Goal: Task Accomplishment & Management: Manage account settings

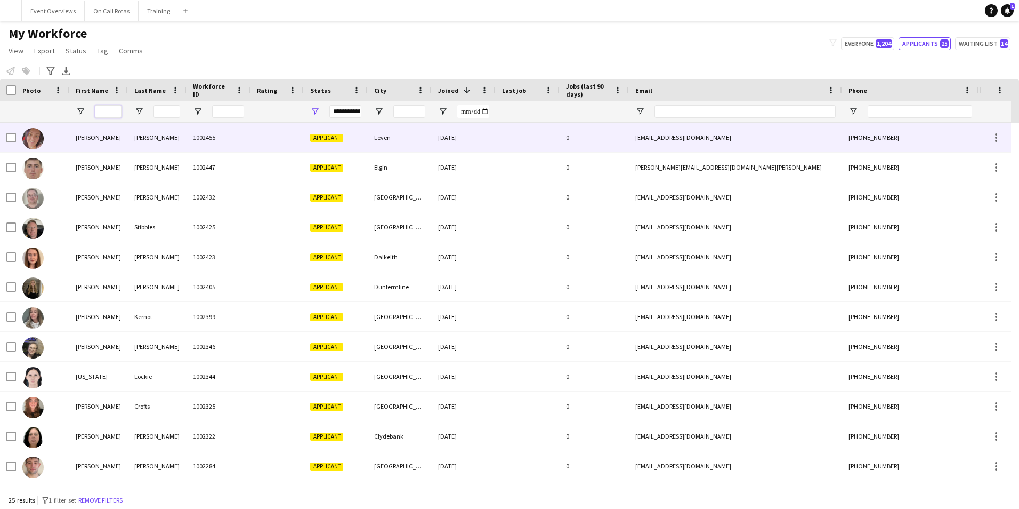
click at [101, 112] on input "First Name Filter Input" at bounding box center [108, 111] width 27 height 13
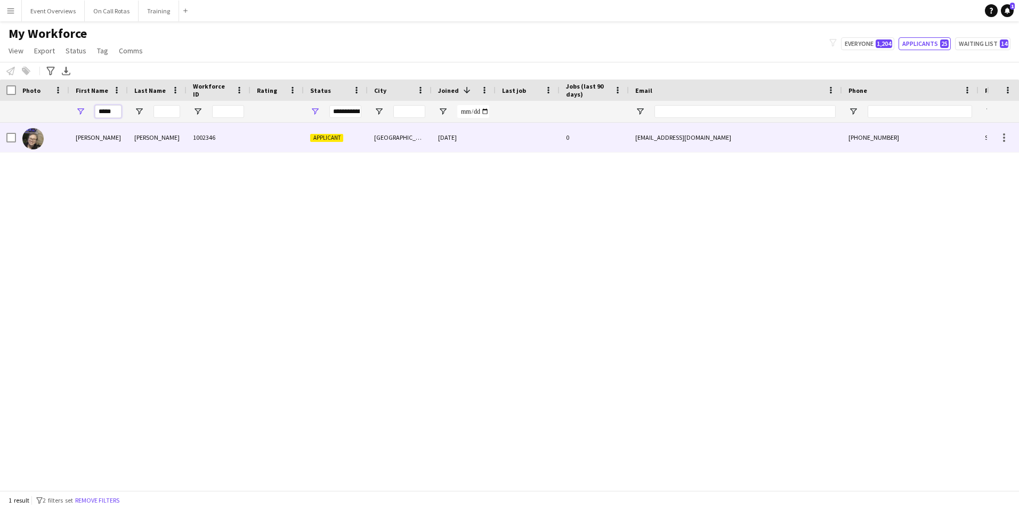
type input "*****"
click at [191, 133] on div "1002346" at bounding box center [219, 137] width 64 height 29
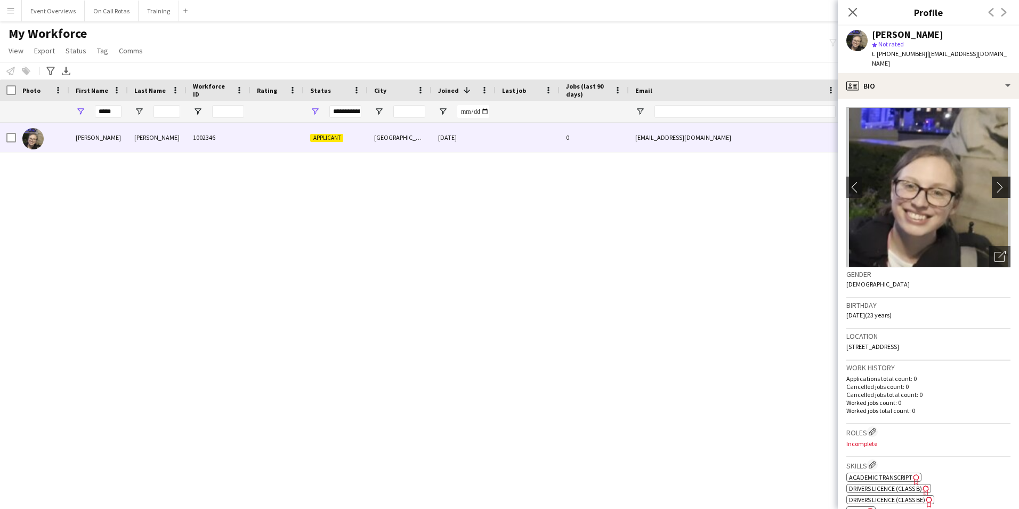
click at [995, 181] on app-icon "chevron-right" at bounding box center [1003, 186] width 17 height 11
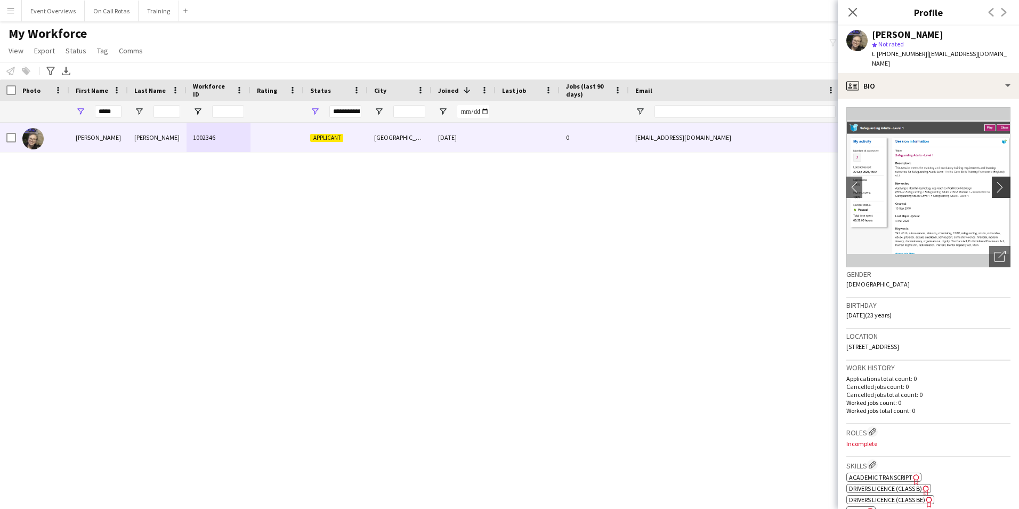
click at [995, 181] on app-icon "chevron-right" at bounding box center [1003, 186] width 17 height 11
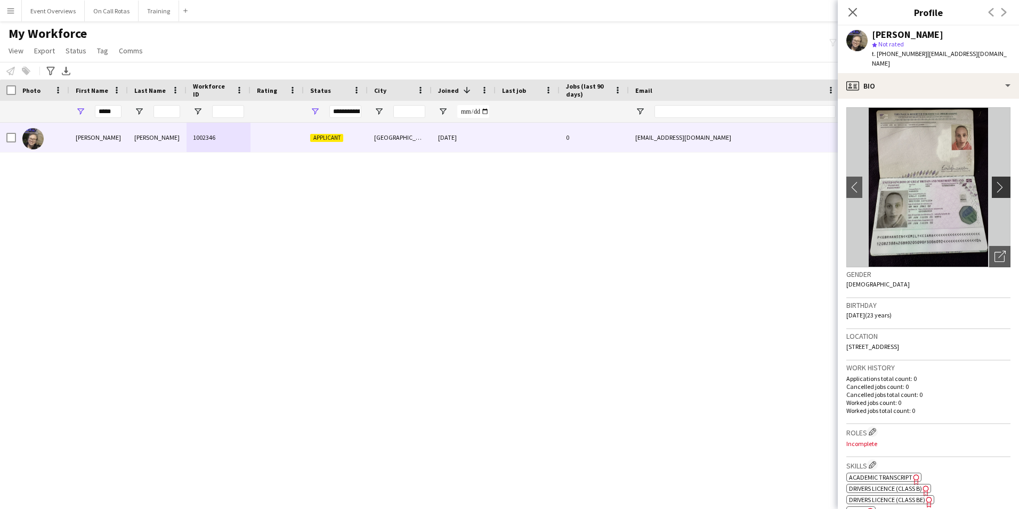
click at [995, 181] on app-icon "chevron-right" at bounding box center [1003, 186] width 17 height 11
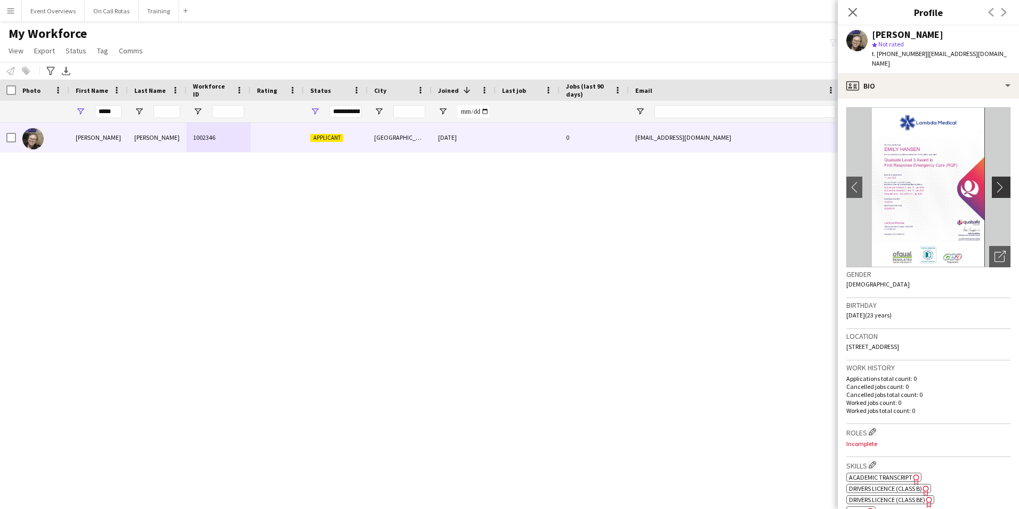
click at [995, 181] on app-icon "chevron-right" at bounding box center [1003, 186] width 17 height 11
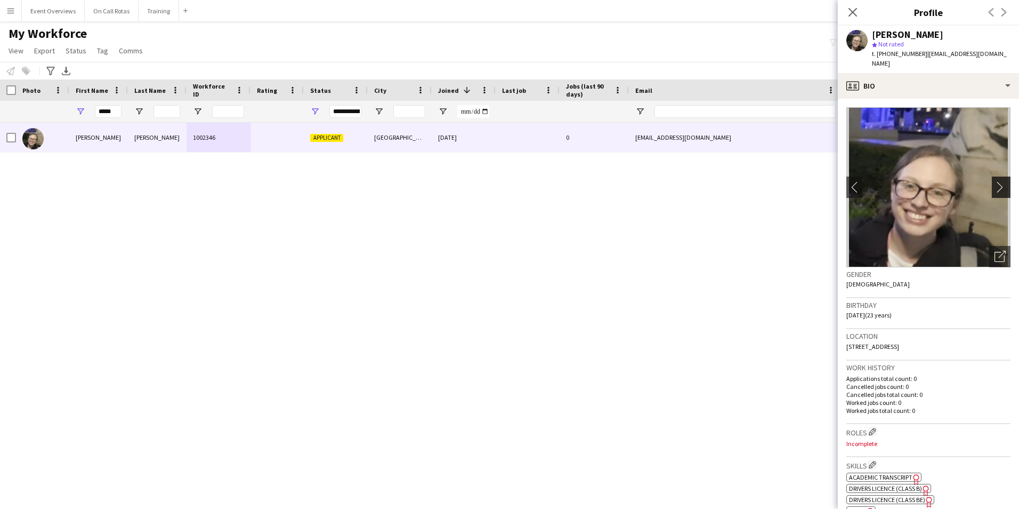
click at [995, 181] on app-icon "chevron-right" at bounding box center [1003, 186] width 17 height 11
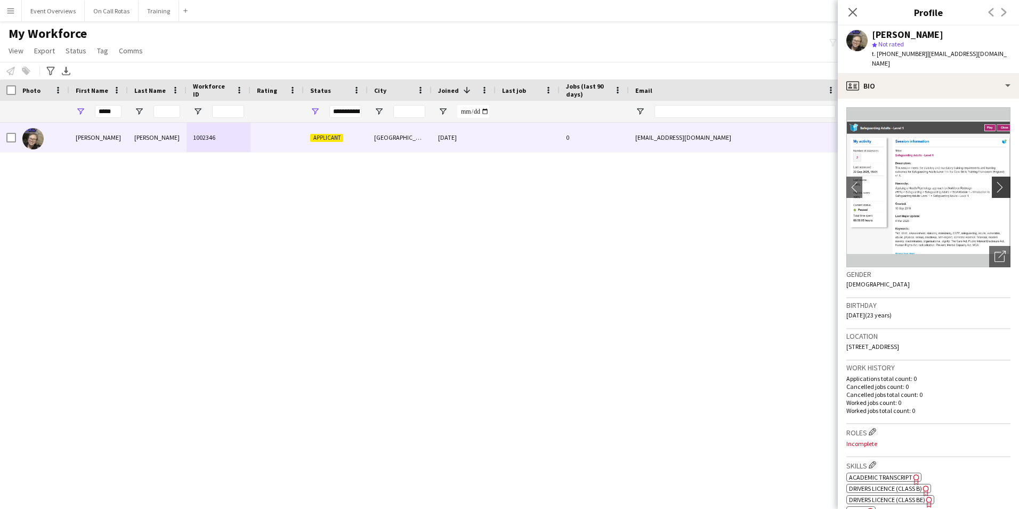
click at [995, 181] on app-icon "chevron-right" at bounding box center [1003, 186] width 17 height 11
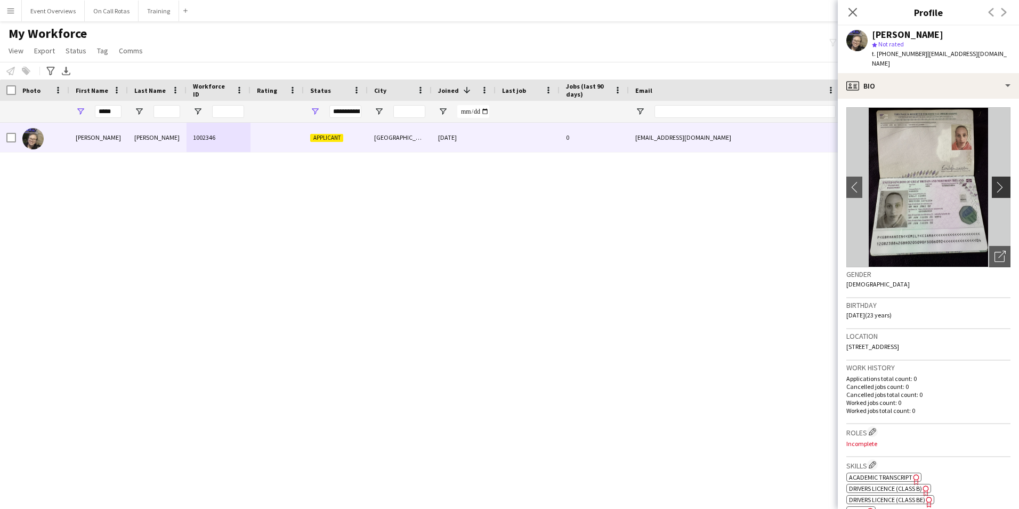
click at [995, 181] on app-icon "chevron-right" at bounding box center [1003, 186] width 17 height 11
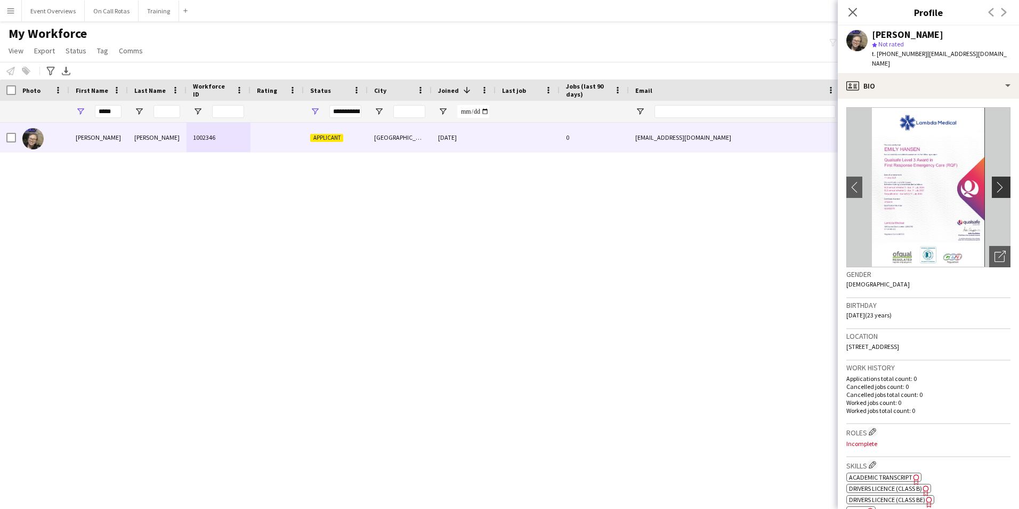
click at [995, 181] on app-icon "chevron-right" at bounding box center [1003, 186] width 17 height 11
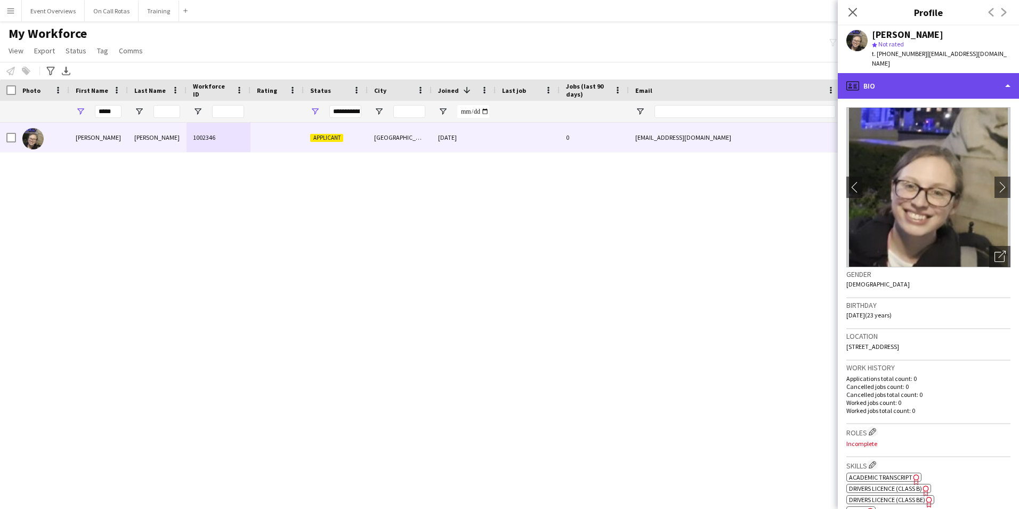
click at [890, 73] on div "profile Bio" at bounding box center [928, 86] width 181 height 26
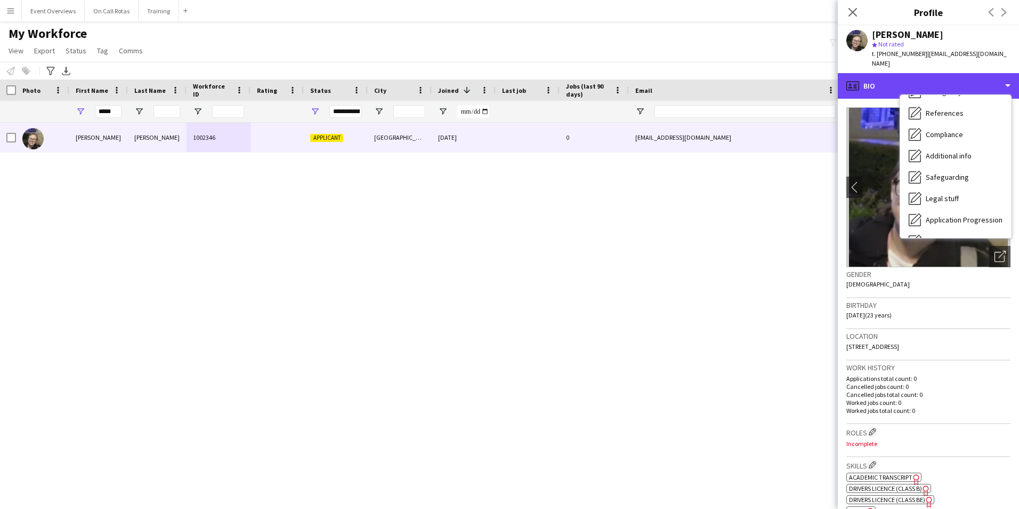
scroll to position [185, 0]
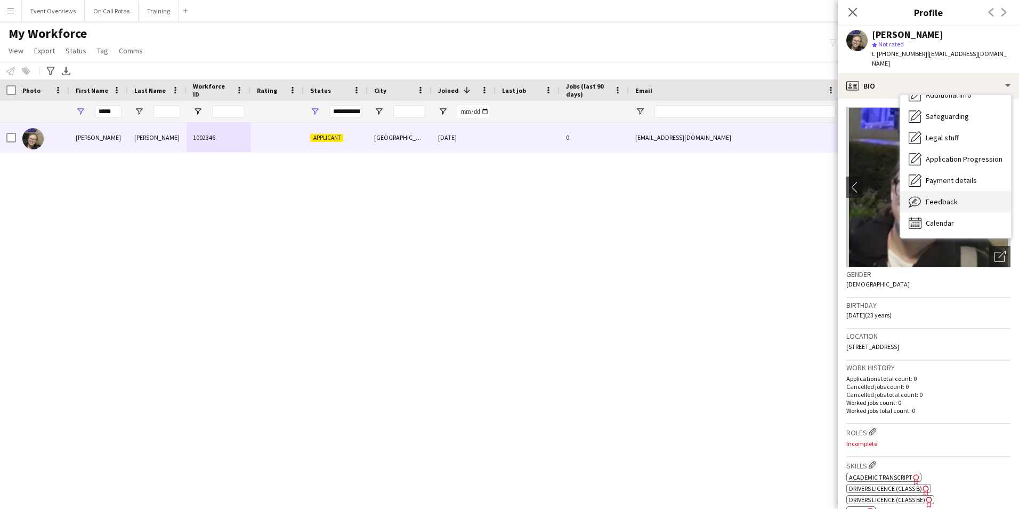
click at [937, 197] on span "Feedback" at bounding box center [942, 202] width 32 height 10
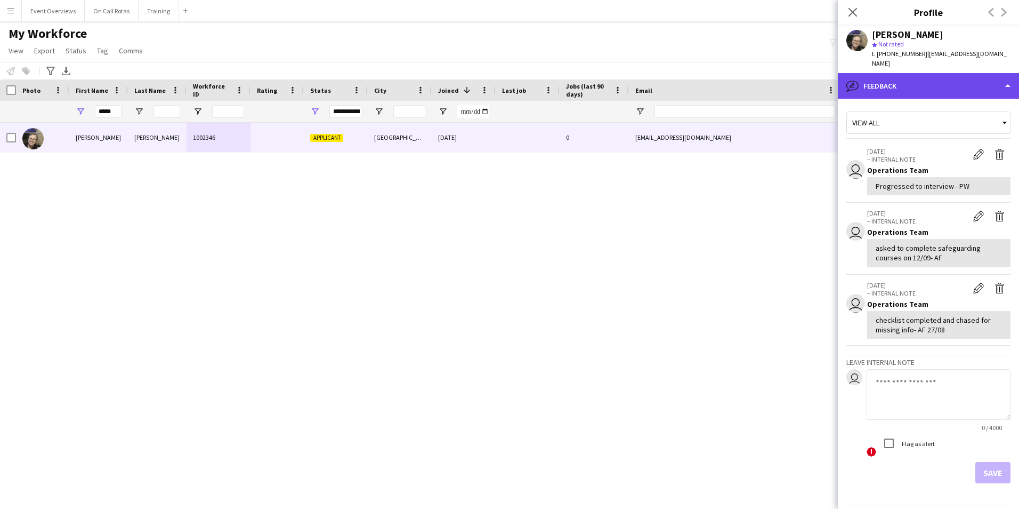
click at [897, 79] on div "bubble-pencil Feedback" at bounding box center [928, 86] width 181 height 26
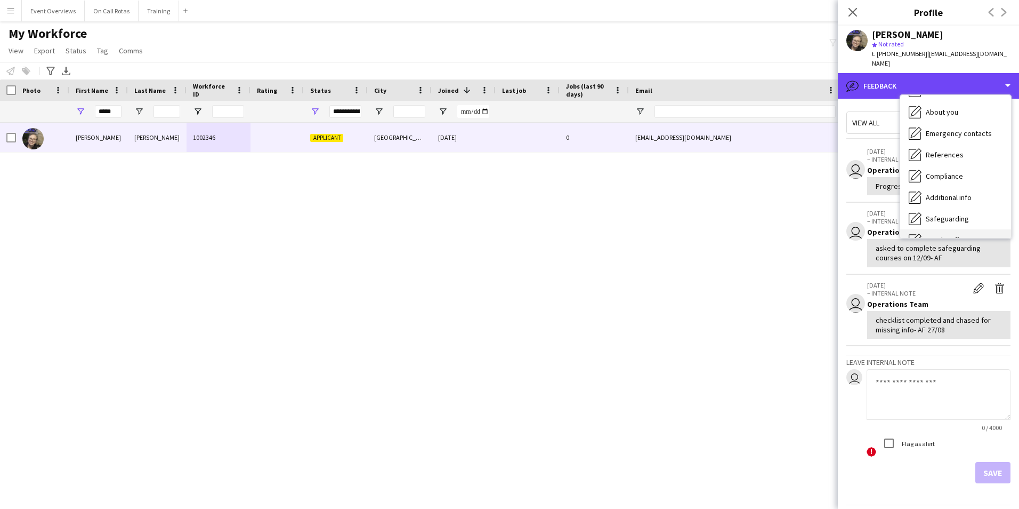
scroll to position [0, 0]
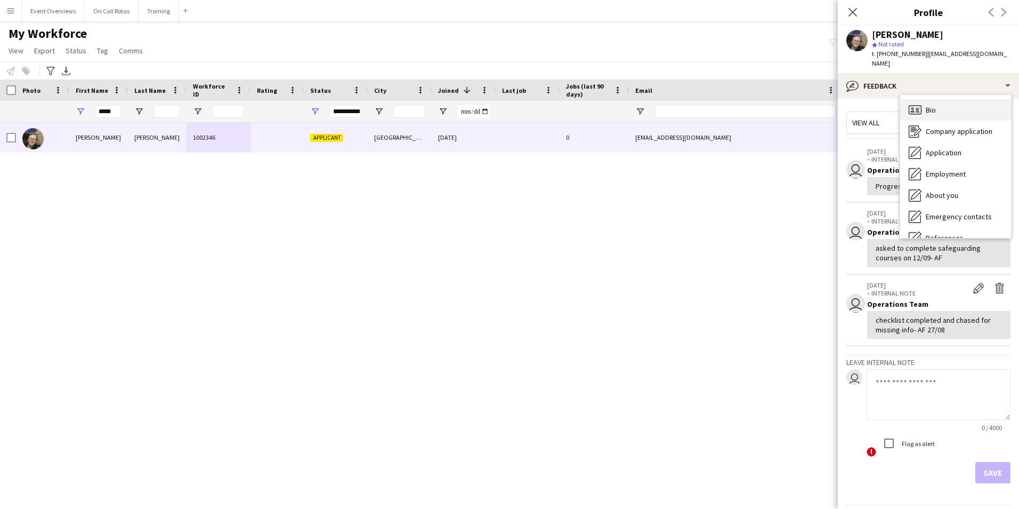
click at [930, 109] on div "Bio Bio" at bounding box center [955, 109] width 111 height 21
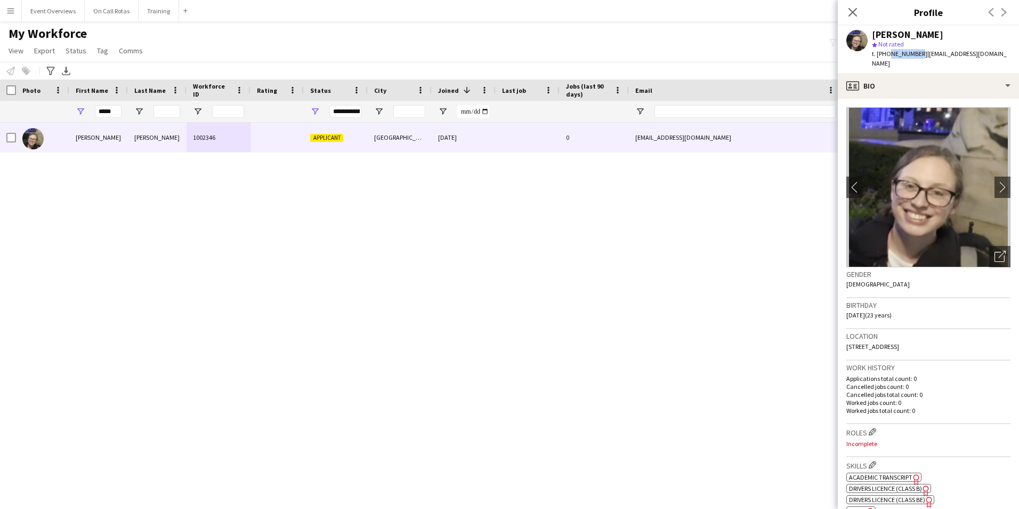
drag, startPoint x: 917, startPoint y: 50, endPoint x: 886, endPoint y: 51, distance: 30.9
click at [886, 51] on span "t. [PHONE_NUMBER]" at bounding box center [899, 54] width 55 height 8
copy span "736645936"
drag, startPoint x: 116, startPoint y: 109, endPoint x: 66, endPoint y: 110, distance: 49.6
click at [66, 110] on div "**********" at bounding box center [578, 111] width 1156 height 21
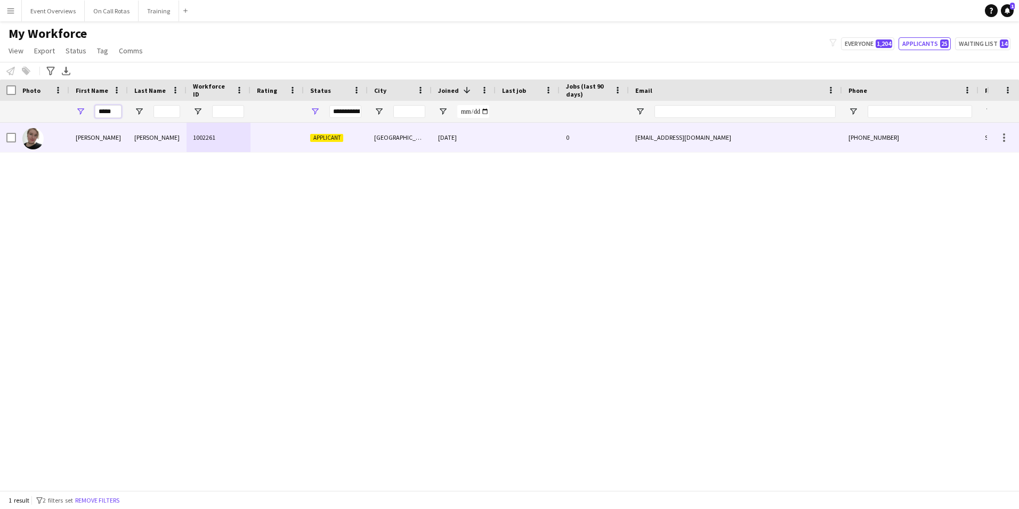
type input "*****"
click at [87, 129] on div "[PERSON_NAME]" at bounding box center [98, 137] width 59 height 29
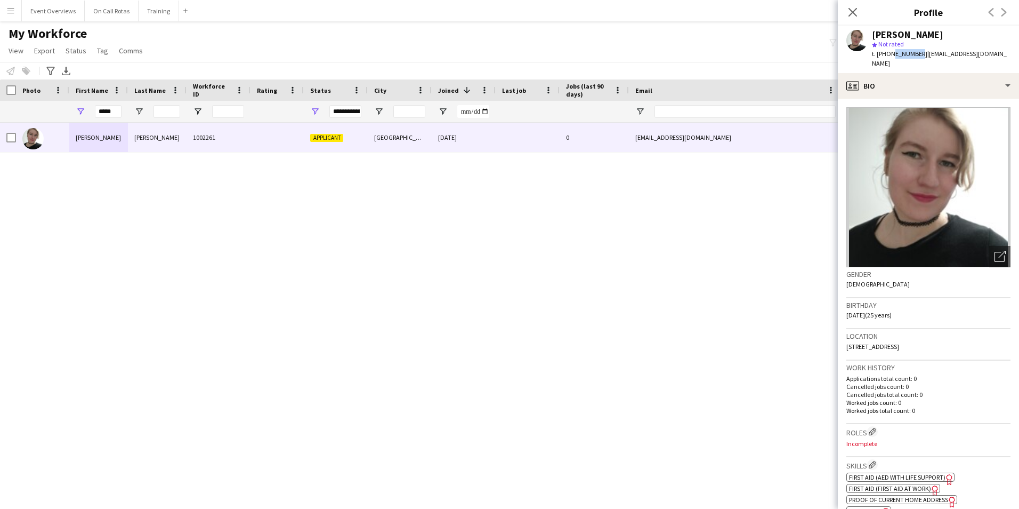
drag, startPoint x: 917, startPoint y: 51, endPoint x: 889, endPoint y: 50, distance: 28.3
click at [889, 50] on span "t. +447561722518" at bounding box center [899, 54] width 55 height 8
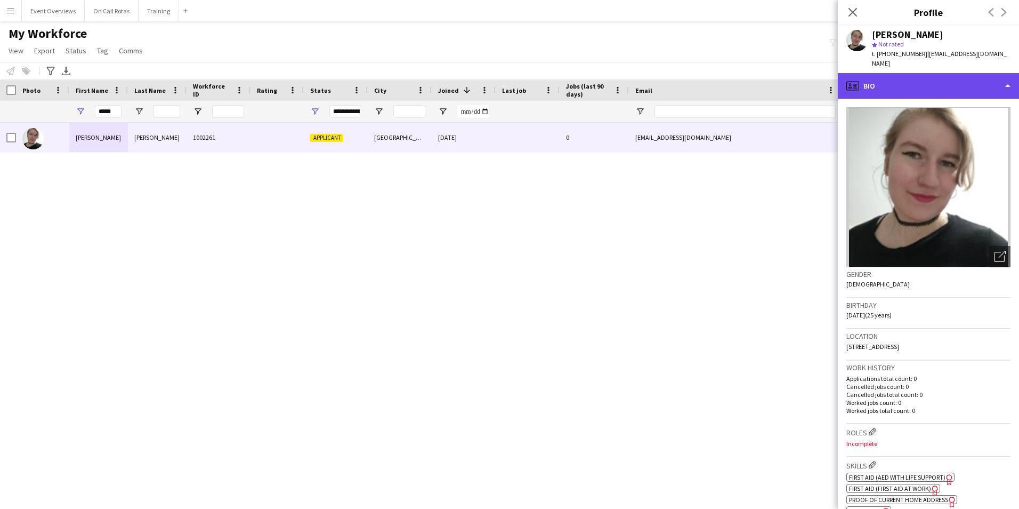
drag, startPoint x: 889, startPoint y: 50, endPoint x: 930, endPoint y: 68, distance: 45.1
click at [930, 73] on div "profile Bio" at bounding box center [928, 86] width 181 height 26
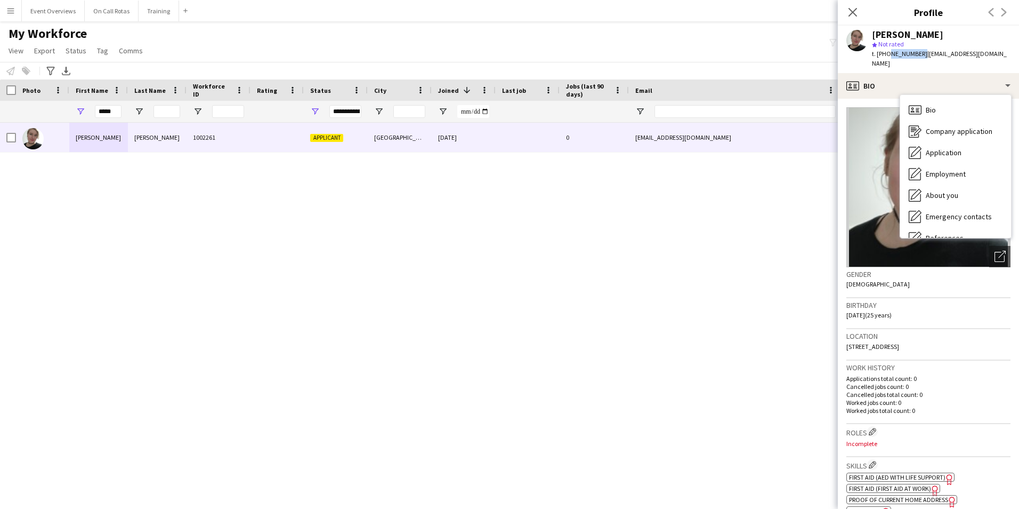
drag, startPoint x: 917, startPoint y: 53, endPoint x: 885, endPoint y: 52, distance: 32.0
click at [885, 52] on span "t. +447561722518" at bounding box center [899, 54] width 55 height 8
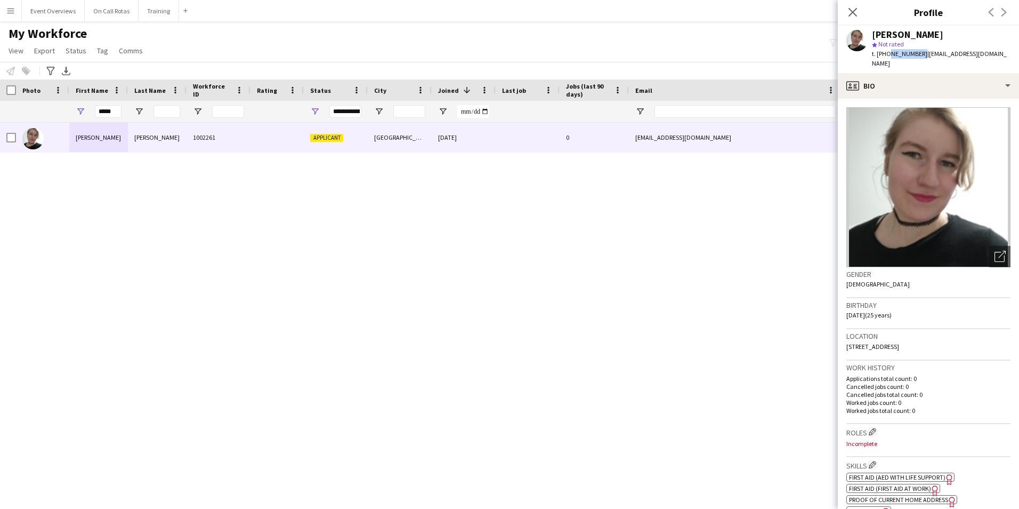
copy span "7561722518"
drag, startPoint x: 118, startPoint y: 109, endPoint x: 41, endPoint y: 109, distance: 77.3
click at [41, 109] on div "**********" at bounding box center [578, 111] width 1156 height 21
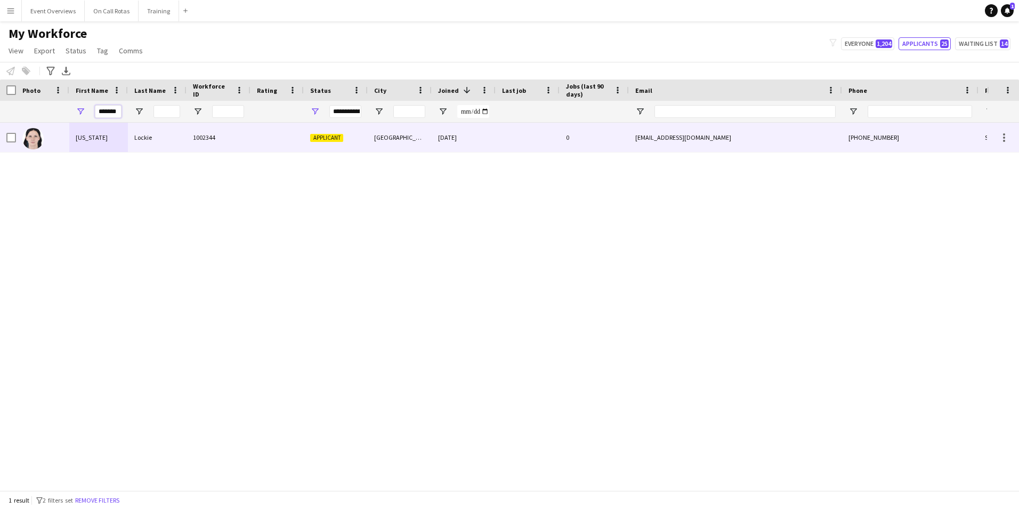
type input "*******"
click at [111, 123] on div "Georgia" at bounding box center [98, 137] width 59 height 29
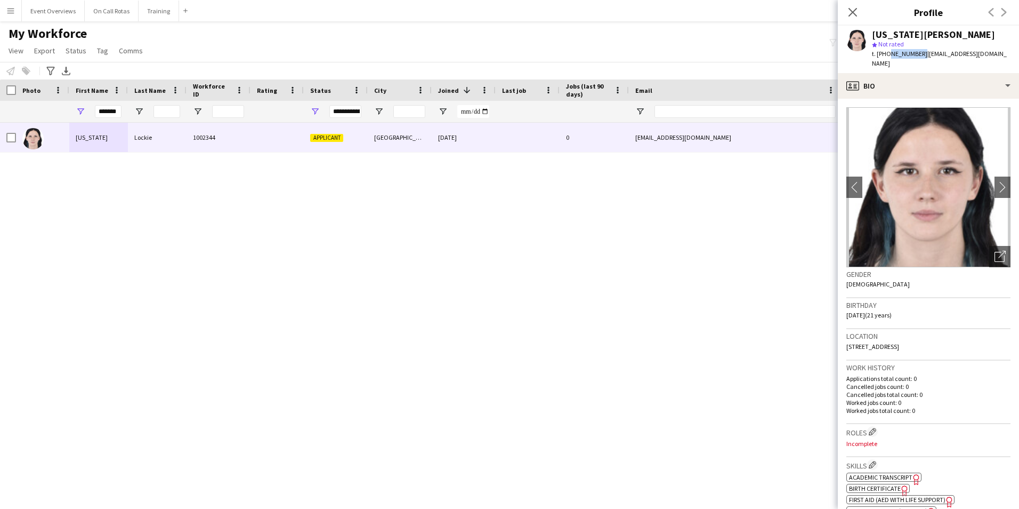
drag, startPoint x: 917, startPoint y: 53, endPoint x: 887, endPoint y: 54, distance: 29.9
click at [887, 54] on span "t. +447517966660" at bounding box center [899, 54] width 55 height 8
copy span "7517966660"
click at [858, 13] on app-icon "Close pop-in" at bounding box center [852, 12] width 15 height 15
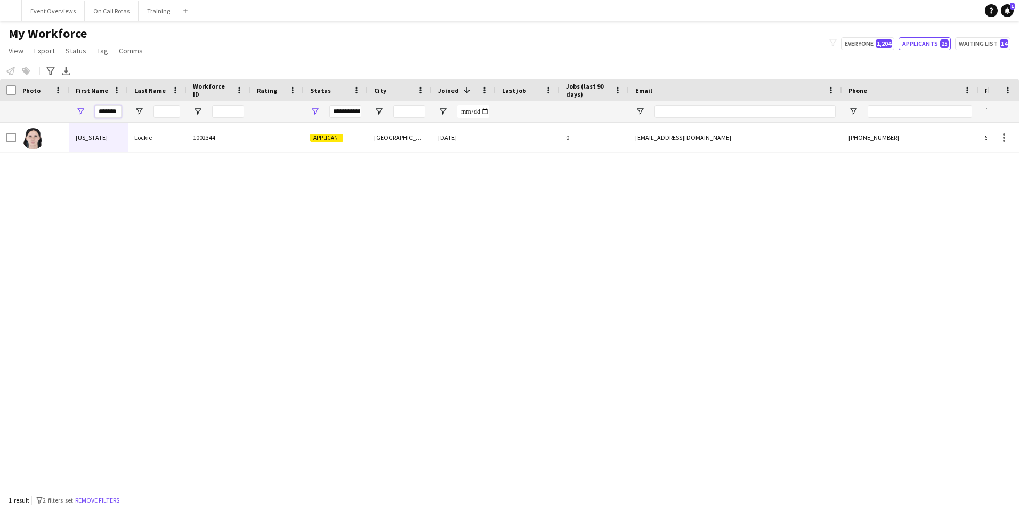
drag, startPoint x: 119, startPoint y: 110, endPoint x: 0, endPoint y: 116, distance: 119.0
click at [0, 116] on html "Menu Boards Boards Boards All jobs Status Workforce Workforce My Workforce Recr…" at bounding box center [509, 254] width 1019 height 509
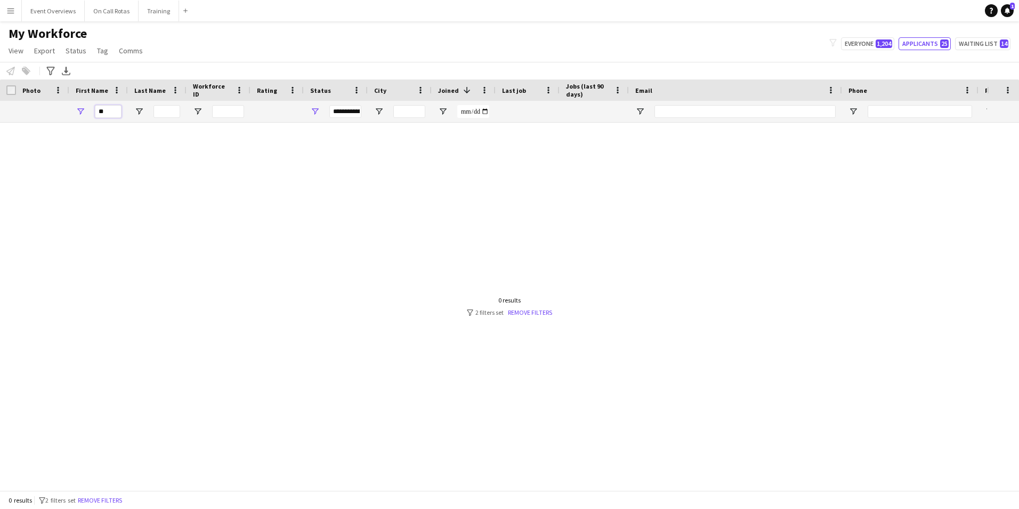
type input "*"
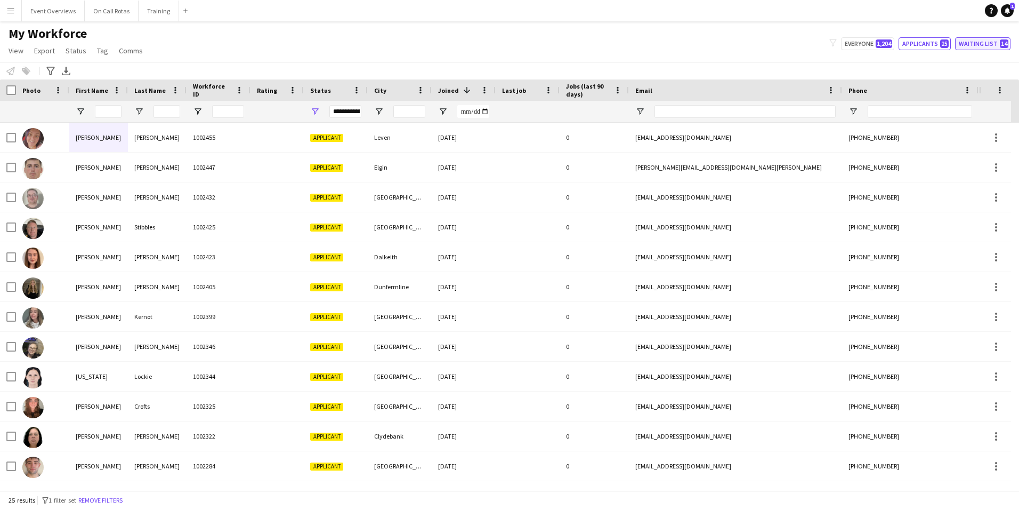
click at [979, 40] on button "Waiting list 14" at bounding box center [982, 43] width 55 height 13
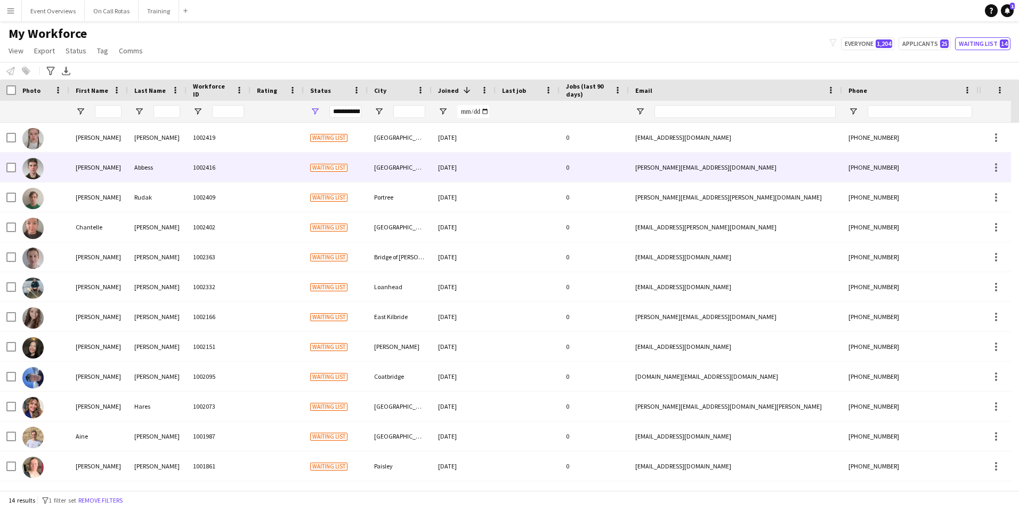
click at [113, 159] on div "Alistair" at bounding box center [98, 166] width 59 height 29
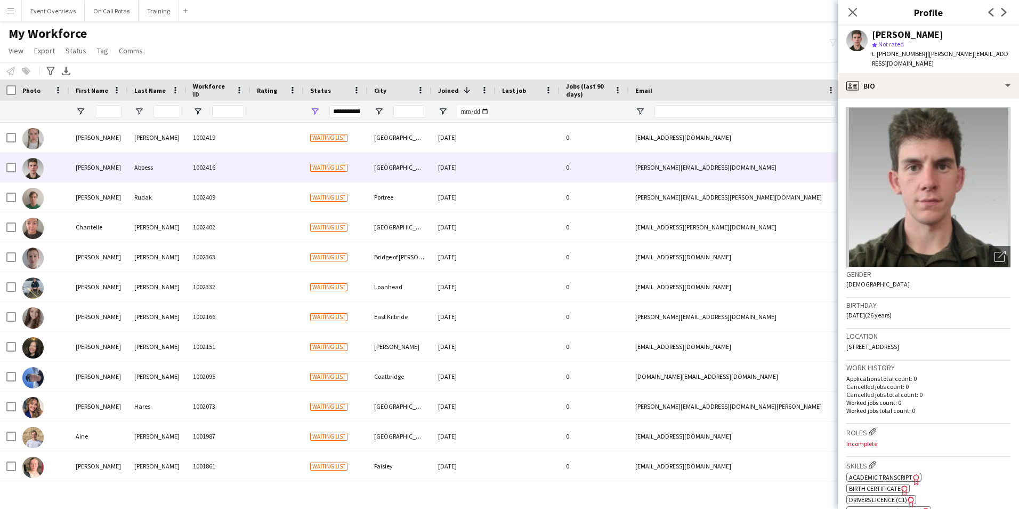
click at [893, 60] on div "Alistair Abbess star Not rated t. +447756521825 | alistair.abbess@btinternet.com" at bounding box center [928, 49] width 181 height 47
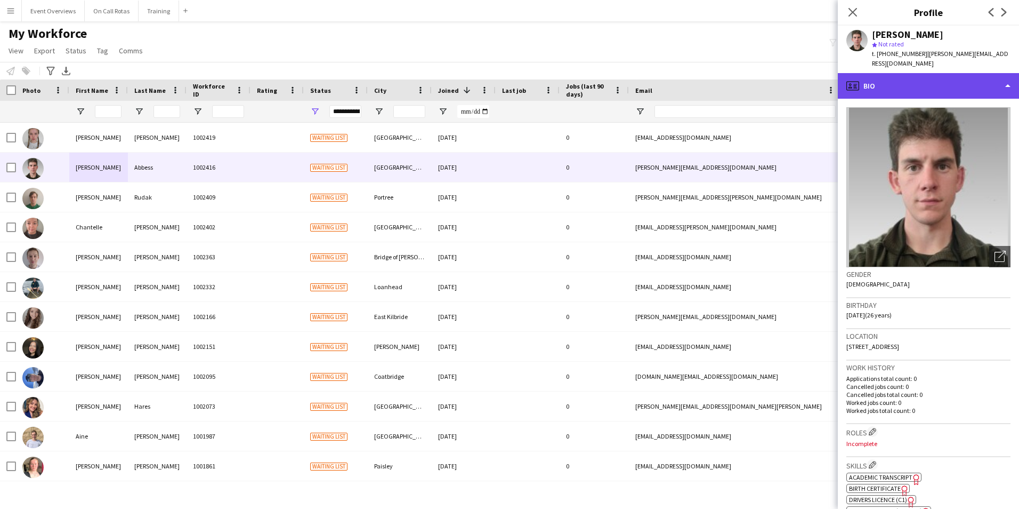
click at [898, 73] on div "profile Bio" at bounding box center [928, 86] width 181 height 26
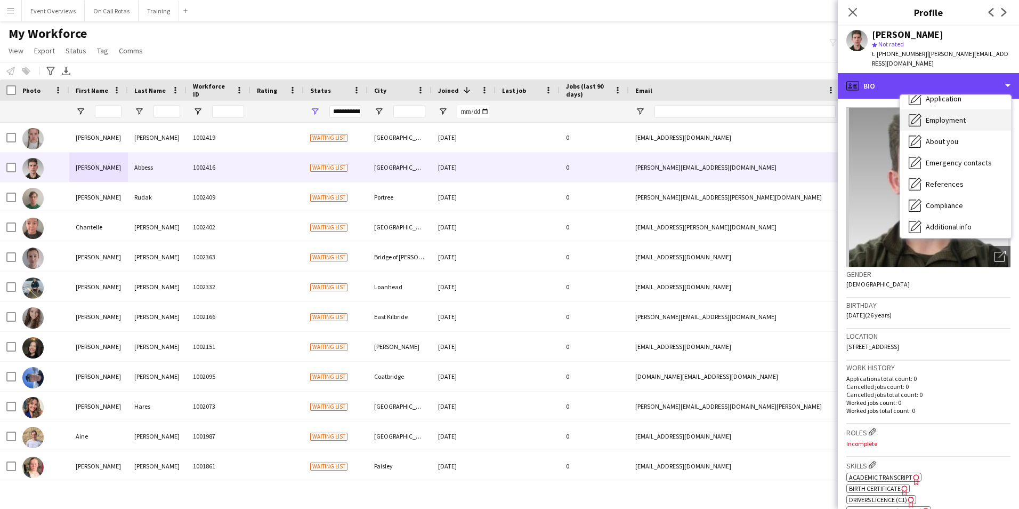
scroll to position [160, 0]
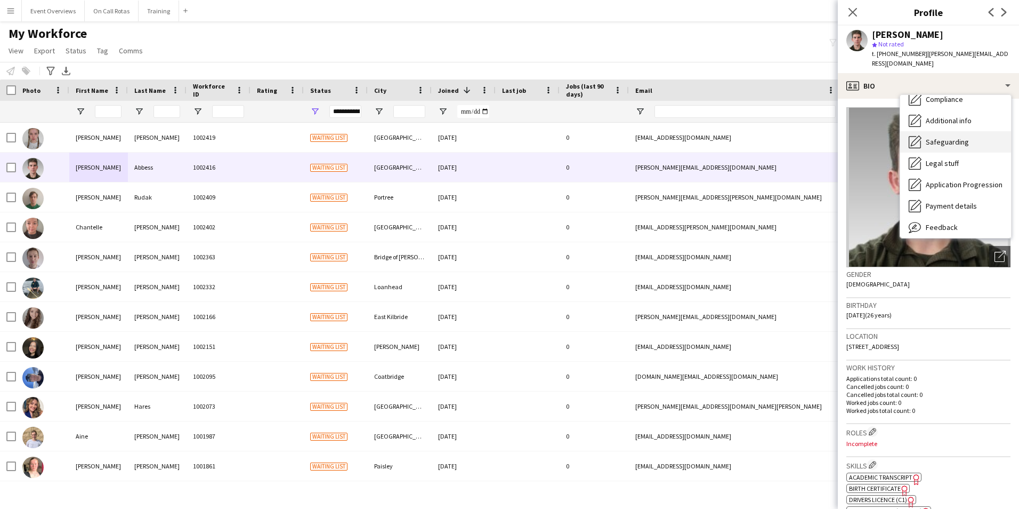
click at [947, 137] on span "Safeguarding" at bounding box center [947, 142] width 43 height 10
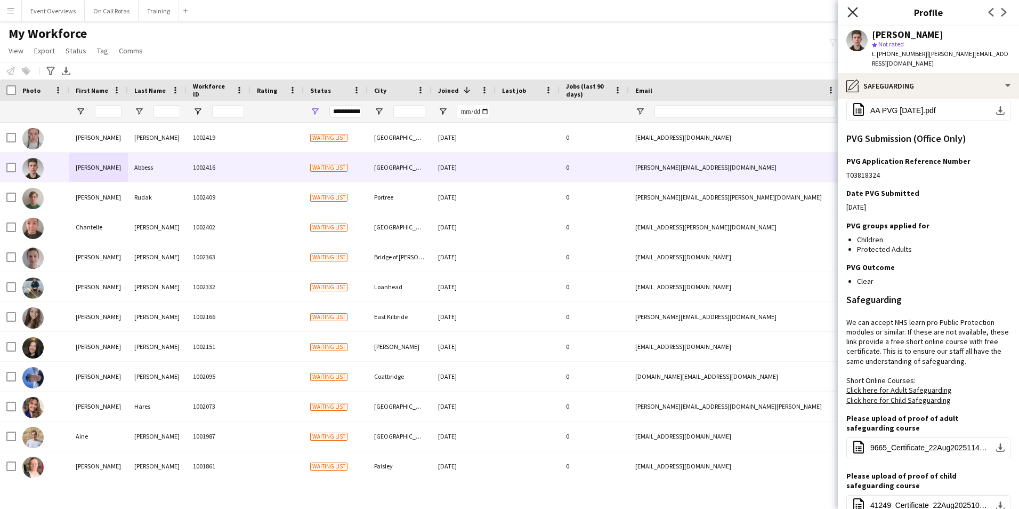
click at [855, 11] on icon "Close pop-in" at bounding box center [853, 12] width 10 height 10
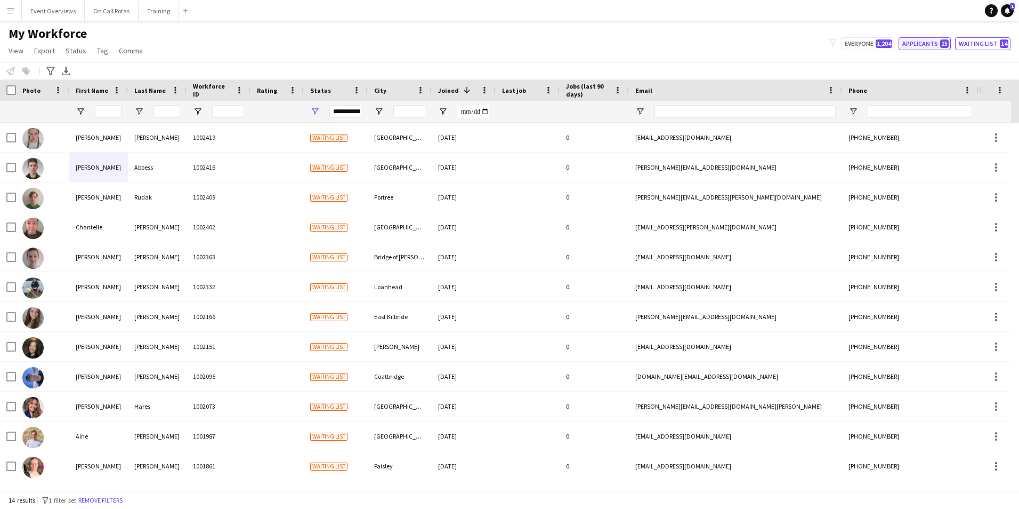
click at [927, 42] on button "Applicants 25" at bounding box center [925, 43] width 52 height 13
type input "**********"
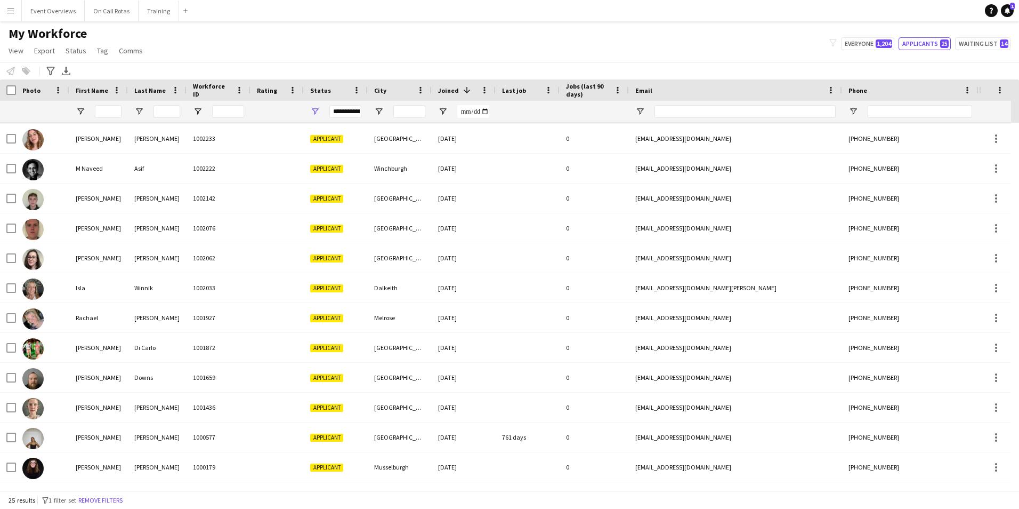
scroll to position [378, 0]
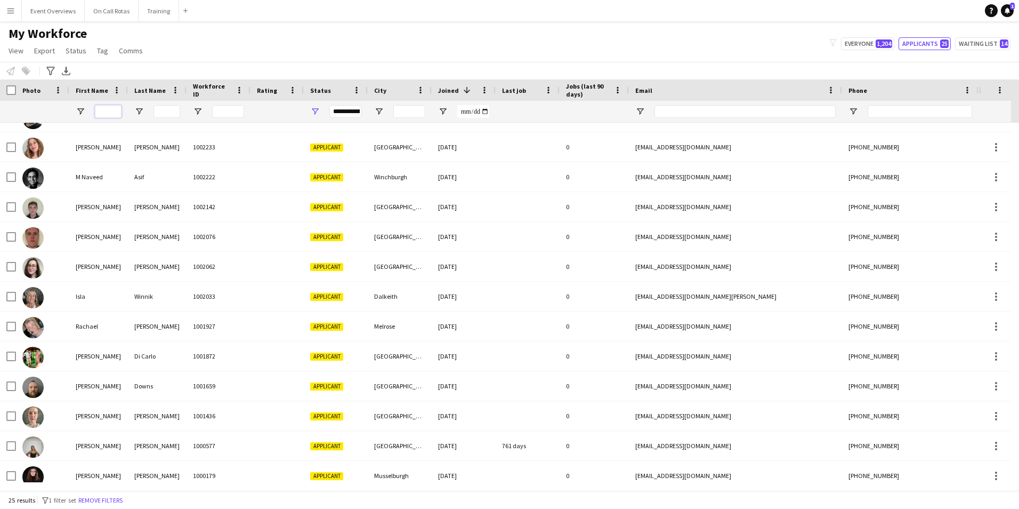
click at [102, 109] on input "First Name Filter Input" at bounding box center [108, 111] width 27 height 13
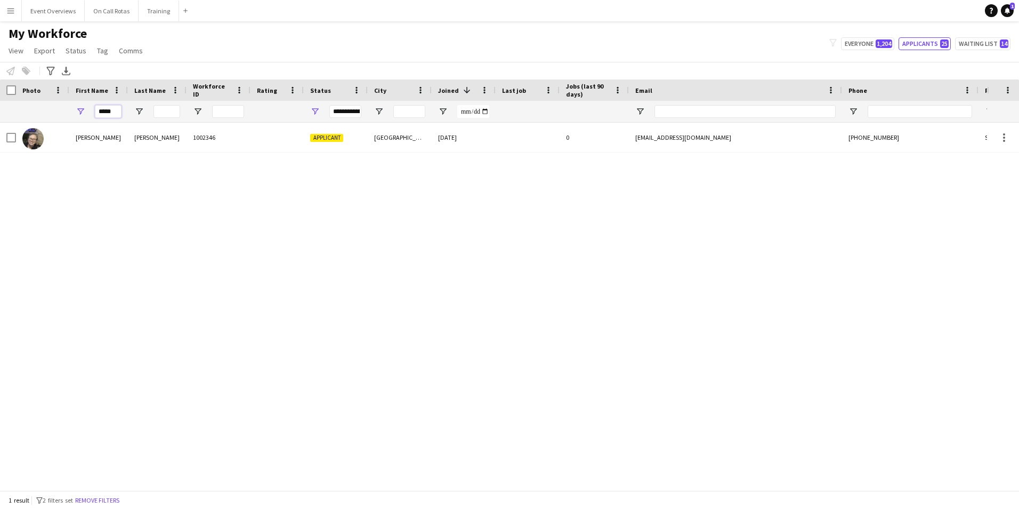
type input "*****"
click at [330, 127] on div "Applicant" at bounding box center [336, 137] width 64 height 29
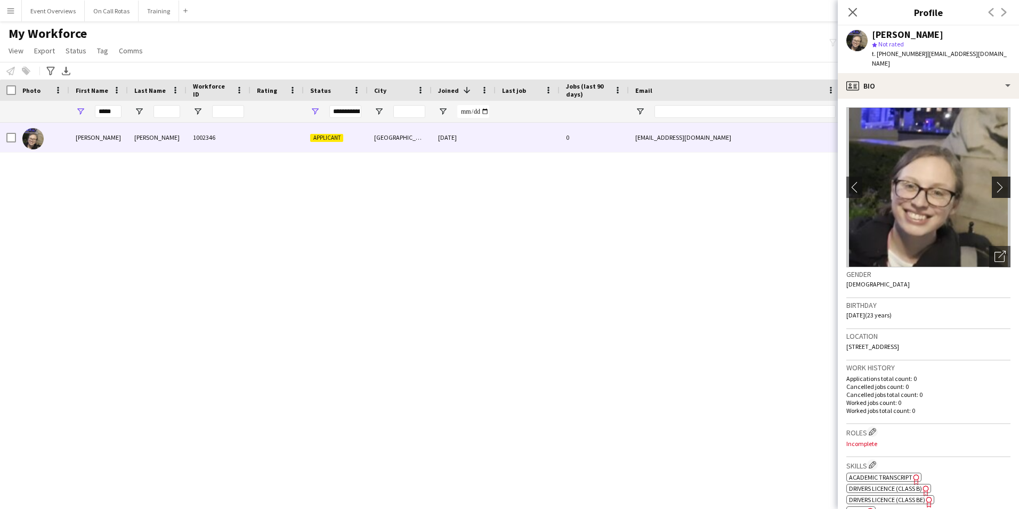
click at [997, 181] on app-icon "chevron-right" at bounding box center [1003, 186] width 17 height 11
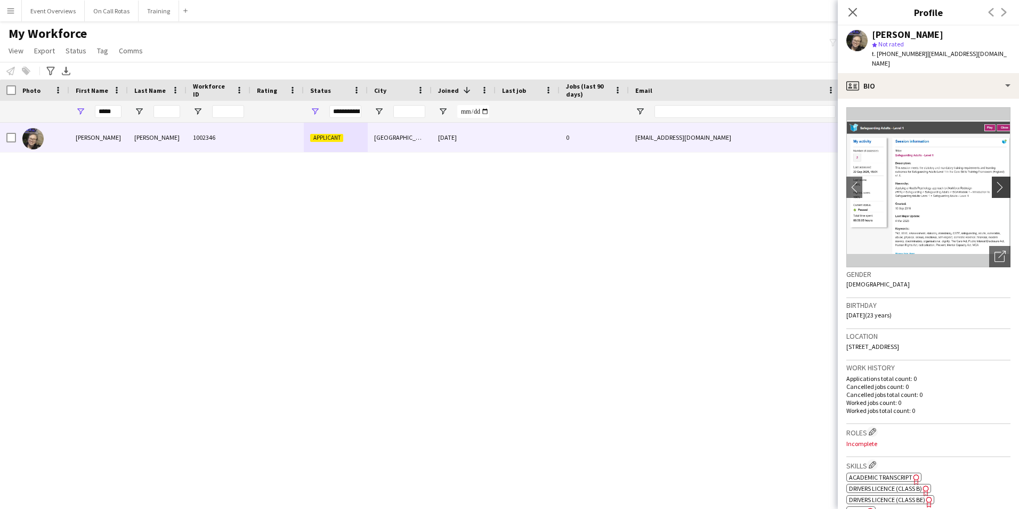
click at [997, 181] on app-icon "chevron-right" at bounding box center [1003, 186] width 17 height 11
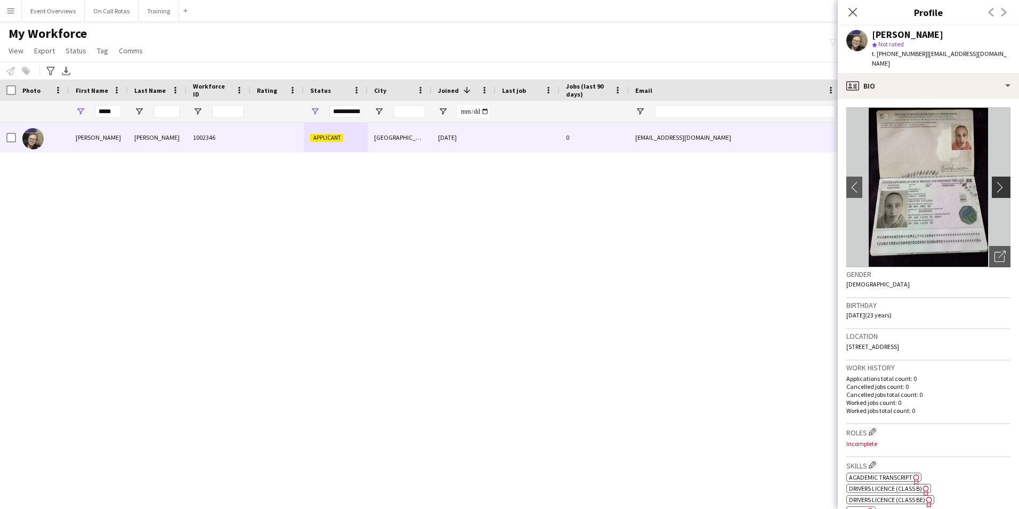
click at [997, 181] on app-icon "chevron-right" at bounding box center [1003, 186] width 17 height 11
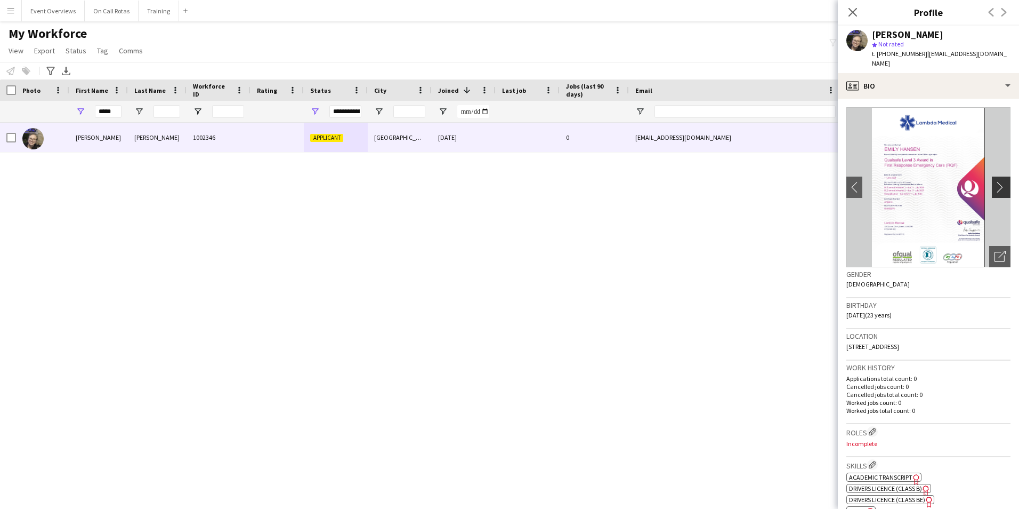
click at [997, 181] on app-icon "chevron-right" at bounding box center [1003, 186] width 17 height 11
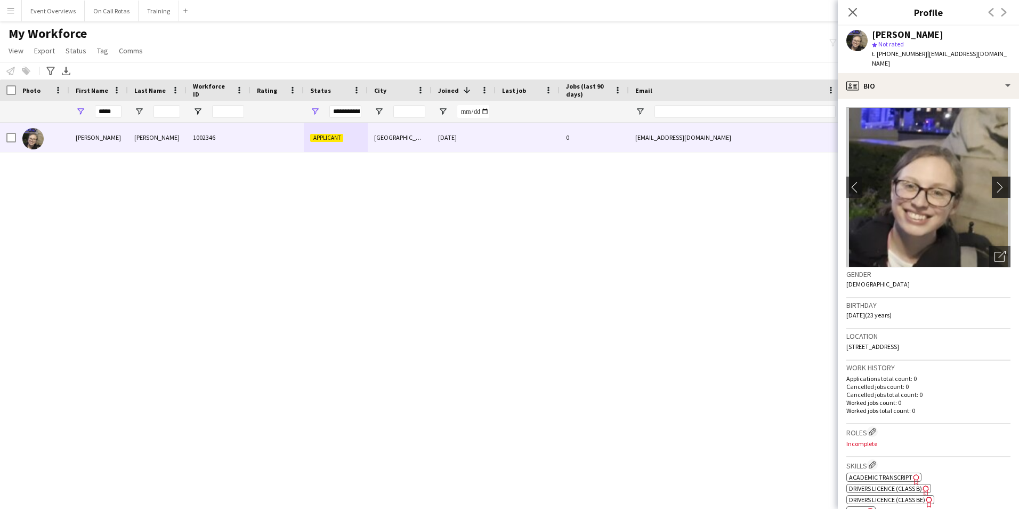
click at [997, 181] on app-icon "chevron-right" at bounding box center [1003, 186] width 17 height 11
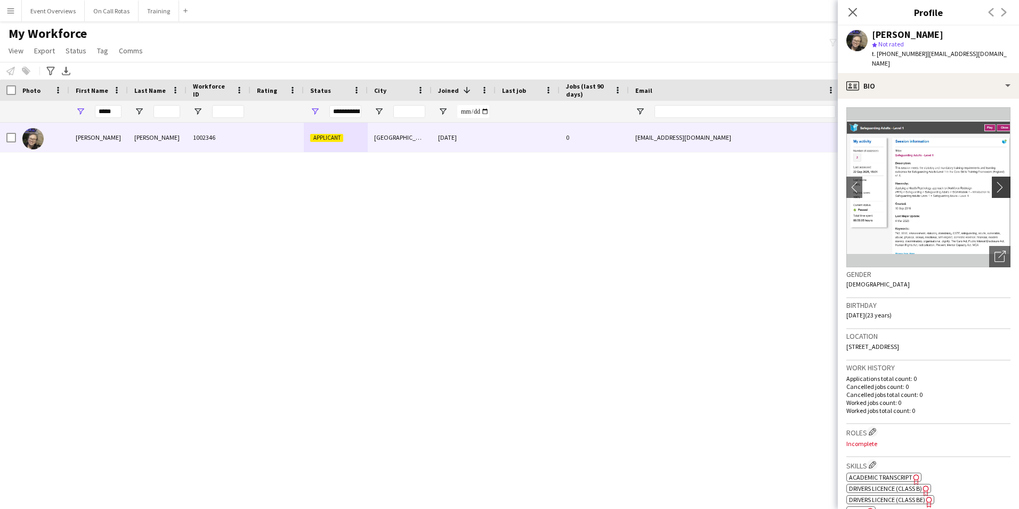
click at [997, 181] on app-icon "chevron-right" at bounding box center [1003, 186] width 17 height 11
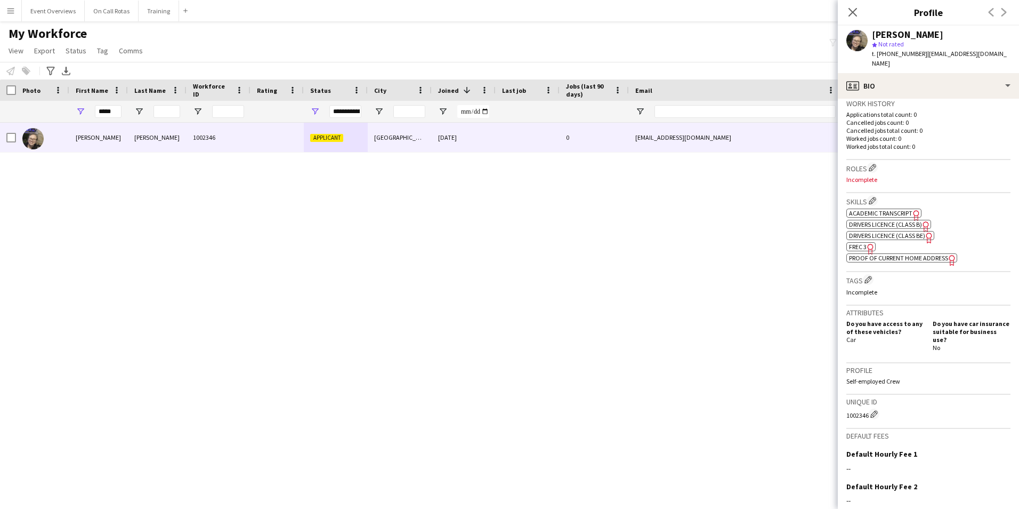
scroll to position [267, 0]
click at [888, 229] on span "Drivers Licence (Class BE)" at bounding box center [887, 233] width 76 height 8
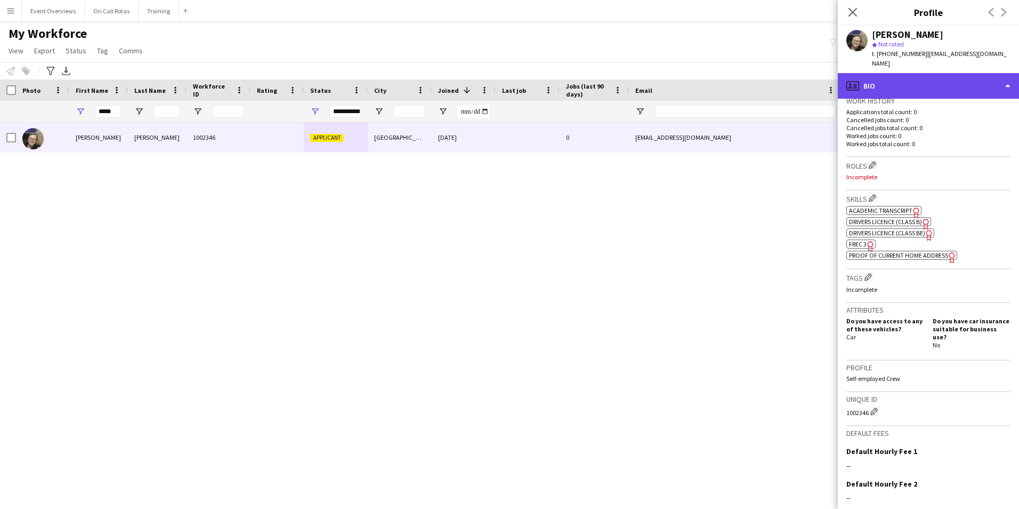
click at [941, 79] on div "profile Bio" at bounding box center [928, 86] width 181 height 26
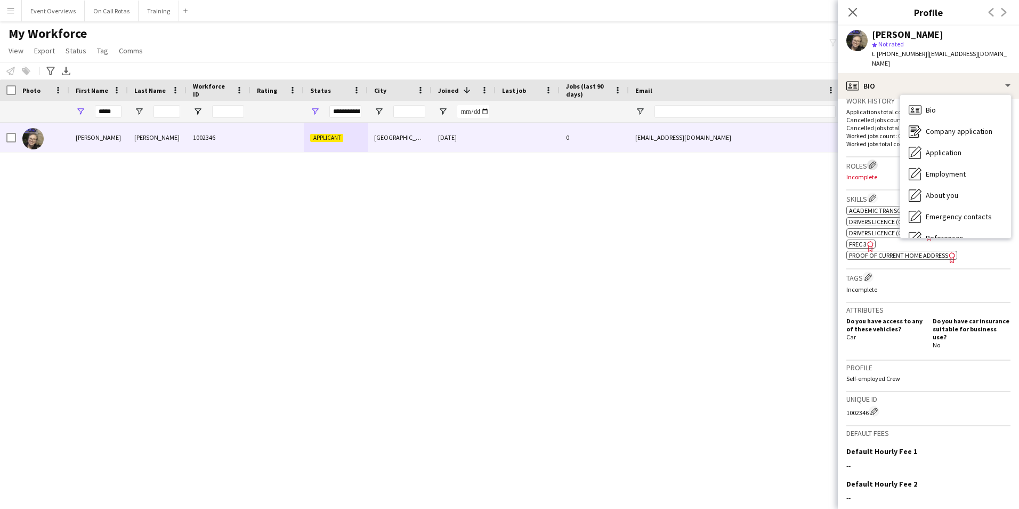
click at [871, 161] on app-icon "Edit crew company roles" at bounding box center [872, 164] width 7 height 7
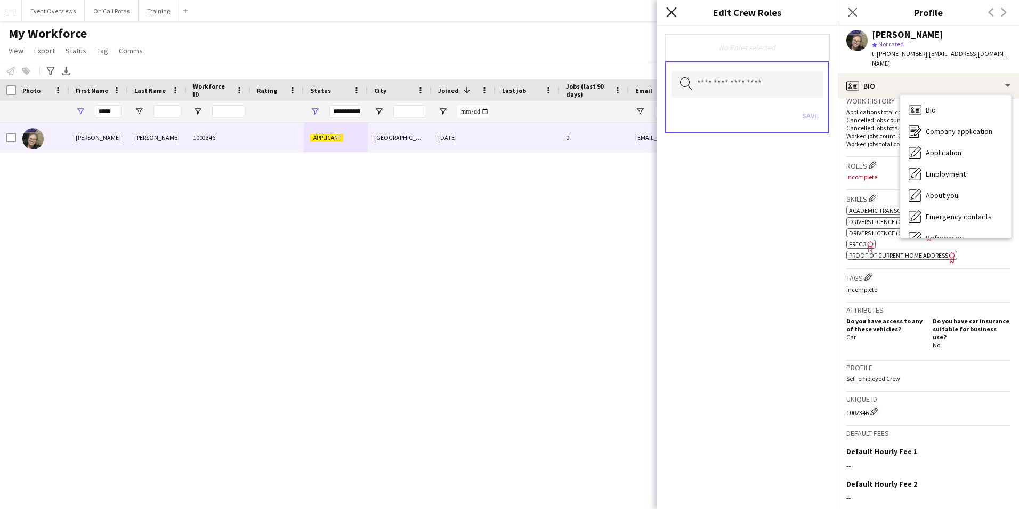
click at [670, 14] on icon at bounding box center [671, 12] width 10 height 10
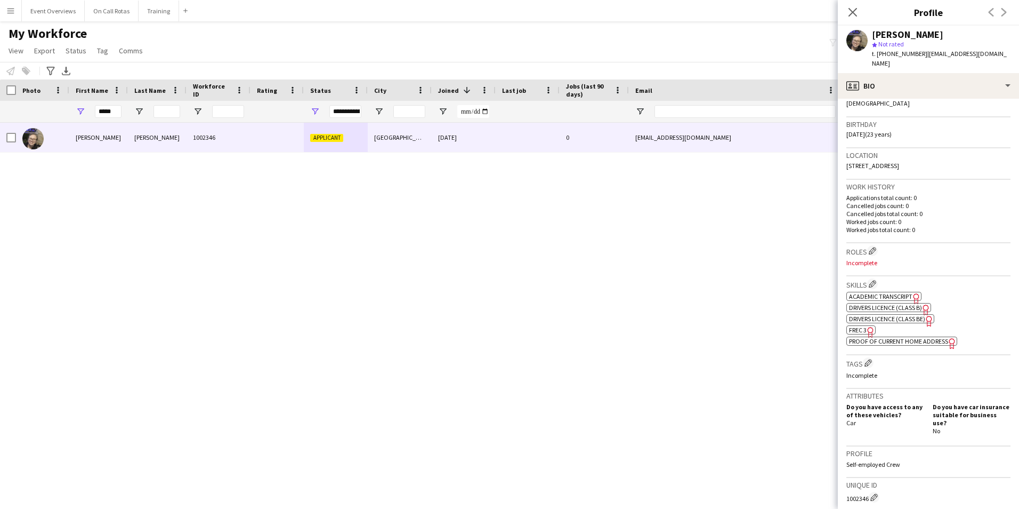
scroll to position [0, 0]
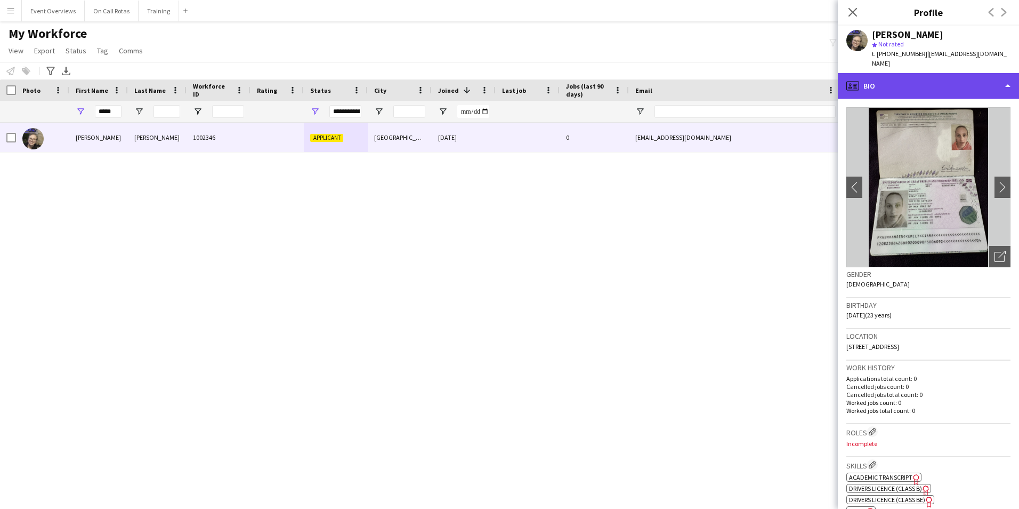
click at [886, 73] on div "profile Bio" at bounding box center [928, 86] width 181 height 26
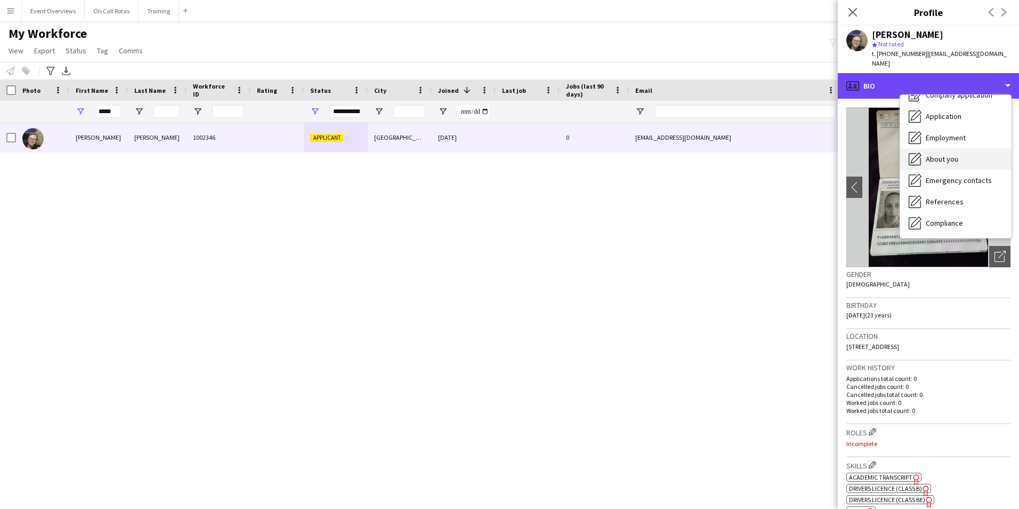
scroll to position [160, 0]
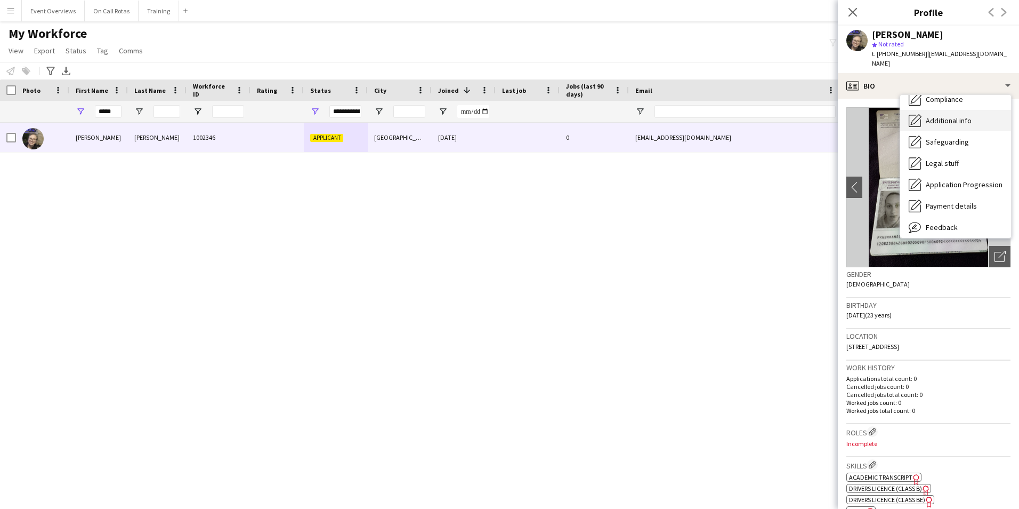
click at [933, 116] on span "Additional info" at bounding box center [949, 121] width 46 height 10
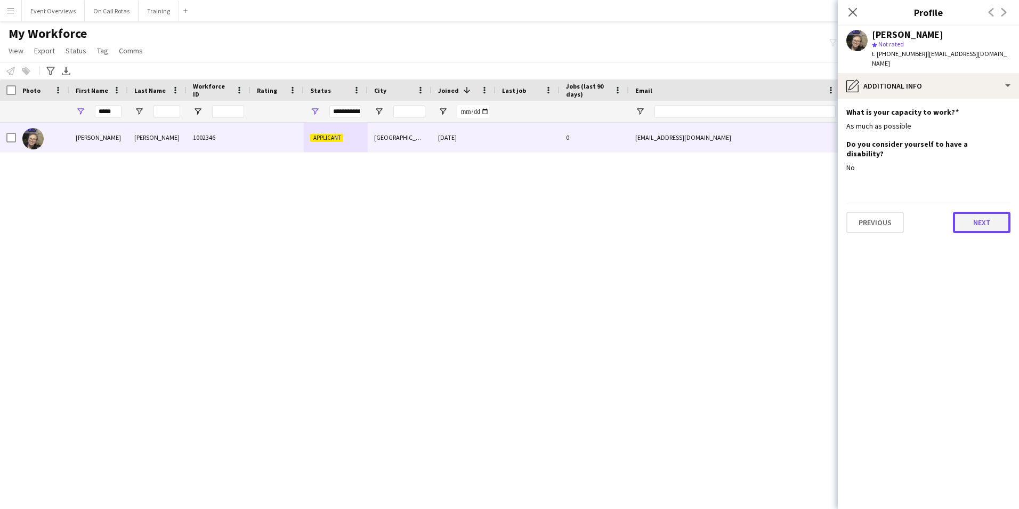
click at [998, 212] on button "Next" at bounding box center [982, 222] width 58 height 21
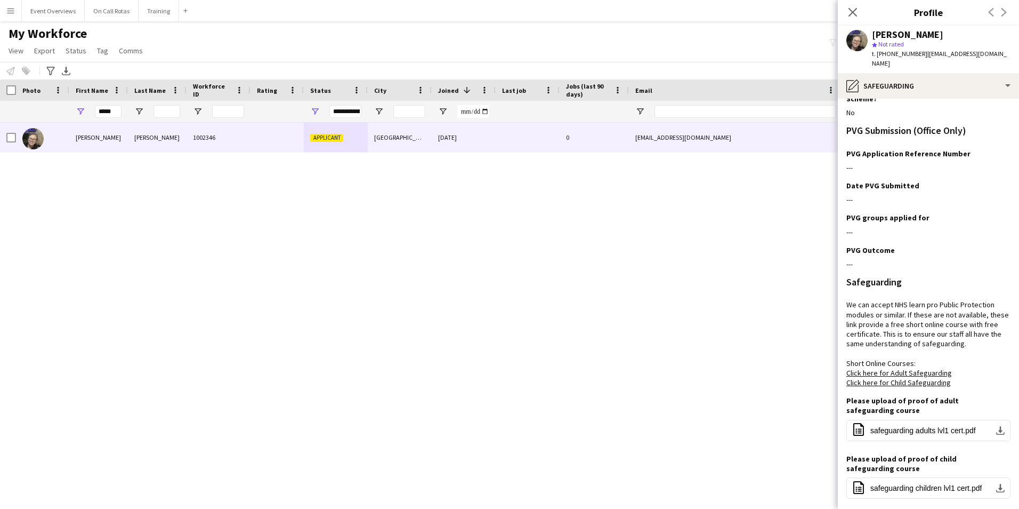
scroll to position [98, 0]
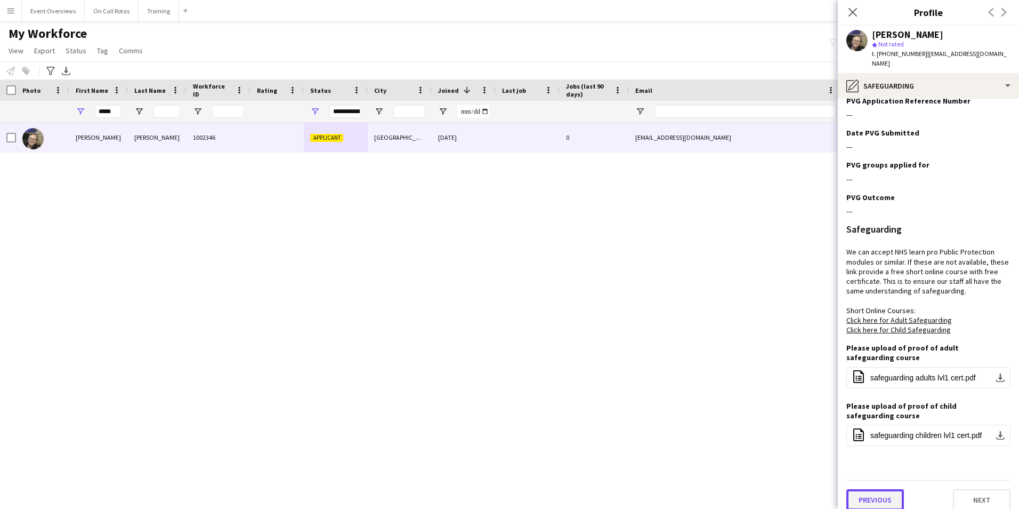
click at [884, 493] on button "Previous" at bounding box center [875, 499] width 58 height 21
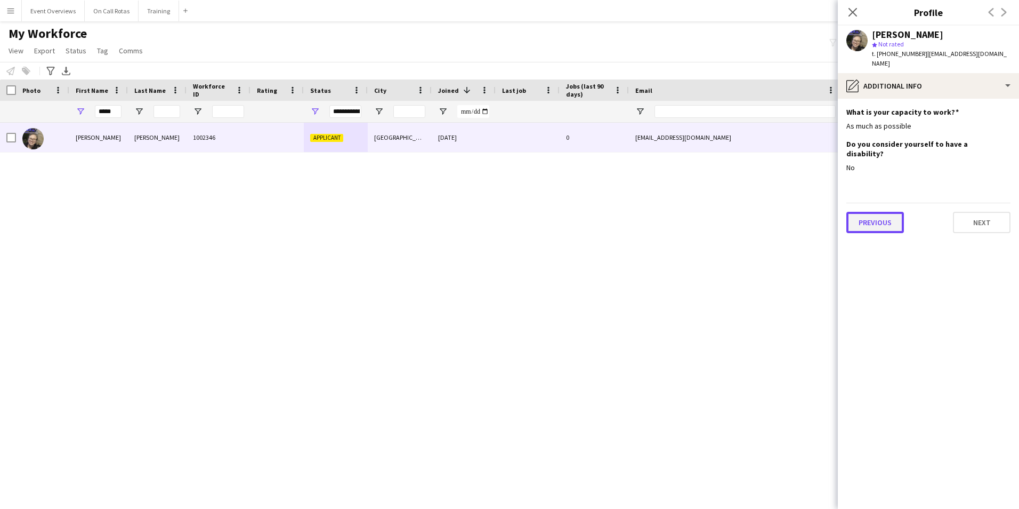
click at [875, 212] on button "Previous" at bounding box center [875, 222] width 58 height 21
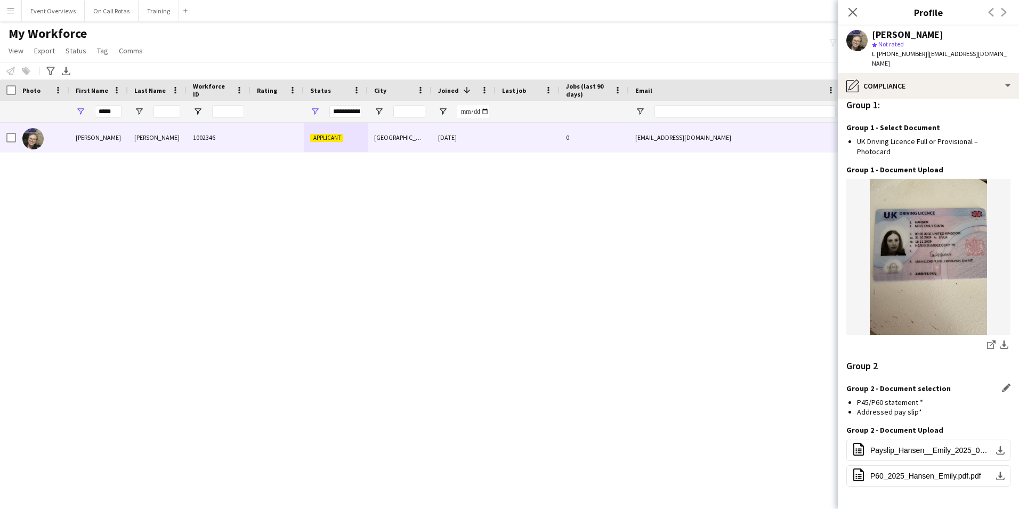
scroll to position [990, 0]
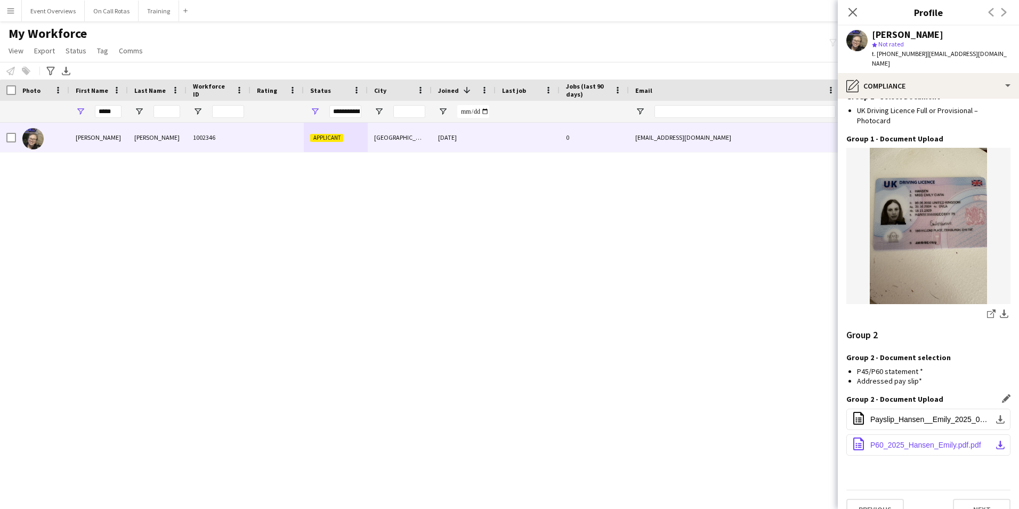
click at [918, 434] on button "office-file-sheet P60_2025_Hansen_Emily.pdf.pdf download-bottom" at bounding box center [928, 444] width 164 height 21
click at [897, 413] on div "office-file-sheet Payslip_Hansen__Emily_2025_07_01.pdf download-bottom office-f…" at bounding box center [928, 431] width 164 height 47
click at [894, 408] on button "office-file-sheet Payslip_Hansen__Emily_2025_07_01.pdf download-bottom" at bounding box center [928, 418] width 164 height 21
click at [845, 5] on div "Close pop-in" at bounding box center [853, 12] width 30 height 25
click at [855, 7] on icon "Close pop-in" at bounding box center [853, 12] width 10 height 10
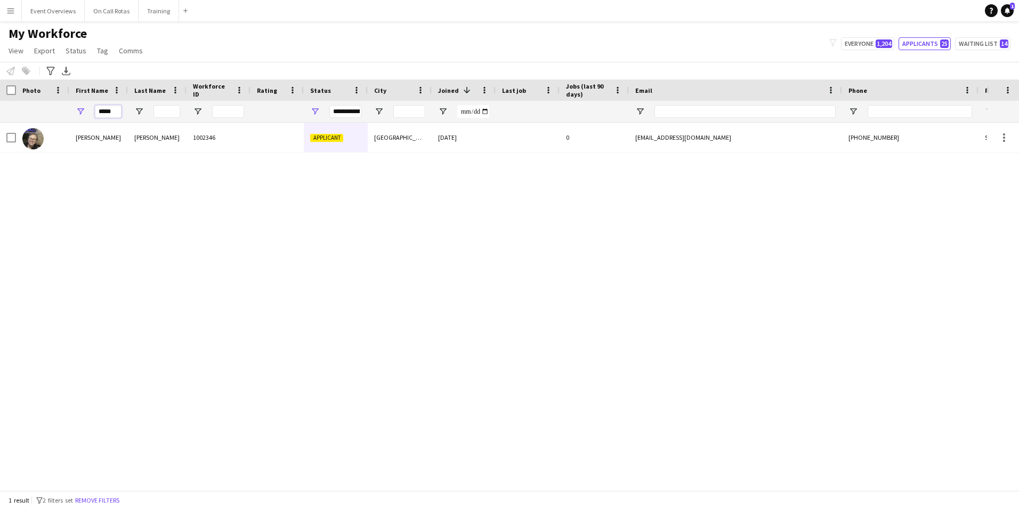
drag, startPoint x: 118, startPoint y: 109, endPoint x: 54, endPoint y: 118, distance: 64.1
click at [54, 118] on div "**********" at bounding box center [578, 111] width 1156 height 21
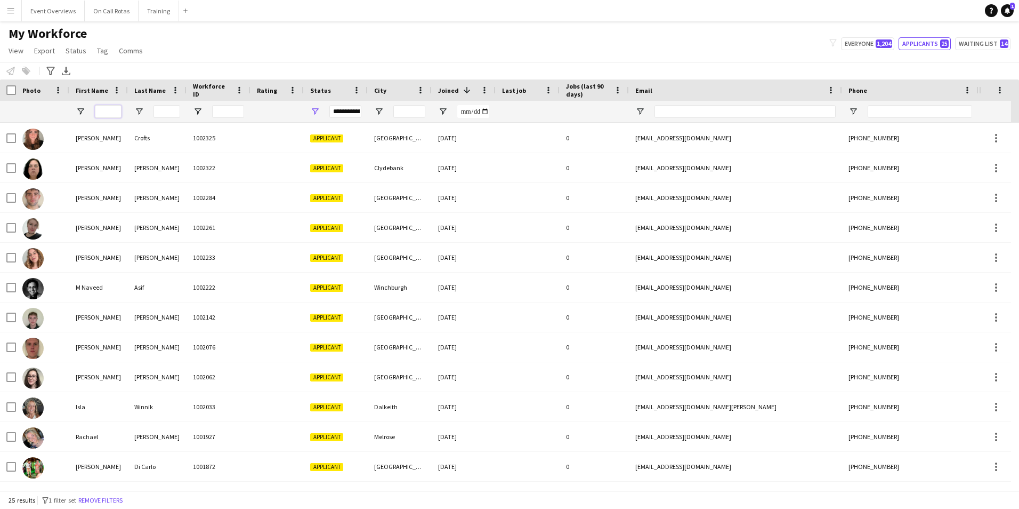
scroll to position [387, 0]
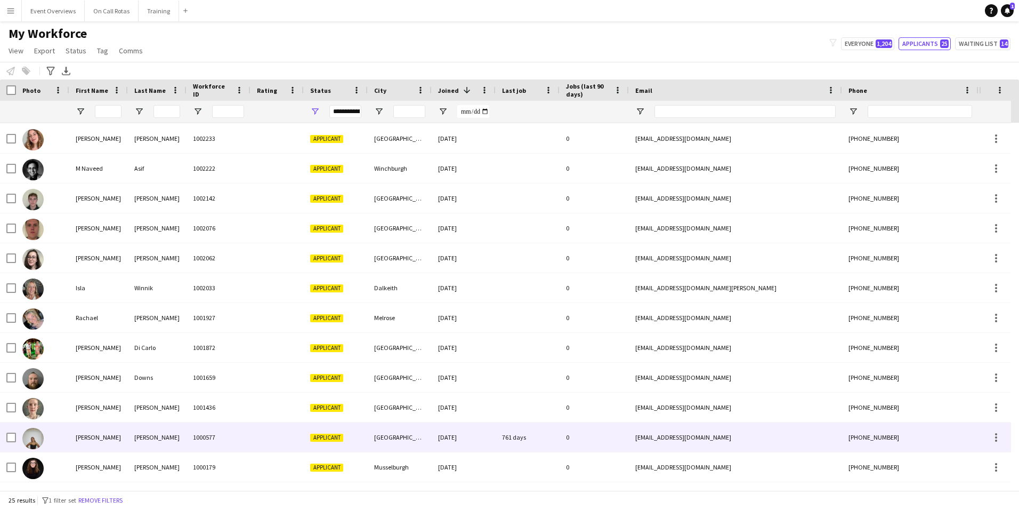
click at [239, 442] on div "1000577" at bounding box center [219, 436] width 64 height 29
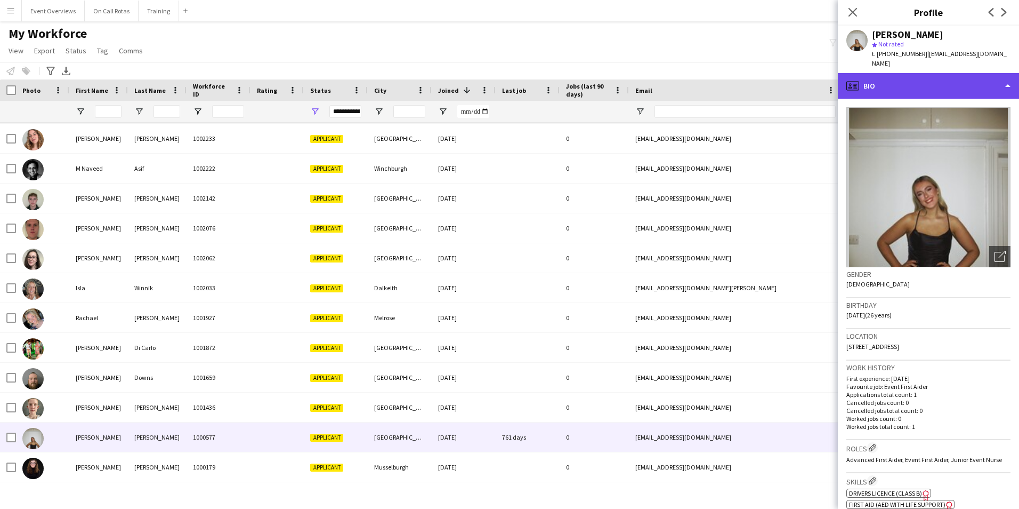
click at [923, 78] on div "profile Bio" at bounding box center [928, 86] width 181 height 26
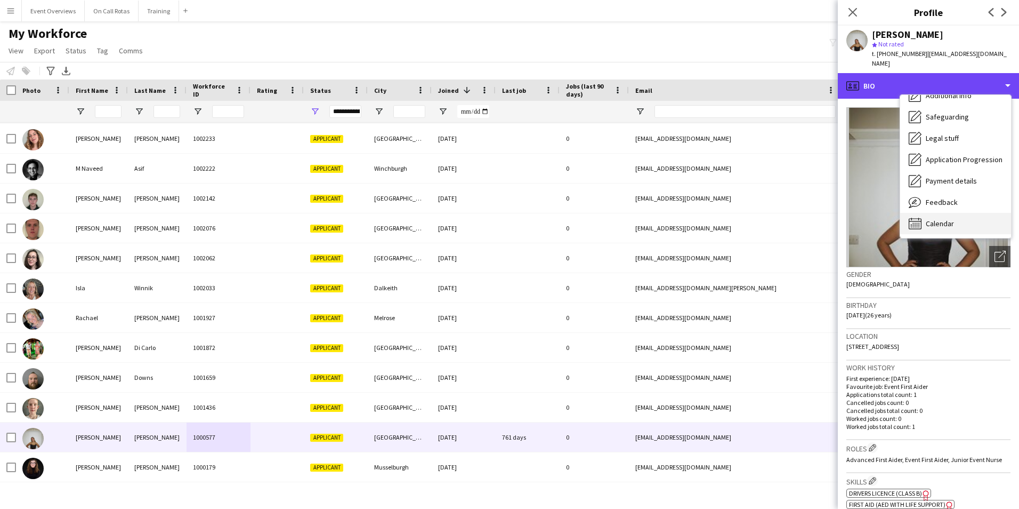
scroll to position [185, 0]
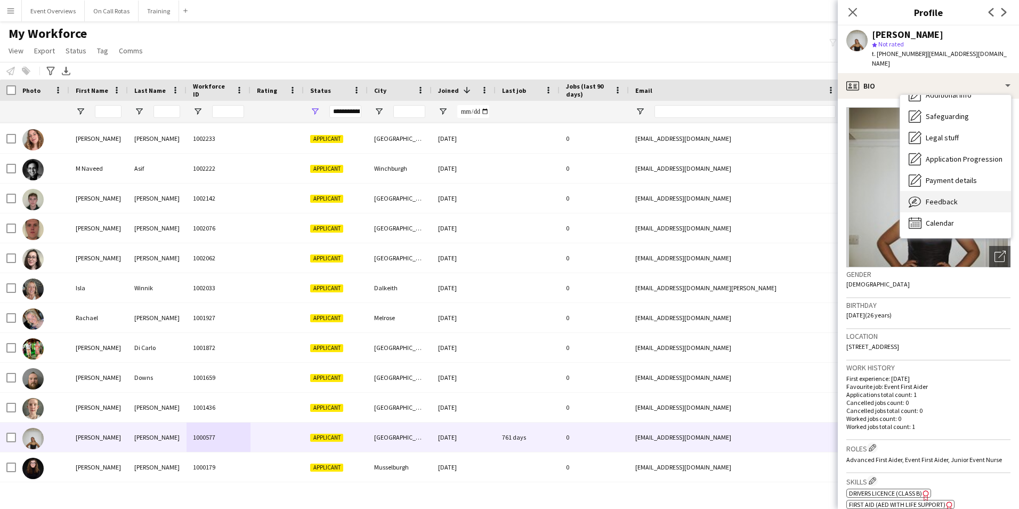
click at [930, 197] on span "Feedback" at bounding box center [942, 202] width 32 height 10
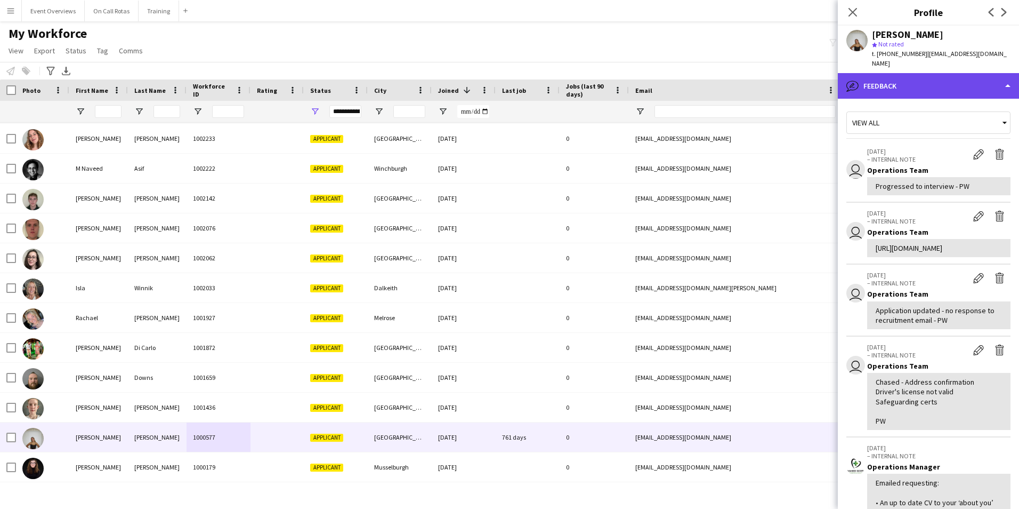
click at [890, 80] on div "bubble-pencil Feedback" at bounding box center [928, 86] width 181 height 26
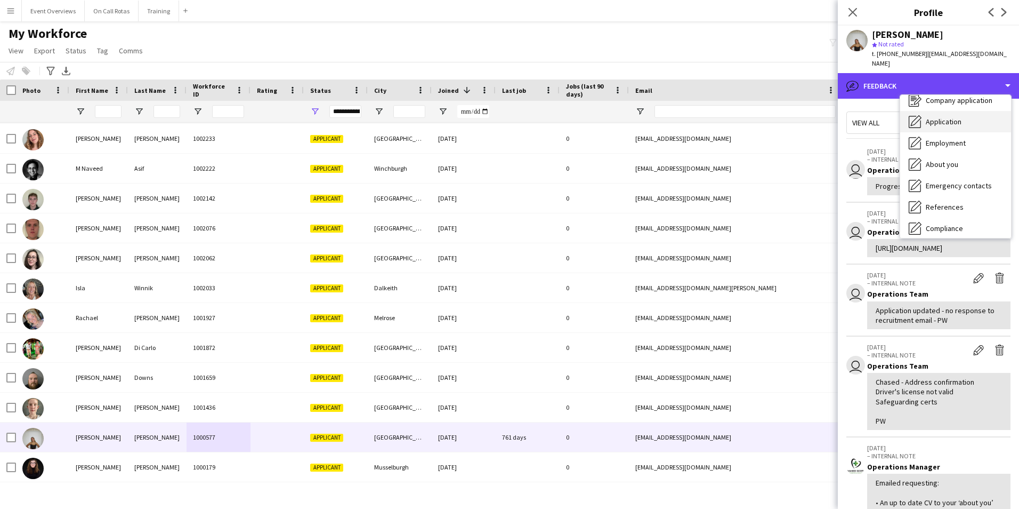
scroll to position [26, 0]
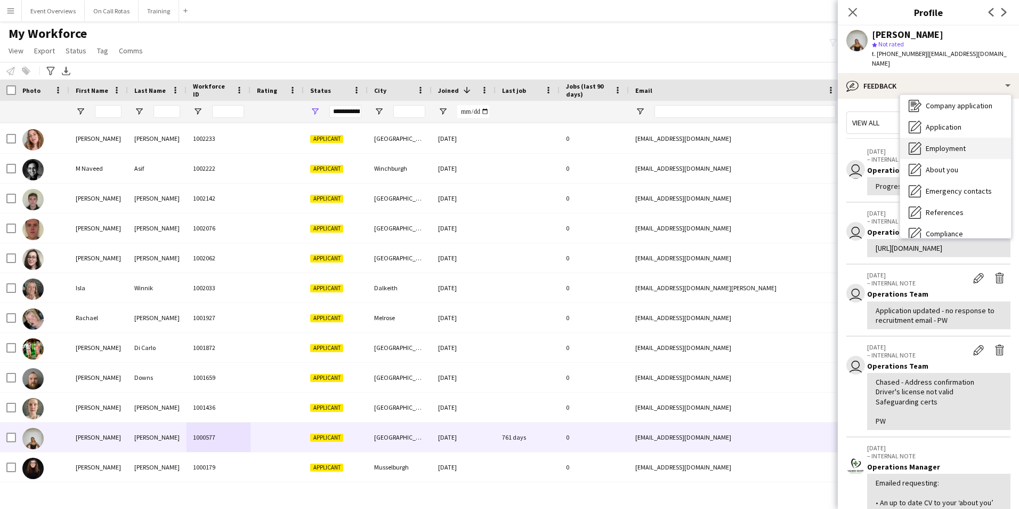
click at [934, 143] on span "Employment" at bounding box center [946, 148] width 40 height 10
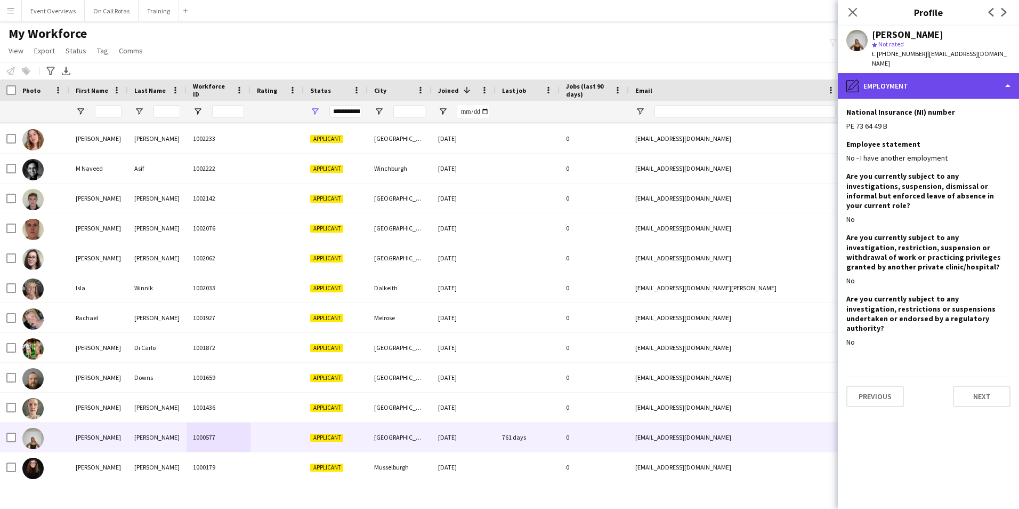
click at [911, 86] on div "pencil4 Employment" at bounding box center [928, 86] width 181 height 26
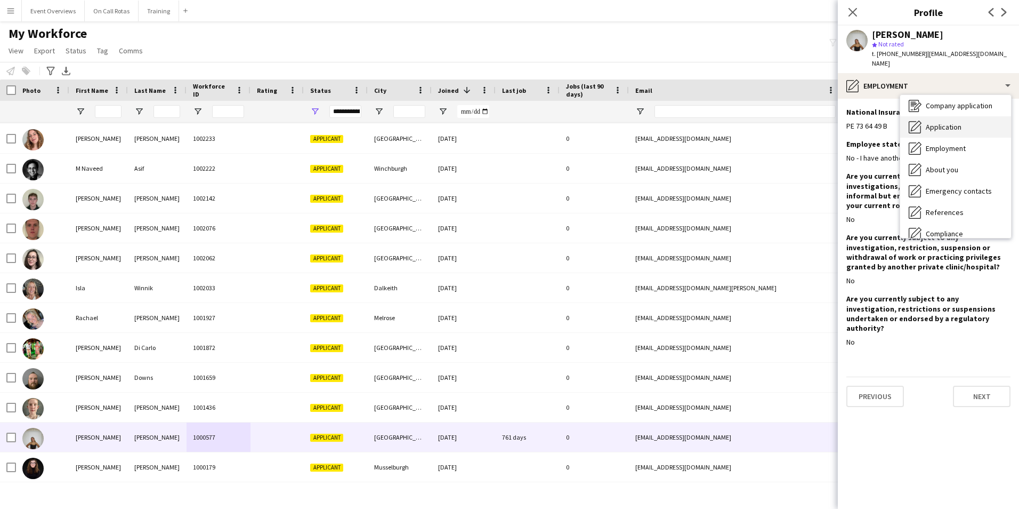
click at [935, 122] on span "Application" at bounding box center [944, 127] width 36 height 10
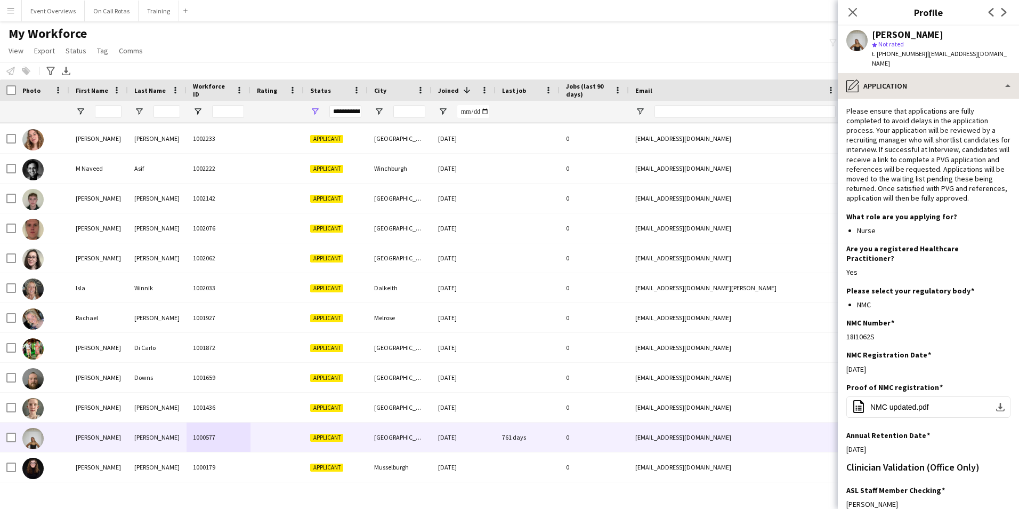
scroll to position [0, 0]
click at [892, 58] on span "t. +447789458314" at bounding box center [899, 54] width 55 height 8
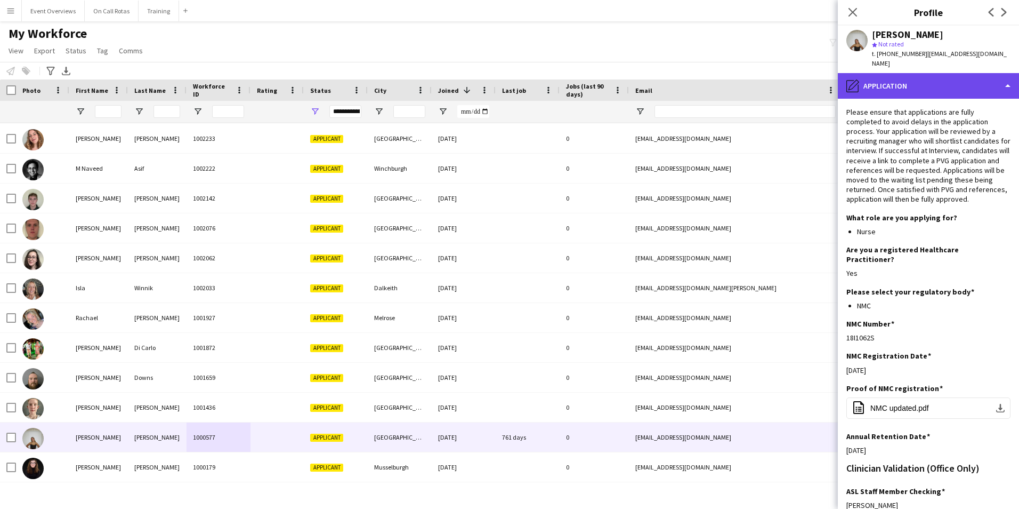
click at [895, 76] on div "pencil4 Application" at bounding box center [928, 86] width 181 height 26
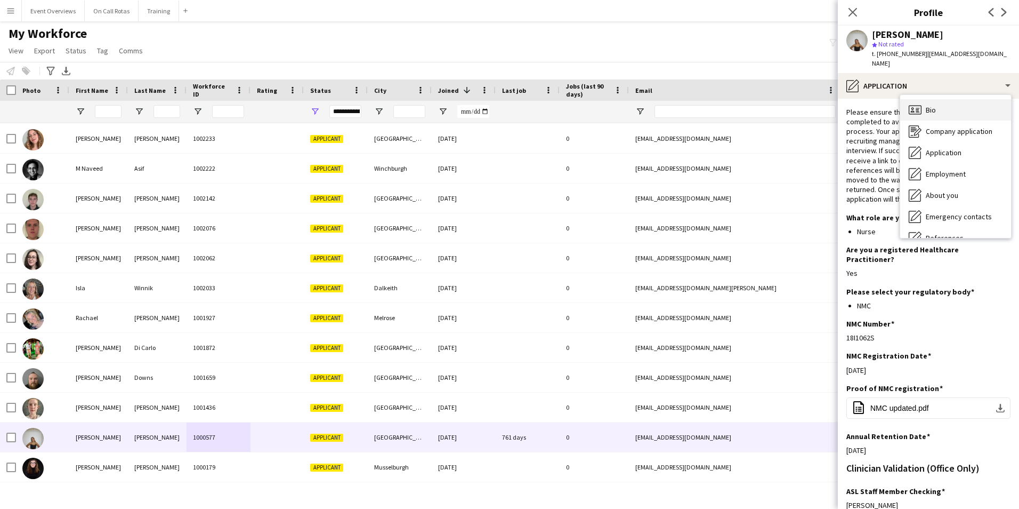
click at [927, 105] on span "Bio" at bounding box center [931, 110] width 10 height 10
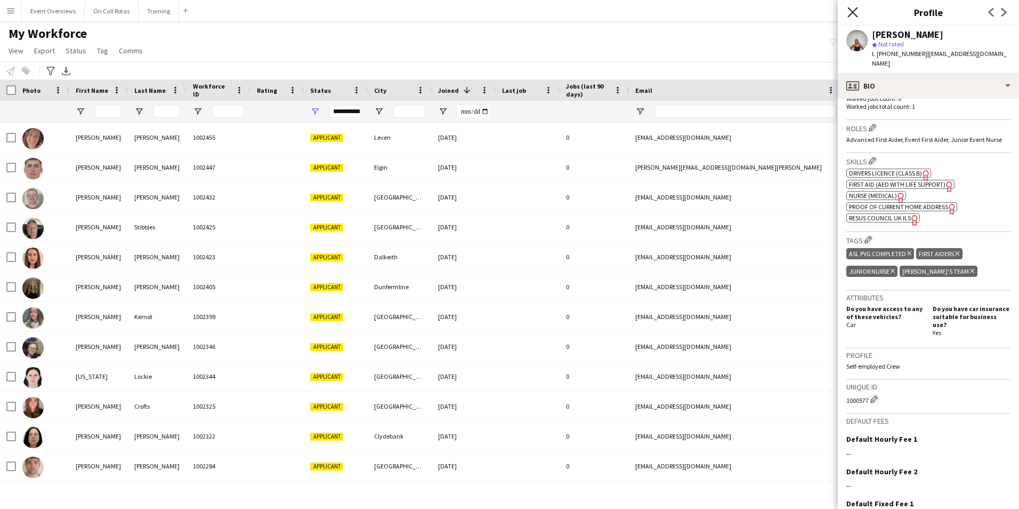
click at [856, 12] on icon "Close pop-in" at bounding box center [853, 12] width 10 height 10
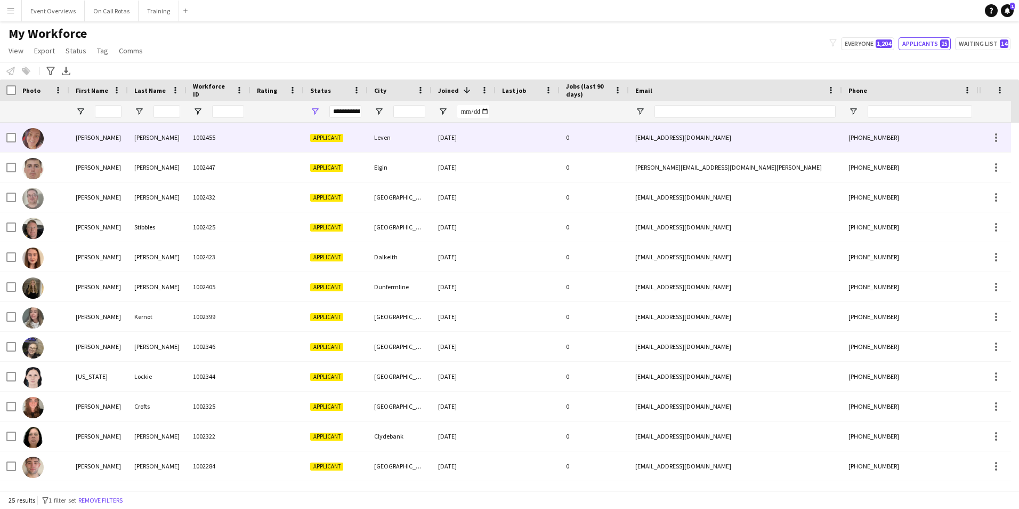
click at [431, 142] on div "Leven" at bounding box center [400, 137] width 64 height 29
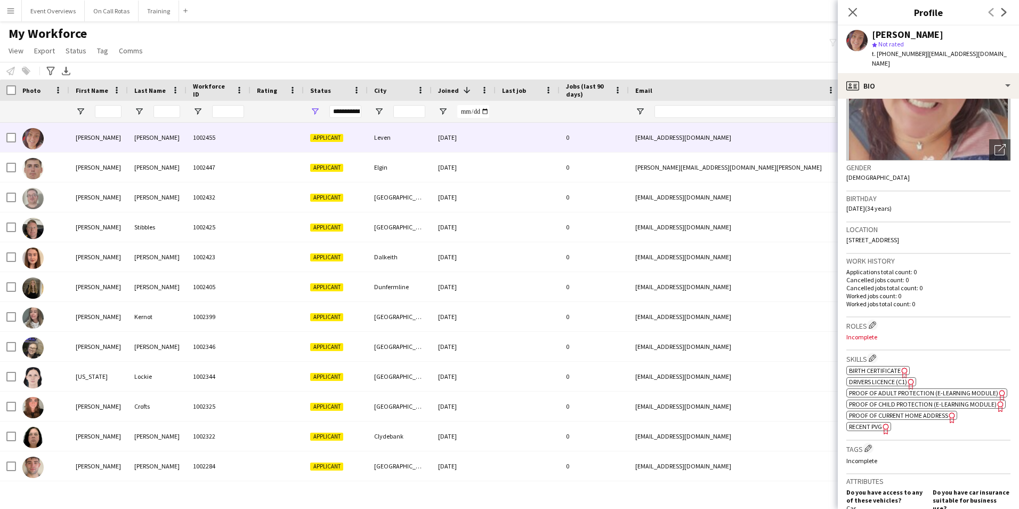
scroll to position [381, 0]
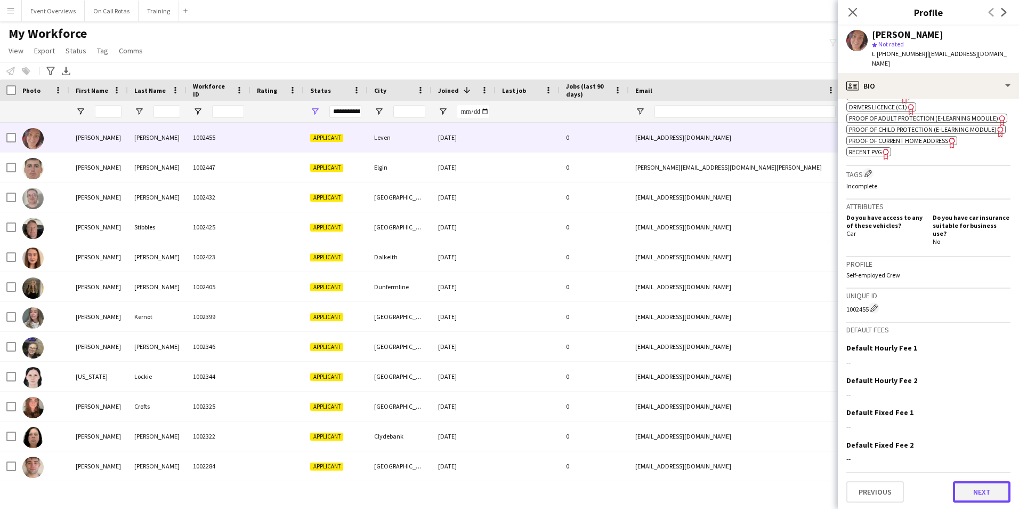
click at [972, 495] on button "Next" at bounding box center [982, 491] width 58 height 21
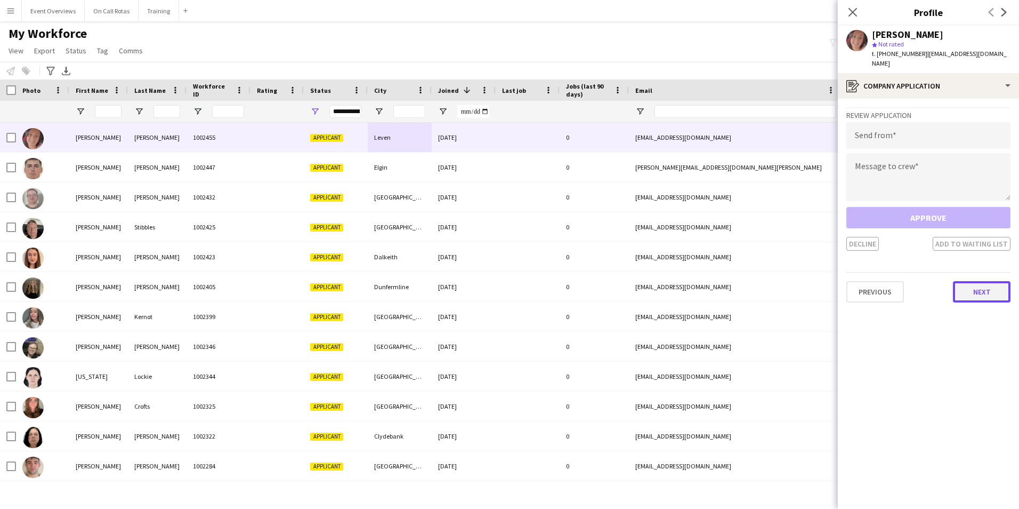
click at [984, 281] on button "Next" at bounding box center [982, 291] width 58 height 21
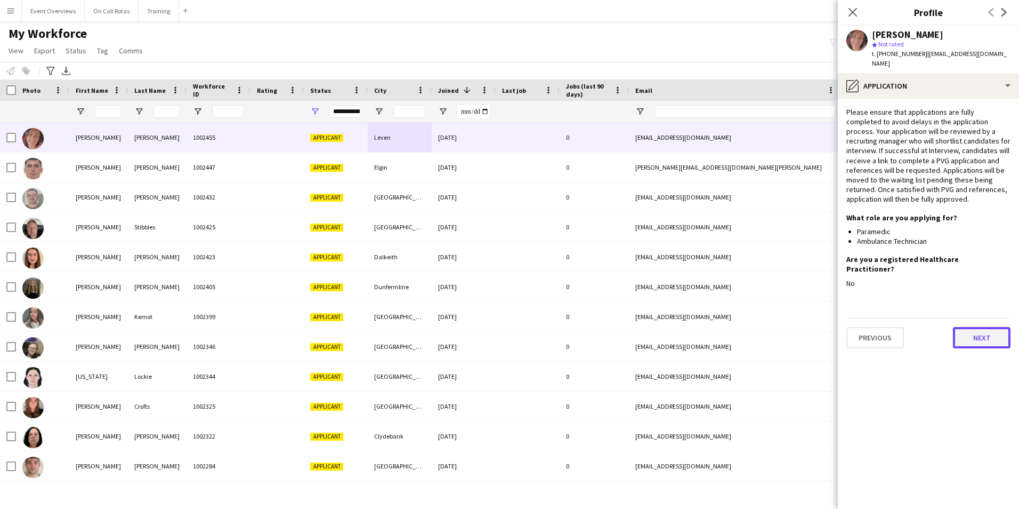
click at [981, 327] on button "Next" at bounding box center [982, 337] width 58 height 21
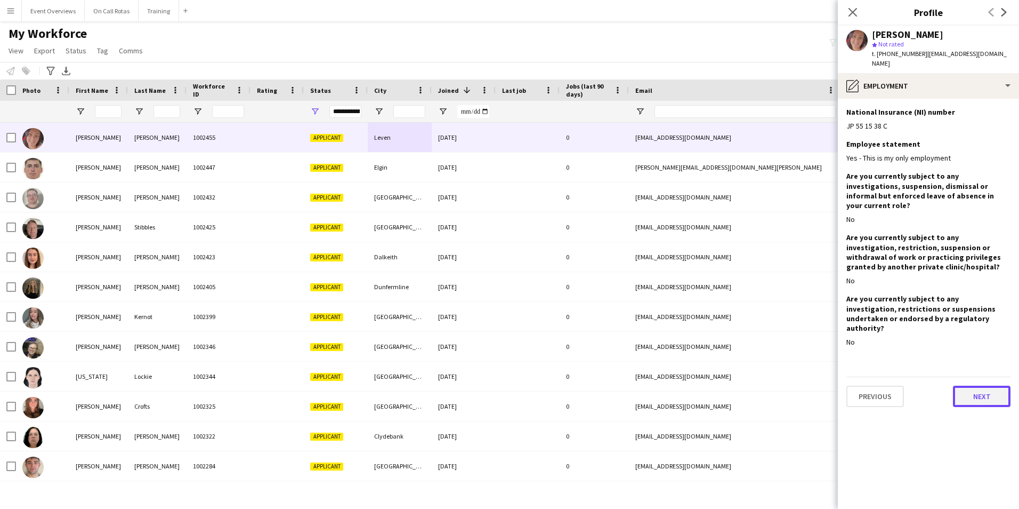
click at [978, 385] on button "Next" at bounding box center [982, 395] width 58 height 21
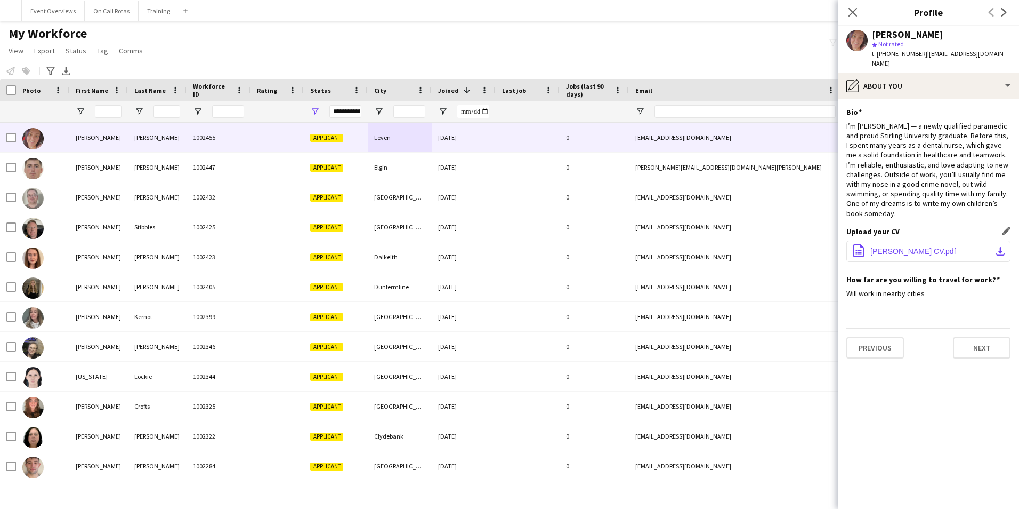
click at [917, 240] on button "office-file-sheet Jodie Driscoll CV.pdf download-bottom" at bounding box center [928, 250] width 164 height 21
click at [978, 337] on button "Next" at bounding box center [982, 347] width 58 height 21
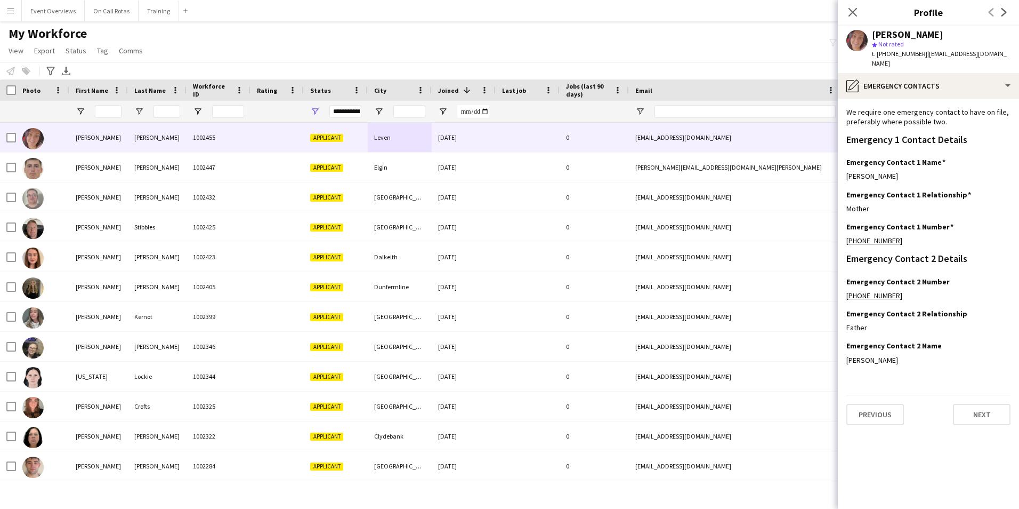
click at [903, 394] on div "Previous Next" at bounding box center [928, 409] width 164 height 30
click at [894, 403] on button "Previous" at bounding box center [875, 413] width 58 height 21
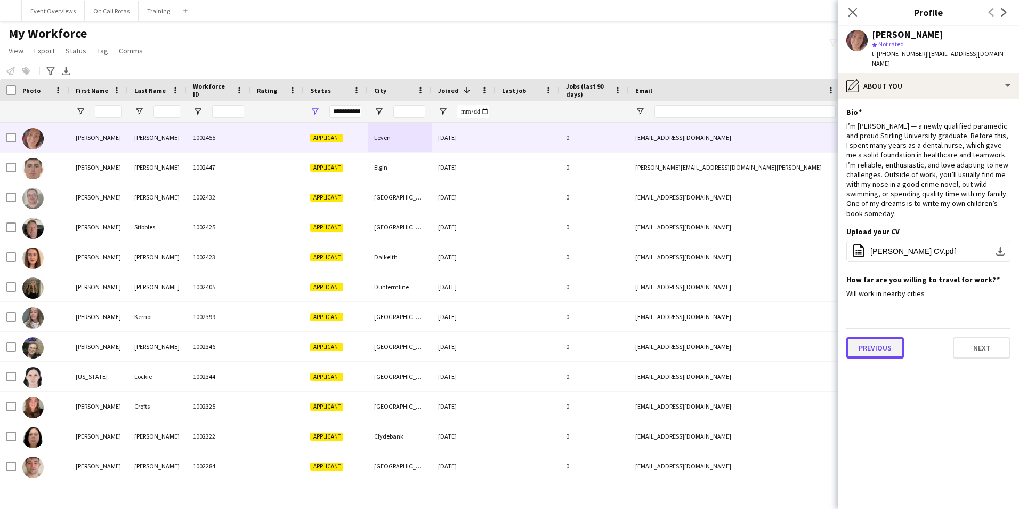
click at [897, 337] on button "Previous" at bounding box center [875, 347] width 58 height 21
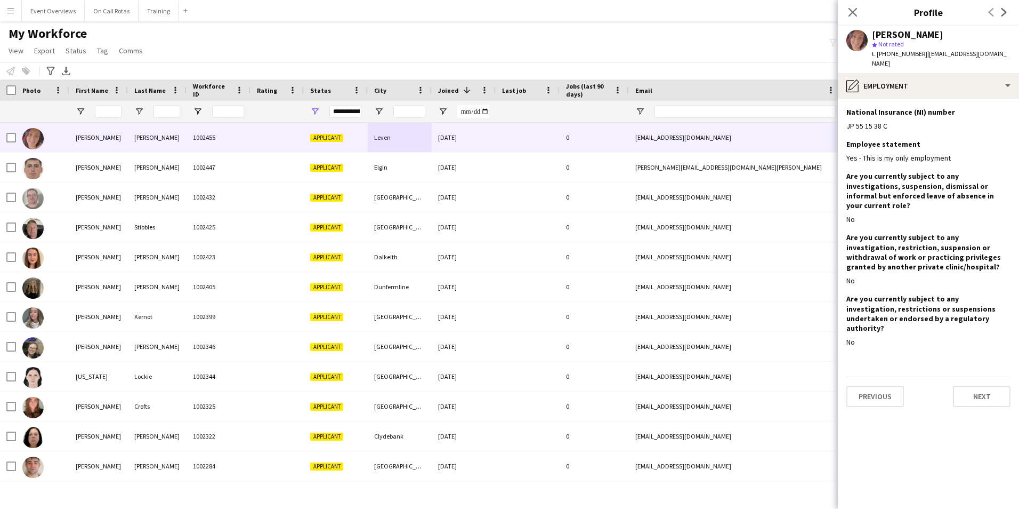
click at [873, 379] on app-section-data-types "National Insurance (NI) number Edit this field JP 55 15 38 C Employee statement…" at bounding box center [928, 304] width 181 height 410
click at [873, 385] on button "Previous" at bounding box center [875, 395] width 58 height 21
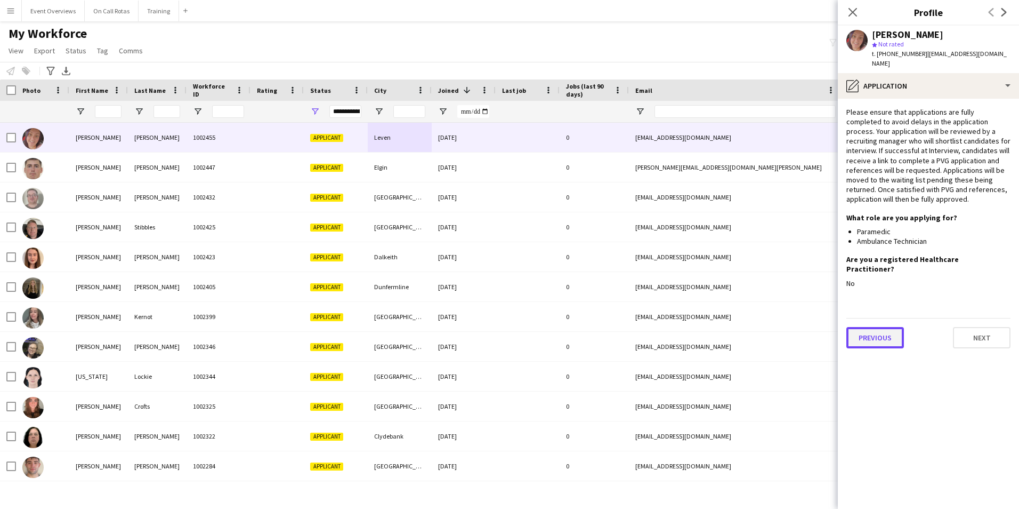
click at [877, 327] on button "Previous" at bounding box center [875, 337] width 58 height 21
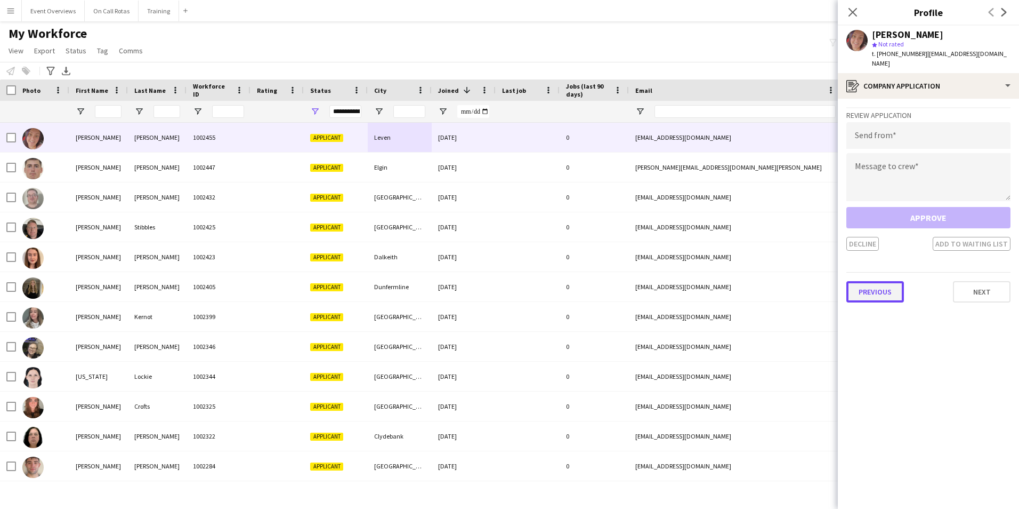
click at [887, 287] on button "Previous" at bounding box center [875, 291] width 58 height 21
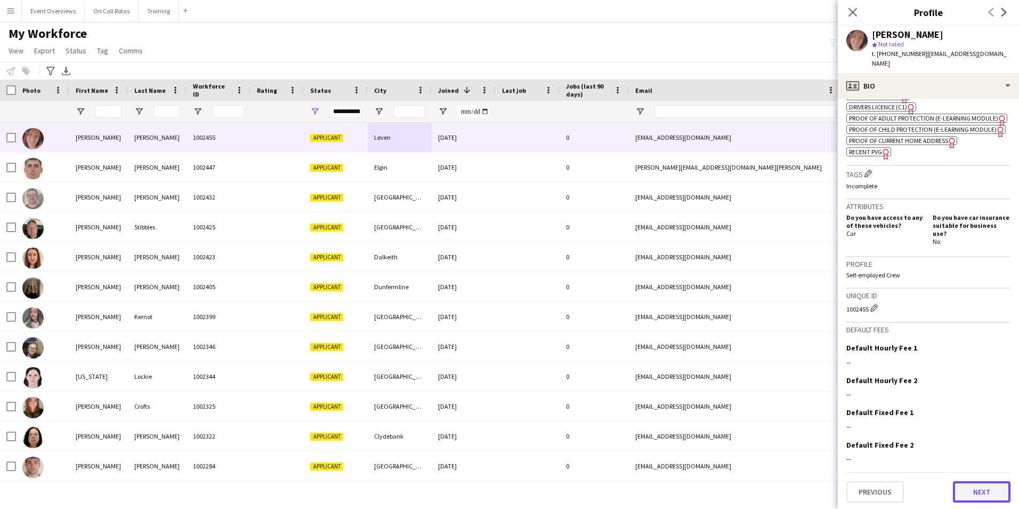
click at [965, 489] on button "Next" at bounding box center [982, 491] width 58 height 21
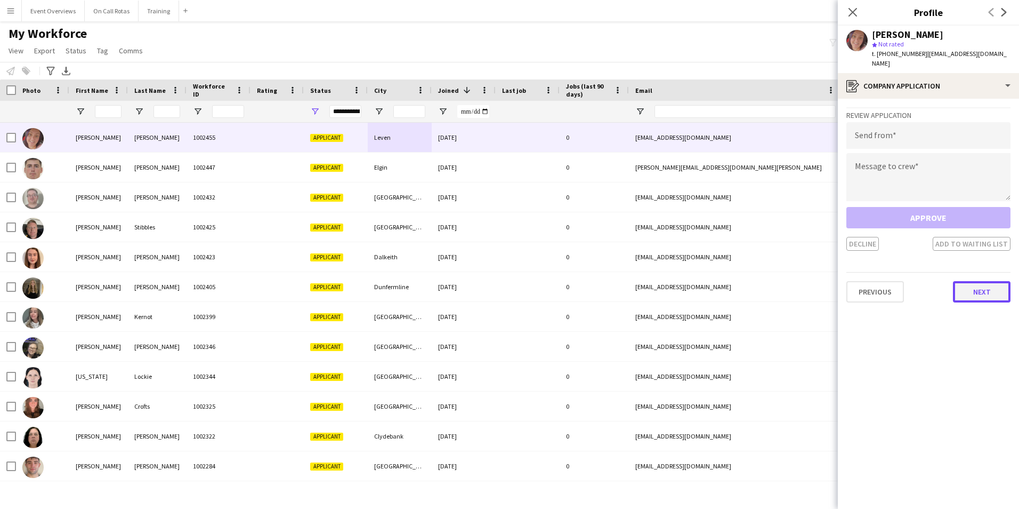
click at [972, 281] on button "Next" at bounding box center [982, 291] width 58 height 21
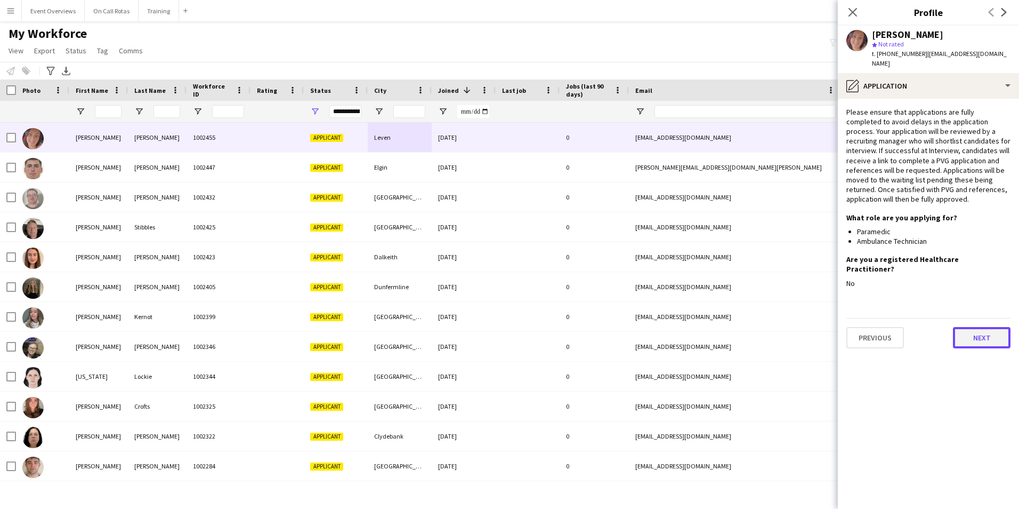
click at [983, 327] on button "Next" at bounding box center [982, 337] width 58 height 21
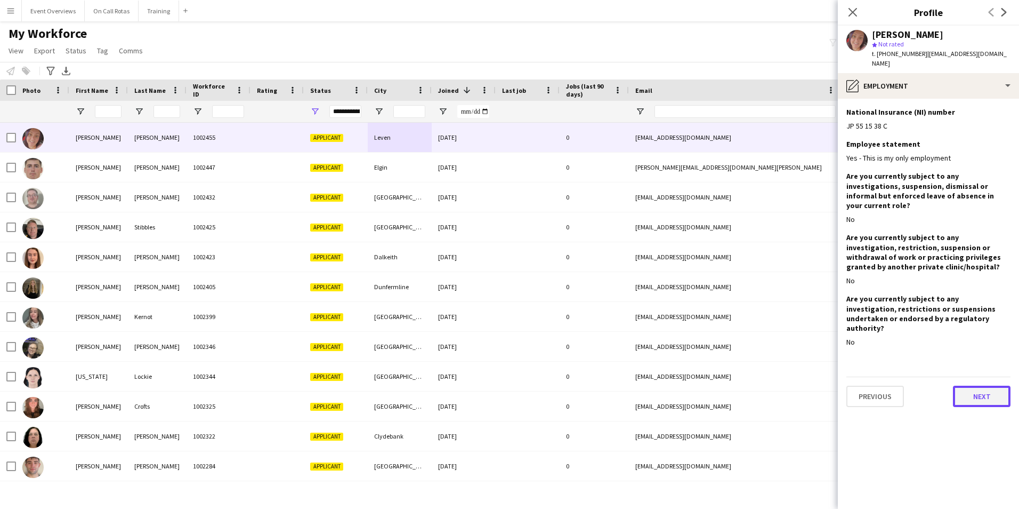
click at [975, 385] on button "Next" at bounding box center [982, 395] width 58 height 21
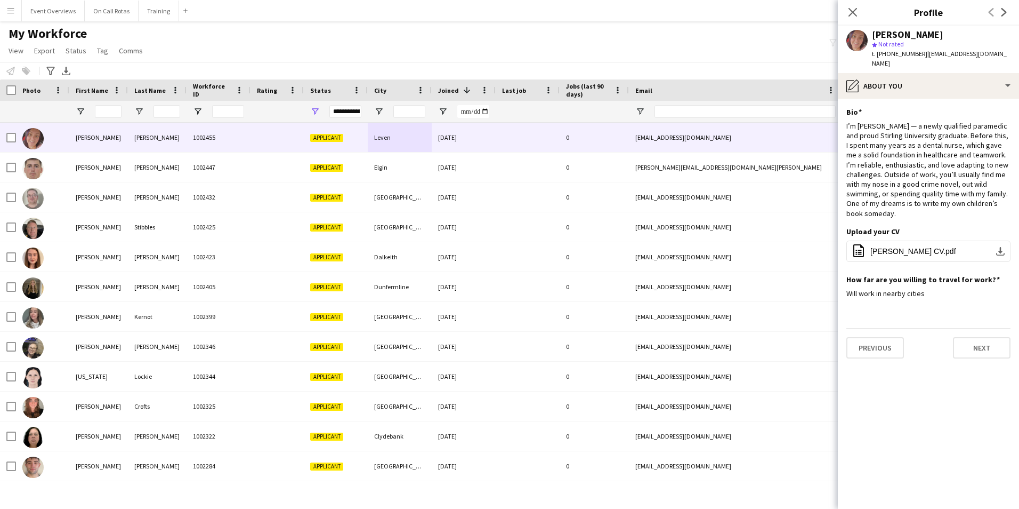
click at [969, 342] on app-section-data-types "Bio Edit this field I’m Jodie — a newly qualified paramedic and proud Stirling …" at bounding box center [928, 304] width 181 height 410
click at [968, 337] on button "Next" at bounding box center [982, 347] width 58 height 21
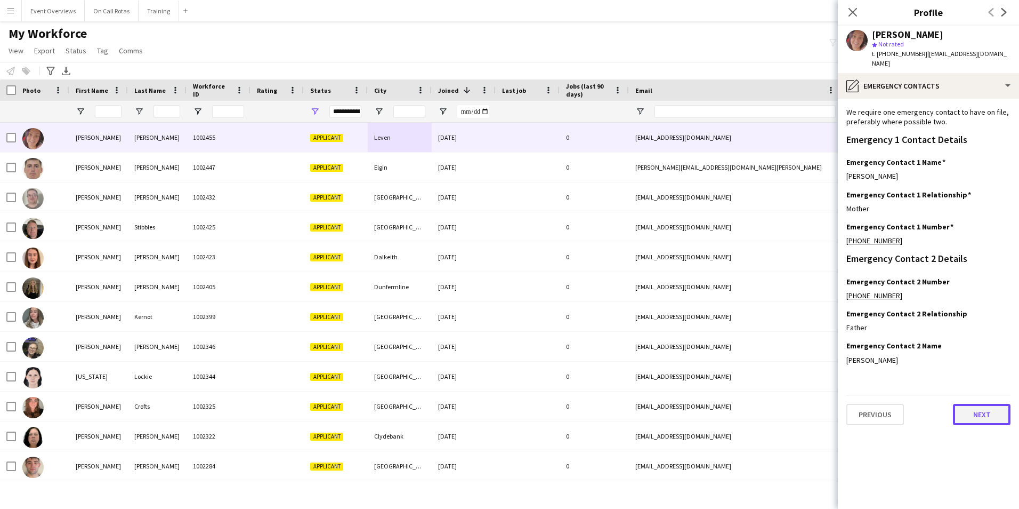
click at [970, 403] on button "Next" at bounding box center [982, 413] width 58 height 21
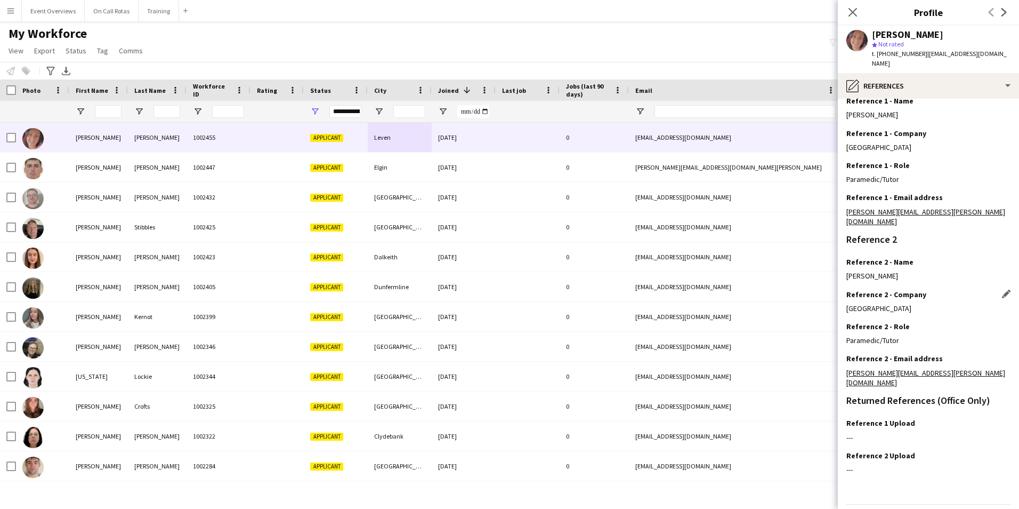
scroll to position [127, 0]
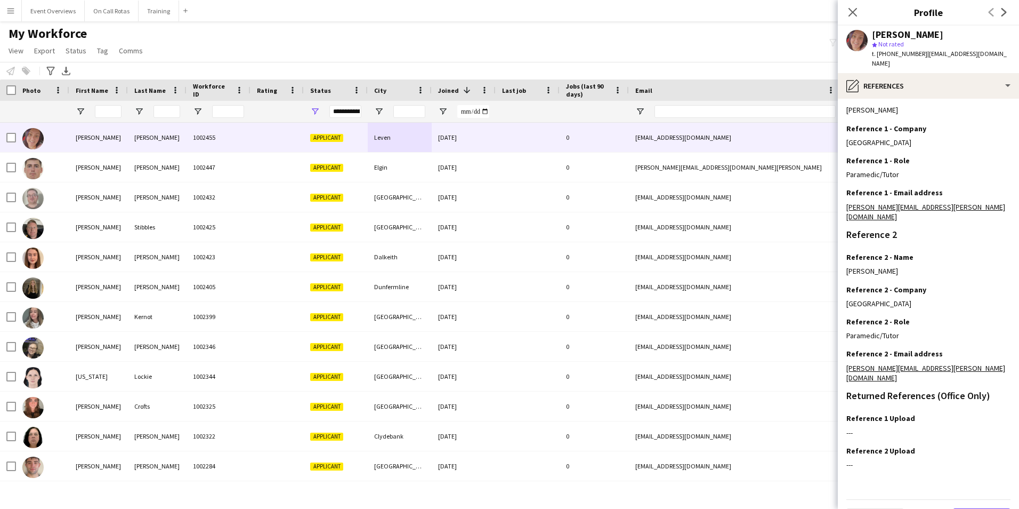
click at [965, 508] on button "Next" at bounding box center [982, 518] width 58 height 21
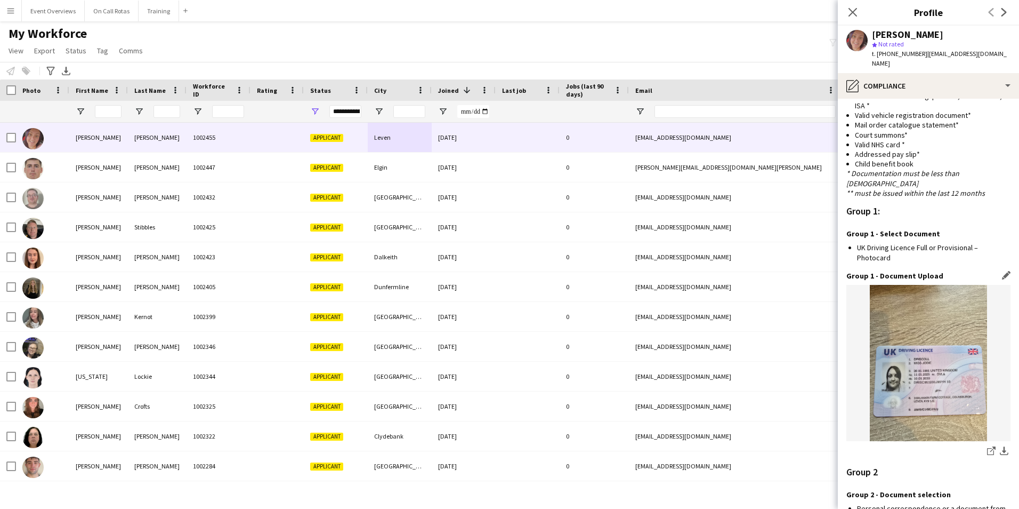
scroll to position [949, 0]
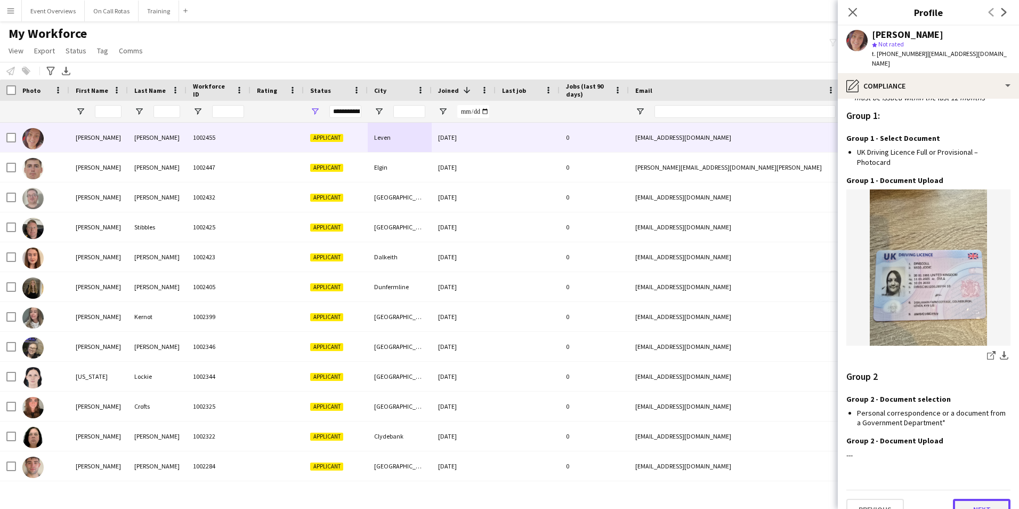
click at [957, 498] on button "Next" at bounding box center [982, 508] width 58 height 21
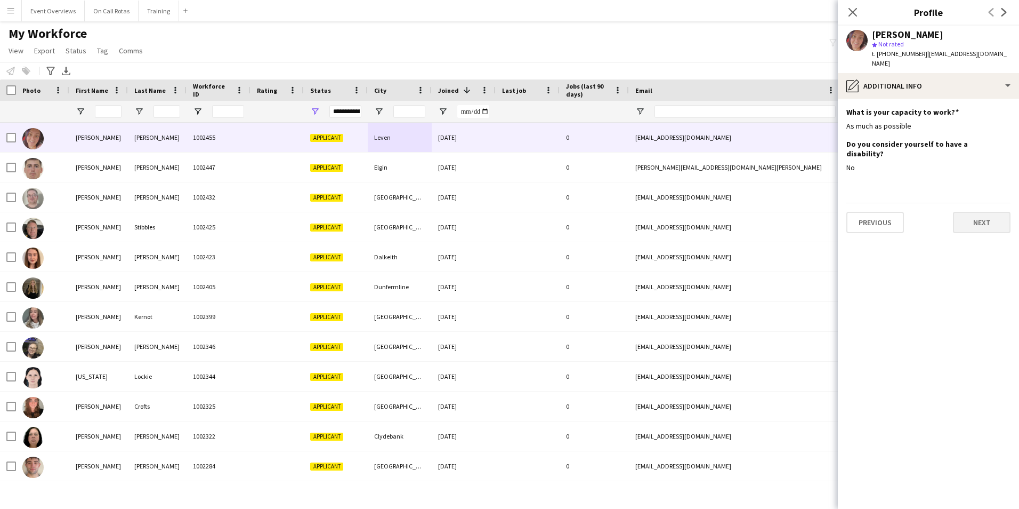
scroll to position [0, 0]
click at [975, 212] on button "Next" at bounding box center [982, 222] width 58 height 21
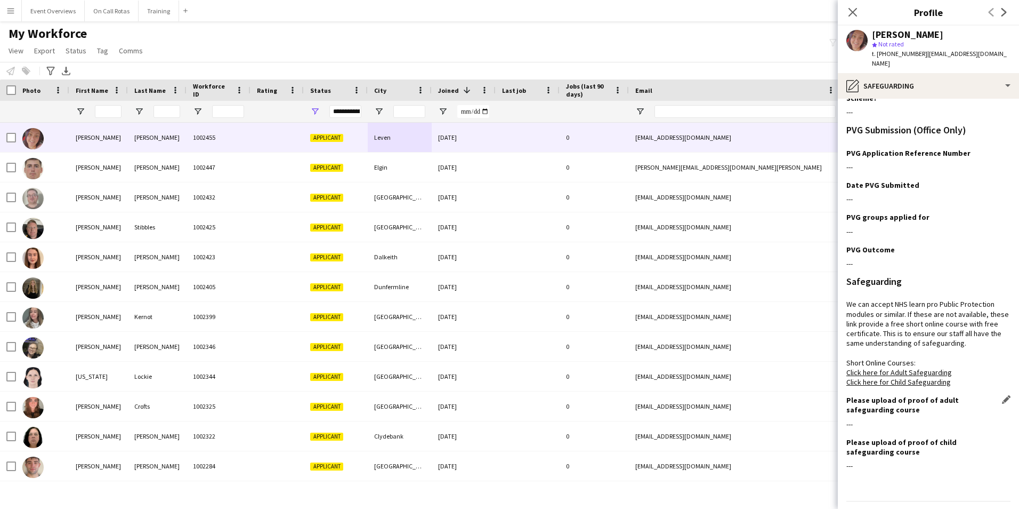
scroll to position [67, 0]
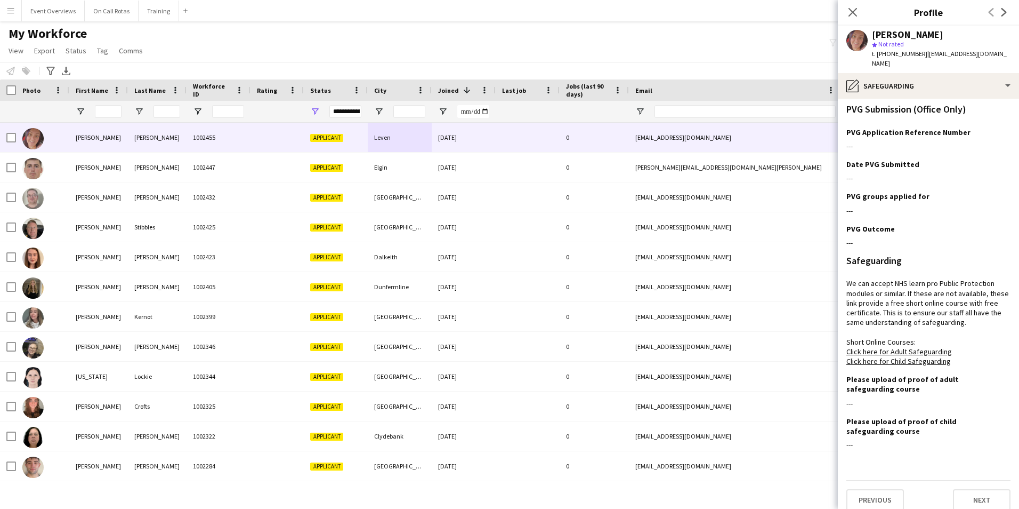
click at [970, 480] on div "Previous Next" at bounding box center [928, 495] width 164 height 30
click at [967, 489] on button "Next" at bounding box center [982, 499] width 58 height 21
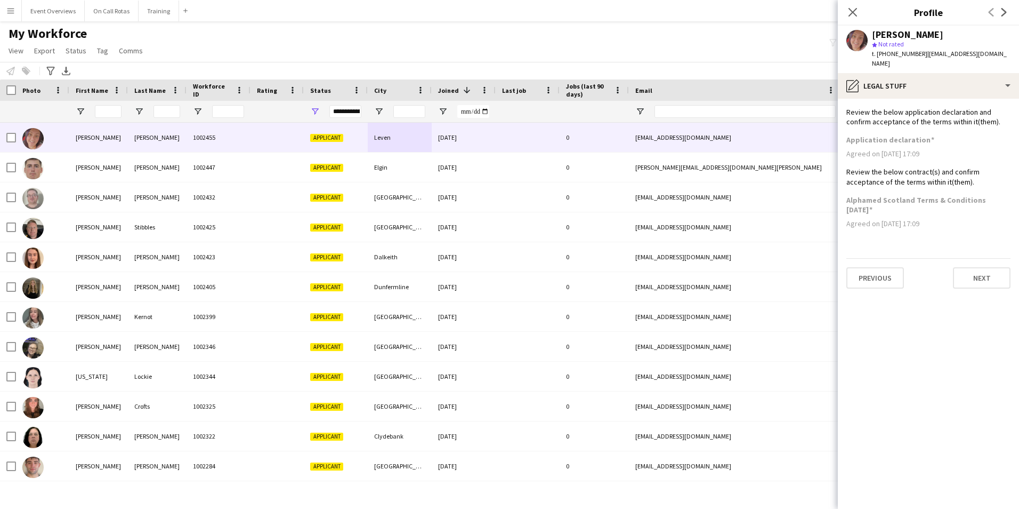
scroll to position [0, 0]
click at [994, 269] on button "Next" at bounding box center [982, 277] width 58 height 21
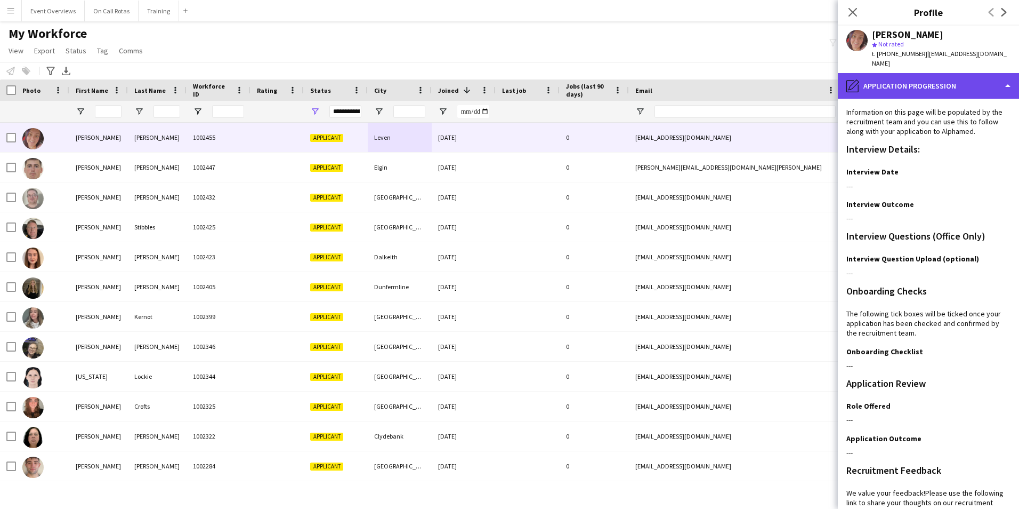
click at [967, 78] on div "pencil4 Application Progression" at bounding box center [928, 86] width 181 height 26
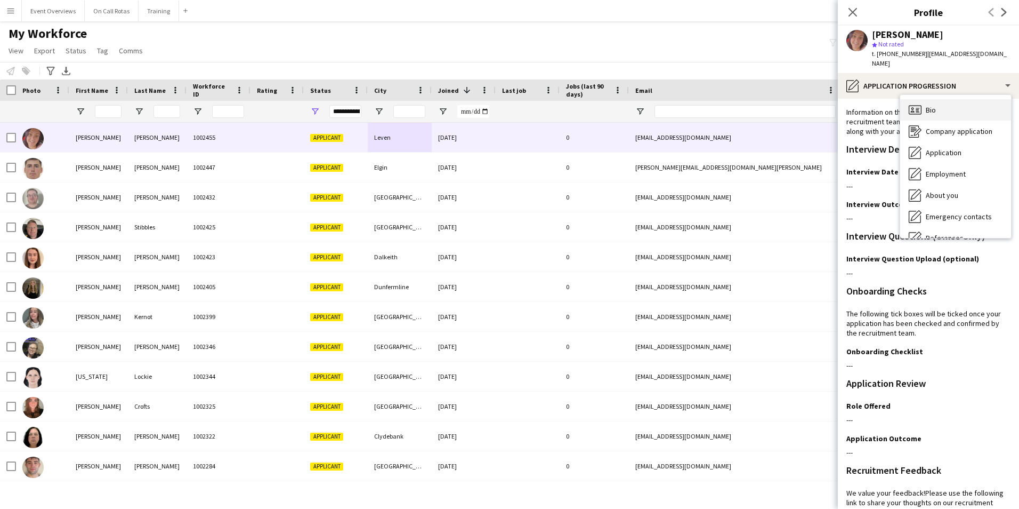
click at [971, 100] on div "Bio Bio" at bounding box center [955, 109] width 111 height 21
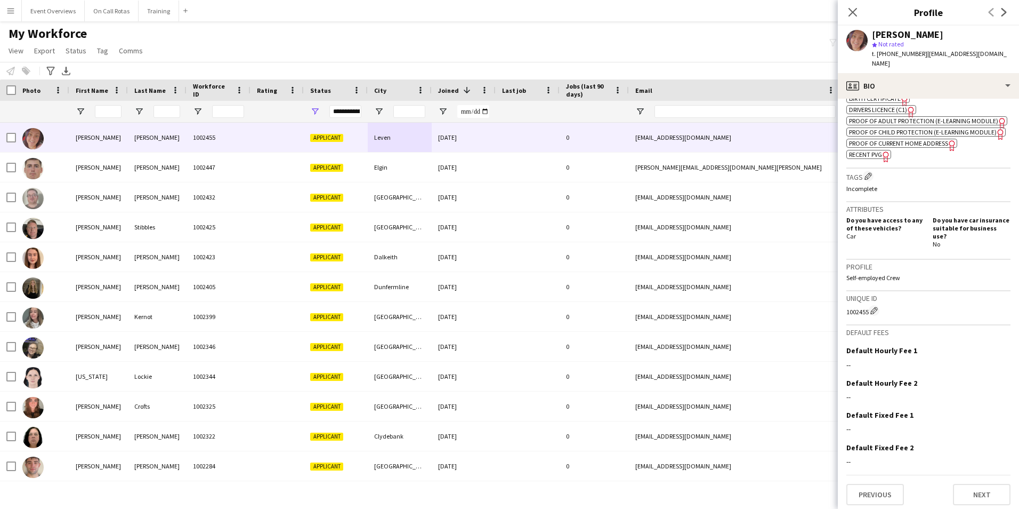
scroll to position [381, 0]
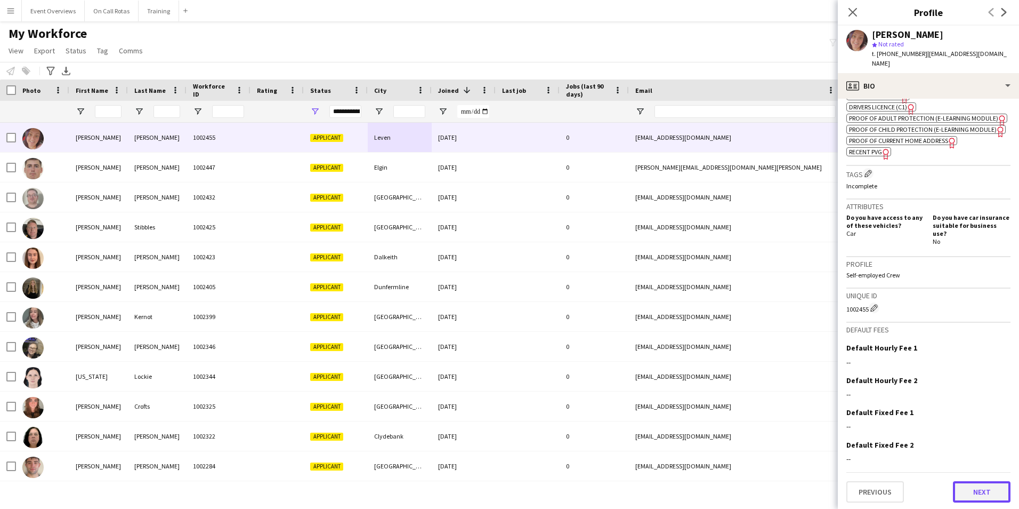
click at [964, 484] on button "Next" at bounding box center [982, 491] width 58 height 21
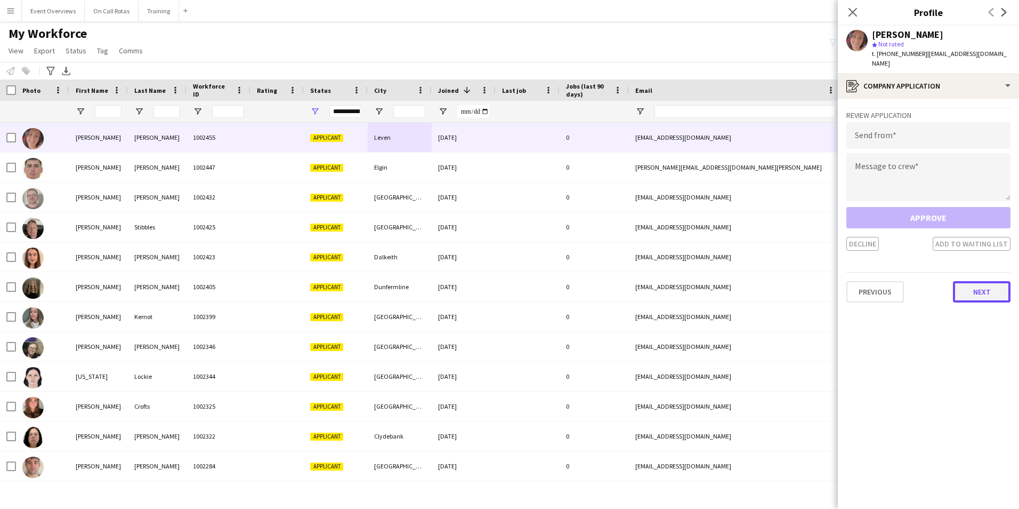
click at [995, 284] on button "Next" at bounding box center [982, 291] width 58 height 21
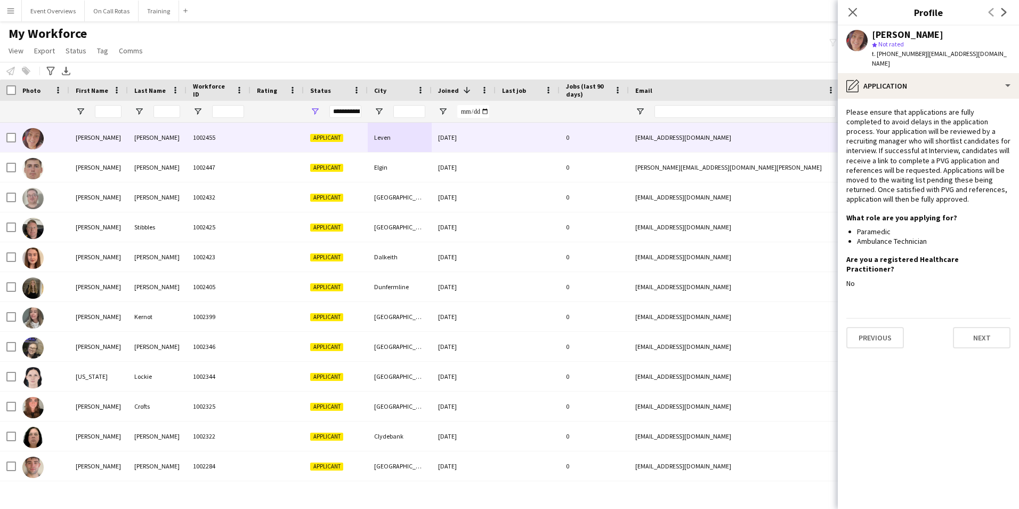
click at [979, 332] on app-section-data-types "Please ensure that applications are fully completed to avoid delays in the appl…" at bounding box center [928, 304] width 181 height 410
click at [977, 327] on button "Next" at bounding box center [982, 337] width 58 height 21
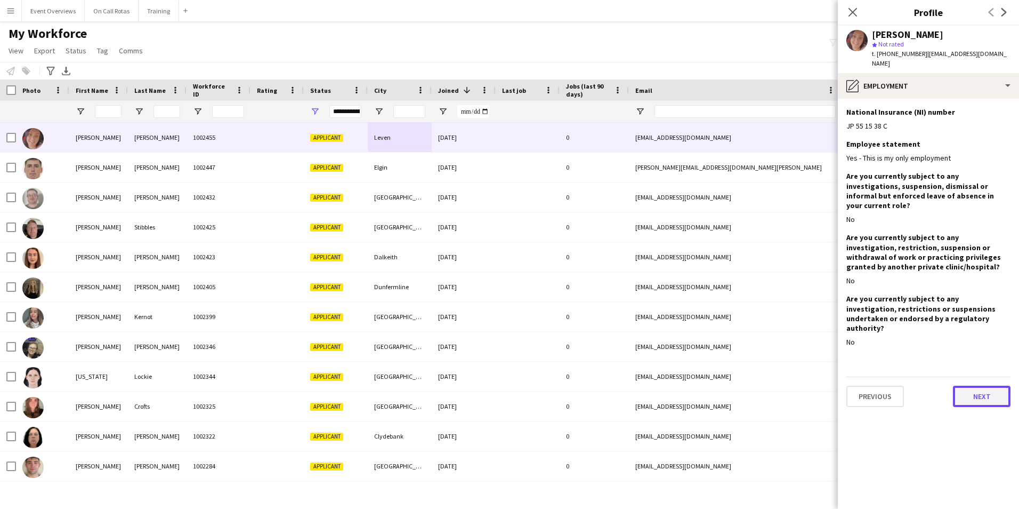
click at [976, 385] on button "Next" at bounding box center [982, 395] width 58 height 21
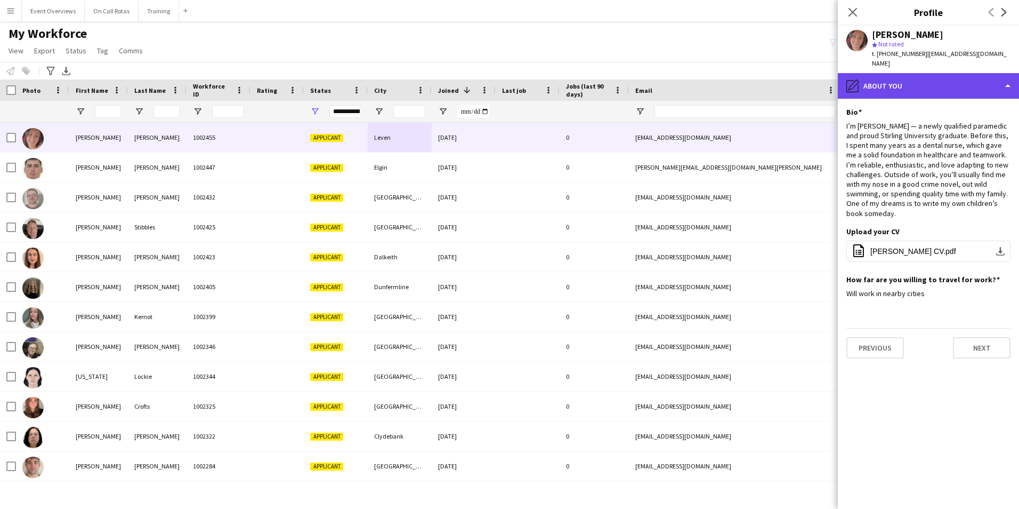
click at [933, 73] on div "pencil4 About you" at bounding box center [928, 86] width 181 height 26
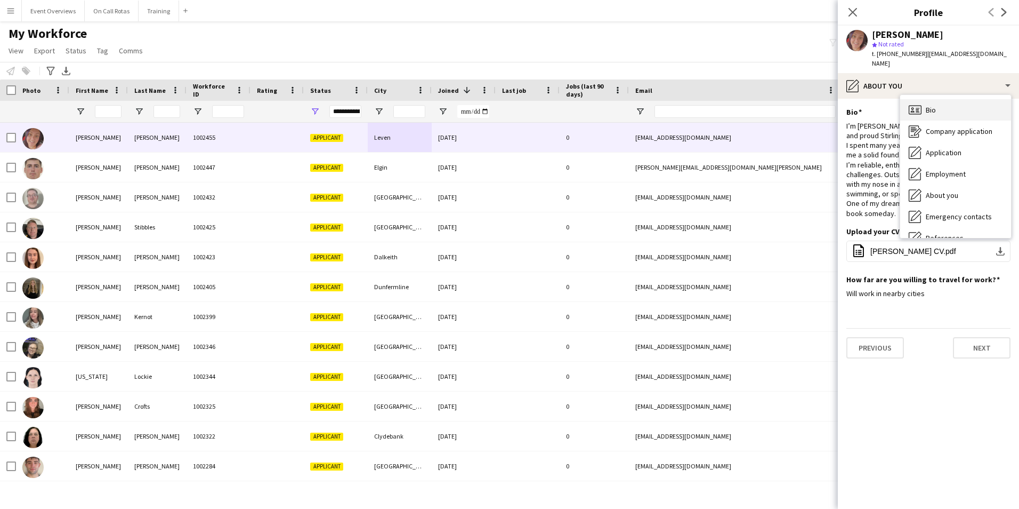
click at [960, 99] on div "Bio Bio" at bounding box center [955, 109] width 111 height 21
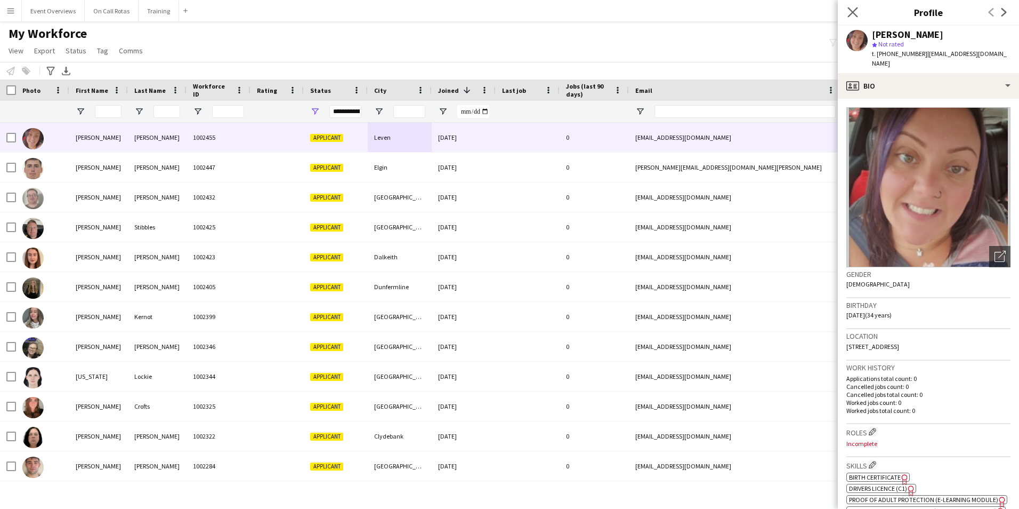
click at [858, 7] on icon "Close pop-in" at bounding box center [853, 12] width 10 height 10
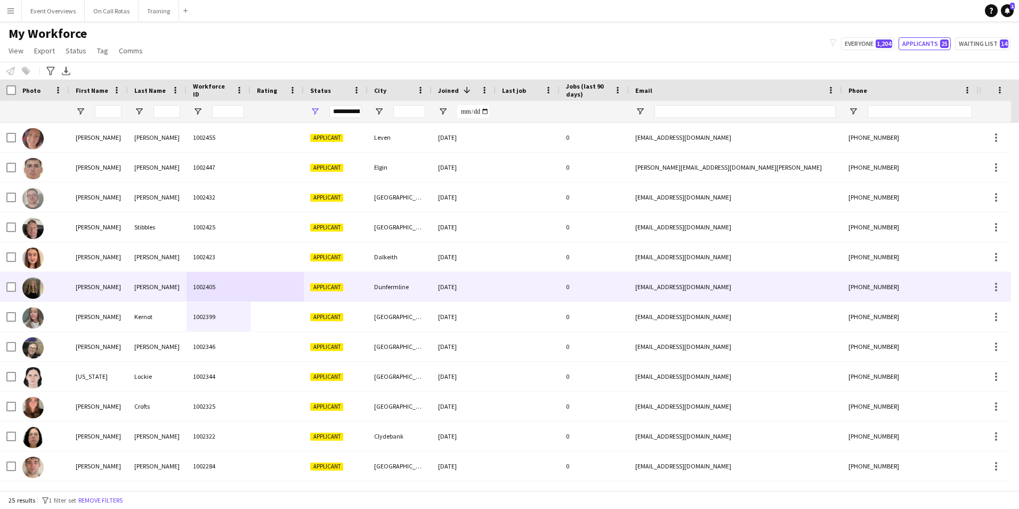
drag, startPoint x: 244, startPoint y: 296, endPoint x: 229, endPoint y: 246, distance: 52.3
click at [229, 260] on div "Emily Hansen 1002346 Applicant Edinburgh 23-07-2025 0 emilyciarahansen9@gmail.c…" at bounding box center [578, 496] width 1156 height 746
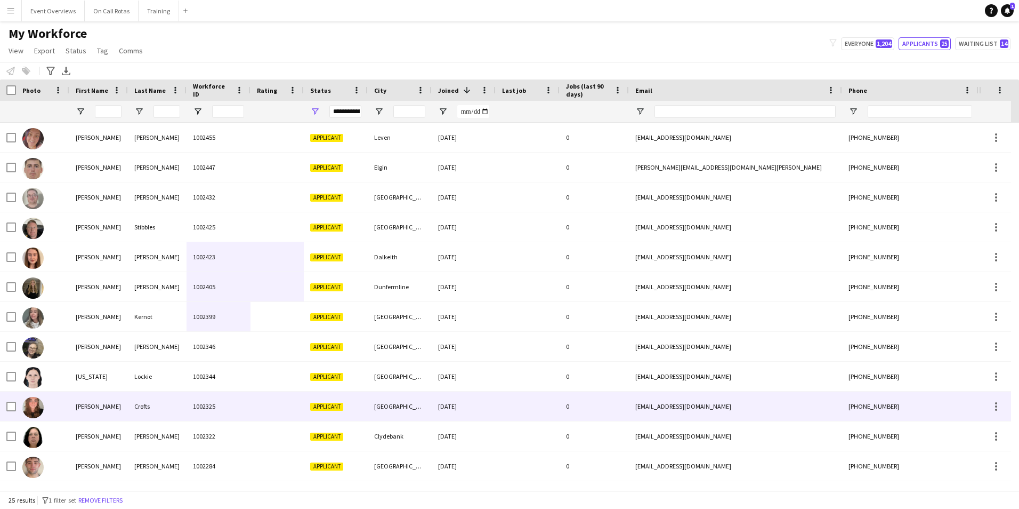
click at [222, 407] on div "1002325" at bounding box center [219, 405] width 64 height 29
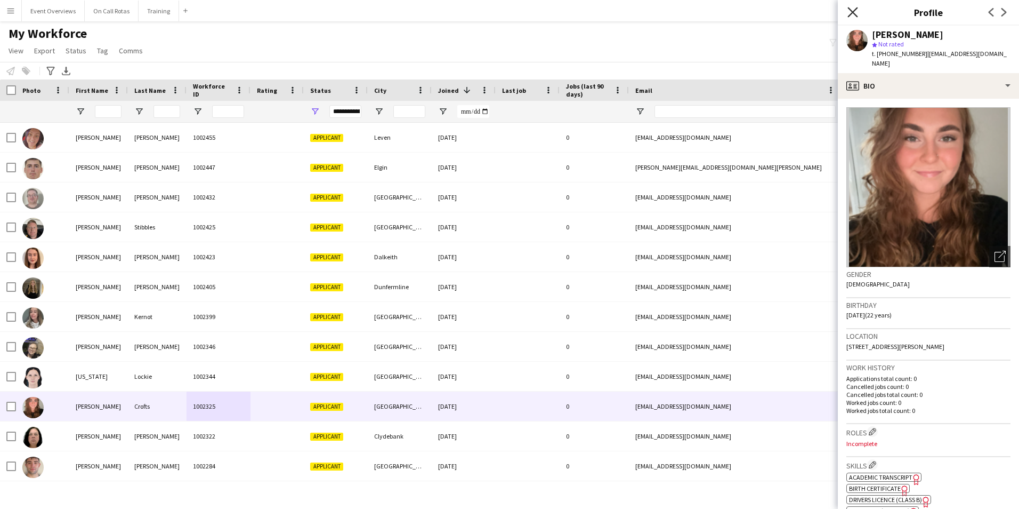
click at [853, 11] on icon "Close pop-in" at bounding box center [853, 12] width 10 height 10
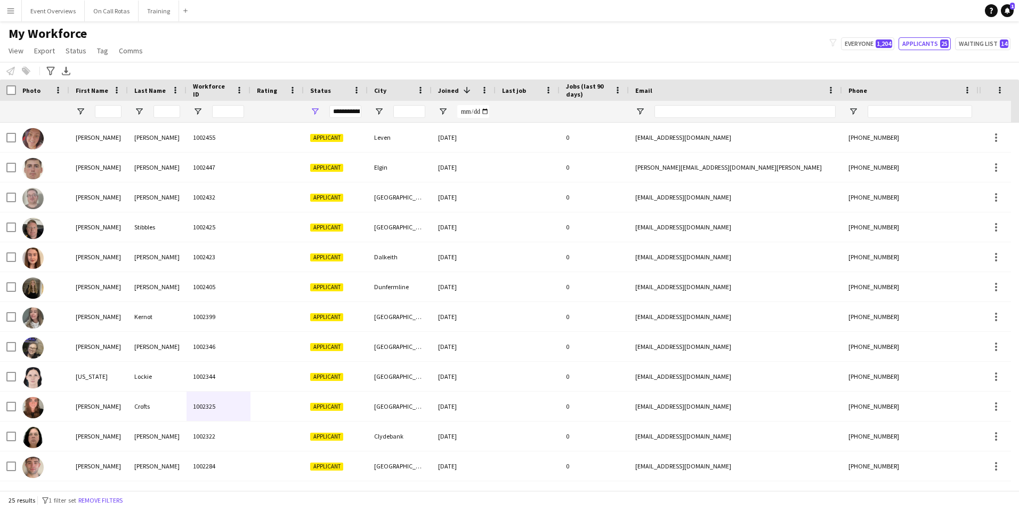
scroll to position [0, 0]
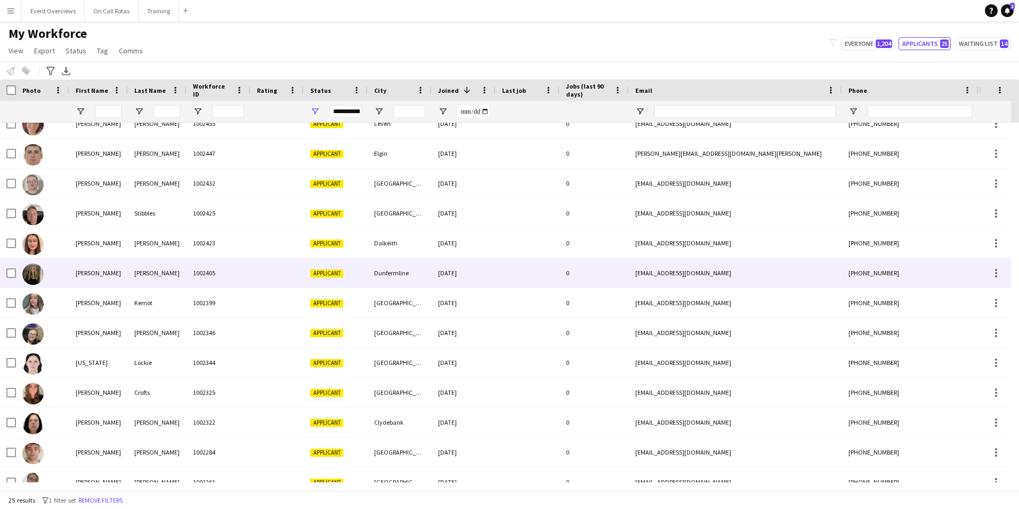
click at [128, 272] on div "Atherton" at bounding box center [157, 272] width 59 height 29
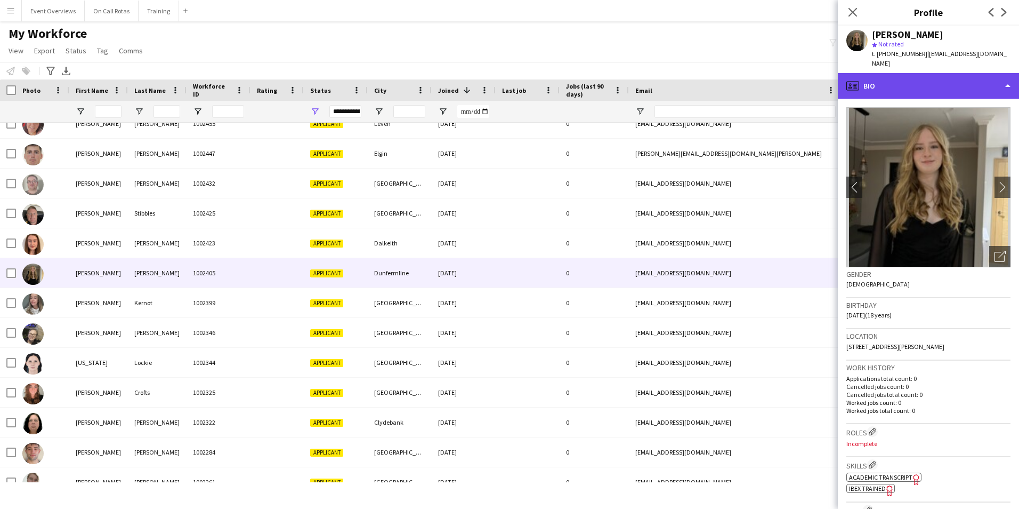
click at [894, 83] on div "profile Bio" at bounding box center [928, 86] width 181 height 26
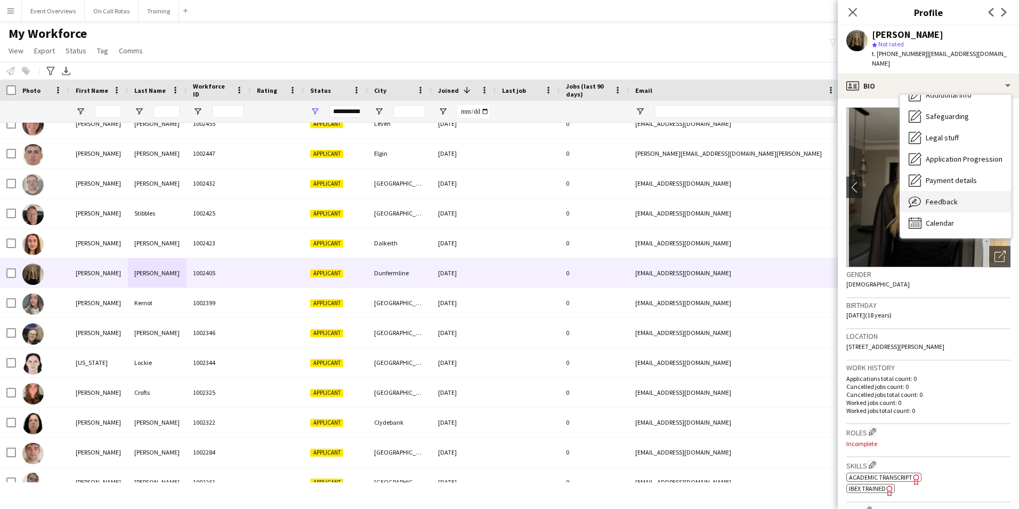
click at [927, 199] on div "Feedback Feedback" at bounding box center [955, 201] width 111 height 21
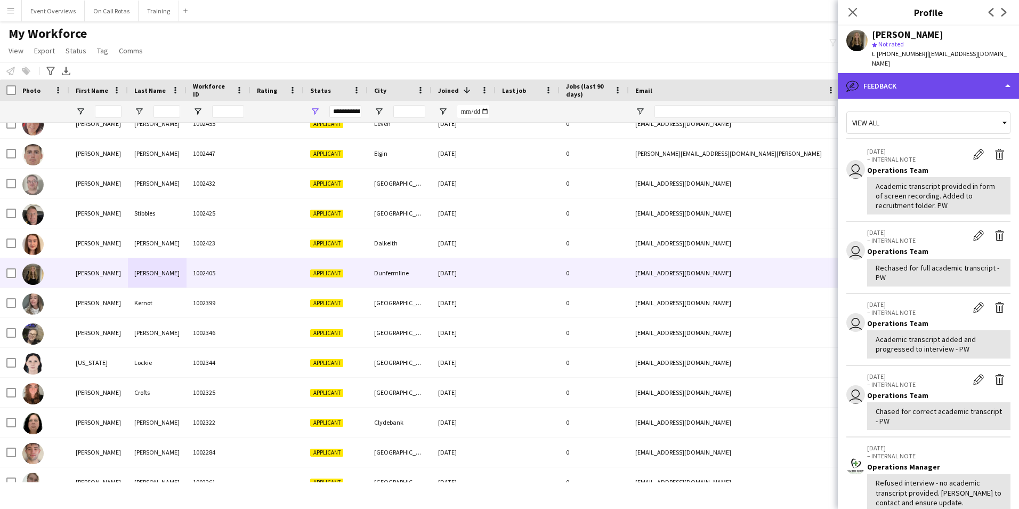
click at [913, 77] on div "bubble-pencil Feedback" at bounding box center [928, 86] width 181 height 26
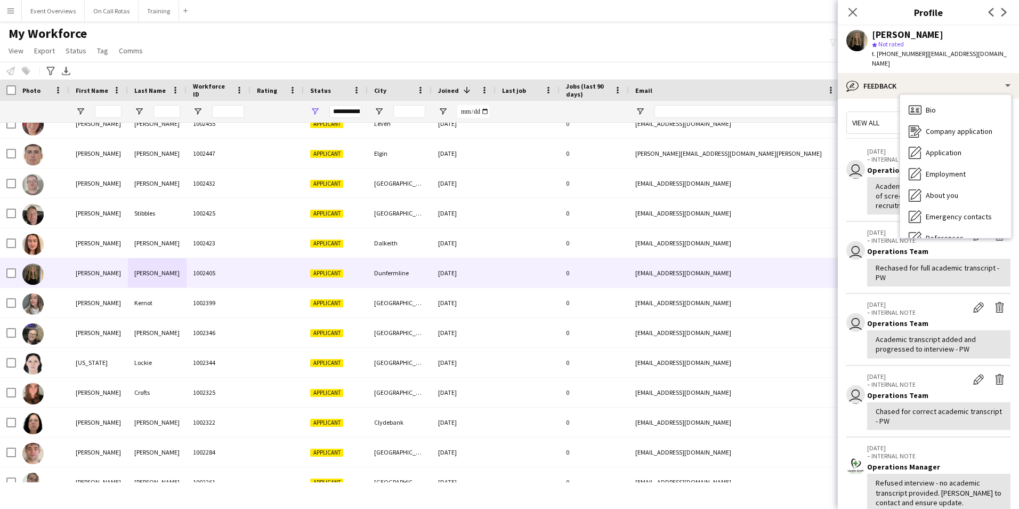
click at [981, 45] on div "Lucy Atherton star Not rated t. +447810081592 | lea0107@icloud.com" at bounding box center [928, 49] width 181 height 47
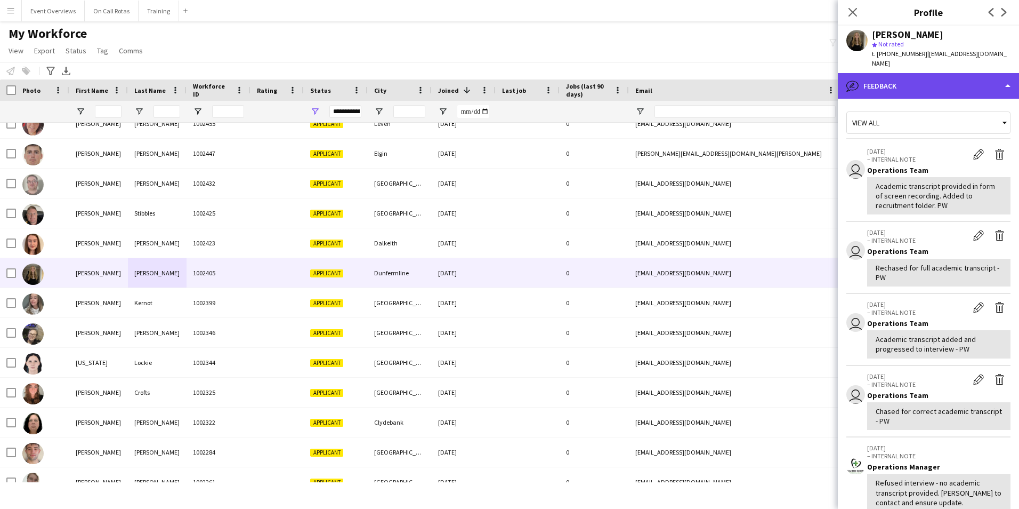
click at [955, 75] on div "bubble-pencil Feedback" at bounding box center [928, 86] width 181 height 26
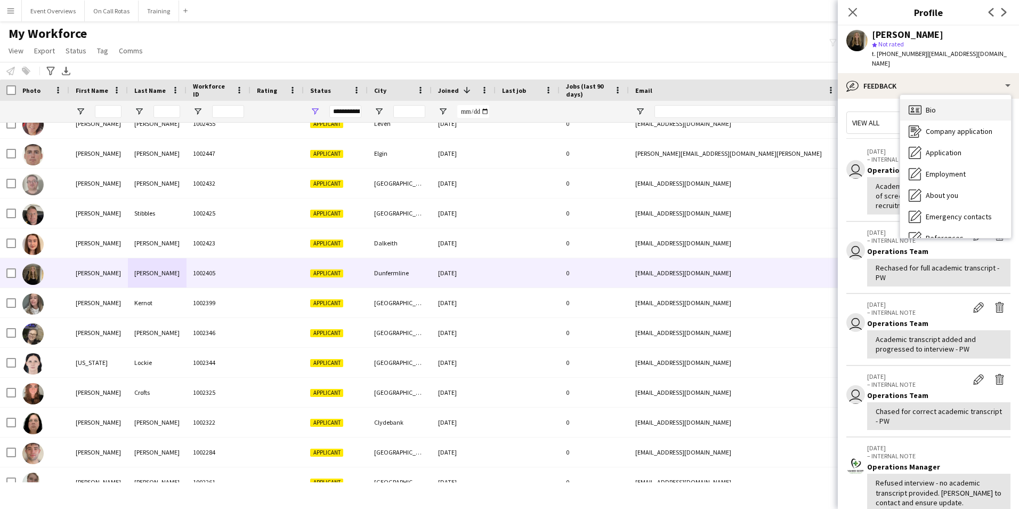
click at [969, 99] on div "Bio Bio" at bounding box center [955, 109] width 111 height 21
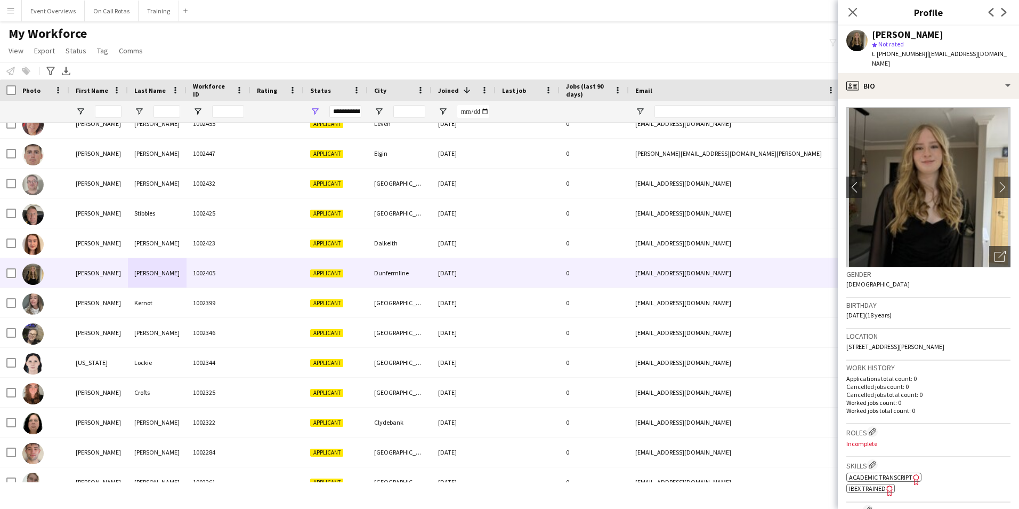
click at [857, 5] on div "Close pop-in" at bounding box center [853, 12] width 30 height 25
click at [856, 9] on icon "Close pop-in" at bounding box center [853, 12] width 10 height 10
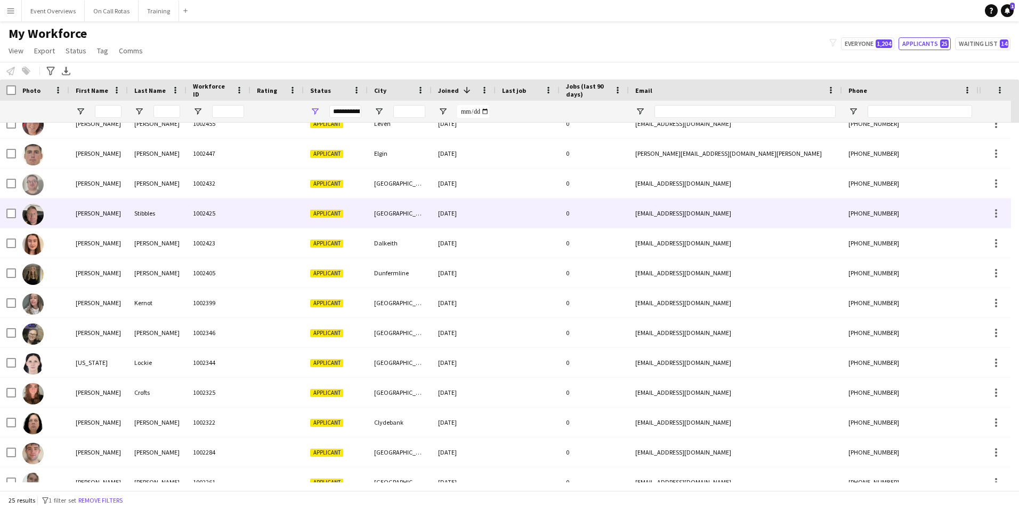
click at [141, 208] on div "Stibbles" at bounding box center [157, 212] width 59 height 29
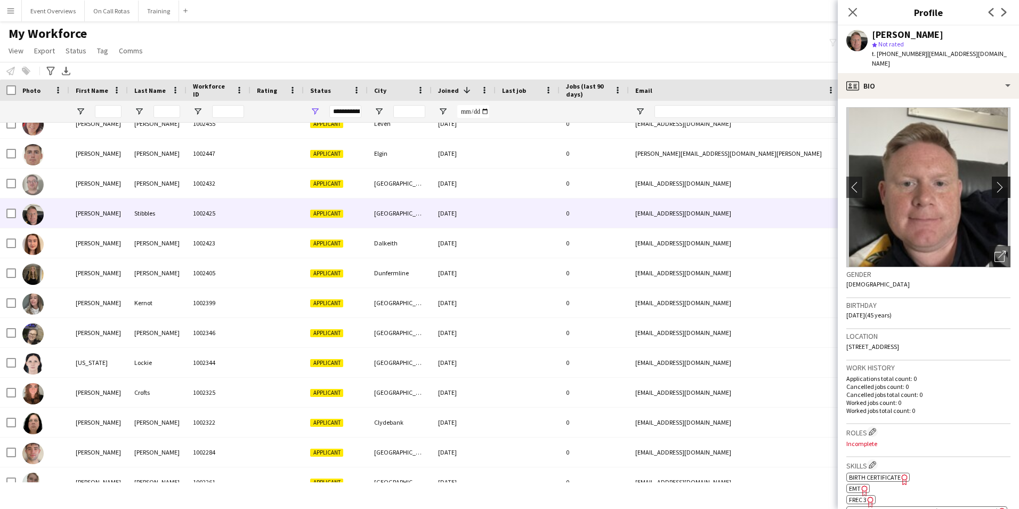
click at [997, 181] on app-icon "chevron-right" at bounding box center [1003, 186] width 17 height 11
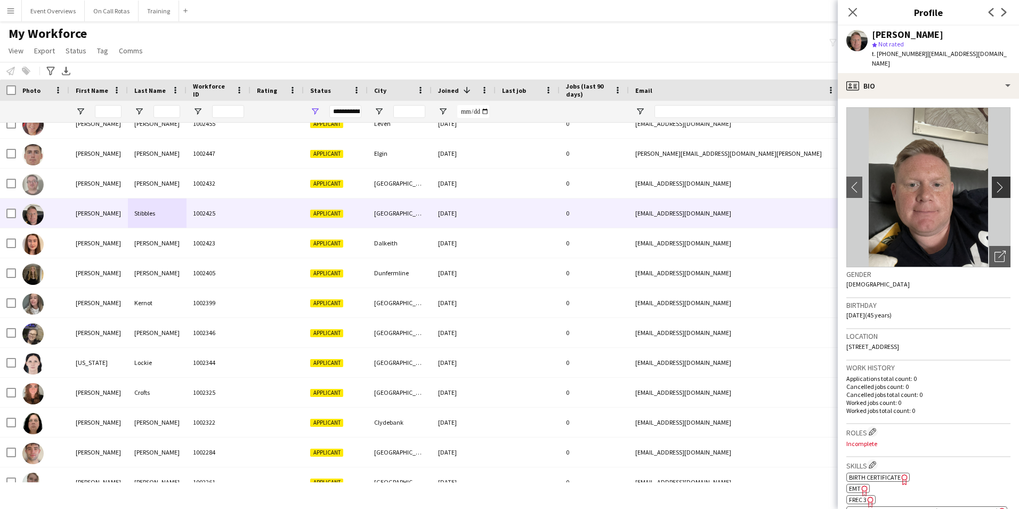
click at [995, 181] on app-icon "chevron-right" at bounding box center [1003, 186] width 17 height 11
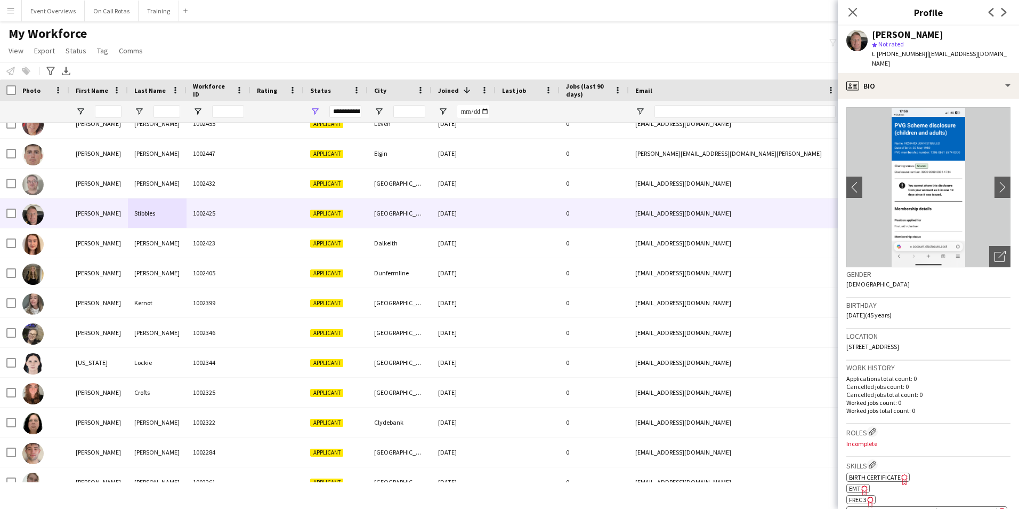
click at [905, 107] on img at bounding box center [928, 187] width 164 height 160
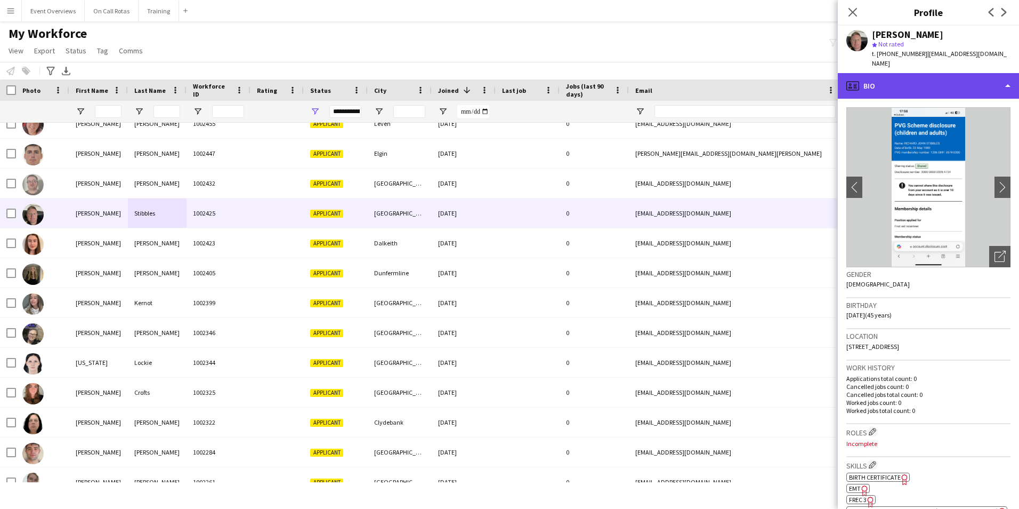
click at [903, 79] on div "profile Bio" at bounding box center [928, 86] width 181 height 26
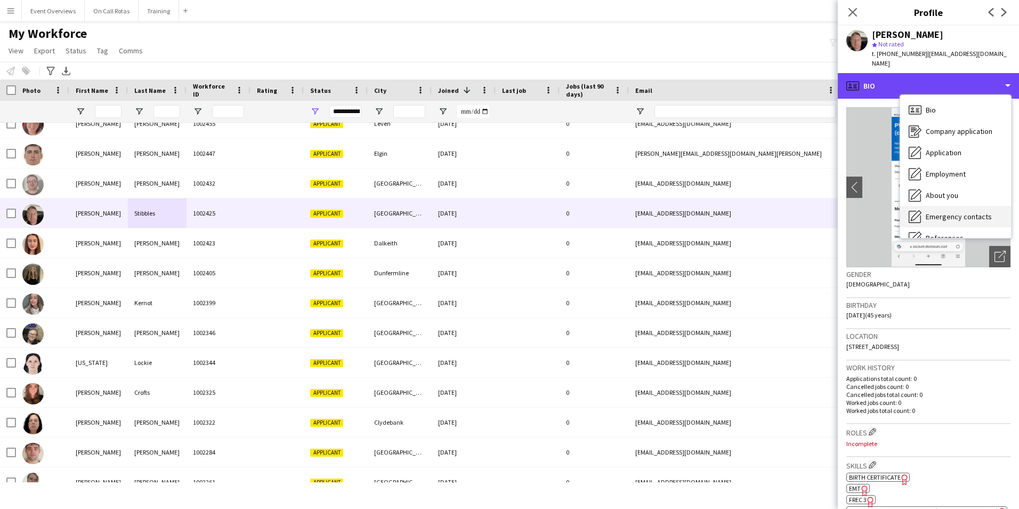
scroll to position [53, 0]
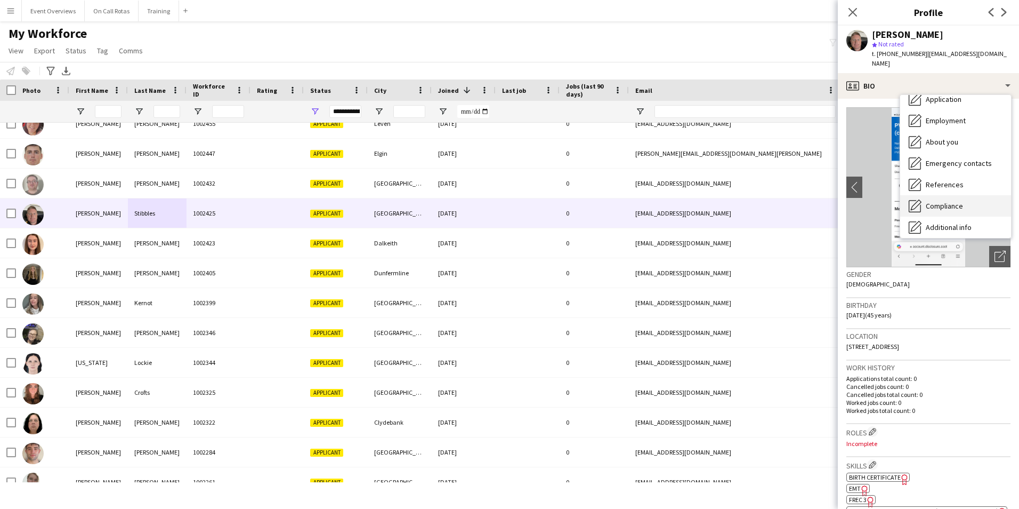
click at [947, 201] on span "Compliance" at bounding box center [944, 206] width 37 height 10
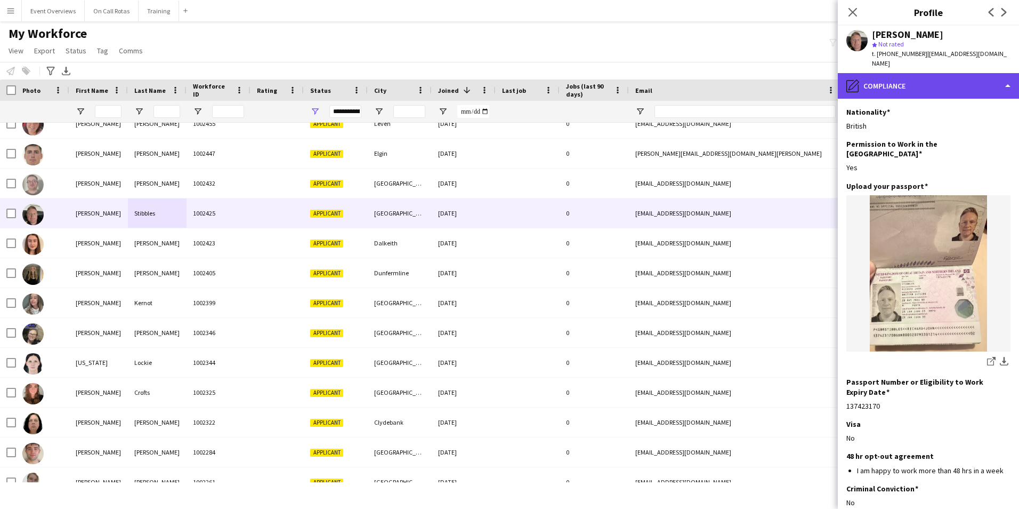
click at [905, 73] on div "pencil4 Compliance" at bounding box center [928, 86] width 181 height 26
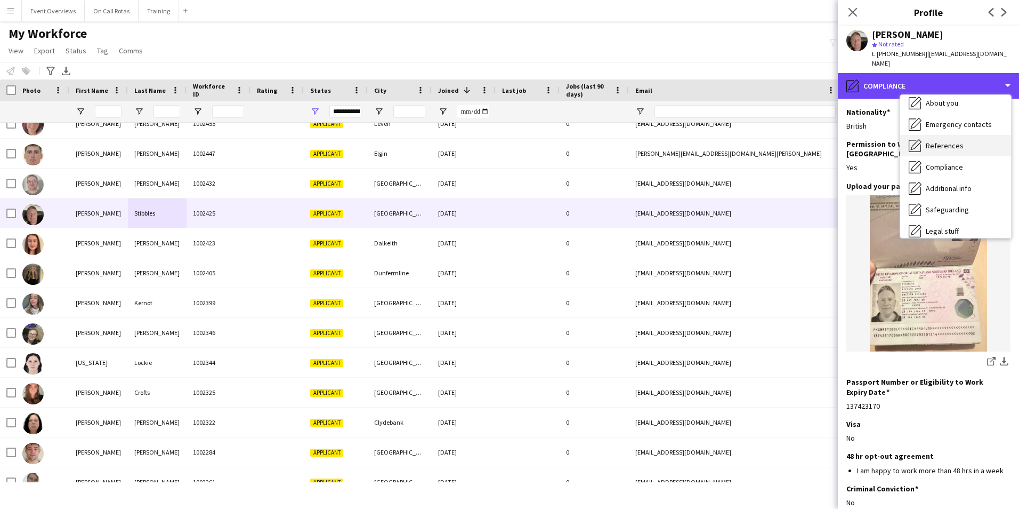
scroll to position [107, 0]
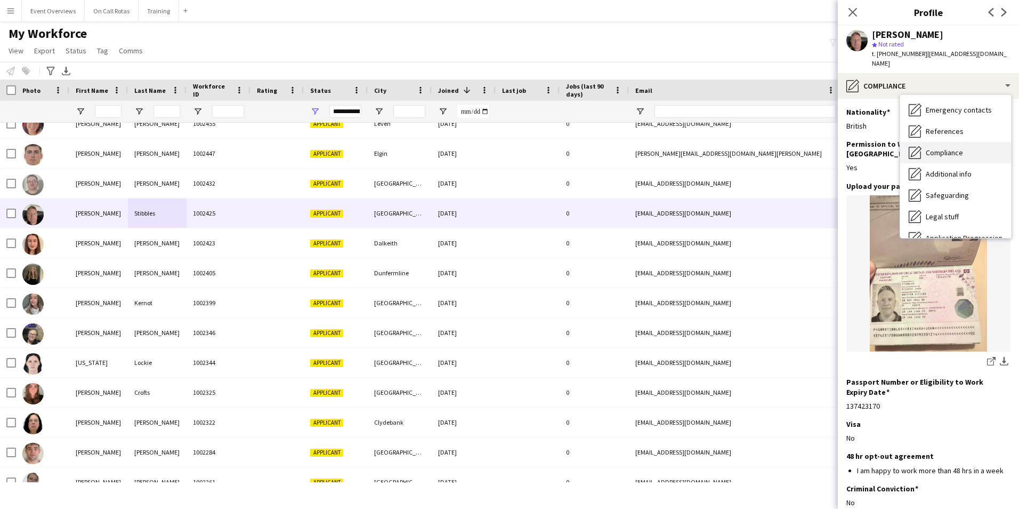
click at [942, 148] on span "Compliance" at bounding box center [944, 153] width 37 height 10
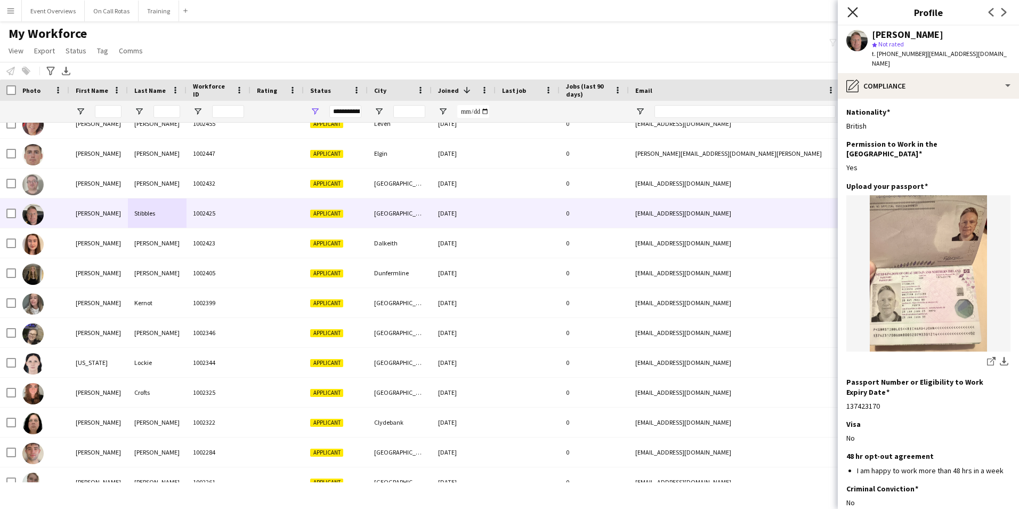
click at [856, 7] on icon "Close pop-in" at bounding box center [853, 12] width 10 height 10
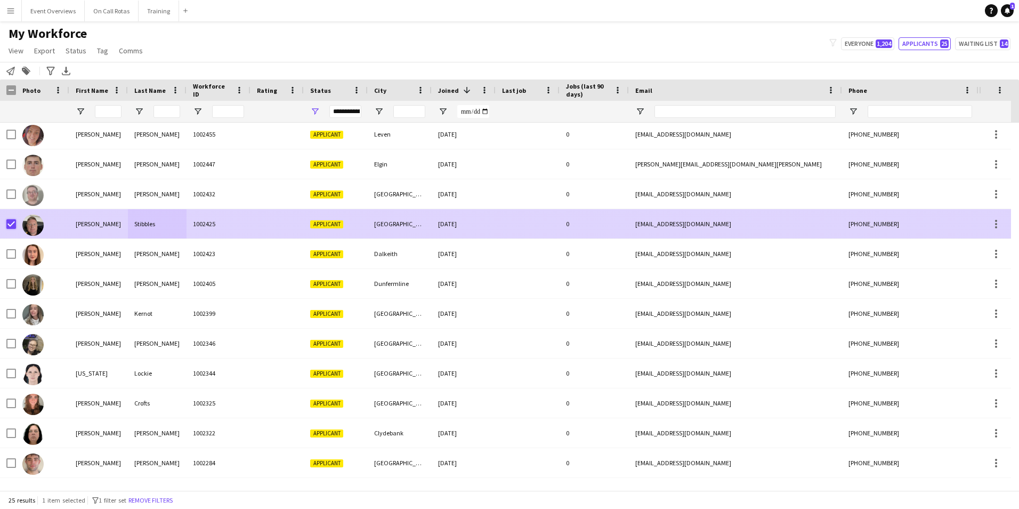
scroll to position [0, 0]
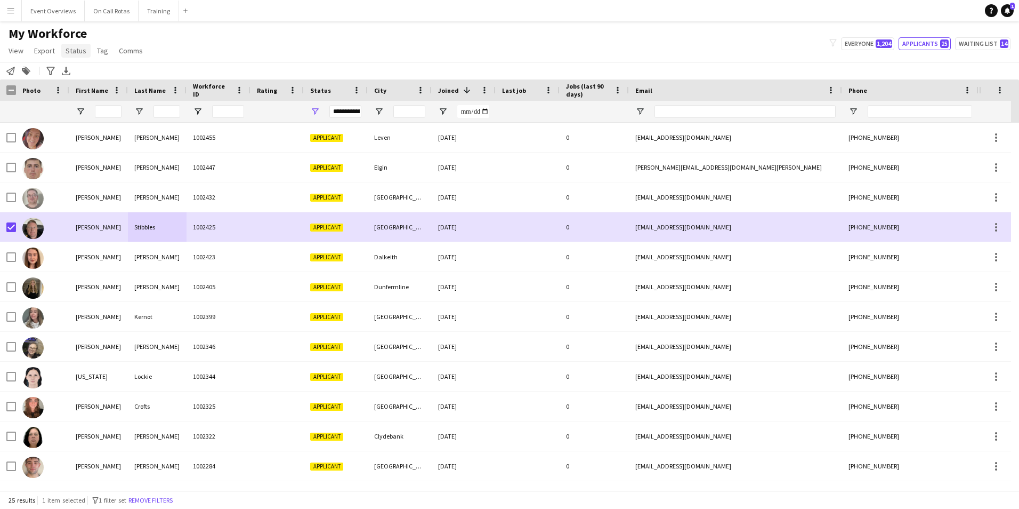
click at [79, 54] on span "Status" at bounding box center [76, 51] width 21 height 10
click at [99, 71] on link "Edit" at bounding box center [98, 73] width 75 height 22
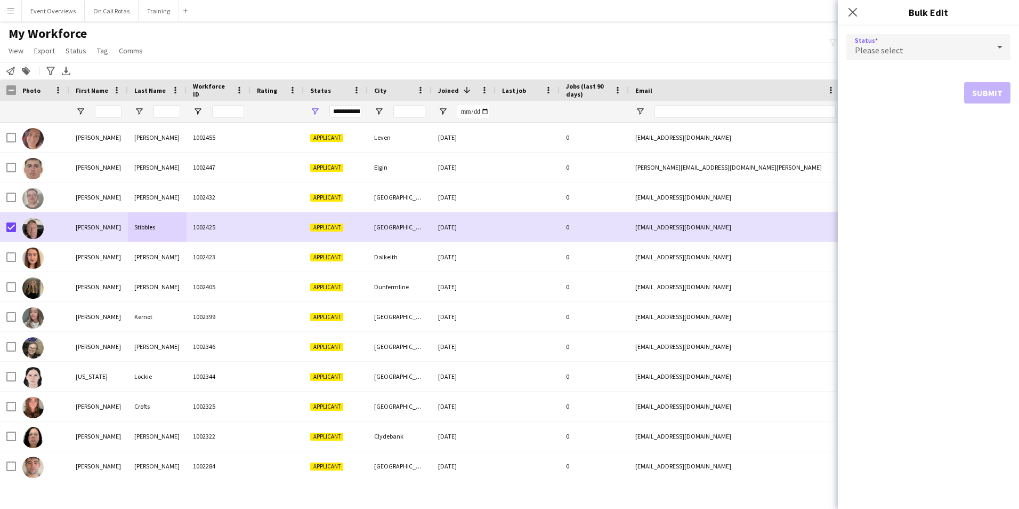
click at [902, 55] on div "Please select" at bounding box center [917, 47] width 143 height 26
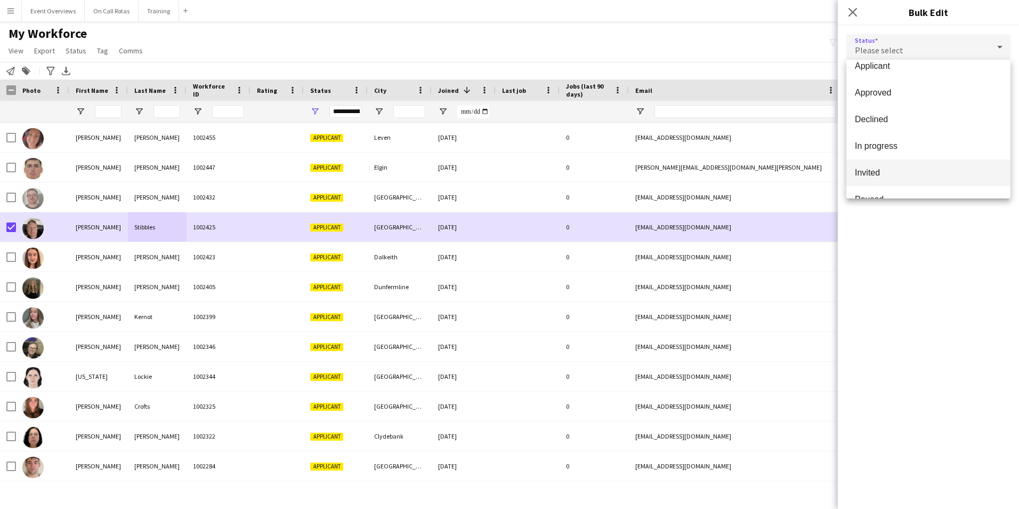
scroll to position [53, 0]
click at [913, 125] on span "In progress" at bounding box center [928, 130] width 147 height 10
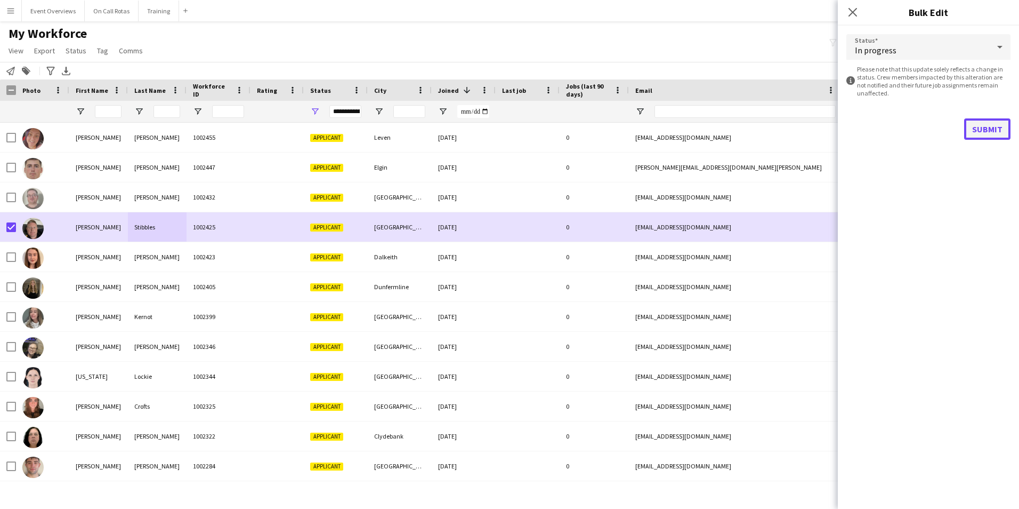
click at [999, 130] on button "Submit" at bounding box center [987, 128] width 46 height 21
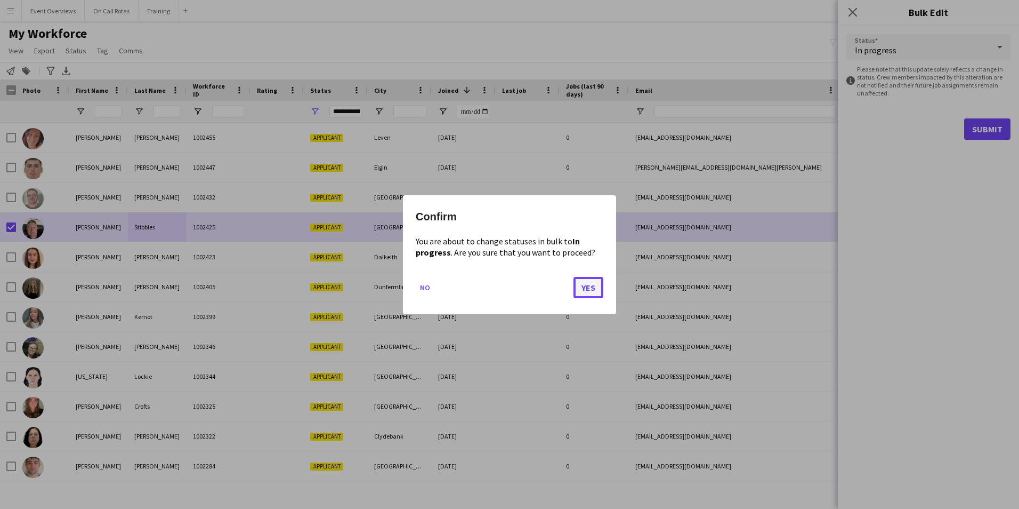
click at [582, 285] on button "Yes" at bounding box center [589, 286] width 30 height 21
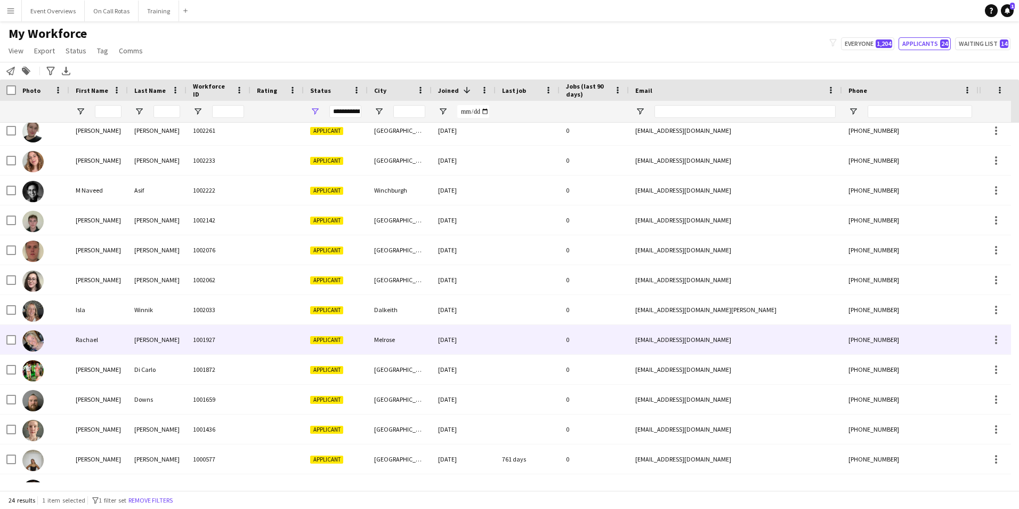
scroll to position [357, 0]
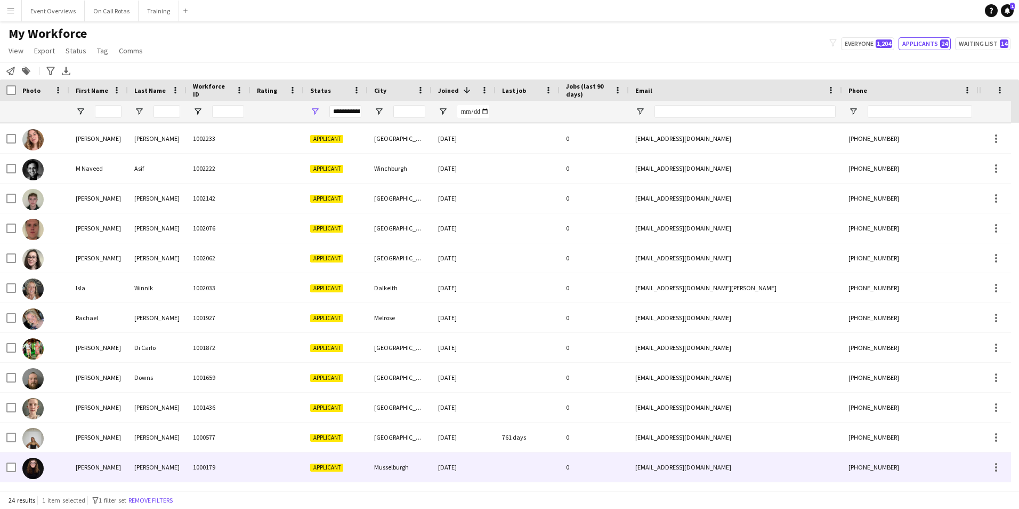
click at [162, 457] on div "Eunson" at bounding box center [157, 466] width 59 height 29
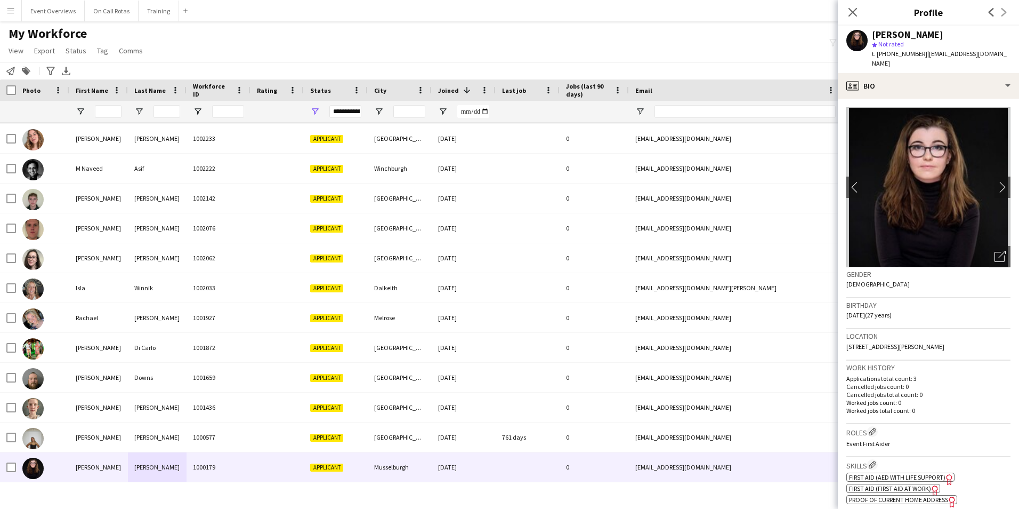
click at [916, 99] on app-crew-profile-bio "chevron-left chevron-right Open photos pop-in Gender Female Birthday 27-12-1997…" at bounding box center [928, 304] width 181 height 410
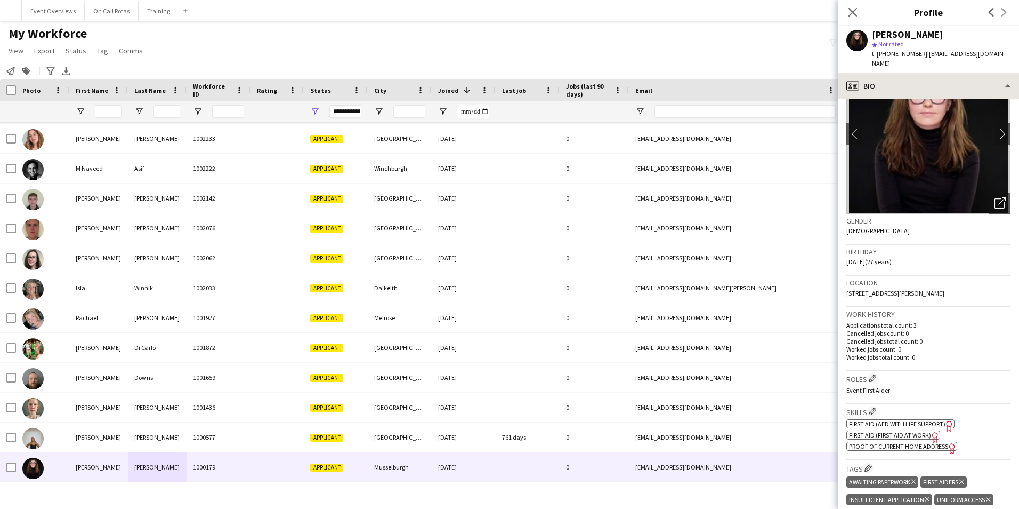
scroll to position [0, 0]
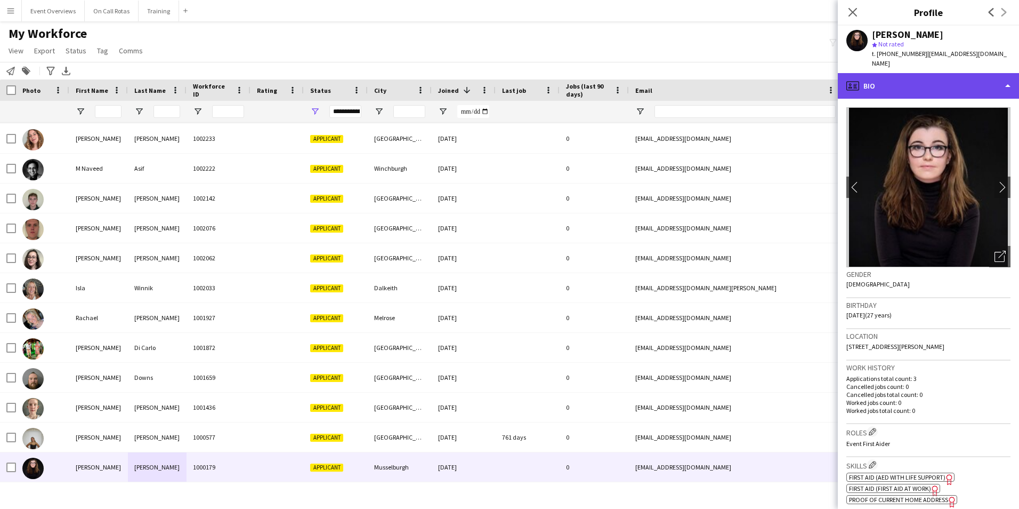
click at [914, 78] on div "profile Bio" at bounding box center [928, 86] width 181 height 26
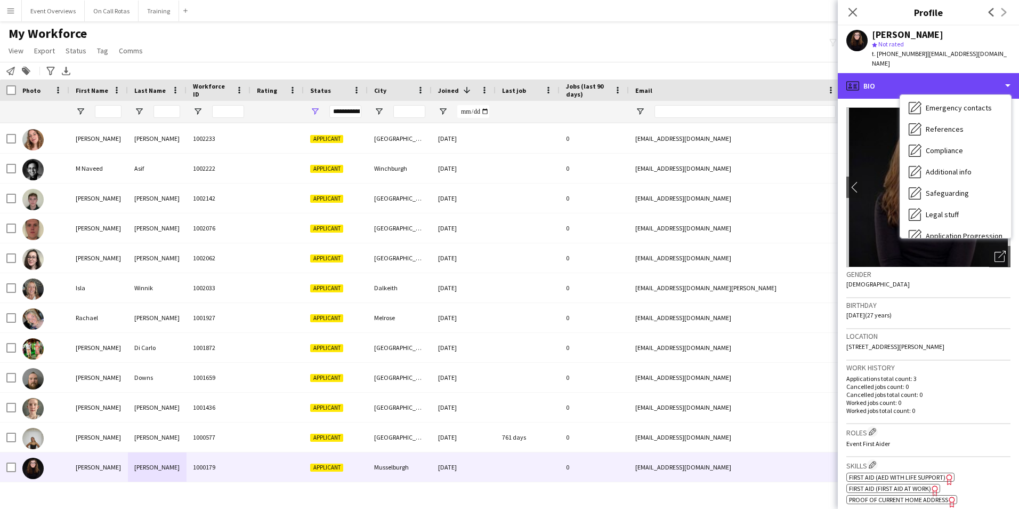
scroll to position [185, 0]
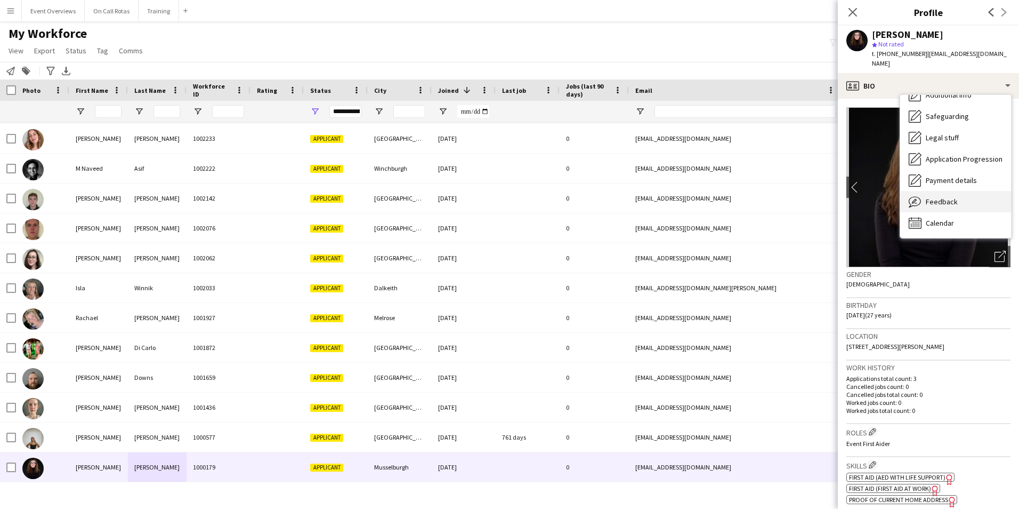
click at [956, 197] on span "Feedback" at bounding box center [942, 202] width 32 height 10
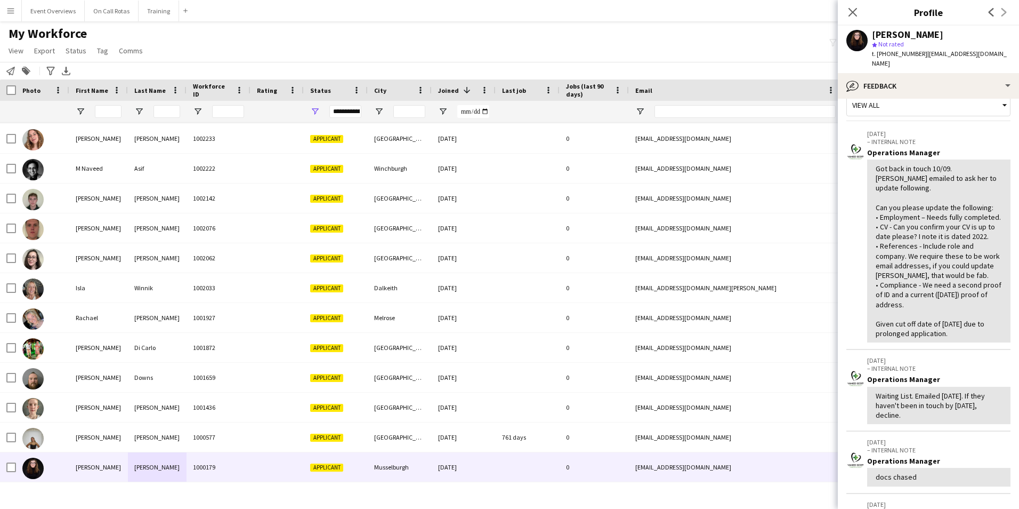
scroll to position [0, 0]
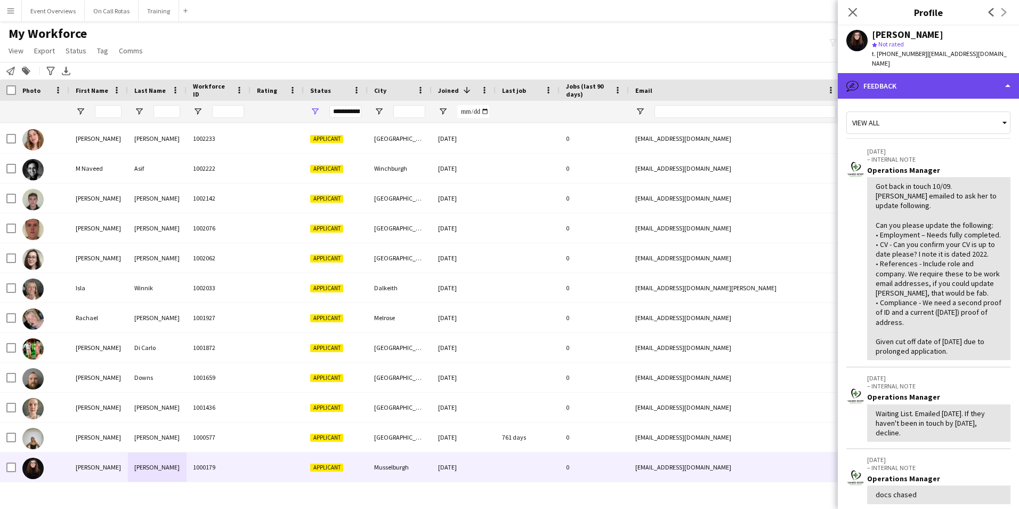
click at [899, 86] on div "bubble-pencil Feedback" at bounding box center [928, 86] width 181 height 26
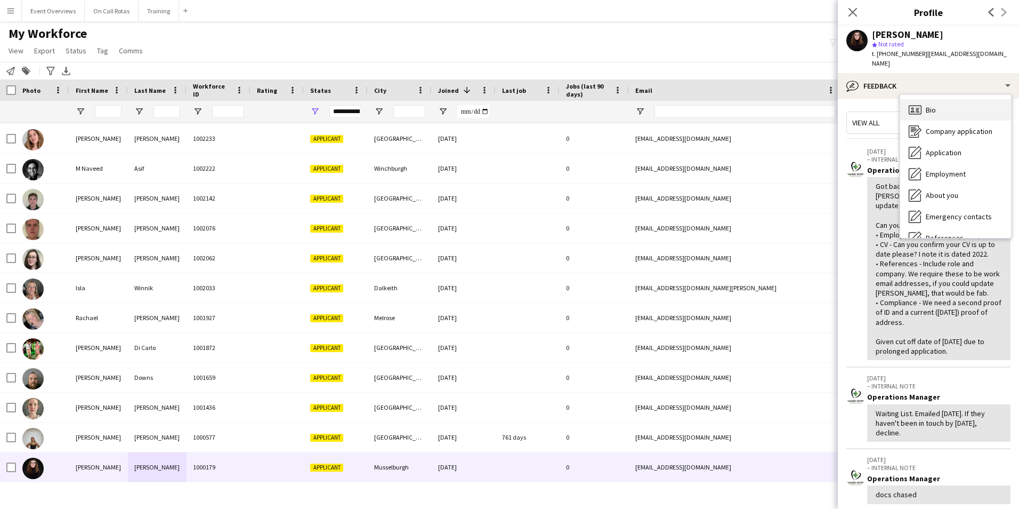
click at [929, 105] on span "Bio" at bounding box center [931, 110] width 10 height 10
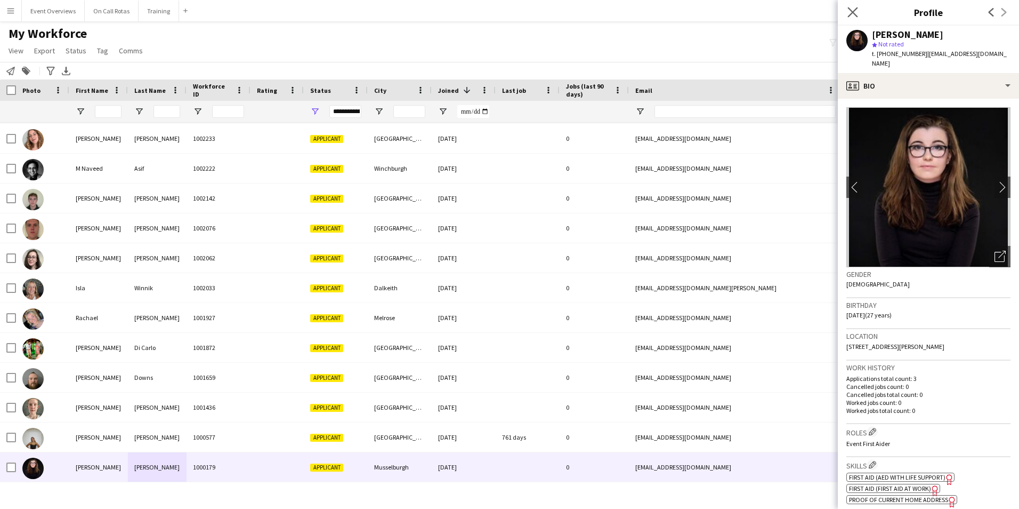
click at [855, 6] on app-icon "Close pop-in" at bounding box center [852, 12] width 15 height 15
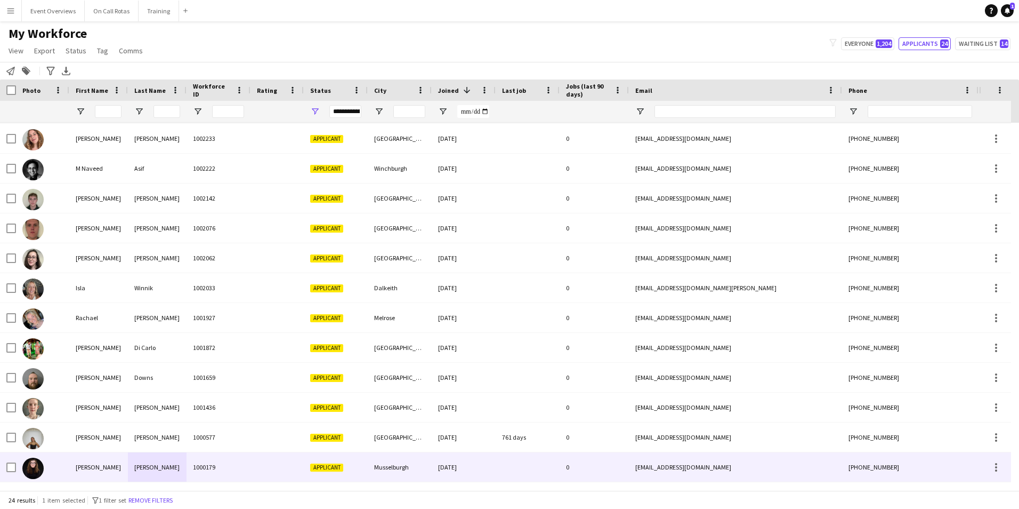
click at [109, 470] on div "Holly" at bounding box center [98, 466] width 59 height 29
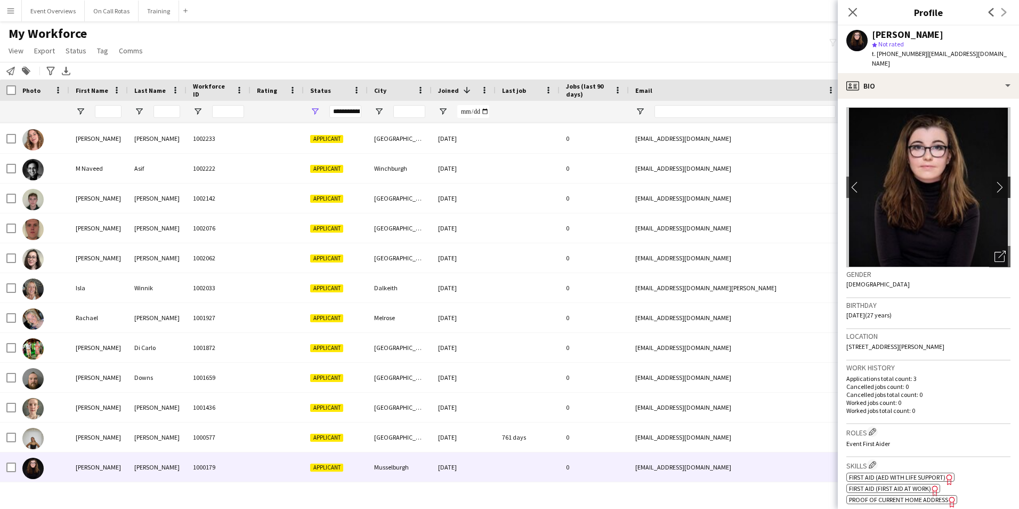
click at [998, 181] on app-icon "chevron-right" at bounding box center [1003, 186] width 17 height 11
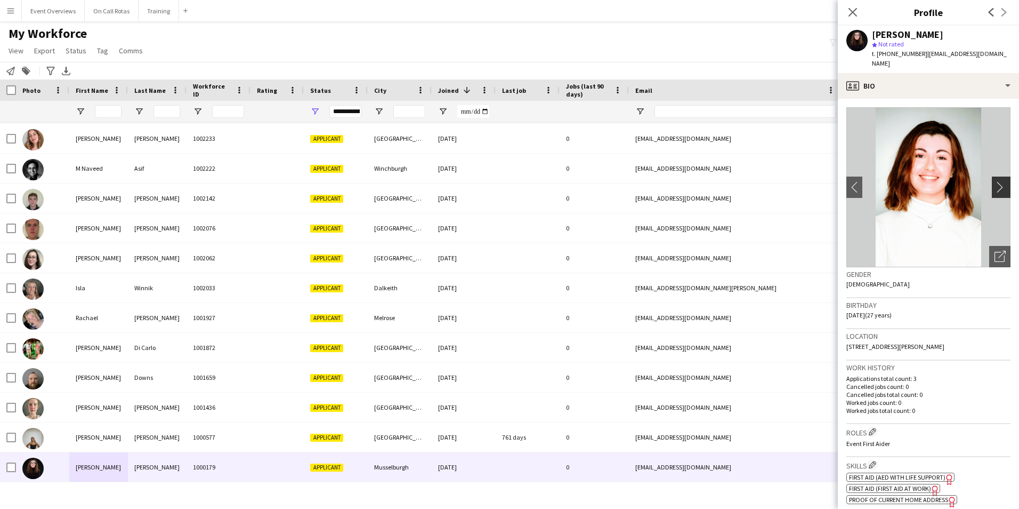
click at [995, 181] on app-icon "chevron-right" at bounding box center [1003, 186] width 17 height 11
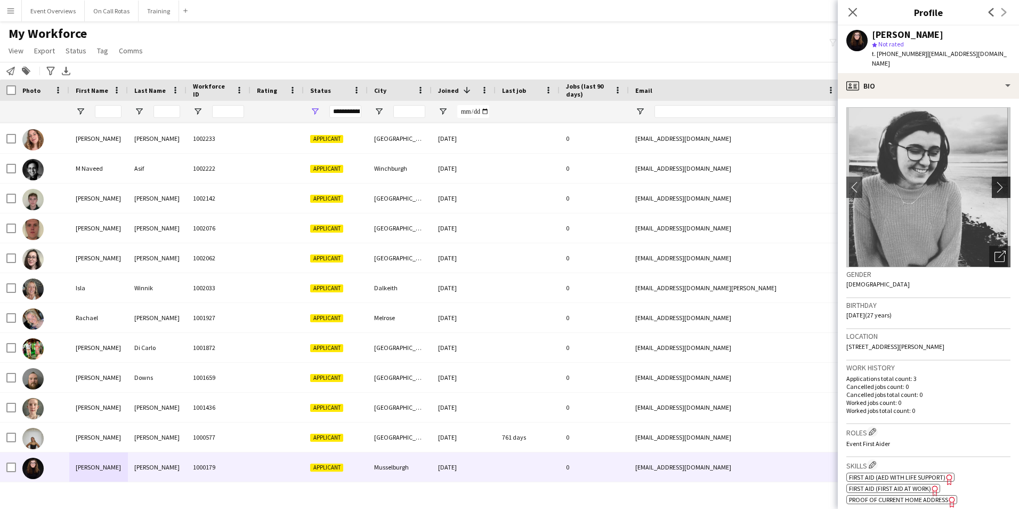
click at [995, 181] on app-icon "chevron-right" at bounding box center [1003, 186] width 17 height 11
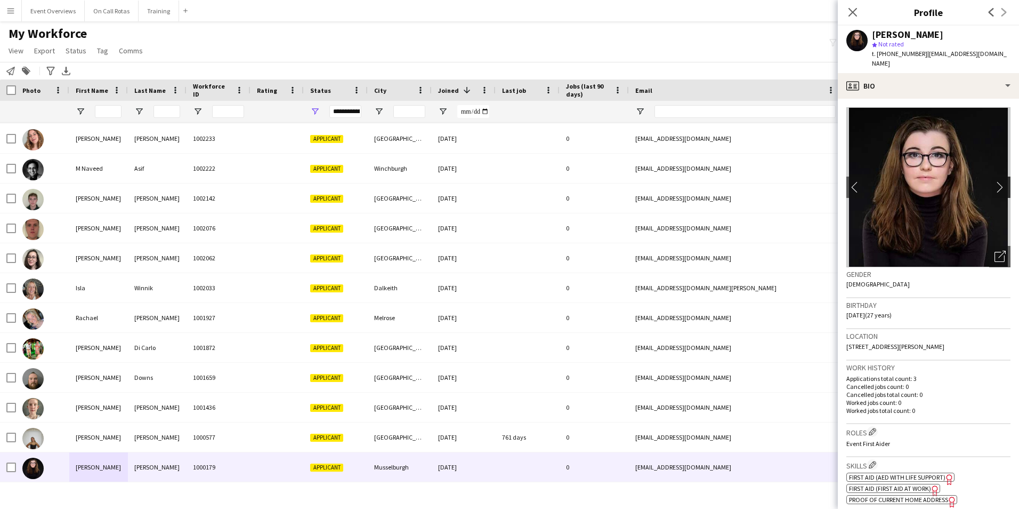
click at [995, 181] on app-icon "chevron-right" at bounding box center [1003, 186] width 17 height 11
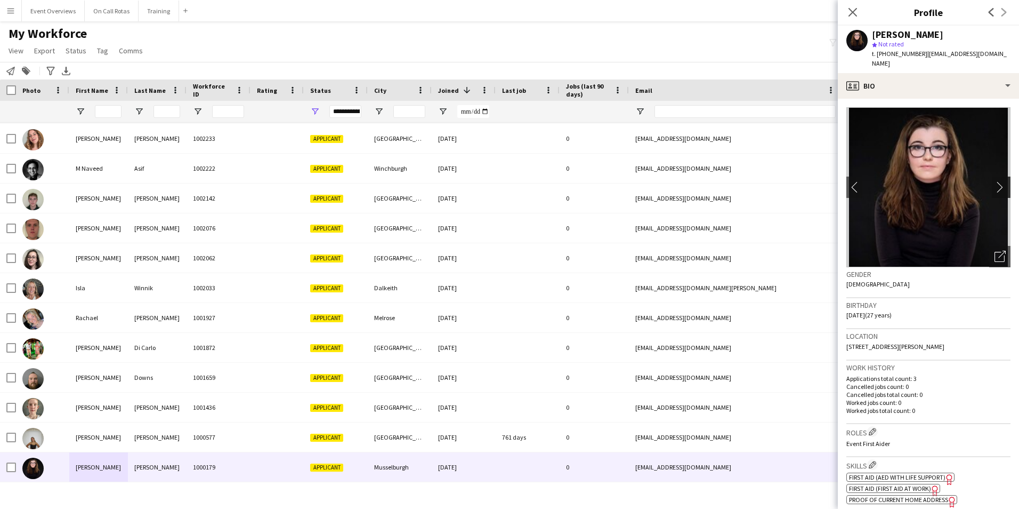
click at [995, 181] on app-icon "chevron-right" at bounding box center [1003, 186] width 17 height 11
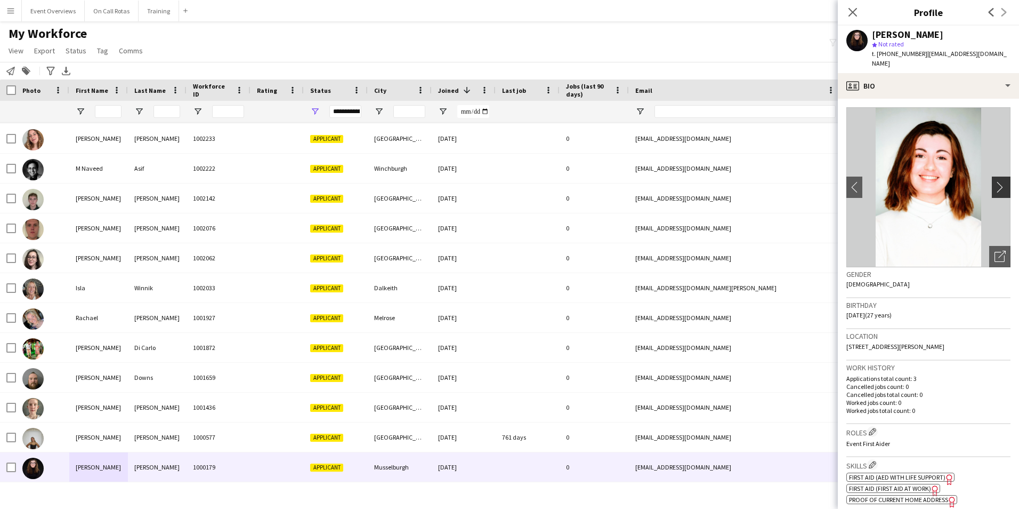
click at [995, 181] on app-icon "chevron-right" at bounding box center [1003, 186] width 17 height 11
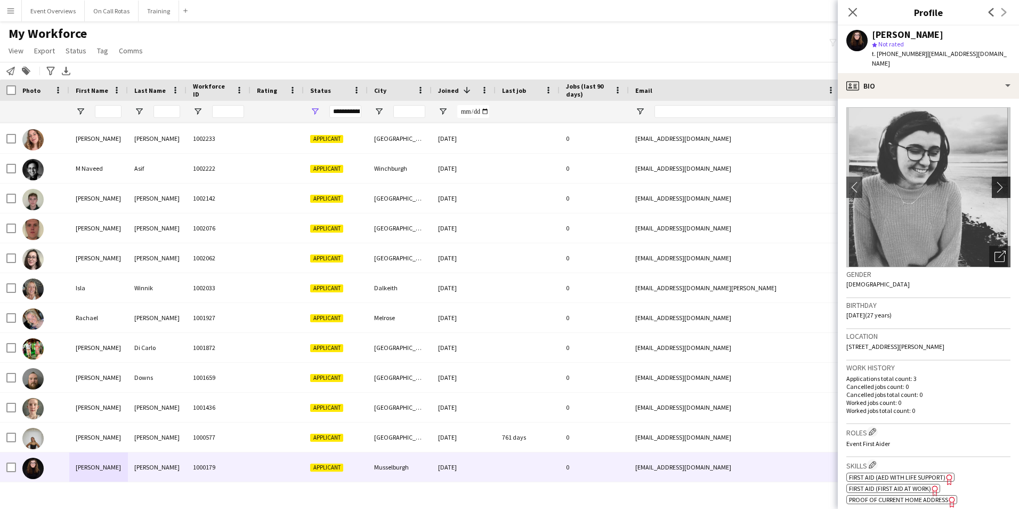
drag, startPoint x: 991, startPoint y: 181, endPoint x: 986, endPoint y: 186, distance: 7.9
click at [992, 186] on button "chevron-right" at bounding box center [1002, 186] width 21 height 21
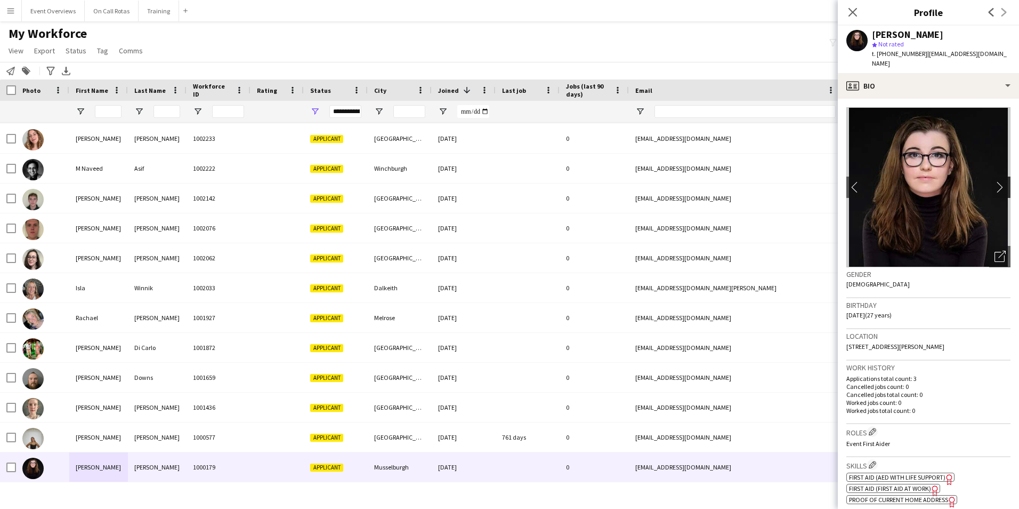
click at [995, 182] on app-icon "chevron-right" at bounding box center [1003, 186] width 17 height 11
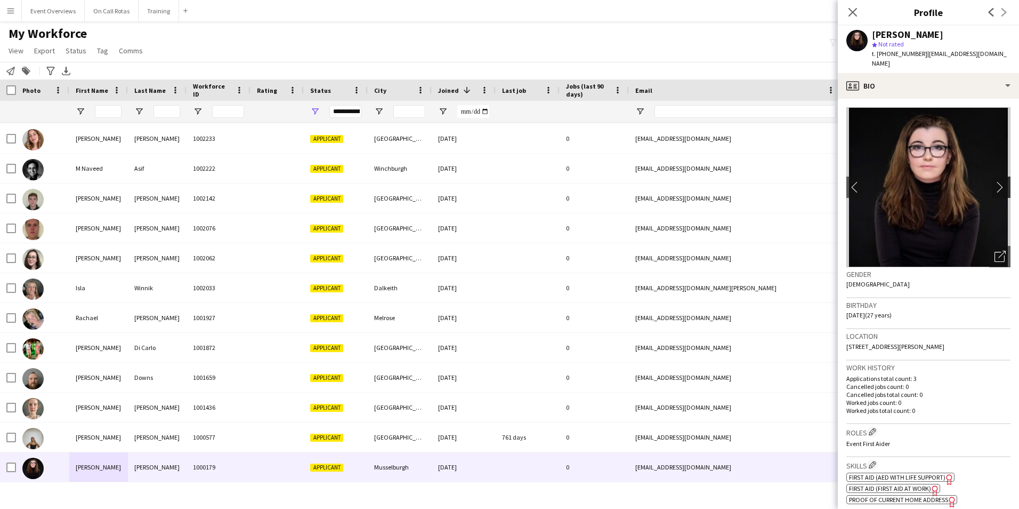
click at [995, 182] on app-icon "chevron-right" at bounding box center [1003, 186] width 17 height 11
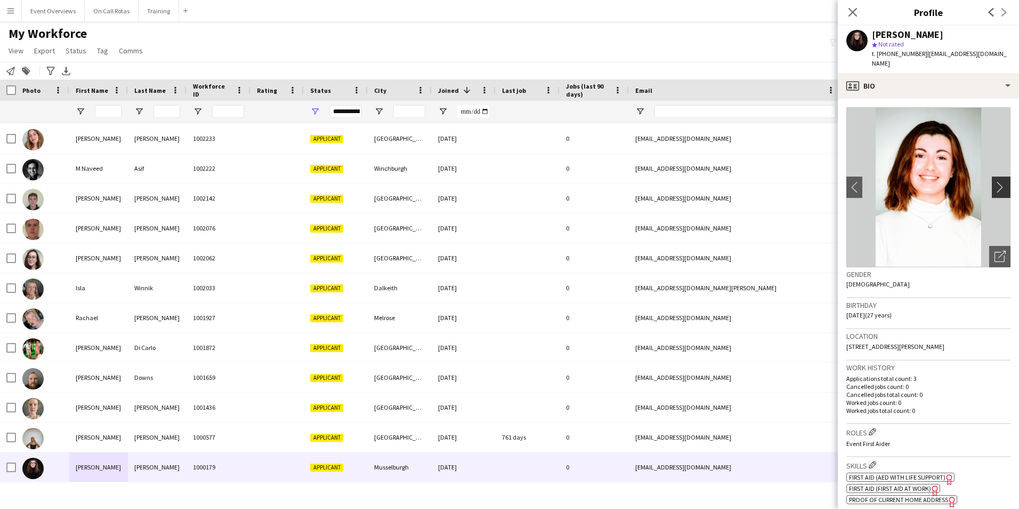
click at [995, 181] on app-icon "chevron-right" at bounding box center [1003, 186] width 17 height 11
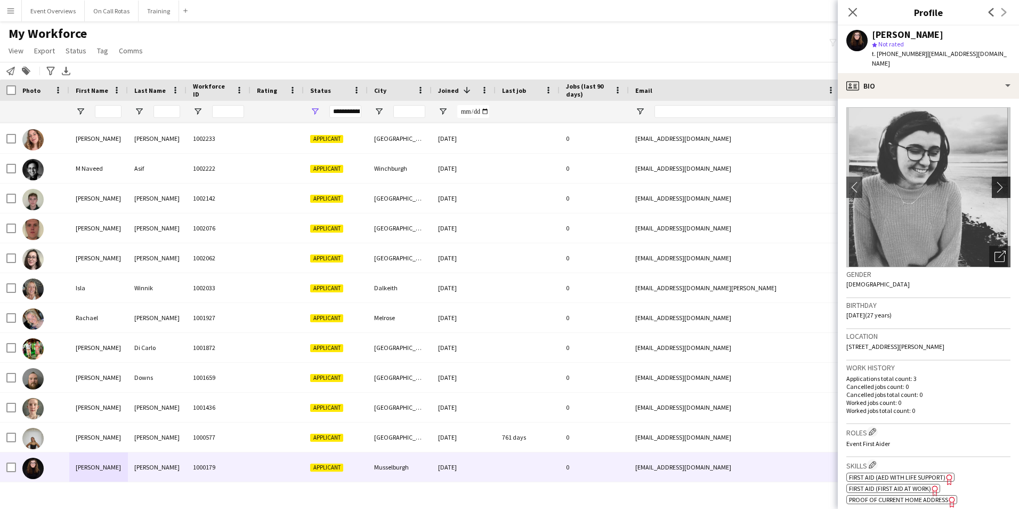
click at [995, 181] on app-icon "chevron-right" at bounding box center [1003, 186] width 17 height 11
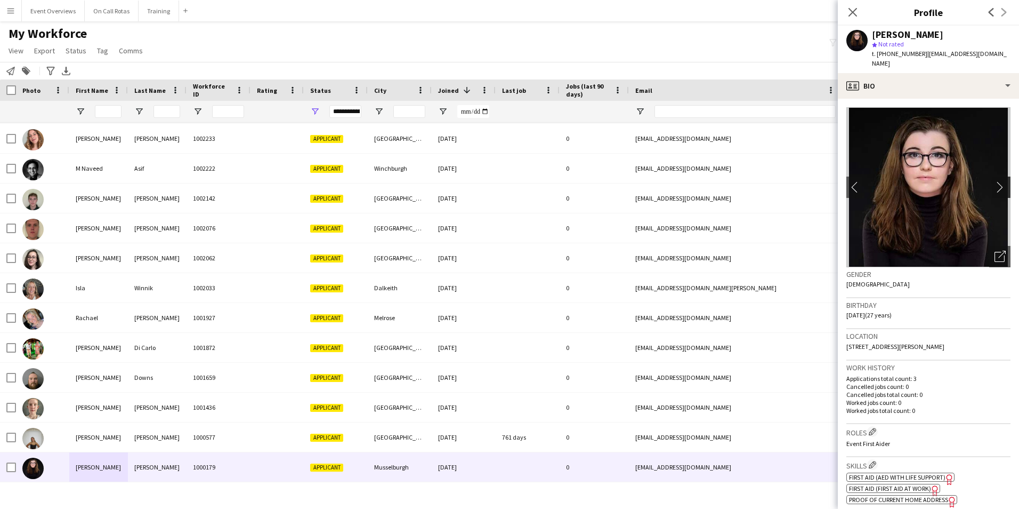
click at [995, 182] on app-icon "chevron-right" at bounding box center [1003, 186] width 17 height 11
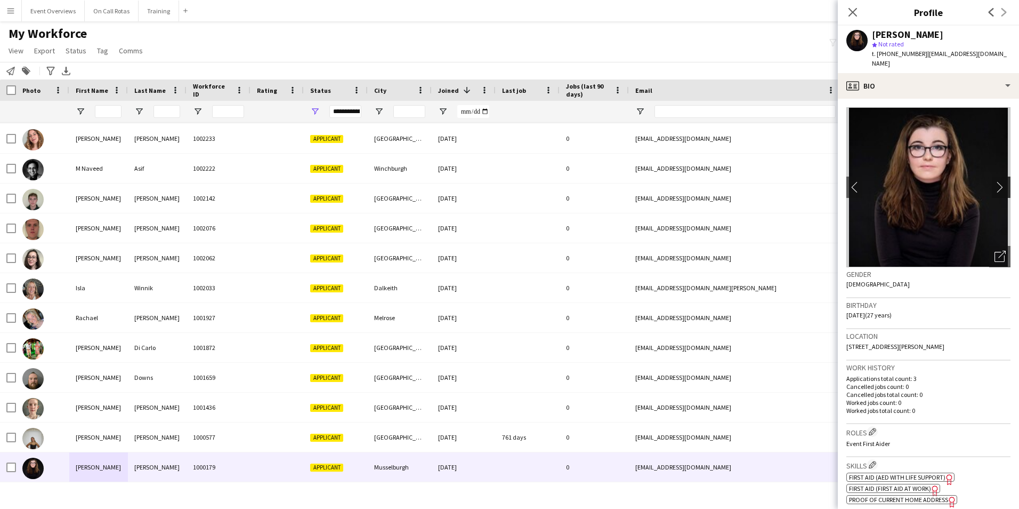
click at [995, 182] on app-icon "chevron-right" at bounding box center [1003, 186] width 17 height 11
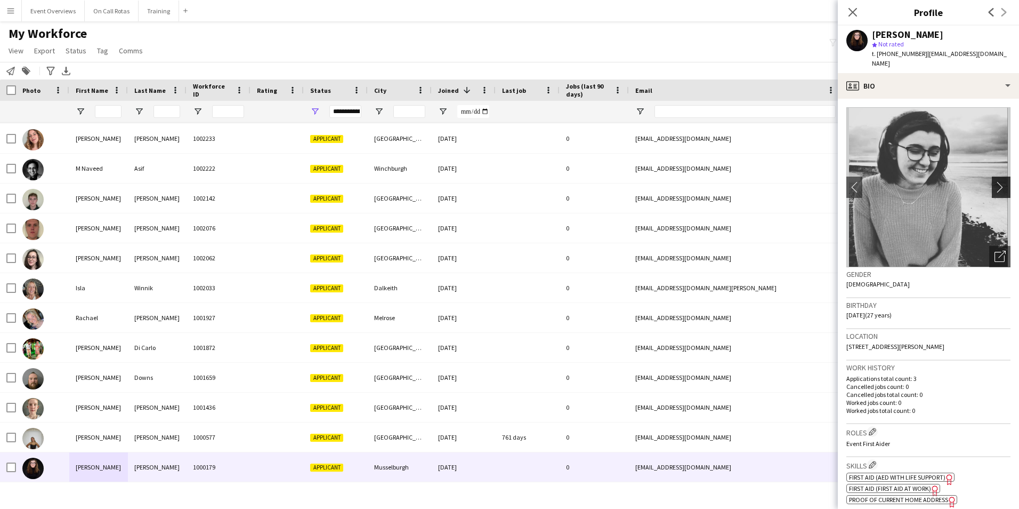
click at [995, 182] on app-icon "chevron-right" at bounding box center [1003, 186] width 17 height 11
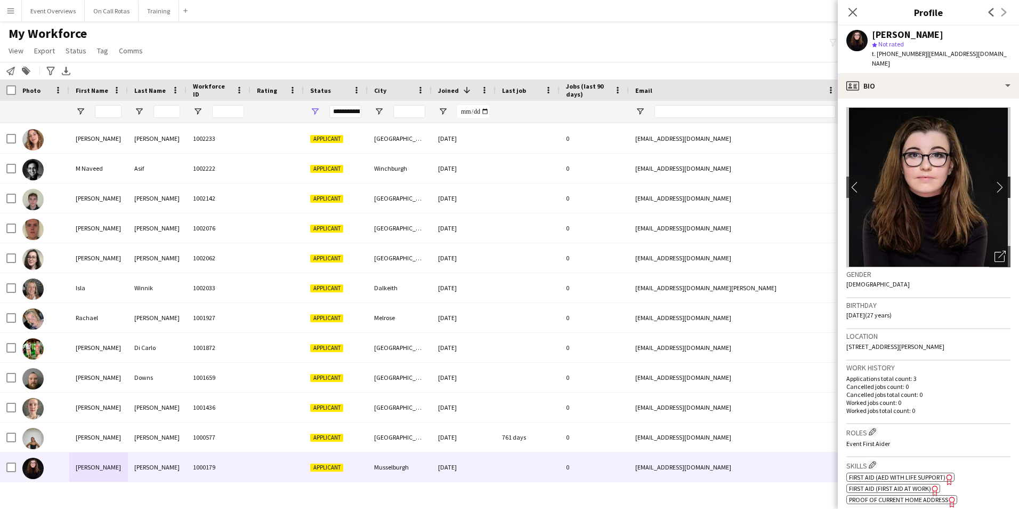
click at [995, 182] on app-icon "chevron-right" at bounding box center [1003, 186] width 17 height 11
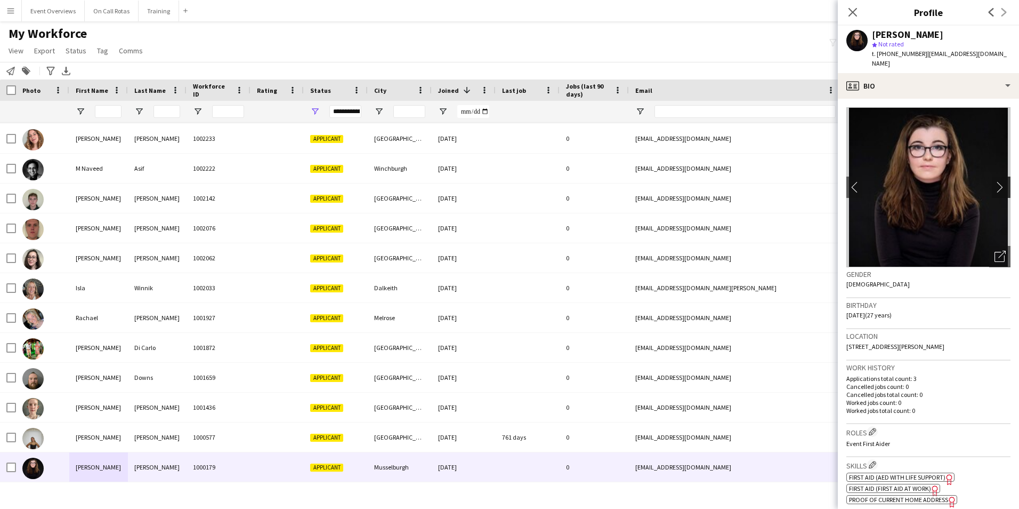
click at [995, 182] on app-icon "chevron-right" at bounding box center [1003, 186] width 17 height 11
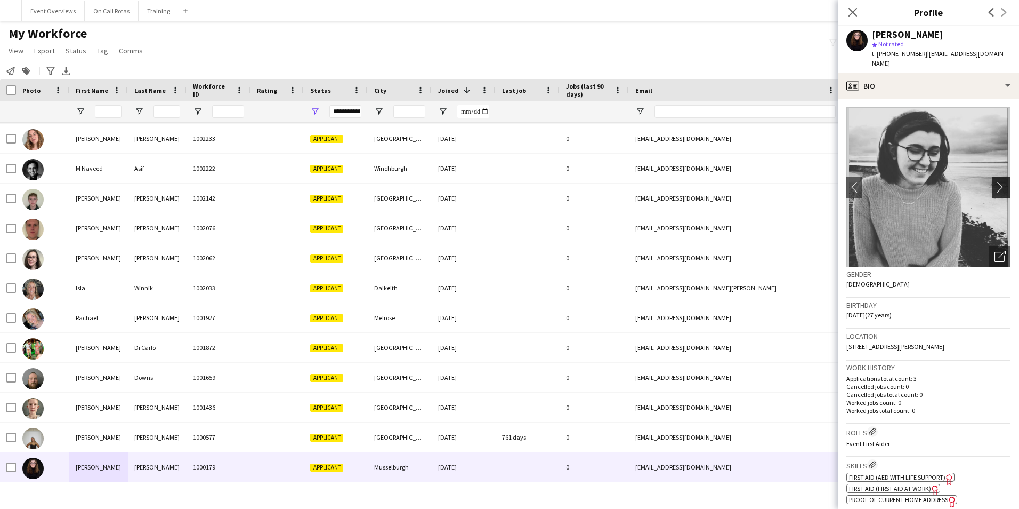
click at [995, 182] on app-icon "chevron-right" at bounding box center [1003, 186] width 17 height 11
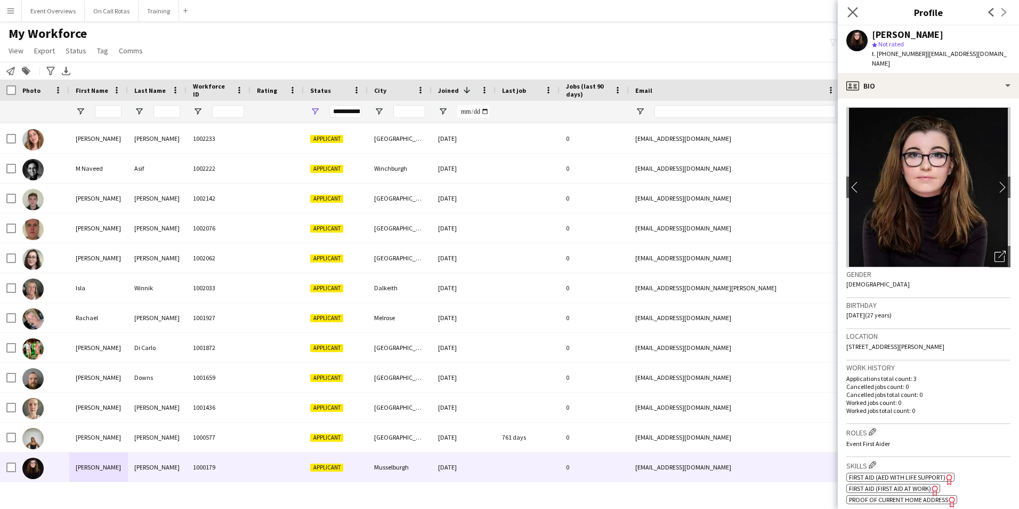
click at [857, 7] on icon "Close pop-in" at bounding box center [853, 12] width 10 height 10
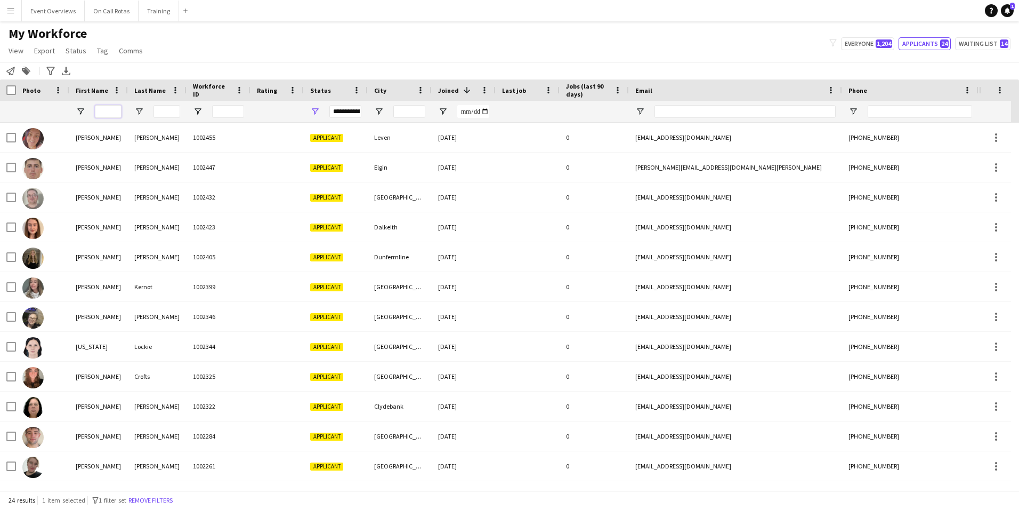
click at [101, 107] on input "First Name Filter Input" at bounding box center [108, 111] width 27 height 13
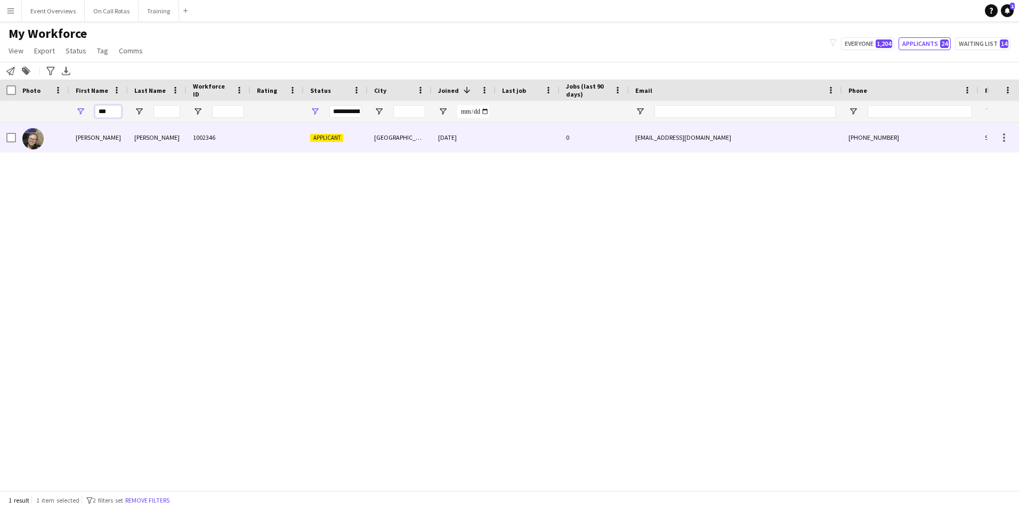
type input "***"
click at [156, 144] on div "Hansen" at bounding box center [157, 137] width 59 height 29
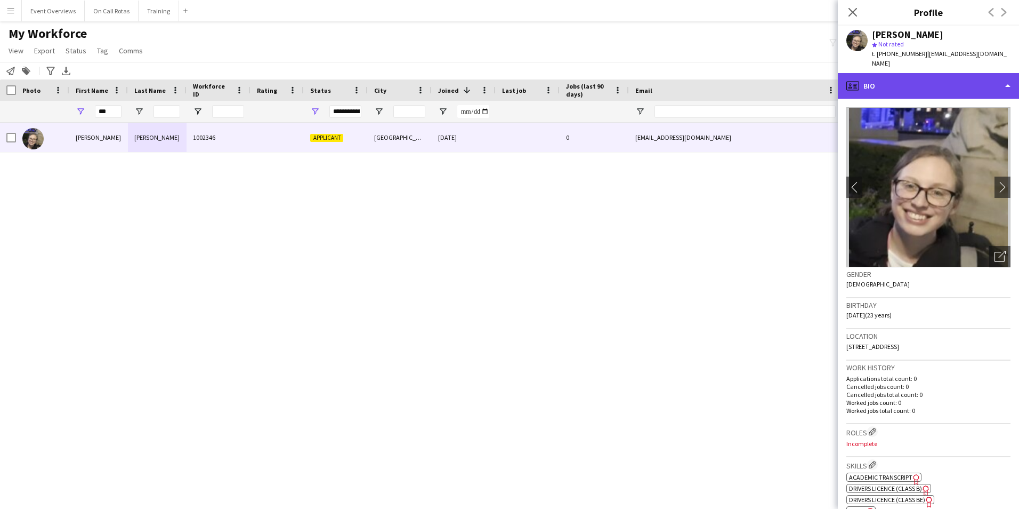
click at [918, 82] on div "profile Bio" at bounding box center [928, 86] width 181 height 26
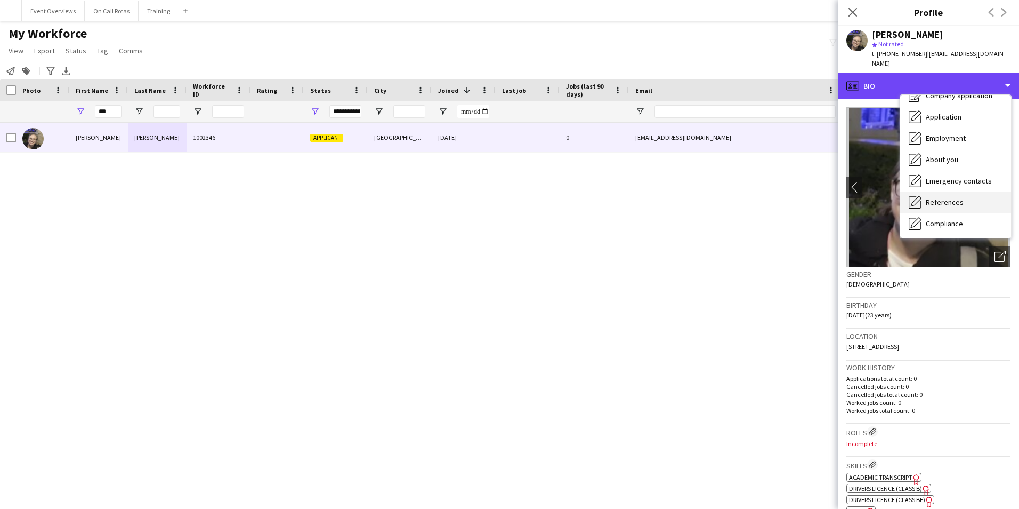
scroll to position [53, 0]
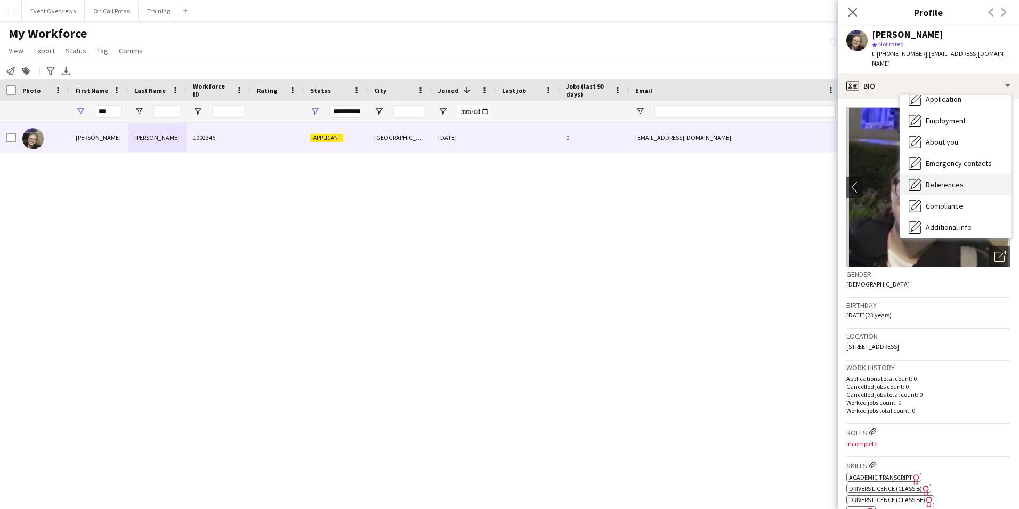
click at [946, 180] on span "References" at bounding box center [945, 185] width 38 height 10
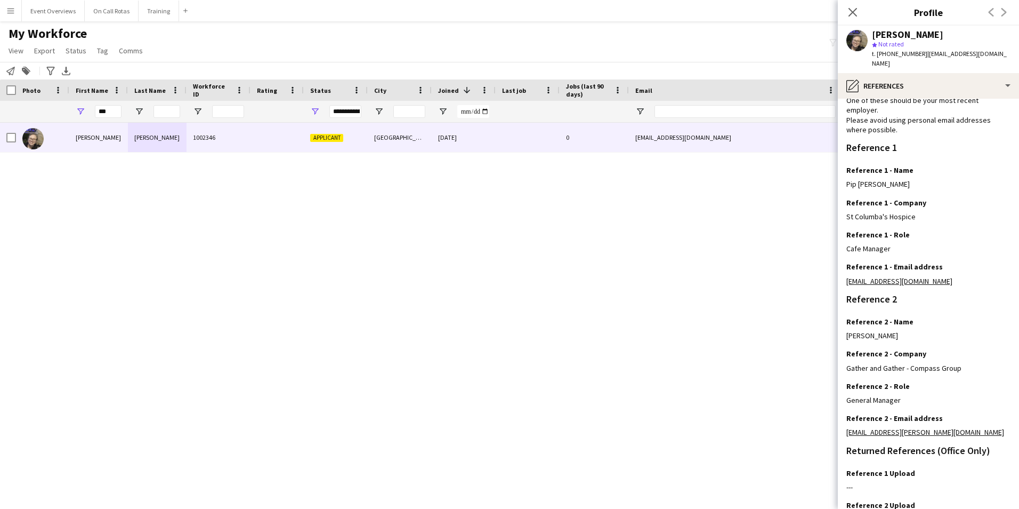
drag, startPoint x: 964, startPoint y: 271, endPoint x: 846, endPoint y: 281, distance: 118.2
click at [846, 281] on app-section-data-types "Reference Information Please provide 2 professional/ educational references. On…" at bounding box center [928, 304] width 181 height 410
copy link "pwhaley@stcolumbashospice.org.uk"
drag, startPoint x: 978, startPoint y: 422, endPoint x: 842, endPoint y: 424, distance: 135.9
click at [842, 424] on app-section-data-types "Reference Information Please provide 2 professional/ educational references. On…" at bounding box center [928, 304] width 181 height 410
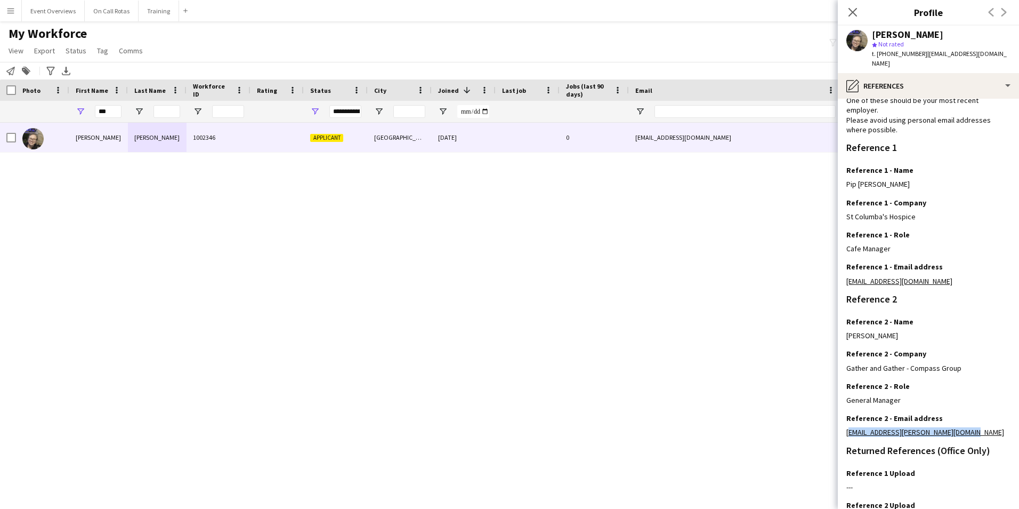
copy link "caitlyn.mcginn@gatherandgather.com"
drag, startPoint x: 1007, startPoint y: 52, endPoint x: 923, endPoint y: 57, distance: 83.9
click at [923, 57] on div "Emily Hansen star Not rated t. +447366459367 | emilyciarahansen9@gmail.com" at bounding box center [928, 49] width 181 height 47
copy span "emilyciarahansen9@gmail.com"
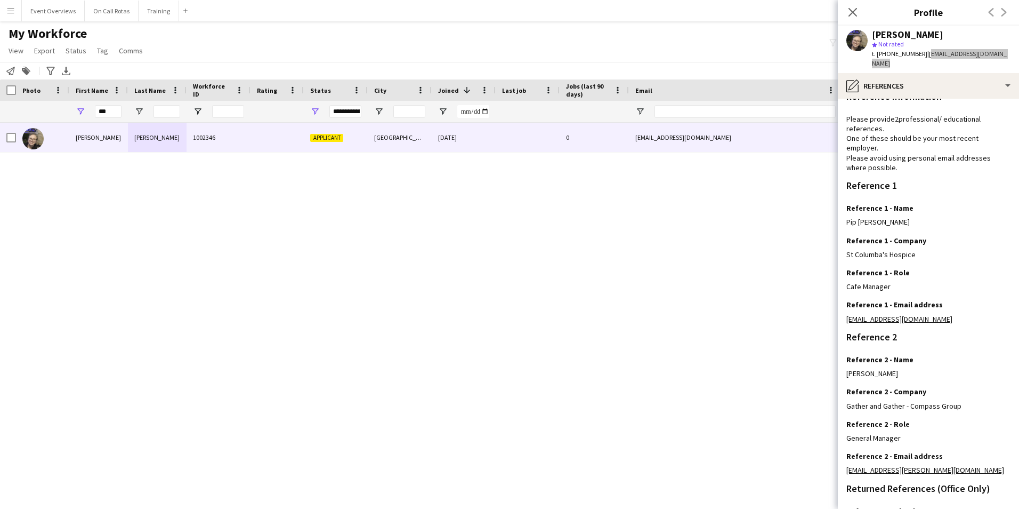
scroll to position [0, 0]
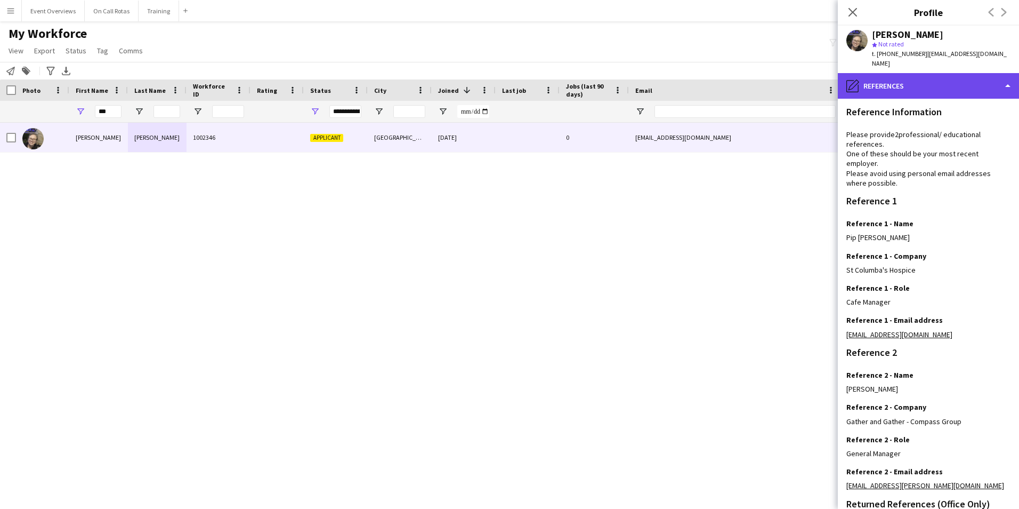
click at [896, 74] on div "pencil4 References" at bounding box center [928, 86] width 181 height 26
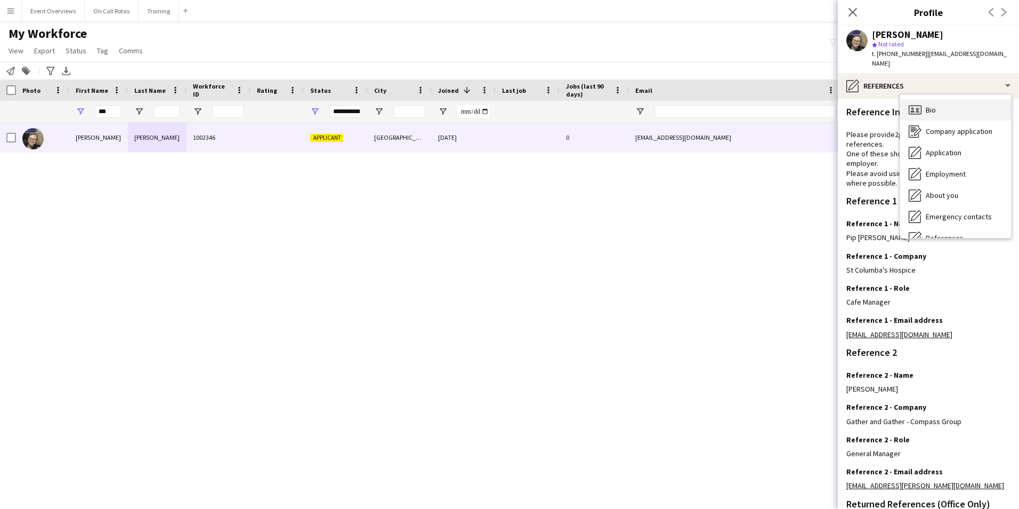
click at [934, 105] on span "Bio" at bounding box center [931, 110] width 10 height 10
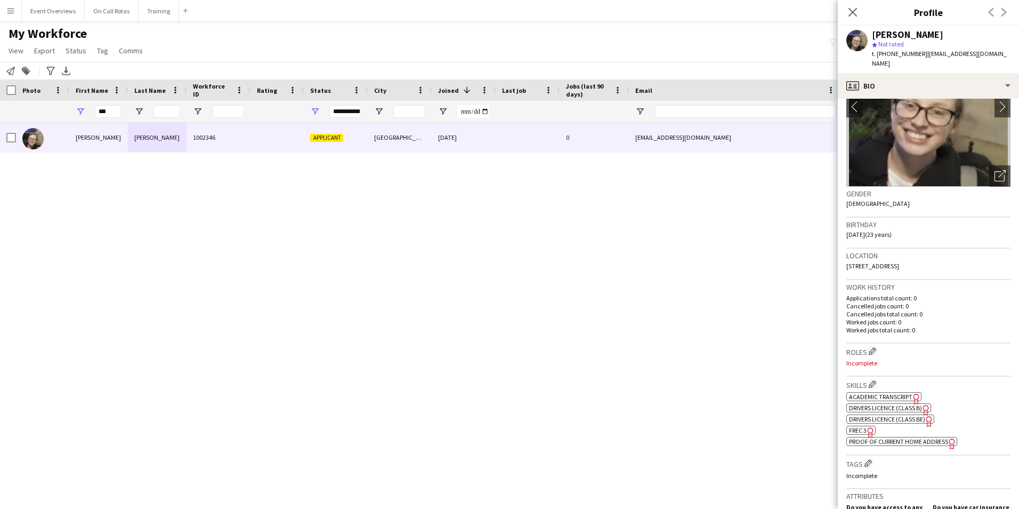
scroll to position [107, 0]
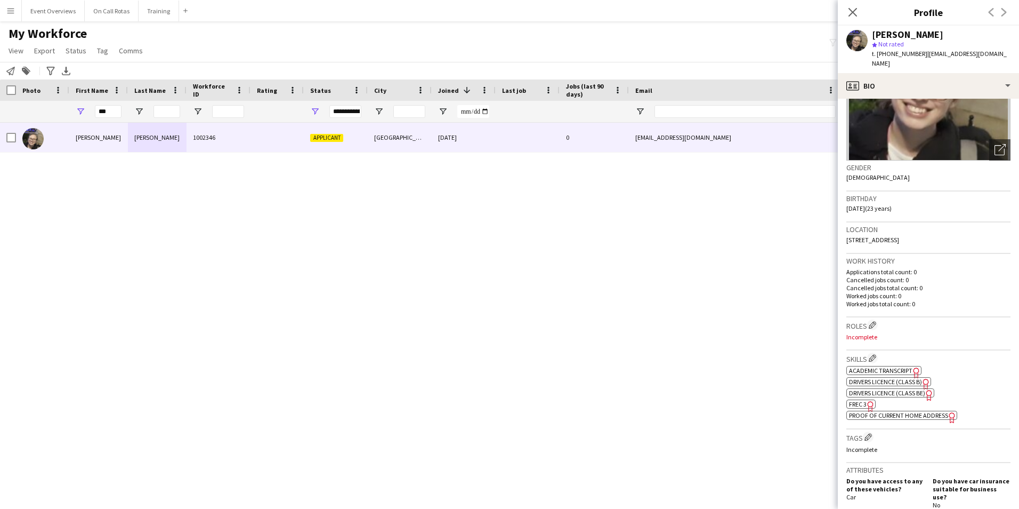
click at [858, 400] on span "FREC 3" at bounding box center [858, 404] width 18 height 8
drag, startPoint x: 1005, startPoint y: 54, endPoint x: 923, endPoint y: 57, distance: 82.7
click at [923, 57] on span "| emilyciarahansen9@gmail.com" at bounding box center [939, 59] width 135 height 18
copy span "emilyciarahansen9@gmail.com"
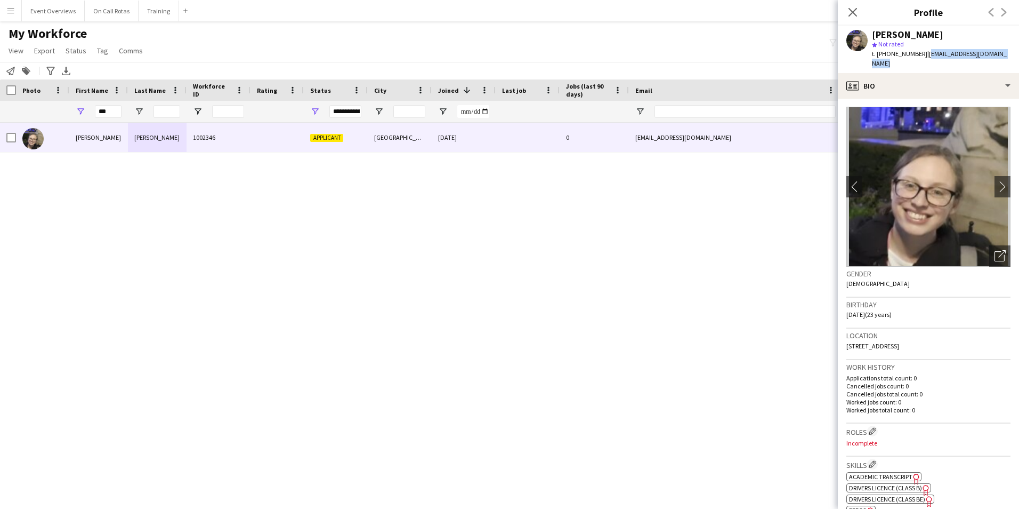
scroll to position [0, 0]
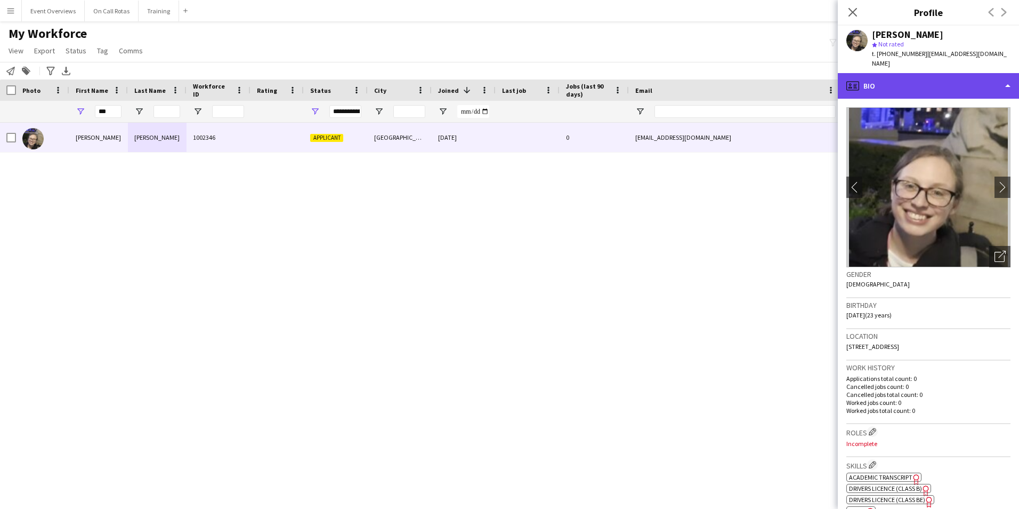
click at [943, 74] on div "profile Bio" at bounding box center [928, 86] width 181 height 26
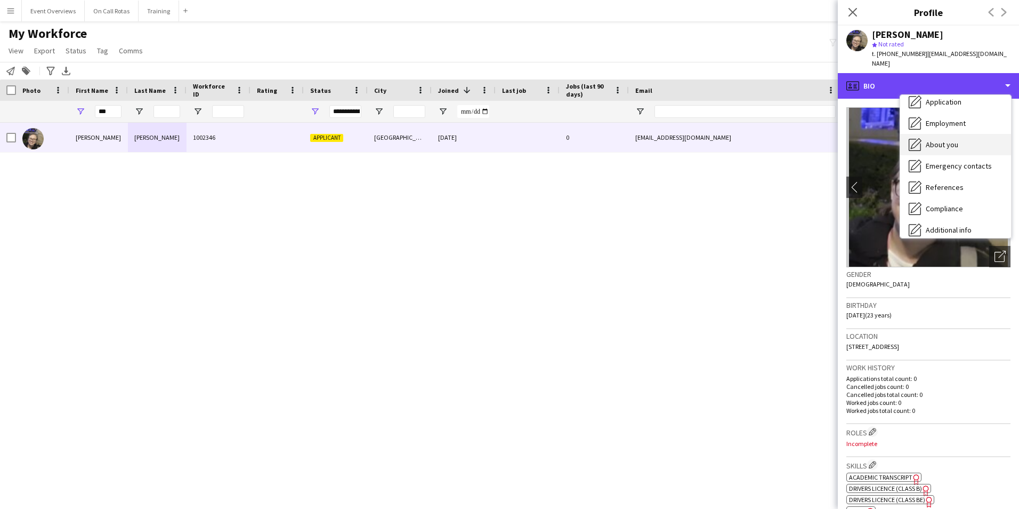
scroll to position [107, 0]
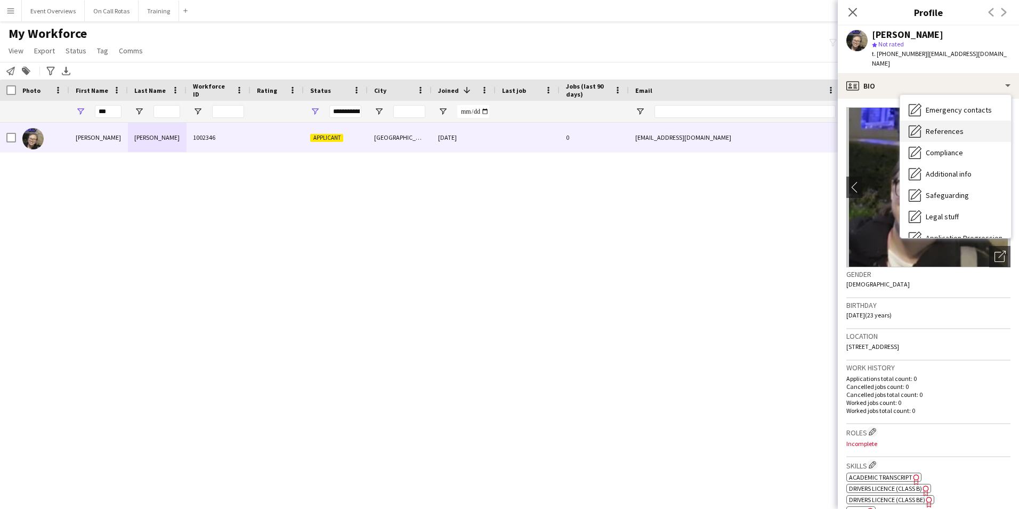
click at [945, 120] on div "References References" at bounding box center [955, 130] width 111 height 21
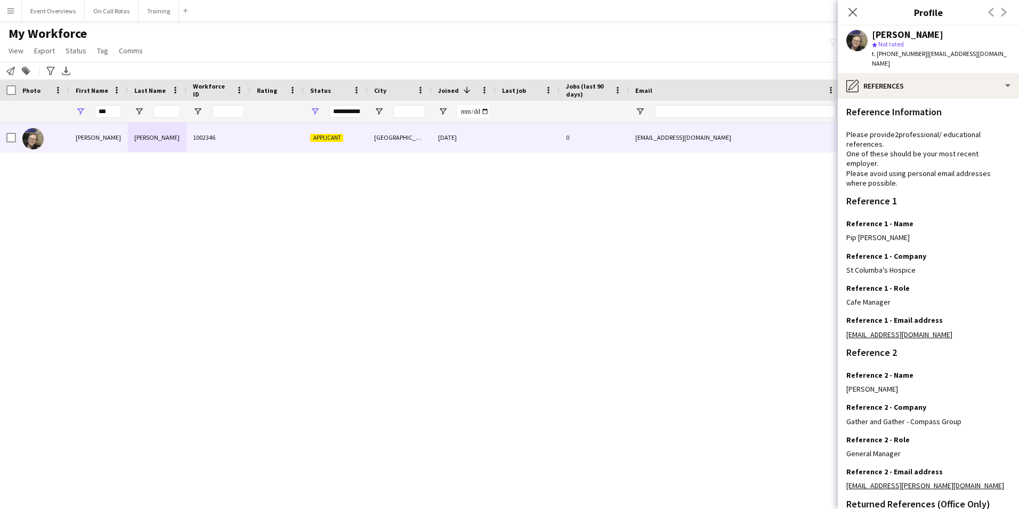
drag, startPoint x: 969, startPoint y: 326, endPoint x: 844, endPoint y: 325, distance: 125.3
click at [844, 325] on app-section-data-types "Reference Information Please provide 2 professional/ educational references. On…" at bounding box center [928, 304] width 181 height 410
copy link "pwhaley@stcolumbashospice.org.uk"
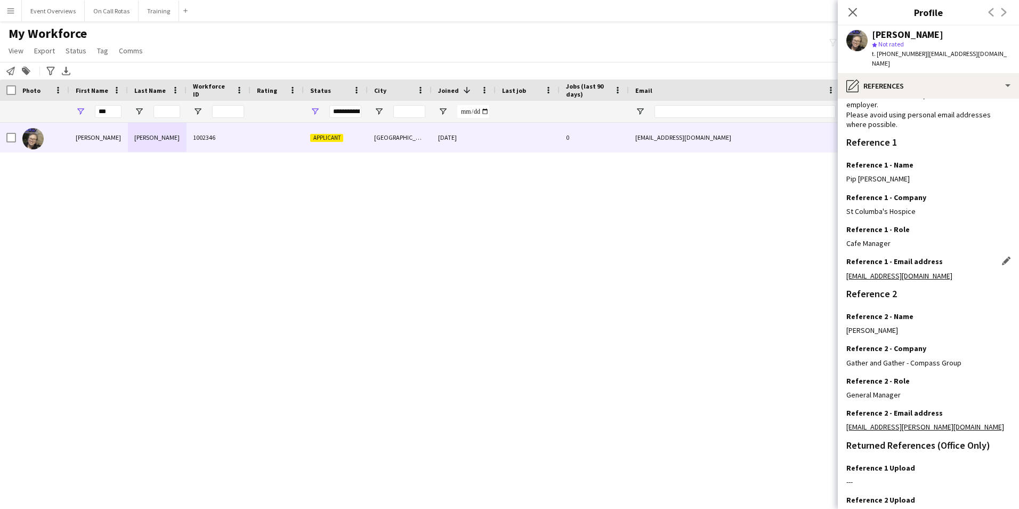
scroll to position [127, 0]
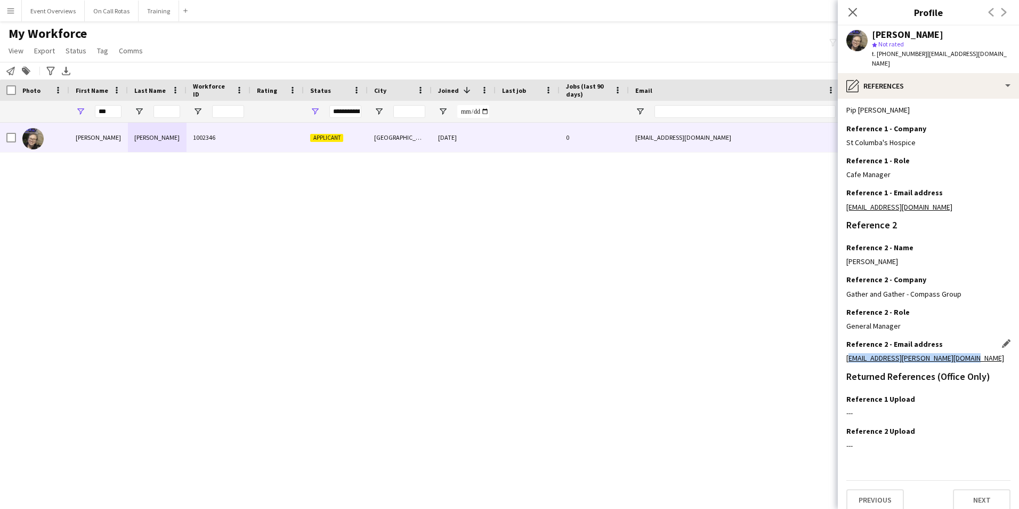
drag, startPoint x: 974, startPoint y: 354, endPoint x: 848, endPoint y: 351, distance: 125.8
click at [848, 351] on div "Reference 2 - Email address Edit this field caitlyn.mcginn@gatherandgather.com" at bounding box center [928, 355] width 164 height 32
copy link "caitlyn.mcginn@gatherandgather.com"
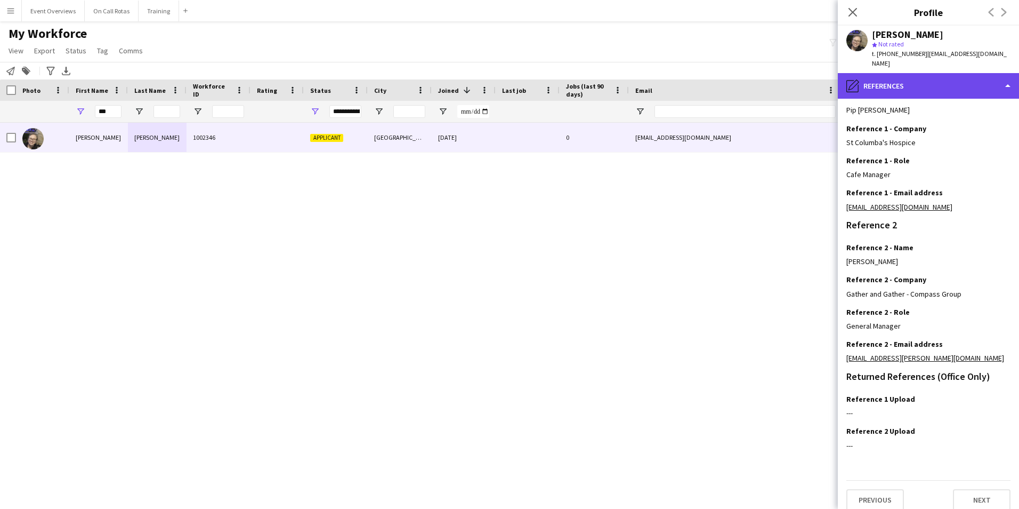
click at [861, 73] on div "pencil4 References" at bounding box center [928, 86] width 181 height 26
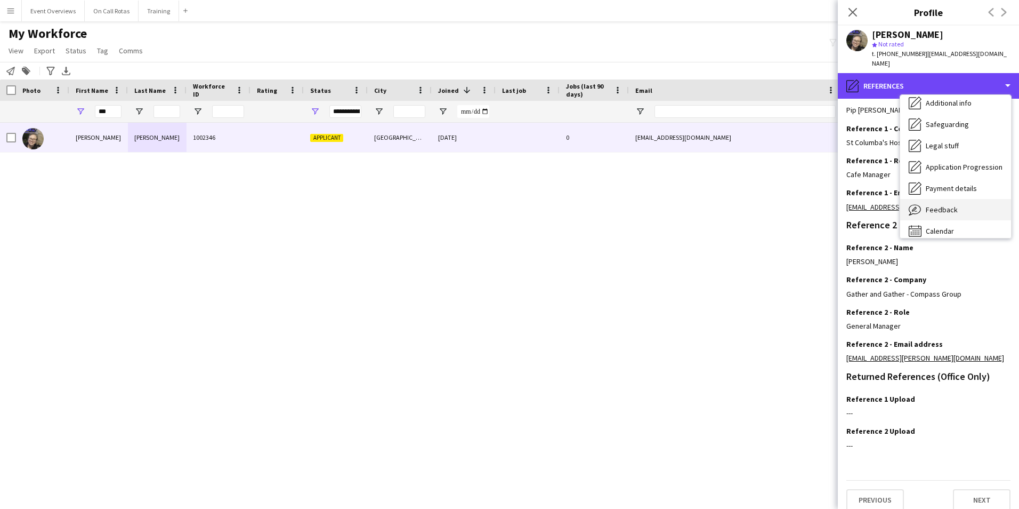
scroll to position [185, 0]
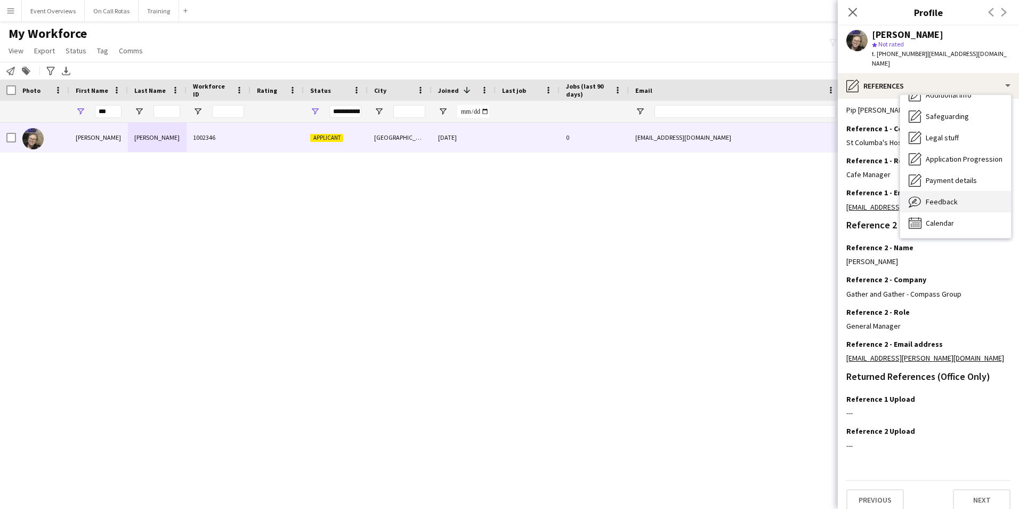
click at [941, 197] on span "Feedback" at bounding box center [942, 202] width 32 height 10
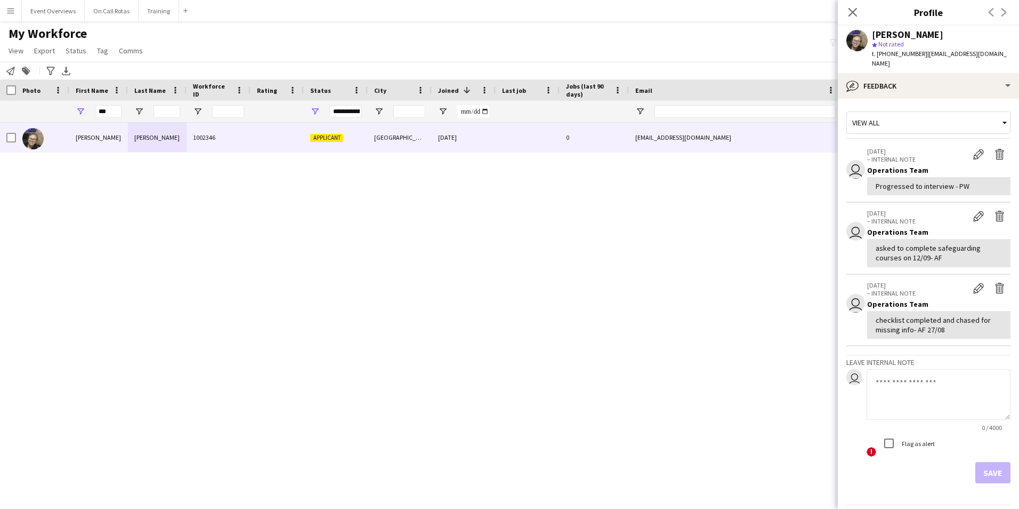
click at [925, 369] on textarea at bounding box center [939, 394] width 144 height 51
type textarea "*"
type textarea "**********"
click at [992, 464] on button "Save" at bounding box center [992, 472] width 35 height 21
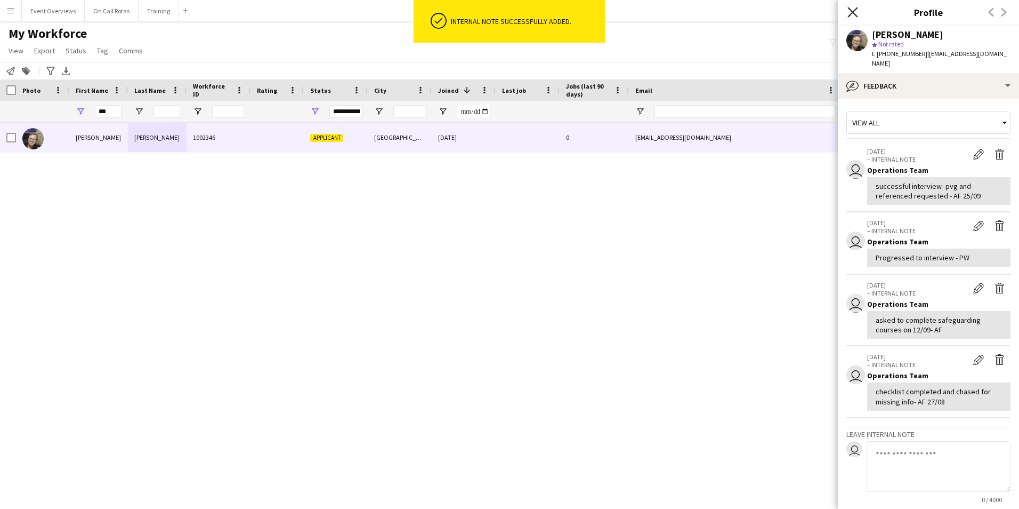
click at [854, 14] on icon at bounding box center [853, 12] width 10 height 10
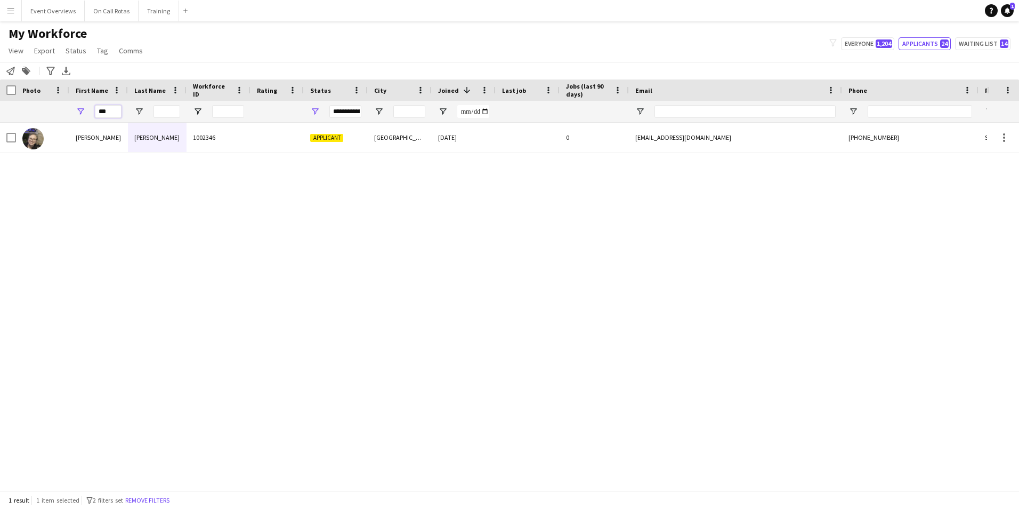
drag, startPoint x: 111, startPoint y: 112, endPoint x: 65, endPoint y: 125, distance: 47.7
click at [68, 125] on div "Workforce Details Photo First Name" at bounding box center [509, 284] width 1019 height 410
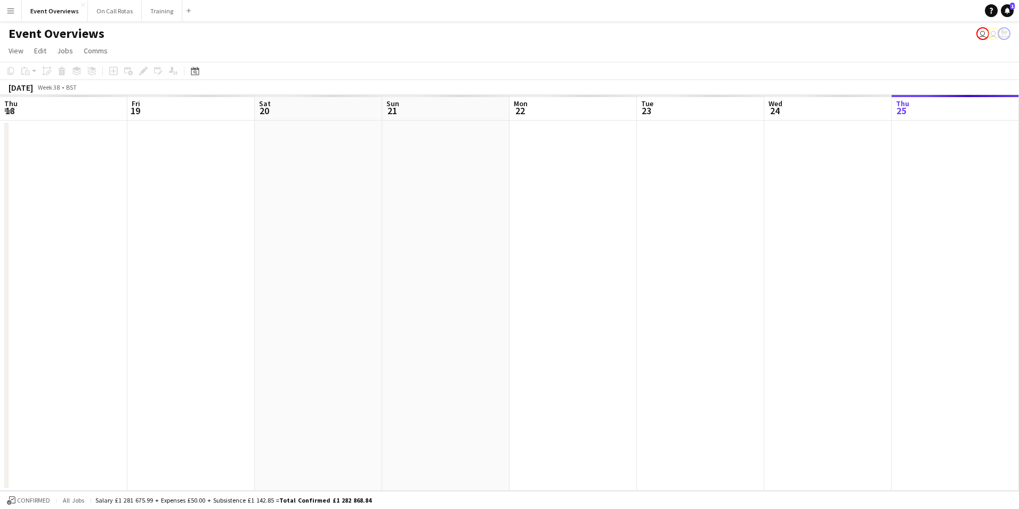
scroll to position [0, 292]
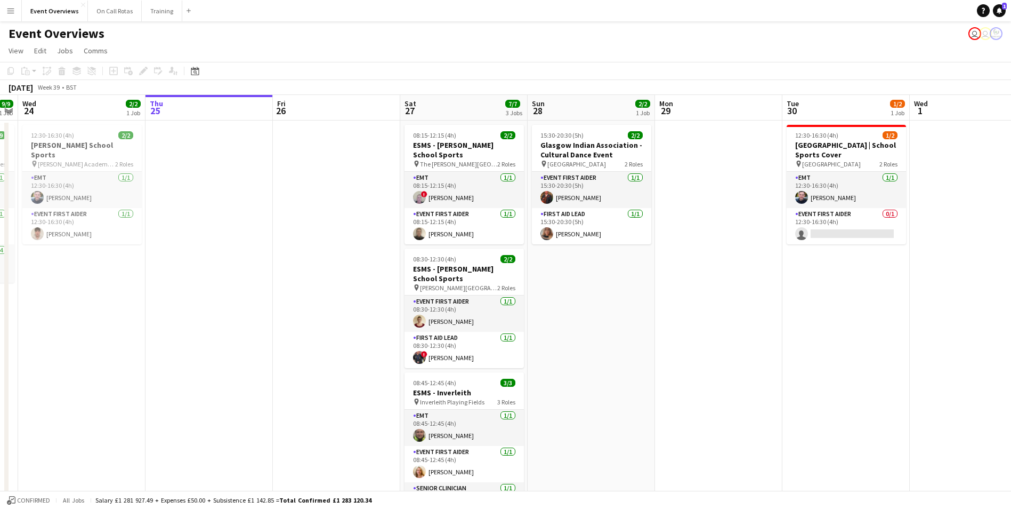
drag, startPoint x: 681, startPoint y: 283, endPoint x: 227, endPoint y: 217, distance: 458.8
click at [227, 217] on app-calendar-viewport "Sun 21 17/17 1 Job Mon 22 Tue 23 9/9 1 Job Wed 24 2/2 1 Job Thu 25 Fri 26 Sat 2…" at bounding box center [505, 405] width 1011 height 620
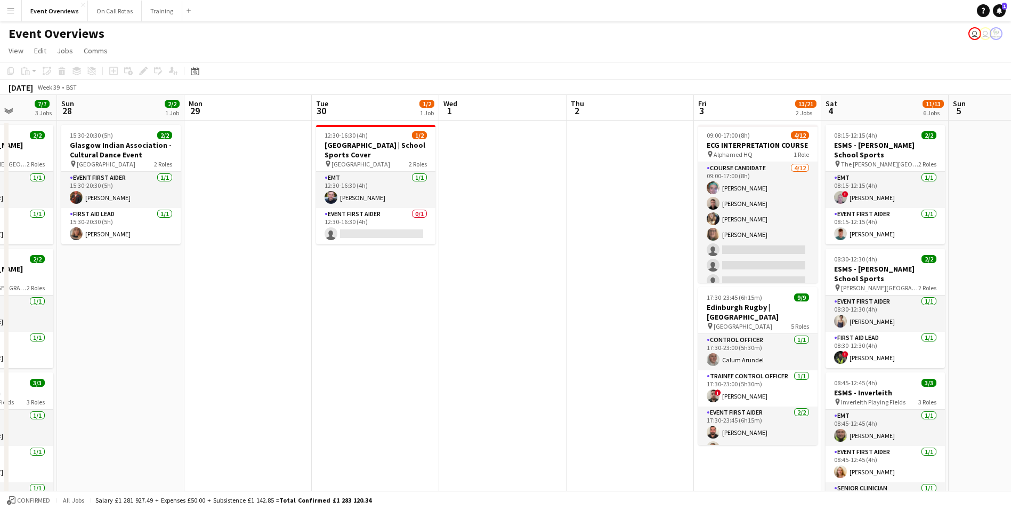
drag, startPoint x: 720, startPoint y: 244, endPoint x: 661, endPoint y: 232, distance: 59.8
click at [289, 200] on app-calendar-viewport "Thu 25 Fri 26 Sat 27 7/7 3 Jobs Sun 28 2/2 1 Job Mon 29 Tue 30 1/2 1 Job Wed 1 …" at bounding box center [505, 505] width 1011 height 820
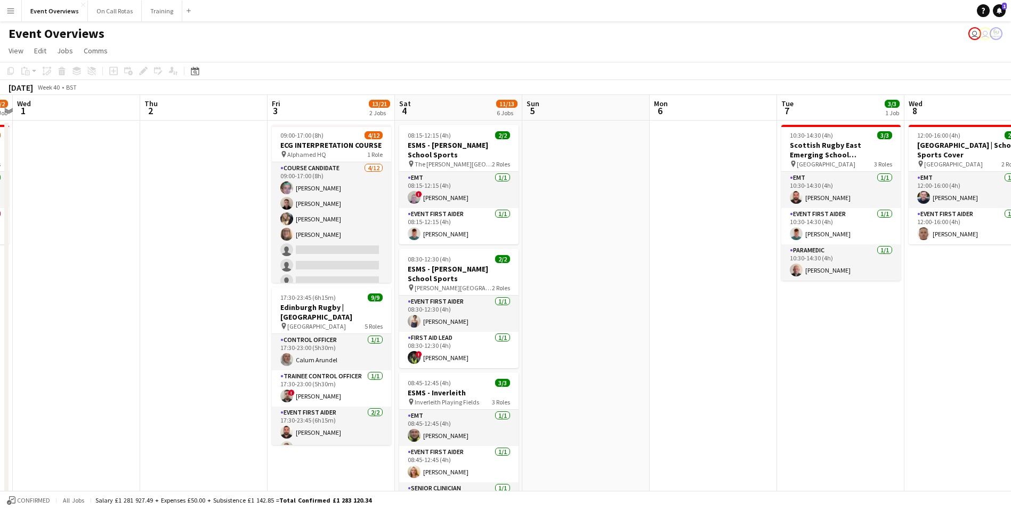
drag, startPoint x: 691, startPoint y: 235, endPoint x: 224, endPoint y: 178, distance: 470.4
click at [224, 178] on app-calendar-viewport "Sun 28 2/2 1 Job Mon 29 Tue 30 1/2 1 Job Wed 1 Thu 2 Fri 3 13/21 2 Jobs Sat 4 1…" at bounding box center [505, 505] width 1011 height 820
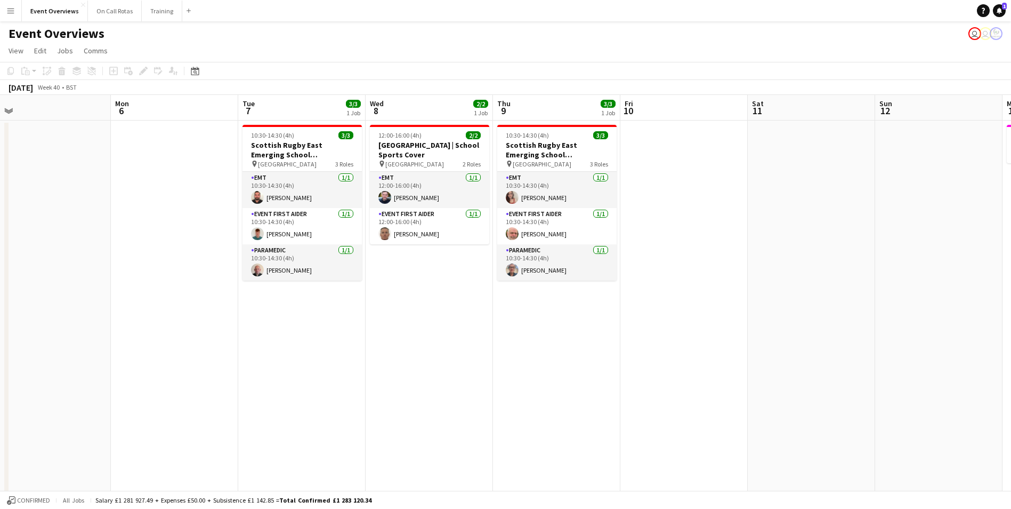
drag, startPoint x: 755, startPoint y: 228, endPoint x: 216, endPoint y: 152, distance: 544.2
click at [216, 152] on app-calendar-viewport "Thu 2 Fri 3 13/21 2 Jobs Sat 4 11/13 6 Jobs Sun 5 Mon 6 Tue 7 3/3 1 Job Wed 8 2…" at bounding box center [505, 505] width 1011 height 820
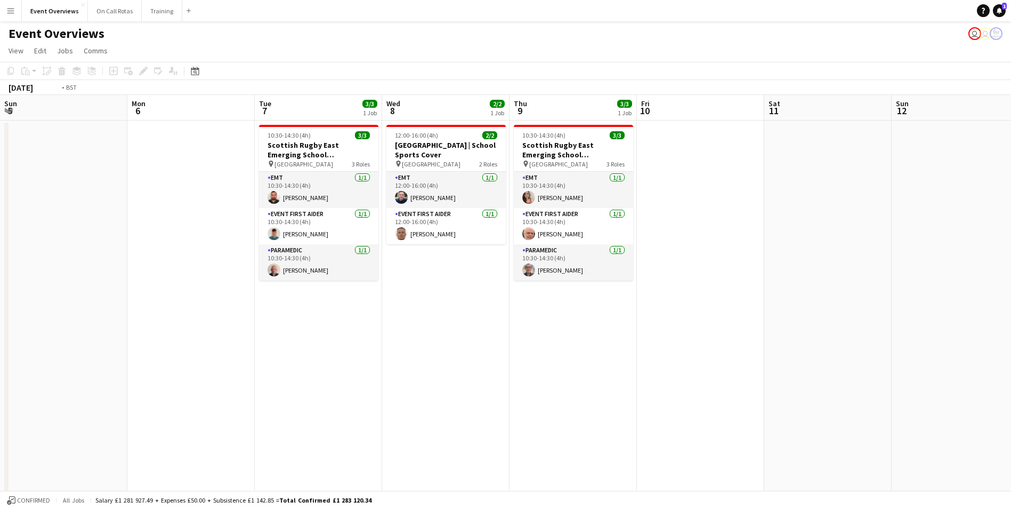
drag, startPoint x: 802, startPoint y: 225, endPoint x: 307, endPoint y: 162, distance: 498.7
click at [307, 162] on app-calendar-viewport "Thu 2 Fri 3 13/21 2 Jobs Sat 4 11/13 6 Jobs Sun 5 Mon 6 Tue 7 3/3 1 Job Wed 8 2…" at bounding box center [505, 505] width 1011 height 820
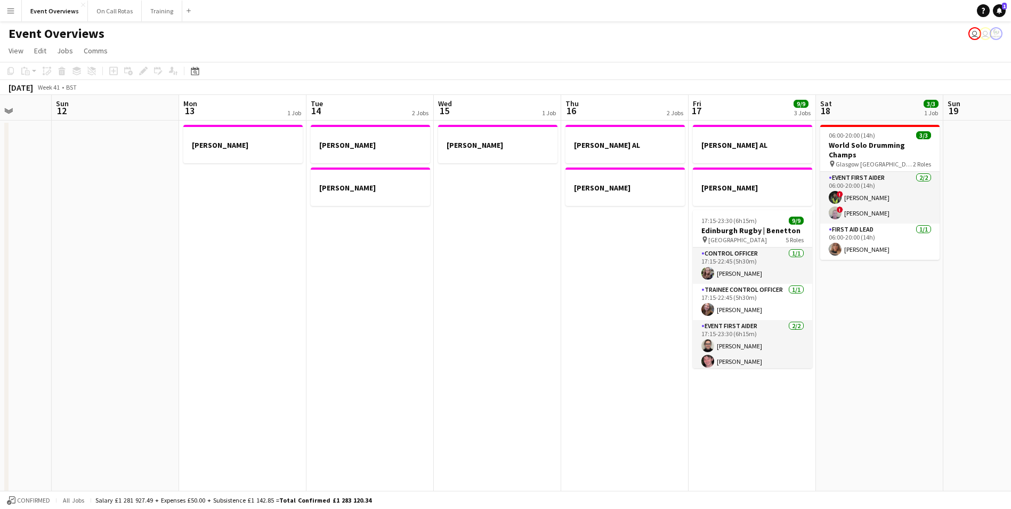
scroll to position [0, 368]
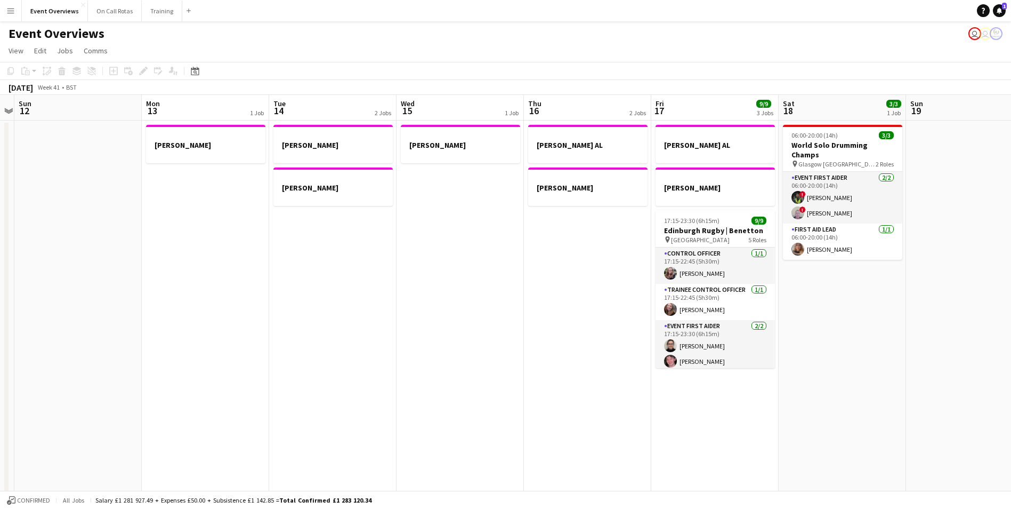
drag, startPoint x: 492, startPoint y: 194, endPoint x: 127, endPoint y: 159, distance: 366.3
click at [127, 159] on app-calendar-viewport "Thu 9 3/3 1 Job Fri 10 Sat 11 Sun 12 Mon 13 1 Job Tue 14 2 Jobs Wed 15 1 Job Th…" at bounding box center [505, 505] width 1011 height 820
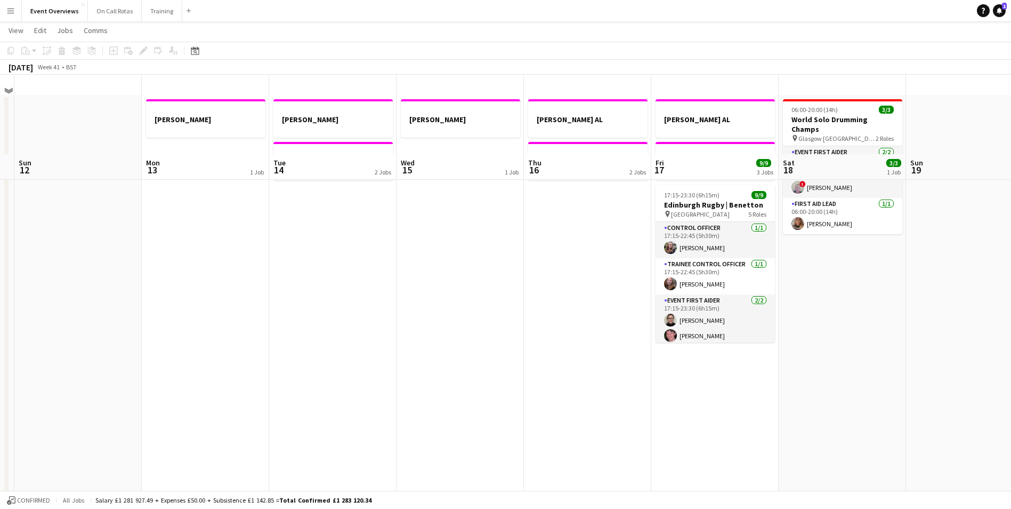
scroll to position [0, 0]
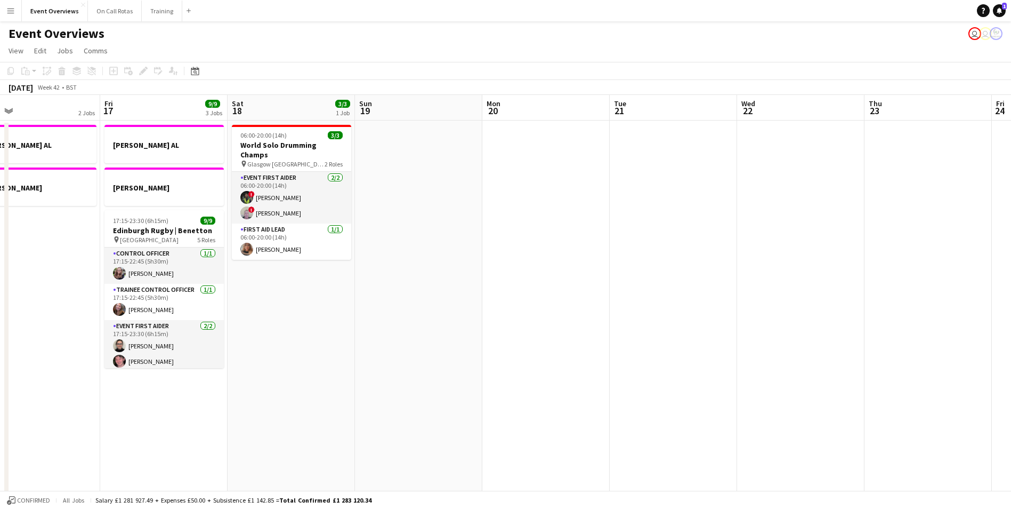
drag, startPoint x: 927, startPoint y: 290, endPoint x: 376, endPoint y: 284, distance: 551.2
click at [376, 284] on app-calendar-viewport "Mon 13 1 Job Tue 14 2 Jobs Wed 15 1 Job Thu 16 2 Jobs Fri 17 9/9 3 Jobs Sat 18 …" at bounding box center [505, 505] width 1011 height 820
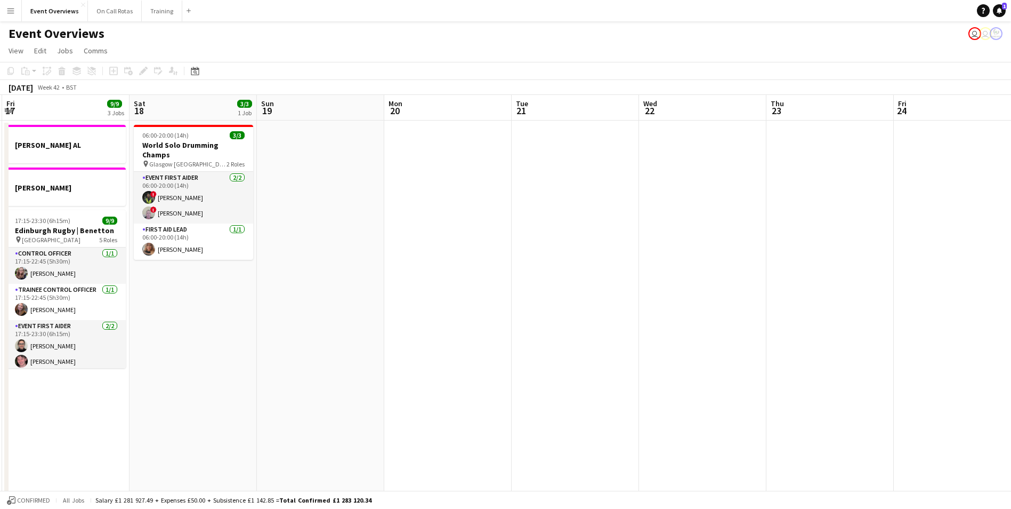
drag, startPoint x: 582, startPoint y: 279, endPoint x: 261, endPoint y: 252, distance: 322.6
click at [261, 252] on app-calendar-viewport "Tue 14 2 Jobs Wed 15 1 Job Thu 16 2 Jobs Fri 17 9/9 3 Jobs Sat 18 3/3 1 Job Sun…" at bounding box center [505, 505] width 1011 height 820
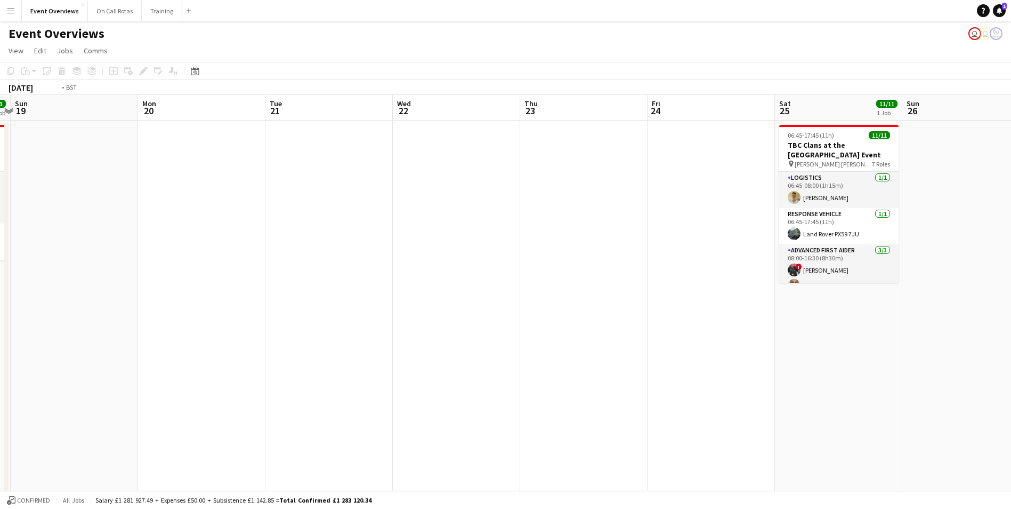
drag, startPoint x: 569, startPoint y: 257, endPoint x: 174, endPoint y: 197, distance: 399.5
click at [194, 203] on app-calendar-viewport "Thu 16 2 Jobs Fri 17 9/9 3 Jobs Sat 18 3/3 1 Job Sun 19 Mon 20 Tue 21 Wed 22 Th…" at bounding box center [505, 505] width 1011 height 820
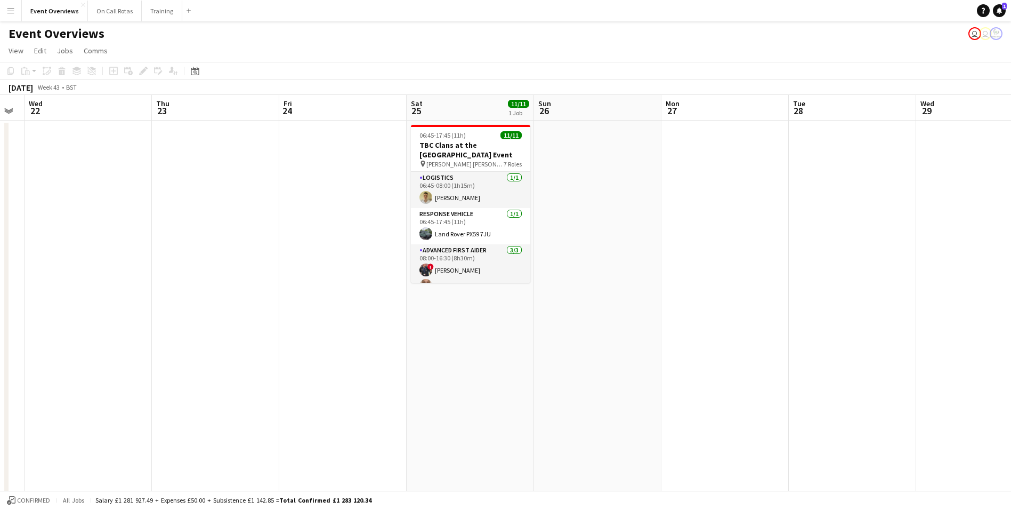
drag, startPoint x: 672, startPoint y: 262, endPoint x: 284, endPoint y: 229, distance: 389.4
click at [284, 229] on app-calendar-viewport "Sun 19 Mon 20 Tue 21 Wed 22 Thu 23 Fri 24 Sat 25 11/11 1 Job Sun 26 Mon 27 Tue …" at bounding box center [505, 505] width 1011 height 820
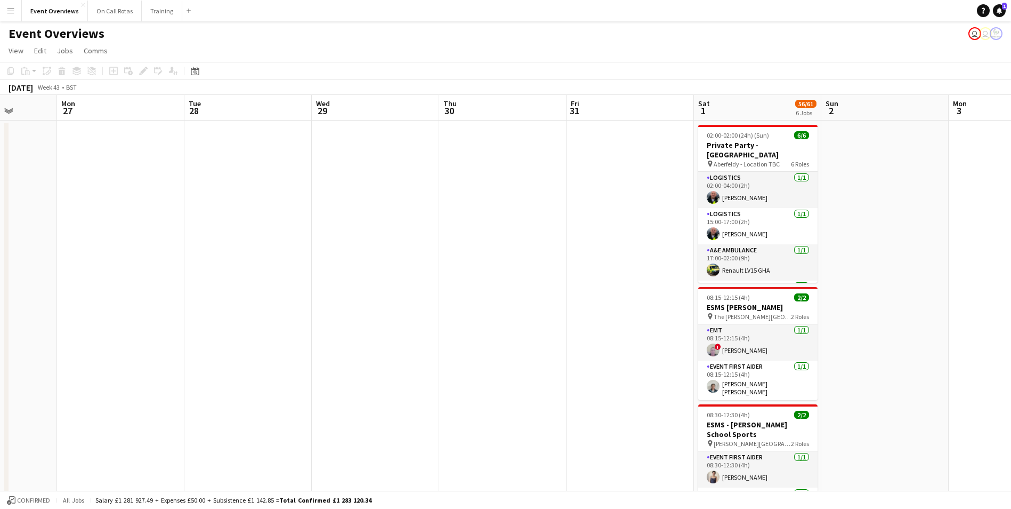
drag, startPoint x: 651, startPoint y: 271, endPoint x: 472, endPoint y: 238, distance: 182.1
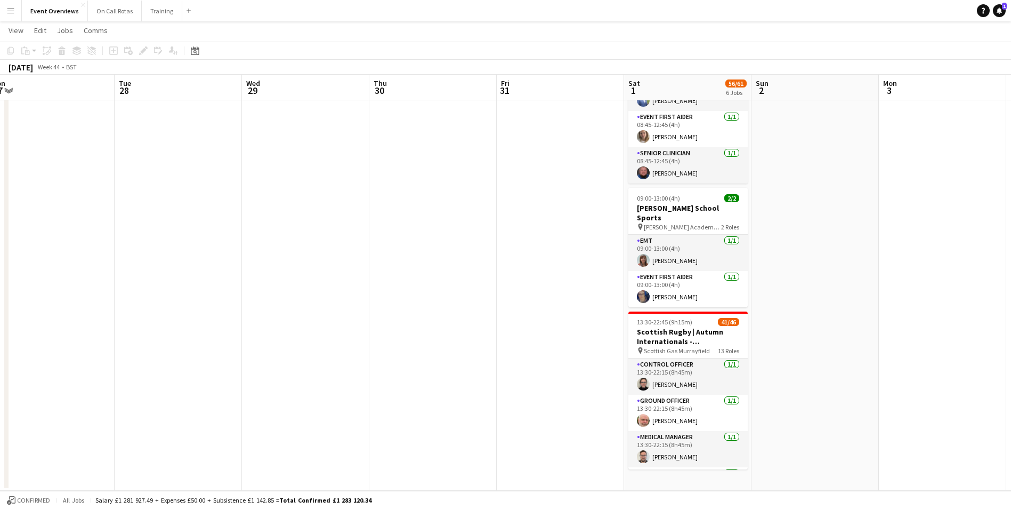
scroll to position [0, 415]
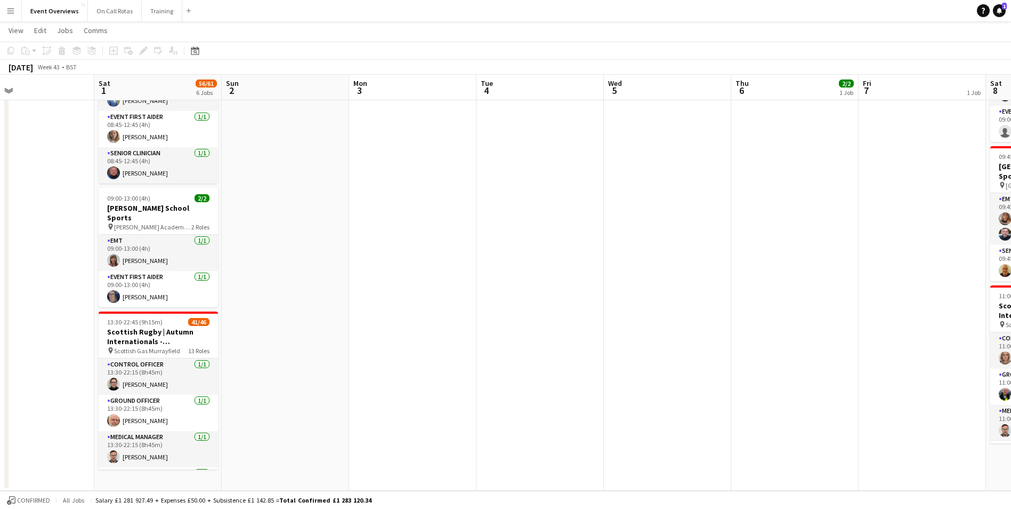
drag, startPoint x: 933, startPoint y: 340, endPoint x: 384, endPoint y: 252, distance: 555.5
click at [384, 252] on app-calendar-viewport "Tue 28 Wed 29 Thu 30 Fri 31 Sat 1 56/61 6 Jobs Sun 2 Mon 3 Tue 4 Wed 5 Thu 6 2/…" at bounding box center [505, 21] width 1011 height 938
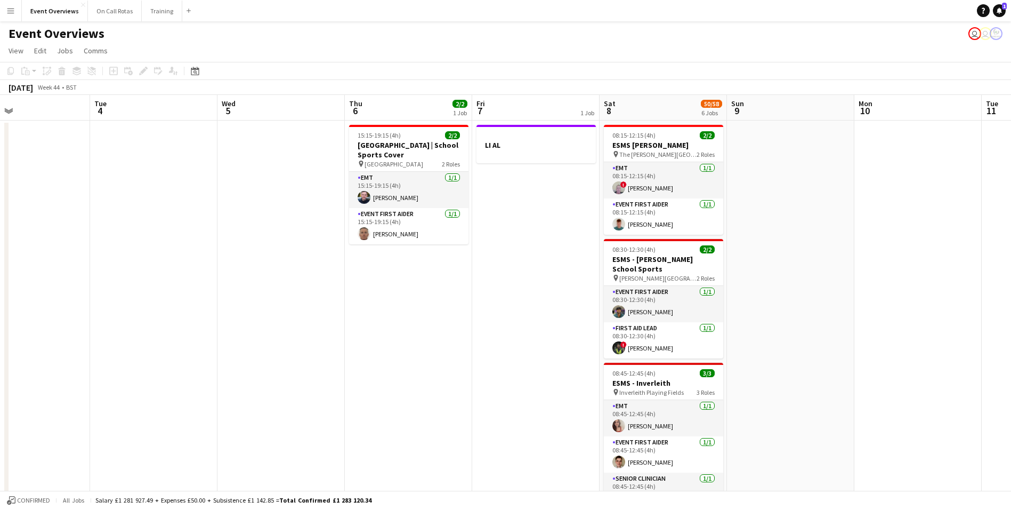
scroll to position [0, 350]
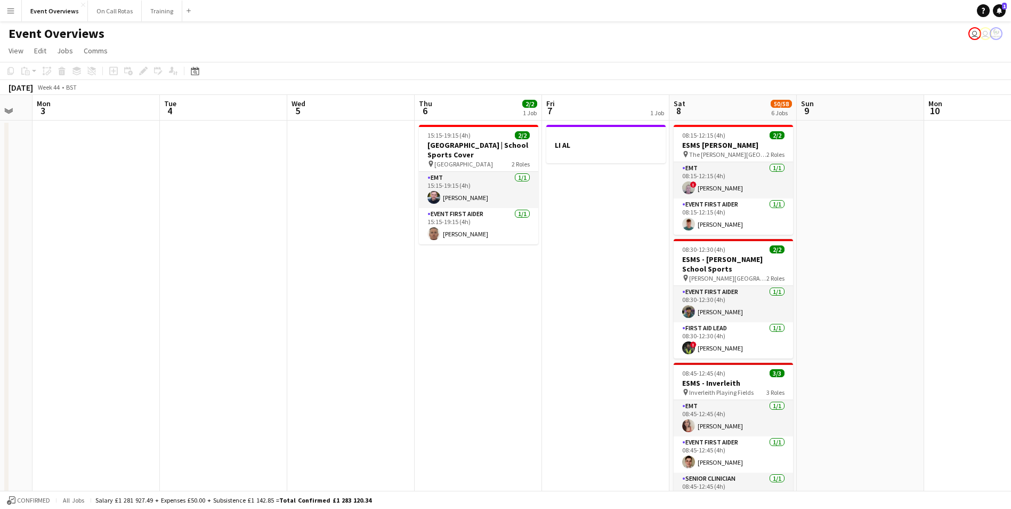
drag, startPoint x: 845, startPoint y: 311, endPoint x: 529, endPoint y: 281, distance: 318.0
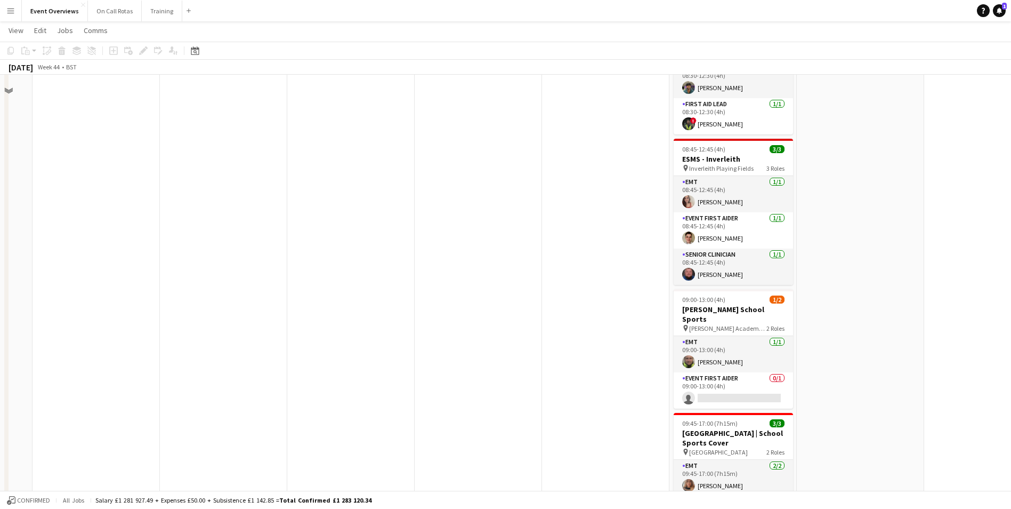
scroll to position [0, 0]
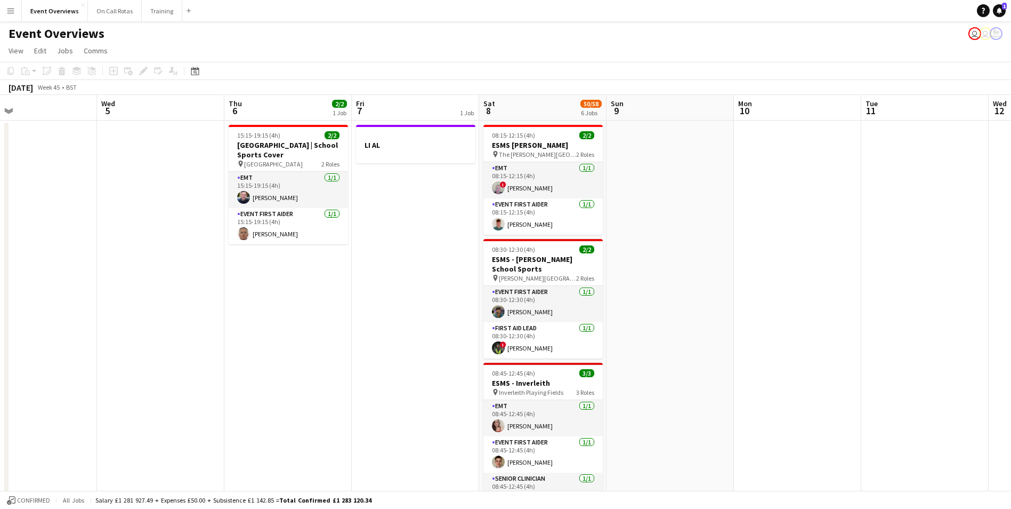
drag, startPoint x: 938, startPoint y: 329, endPoint x: 396, endPoint y: 231, distance: 551.4
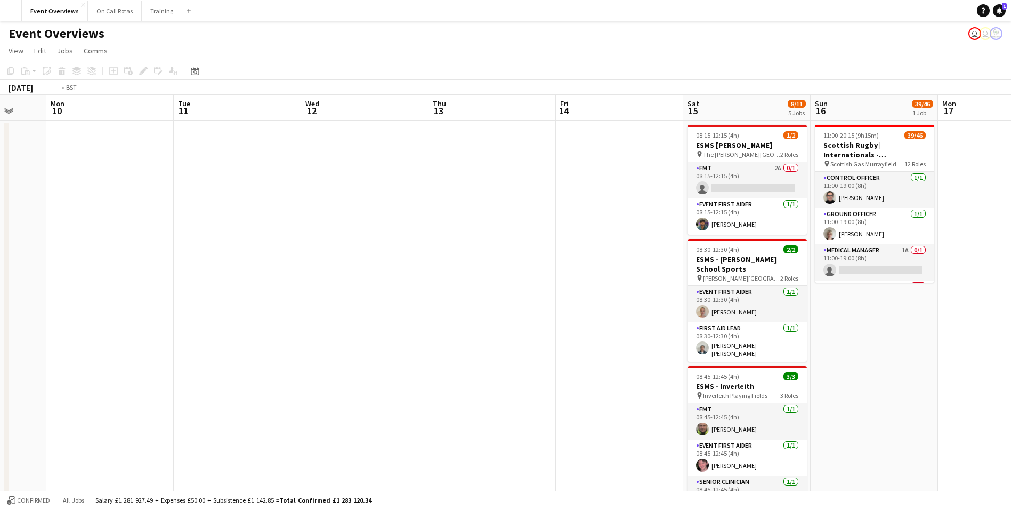
drag, startPoint x: 717, startPoint y: 265, endPoint x: 276, endPoint y: 168, distance: 451.8
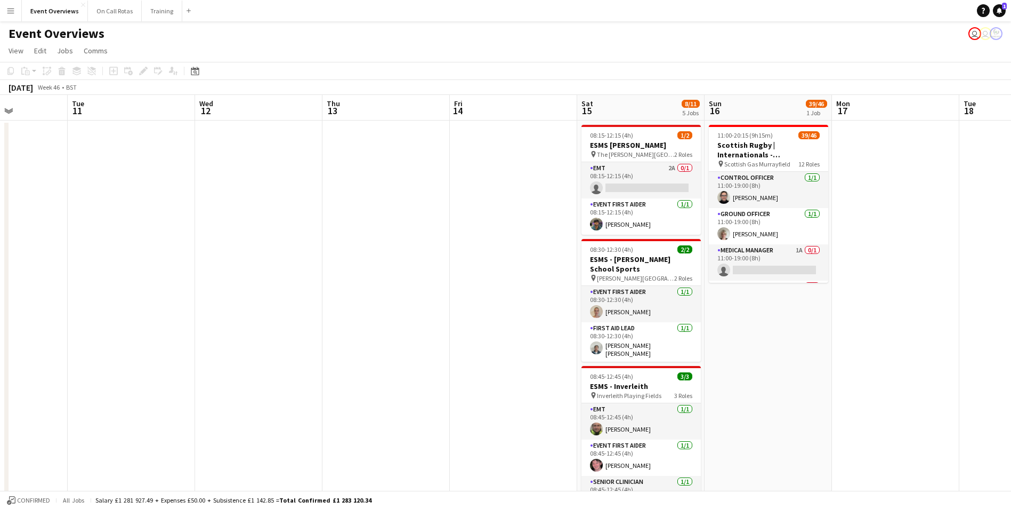
drag, startPoint x: 786, startPoint y: 252, endPoint x: 569, endPoint y: 214, distance: 220.3
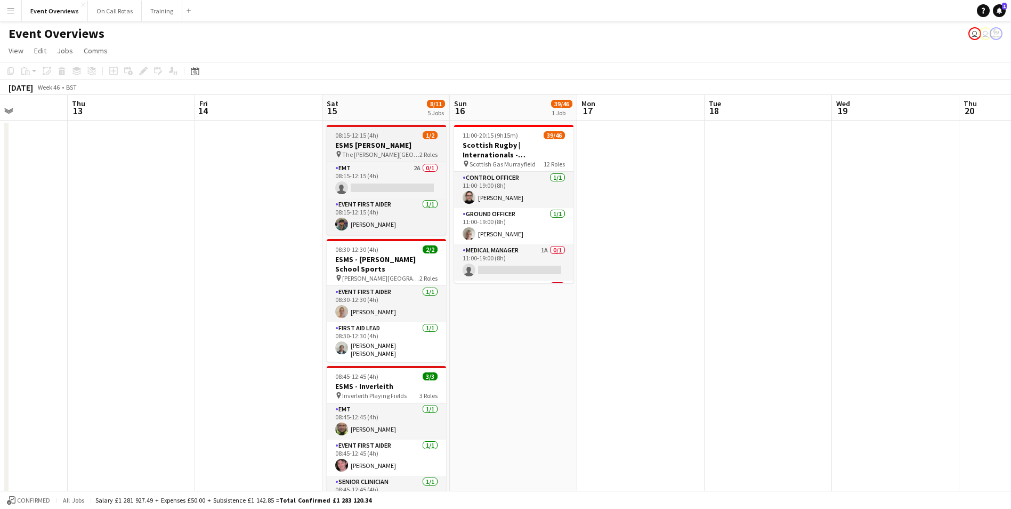
scroll to position [0, 349]
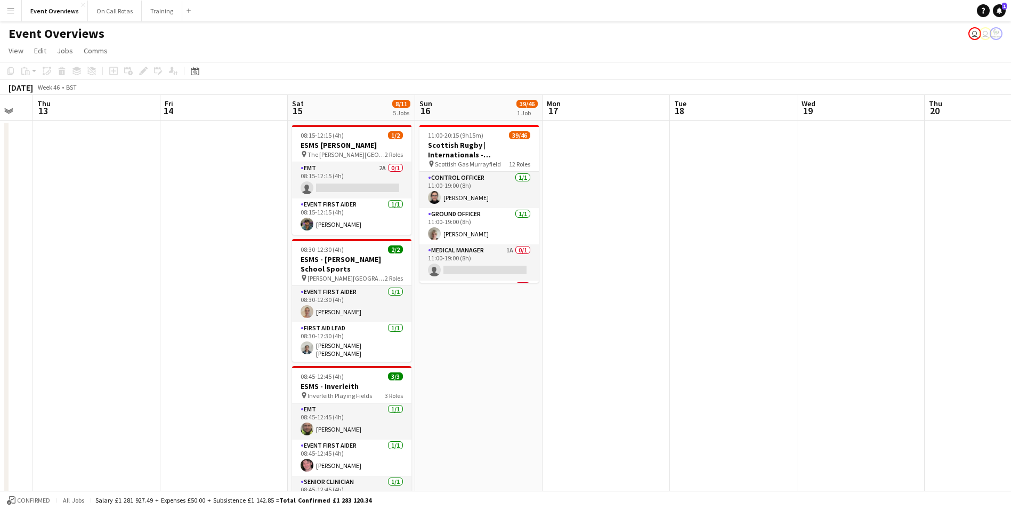
click at [206, 83] on div "November 2025 Week 46 • BST" at bounding box center [505, 87] width 1011 height 15
click at [199, 72] on div "Date picker" at bounding box center [195, 70] width 13 height 13
click at [239, 200] on span "25" at bounding box center [239, 204] width 13 height 13
click at [242, 202] on span "25" at bounding box center [239, 204] width 13 height 13
click at [251, 199] on span "26" at bounding box center [253, 204] width 13 height 13
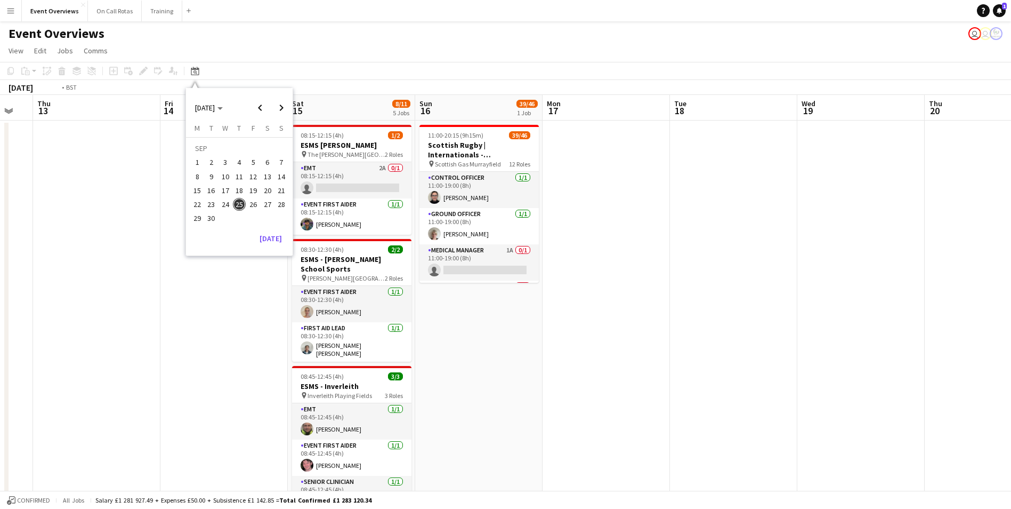
scroll to position [0, 367]
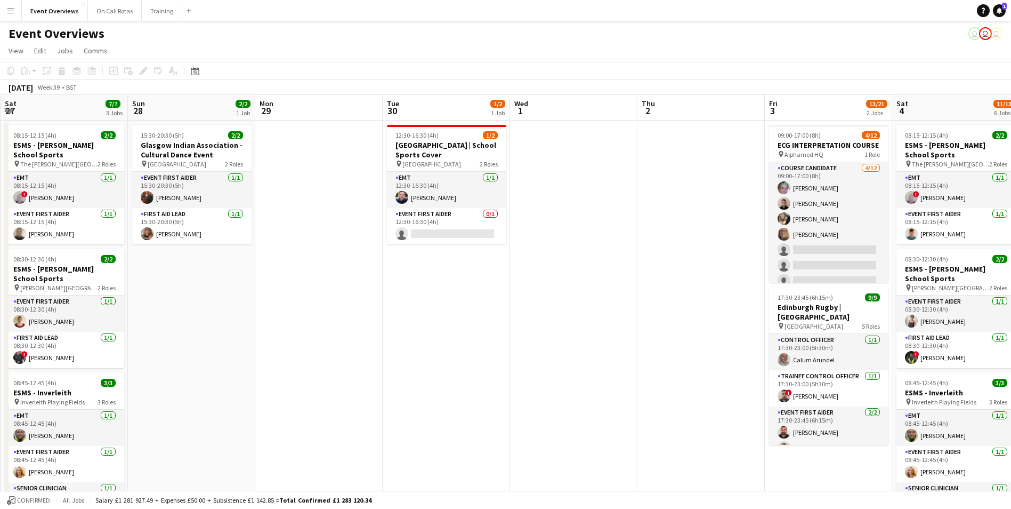
drag, startPoint x: 279, startPoint y: 306, endPoint x: -2, endPoint y: 344, distance: 284.0
click at [0, 344] on html "Menu Boards Boards Boards All jobs Status Workforce Workforce My Workforce Recr…" at bounding box center [505, 499] width 1011 height 999
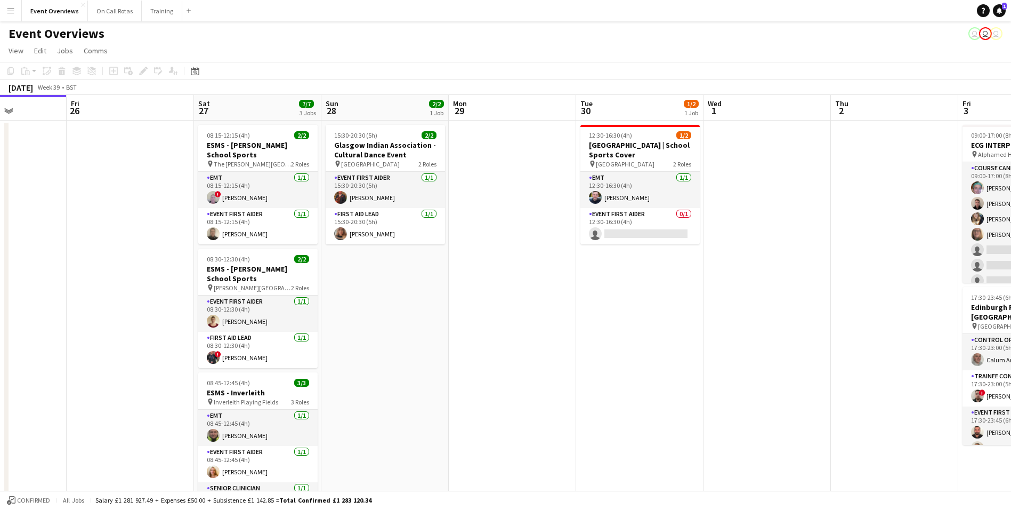
drag, startPoint x: 523, startPoint y: 316, endPoint x: 328, endPoint y: 319, distance: 195.1
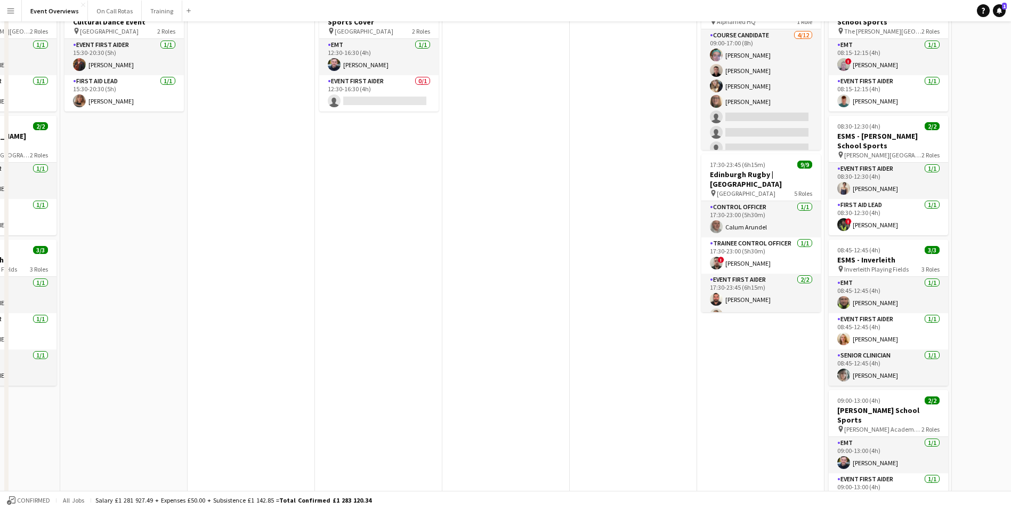
scroll to position [0, 0]
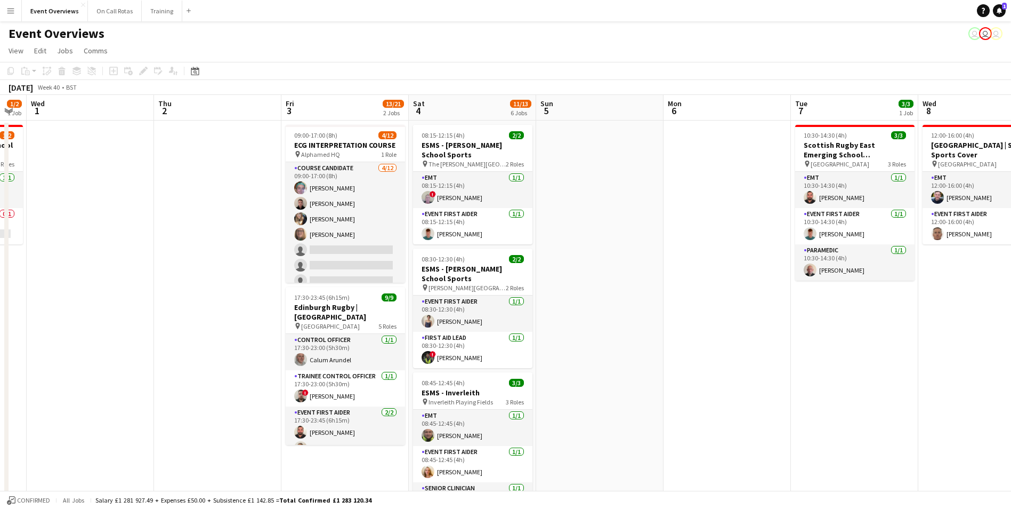
drag, startPoint x: 433, startPoint y: 366, endPoint x: -2, endPoint y: 362, distance: 435.5
click at [0, 362] on html "Menu Boards Boards Boards All jobs Status Workforce Workforce My Workforce Recr…" at bounding box center [505, 499] width 1011 height 999
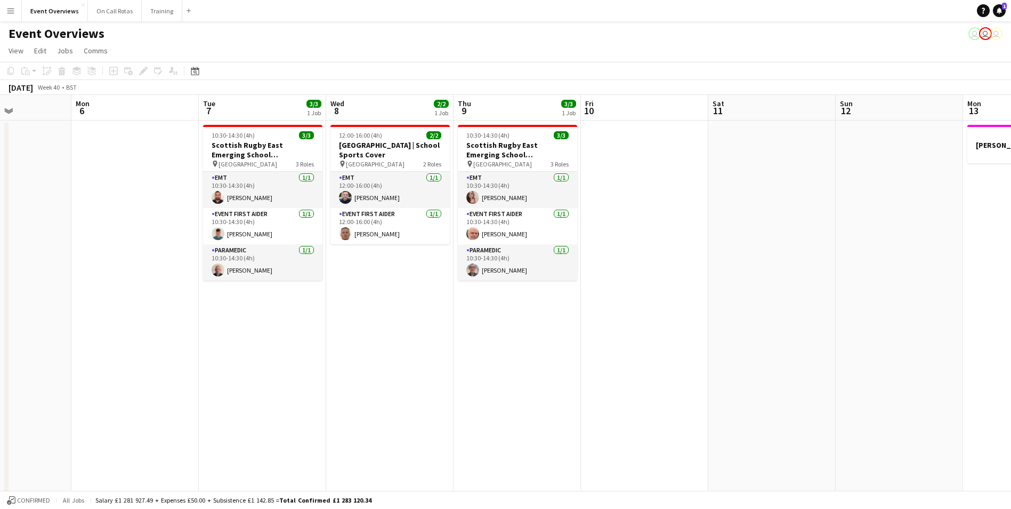
drag, startPoint x: 766, startPoint y: 360, endPoint x: 176, endPoint y: 366, distance: 590.1
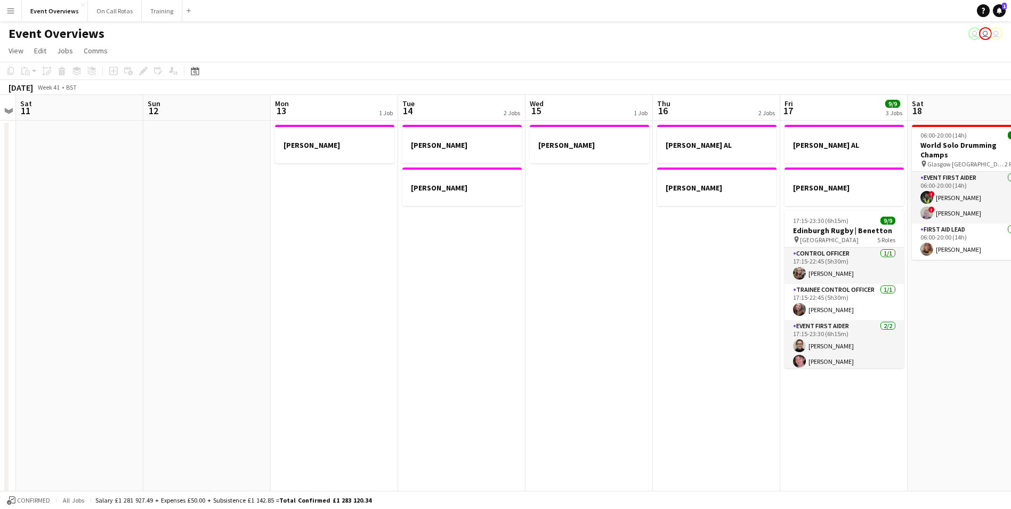
drag, startPoint x: 595, startPoint y: 351, endPoint x: 27, endPoint y: 372, distance: 568.6
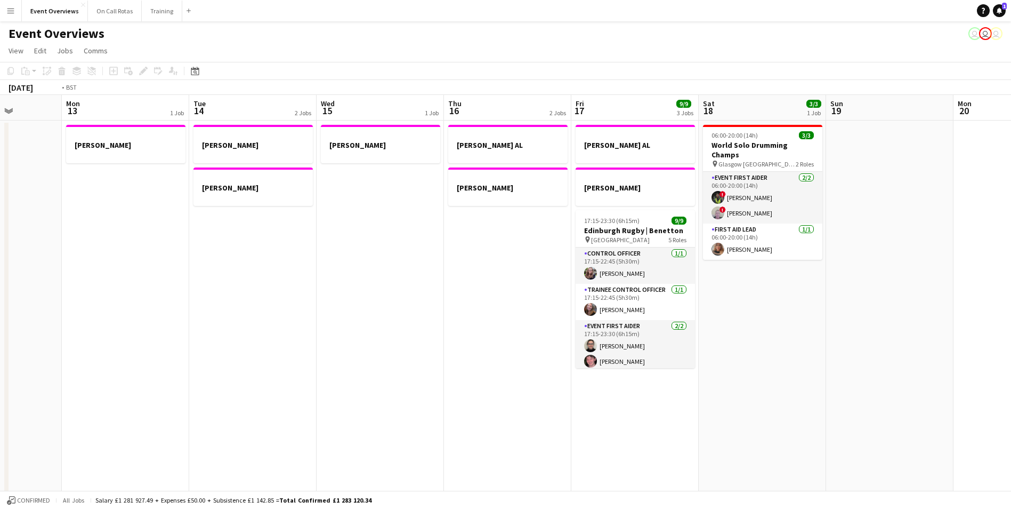
drag, startPoint x: 426, startPoint y: 360, endPoint x: 90, endPoint y: 353, distance: 336.4
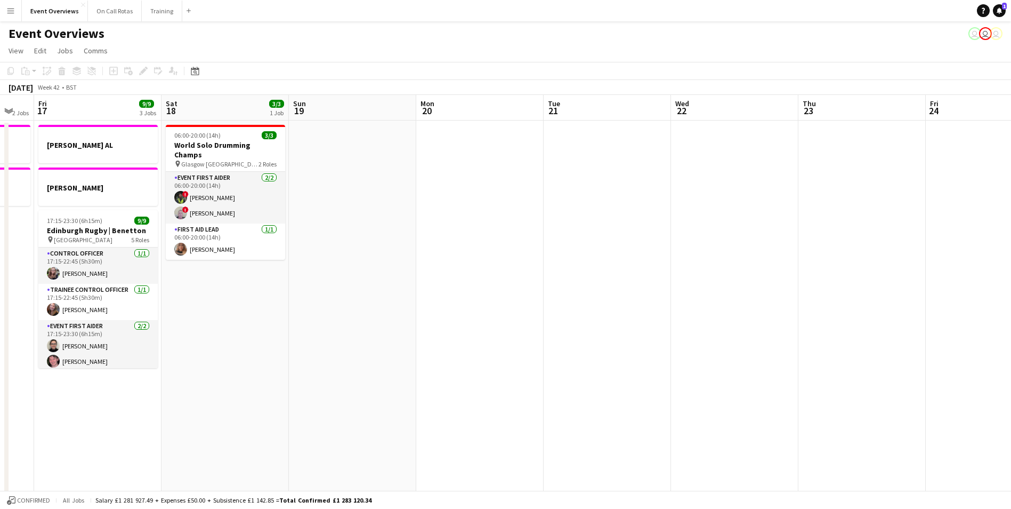
scroll to position [0, 359]
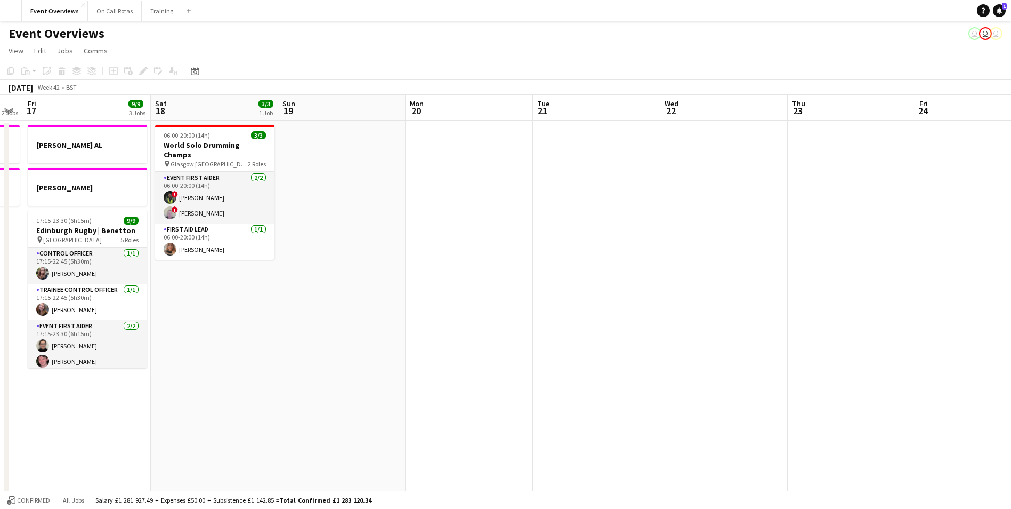
drag, startPoint x: 755, startPoint y: 373, endPoint x: 334, endPoint y: 364, distance: 420.7
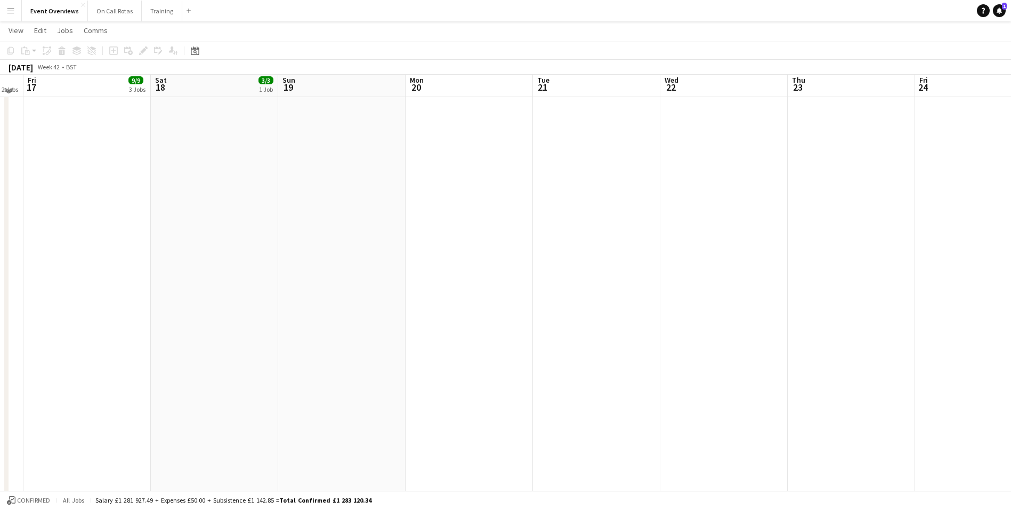
scroll to position [0, 0]
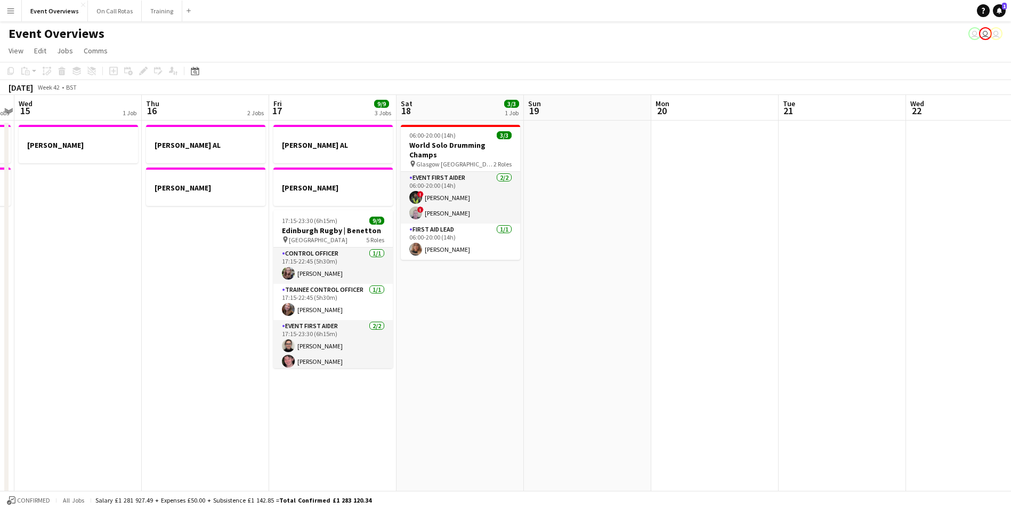
drag, startPoint x: 222, startPoint y: 368, endPoint x: 196, endPoint y: 365, distance: 26.4
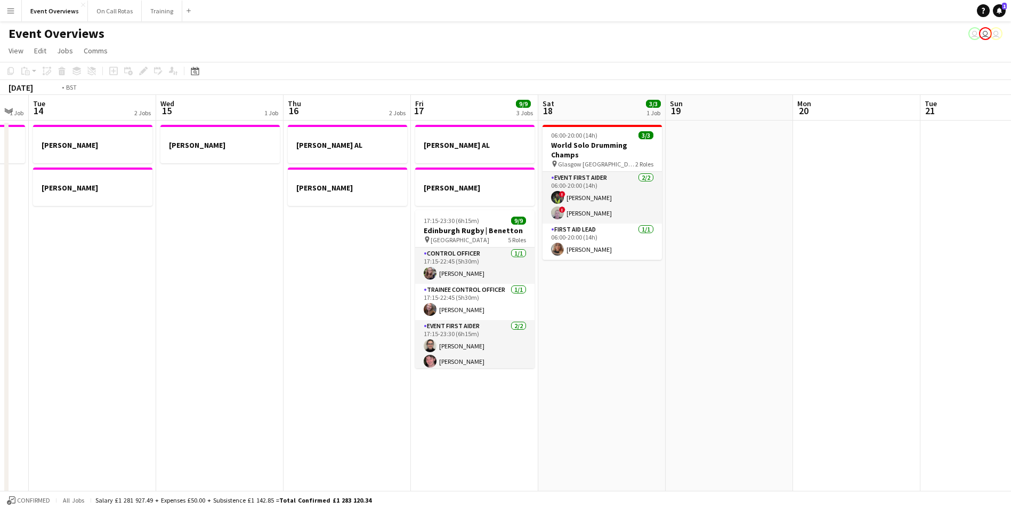
drag, startPoint x: 133, startPoint y: 364, endPoint x: 479, endPoint y: 358, distance: 346.0
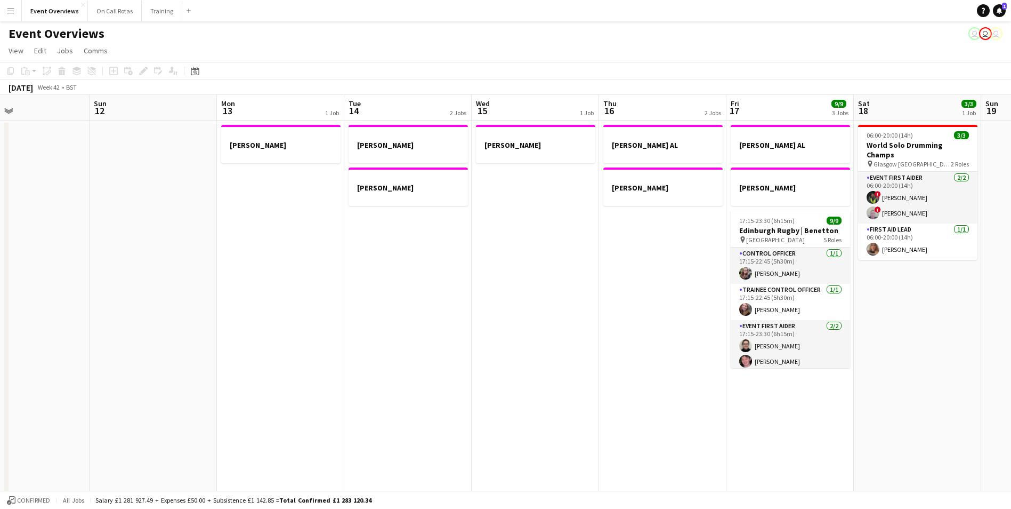
drag, startPoint x: 237, startPoint y: 350, endPoint x: 344, endPoint y: 346, distance: 107.2
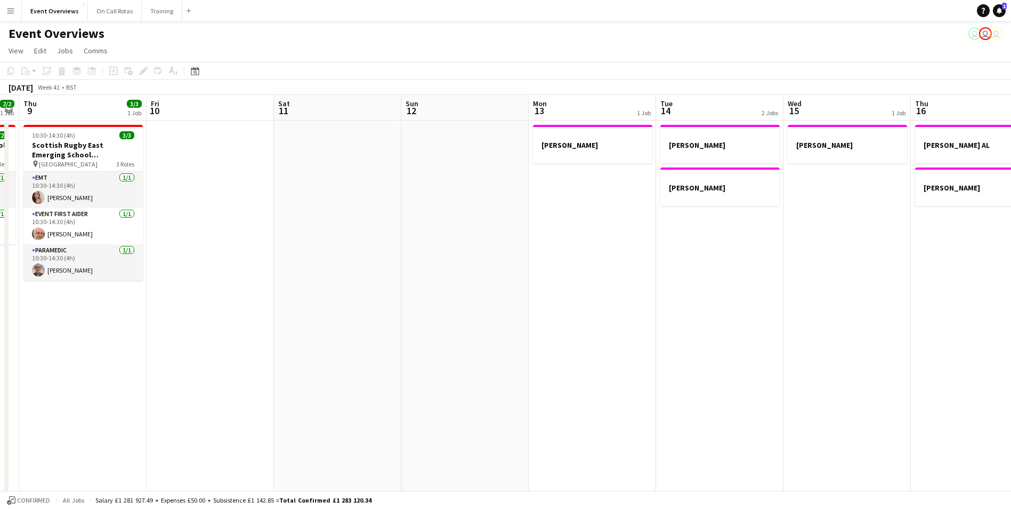
scroll to position [0, 372]
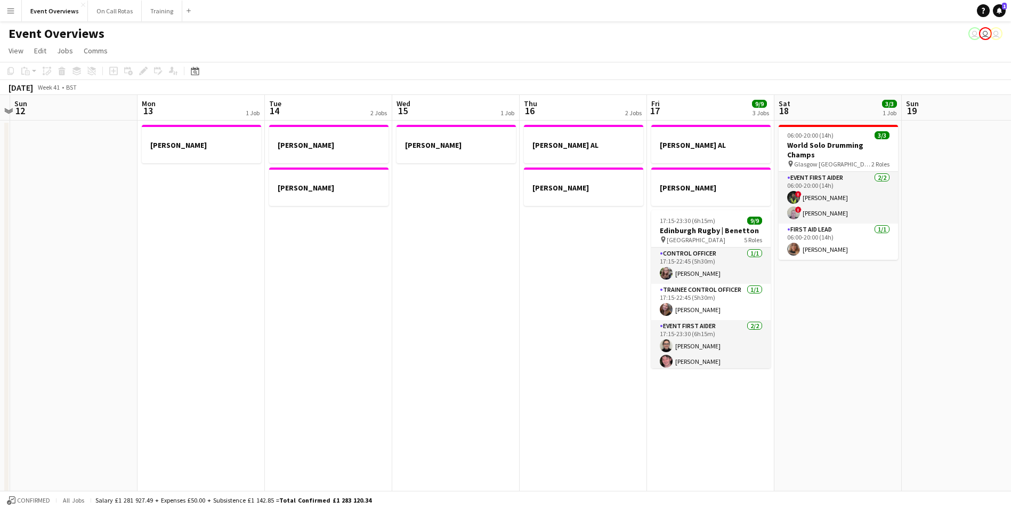
drag, startPoint x: 337, startPoint y: 257, endPoint x: 93, endPoint y: 267, distance: 244.3
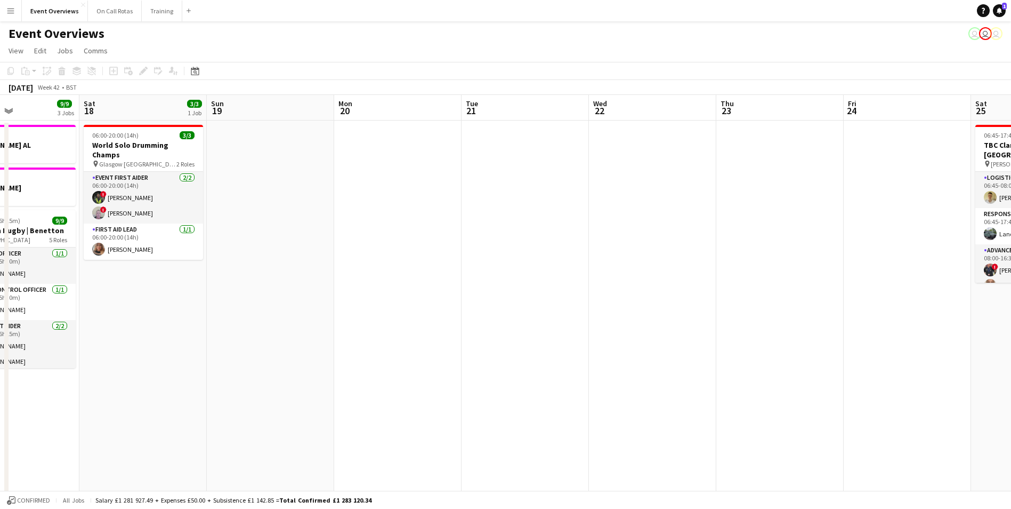
drag, startPoint x: 899, startPoint y: 313, endPoint x: 335, endPoint y: 313, distance: 563.4
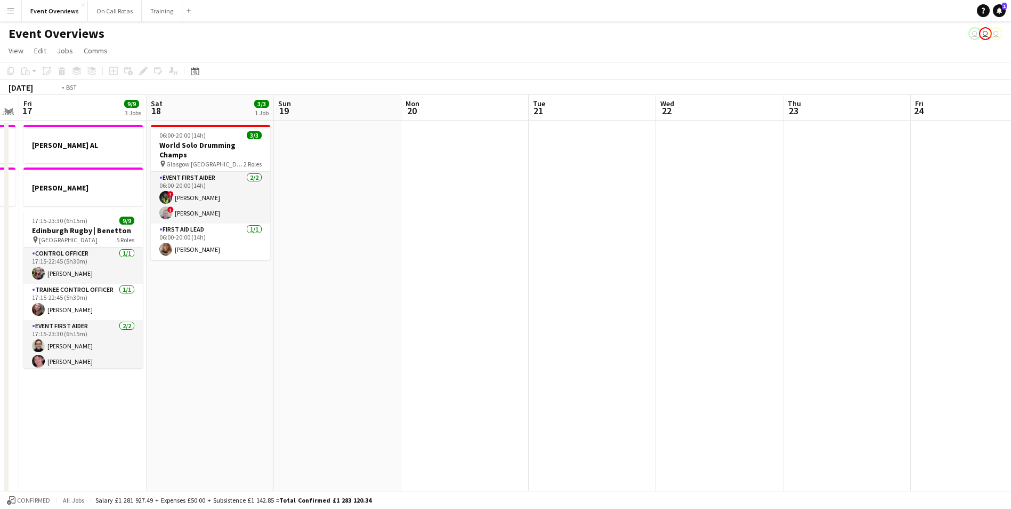
drag, startPoint x: 639, startPoint y: 285, endPoint x: 191, endPoint y: 285, distance: 448.3
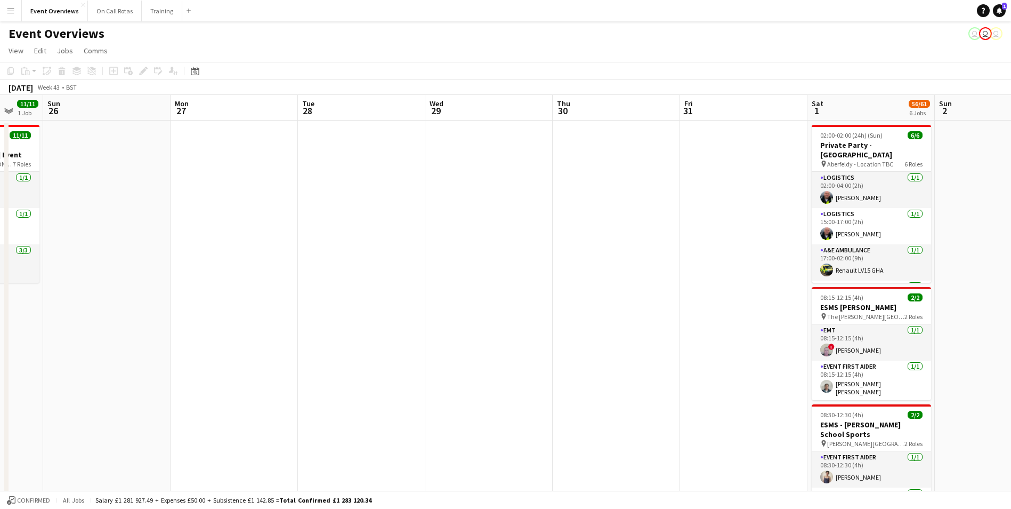
drag, startPoint x: 703, startPoint y: 240, endPoint x: 346, endPoint y: 238, distance: 356.6
click at [0, 259] on html "Menu Boards Boards Boards All jobs Status Workforce Workforce My Workforce Recr…" at bounding box center [505, 499] width 1011 height 999
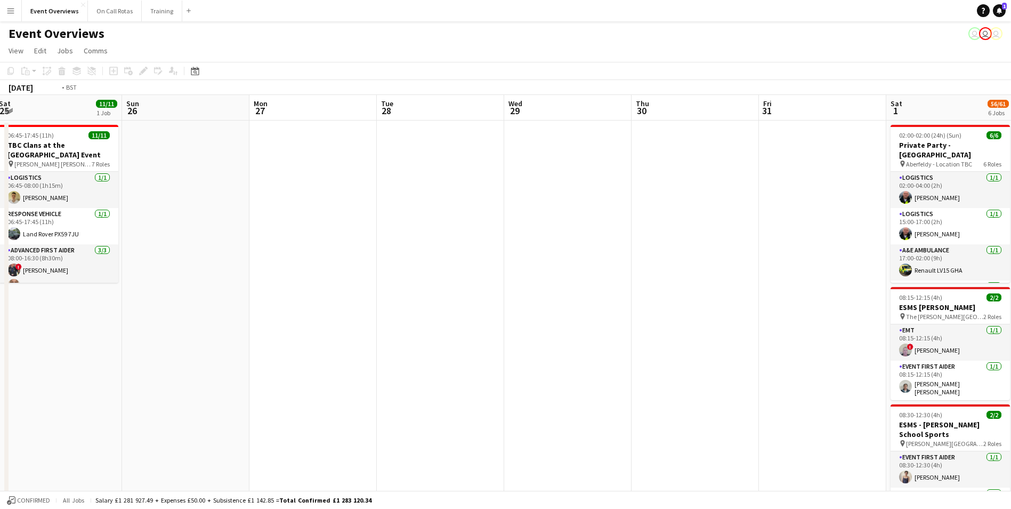
drag, startPoint x: 592, startPoint y: 232, endPoint x: 208, endPoint y: 238, distance: 384.4
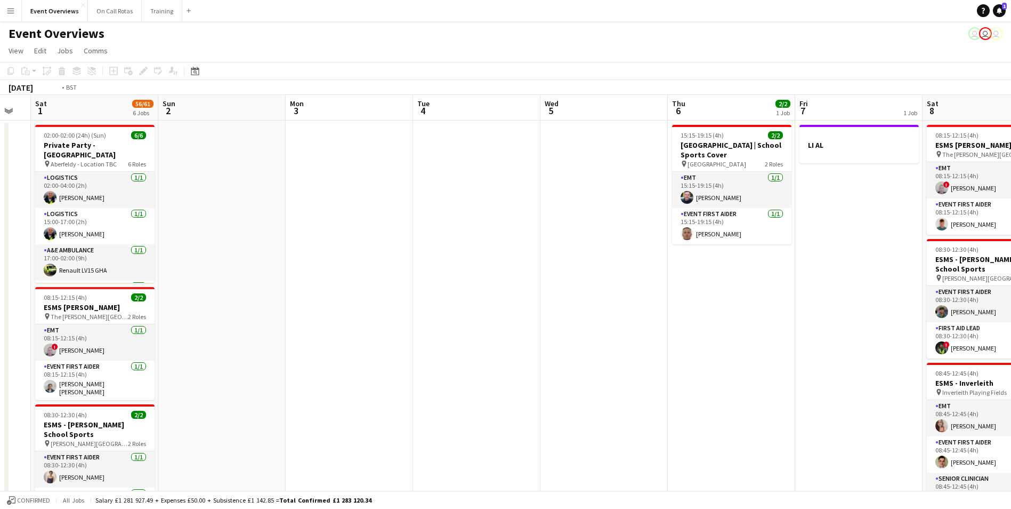
drag, startPoint x: 834, startPoint y: 339, endPoint x: 212, endPoint y: 342, distance: 622.6
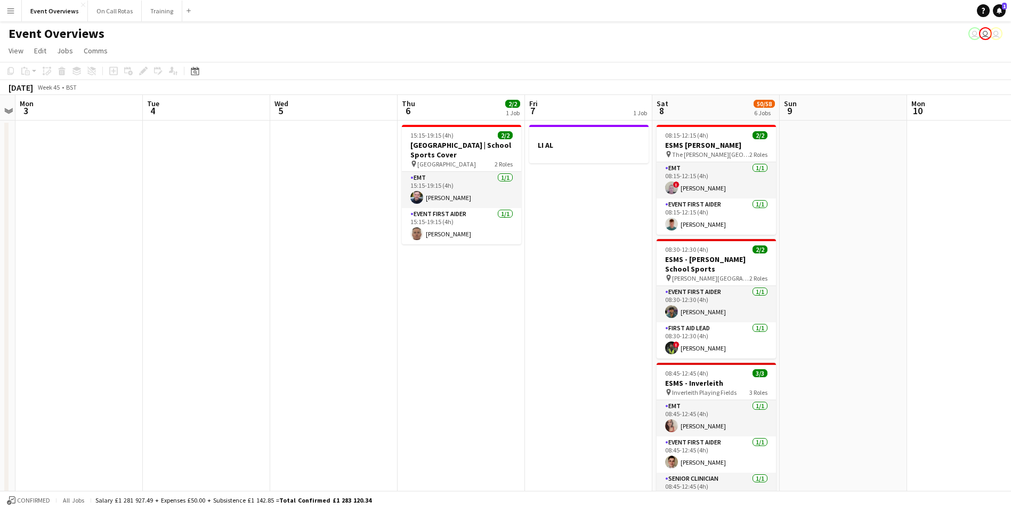
scroll to position [0, 330]
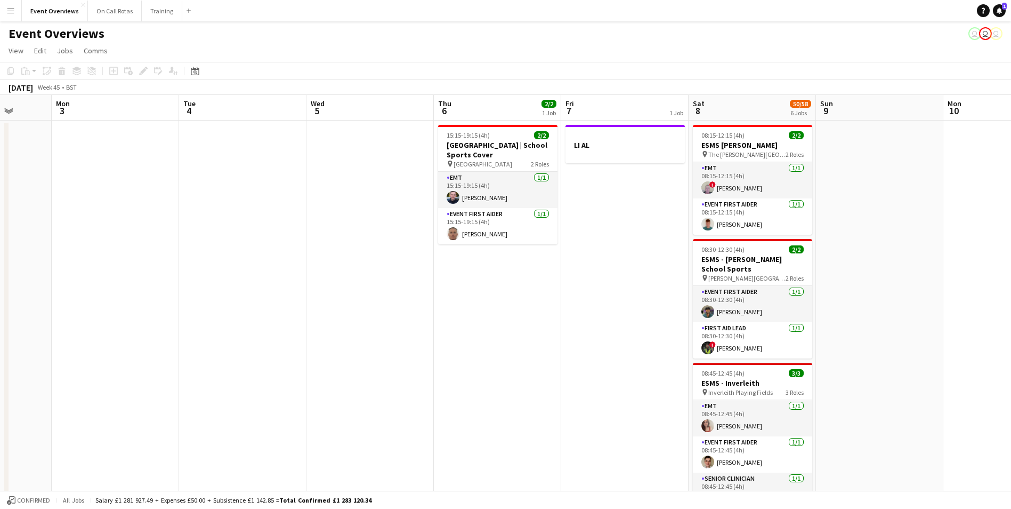
drag, startPoint x: 424, startPoint y: 316, endPoint x: 243, endPoint y: 342, distance: 183.6
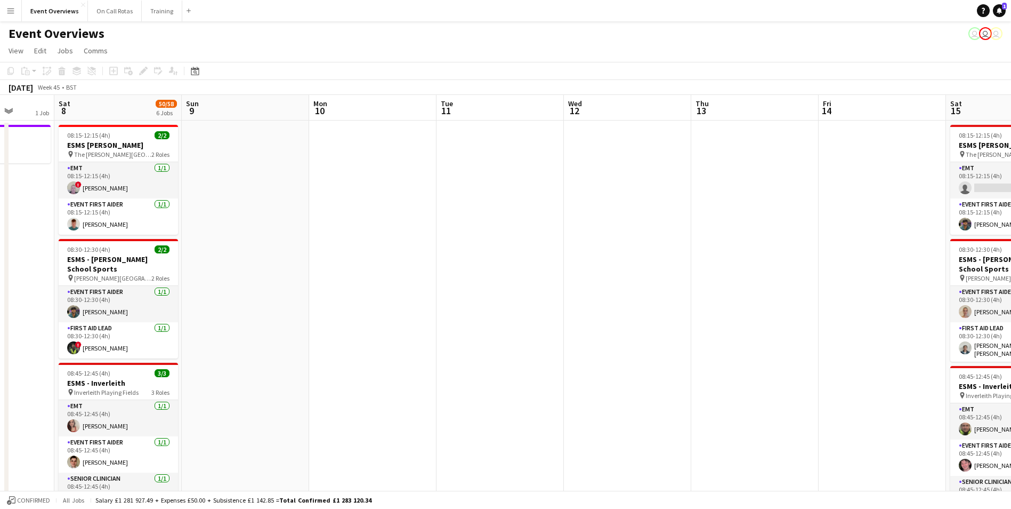
scroll to position [0, 336]
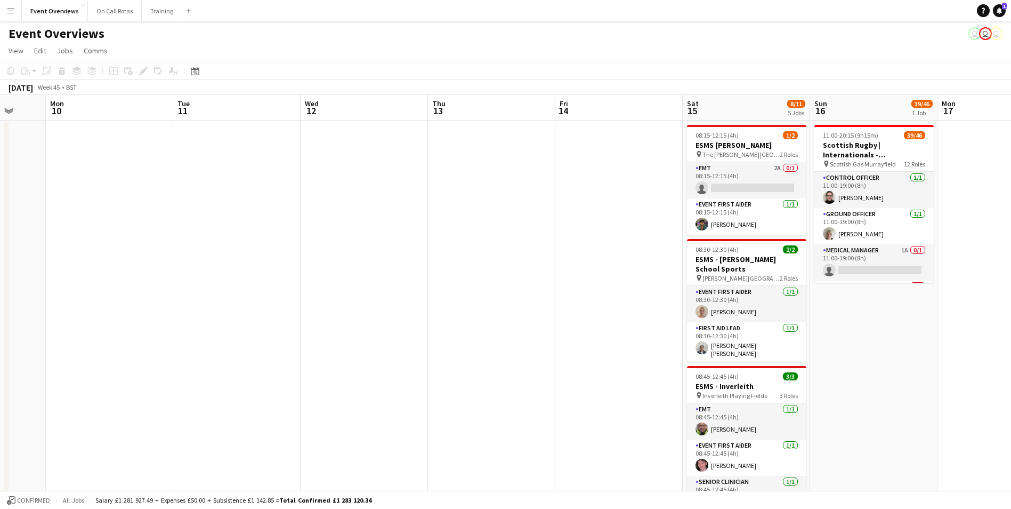
drag, startPoint x: 837, startPoint y: 311, endPoint x: 194, endPoint y: 337, distance: 643.3
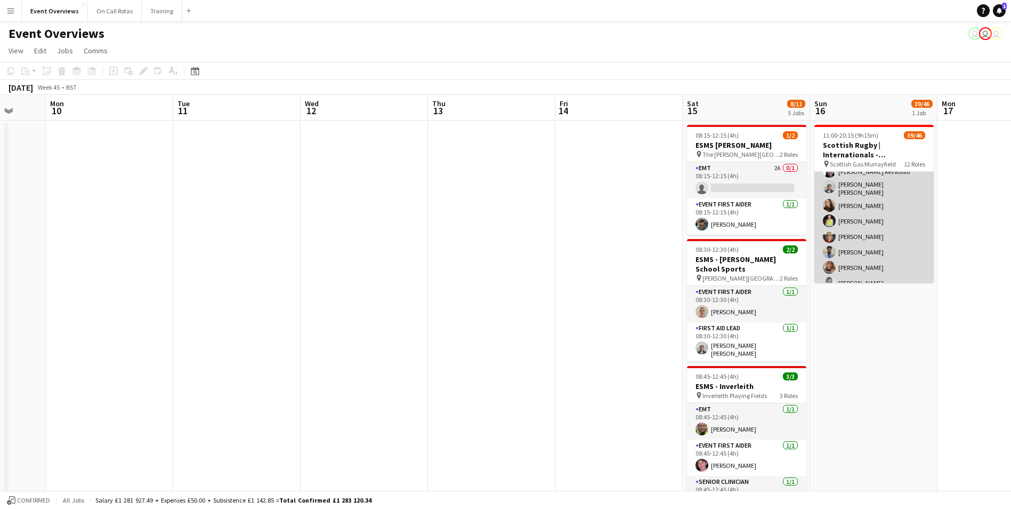
scroll to position [373, 0]
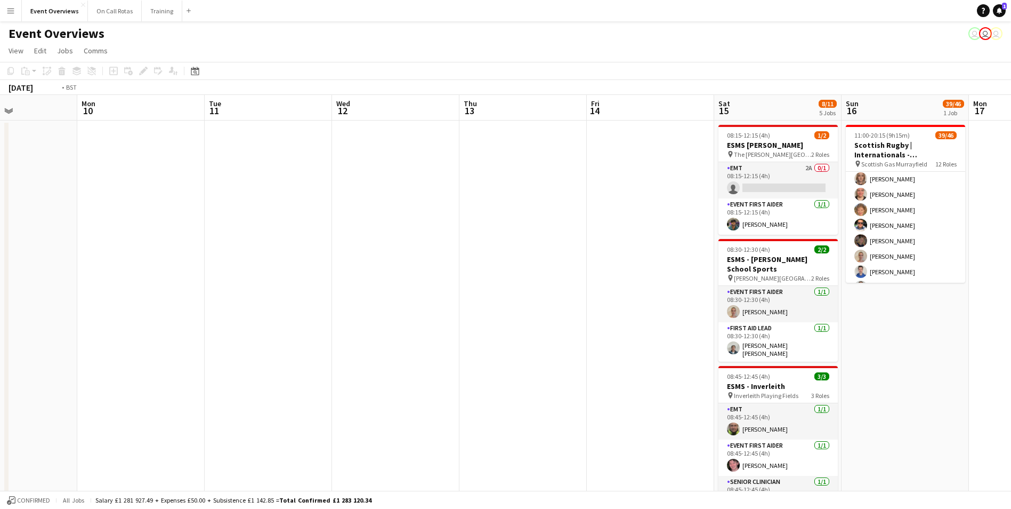
drag, startPoint x: 923, startPoint y: 310, endPoint x: 443, endPoint y: 295, distance: 479.4
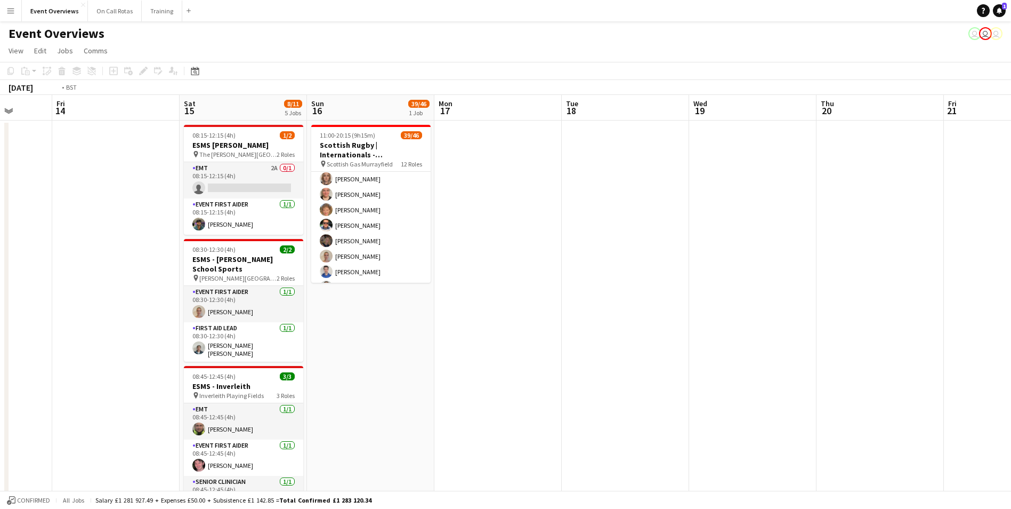
drag, startPoint x: 409, startPoint y: 285, endPoint x: 216, endPoint y: 280, distance: 192.5
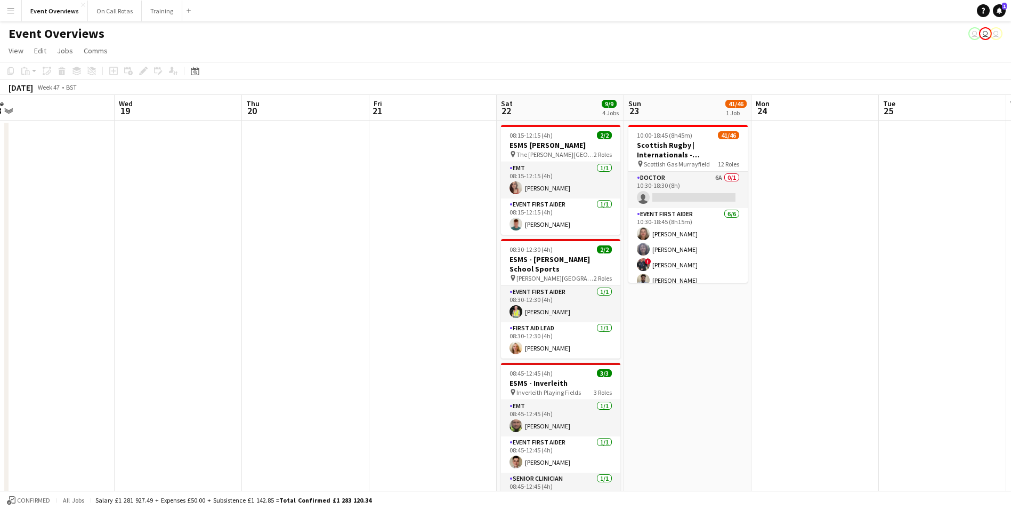
scroll to position [800, 0]
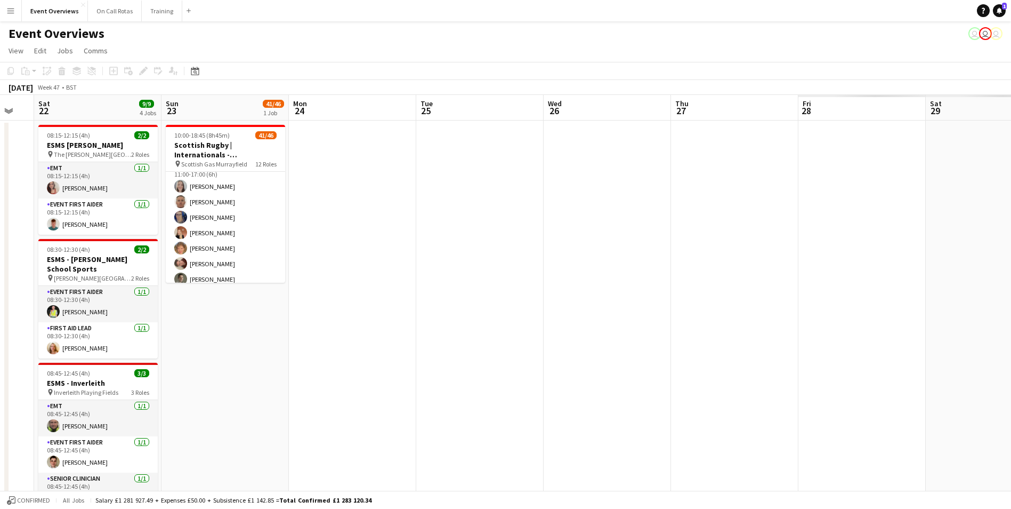
drag, startPoint x: 269, startPoint y: 243, endPoint x: 417, endPoint y: 232, distance: 148.6
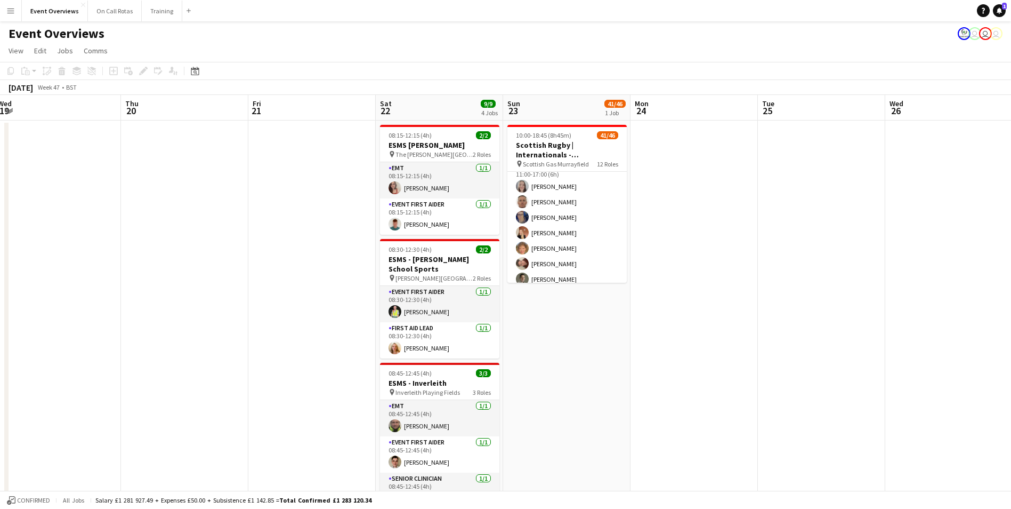
drag, startPoint x: 193, startPoint y: 303, endPoint x: 663, endPoint y: 300, distance: 470.1
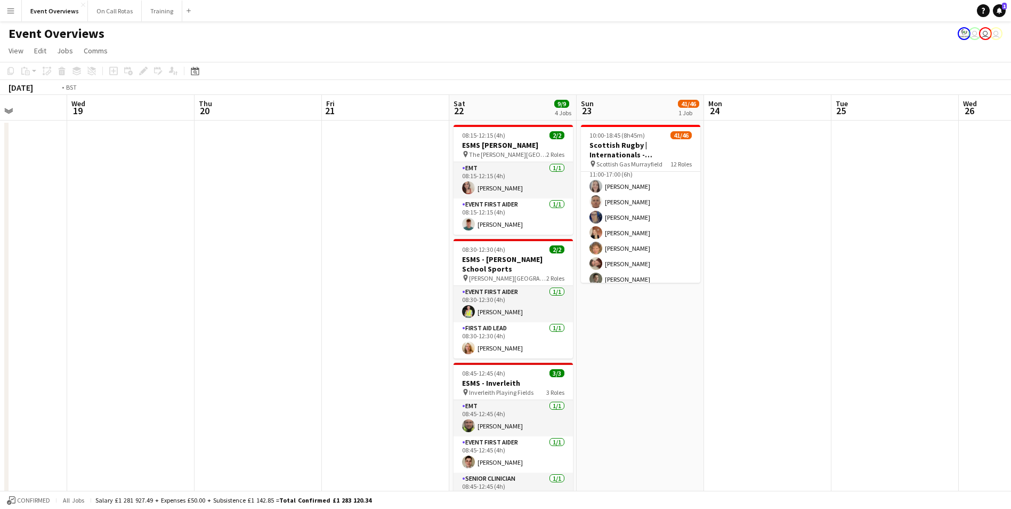
drag, startPoint x: 452, startPoint y: 273, endPoint x: 785, endPoint y: 267, distance: 332.7
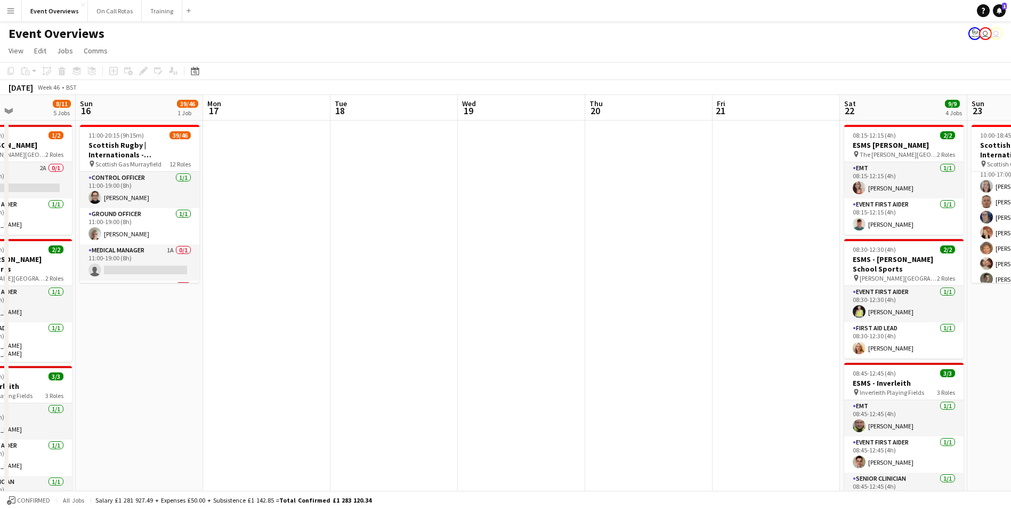
drag, startPoint x: 415, startPoint y: 241, endPoint x: 665, endPoint y: 254, distance: 250.3
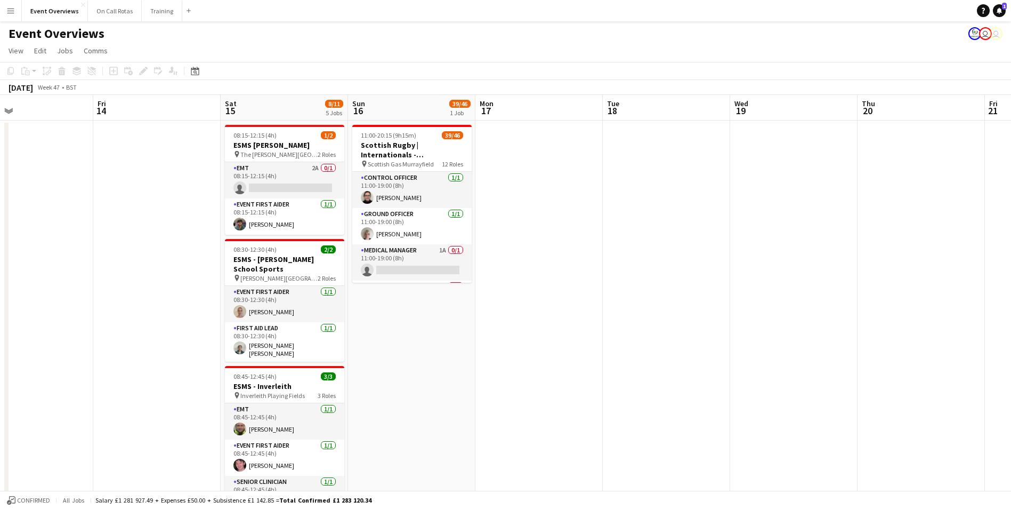
drag, startPoint x: 665, startPoint y: 254, endPoint x: 1134, endPoint y: 300, distance: 471.8
click at [1011, 300] on html "Menu Boards Boards Boards All jobs Status Workforce Workforce My Workforce Recr…" at bounding box center [505, 499] width 1011 height 999
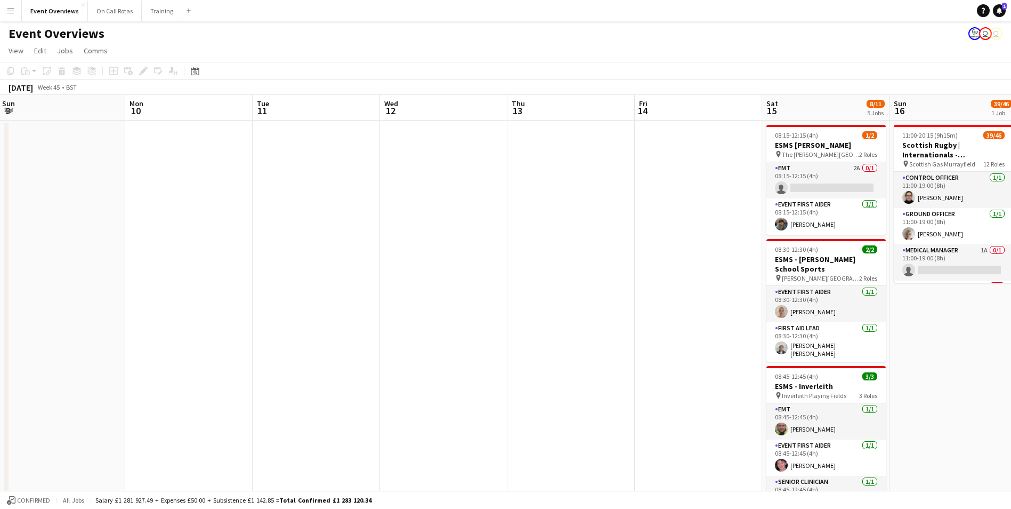
drag, startPoint x: 149, startPoint y: 207, endPoint x: 650, endPoint y: 261, distance: 503.9
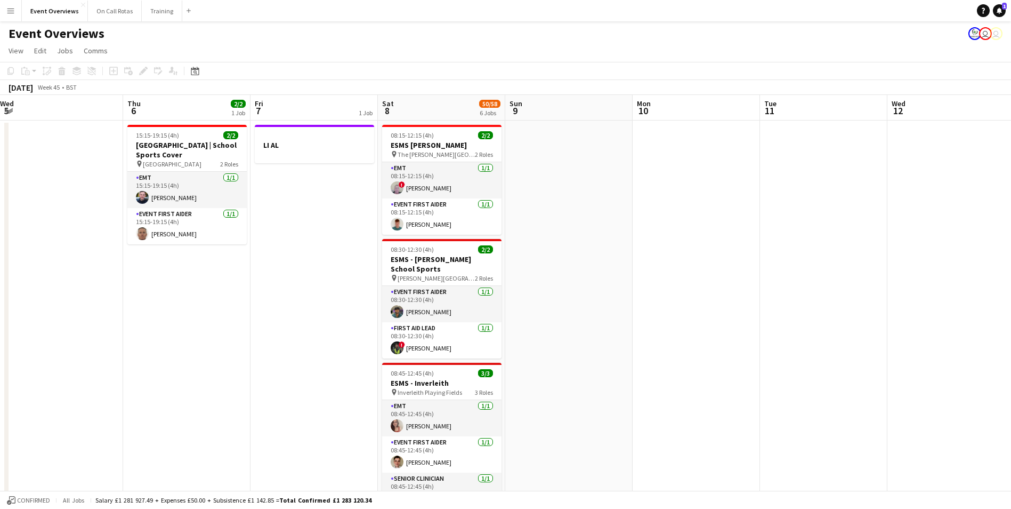
drag, startPoint x: 451, startPoint y: 255, endPoint x: 934, endPoint y: 280, distance: 483.6
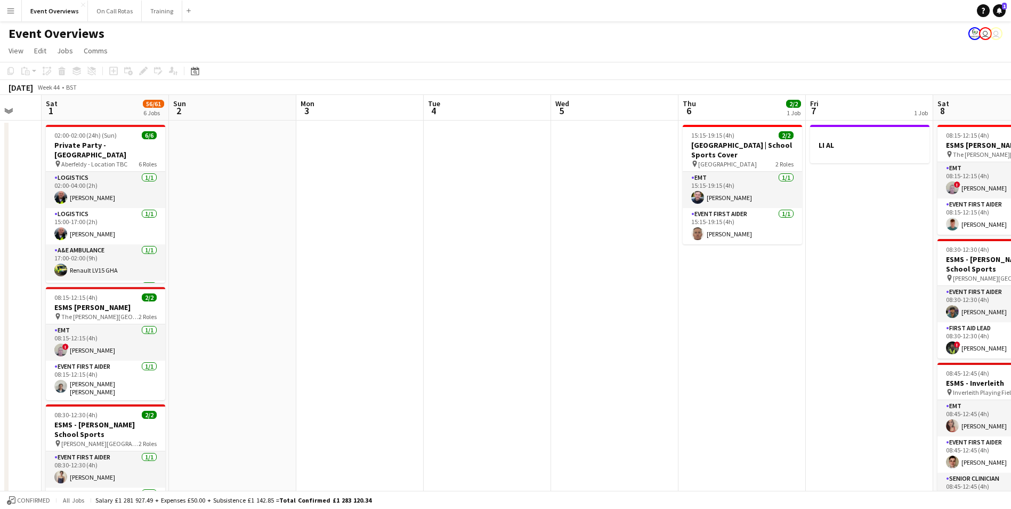
drag, startPoint x: 257, startPoint y: 227, endPoint x: 813, endPoint y: 253, distance: 556.0
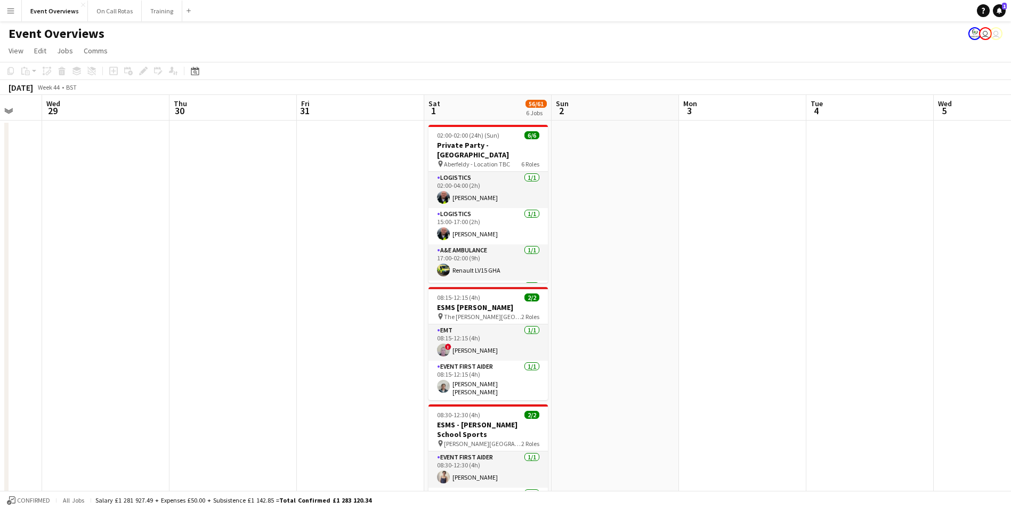
drag, startPoint x: 374, startPoint y: 230, endPoint x: 310, endPoint y: 207, distance: 67.4
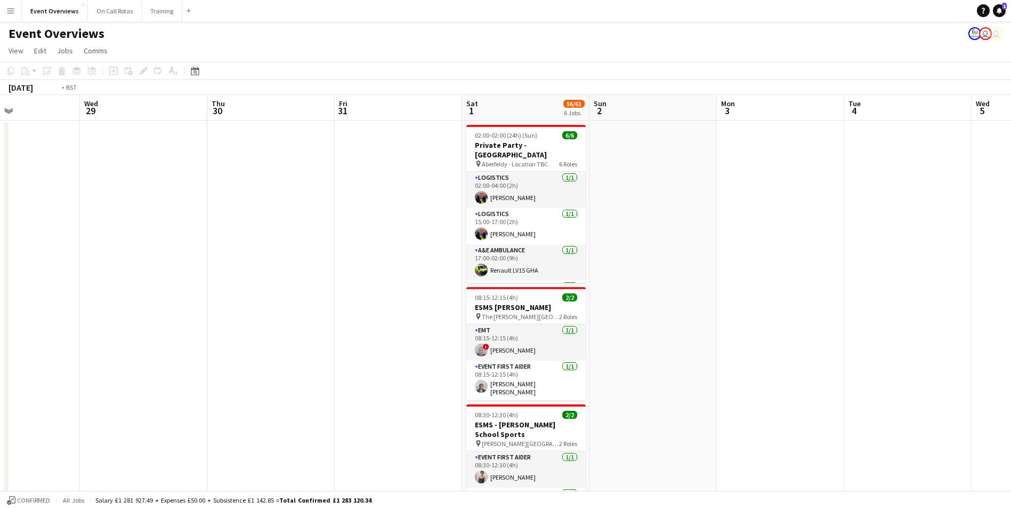
drag, startPoint x: 295, startPoint y: 205, endPoint x: 547, endPoint y: 229, distance: 253.3
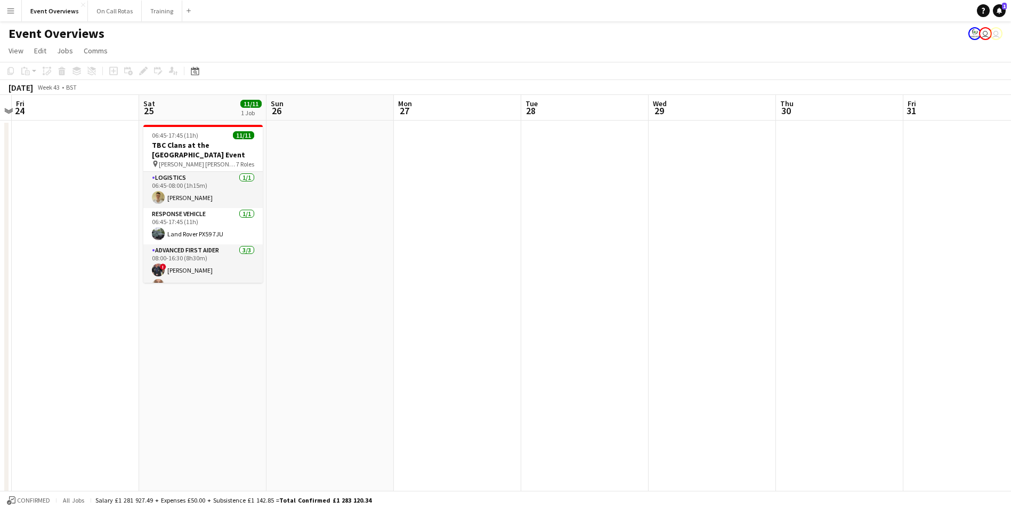
drag, startPoint x: 267, startPoint y: 196, endPoint x: 540, endPoint y: 224, distance: 275.0
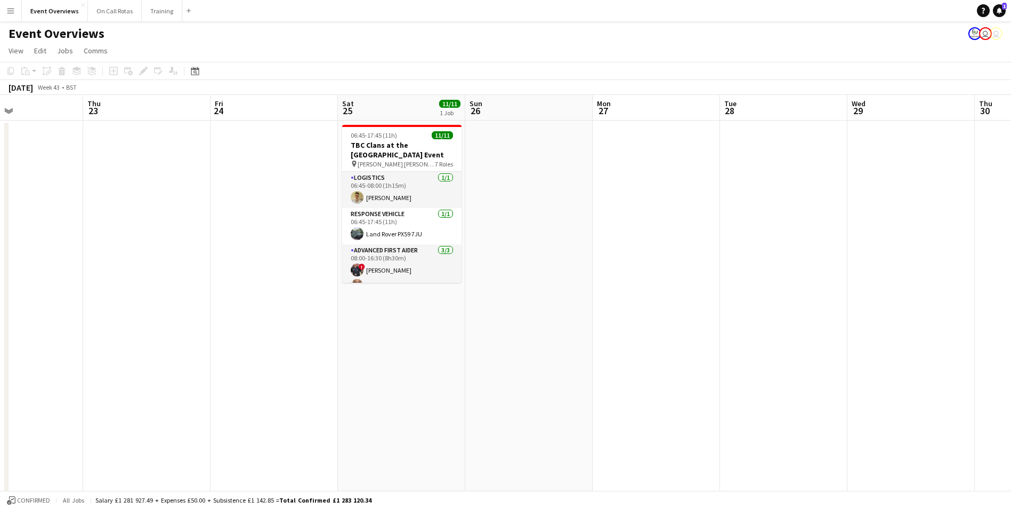
drag, startPoint x: 233, startPoint y: 180, endPoint x: 665, endPoint y: 228, distance: 434.9
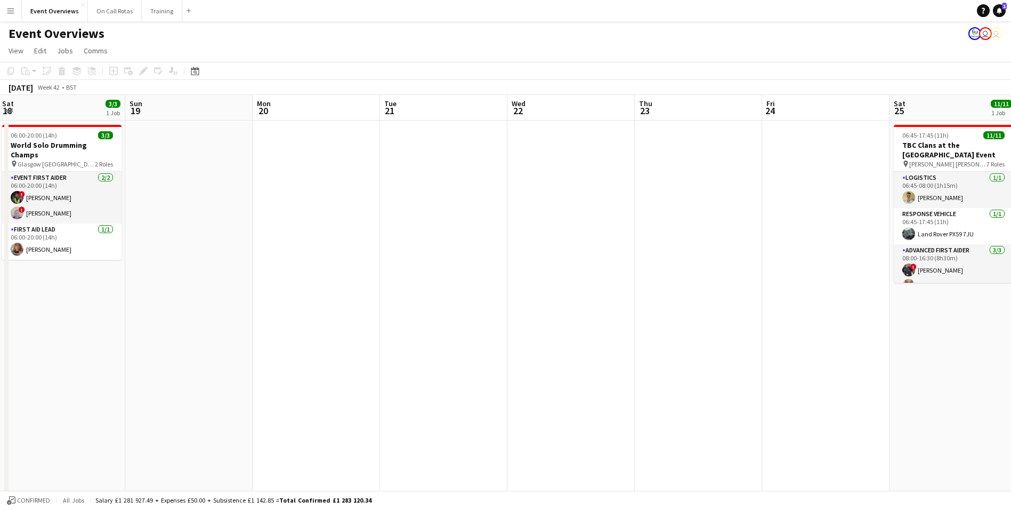
drag, startPoint x: 349, startPoint y: 173, endPoint x: 548, endPoint y: 199, distance: 201.1
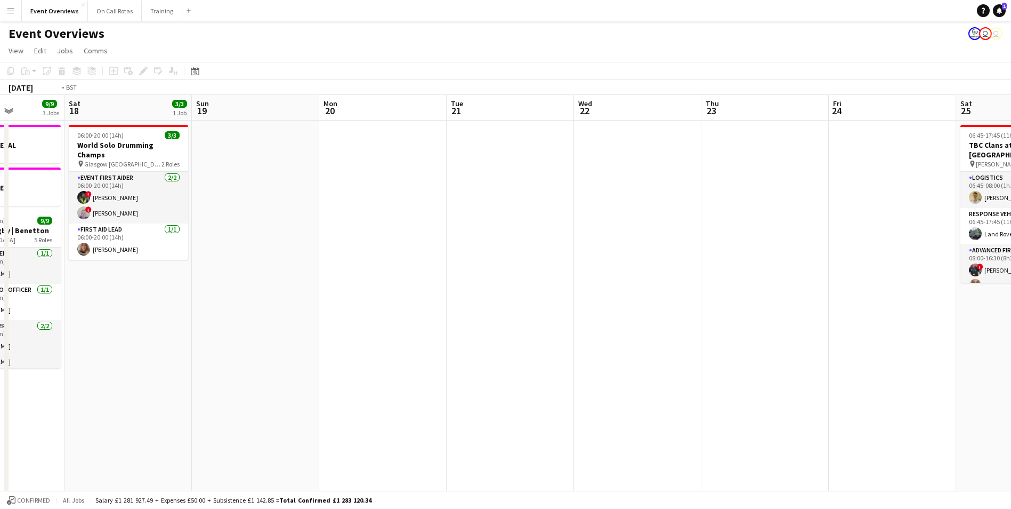
drag, startPoint x: 262, startPoint y: 169, endPoint x: 824, endPoint y: 182, distance: 562.0
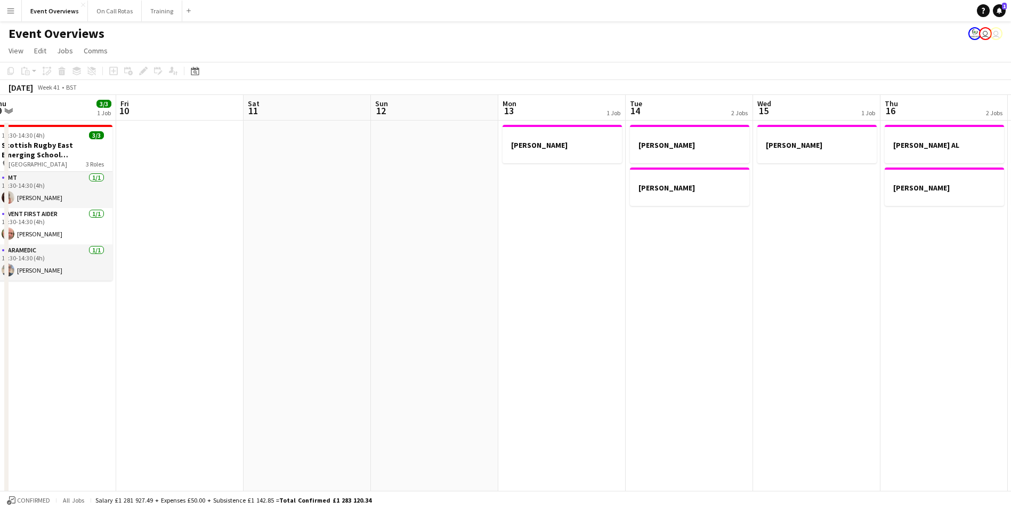
drag, startPoint x: 347, startPoint y: 160, endPoint x: 640, endPoint y: 170, distance: 292.8
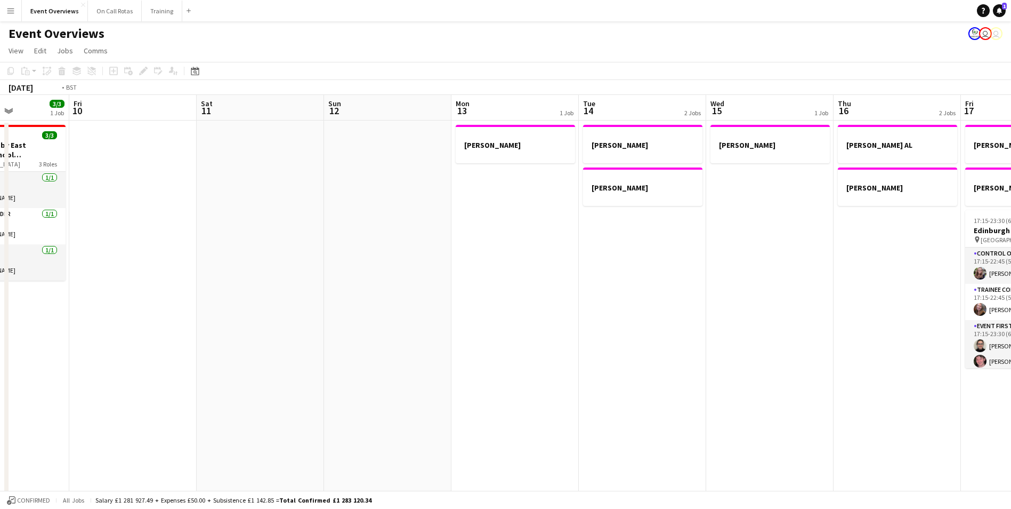
drag, startPoint x: 106, startPoint y: 131, endPoint x: 552, endPoint y: 147, distance: 446.4
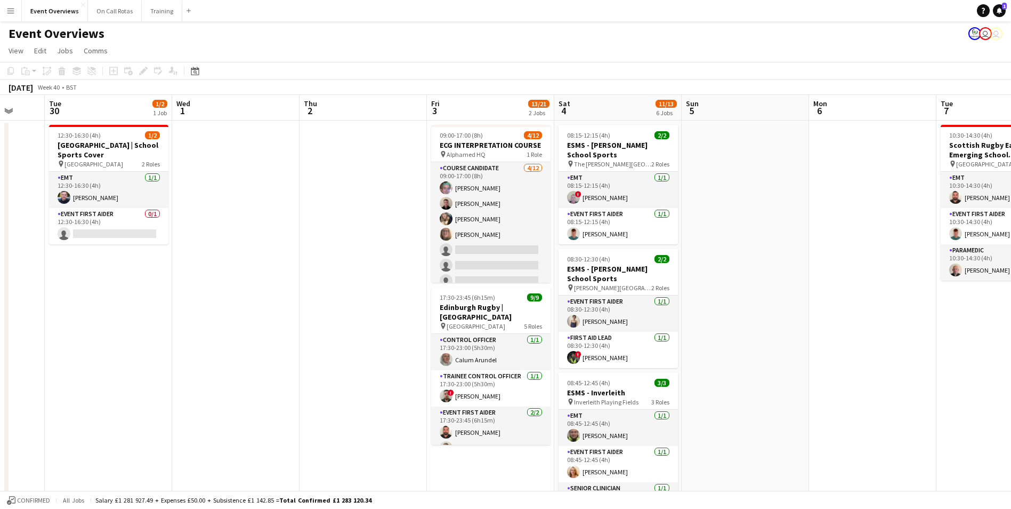
scroll to position [0, 337]
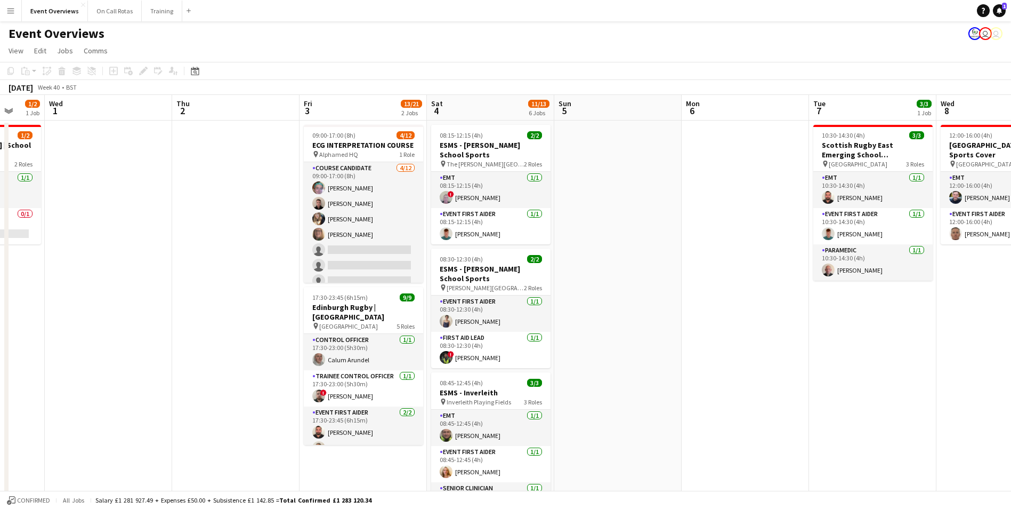
drag, startPoint x: 212, startPoint y: 193, endPoint x: 756, endPoint y: 211, distance: 544.5
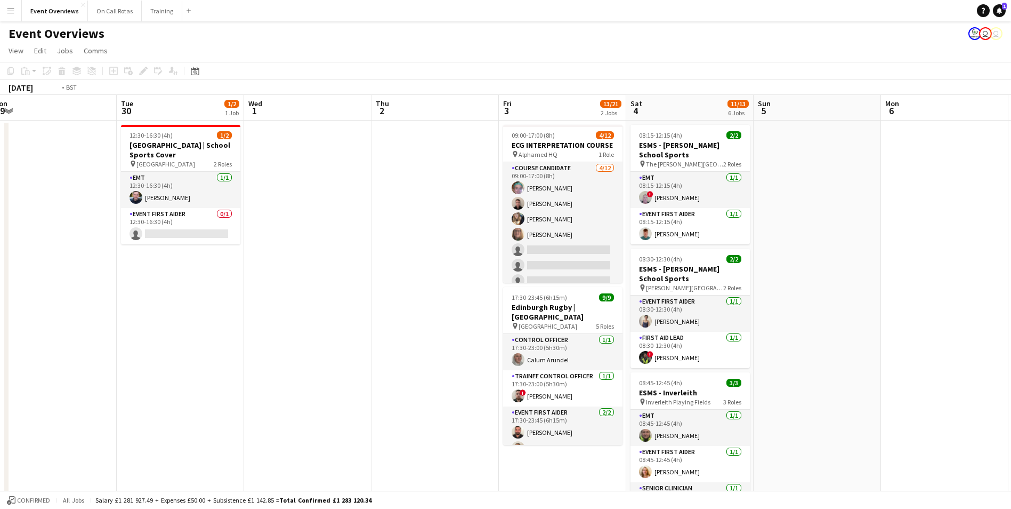
scroll to position [0, 336]
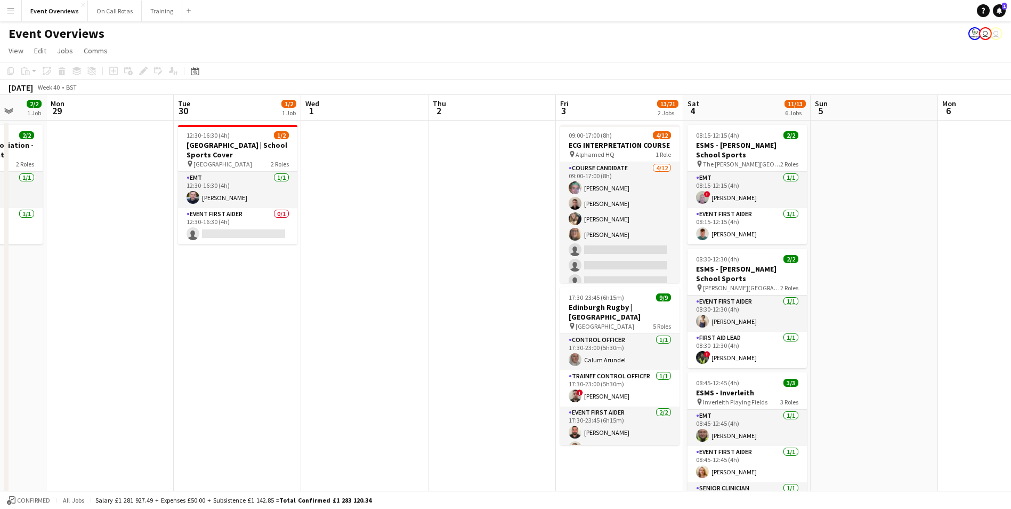
drag, startPoint x: 173, startPoint y: 182, endPoint x: 430, endPoint y: 173, distance: 256.5
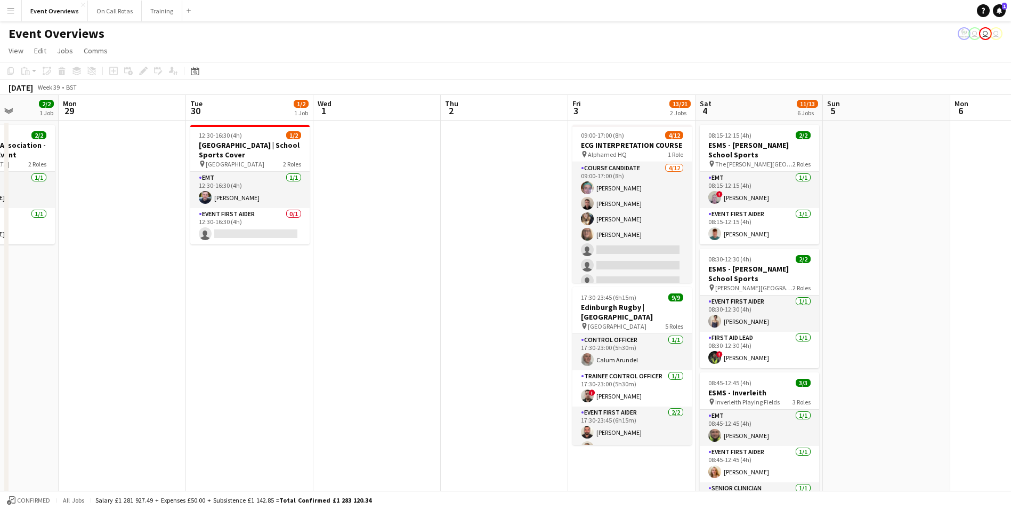
drag, startPoint x: 427, startPoint y: 275, endPoint x: 691, endPoint y: 262, distance: 264.7
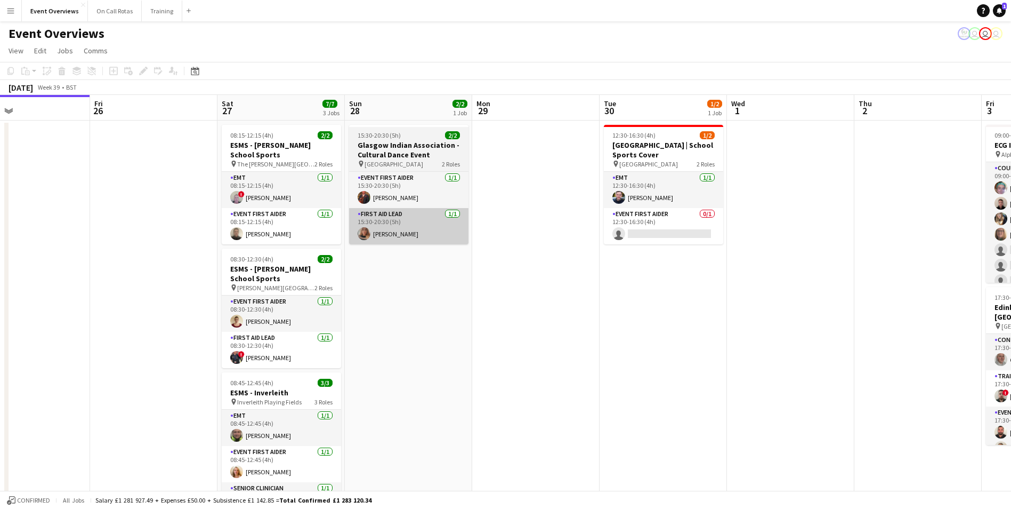
drag, startPoint x: 479, startPoint y: 273, endPoint x: 368, endPoint y: 223, distance: 122.4
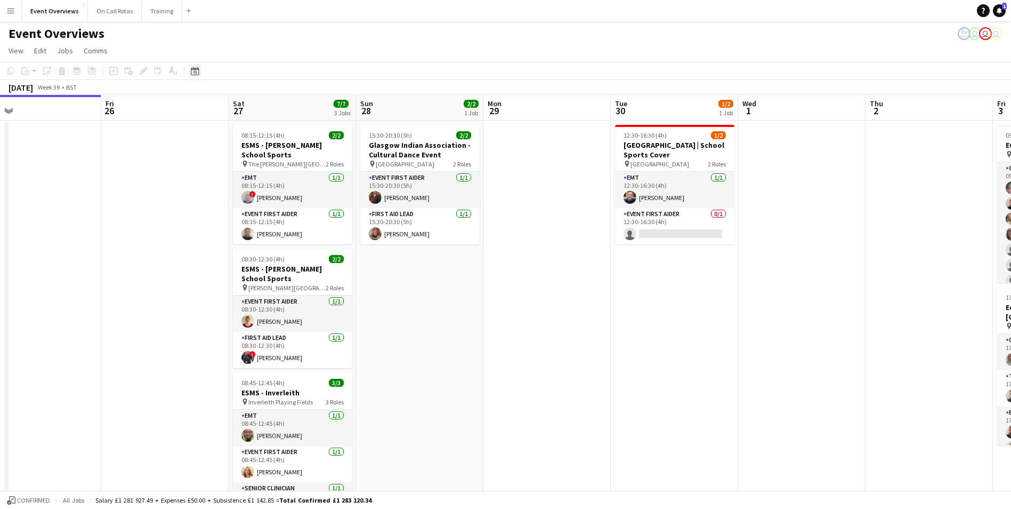
click at [193, 66] on div "Date picker" at bounding box center [195, 70] width 13 height 13
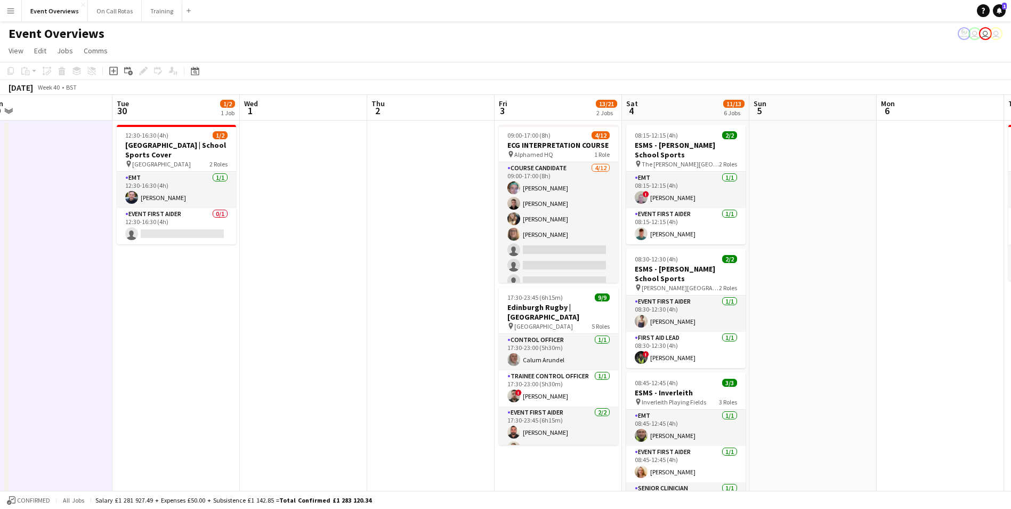
drag, startPoint x: 565, startPoint y: 284, endPoint x: 66, endPoint y: 208, distance: 504.5
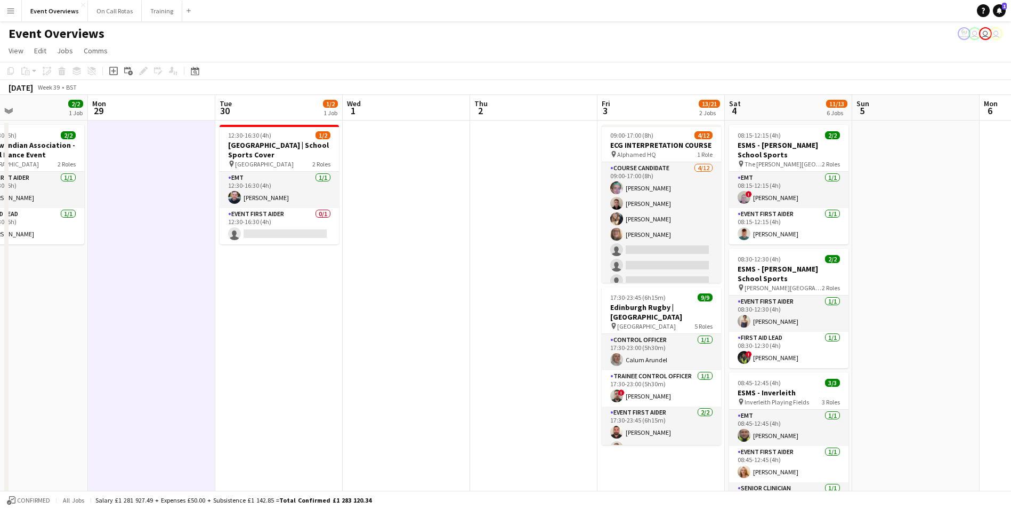
scroll to position [0, 312]
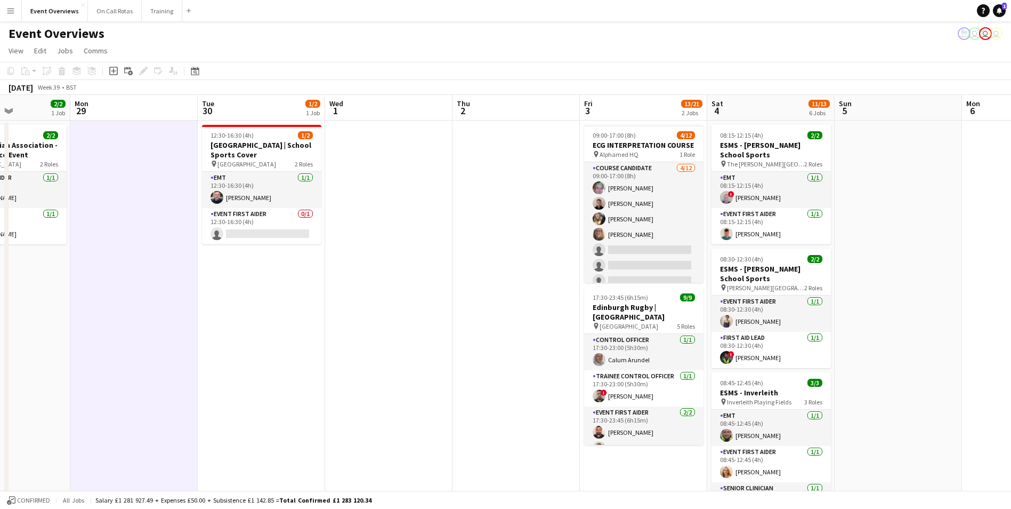
drag, startPoint x: 329, startPoint y: 209, endPoint x: 414, endPoint y: 211, distance: 85.3
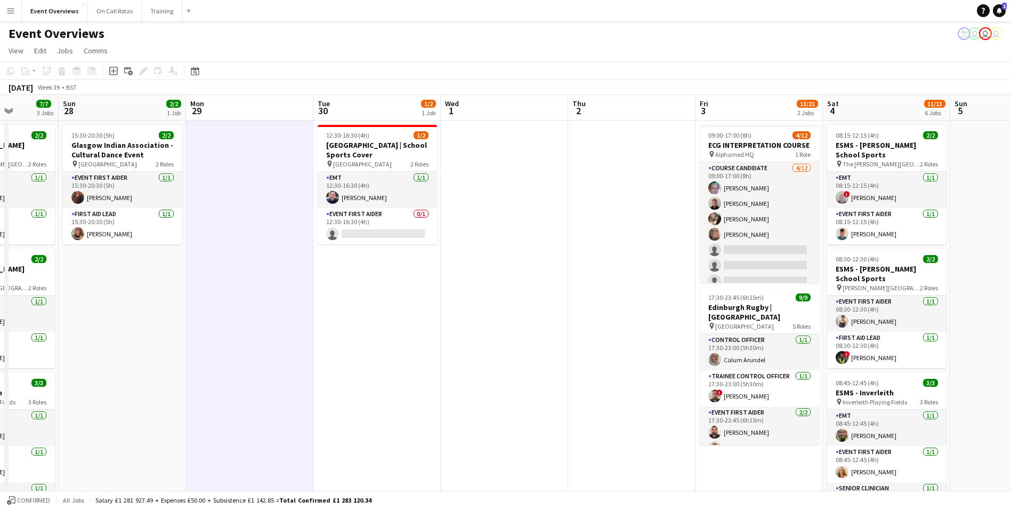
scroll to position [0, 312]
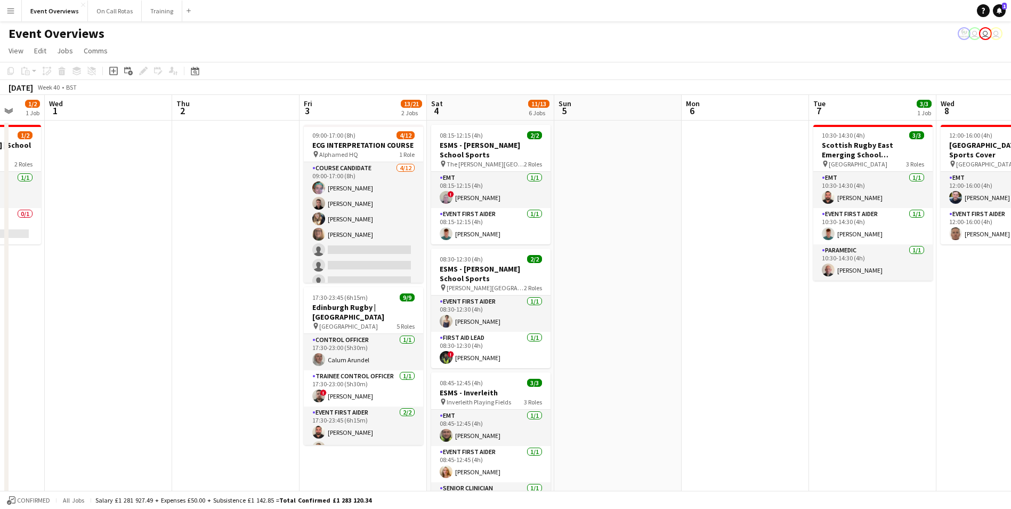
drag, startPoint x: 414, startPoint y: 211, endPoint x: -2, endPoint y: 189, distance: 416.9
click at [0, 189] on html "Menu Boards Boards Boards All jobs Status Workforce Workforce My Workforce Recr…" at bounding box center [505, 499] width 1011 height 999
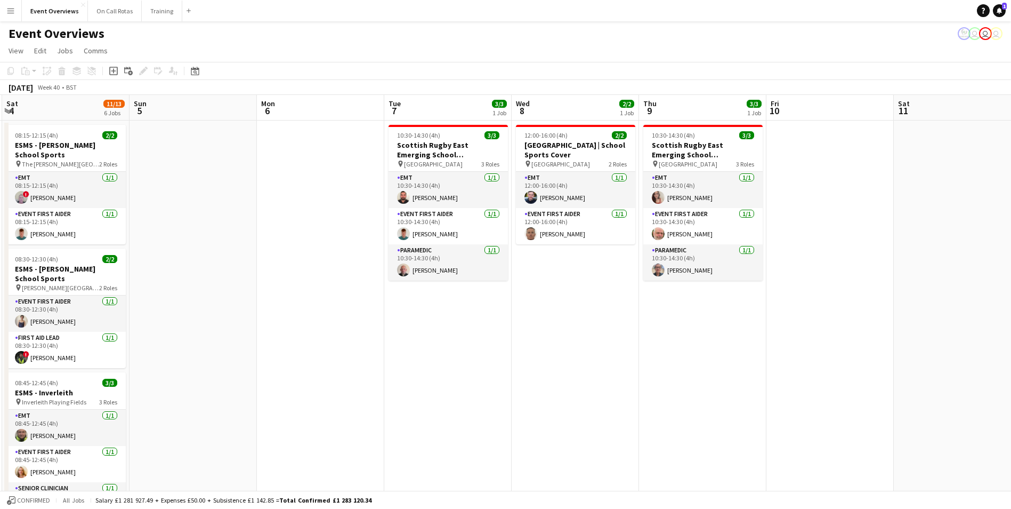
drag, startPoint x: 654, startPoint y: 202, endPoint x: 232, endPoint y: 171, distance: 423.3
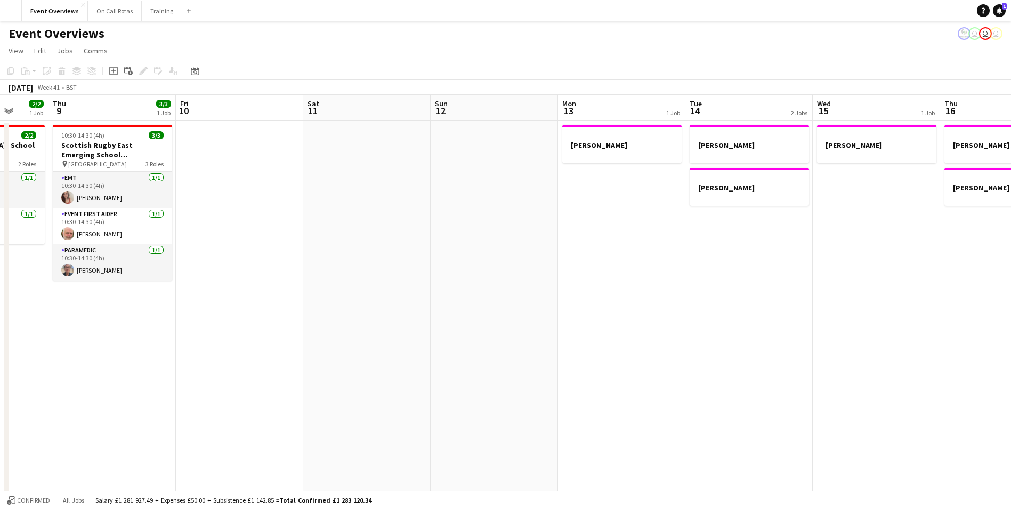
drag, startPoint x: 691, startPoint y: 193, endPoint x: 239, endPoint y: 166, distance: 452.8
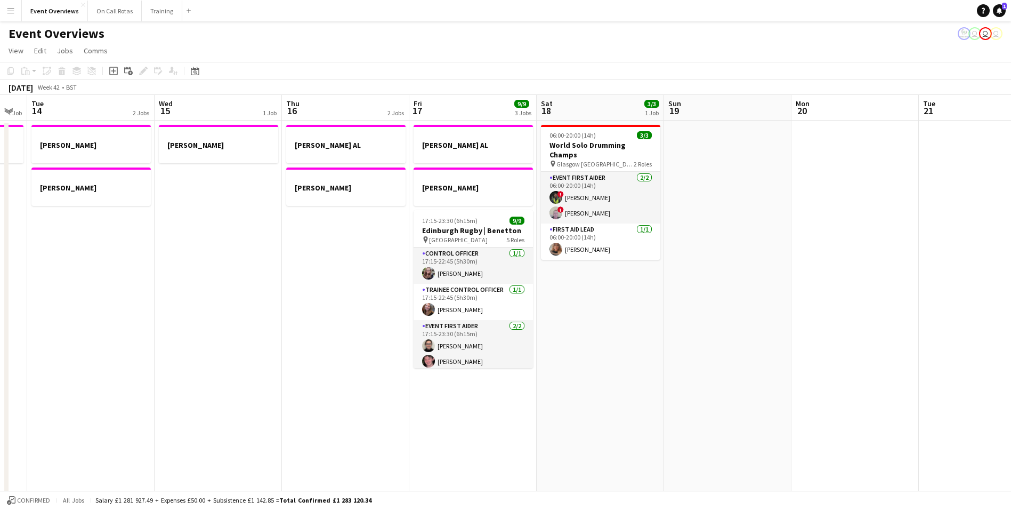
scroll to position [0, 408]
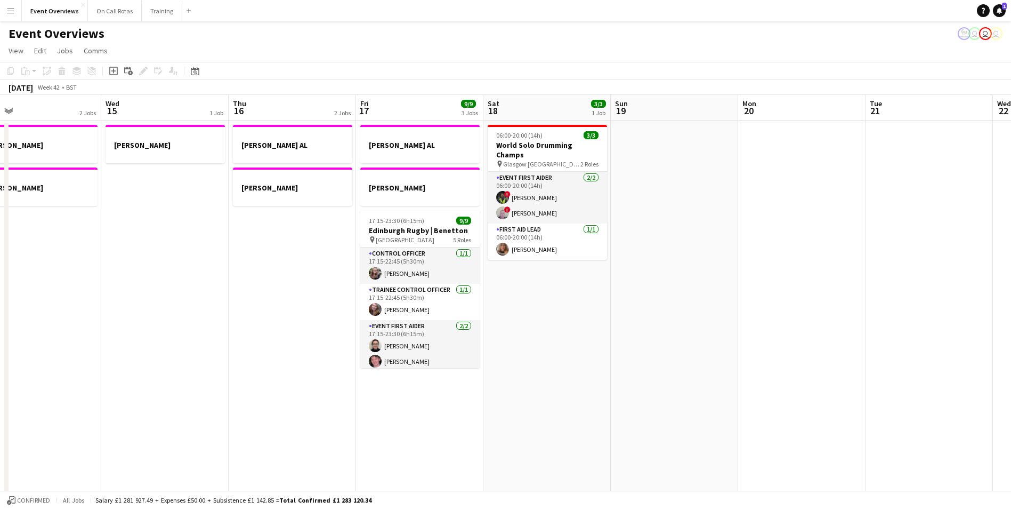
drag, startPoint x: 810, startPoint y: 216, endPoint x: 239, endPoint y: 145, distance: 574.7
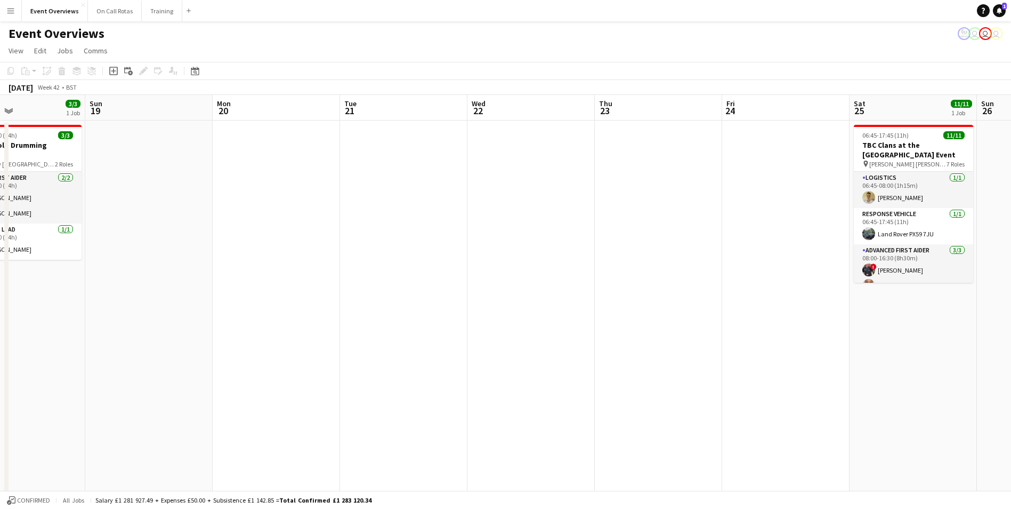
drag, startPoint x: 846, startPoint y: 209, endPoint x: 321, endPoint y: 183, distance: 526.2
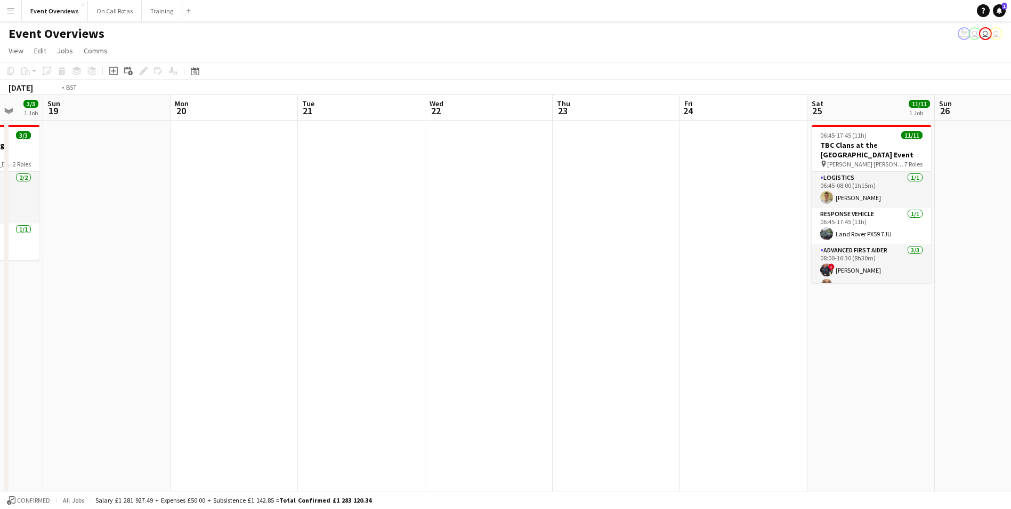
drag, startPoint x: 715, startPoint y: 173, endPoint x: 190, endPoint y: 146, distance: 526.3
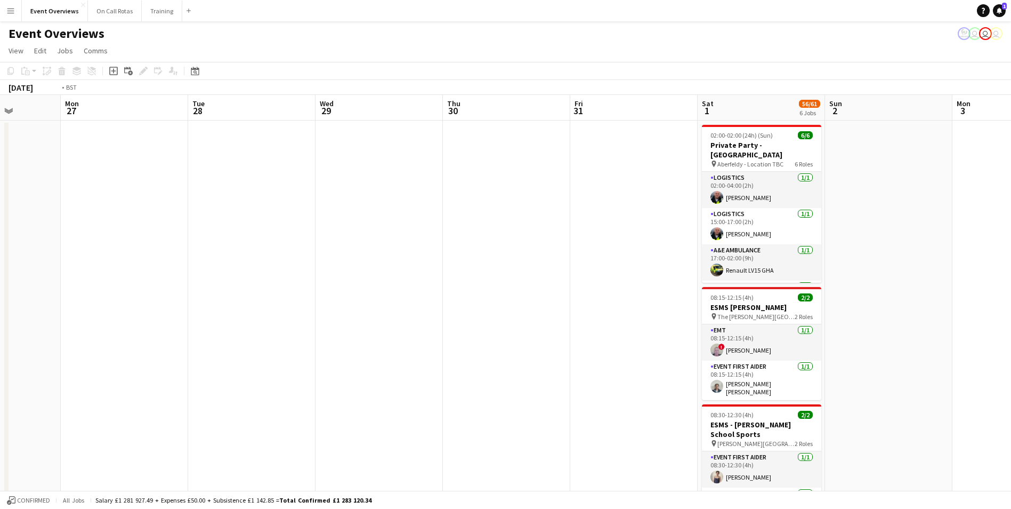
scroll to position [0, 324]
drag, startPoint x: 740, startPoint y: 170, endPoint x: 175, endPoint y: 119, distance: 567.8
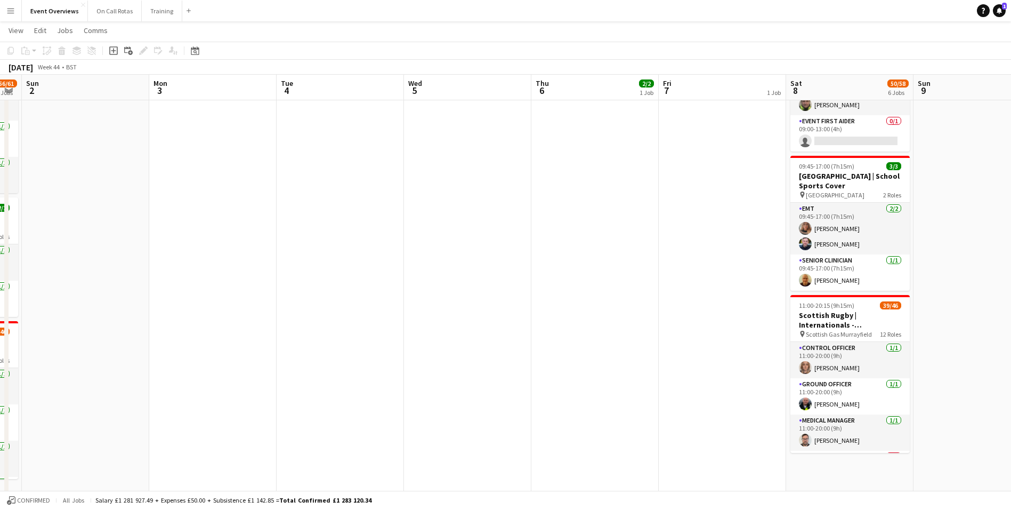
scroll to position [0, 393]
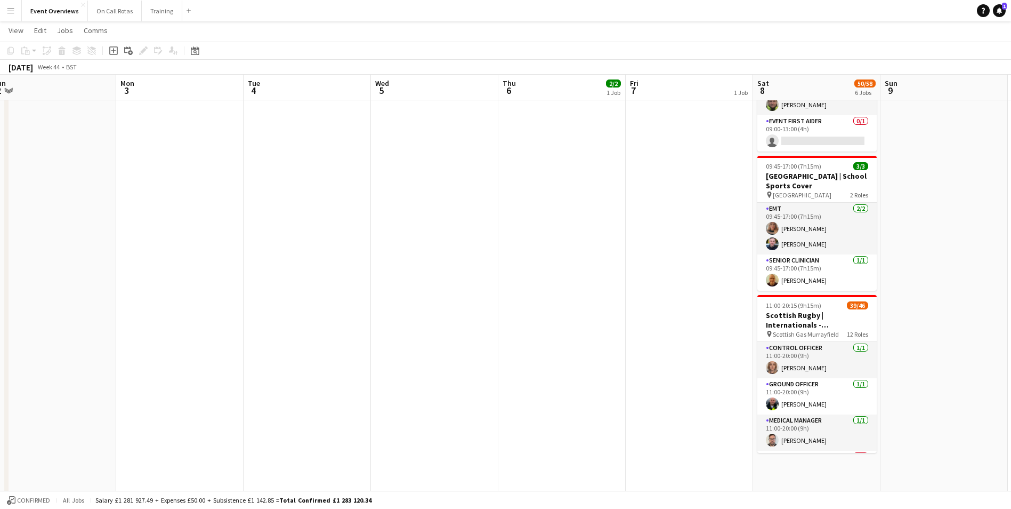
drag, startPoint x: 907, startPoint y: 176, endPoint x: 201, endPoint y: 154, distance: 706.6
click at [201, 154] on app-calendar-viewport "Thu 30 Fri 31 Sat 1 56/61 6 Jobs Sun 2 Mon 3 Tue 4 Wed 5 Thu 6 2/2 1 Job Fri 7 …" at bounding box center [505, 31] width 1011 height 938
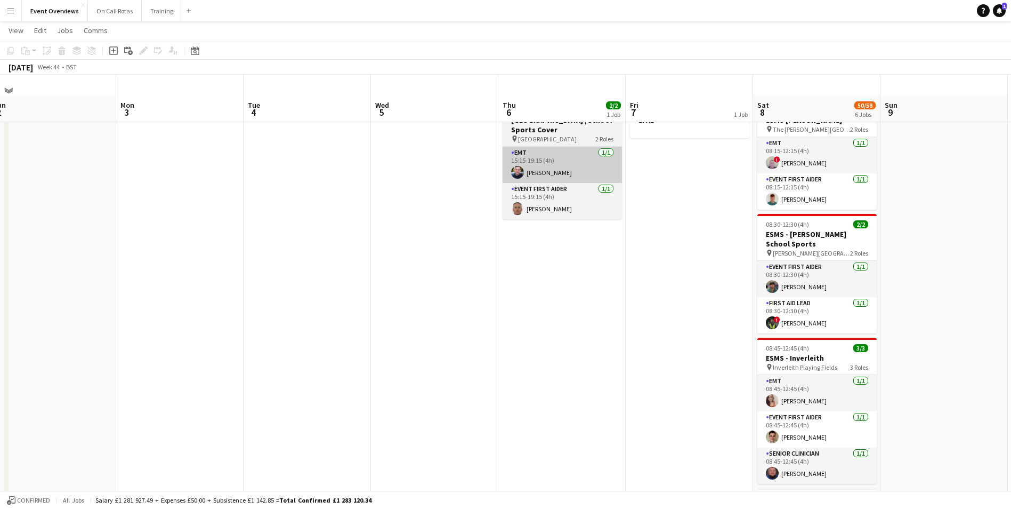
scroll to position [0, 0]
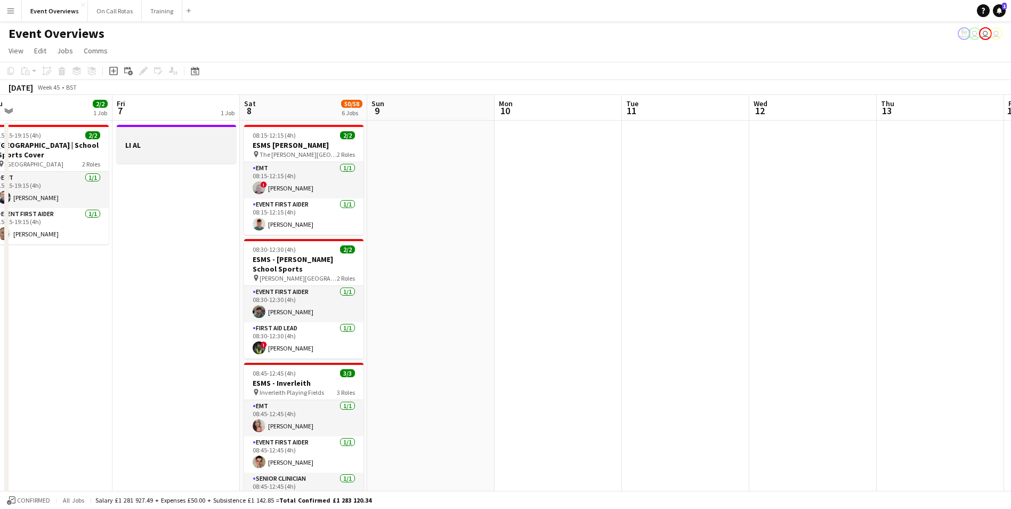
drag, startPoint x: 687, startPoint y: 165, endPoint x: 225, endPoint y: 138, distance: 462.4
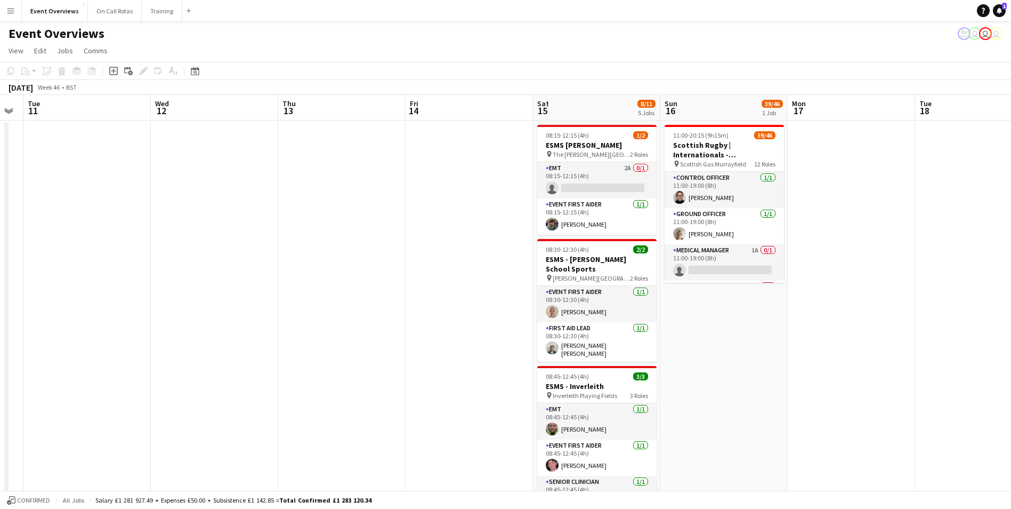
scroll to position [0, 361]
drag, startPoint x: 700, startPoint y: 188, endPoint x: 148, endPoint y: 132, distance: 555.6
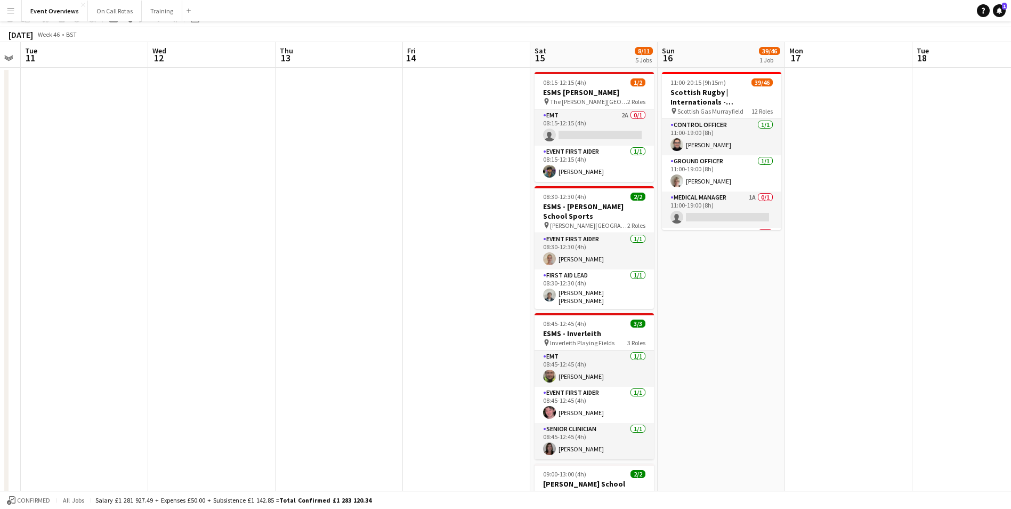
scroll to position [0, 0]
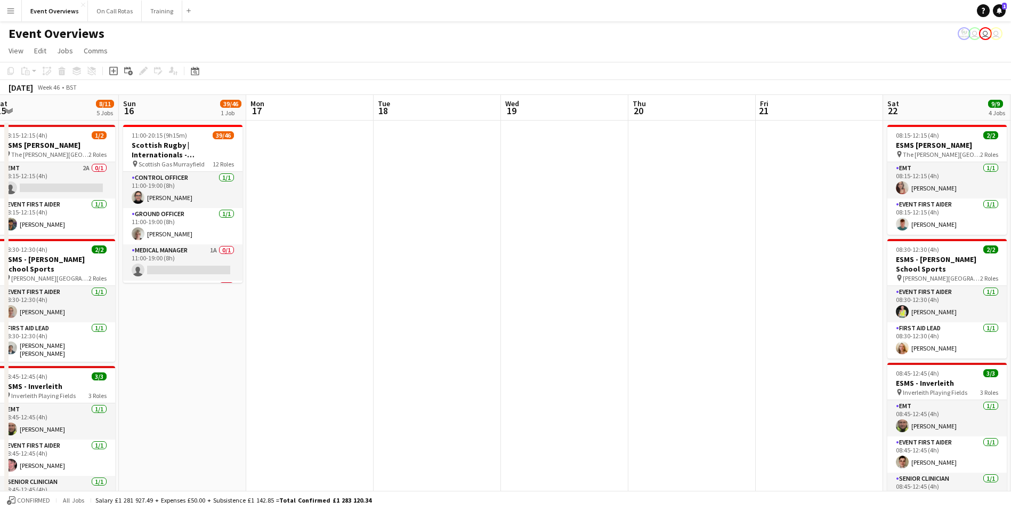
drag, startPoint x: 839, startPoint y: 197, endPoint x: 329, endPoint y: 140, distance: 512.8
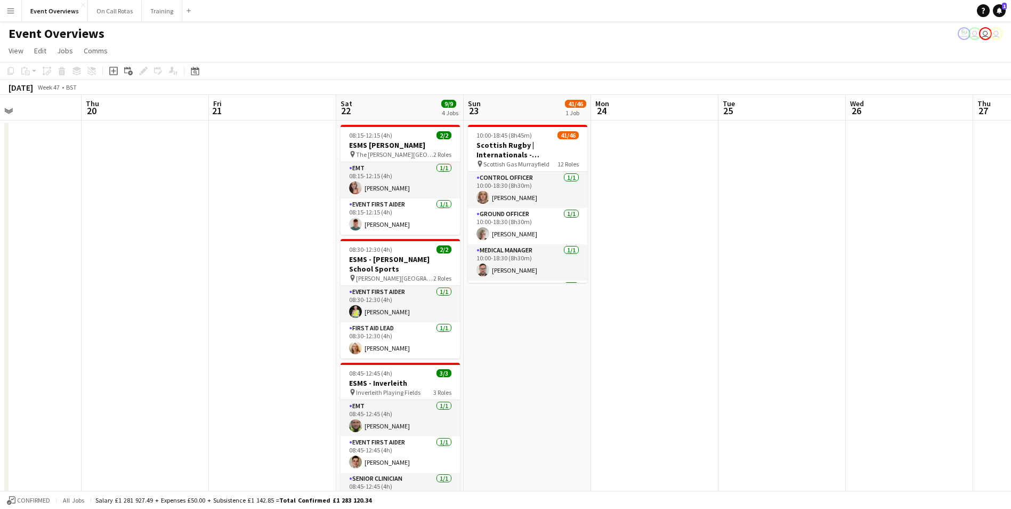
drag, startPoint x: 641, startPoint y: 166, endPoint x: 328, endPoint y: 125, distance: 316.1
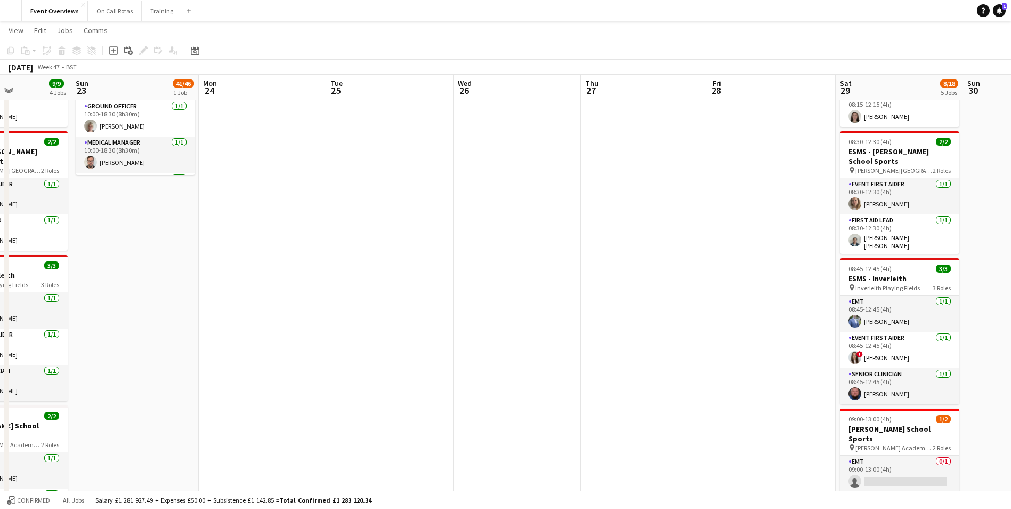
scroll to position [0, 382]
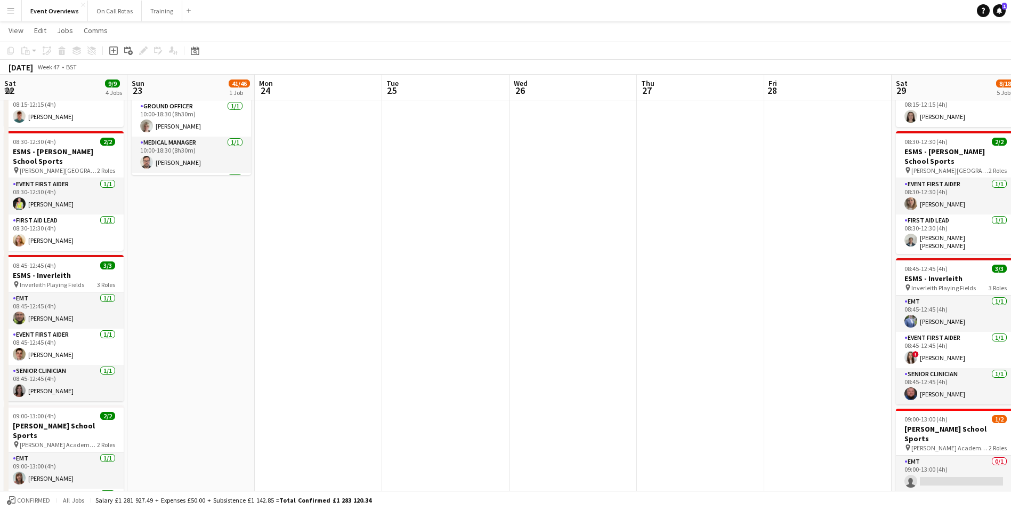
drag, startPoint x: 844, startPoint y: 301, endPoint x: 390, endPoint y: 293, distance: 453.7
click at [390, 293] on app-calendar-viewport "Wed 19 Thu 20 Fri 21 Sat 22 9/9 4 Jobs Sun 23 41/46 1 Job Mon 24 Tue 25 Wed 26 …" at bounding box center [505, 404] width 1011 height 938
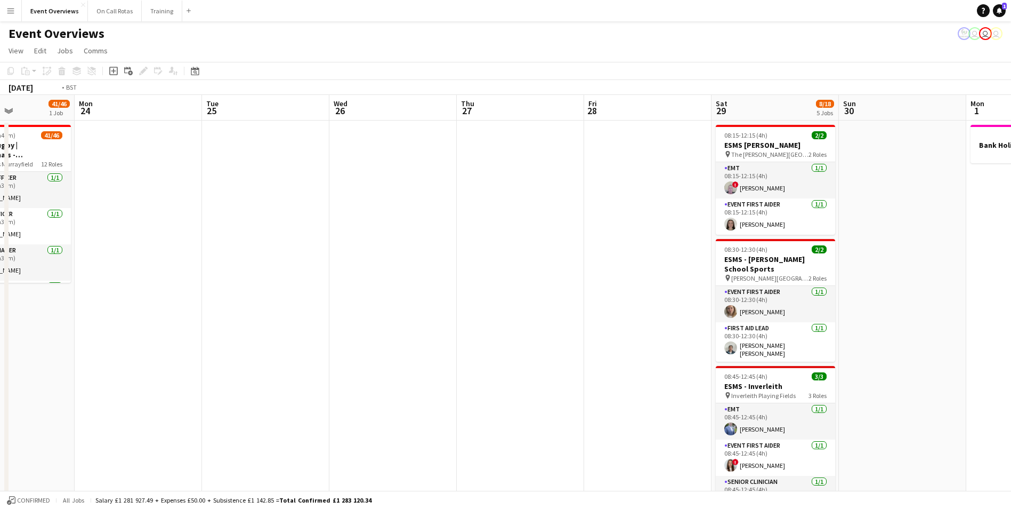
scroll to position [0, 391]
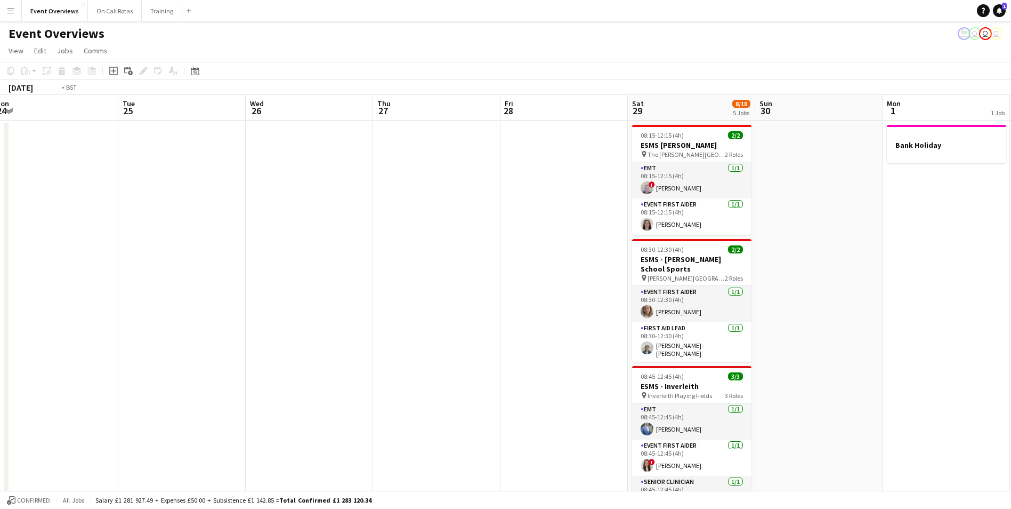
drag, startPoint x: 640, startPoint y: 280, endPoint x: 376, endPoint y: 260, distance: 264.6
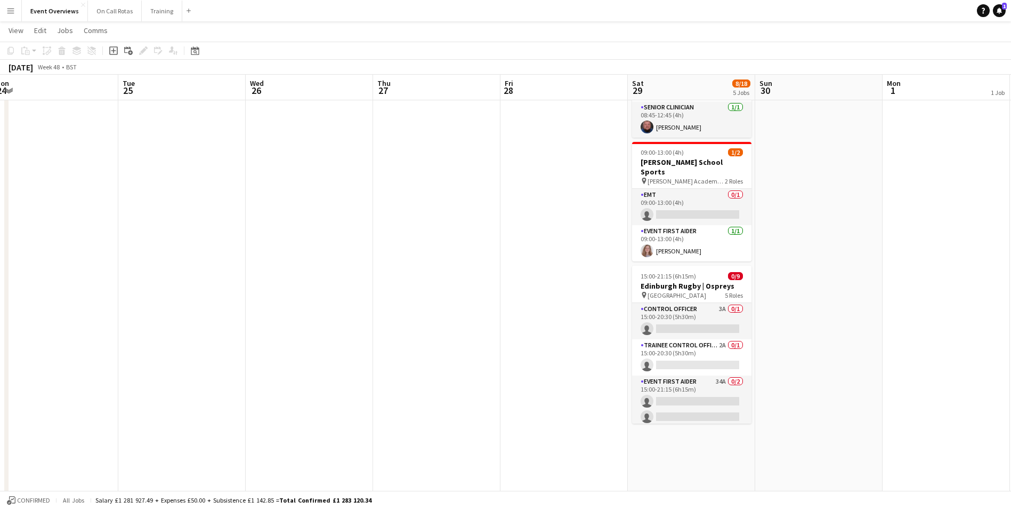
scroll to position [0, 429]
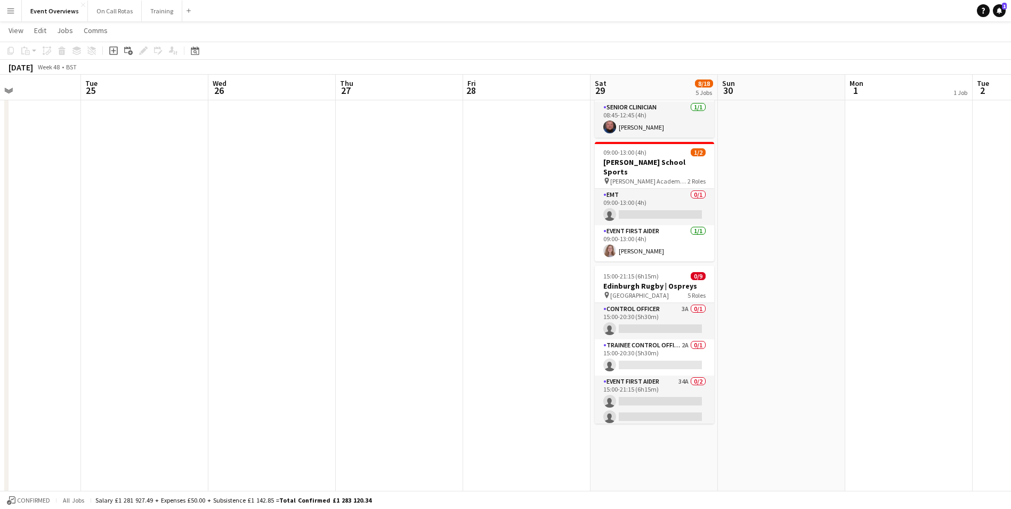
drag, startPoint x: 817, startPoint y: 253, endPoint x: 779, endPoint y: 254, distance: 37.3
click at [779, 254] on app-calendar-viewport "Fri 21 Sat 22 9/9 4 Jobs Sun 23 41/46 1 Job Mon 24 Tue 25 Wed 26 Thu 27 Fri 28 …" at bounding box center [505, 137] width 1011 height 938
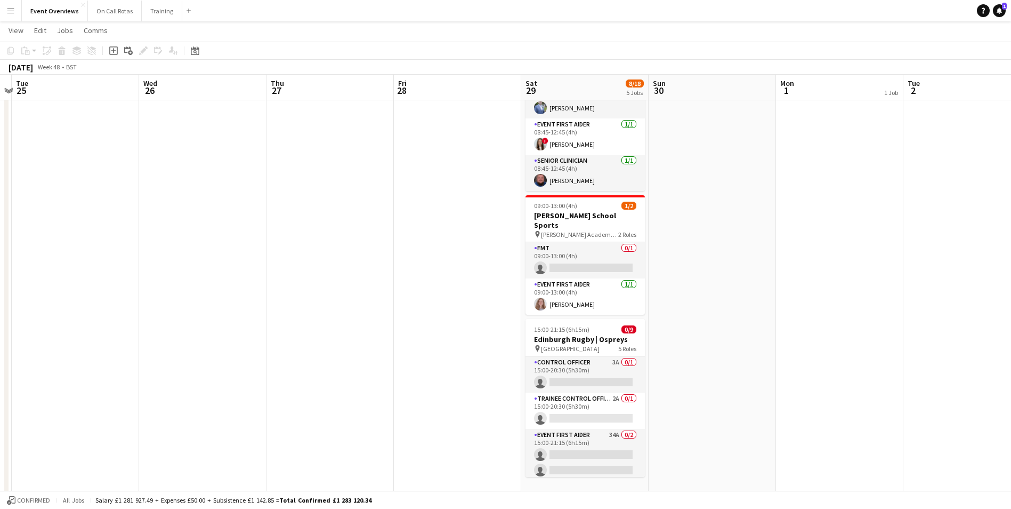
scroll to position [0, 373]
drag, startPoint x: 829, startPoint y: 280, endPoint x: 757, endPoint y: 278, distance: 72.0
click at [757, 278] on app-calendar-viewport "Sat 22 9/9 4 Jobs Sun 23 41/46 1 Job Mon 24 Tue 25 Wed 26 Thu 27 Fri 28 Sat 29 …" at bounding box center [505, 191] width 1011 height 938
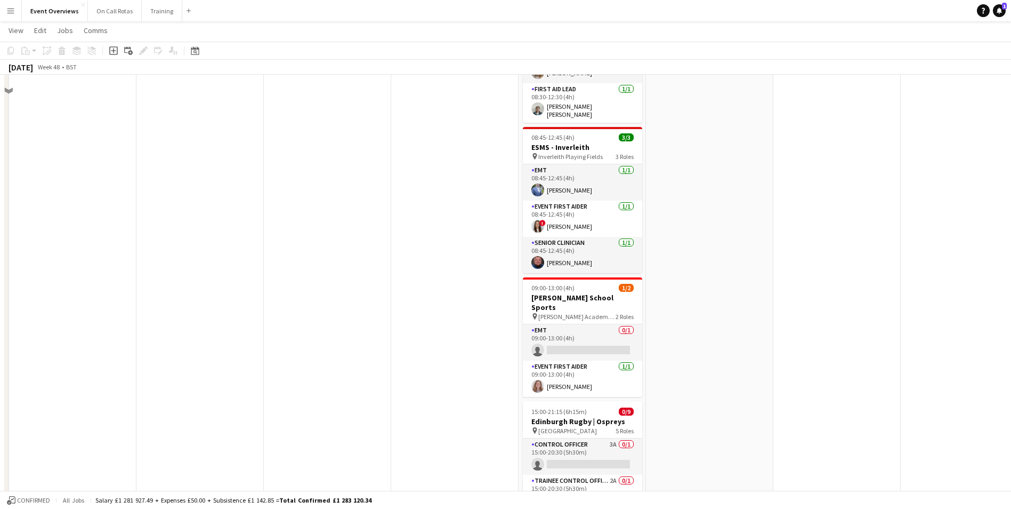
scroll to position [320, 0]
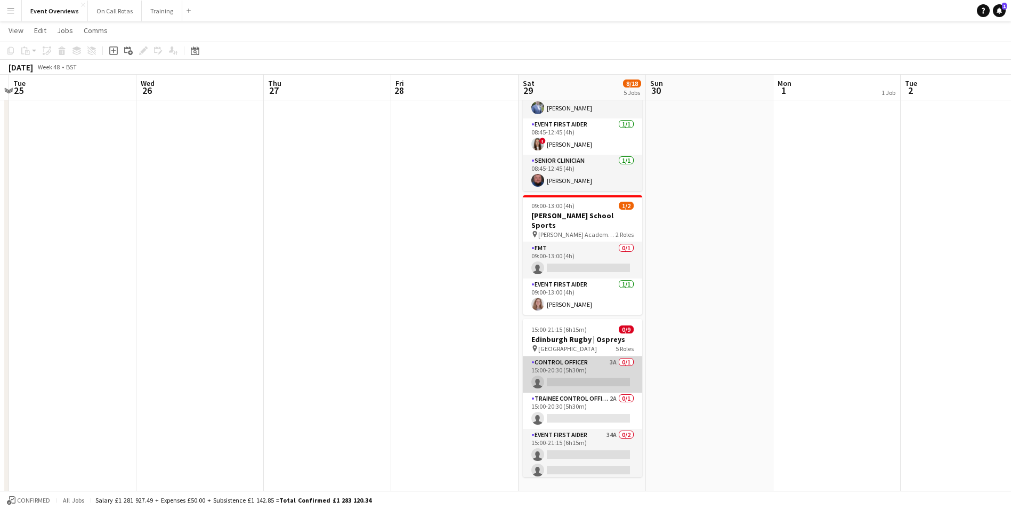
click at [606, 356] on app-card-role "Control Officer 3A 0/1 15:00-20:30 (5h30m) single-neutral-actions" at bounding box center [582, 374] width 119 height 36
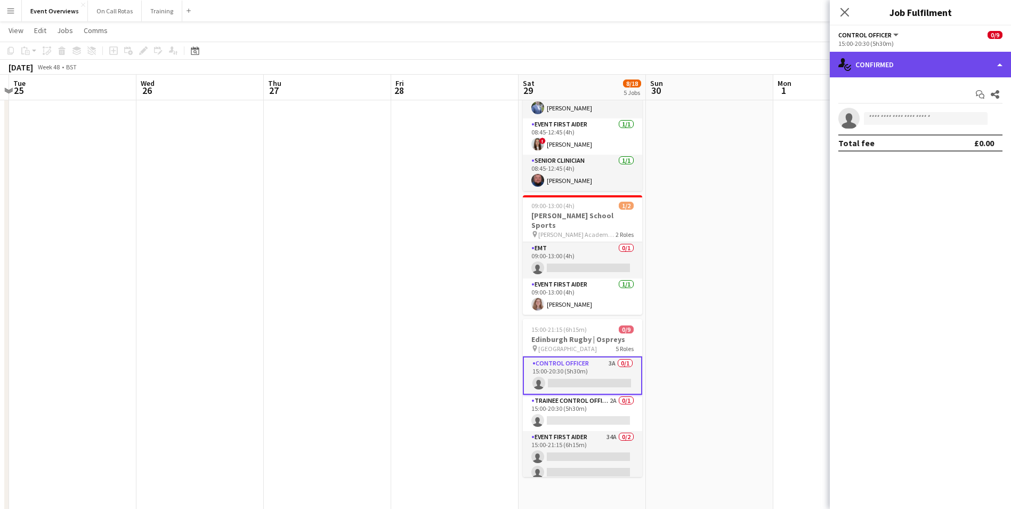
click at [925, 76] on div "single-neutral-actions-check-2 Confirmed" at bounding box center [920, 65] width 181 height 26
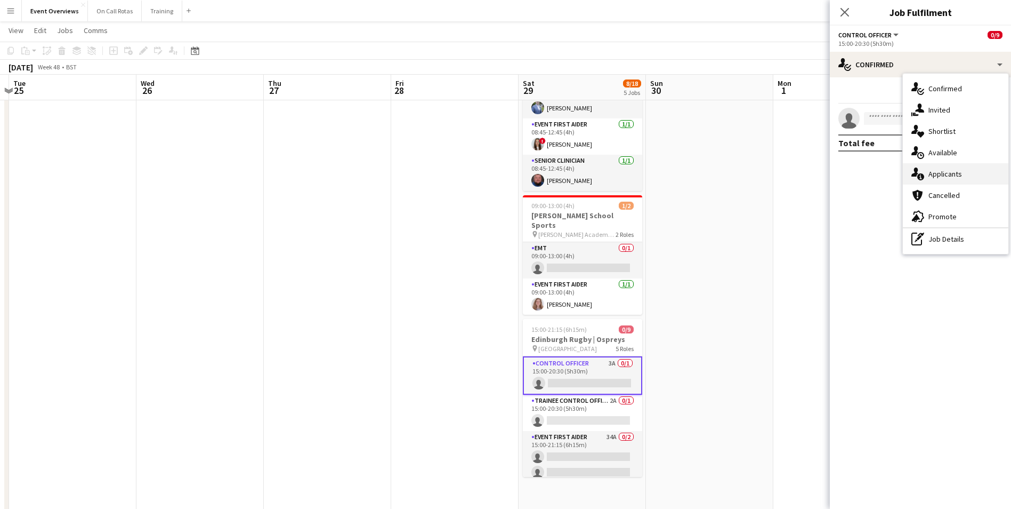
click at [932, 170] on span "Applicants" at bounding box center [946, 174] width 34 height 10
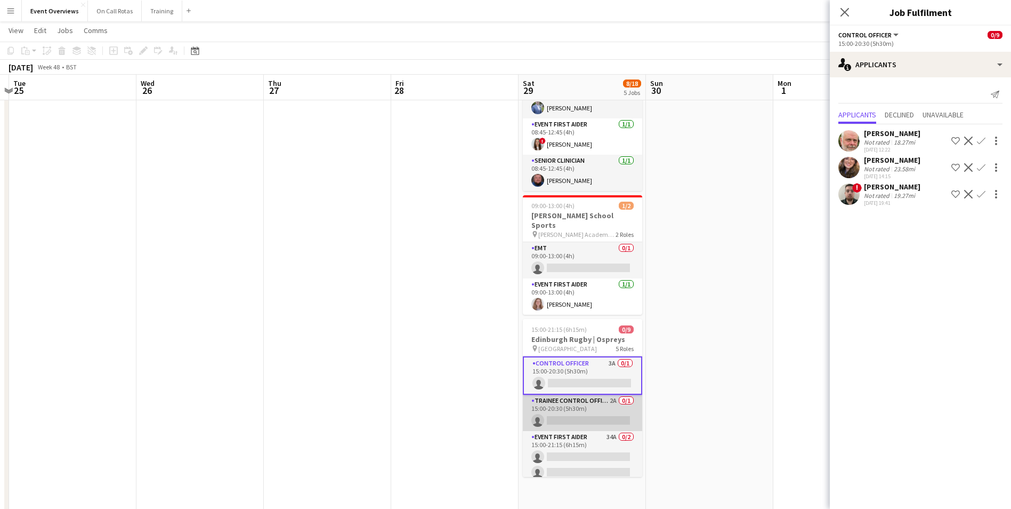
click at [593, 394] on app-card-role "Trainee Control Officer 2A 0/1 15:00-20:30 (5h30m) single-neutral-actions" at bounding box center [582, 412] width 119 height 36
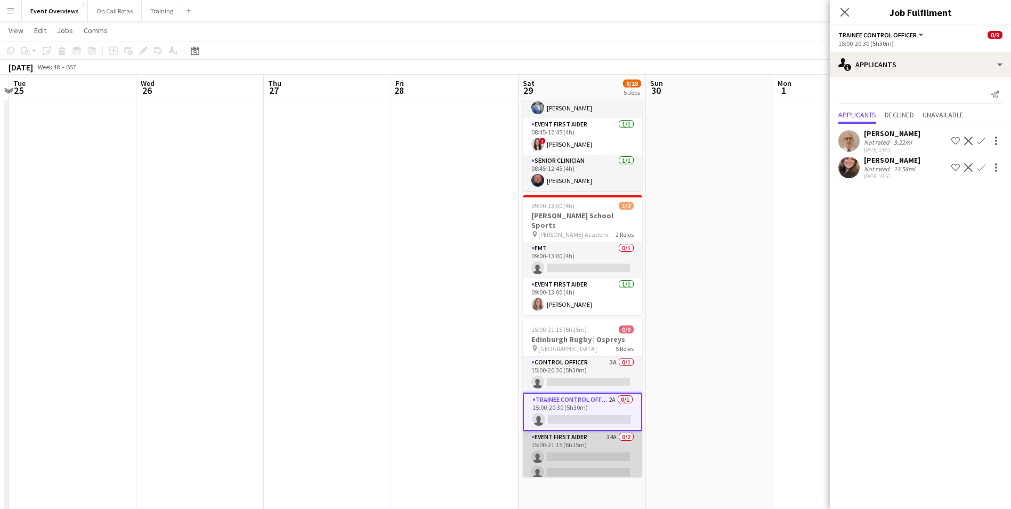
click at [591, 431] on app-card-role "Event First Aider 34A 0/2 15:00-21:15 (6h15m) single-neutral-actions single-neu…" at bounding box center [582, 457] width 119 height 52
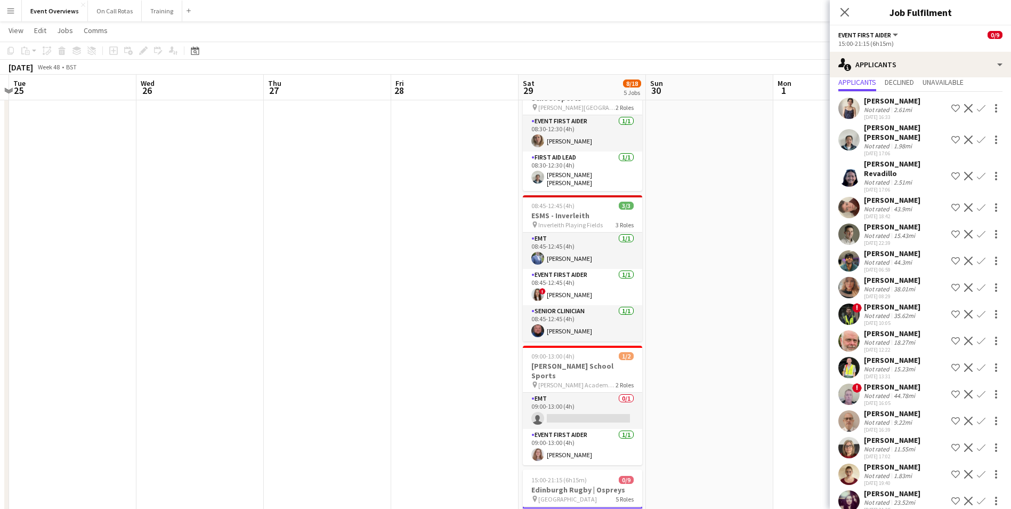
scroll to position [0, 0]
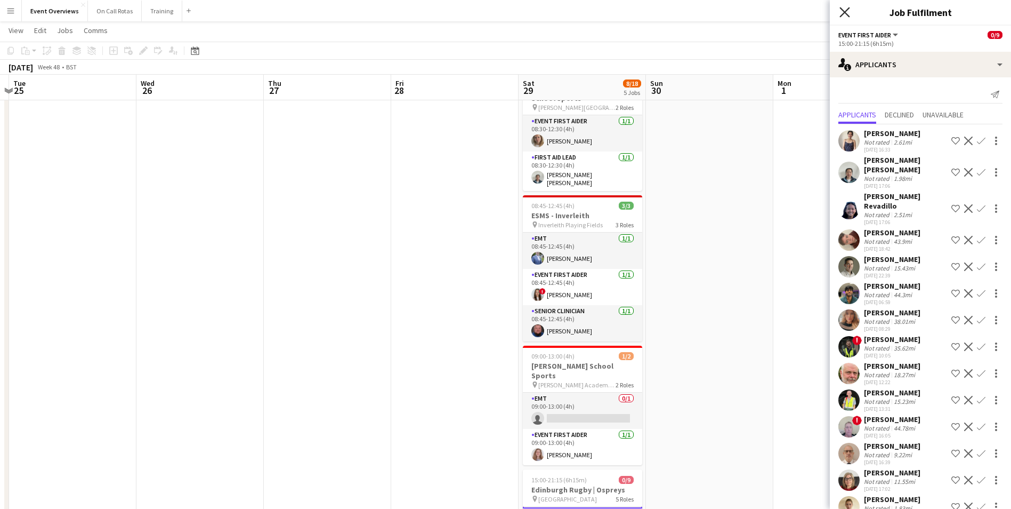
click at [849, 9] on icon "Close pop-in" at bounding box center [845, 12] width 10 height 10
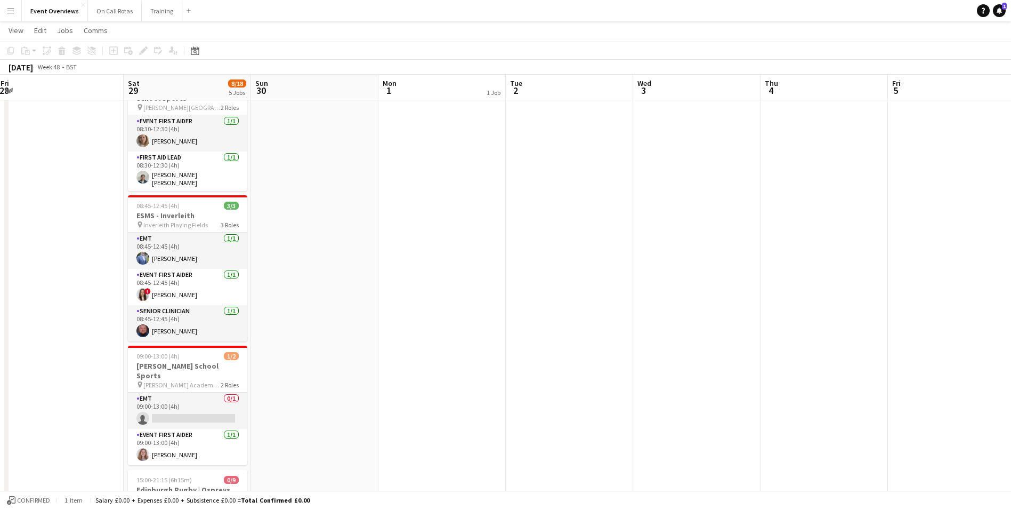
drag, startPoint x: 850, startPoint y: 265, endPoint x: 366, endPoint y: 294, distance: 484.3
click at [366, 294] on app-calendar-viewport "Wed 26 Thu 27 Fri 28 Sat 29 8/18 5 Jobs Sun 30 Mon 1 1 Job Tue 2 Wed 3 Thu 4 Fr…" at bounding box center [505, 341] width 1011 height 938
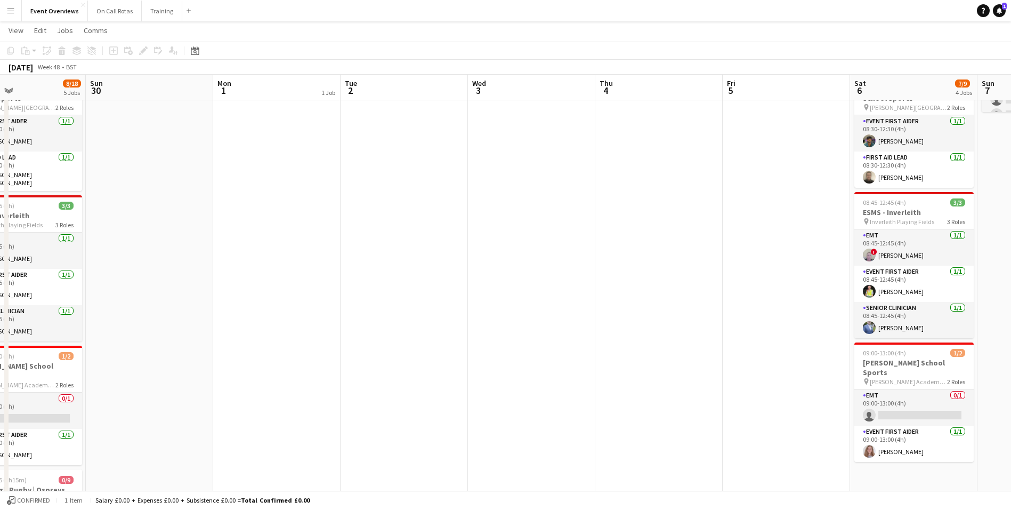
drag, startPoint x: 730, startPoint y: 263, endPoint x: 513, endPoint y: 268, distance: 217.5
click at [513, 268] on app-calendar-viewport "Wed 26 Thu 27 Fri 28 Sat 29 8/18 5 Jobs Sun 30 Mon 1 1 Job Tue 2 Wed 3 Thu 4 Fr…" at bounding box center [505, 341] width 1011 height 938
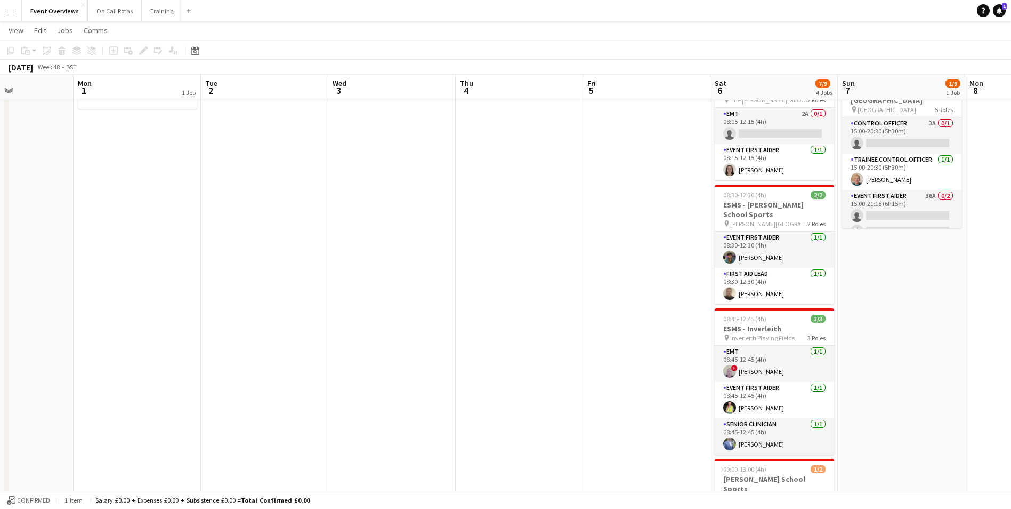
scroll to position [0, 308]
drag, startPoint x: 927, startPoint y: 270, endPoint x: 929, endPoint y: 320, distance: 49.6
click at [929, 320] on app-date-cell "15:00-21:15 (6h15m) 1/9 Edinburgh Rugby | Toulon pin Hive Stadium 5 Roles Contr…" at bounding box center [901, 496] width 127 height 860
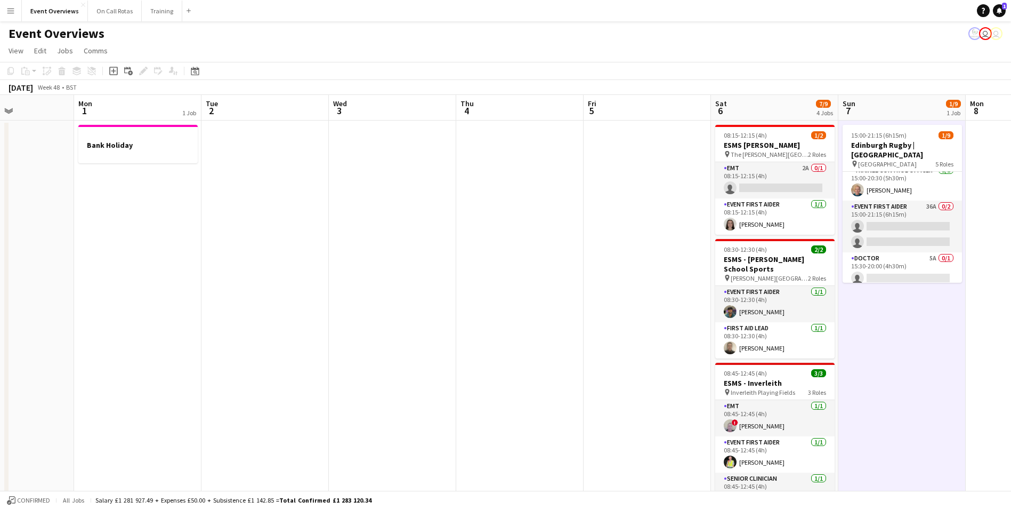
scroll to position [0, 0]
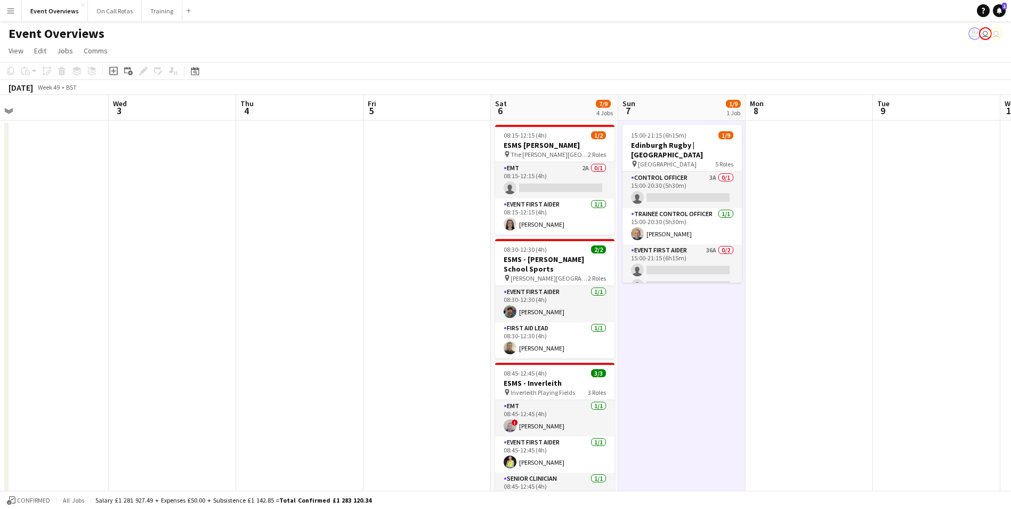
drag, startPoint x: 866, startPoint y: 345, endPoint x: 421, endPoint y: 333, distance: 444.7
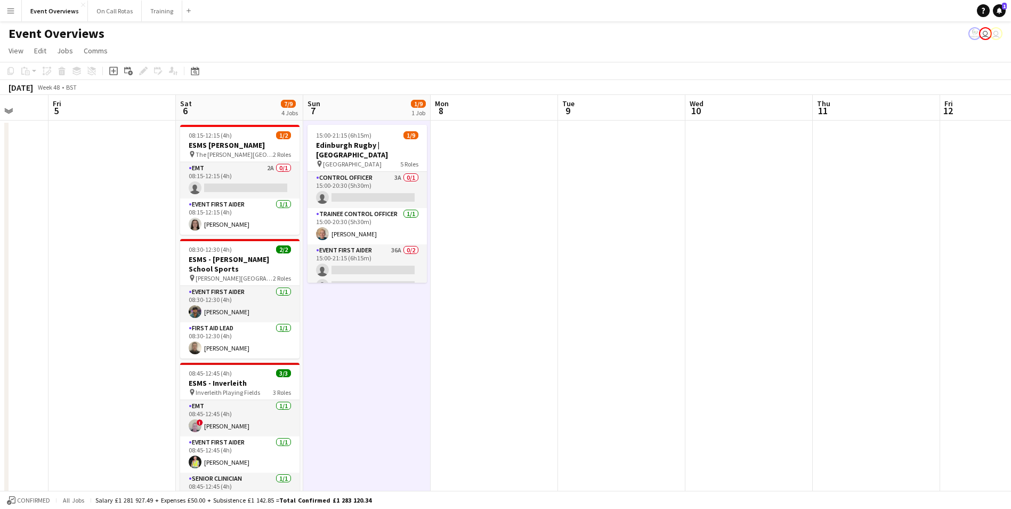
drag, startPoint x: 824, startPoint y: 294, endPoint x: 606, endPoint y: 288, distance: 218.1
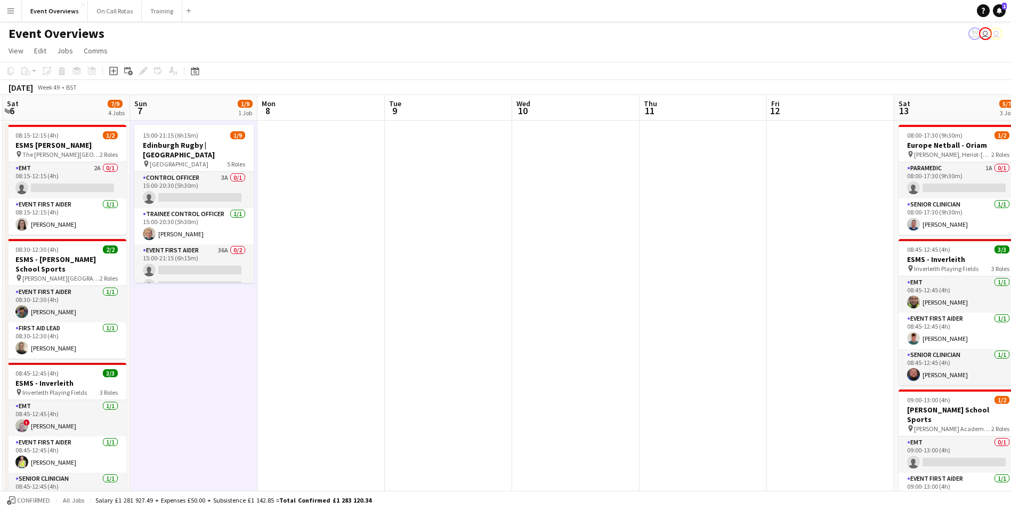
scroll to position [0, 369]
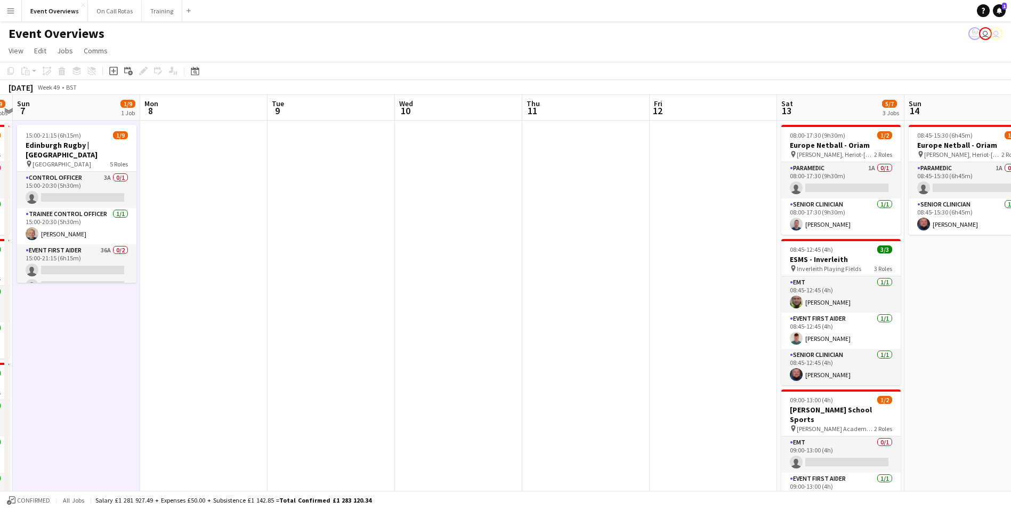
drag, startPoint x: 809, startPoint y: 283, endPoint x: 691, endPoint y: 280, distance: 117.3
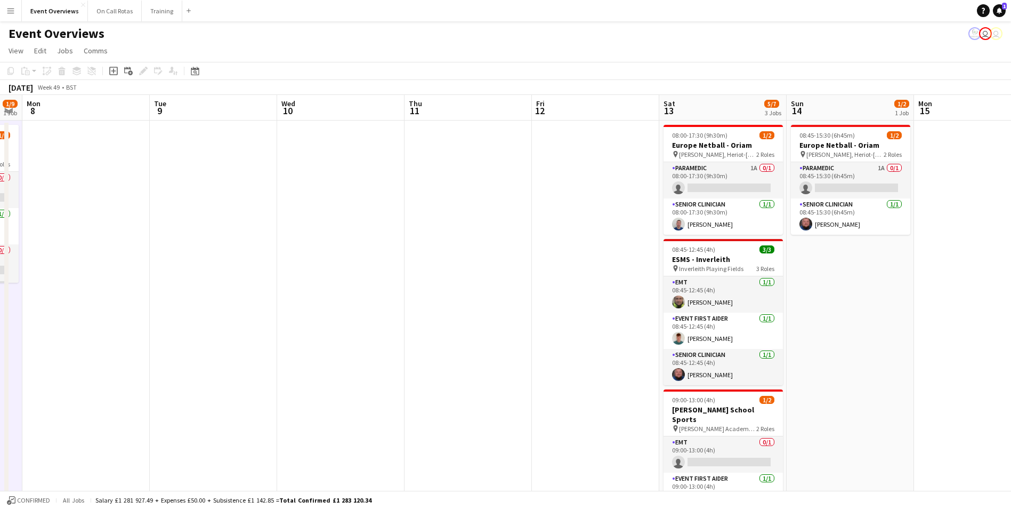
drag, startPoint x: 958, startPoint y: 286, endPoint x: 823, endPoint y: 273, distance: 135.4
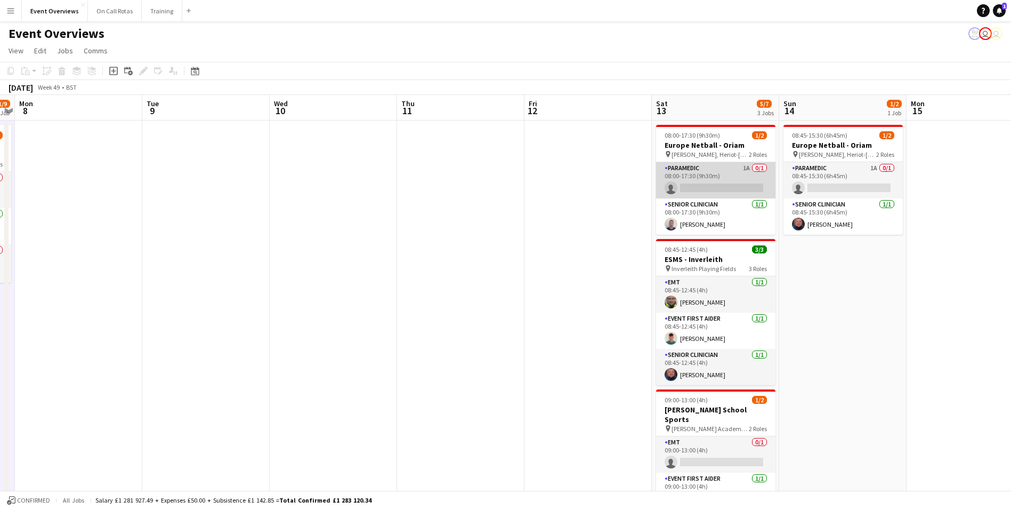
click at [728, 170] on app-card-role "Paramedic 1A 0/1 08:00-17:30 (9h30m) single-neutral-actions" at bounding box center [715, 180] width 119 height 36
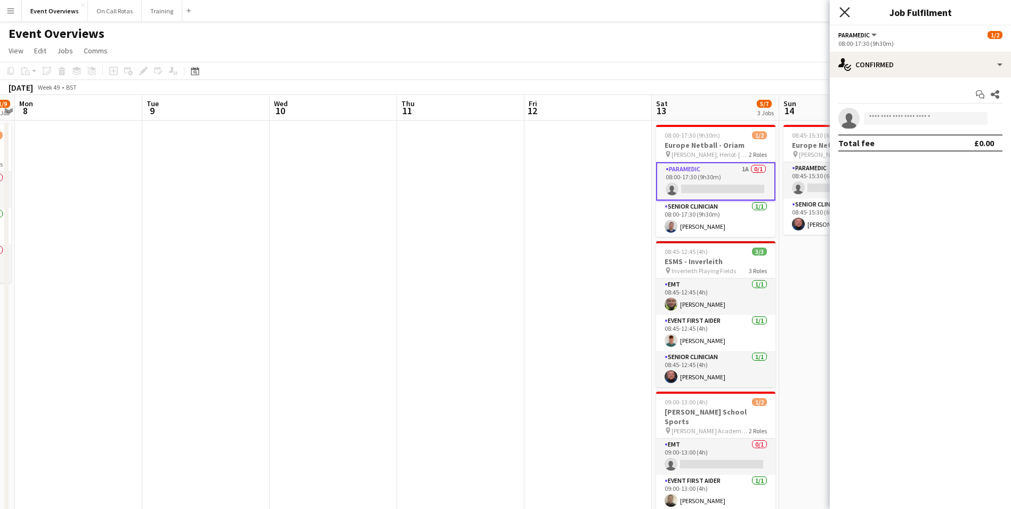
click at [844, 8] on icon "Close pop-in" at bounding box center [845, 12] width 10 height 10
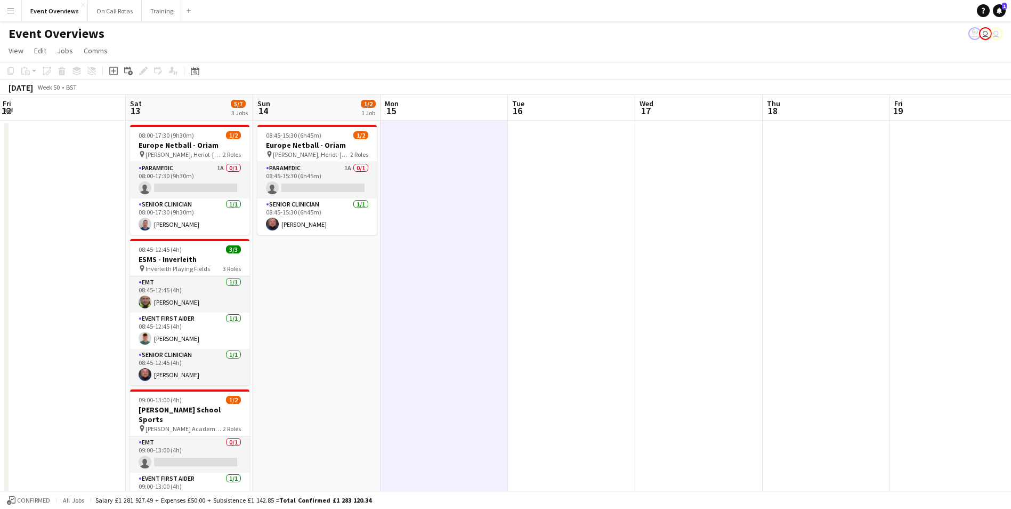
scroll to position [0, 392]
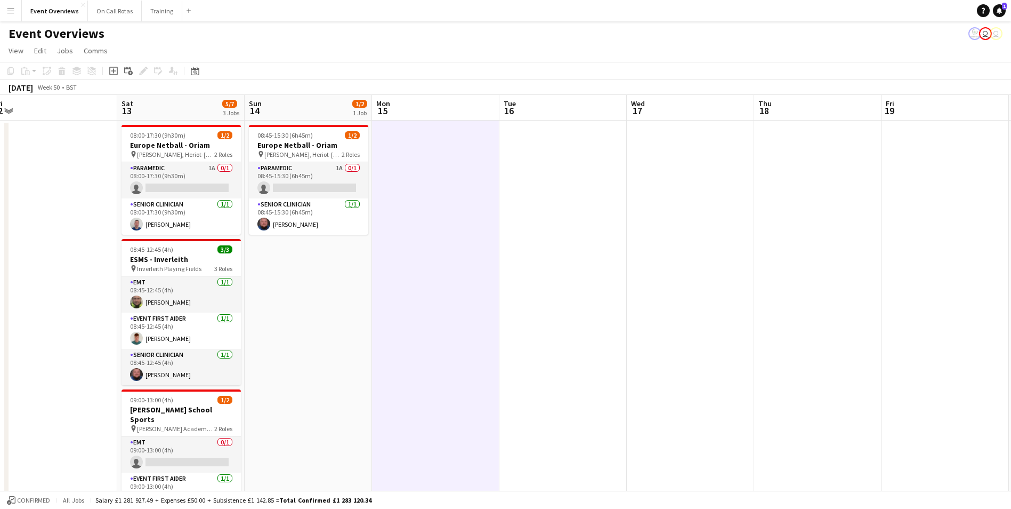
drag, startPoint x: 965, startPoint y: 369, endPoint x: 431, endPoint y: 401, distance: 535.6
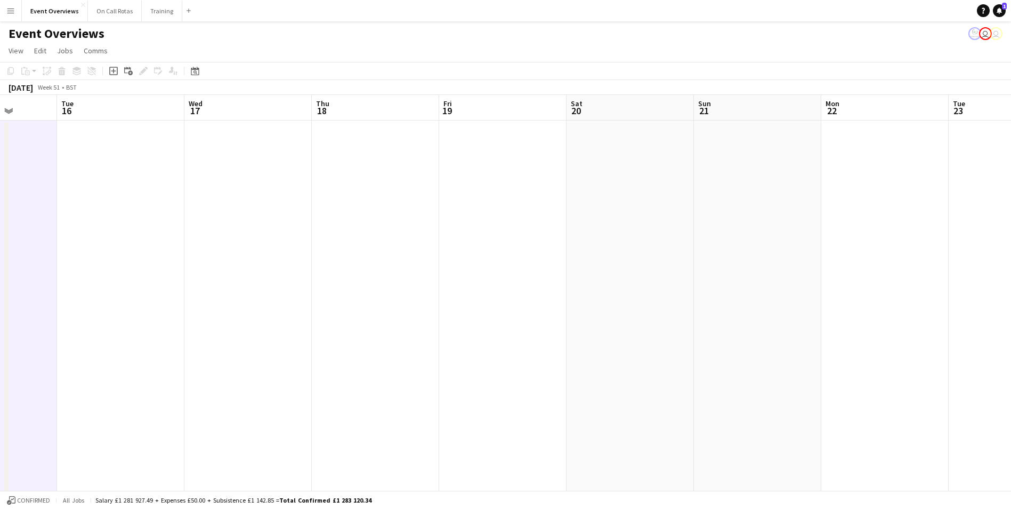
drag, startPoint x: 786, startPoint y: 345, endPoint x: 344, endPoint y: 385, distance: 444.2
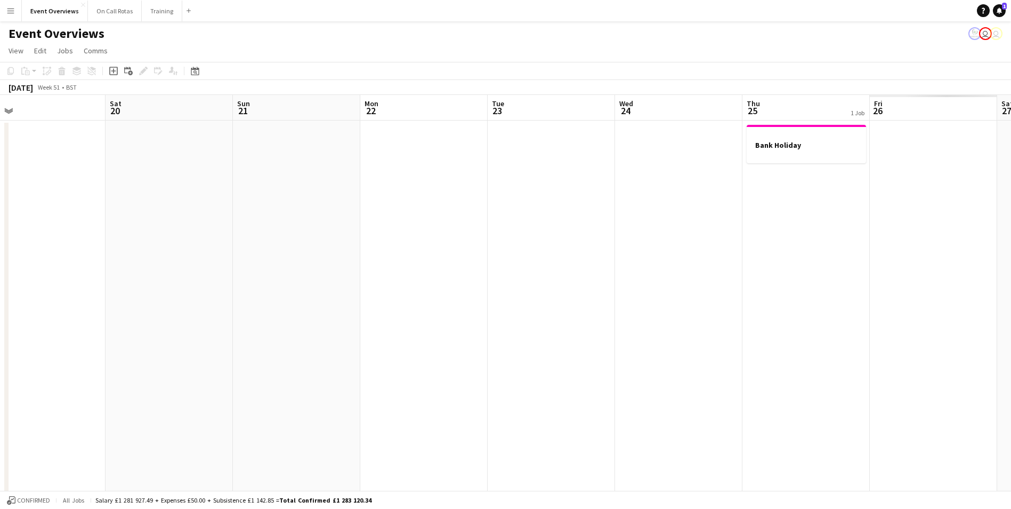
drag, startPoint x: 762, startPoint y: 341, endPoint x: 330, endPoint y: 373, distance: 433.4
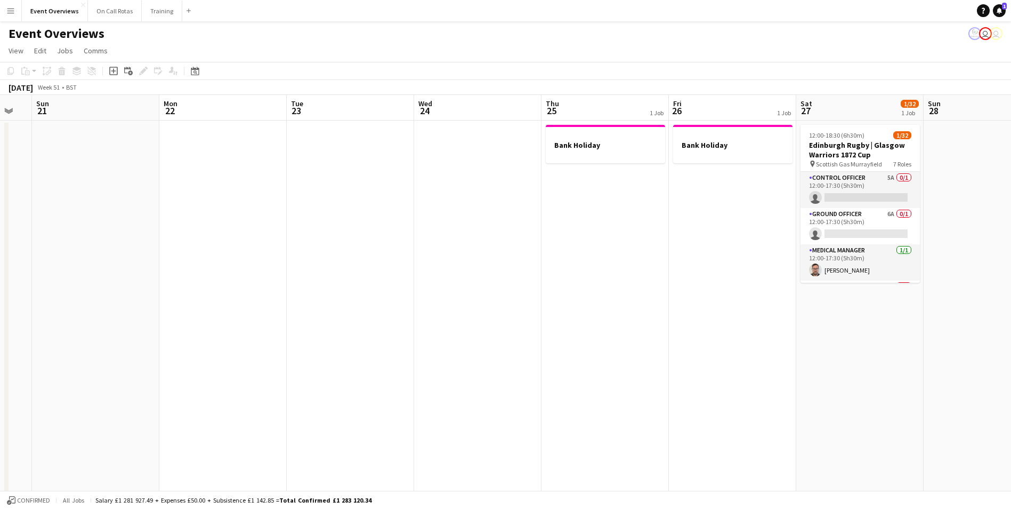
drag, startPoint x: 634, startPoint y: 349, endPoint x: 682, endPoint y: 338, distance: 48.6
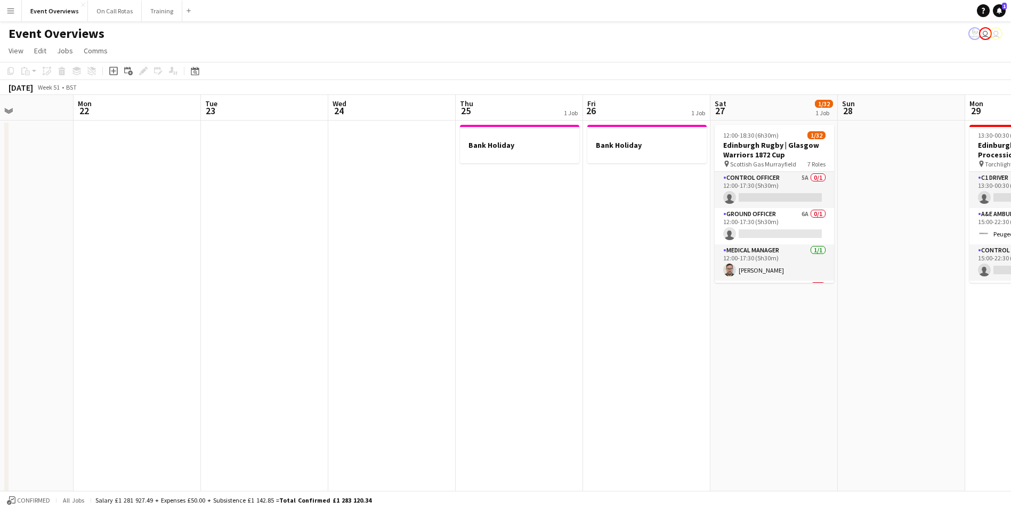
scroll to position [0, 308]
drag, startPoint x: 687, startPoint y: 337, endPoint x: 606, endPoint y: 332, distance: 81.2
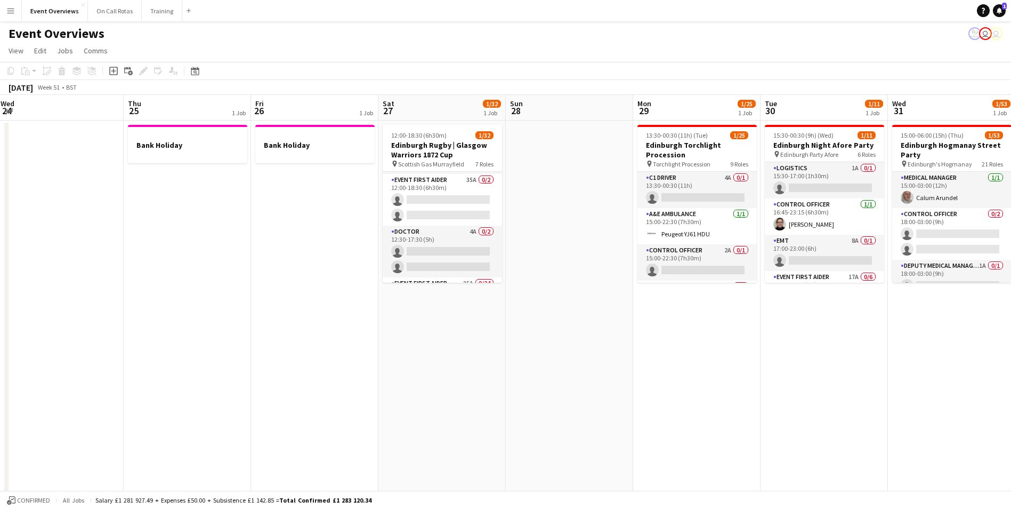
drag, startPoint x: 871, startPoint y: 222, endPoint x: 529, endPoint y: 279, distance: 346.9
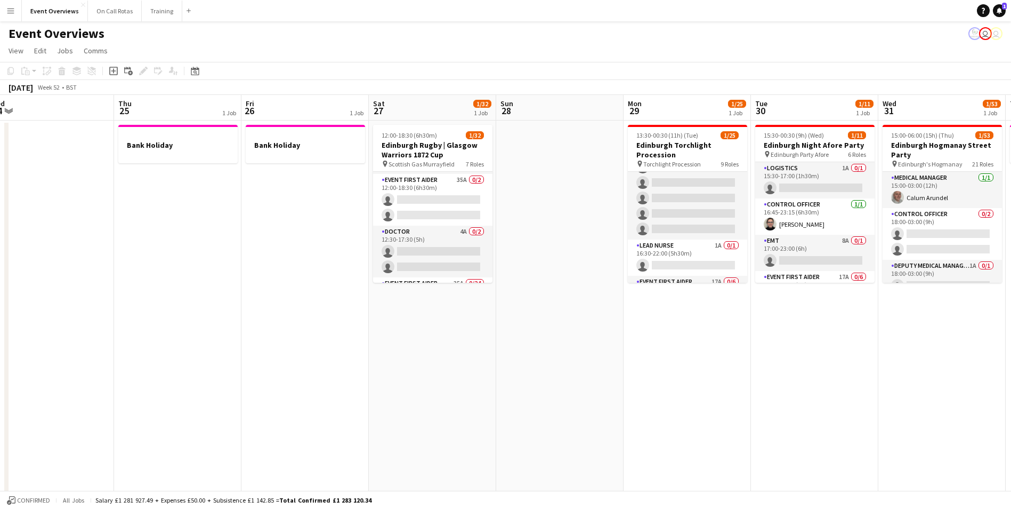
scroll to position [409, 0]
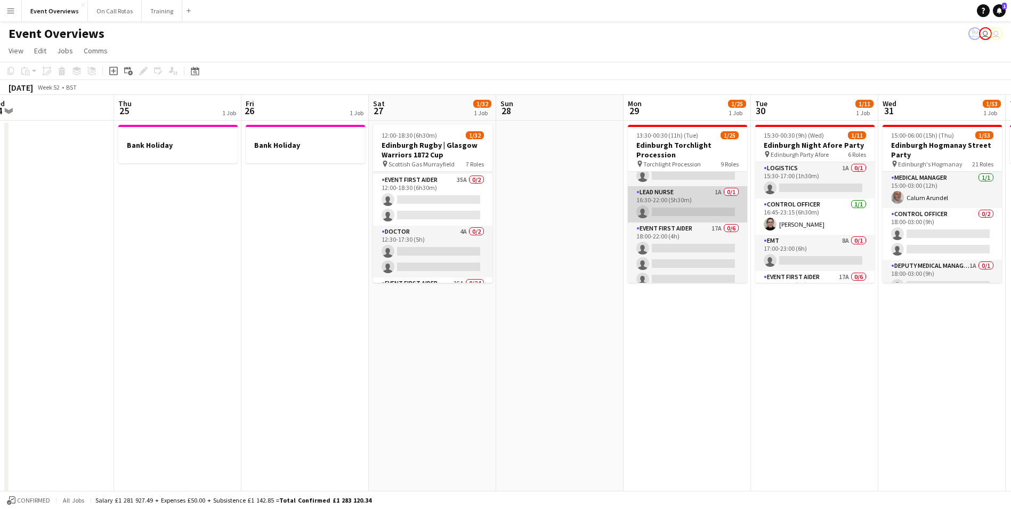
click at [700, 198] on app-card-role "Lead Nurse 1A 0/1 16:30-22:00 (5h30m) single-neutral-actions" at bounding box center [687, 204] width 119 height 36
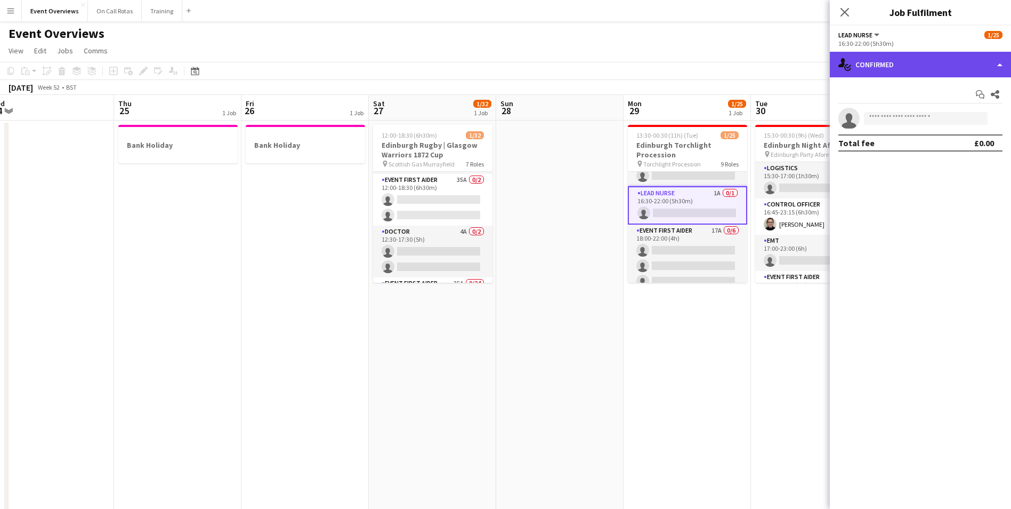
click at [910, 75] on div "single-neutral-actions-check-2 Confirmed" at bounding box center [920, 65] width 181 height 26
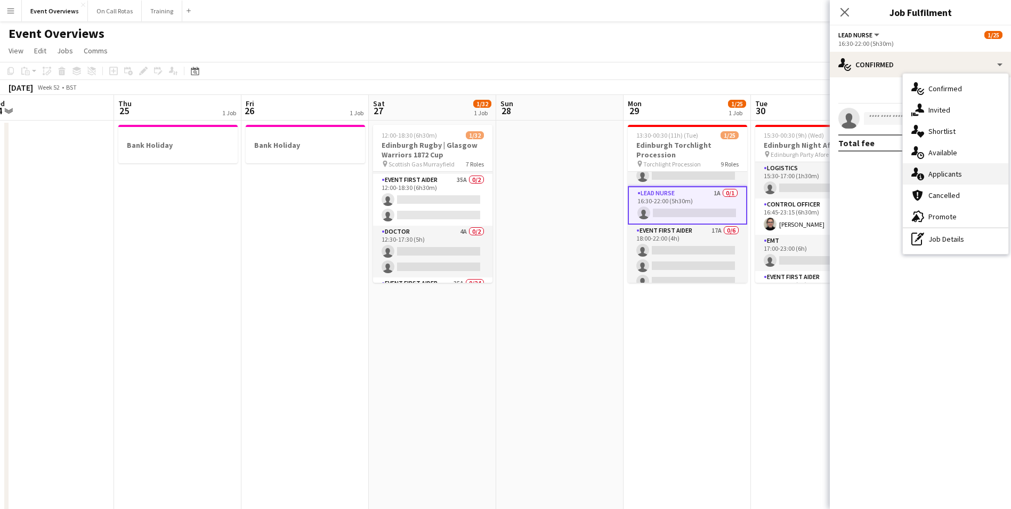
click at [945, 175] on span "Applicants" at bounding box center [946, 174] width 34 height 10
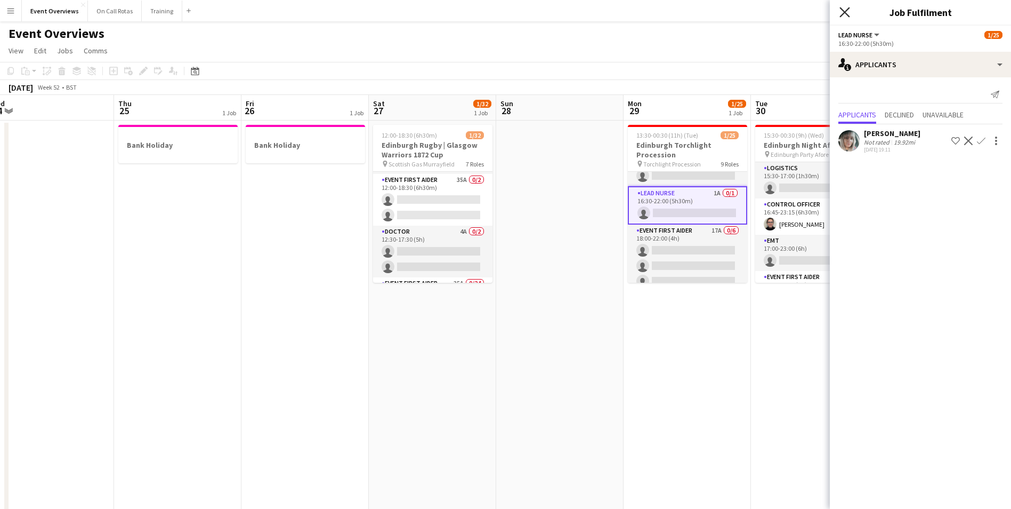
click at [844, 12] on icon "Close pop-in" at bounding box center [845, 12] width 10 height 10
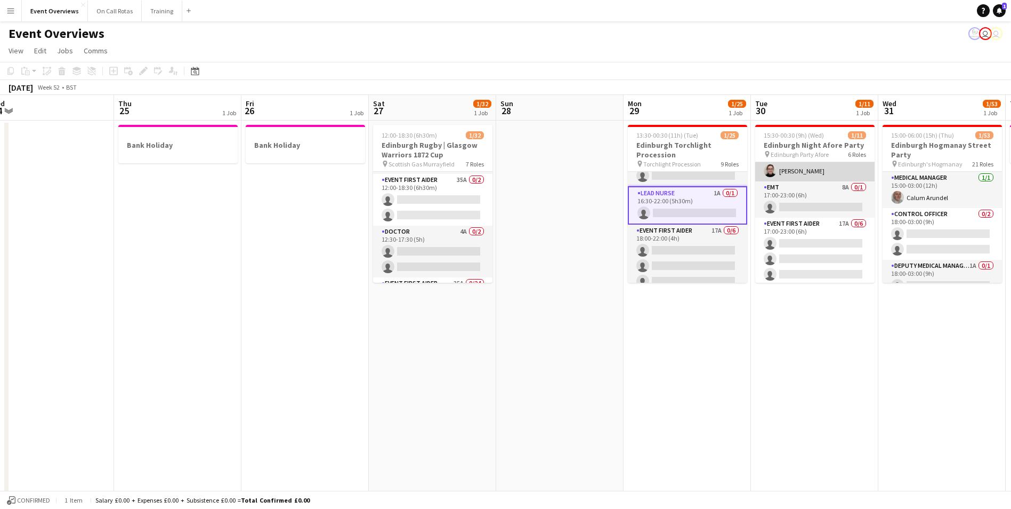
scroll to position [0, 0]
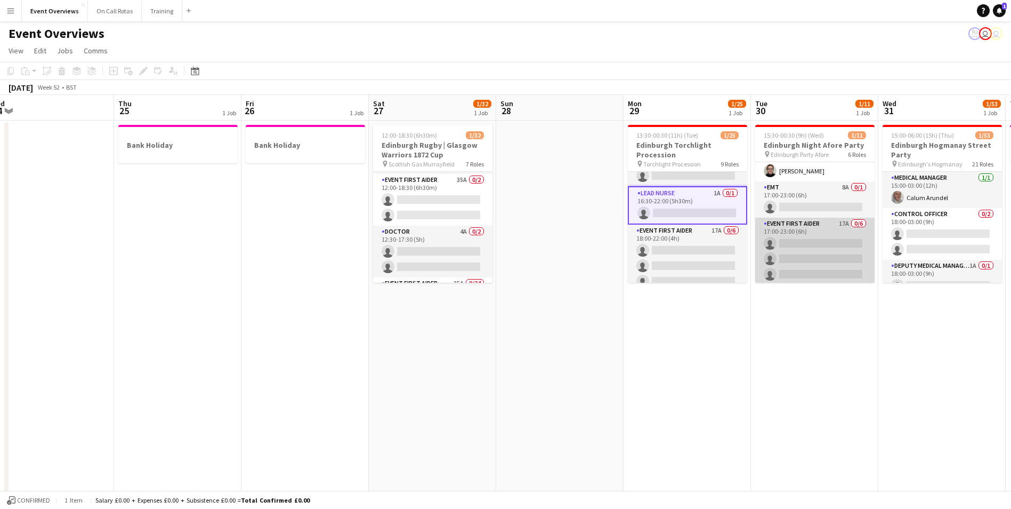
click at [809, 223] on app-card-role "Event First Aider 17A 0/6 17:00-23:00 (6h) single-neutral-actions single-neutra…" at bounding box center [814, 274] width 119 height 114
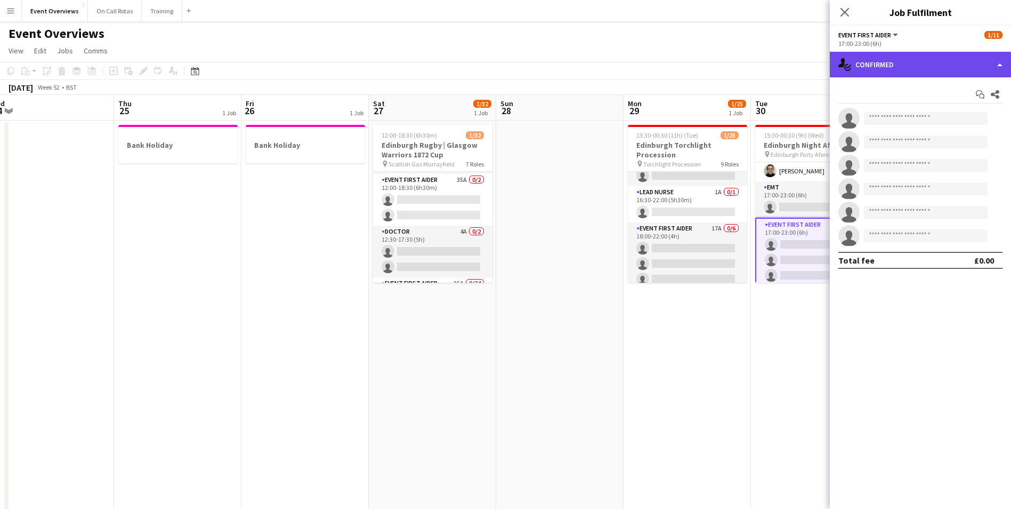
click at [886, 58] on div "single-neutral-actions-check-2 Confirmed" at bounding box center [920, 65] width 181 height 26
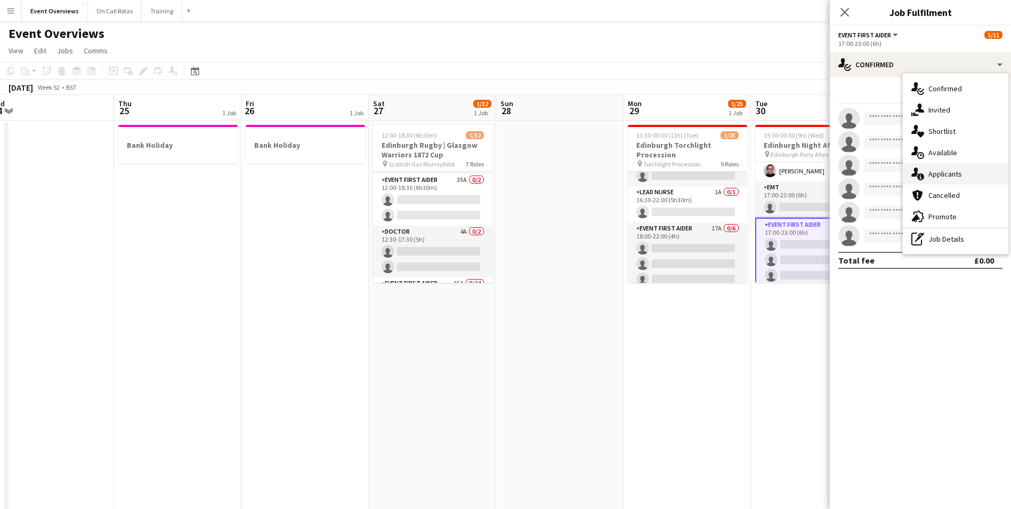
click at [940, 173] on span "Applicants" at bounding box center [946, 174] width 34 height 10
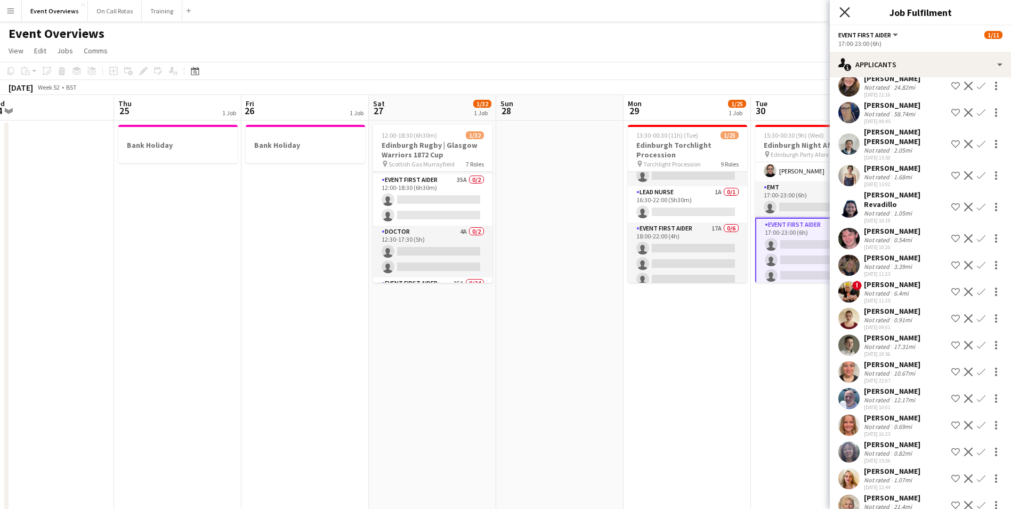
click at [841, 12] on icon "Close pop-in" at bounding box center [845, 12] width 10 height 10
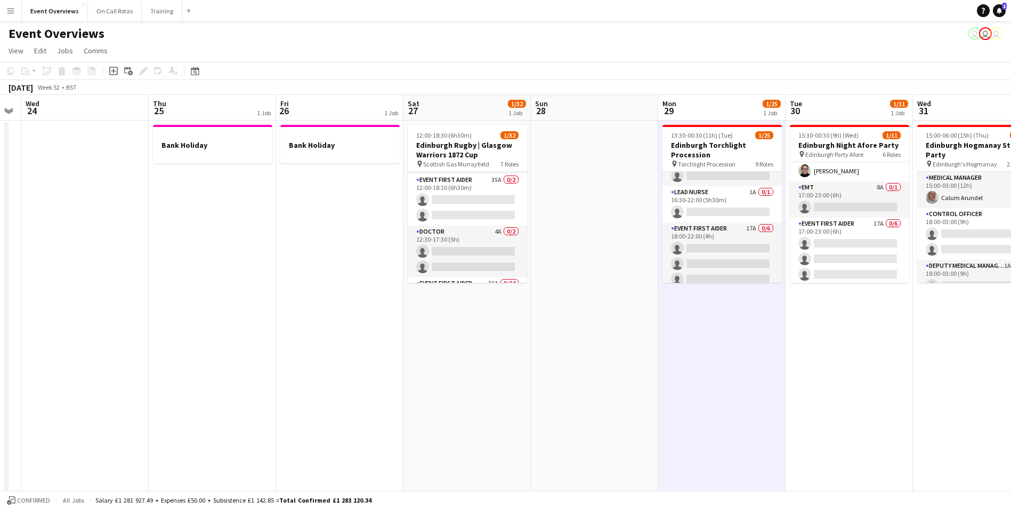
scroll to position [0, 424]
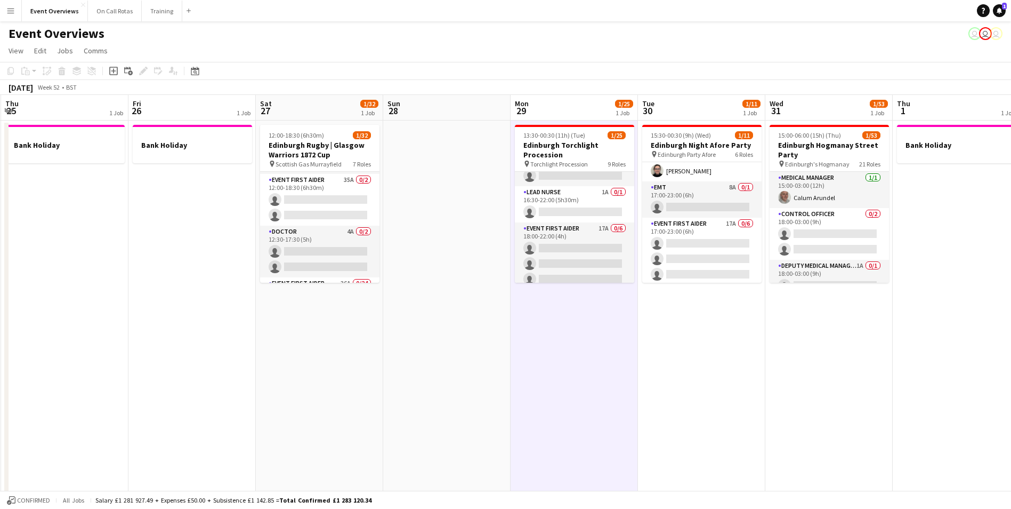
drag, startPoint x: 681, startPoint y: 367, endPoint x: 568, endPoint y: 313, distance: 125.2
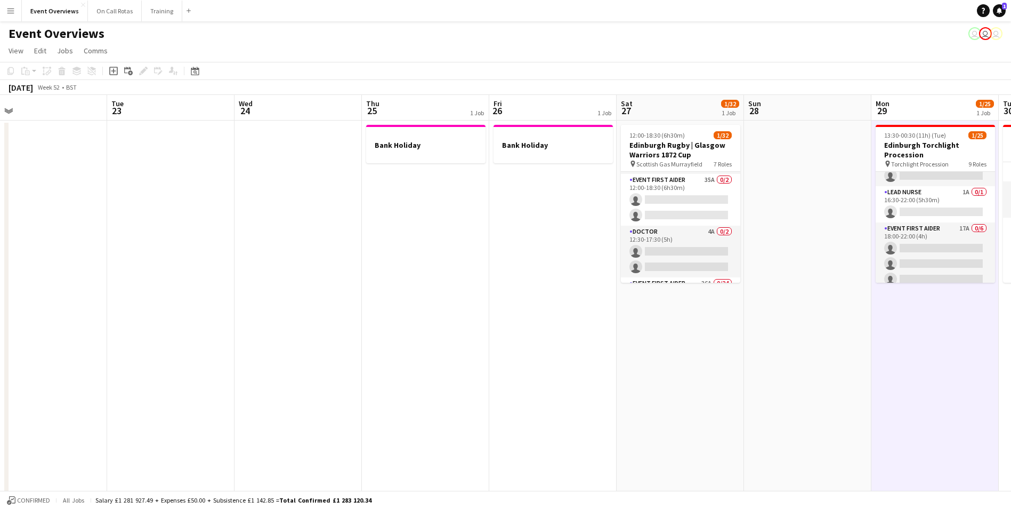
drag, startPoint x: 257, startPoint y: 332, endPoint x: 618, endPoint y: 317, distance: 361.1
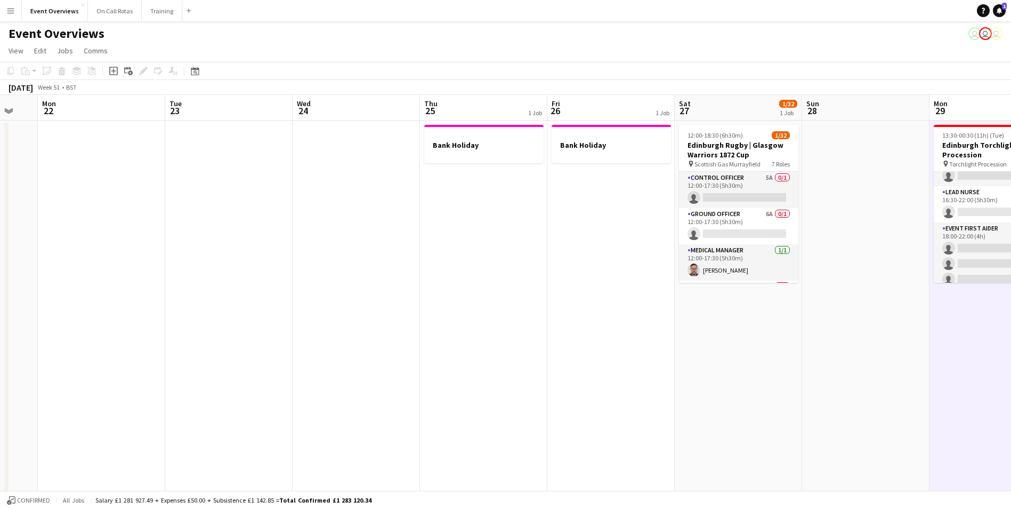
drag, startPoint x: 249, startPoint y: 264, endPoint x: 674, endPoint y: 221, distance: 427.5
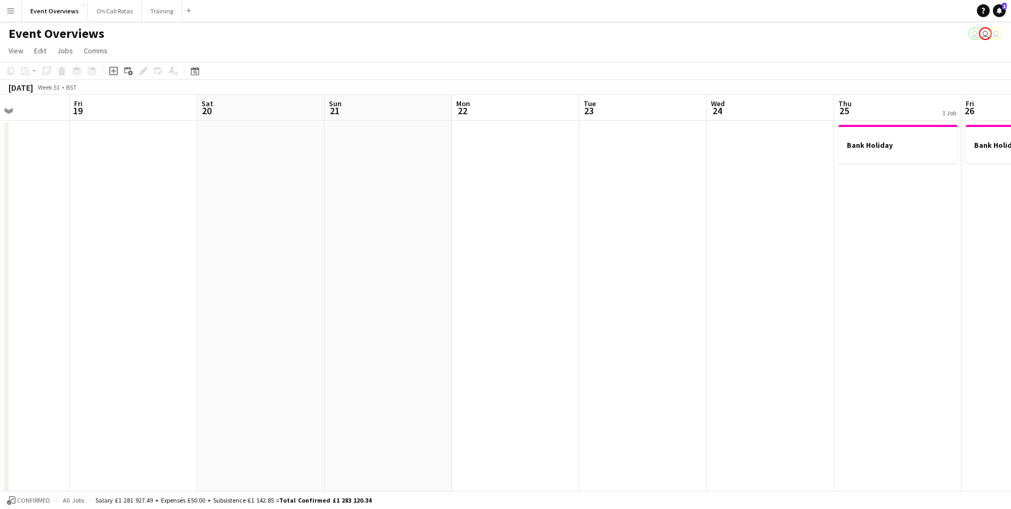
drag, startPoint x: 281, startPoint y: 270, endPoint x: 593, endPoint y: 226, distance: 315.5
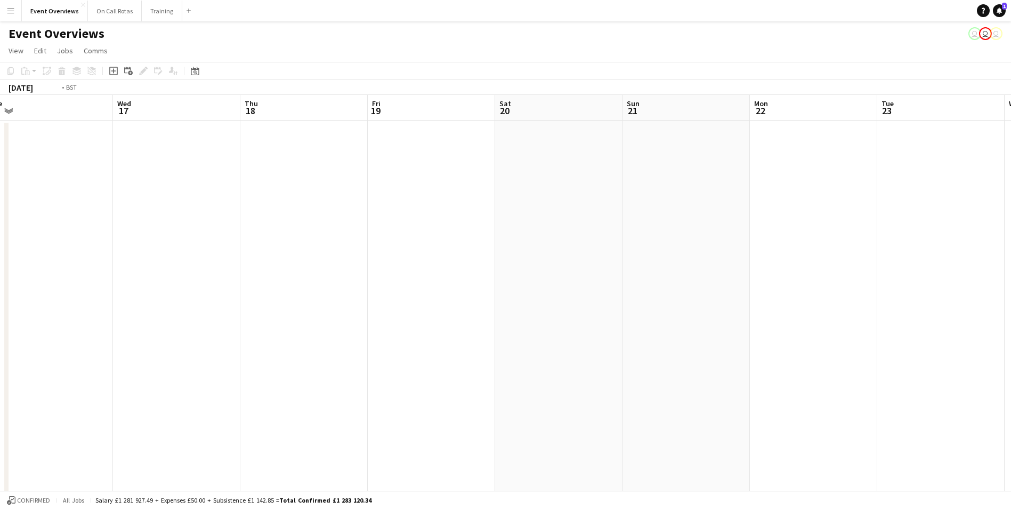
drag, startPoint x: 334, startPoint y: 260, endPoint x: 685, endPoint y: 221, distance: 352.9
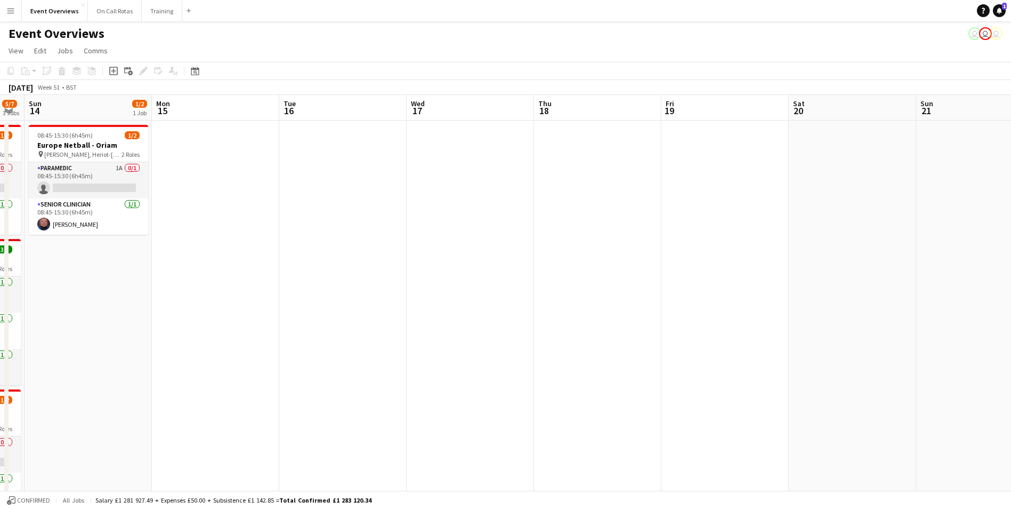
drag, startPoint x: 433, startPoint y: 245, endPoint x: 636, endPoint y: 218, distance: 204.3
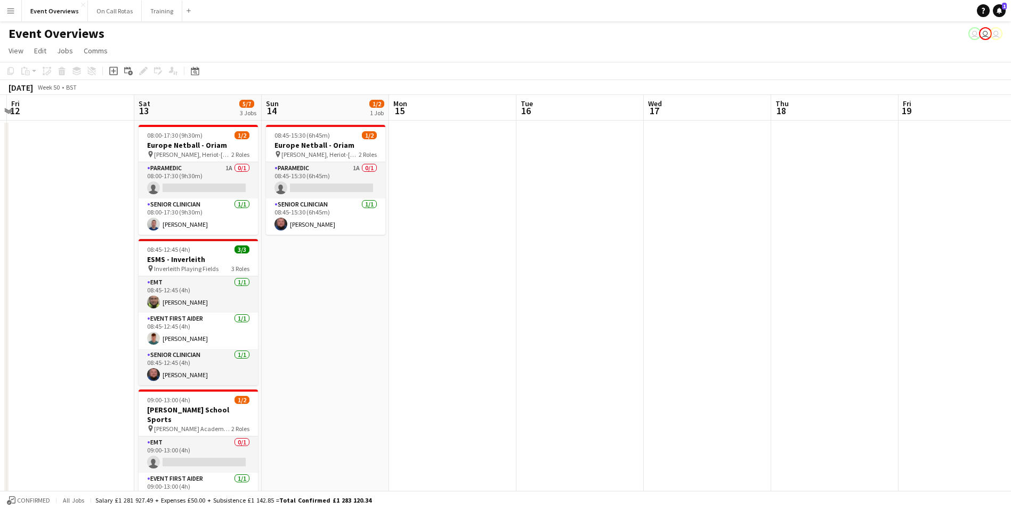
drag, startPoint x: 506, startPoint y: 236, endPoint x: 521, endPoint y: 235, distance: 15.0
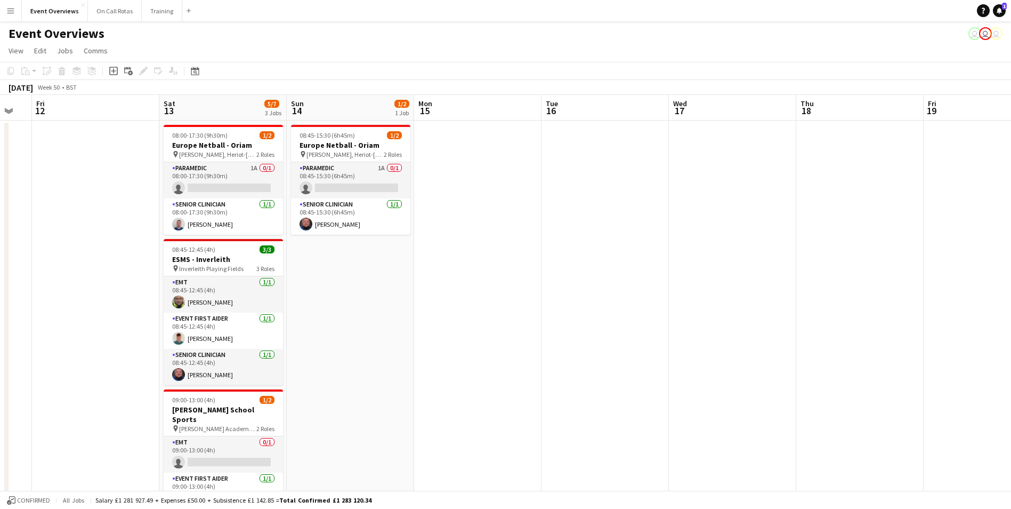
drag, startPoint x: 345, startPoint y: 254, endPoint x: 686, endPoint y: 205, distance: 344.6
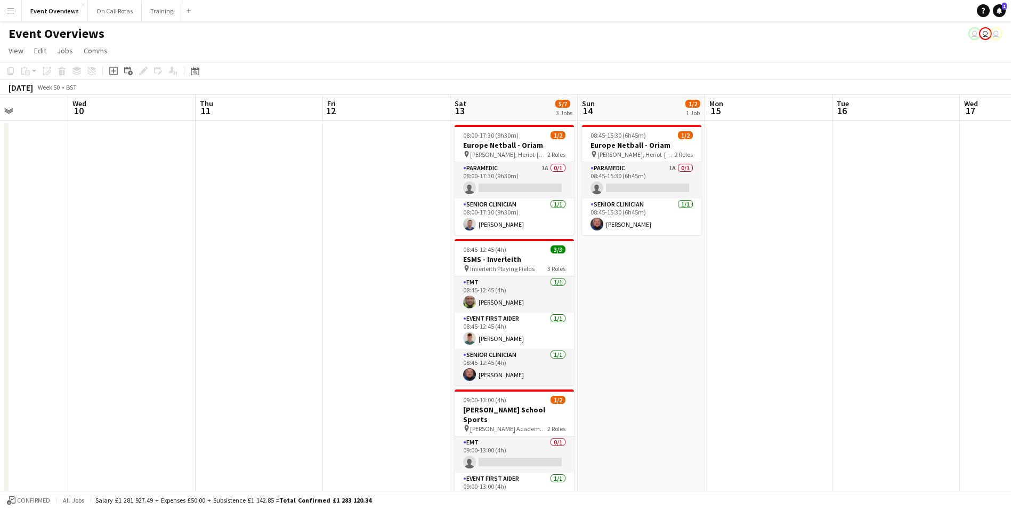
drag, startPoint x: 223, startPoint y: 251, endPoint x: 496, endPoint y: 205, distance: 276.7
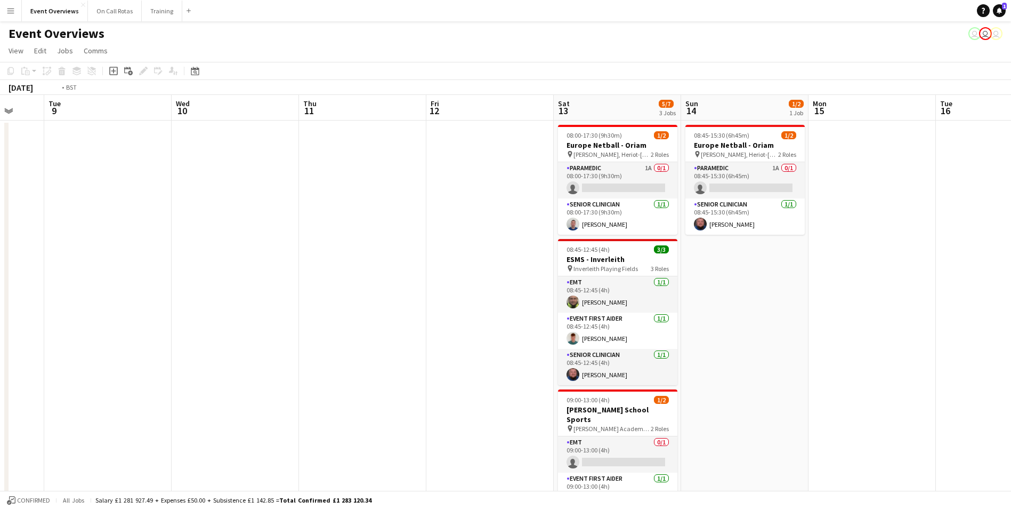
drag, startPoint x: 283, startPoint y: 227, endPoint x: 522, endPoint y: 195, distance: 241.5
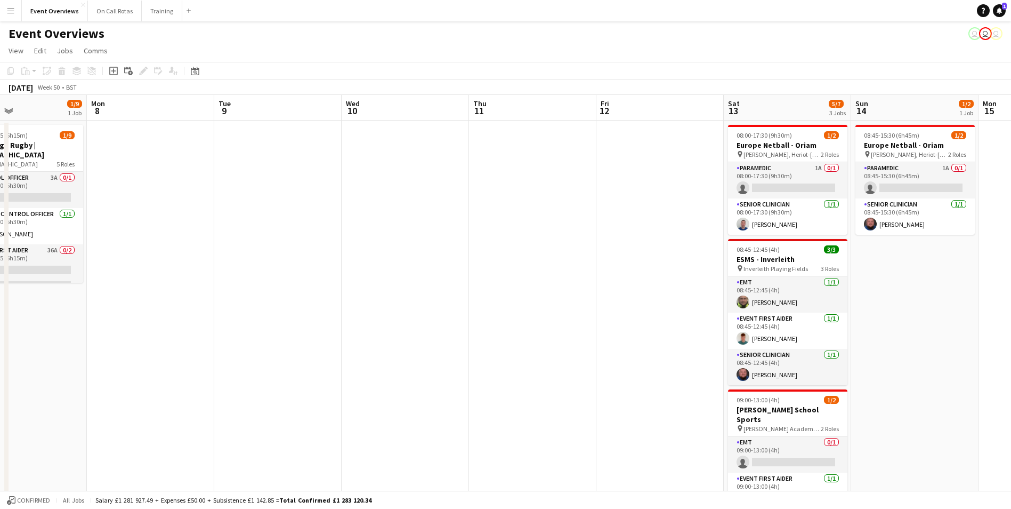
drag, startPoint x: 234, startPoint y: 226, endPoint x: 526, endPoint y: 185, distance: 294.4
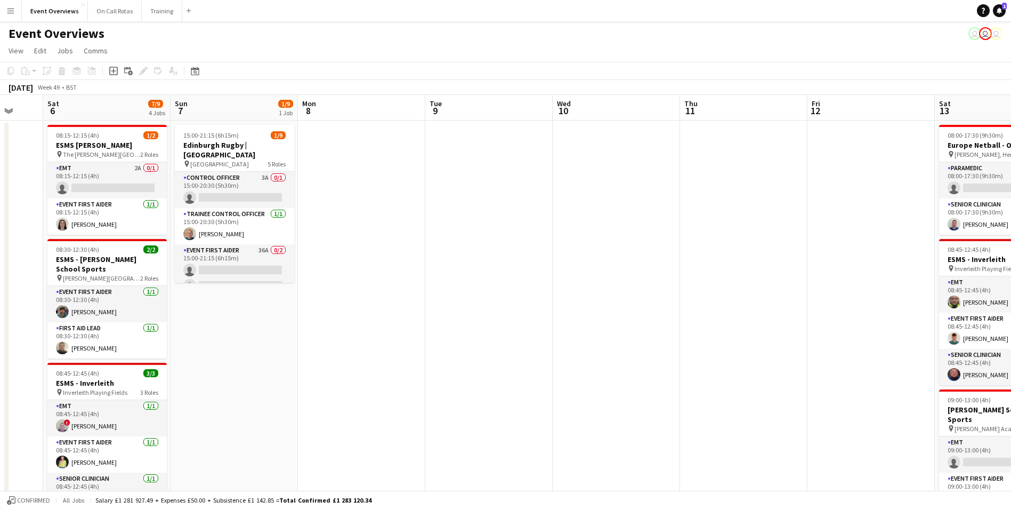
drag, startPoint x: 363, startPoint y: 203, endPoint x: 496, endPoint y: 182, distance: 134.9
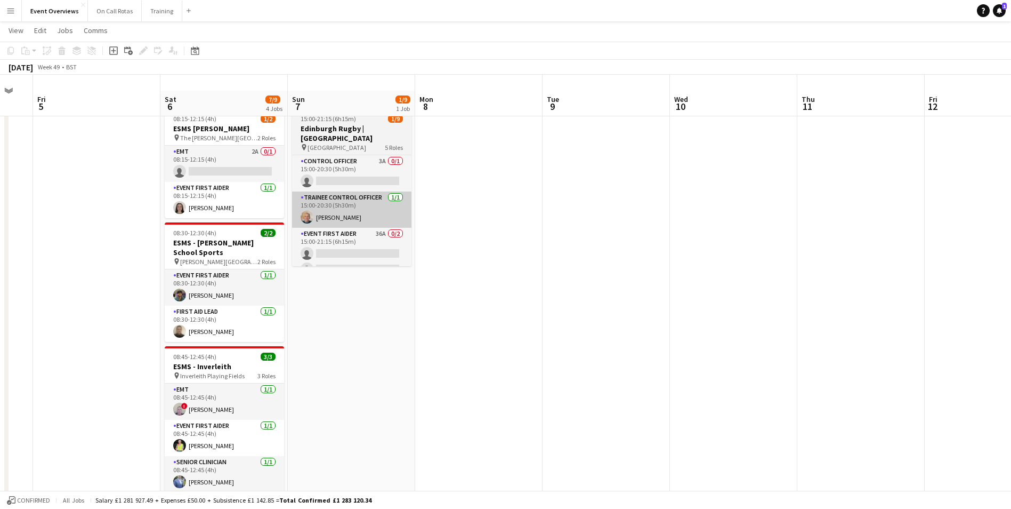
scroll to position [0, 0]
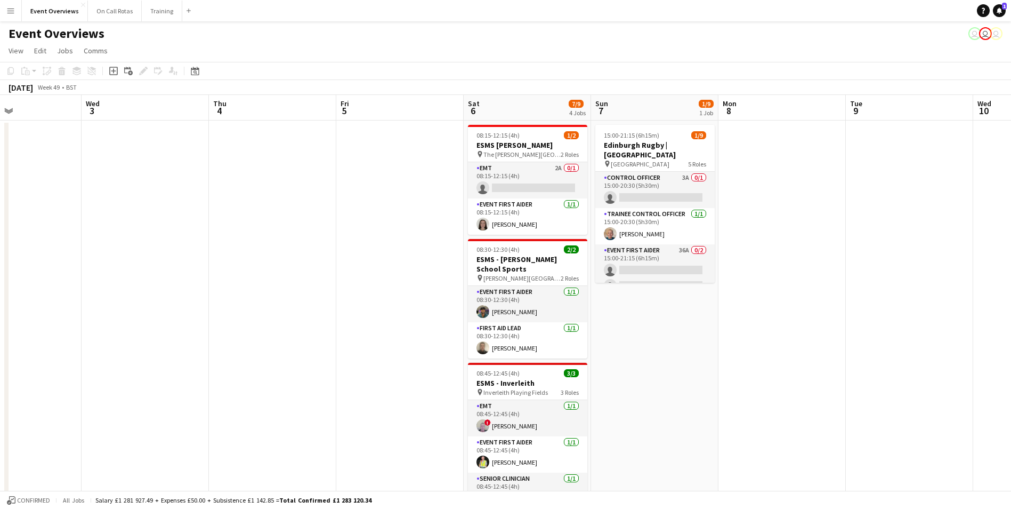
drag, startPoint x: 533, startPoint y: 199, endPoint x: 756, endPoint y: 162, distance: 226.5
click at [1011, 160] on html "Menu Boards Boards Boards All jobs Status Workforce Workforce My Workforce Recr…" at bounding box center [505, 499] width 1011 height 999
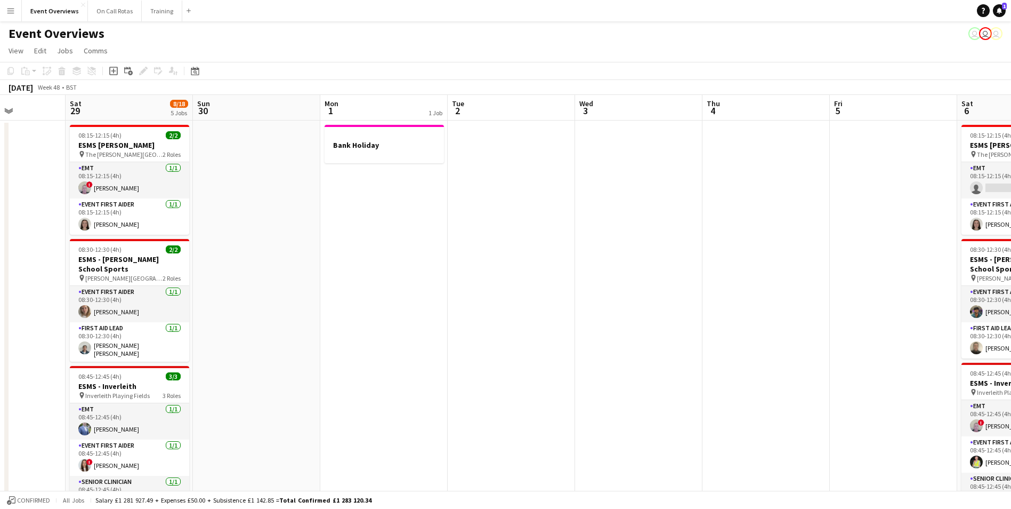
scroll to position [0, 255]
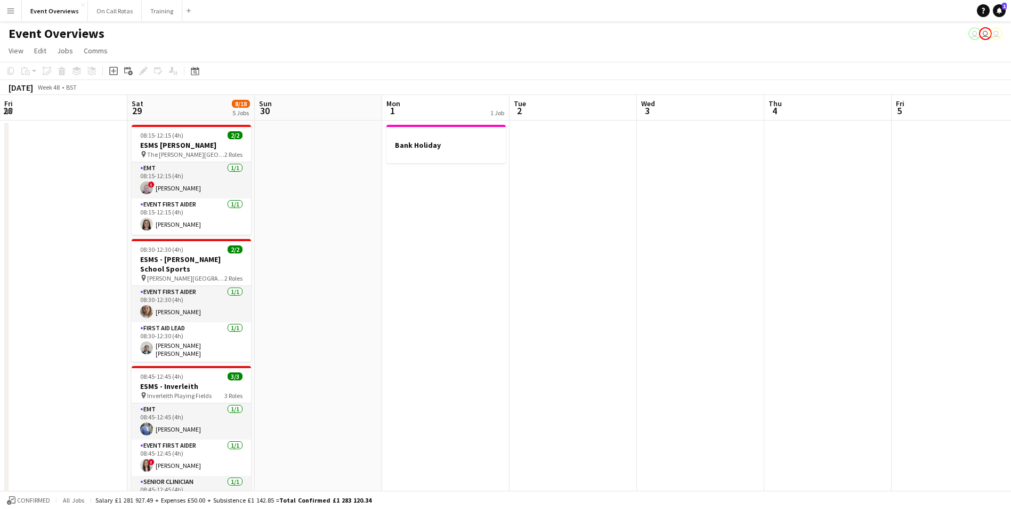
drag, startPoint x: 277, startPoint y: 188, endPoint x: 664, endPoint y: 149, distance: 388.4
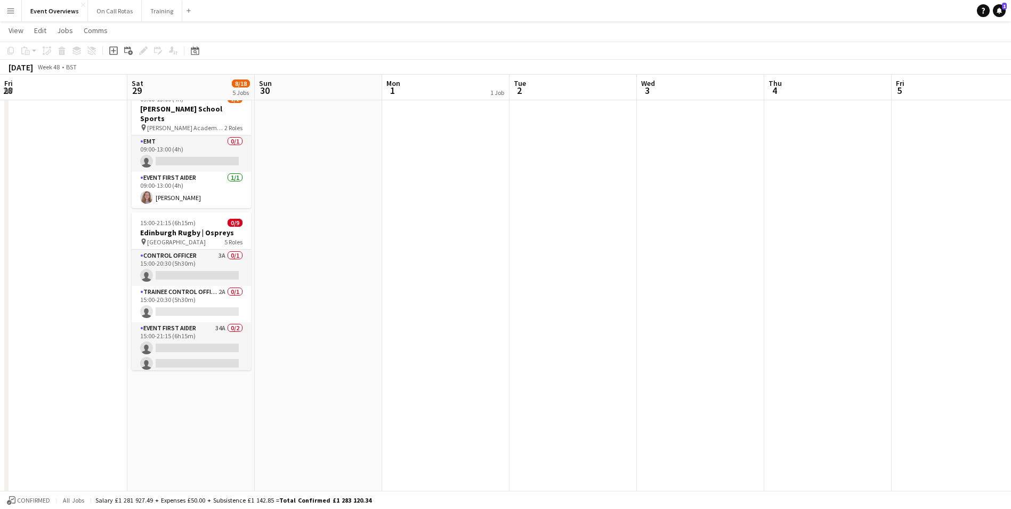
scroll to position [0, 336]
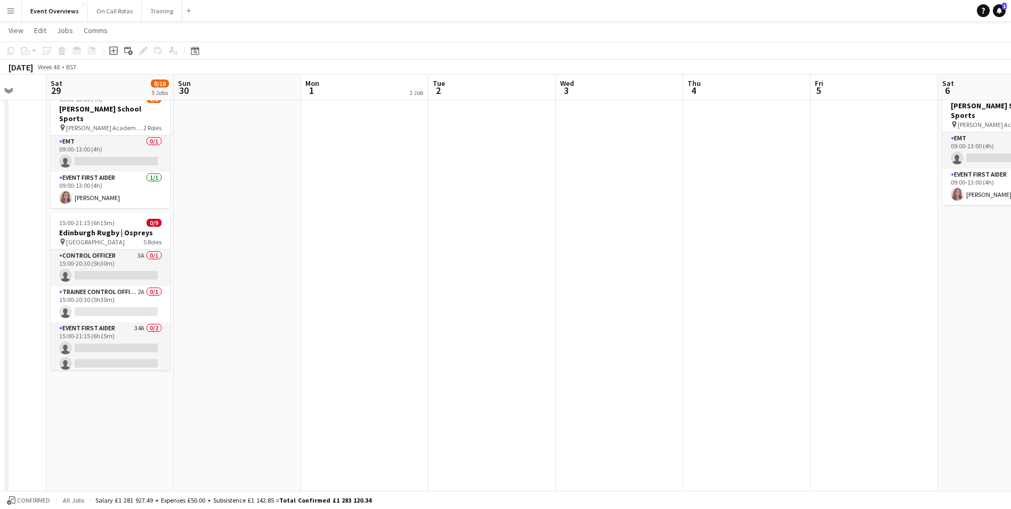
drag, startPoint x: 536, startPoint y: 196, endPoint x: 1045, endPoint y: 158, distance: 509.9
click at [1011, 158] on html "Menu Boards Boards Boards All jobs Status Workforce Workforce My Workforce Recr…" at bounding box center [505, 73] width 1011 height 998
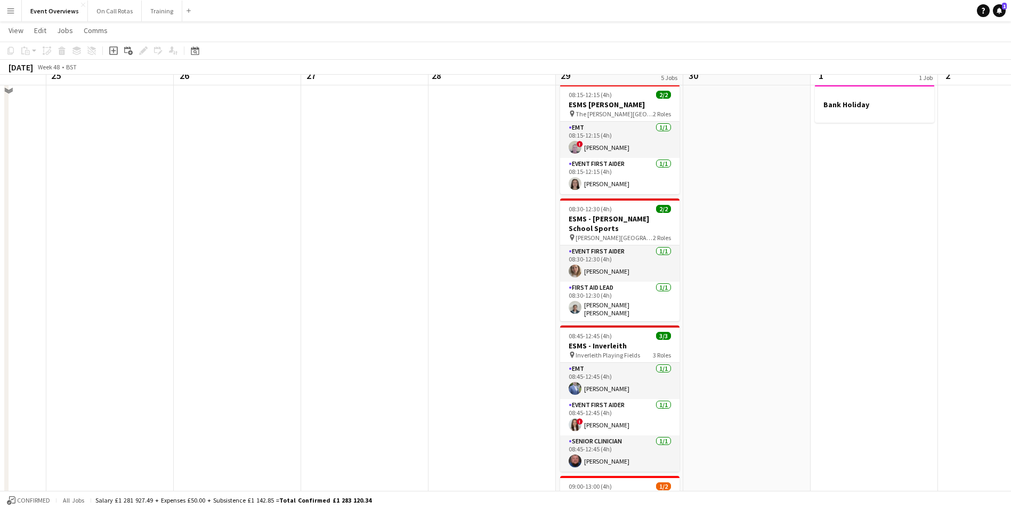
scroll to position [0, 0]
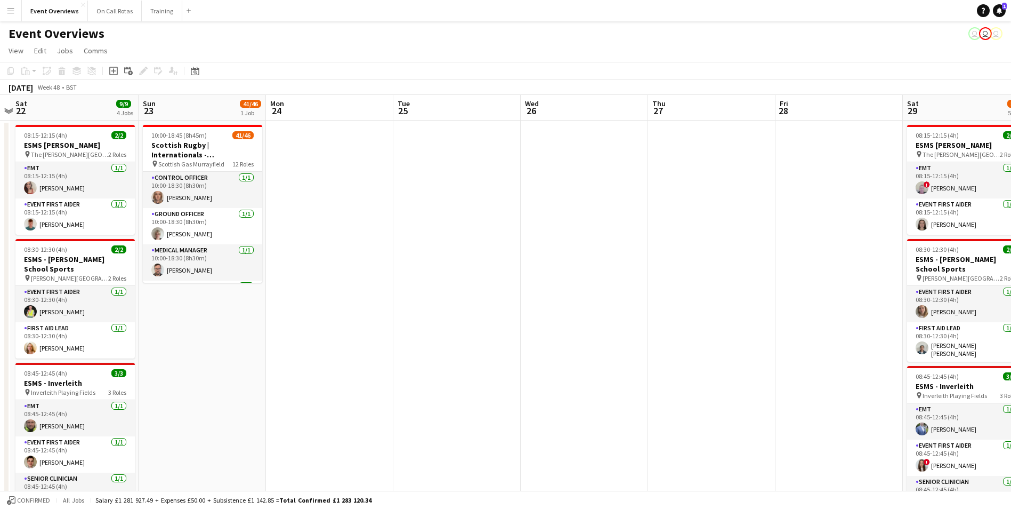
drag, startPoint x: 230, startPoint y: 201, endPoint x: 577, endPoint y: 209, distance: 347.1
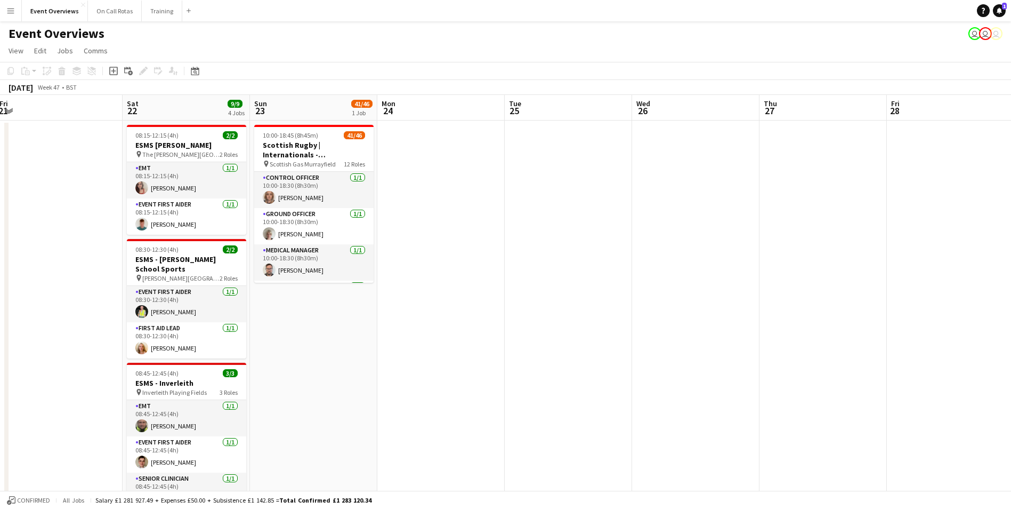
scroll to position [0, 324]
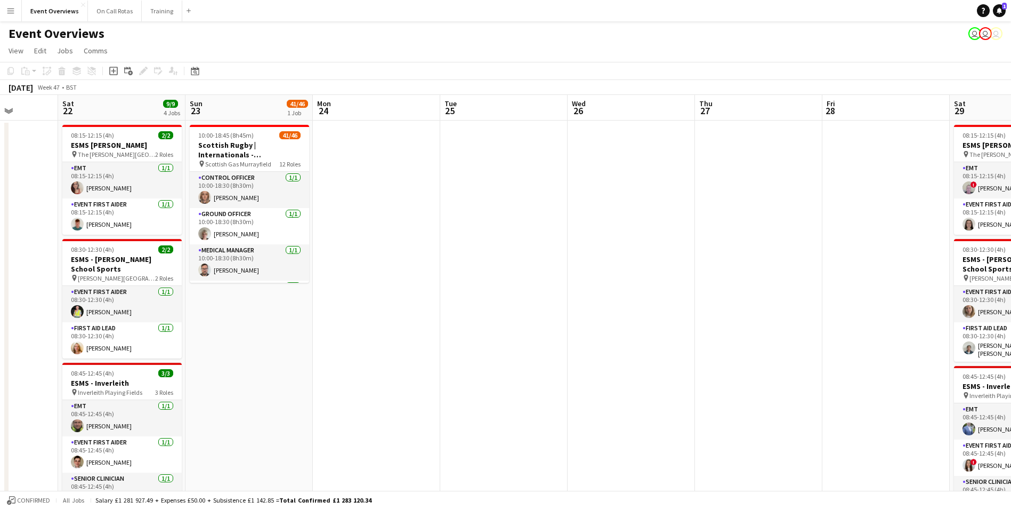
drag, startPoint x: 340, startPoint y: 264, endPoint x: 508, endPoint y: 254, distance: 168.2
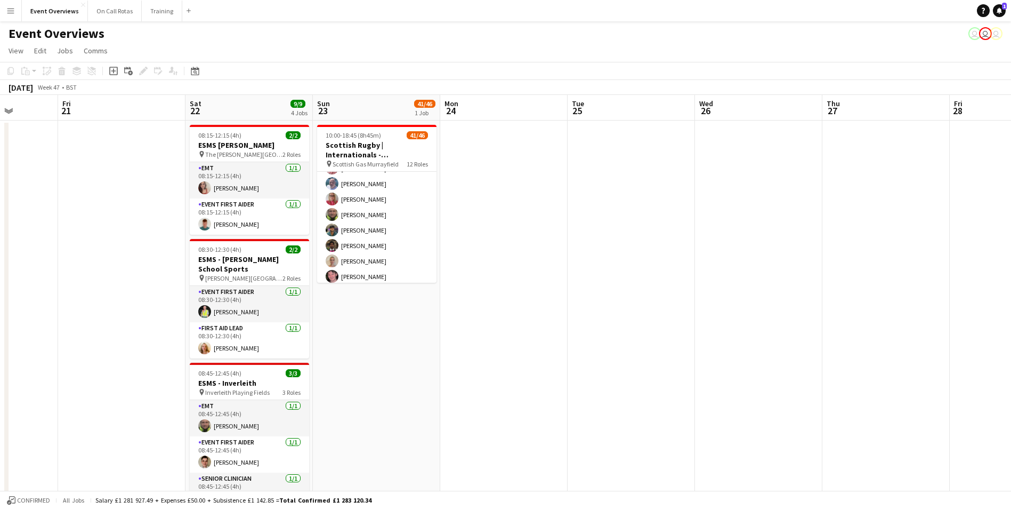
scroll to position [0, 0]
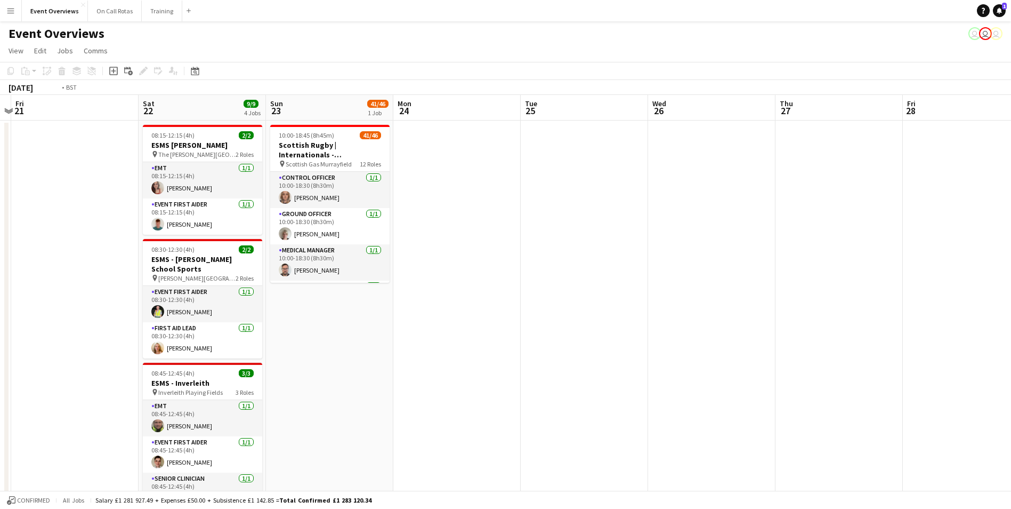
drag, startPoint x: 778, startPoint y: 203, endPoint x: 217, endPoint y: 219, distance: 560.4
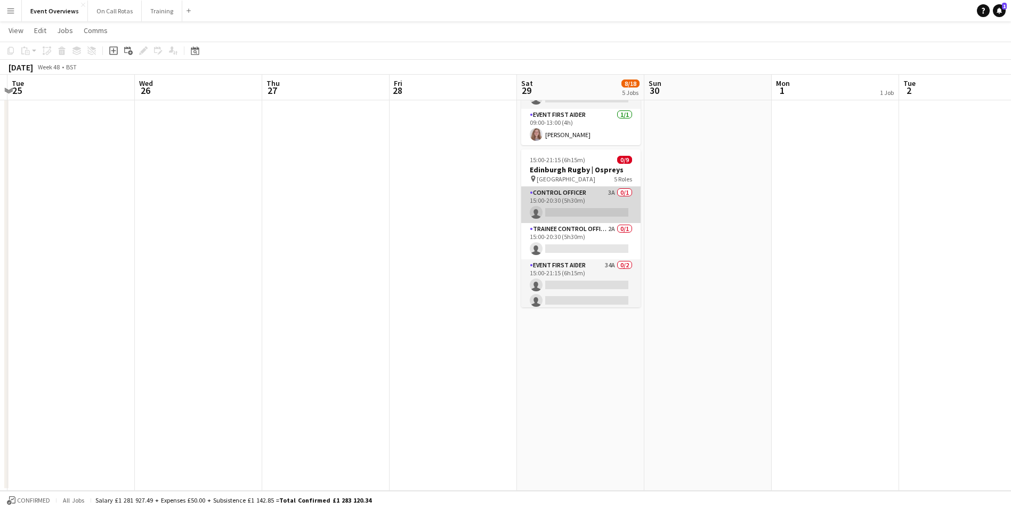
click at [587, 190] on app-card-role "Control Officer 3A 0/1 15:00-20:30 (5h30m) single-neutral-actions" at bounding box center [580, 205] width 119 height 36
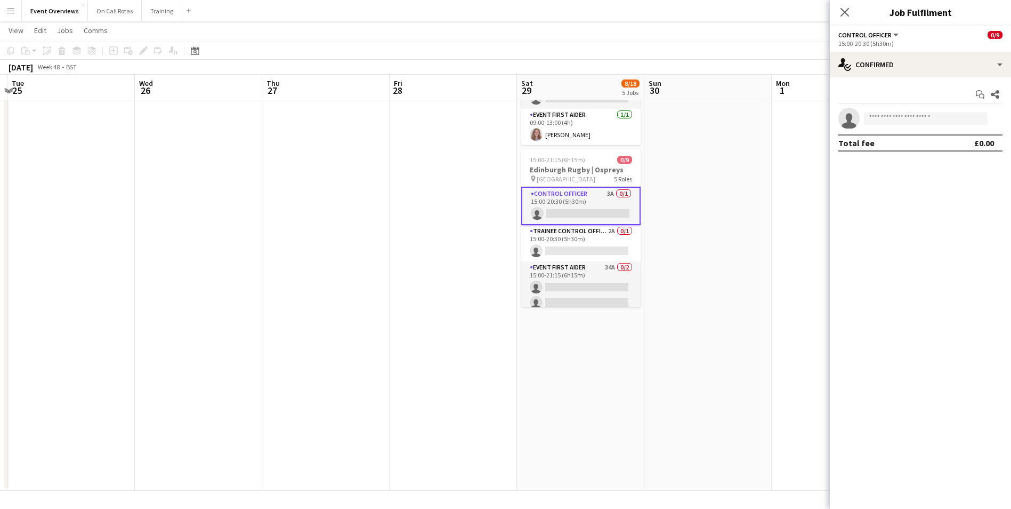
click at [954, 49] on app-options-switcher "Control Officer All roles Control Officer 0/9 15:00-20:30 (5h30m)" at bounding box center [920, 39] width 181 height 26
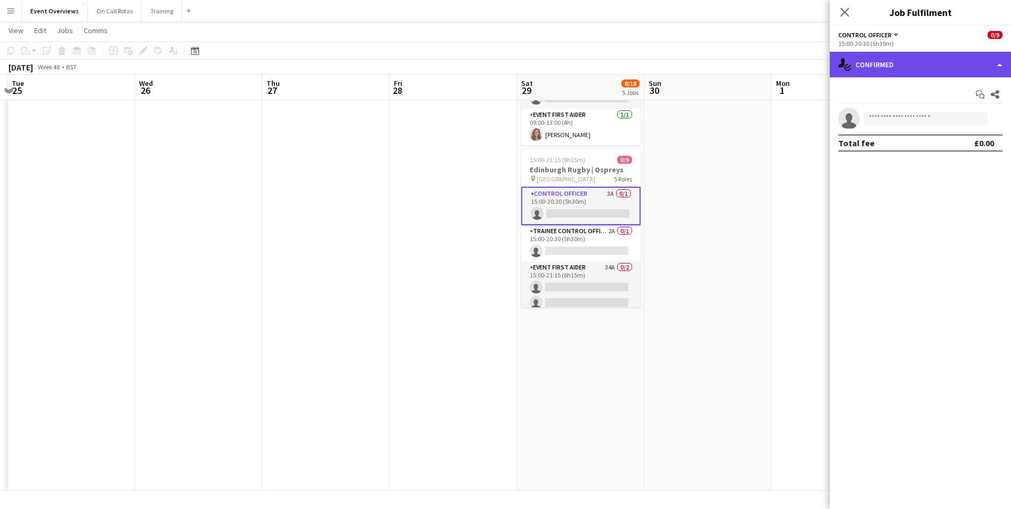
click at [954, 61] on div "single-neutral-actions-check-2 Confirmed" at bounding box center [920, 65] width 181 height 26
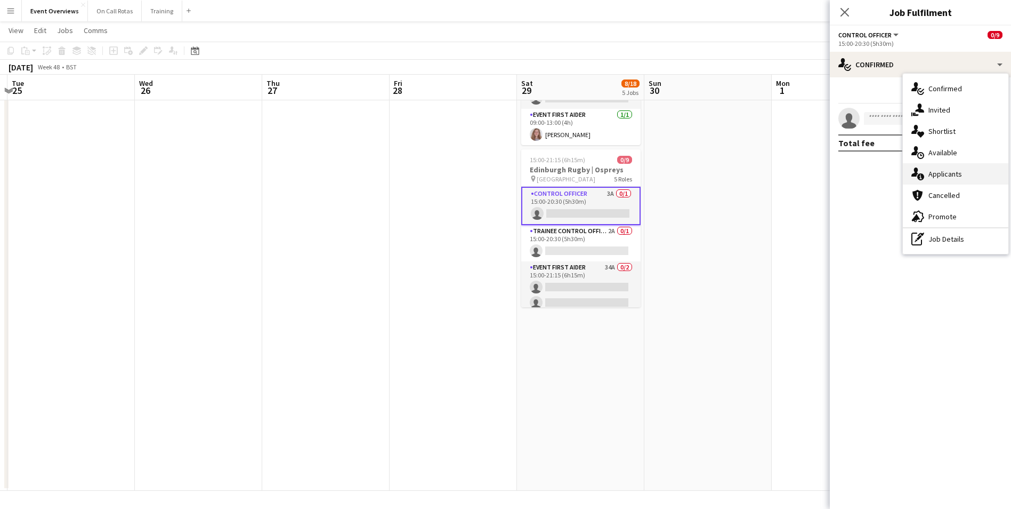
click at [945, 174] on span "Applicants" at bounding box center [946, 174] width 34 height 10
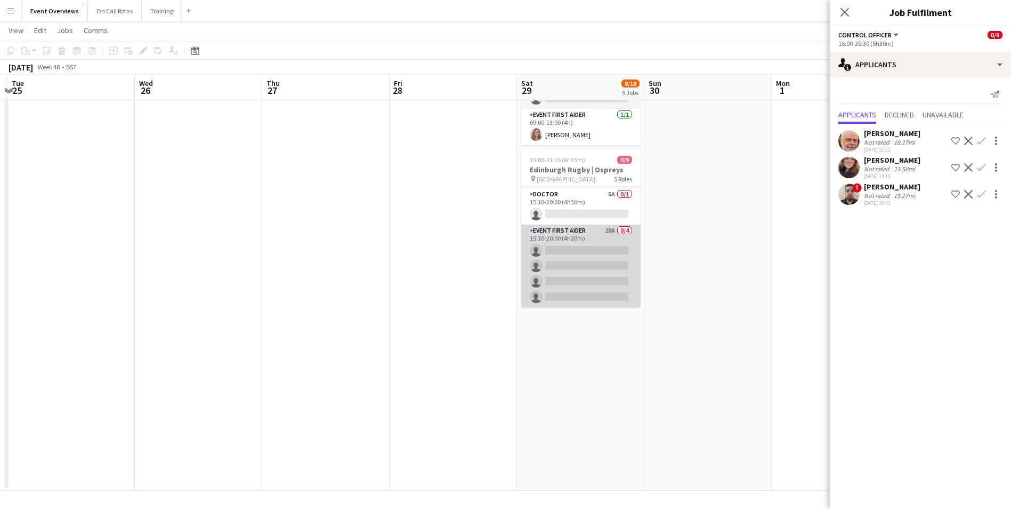
click at [568, 224] on app-card-role "Event First Aider 28A 0/4 15:30-20:00 (4h30m) single-neutral-actions single-neu…" at bounding box center [580, 265] width 119 height 83
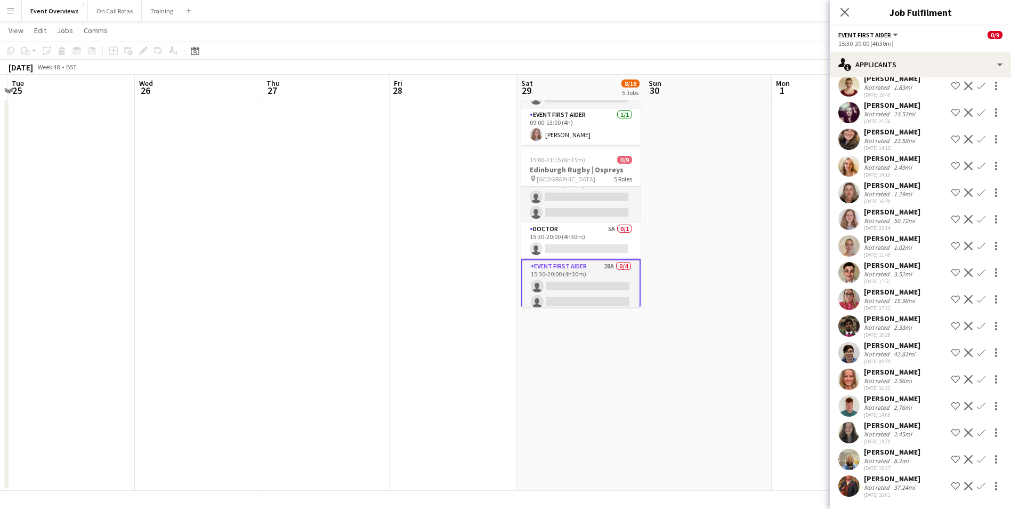
scroll to position [71, 0]
click at [571, 241] on app-card-role "Doctor 5A 0/1 15:30-20:00 (4h30m) single-neutral-actions" at bounding box center [580, 257] width 119 height 36
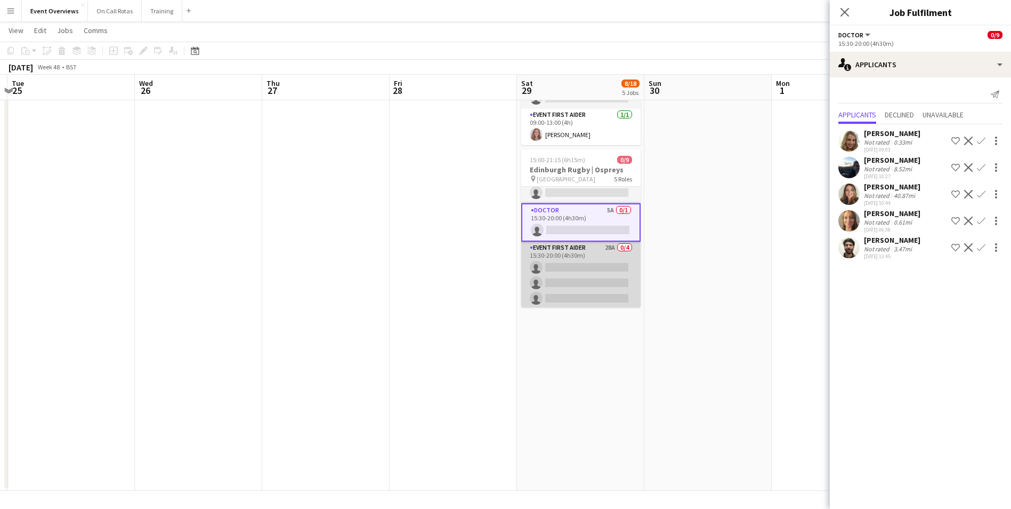
scroll to position [125, 0]
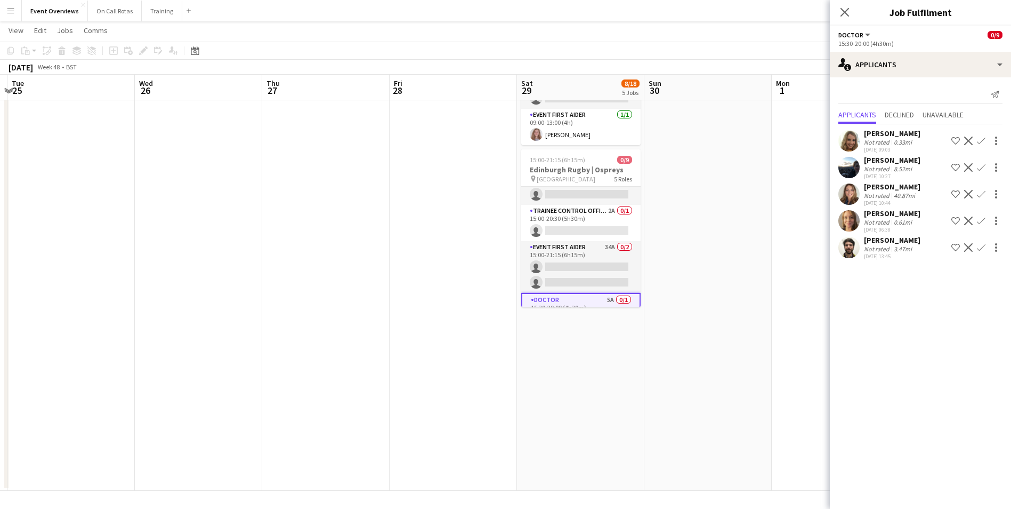
click at [571, 241] on app-card-role "Event First Aider 34A 0/2 15:00-21:15 (6h15m) single-neutral-actions single-neu…" at bounding box center [580, 267] width 119 height 52
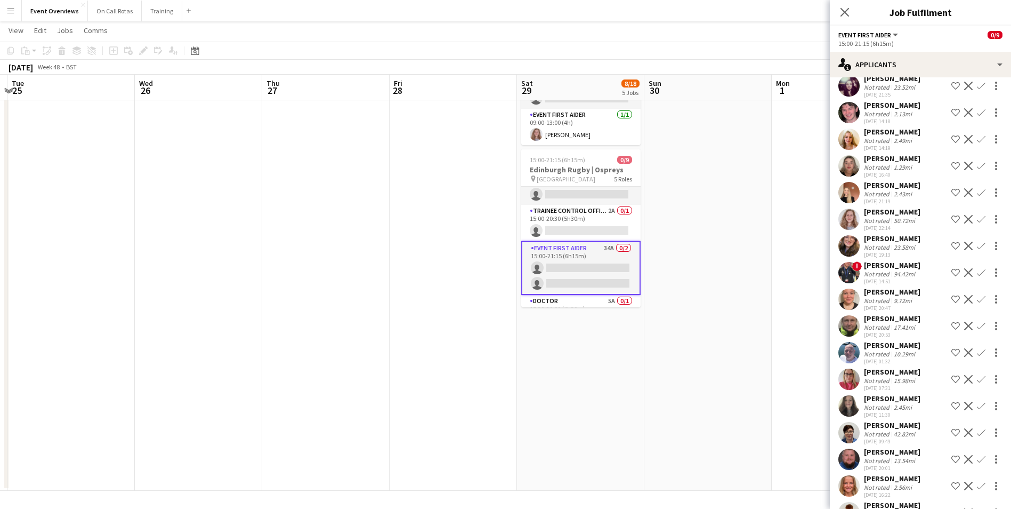
scroll to position [554, 0]
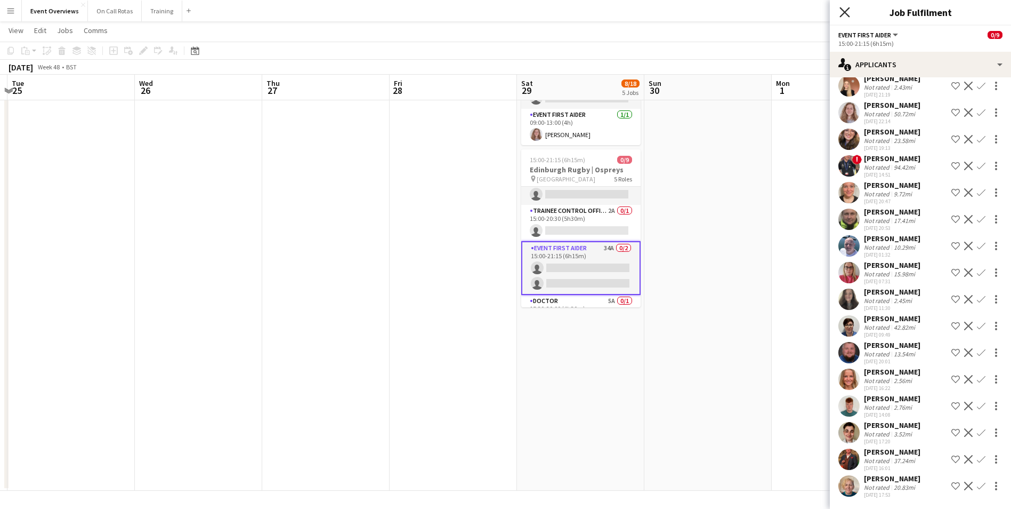
click at [849, 15] on icon "Close pop-in" at bounding box center [845, 12] width 10 height 10
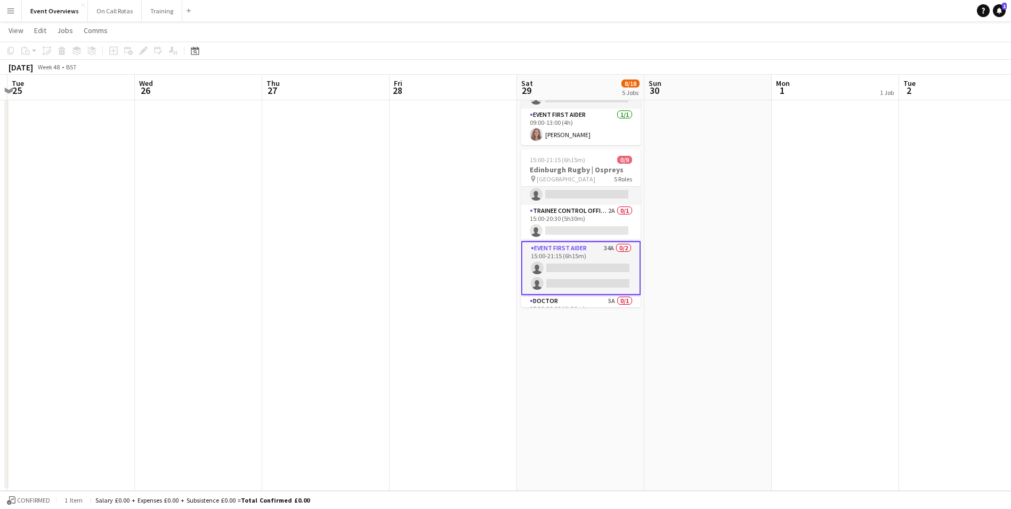
click at [763, 256] on app-date-cell at bounding box center [707, 60] width 127 height 860
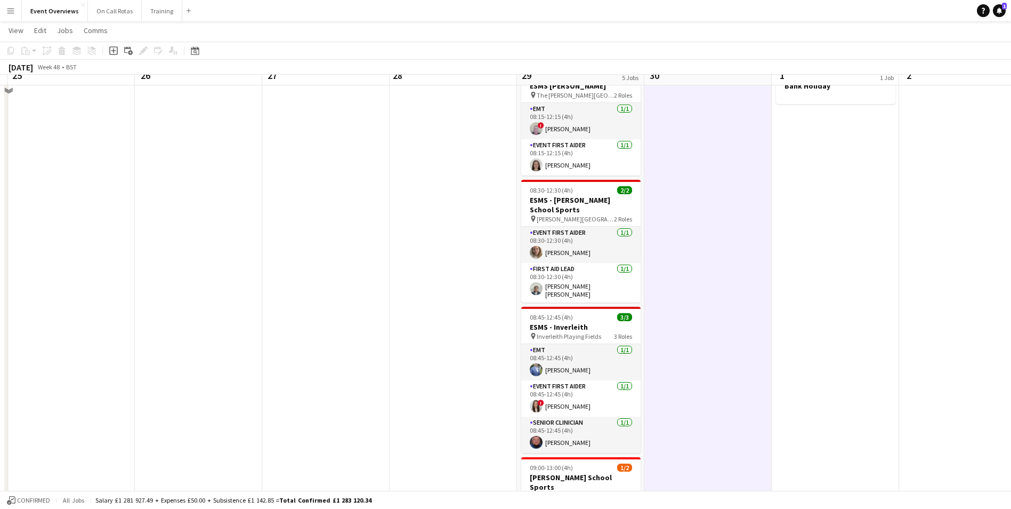
scroll to position [0, 0]
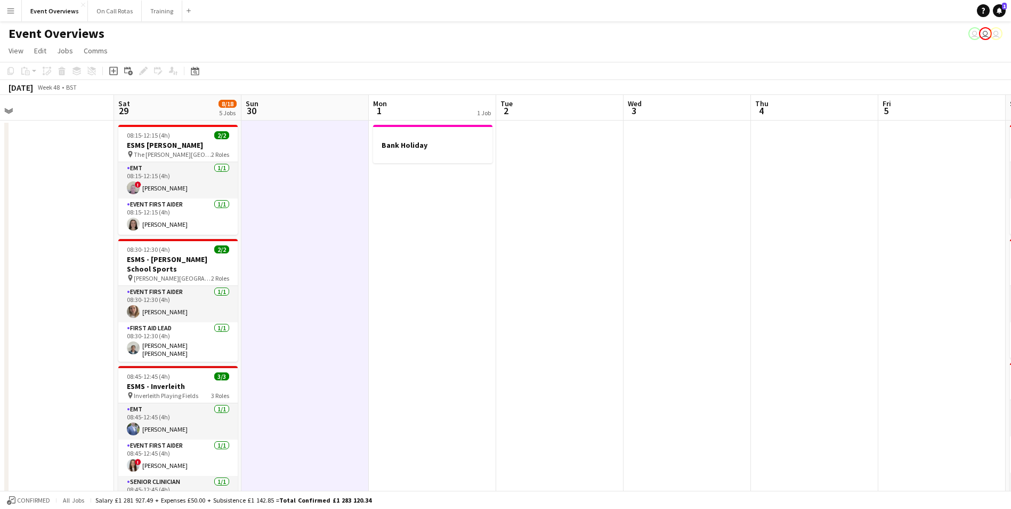
drag, startPoint x: 872, startPoint y: 229, endPoint x: 425, endPoint y: 289, distance: 451.2
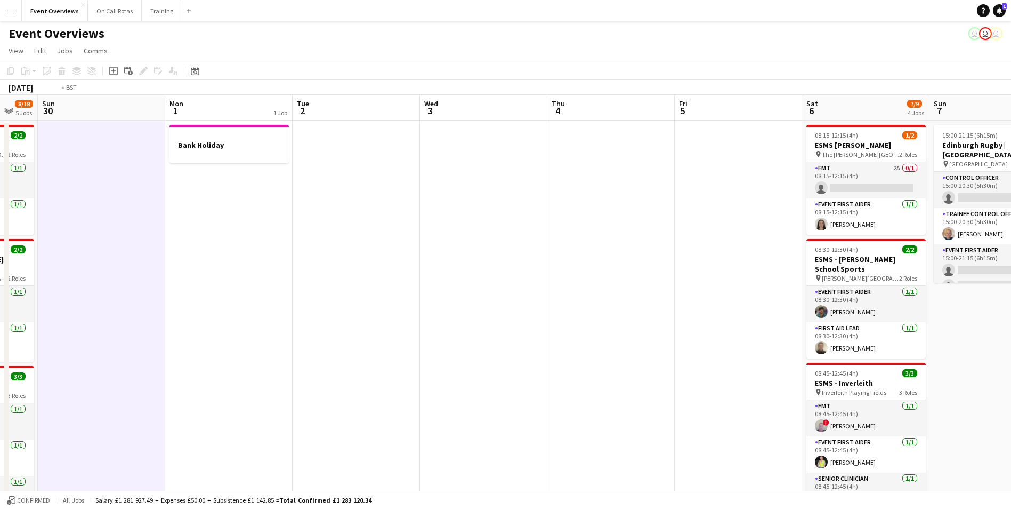
drag, startPoint x: 727, startPoint y: 222, endPoint x: 528, endPoint y: 249, distance: 201.2
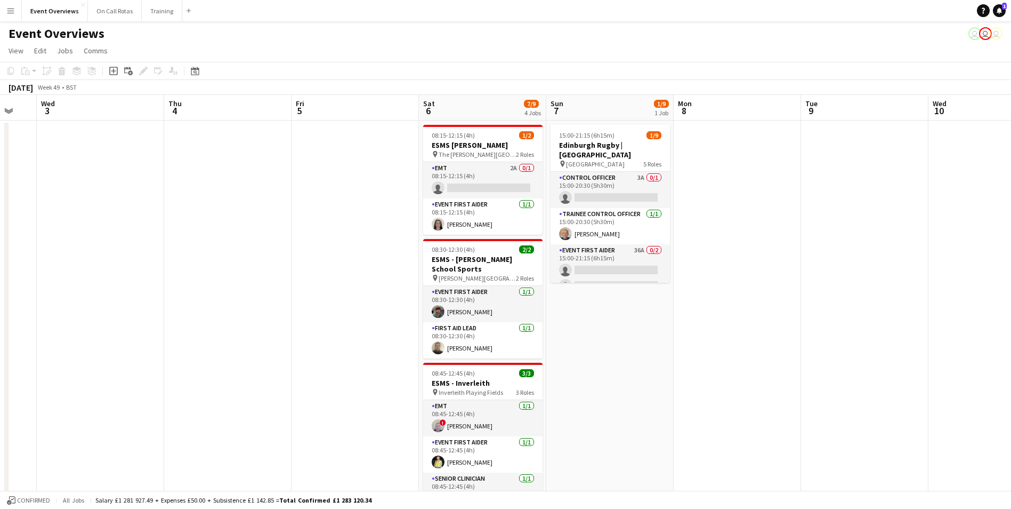
drag, startPoint x: 941, startPoint y: 205, endPoint x: 359, endPoint y: 286, distance: 587.6
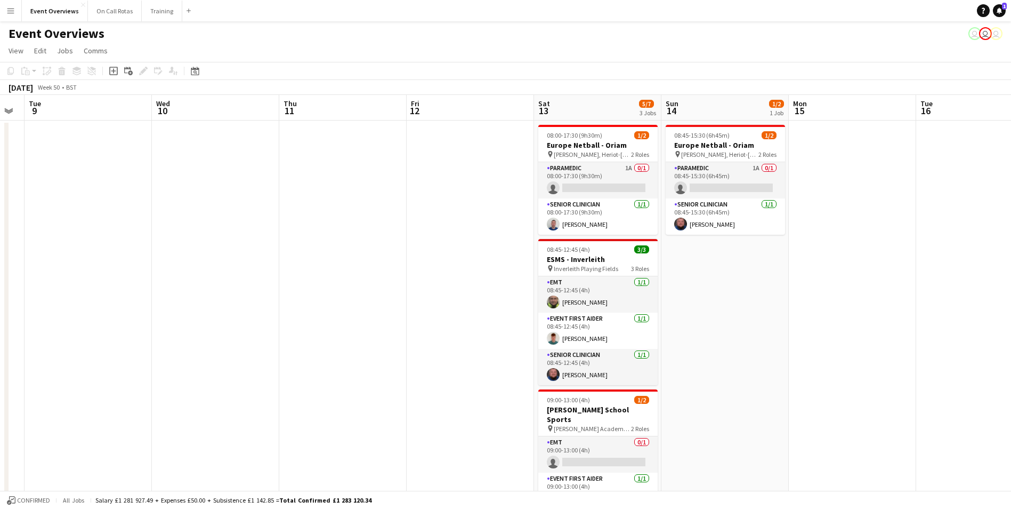
drag, startPoint x: 745, startPoint y: 200, endPoint x: 351, endPoint y: 266, distance: 399.9
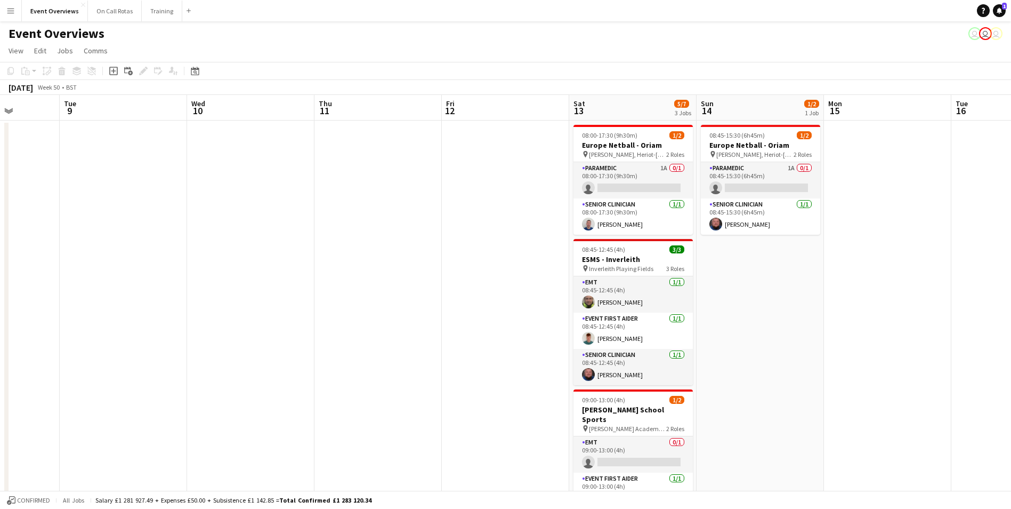
drag, startPoint x: 801, startPoint y: 240, endPoint x: 709, endPoint y: 243, distance: 92.3
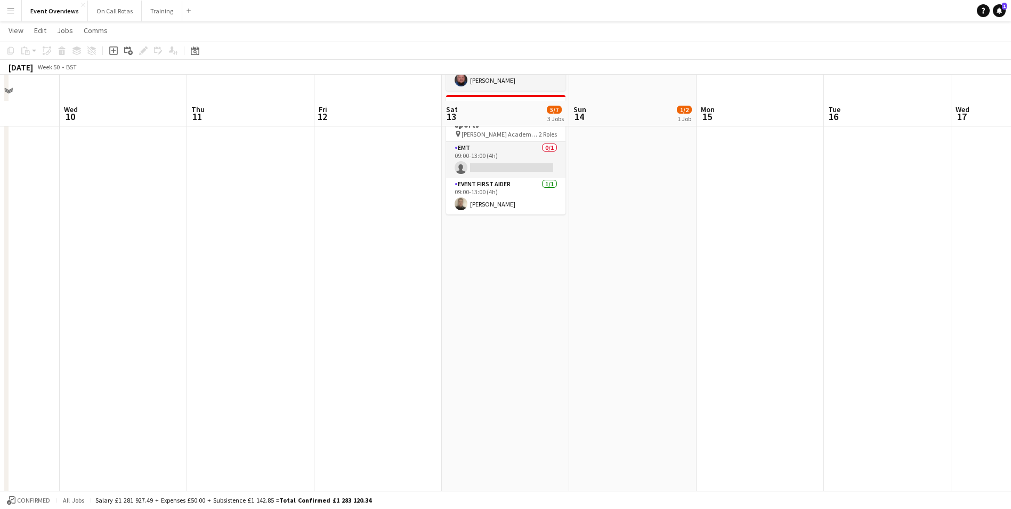
scroll to position [0, 0]
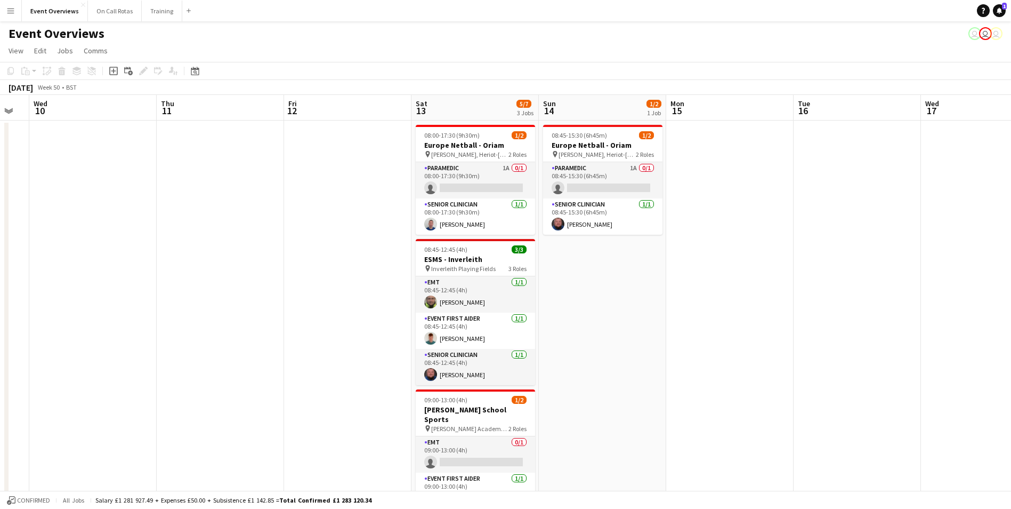
drag, startPoint x: 853, startPoint y: 230, endPoint x: 426, endPoint y: 252, distance: 427.5
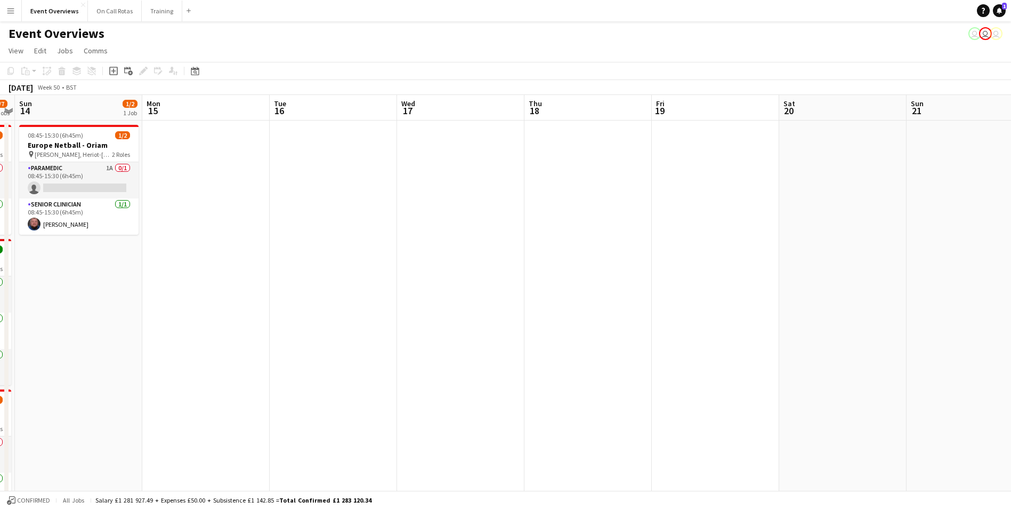
drag, startPoint x: 576, startPoint y: 204, endPoint x: 627, endPoint y: 190, distance: 53.5
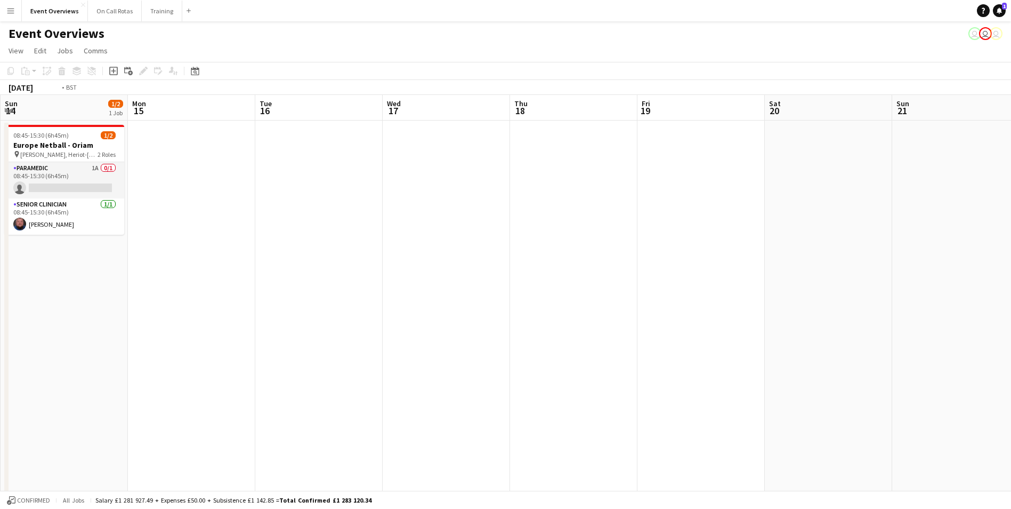
drag, startPoint x: 691, startPoint y: 185, endPoint x: 440, endPoint y: 217, distance: 253.1
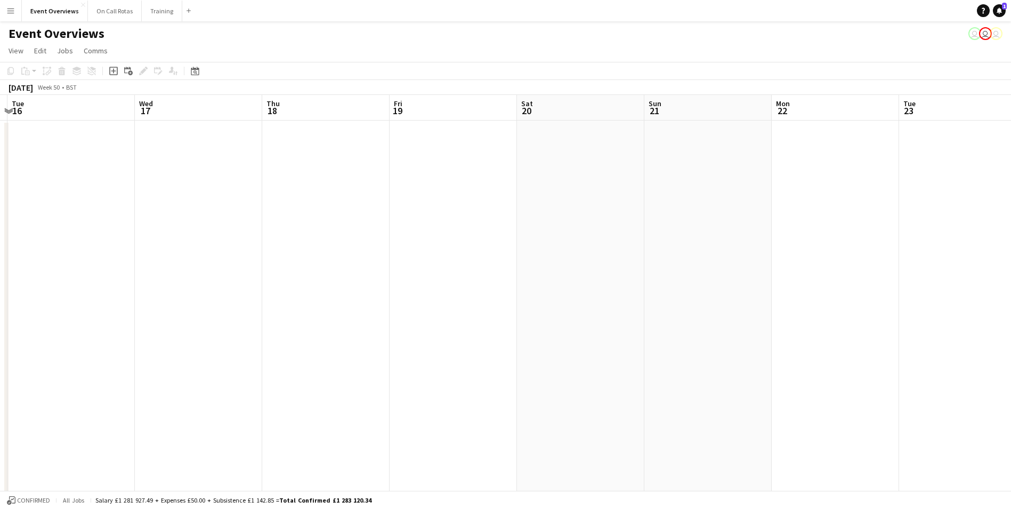
drag, startPoint x: 792, startPoint y: 187, endPoint x: 459, endPoint y: 213, distance: 333.6
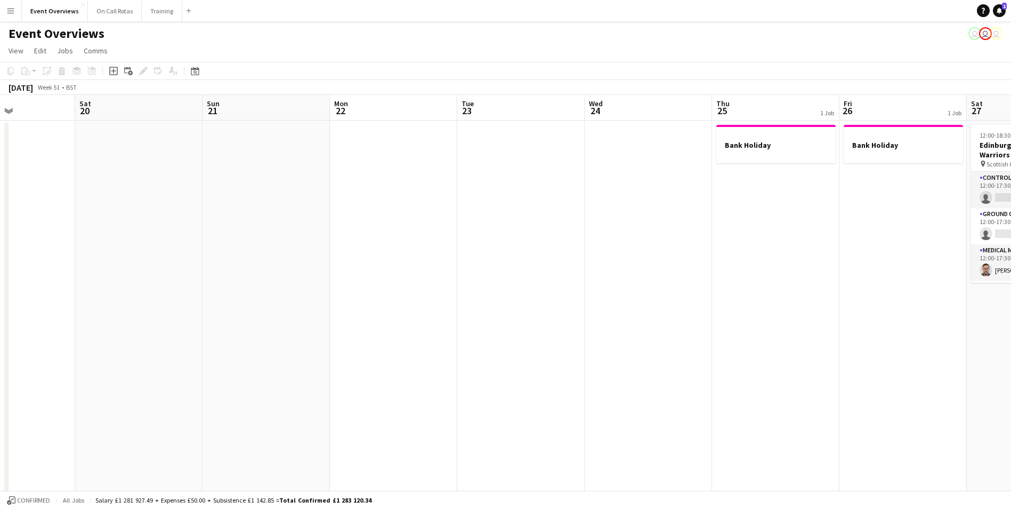
drag, startPoint x: 759, startPoint y: 180, endPoint x: 463, endPoint y: 209, distance: 297.8
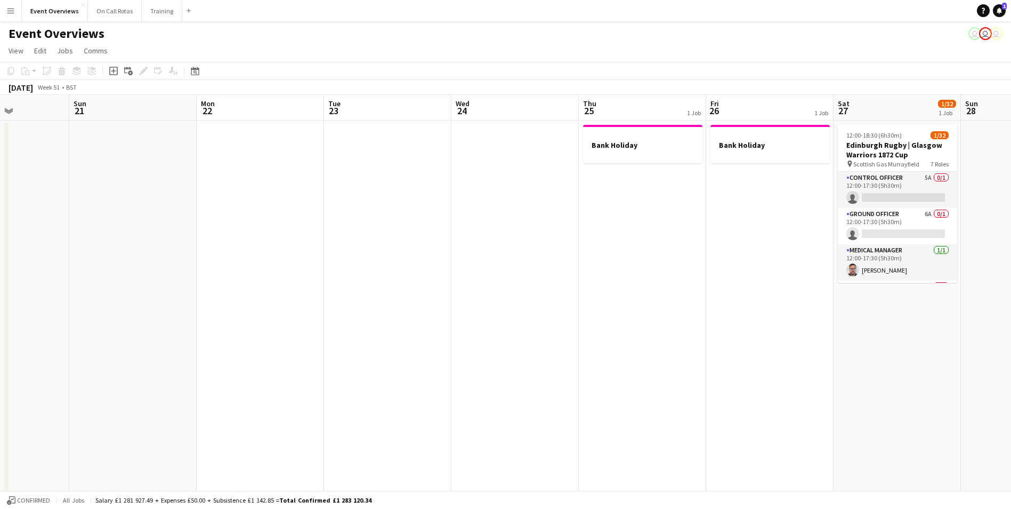
drag, startPoint x: 725, startPoint y: 183, endPoint x: 504, endPoint y: 200, distance: 221.9
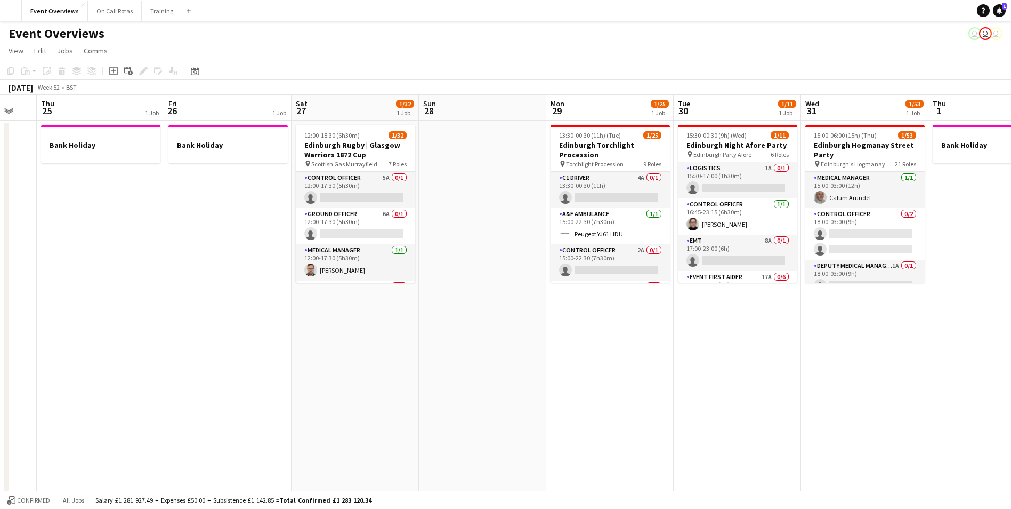
drag, startPoint x: 893, startPoint y: 175, endPoint x: 408, endPoint y: 232, distance: 488.5
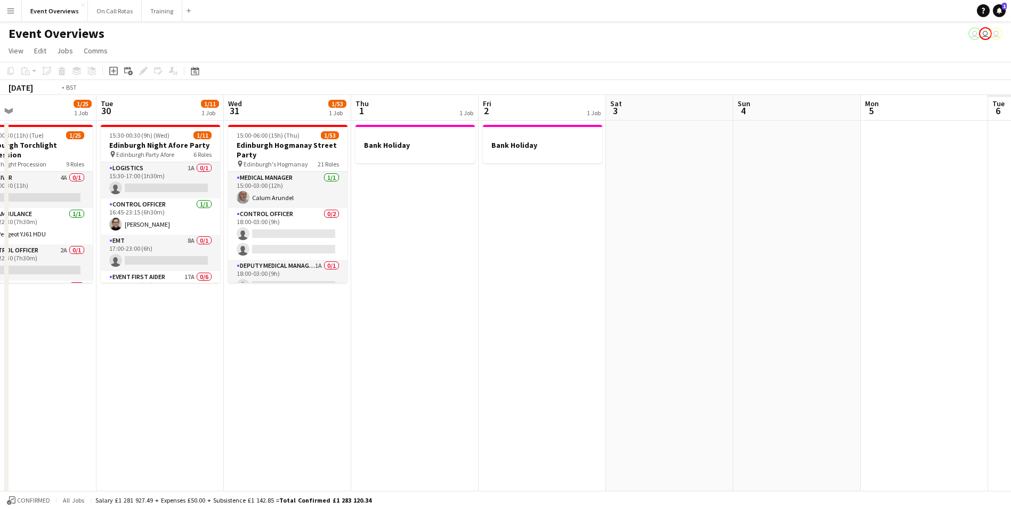
drag, startPoint x: 972, startPoint y: 120, endPoint x: 421, endPoint y: 189, distance: 556.0
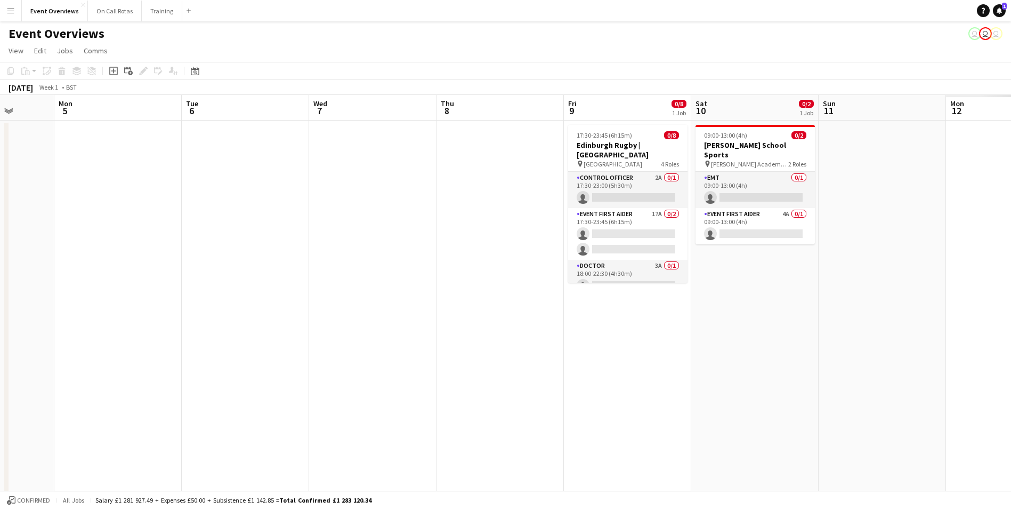
scroll to position [0, 368]
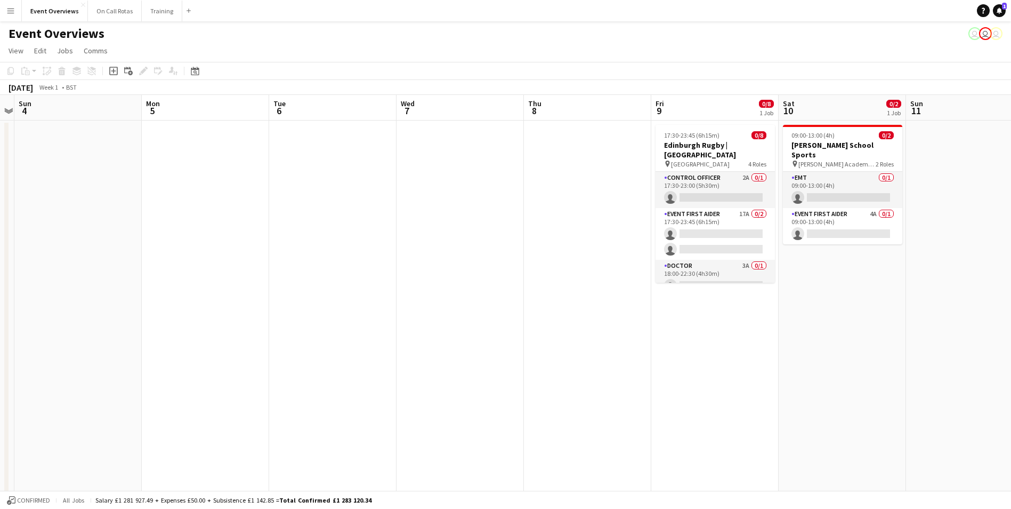
drag, startPoint x: 835, startPoint y: 131, endPoint x: 243, endPoint y: 223, distance: 598.8
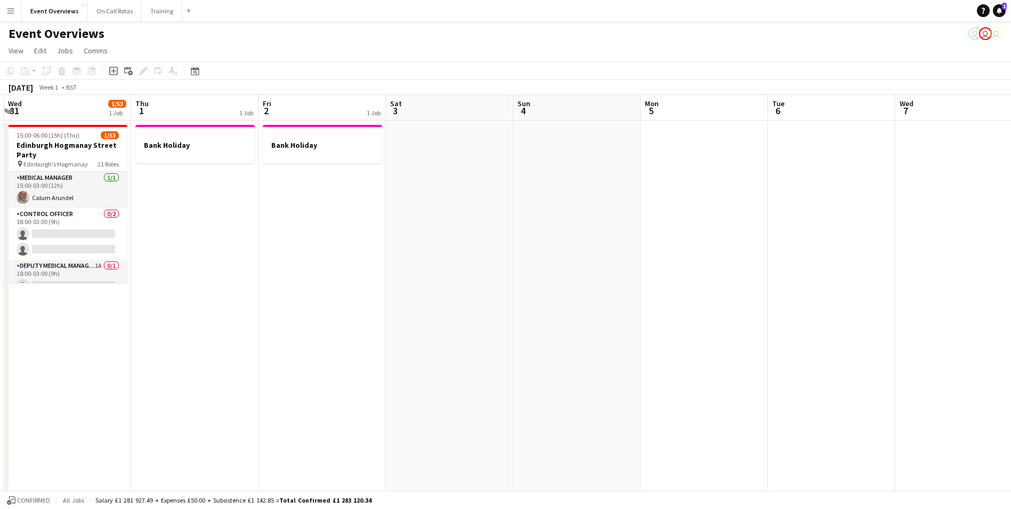
drag, startPoint x: 377, startPoint y: 296, endPoint x: 876, endPoint y: 248, distance: 501.2
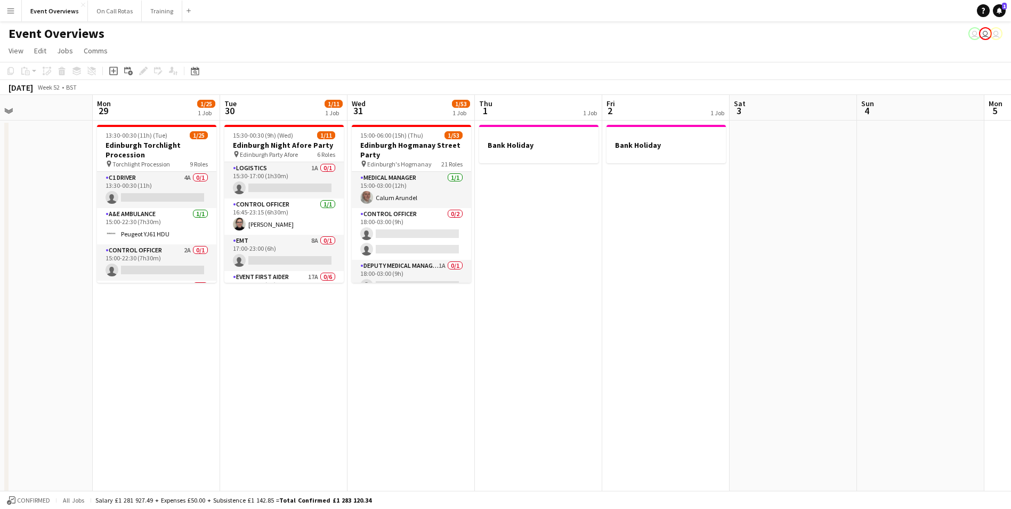
scroll to position [0, 336]
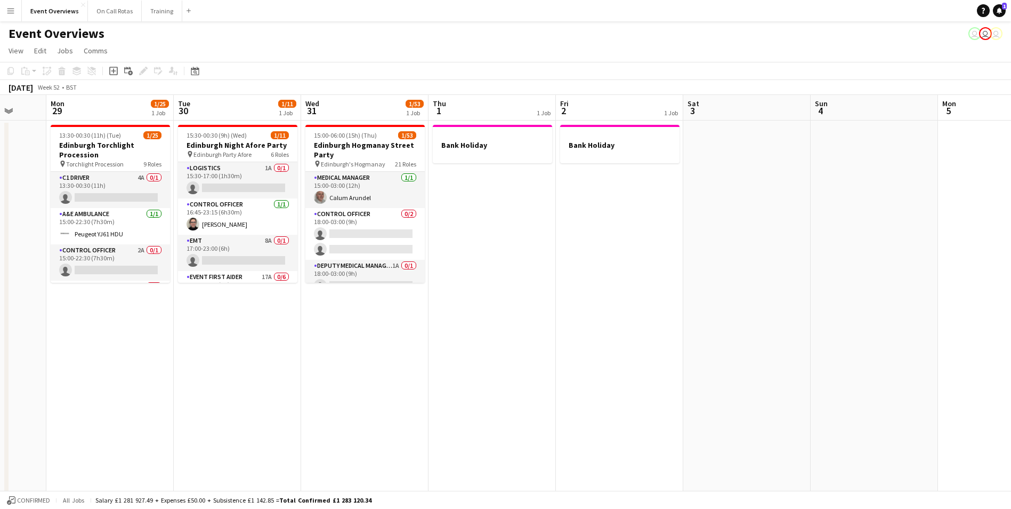
drag, startPoint x: 477, startPoint y: 304, endPoint x: 774, endPoint y: 267, distance: 299.7
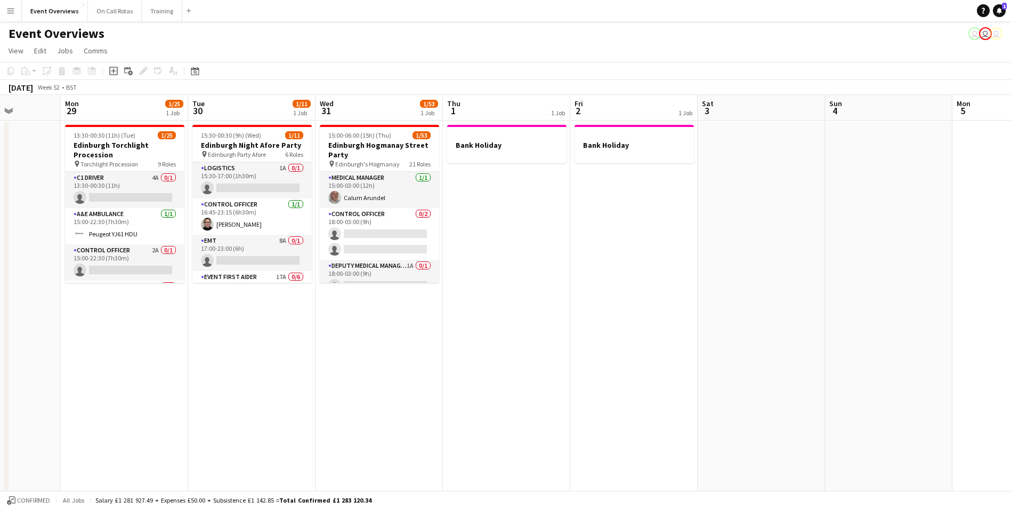
drag, startPoint x: 337, startPoint y: 318, endPoint x: 811, endPoint y: 235, distance: 481.5
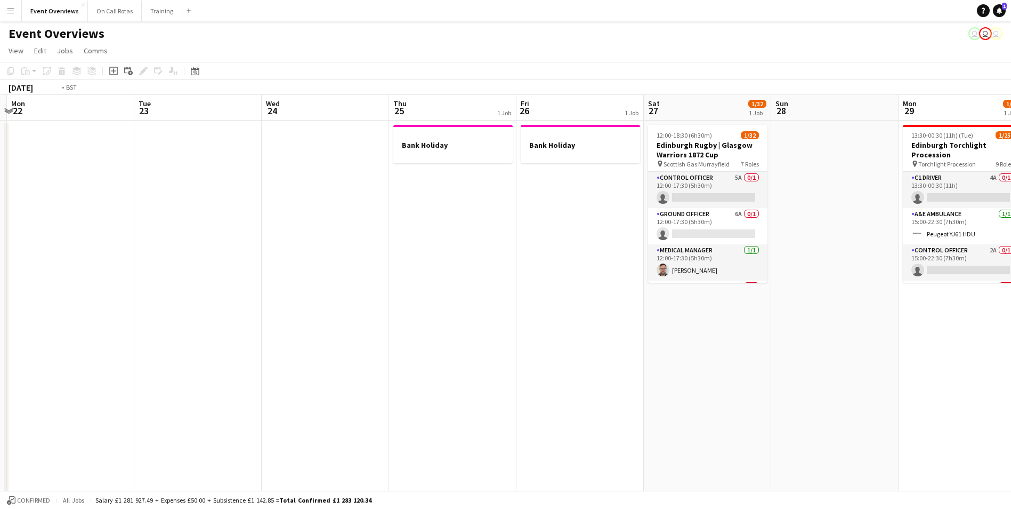
drag, startPoint x: 186, startPoint y: 263, endPoint x: 769, endPoint y: 206, distance: 585.9
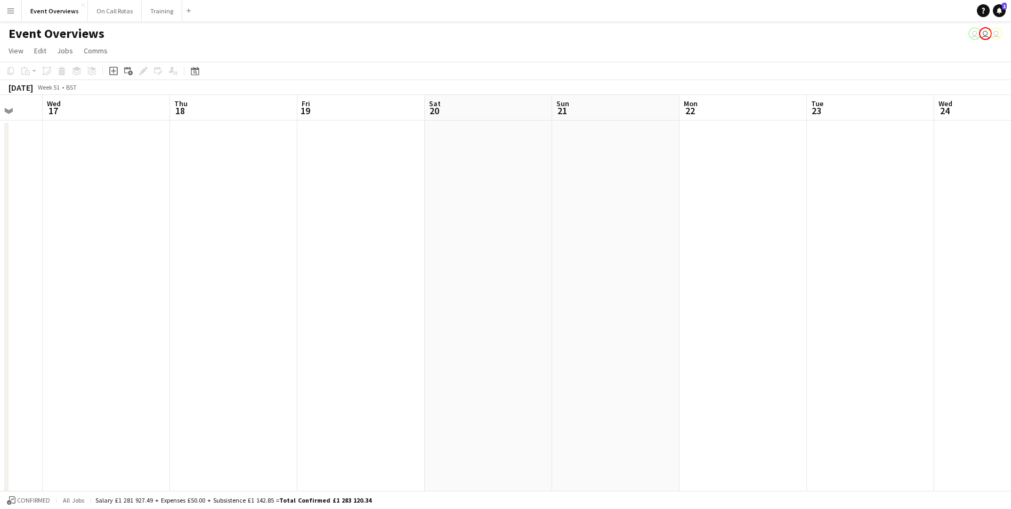
drag, startPoint x: 419, startPoint y: 233, endPoint x: 965, endPoint y: 175, distance: 548.4
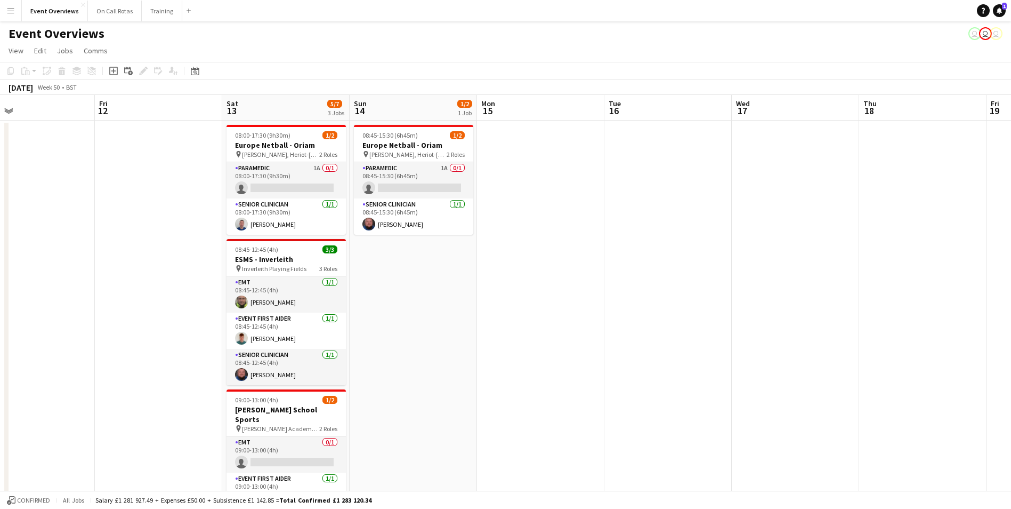
drag, startPoint x: 316, startPoint y: 260, endPoint x: 878, endPoint y: 180, distance: 567.5
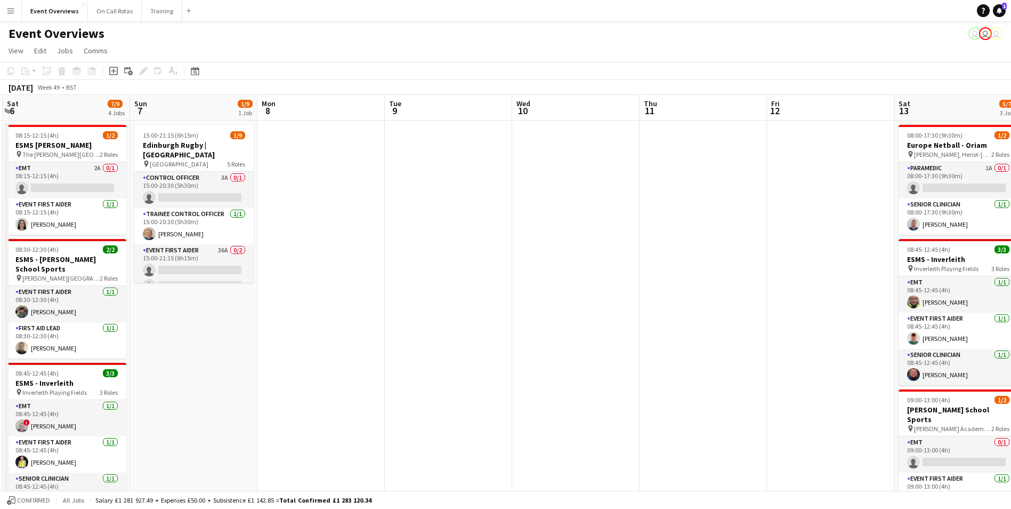
drag, startPoint x: 230, startPoint y: 260, endPoint x: 902, endPoint y: 133, distance: 684.0
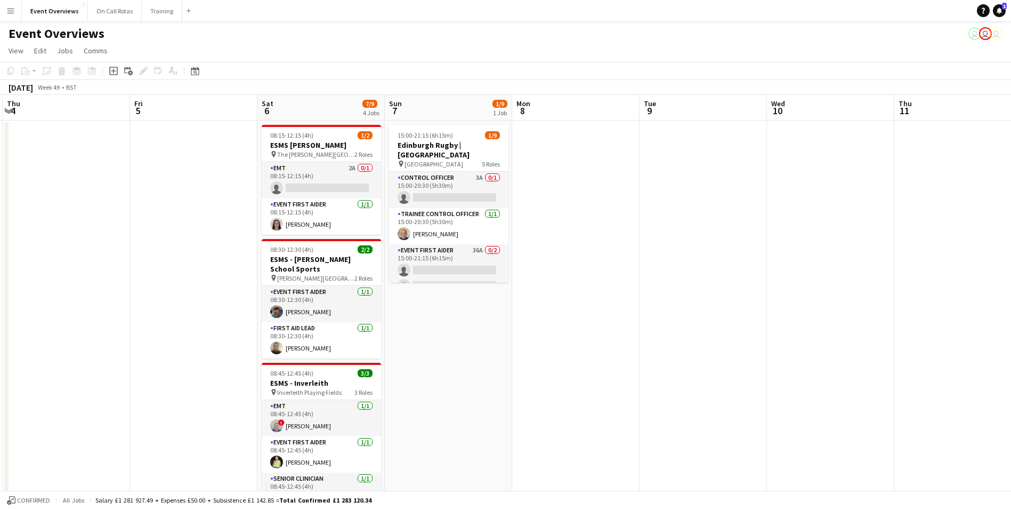
scroll to position [0, 240]
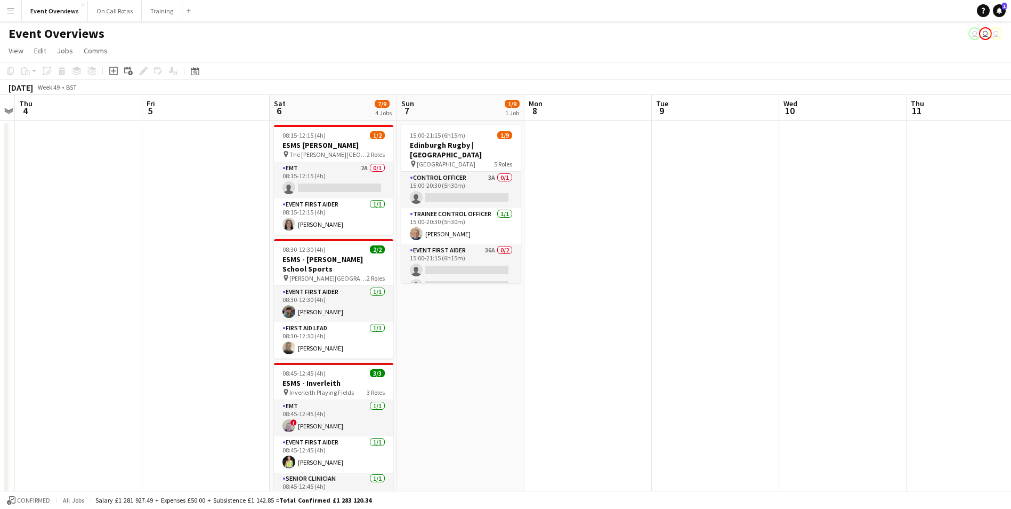
drag, startPoint x: 691, startPoint y: 154, endPoint x: 770, endPoint y: 140, distance: 80.1
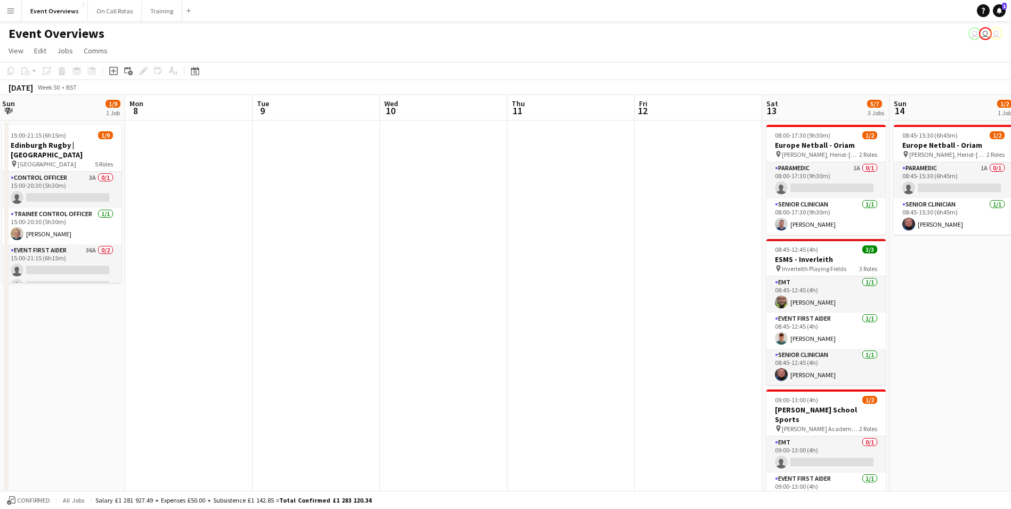
scroll to position [0, 423]
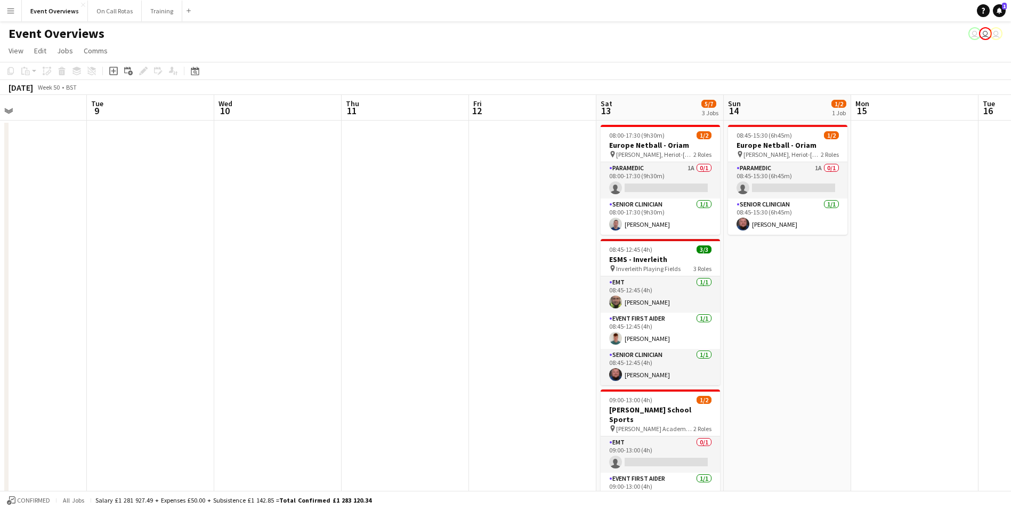
drag, startPoint x: 745, startPoint y: 189, endPoint x: 180, endPoint y: 141, distance: 567.0
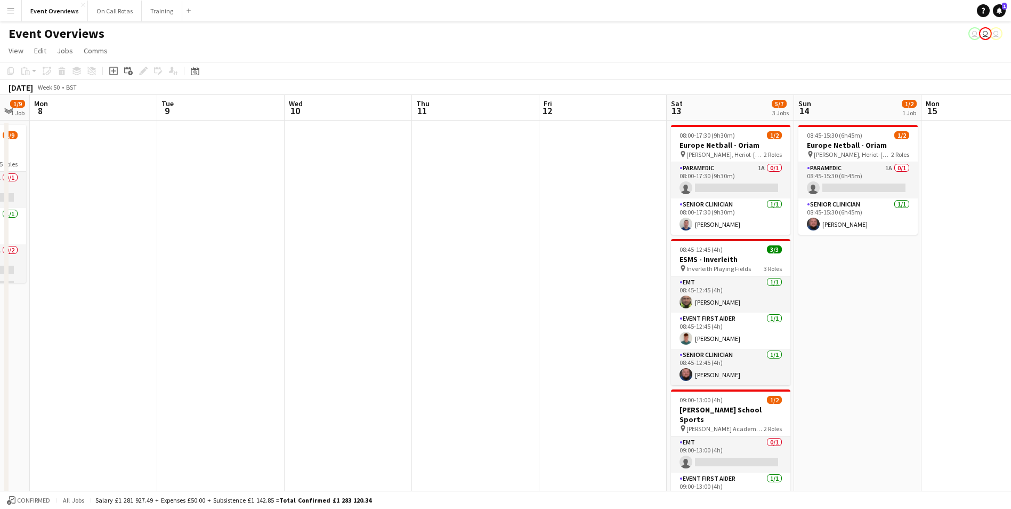
drag, startPoint x: 926, startPoint y: 171, endPoint x: 233, endPoint y: 144, distance: 693.5
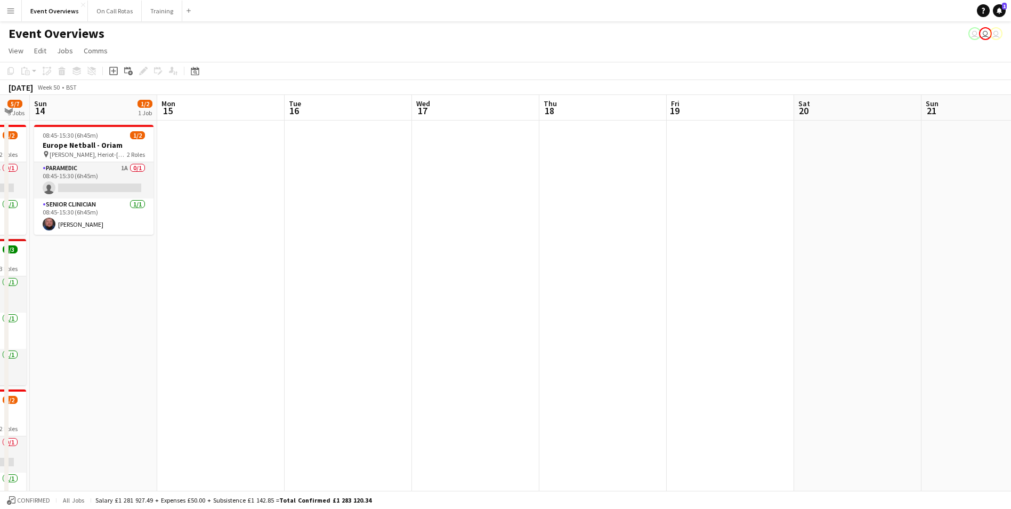
scroll to position [0, 351]
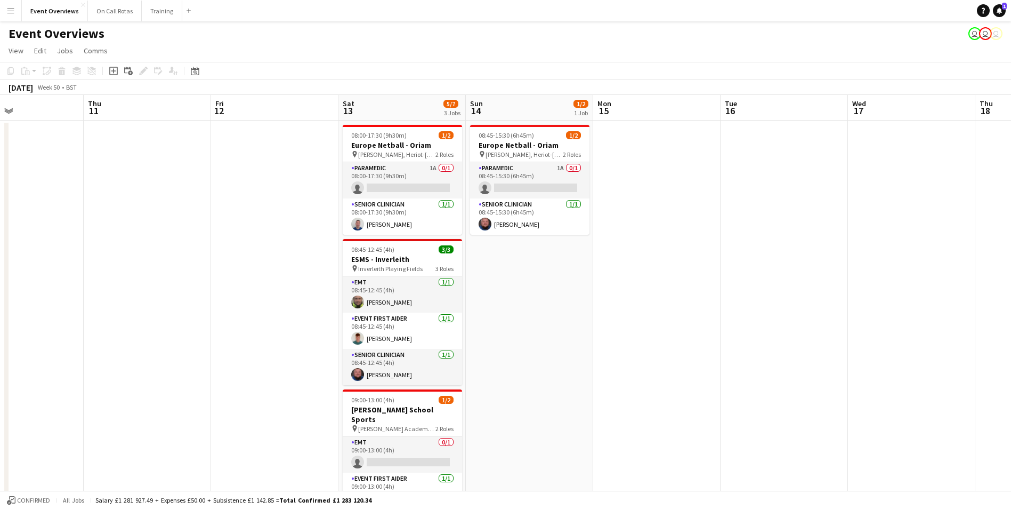
drag, startPoint x: 368, startPoint y: 211, endPoint x: 803, endPoint y: 215, distance: 435.0
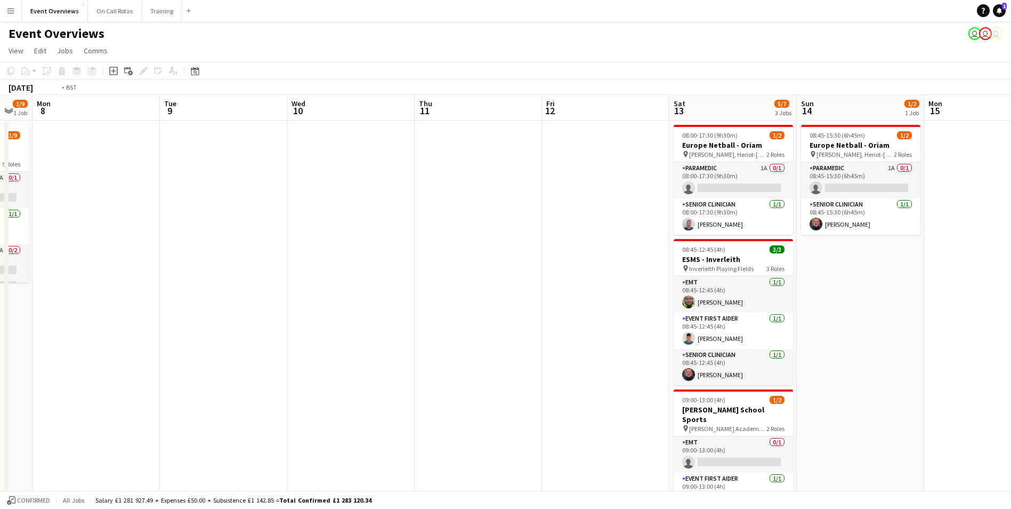
drag, startPoint x: 295, startPoint y: 187, endPoint x: 626, endPoint y: 179, distance: 331.1
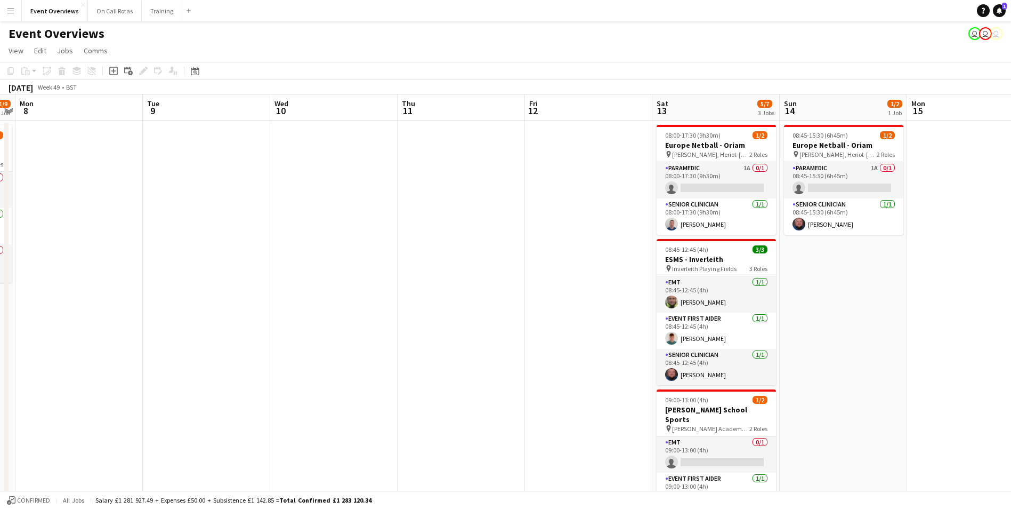
drag, startPoint x: 344, startPoint y: 188, endPoint x: 593, endPoint y: 196, distance: 248.5
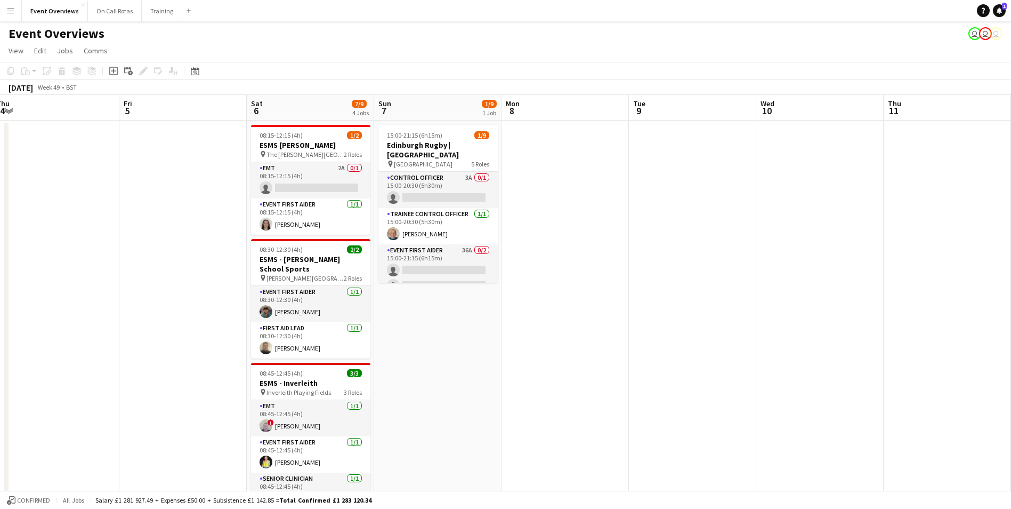
drag, startPoint x: 586, startPoint y: 230, endPoint x: 807, endPoint y: 215, distance: 221.2
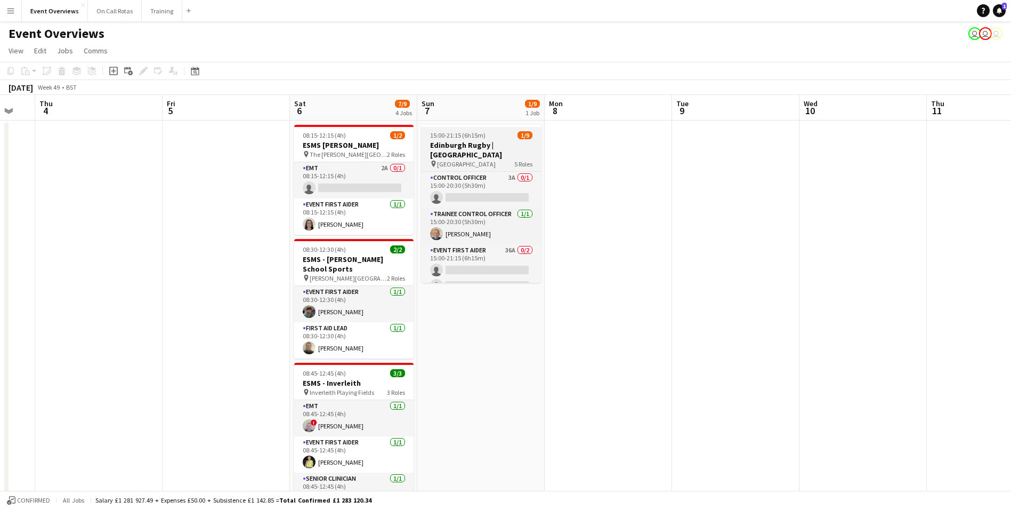
drag, startPoint x: 518, startPoint y: 228, endPoint x: 793, endPoint y: 241, distance: 274.8
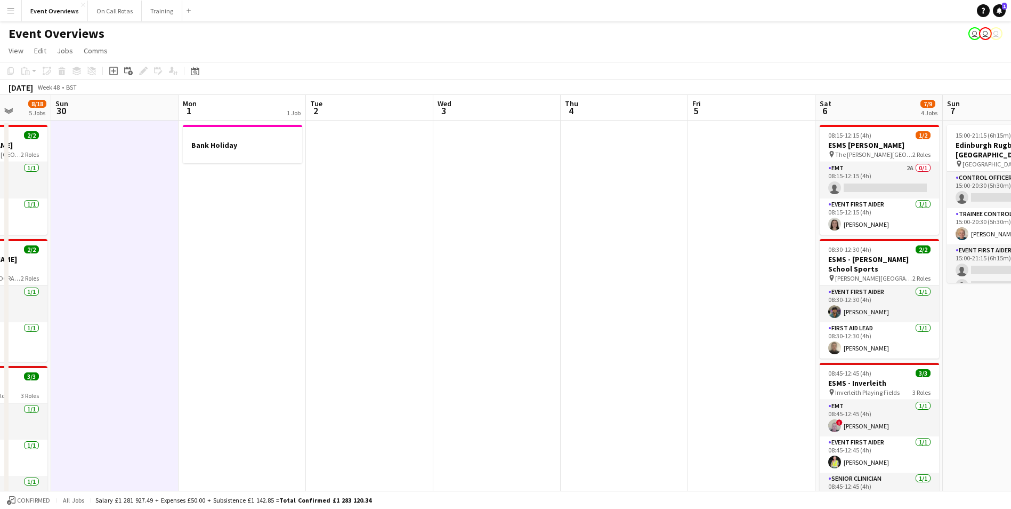
drag, startPoint x: 304, startPoint y: 307, endPoint x: 598, endPoint y: 306, distance: 294.2
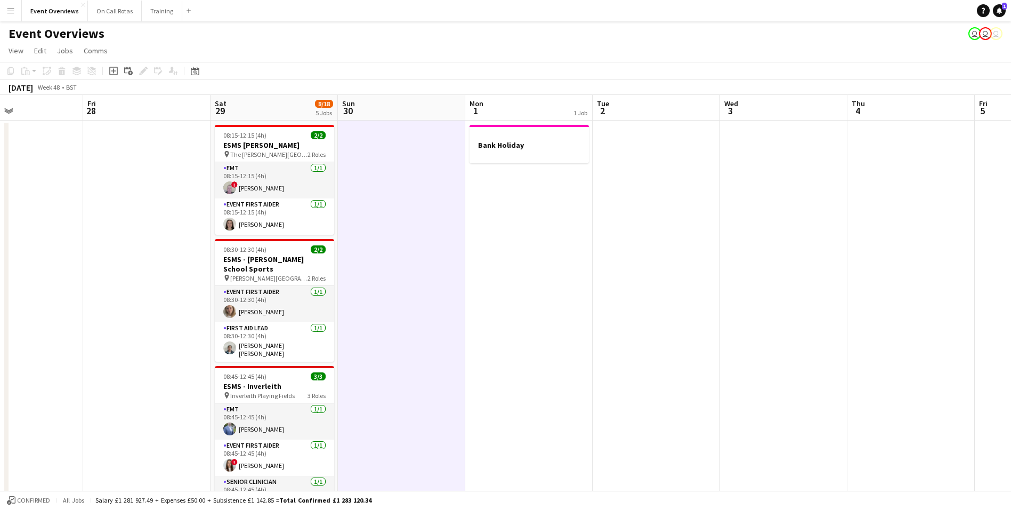
scroll to position [0, 264]
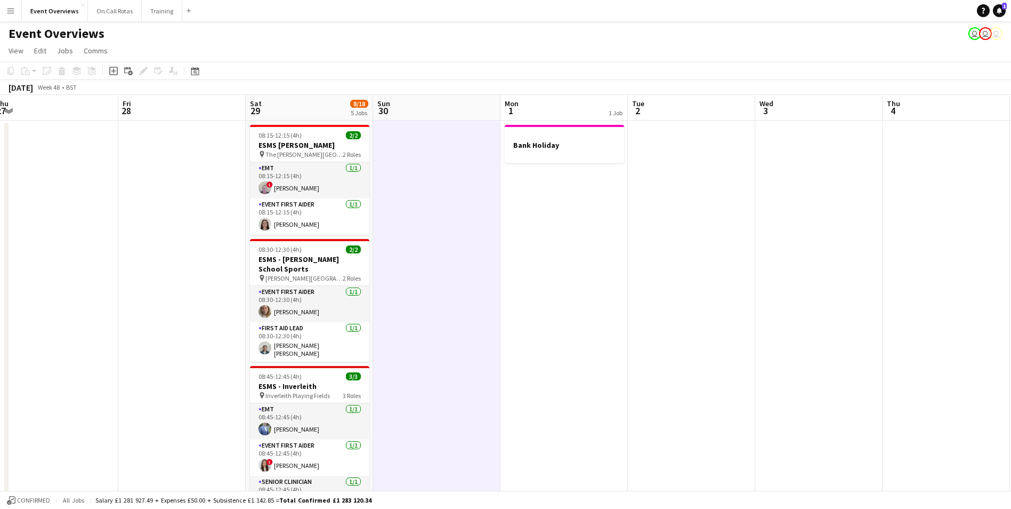
drag, startPoint x: 335, startPoint y: 294, endPoint x: 633, endPoint y: 294, distance: 298.5
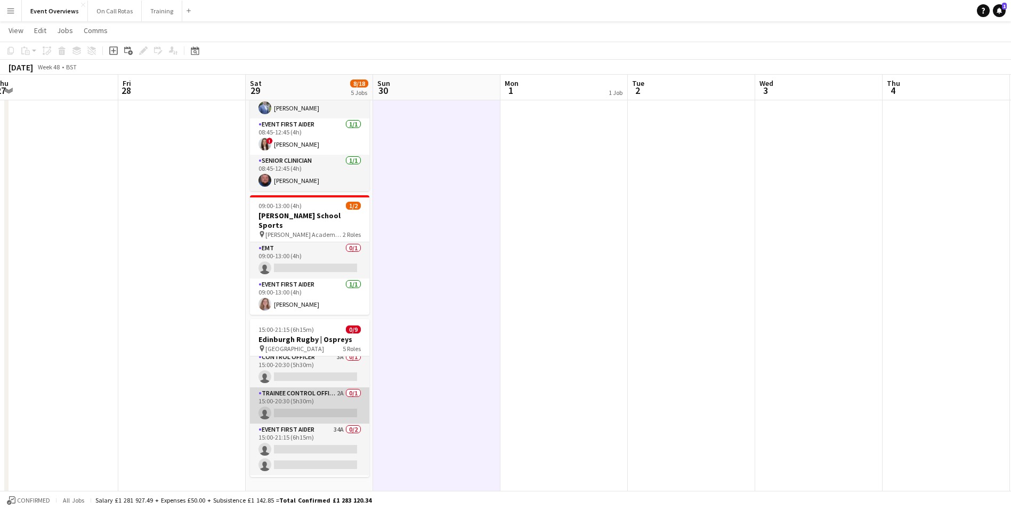
scroll to position [0, 0]
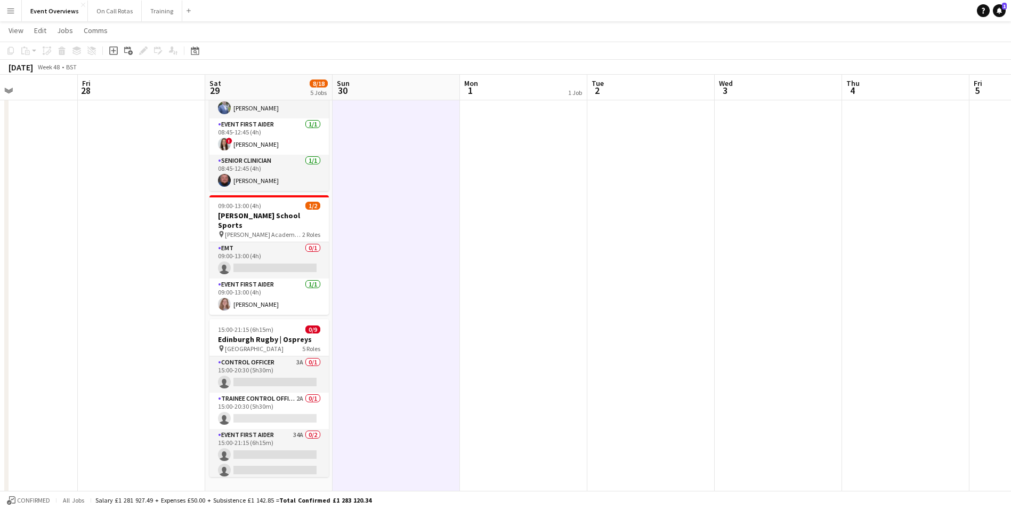
drag, startPoint x: 757, startPoint y: 257, endPoint x: 279, endPoint y: 243, distance: 478.9
click at [260, 246] on app-calendar-viewport "Tue 25 Wed 26 Thu 27 Fri 28 Sat 29 8/18 5 Jobs Sun 30 Mon 1 1 Job Tue 2 Wed 3 T…" at bounding box center [505, 191] width 1011 height 938
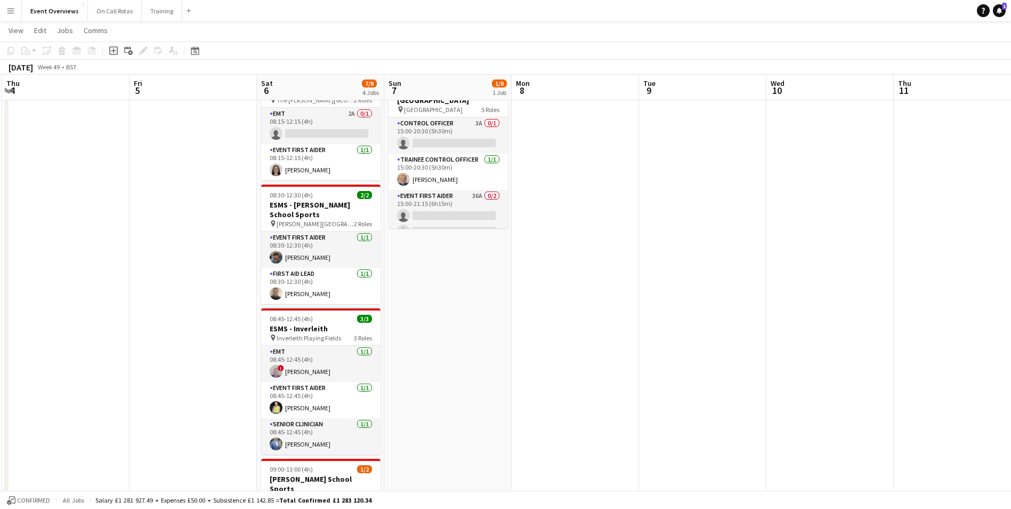
scroll to position [0, 335]
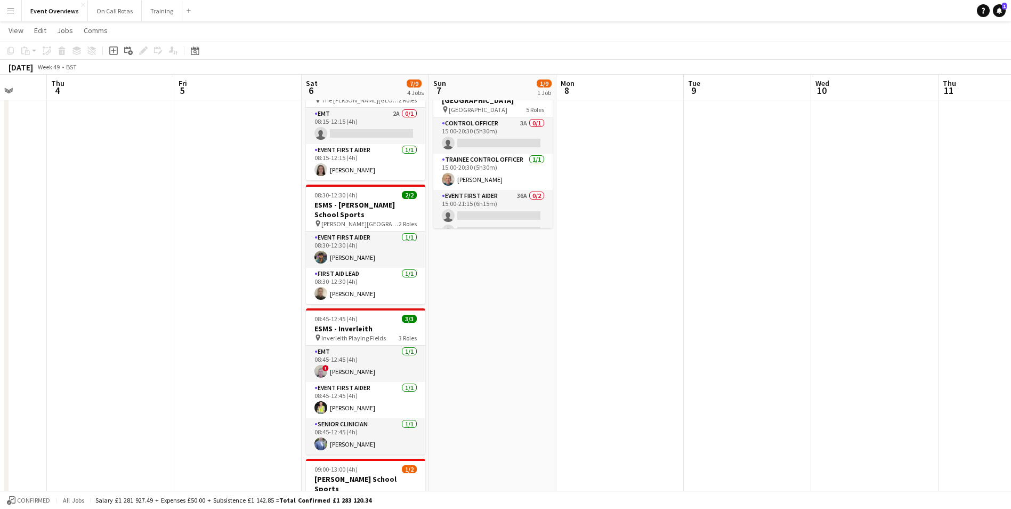
drag, startPoint x: 889, startPoint y: 269, endPoint x: 424, endPoint y: 269, distance: 464.8
click at [424, 269] on app-calendar-viewport "Mon 1 1 Job Tue 2 Wed 3 Thu 4 Fri 5 Sat 6 7/9 4 Jobs Sun 7 1/9 1 Job Mon 8 Tue …" at bounding box center [505, 457] width 1011 height 938
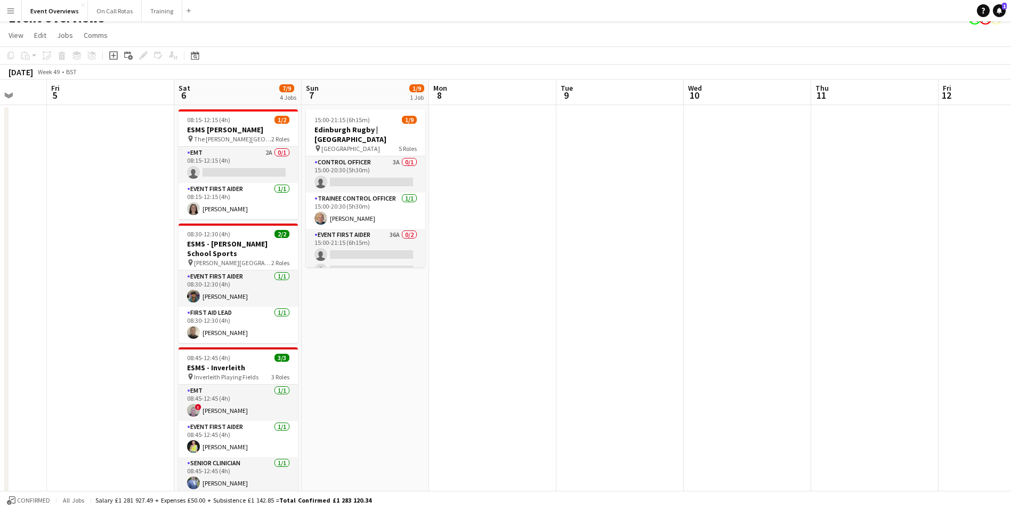
scroll to position [0, 0]
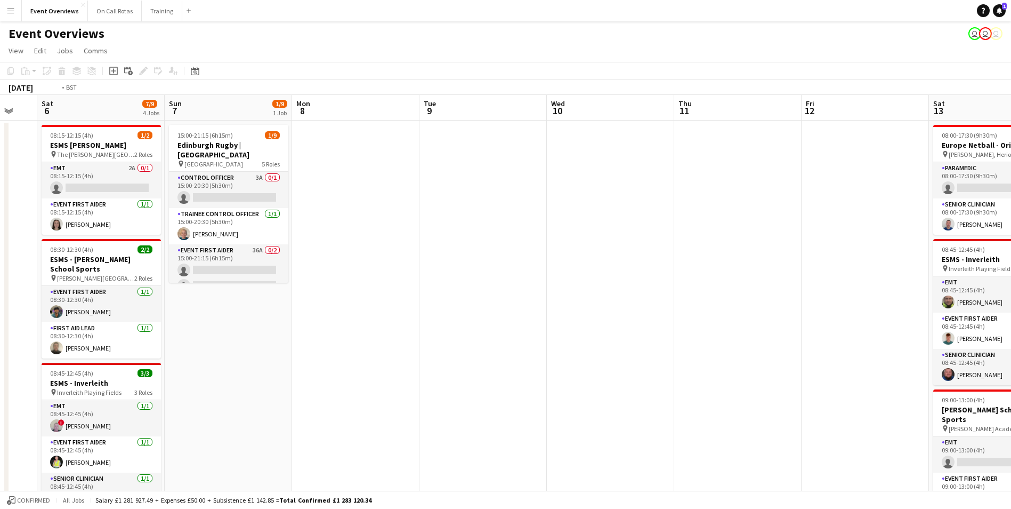
drag, startPoint x: 852, startPoint y: 252, endPoint x: 220, endPoint y: 243, distance: 631.7
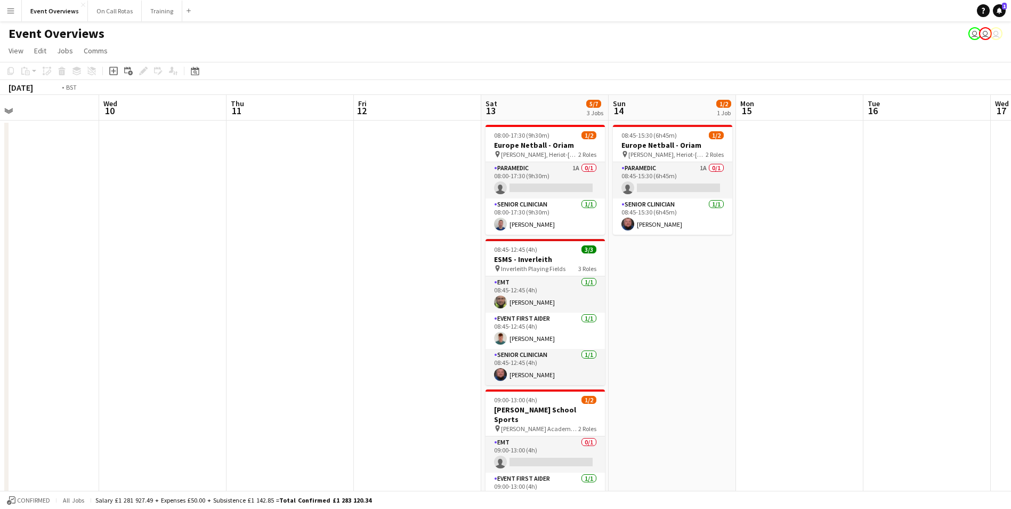
drag, startPoint x: 620, startPoint y: 243, endPoint x: 953, endPoint y: 243, distance: 332.6
click at [1011, 252] on html "Menu Boards Boards Boards All jobs Status Workforce Workforce My Workforce Recr…" at bounding box center [505, 499] width 1011 height 999
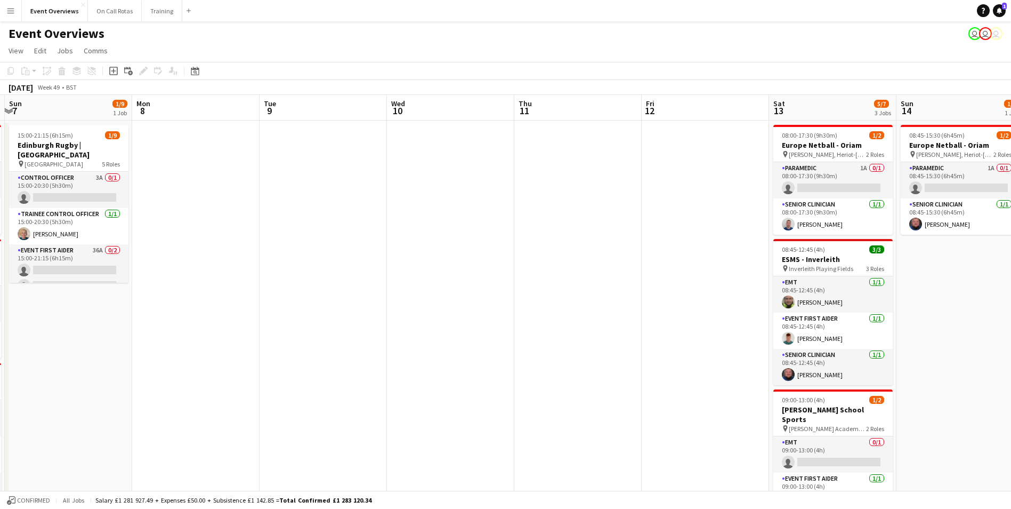
drag, startPoint x: 475, startPoint y: 244, endPoint x: 797, endPoint y: 237, distance: 322.0
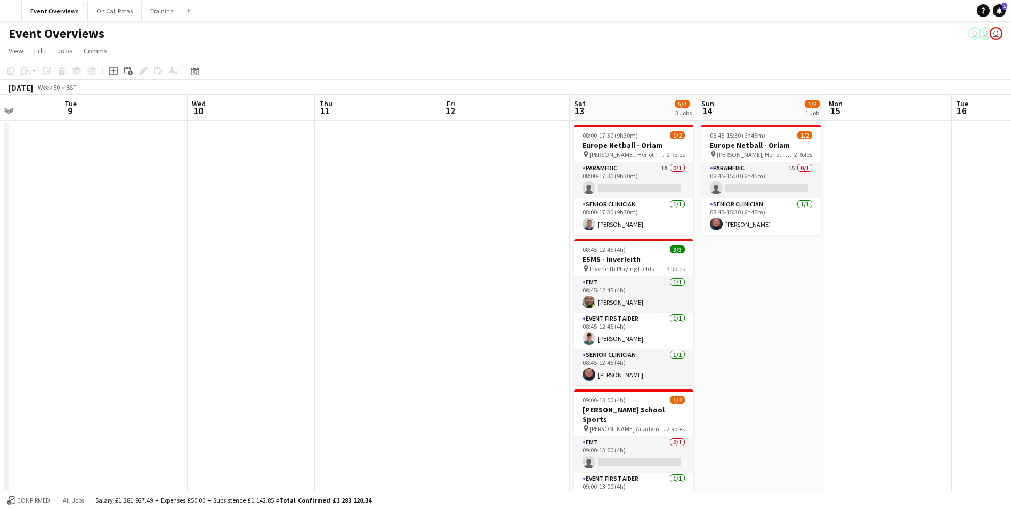
scroll to position [0, 401]
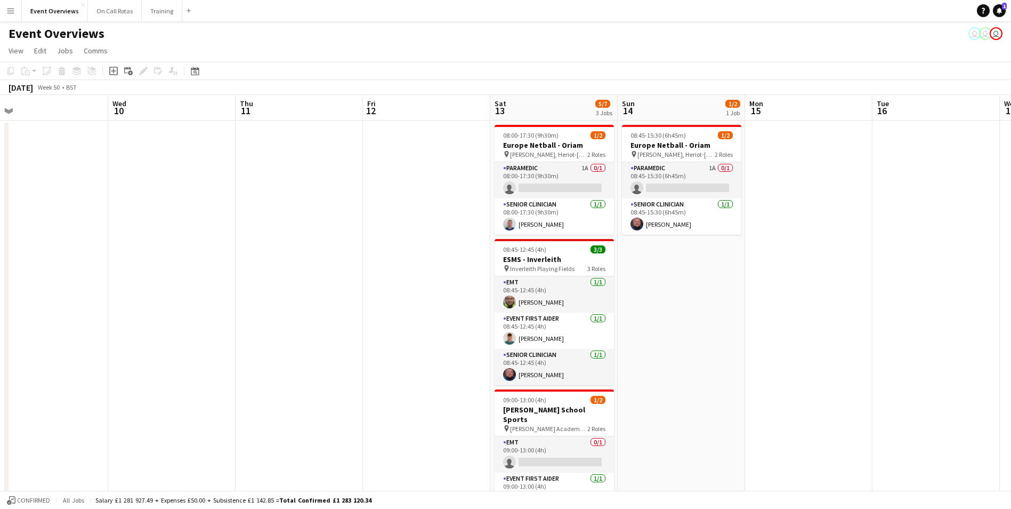
drag, startPoint x: 853, startPoint y: 308, endPoint x: 285, endPoint y: 379, distance: 572.1
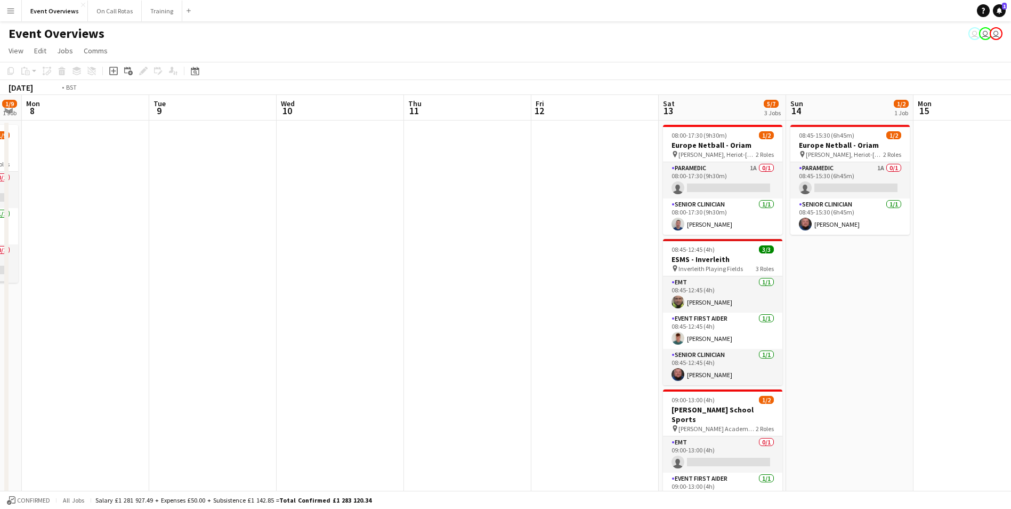
drag, startPoint x: 675, startPoint y: 271, endPoint x: 848, endPoint y: 271, distance: 172.7
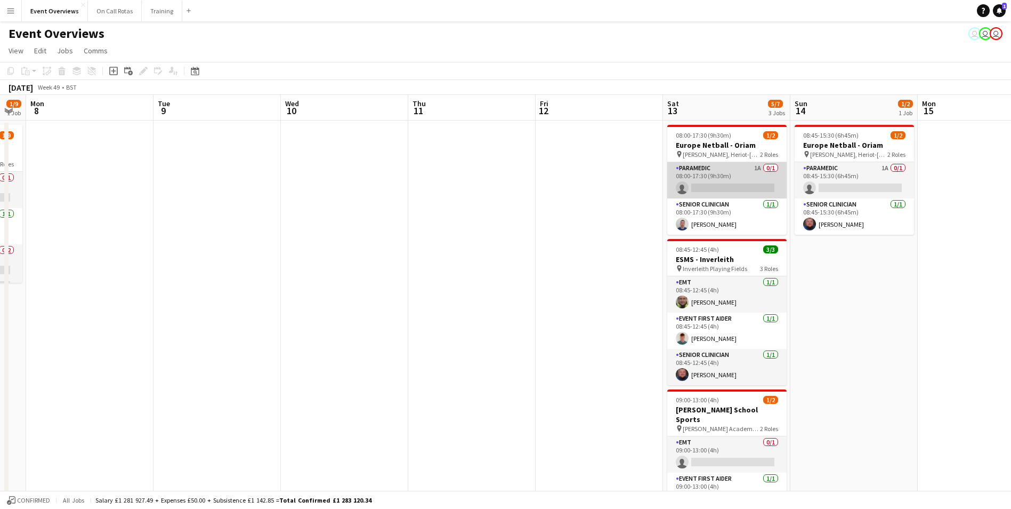
click at [736, 168] on app-card-role "Paramedic 1A 0/1 08:00-17:30 (9h30m) single-neutral-actions" at bounding box center [726, 180] width 119 height 36
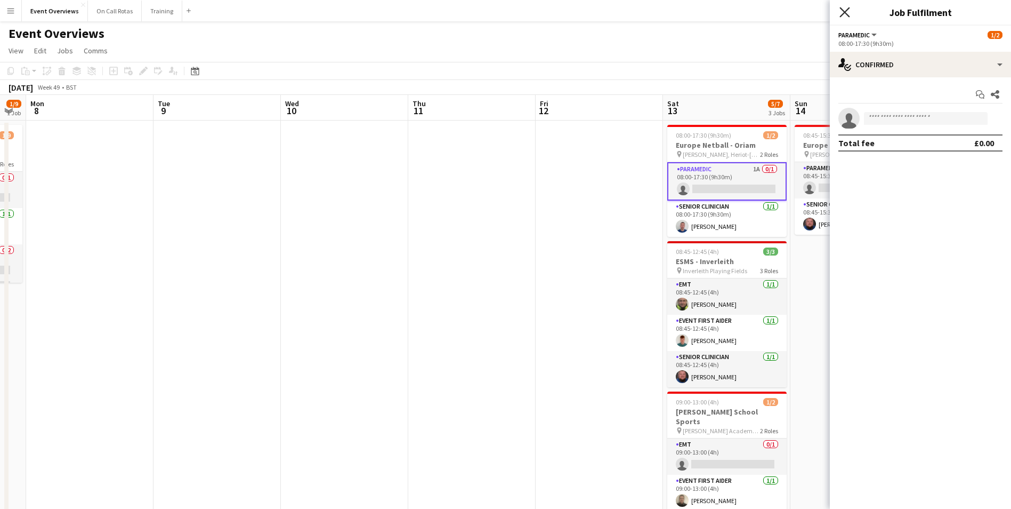
click at [843, 10] on icon at bounding box center [845, 12] width 10 height 10
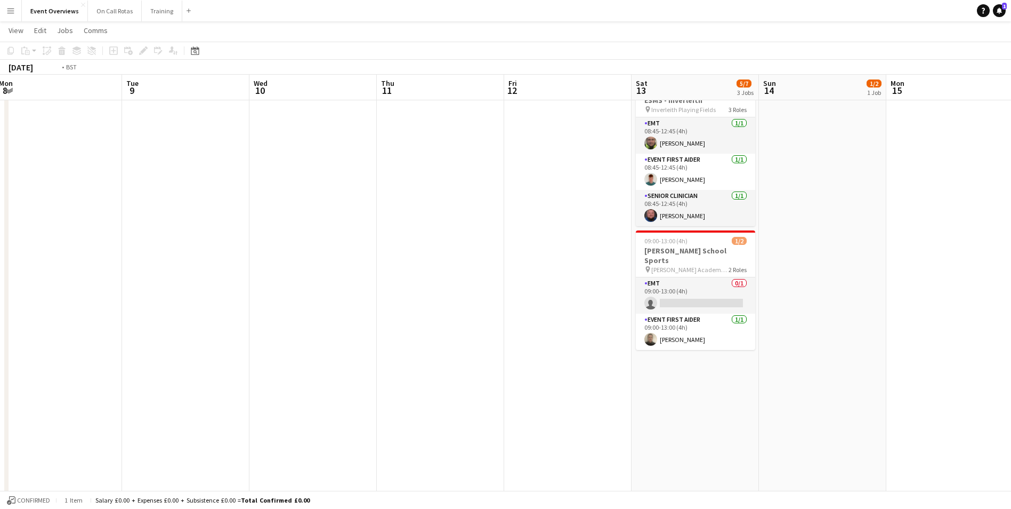
scroll to position [0, 348]
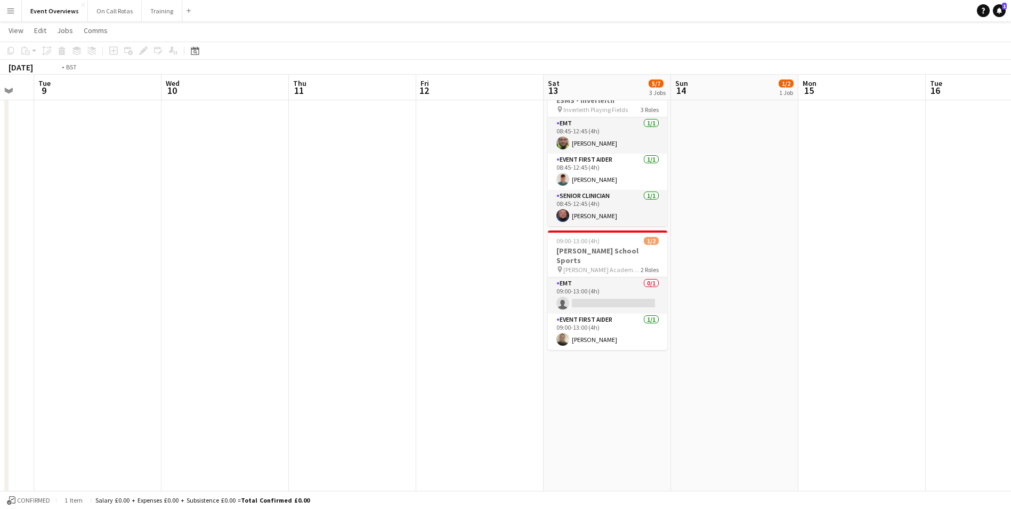
drag, startPoint x: 869, startPoint y: 302, endPoint x: 368, endPoint y: 266, distance: 502.8
click at [368, 266] on app-calendar-viewport "Sat 6 7/9 4 Jobs Sun 7 1/9 1 Job Mon 8 Tue 9 Wed 10 Thu 11 Fri 12 Sat 13 5/7 3 …" at bounding box center [505, 351] width 1011 height 938
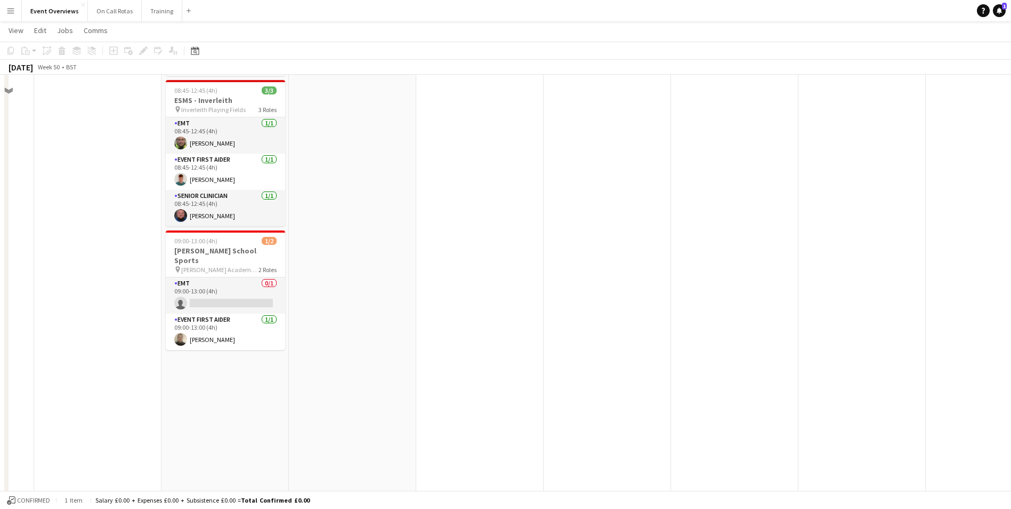
scroll to position [0, 0]
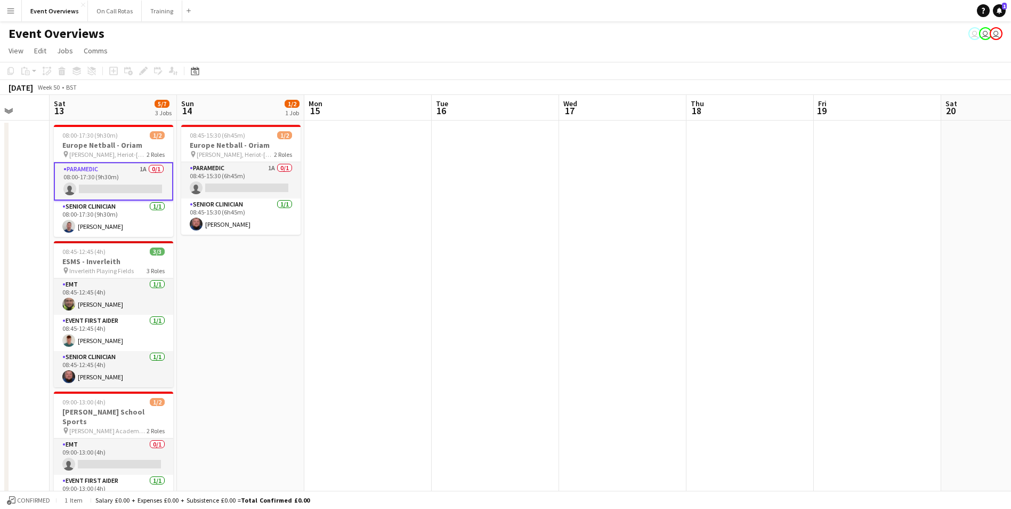
drag, startPoint x: 800, startPoint y: 243, endPoint x: 246, endPoint y: 223, distance: 554.7
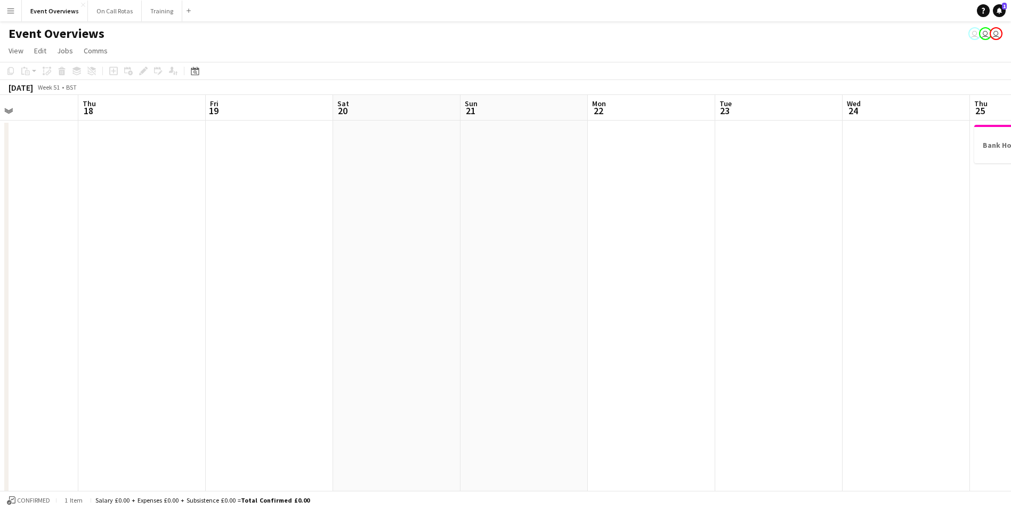
drag, startPoint x: 547, startPoint y: 218, endPoint x: 358, endPoint y: 193, distance: 191.4
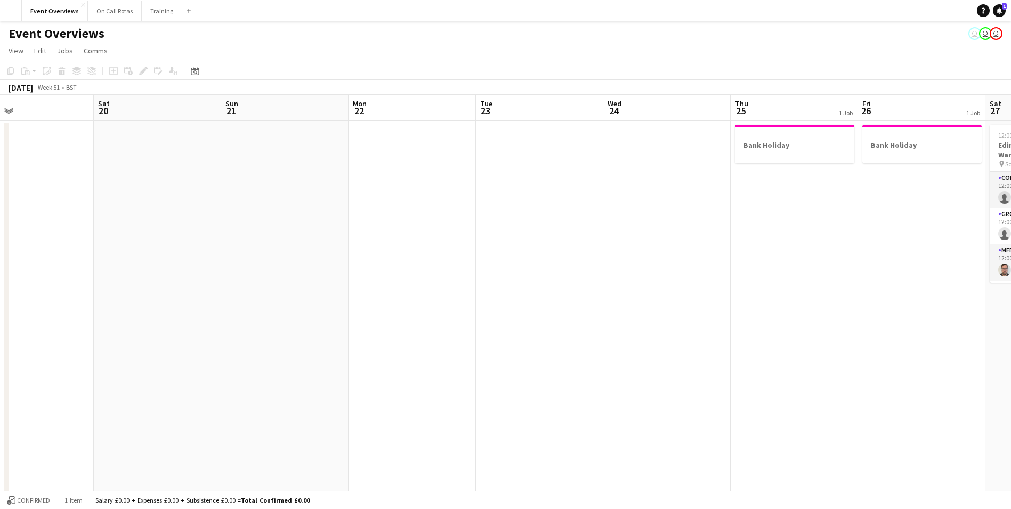
scroll to position [0, 359]
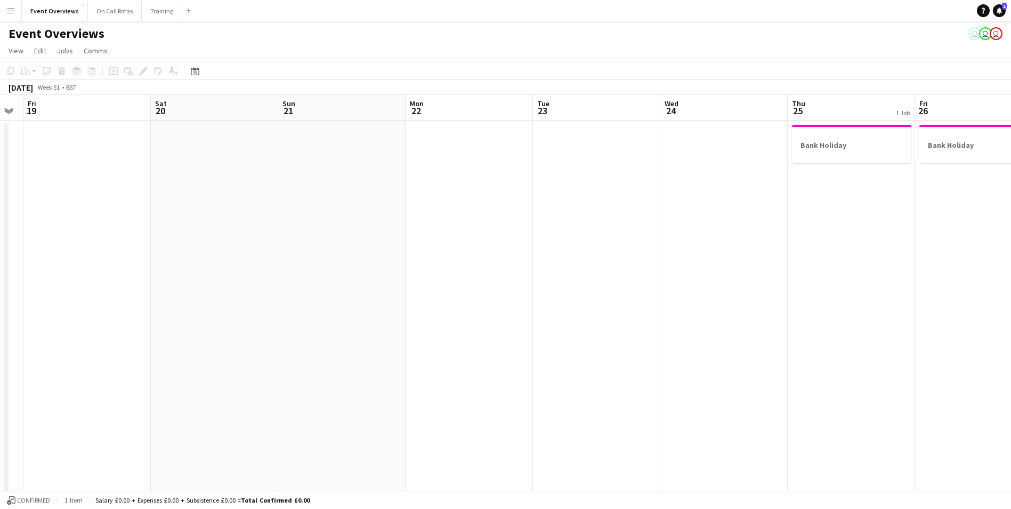
drag, startPoint x: 652, startPoint y: 200, endPoint x: 347, endPoint y: 169, distance: 306.5
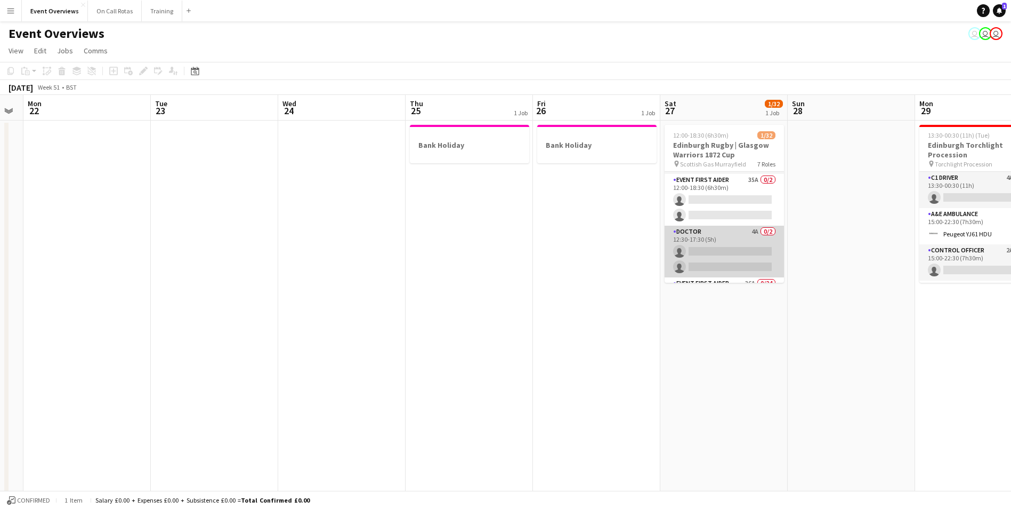
scroll to position [160, 0]
click at [736, 235] on app-card-role "Event First Aider 36A 0/24 12:30-17:30 (5h) single-neutral-actions single-neutr…" at bounding box center [724, 420] width 119 height 392
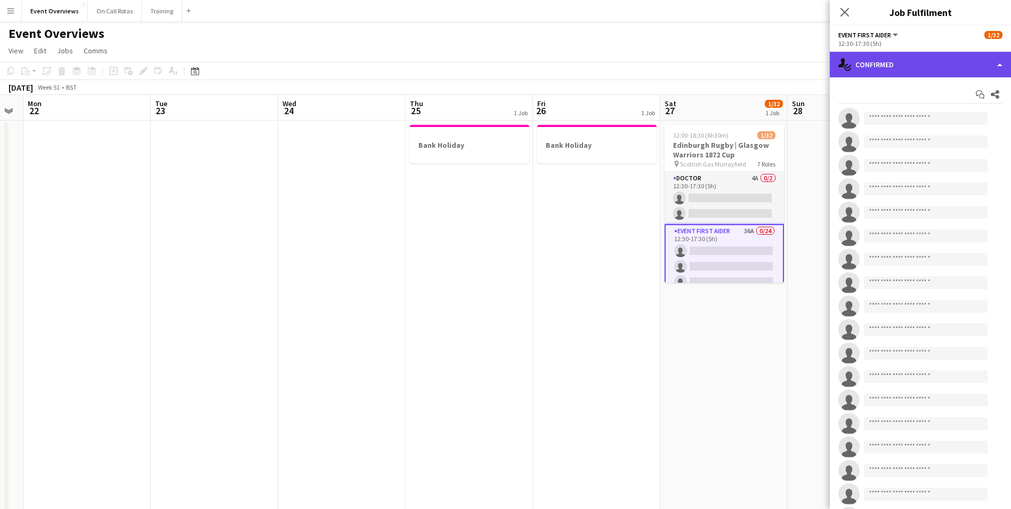
click at [895, 60] on div "single-neutral-actions-check-2 Confirmed" at bounding box center [920, 65] width 181 height 26
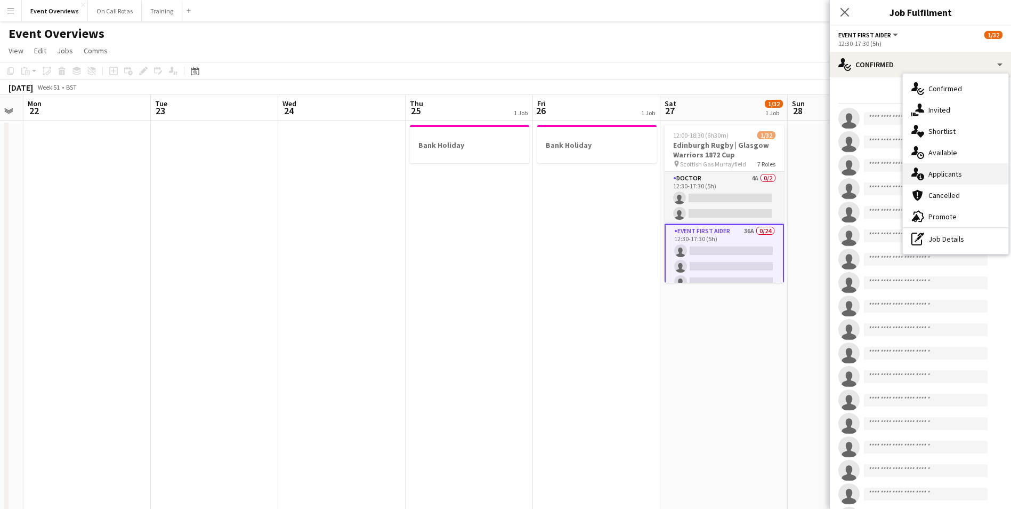
click at [947, 173] on span "Applicants" at bounding box center [946, 174] width 34 height 10
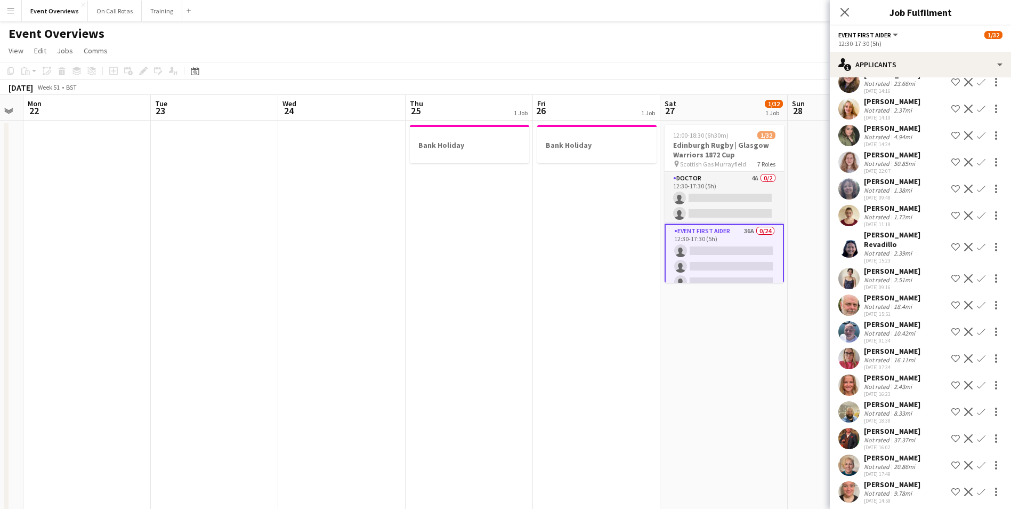
scroll to position [607, 0]
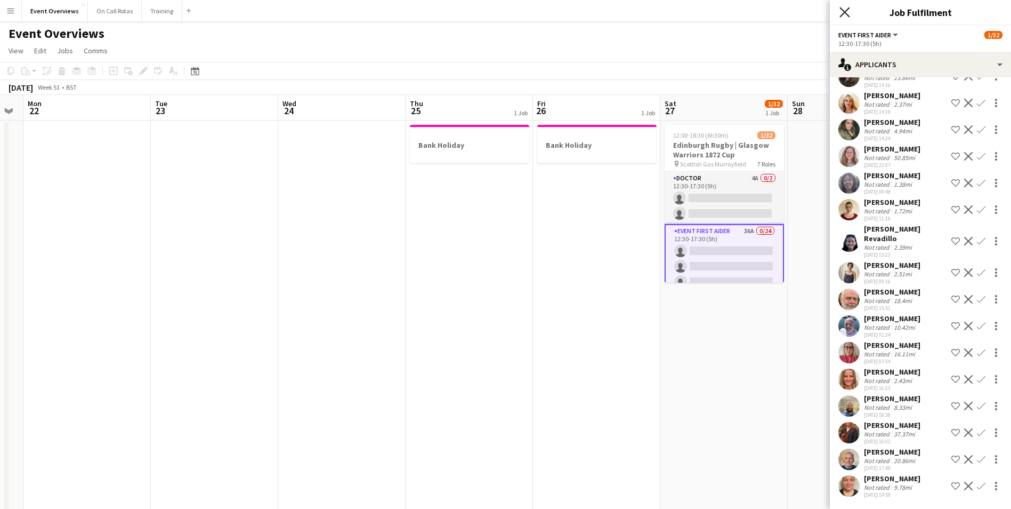
click at [840, 11] on icon "Close pop-in" at bounding box center [845, 12] width 10 height 10
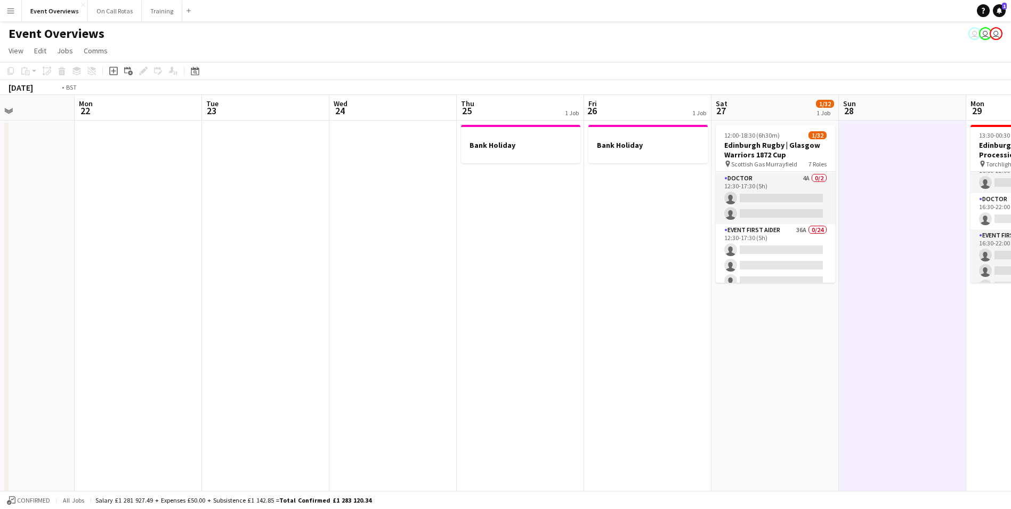
scroll to position [0, 313]
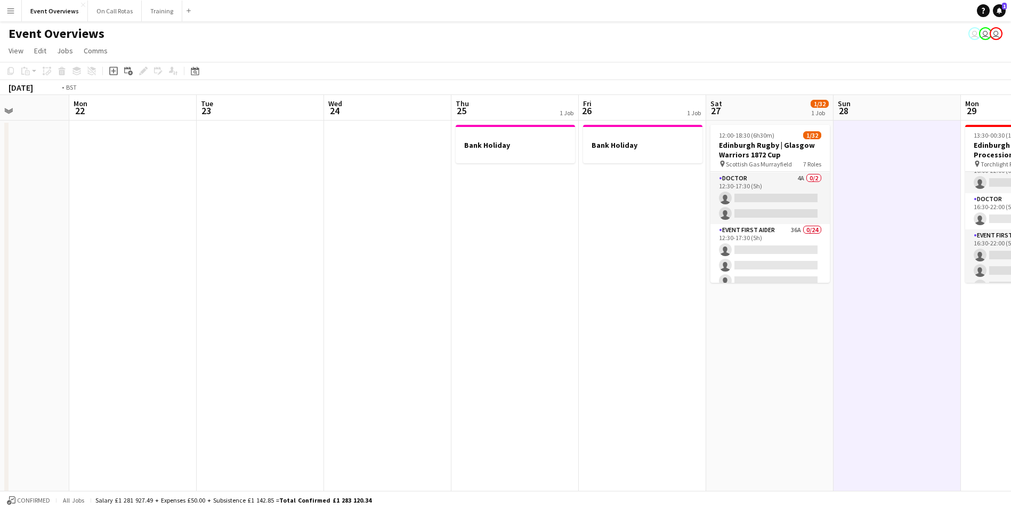
drag, startPoint x: 876, startPoint y: 207, endPoint x: 667, endPoint y: 168, distance: 212.4
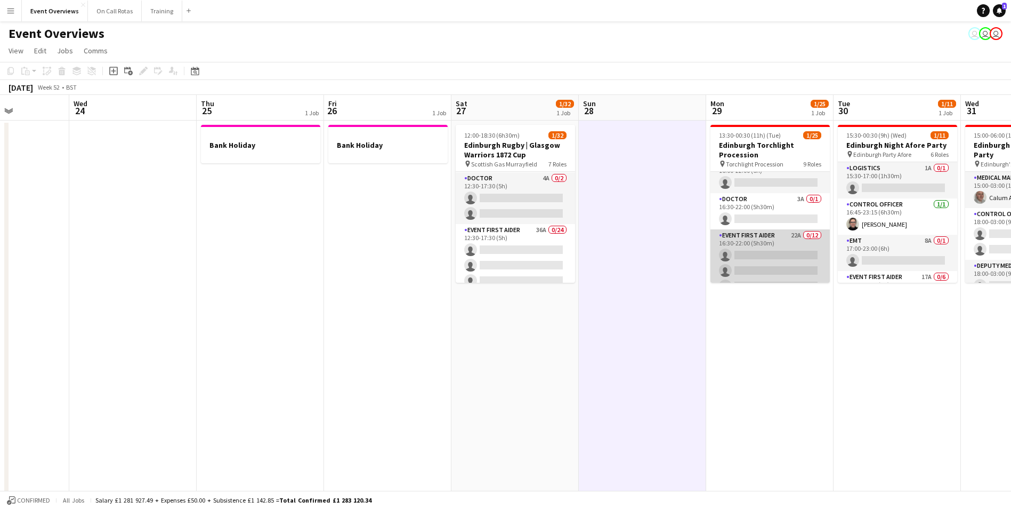
click at [794, 239] on app-card-role "Event First Aider 22A 0/12 16:30-22:00 (5h30m) single-neutral-actions single-ne…" at bounding box center [770, 332] width 119 height 206
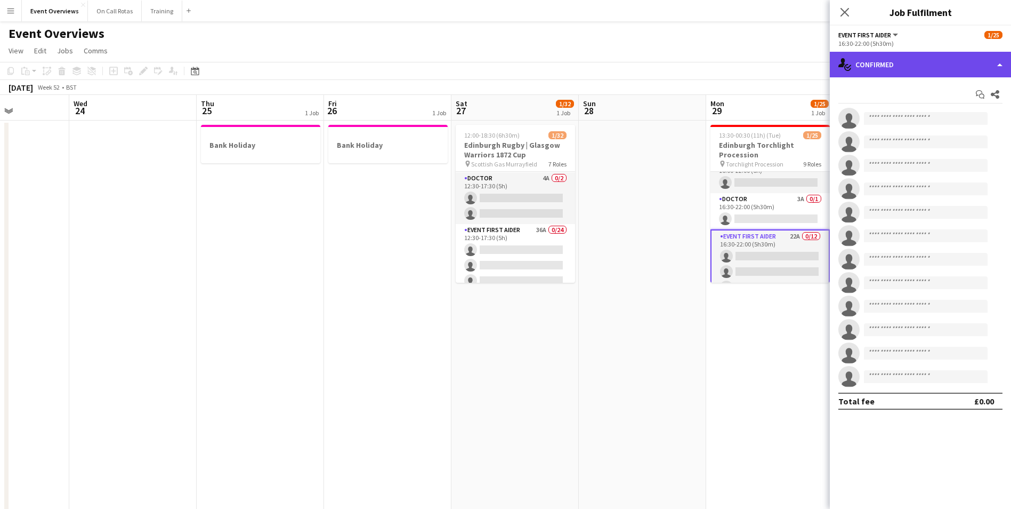
click at [870, 55] on div "single-neutral-actions-check-2 Confirmed" at bounding box center [920, 65] width 181 height 26
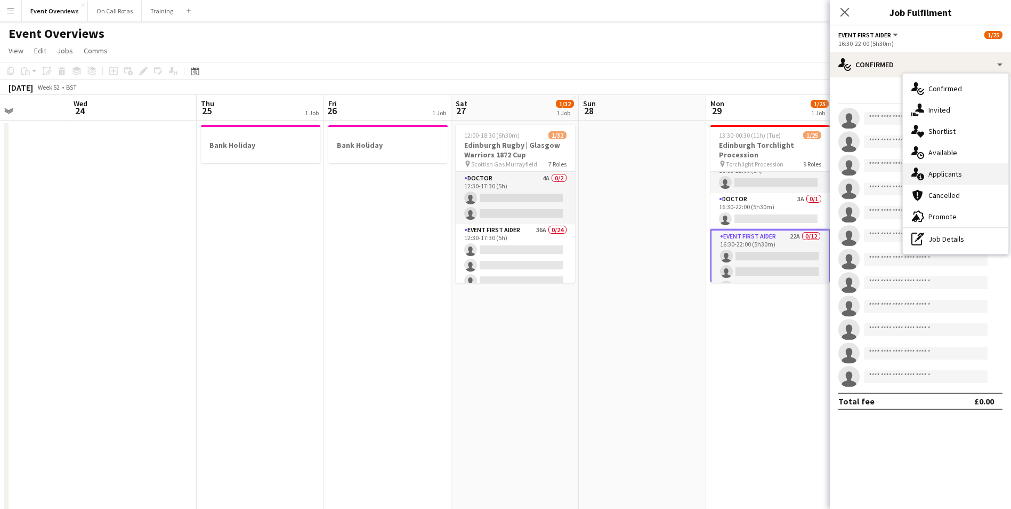
click at [939, 171] on span "Applicants" at bounding box center [946, 174] width 34 height 10
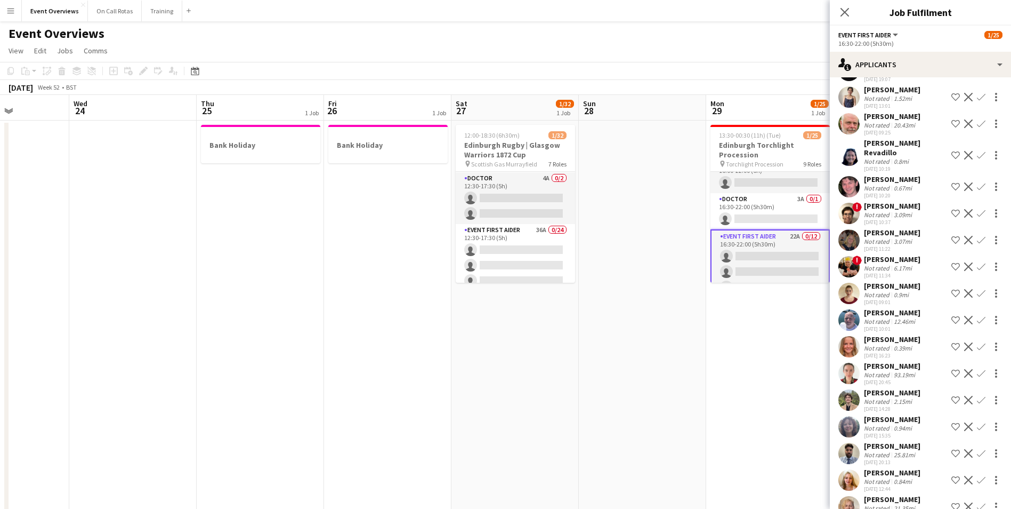
scroll to position [215, 0]
click at [846, 11] on icon at bounding box center [845, 12] width 10 height 10
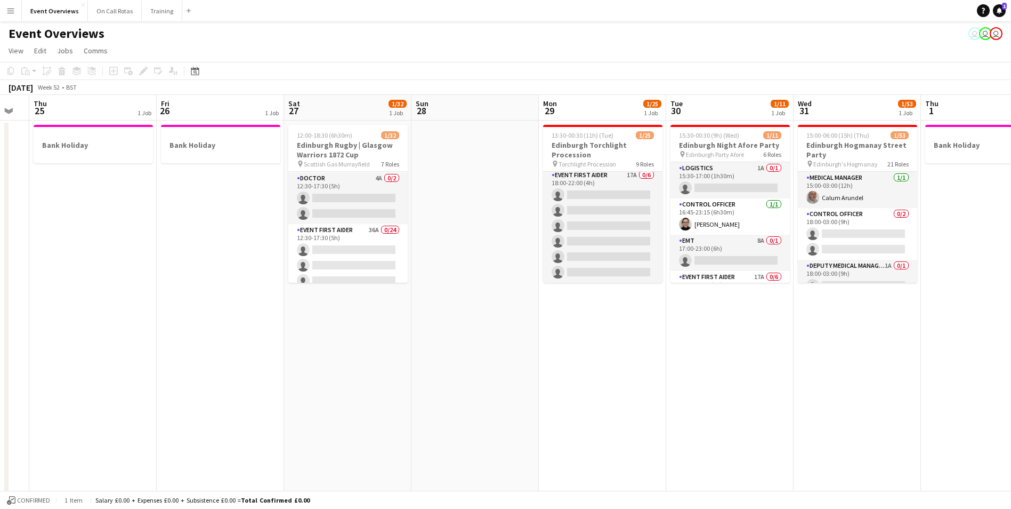
scroll to position [0, 318]
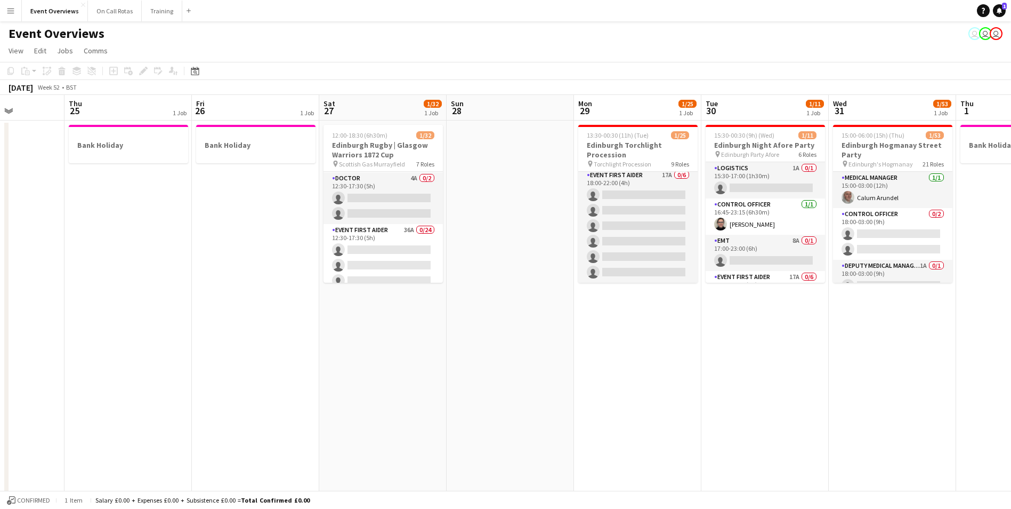
drag, startPoint x: 900, startPoint y: 357, endPoint x: 642, endPoint y: 316, distance: 260.8
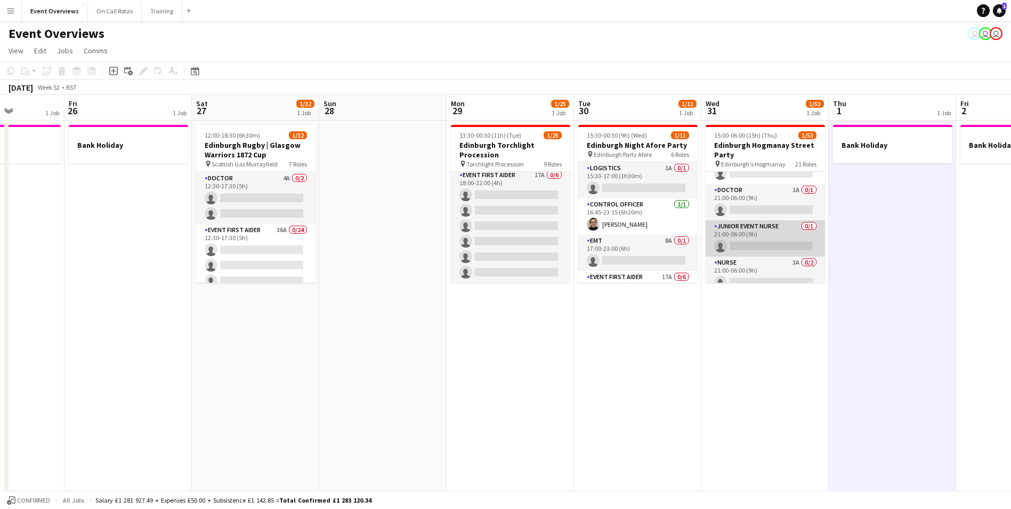
scroll to position [1013, 0]
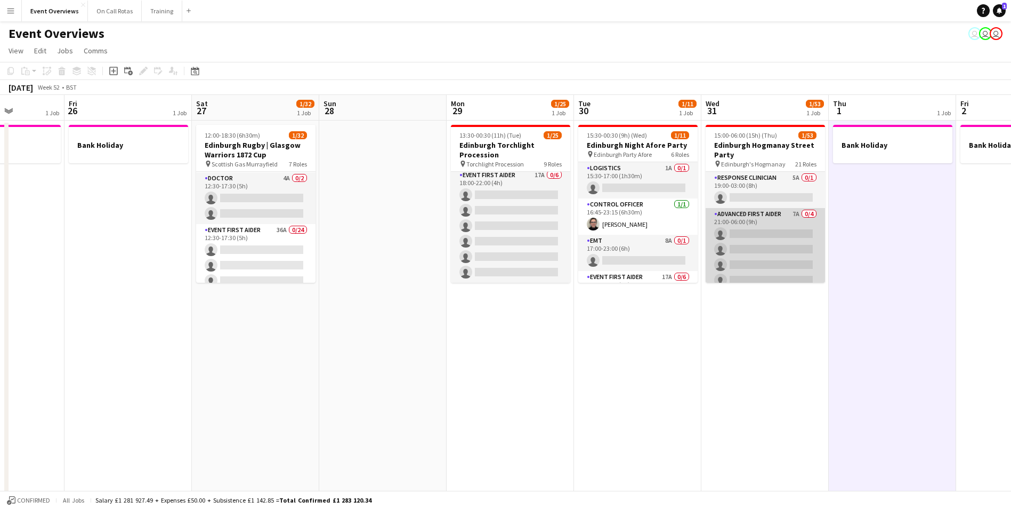
click at [761, 213] on app-card-role "Advanced First Aider 7A 0/4 21:00-06:00 (9h) single-neutral-actions single-neut…" at bounding box center [765, 249] width 119 height 83
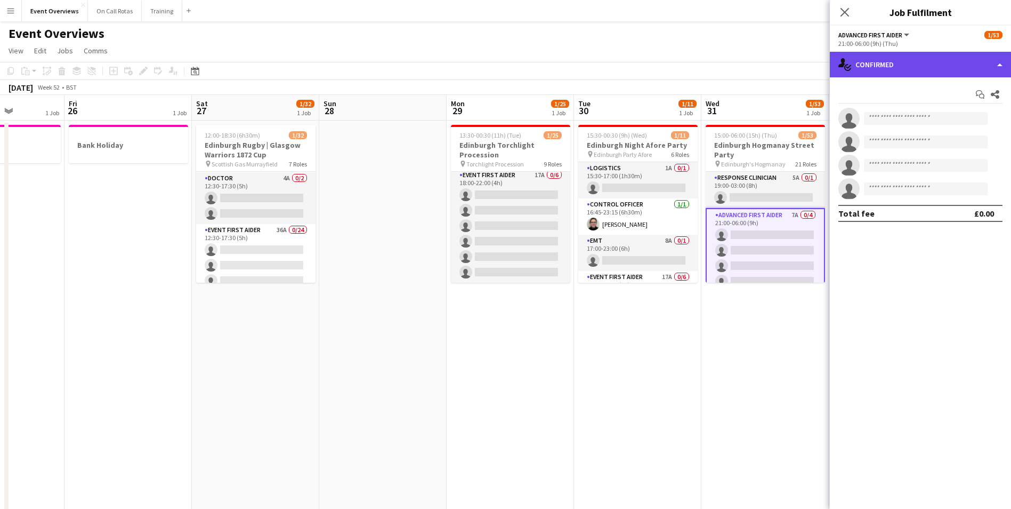
click at [918, 61] on div "single-neutral-actions-check-2 Confirmed" at bounding box center [920, 65] width 181 height 26
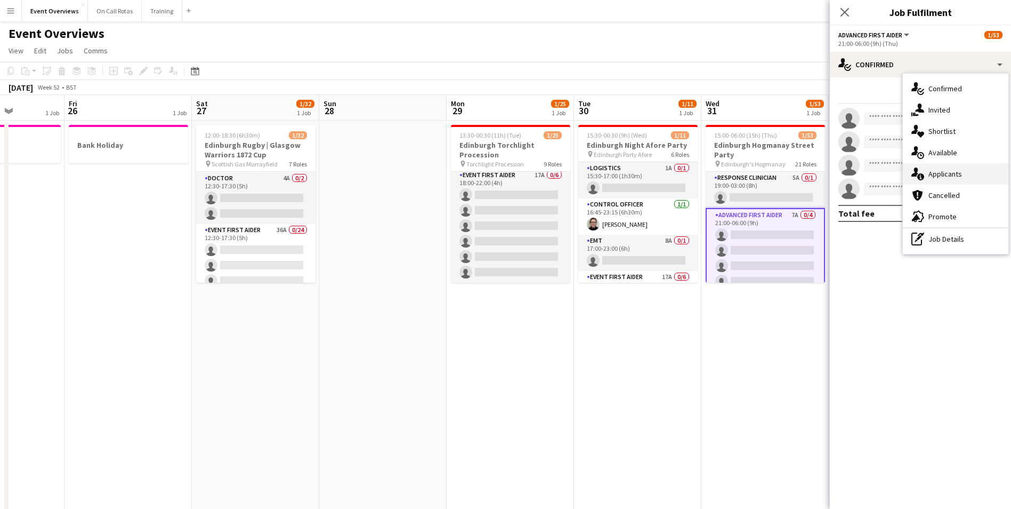
click at [949, 177] on span "Applicants" at bounding box center [946, 174] width 34 height 10
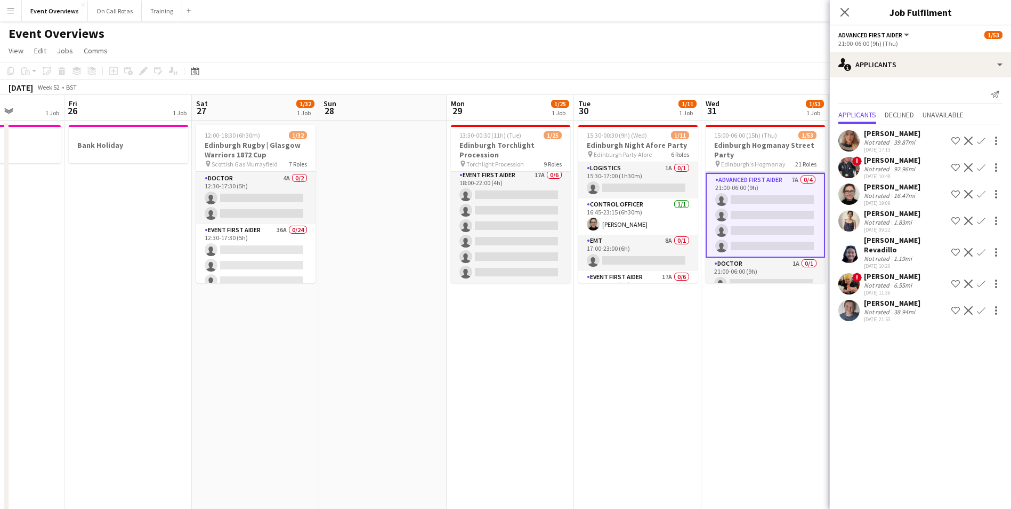
scroll to position [1066, 0]
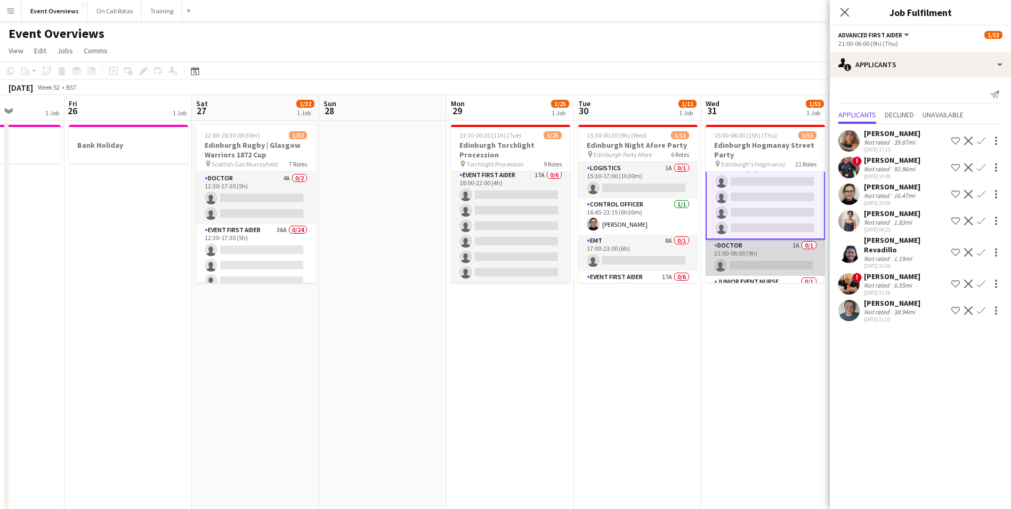
click at [753, 245] on app-card-role "Doctor 1A 0/1 21:00-06:00 (9h) single-neutral-actions" at bounding box center [765, 257] width 119 height 36
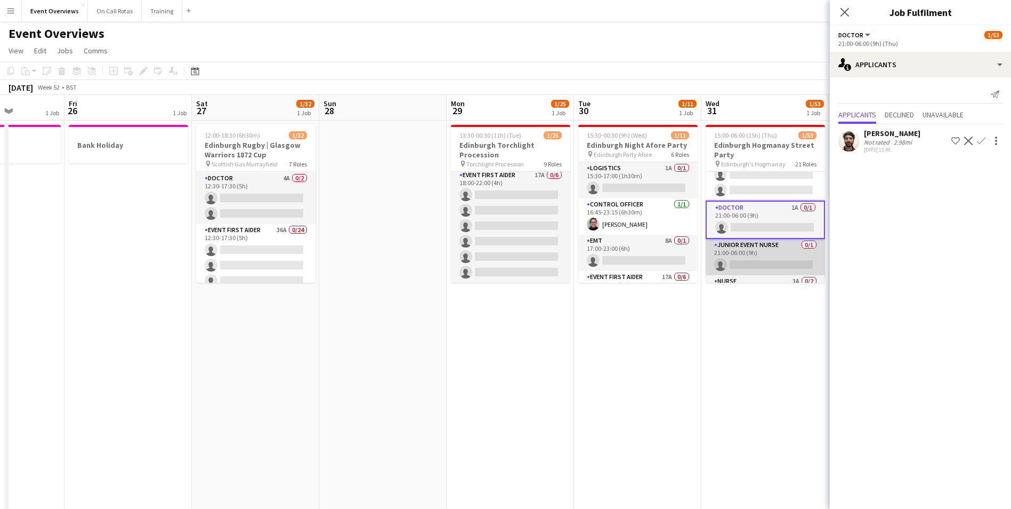
scroll to position [1118, 0]
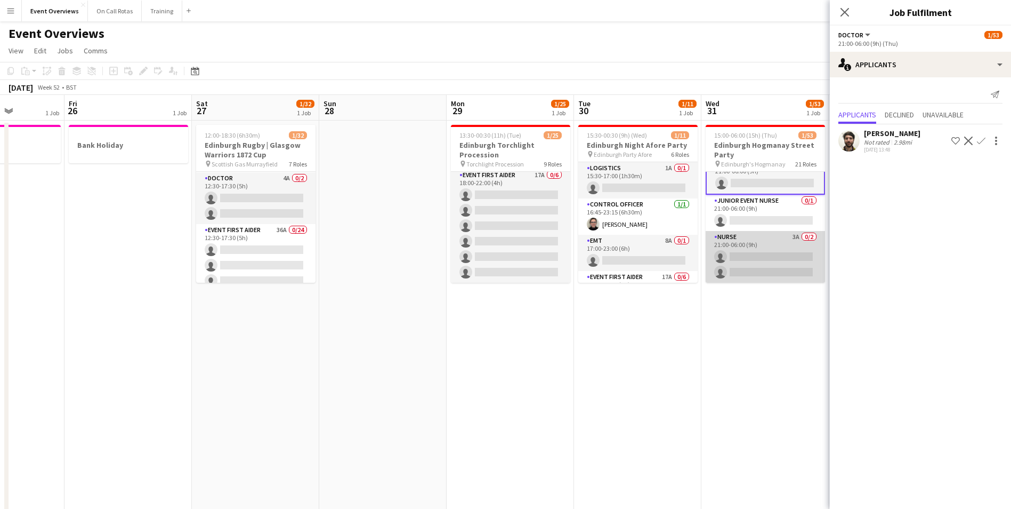
click at [766, 243] on app-card-role "Nurse 3A 0/2 21:00-06:00 (9h) single-neutral-actions single-neutral-actions" at bounding box center [765, 257] width 119 height 52
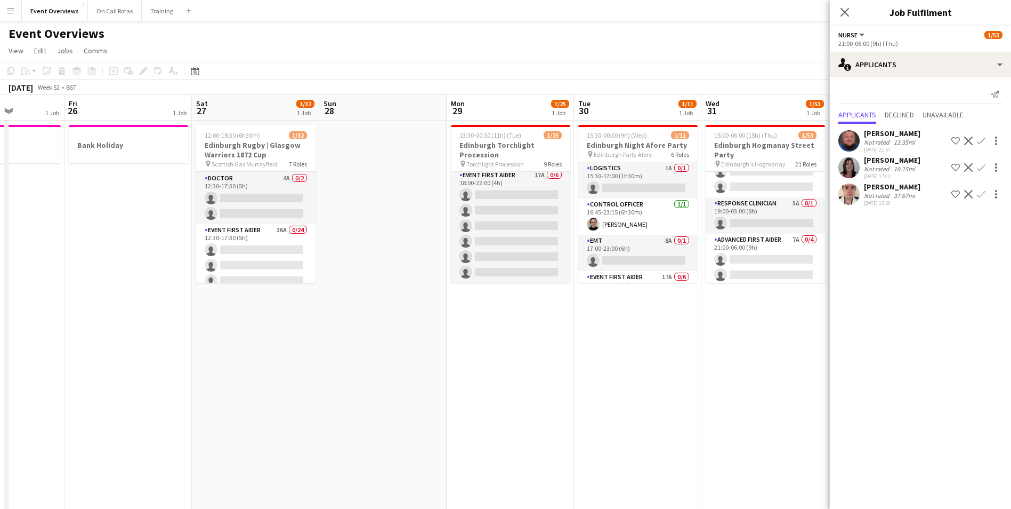
scroll to position [934, 0]
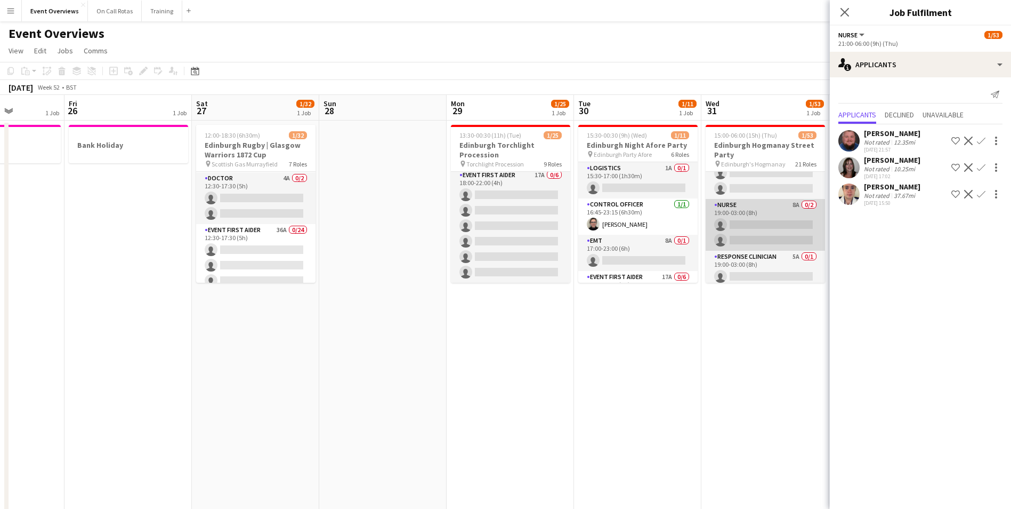
click at [764, 201] on app-card-role "Nurse 8A 0/2 19:00-03:00 (8h) single-neutral-actions single-neutral-actions" at bounding box center [765, 225] width 119 height 52
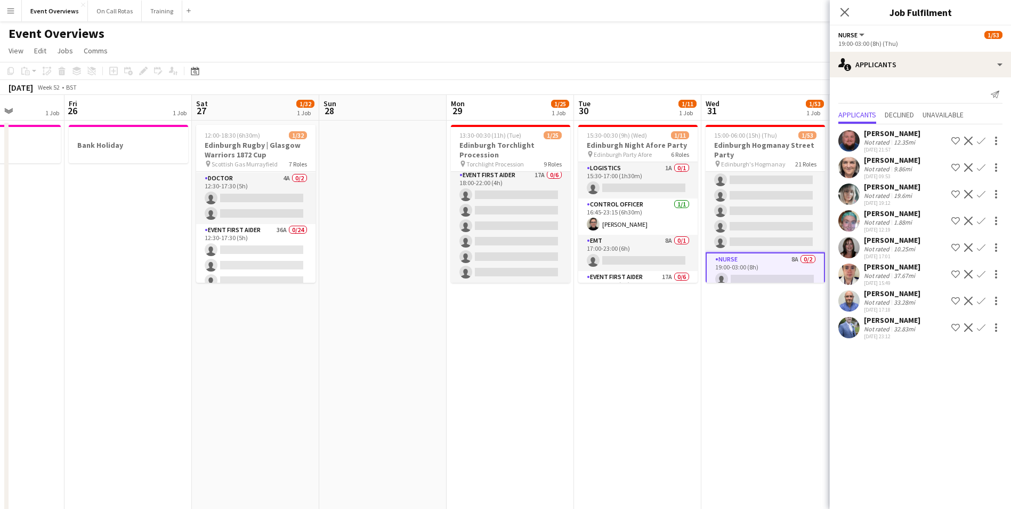
scroll to position [827, 0]
click at [765, 199] on app-card-role "Event First Aider 16A 0/6 19:00-03:00 (8h) single-neutral-actions single-neutra…" at bounding box center [765, 249] width 119 height 114
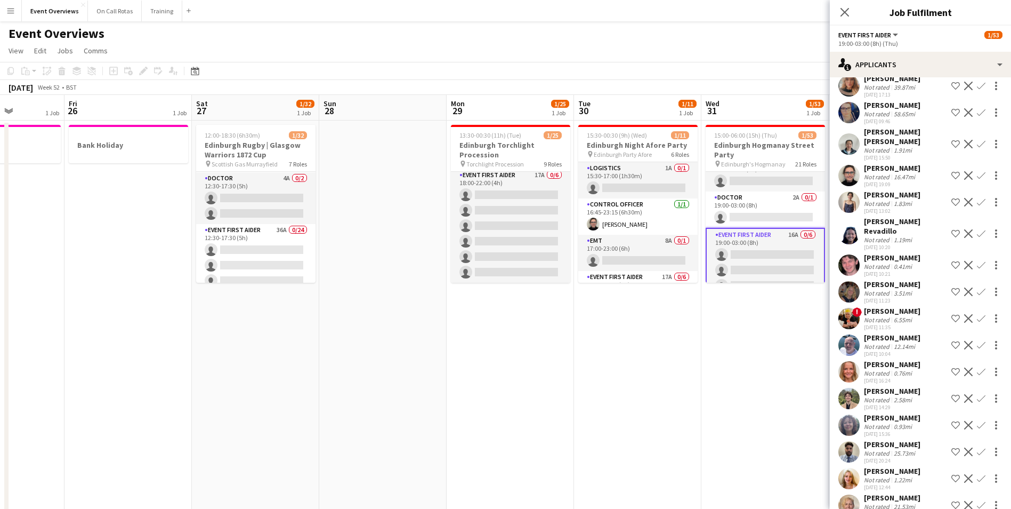
scroll to position [774, 0]
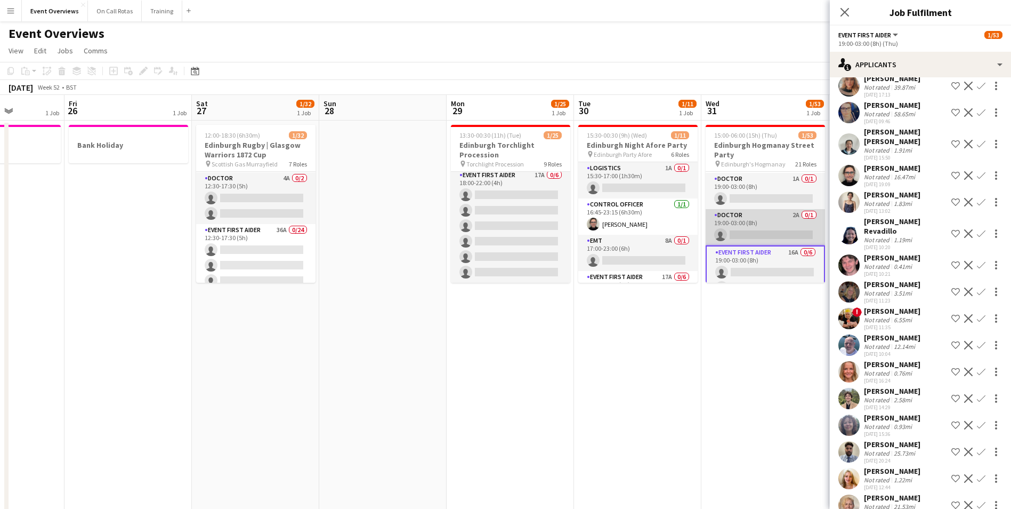
click at [769, 217] on app-card-role "Doctor 2A 0/1 19:00-03:00 (8h) single-neutral-actions" at bounding box center [765, 227] width 119 height 36
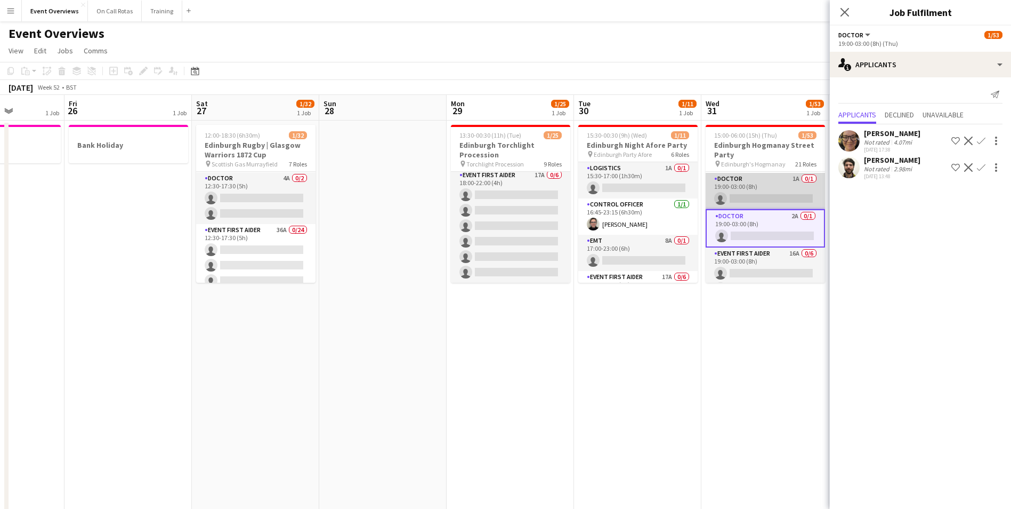
click at [765, 177] on app-card-role "Doctor 1A 0/1 19:00-03:00 (8h) single-neutral-actions" at bounding box center [765, 191] width 119 height 36
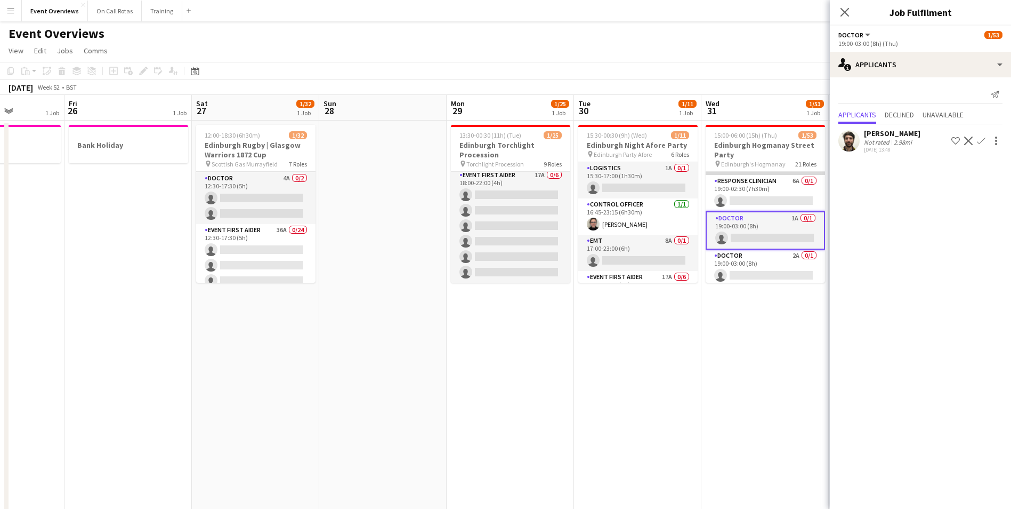
scroll to position [721, 0]
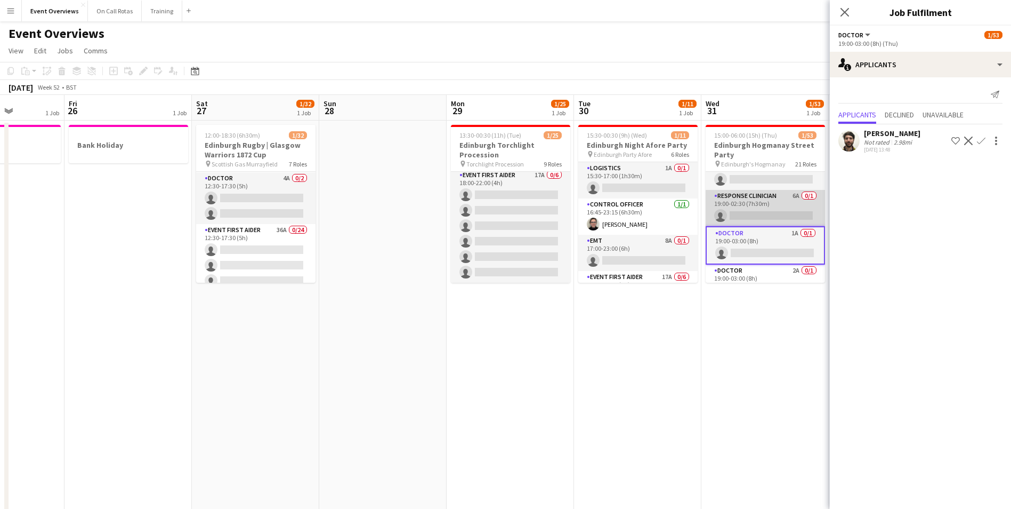
click at [762, 193] on app-card-role "Response Clinician 6A 0/1 19:00-02:30 (7h30m) single-neutral-actions" at bounding box center [765, 208] width 119 height 36
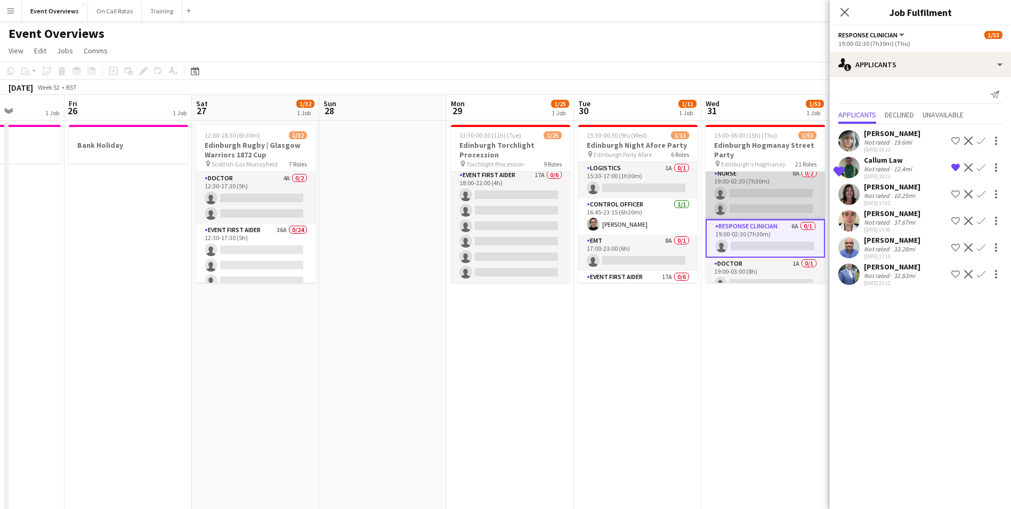
scroll to position [667, 0]
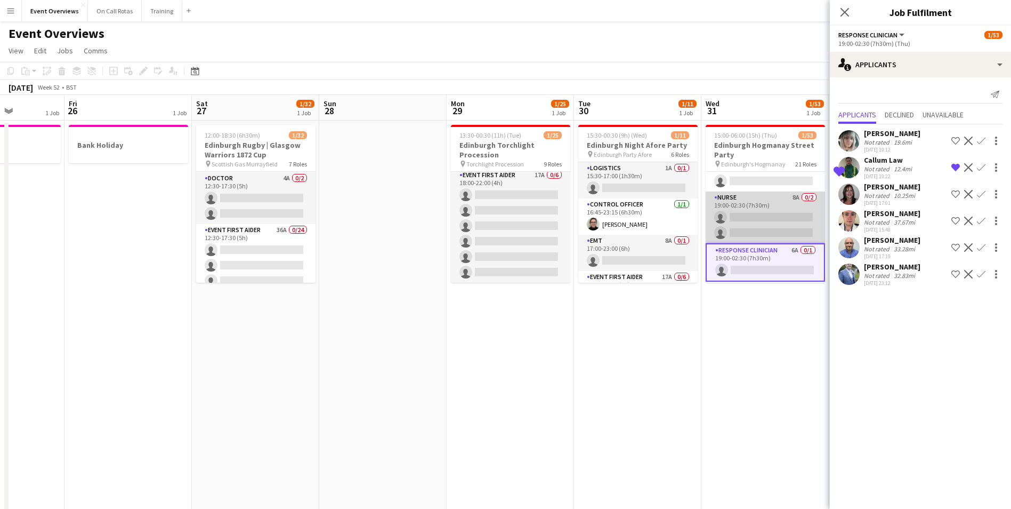
click at [765, 200] on app-card-role "Nurse 8A 0/2 19:00-02:30 (7h30m) single-neutral-actions single-neutral-actions" at bounding box center [765, 217] width 119 height 52
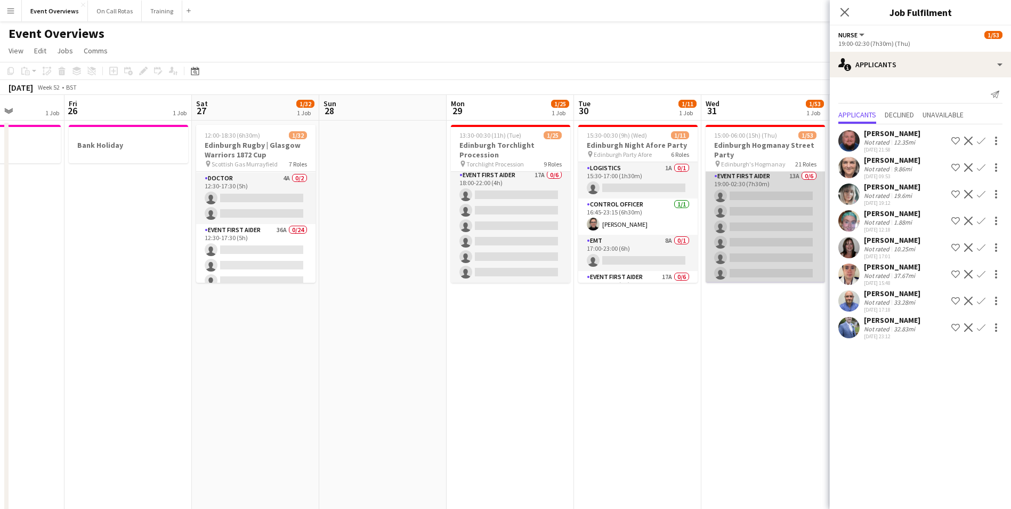
scroll to position [561, 0]
click at [765, 191] on app-card-role "Event First Aider 13A 0/6 19:00-02:30 (7h30m) single-neutral-actions single-neu…" at bounding box center [765, 241] width 119 height 114
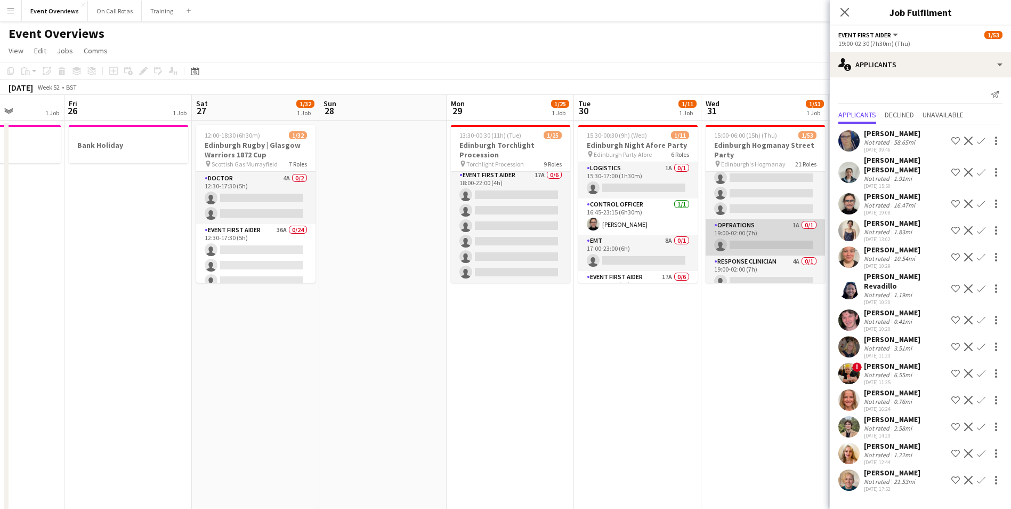
scroll to position [454, 0]
click at [759, 225] on app-card-role "Operations 1A 0/1 19:00-02:00 (7h) single-neutral-actions" at bounding box center [765, 237] width 119 height 36
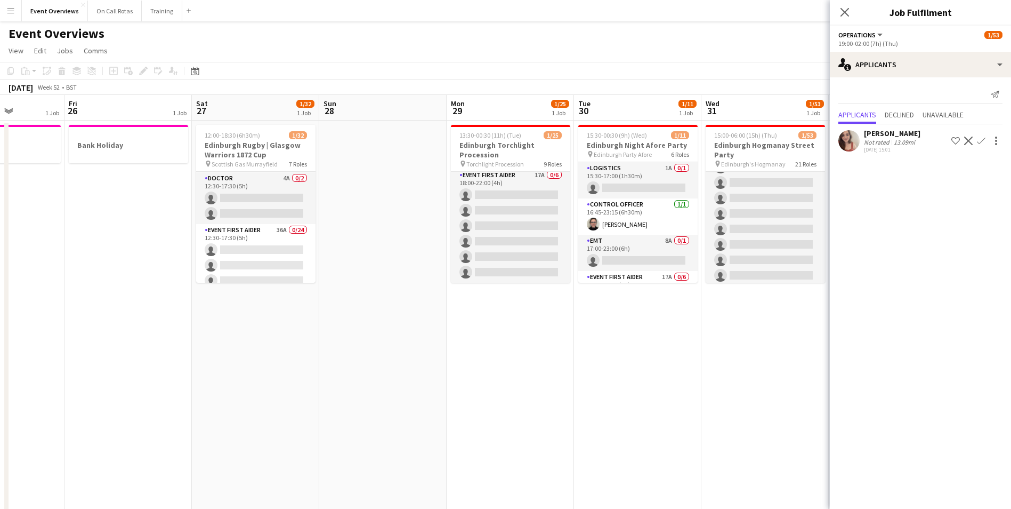
scroll to position [241, 0]
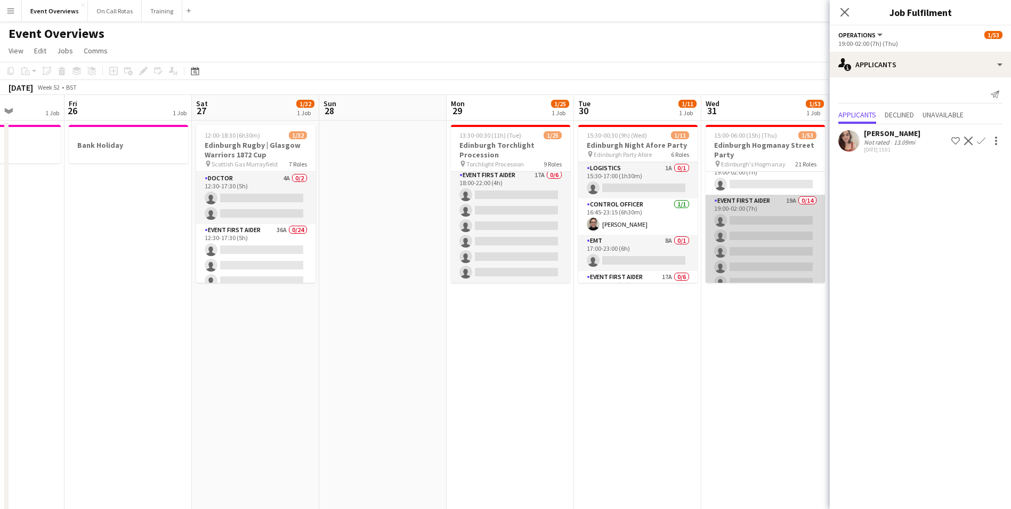
click at [767, 198] on app-card-role "Event First Aider 19A 0/14 19:00-02:00 (7h) single-neutral-actions single-neutr…" at bounding box center [765, 313] width 119 height 237
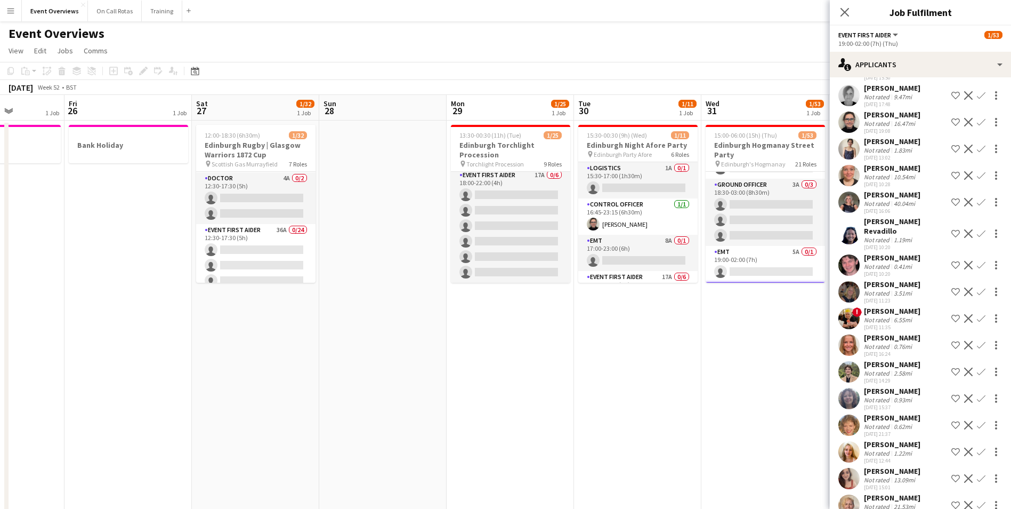
scroll to position [134, 0]
click at [769, 265] on app-card-role "EMT 5A 0/1 19:00-02:00 (7h) single-neutral-actions" at bounding box center [765, 283] width 119 height 36
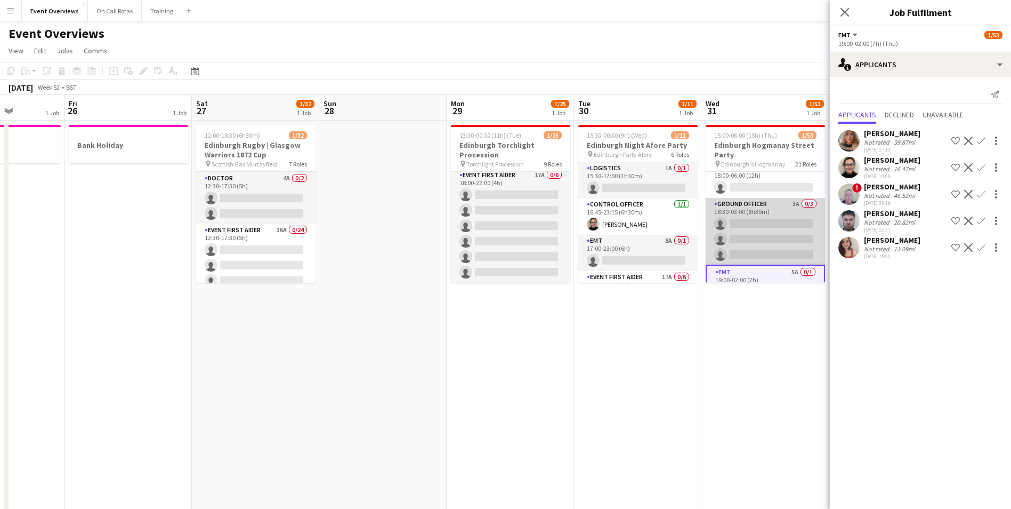
click at [766, 206] on app-card-role "Ground Officer 3A 0/3 18:30-03:00 (8h30m) single-neutral-actions single-neutral…" at bounding box center [765, 231] width 119 height 67
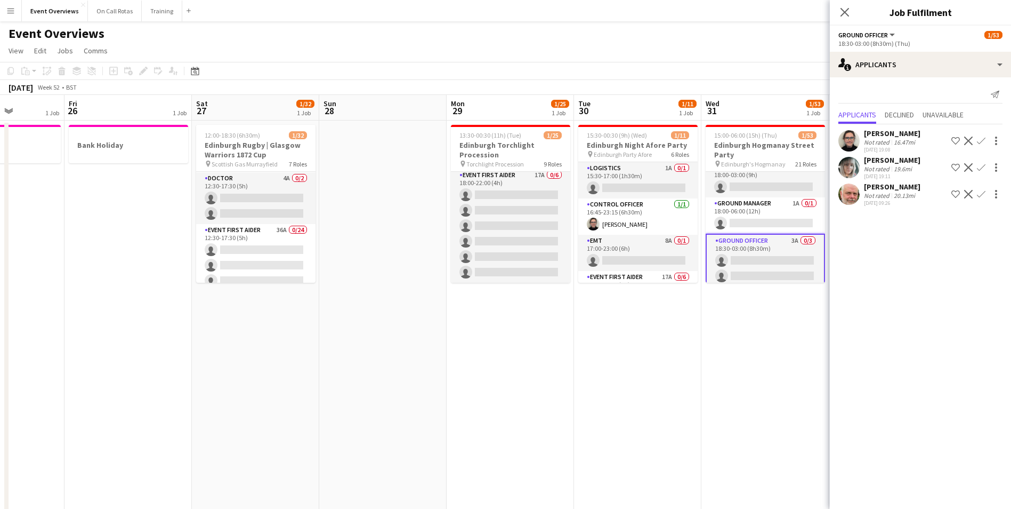
scroll to position [81, 0]
click at [766, 206] on app-card-role "Deputy Medical Manager 1A 0/1 18:00-03:00 (9h) single-neutral-actions" at bounding box center [765, 197] width 119 height 36
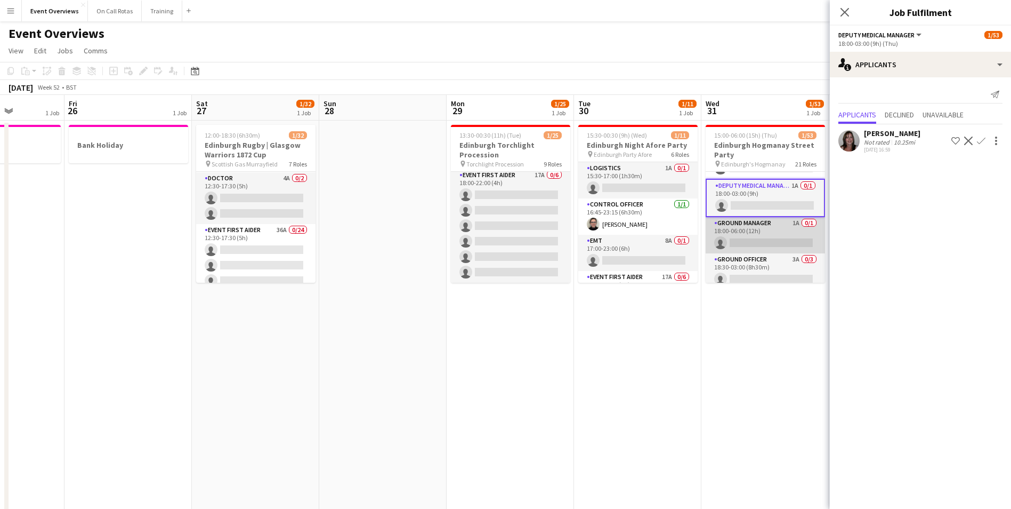
click at [754, 225] on app-card-role "Ground Manager 1A 0/1 18:00-06:00 (12h) single-neutral-actions" at bounding box center [765, 235] width 119 height 36
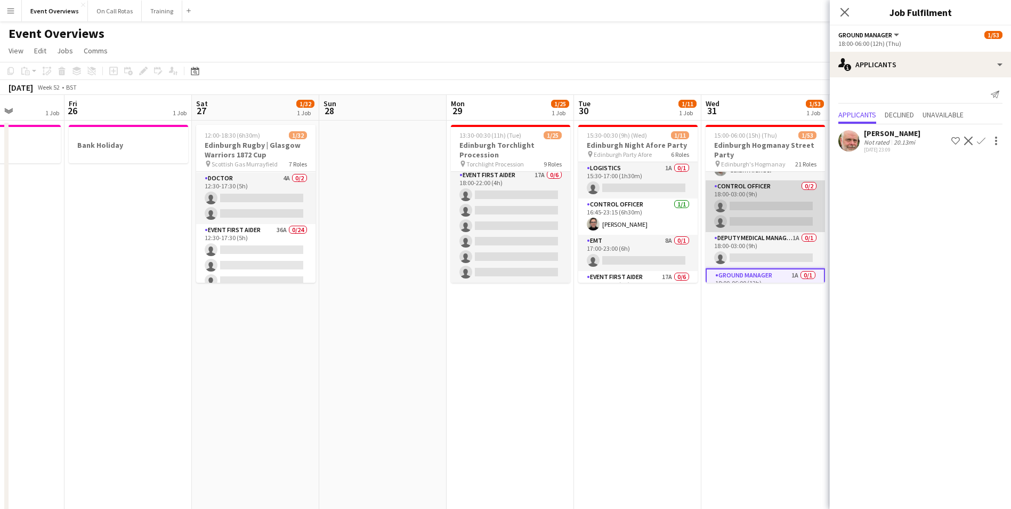
scroll to position [0, 0]
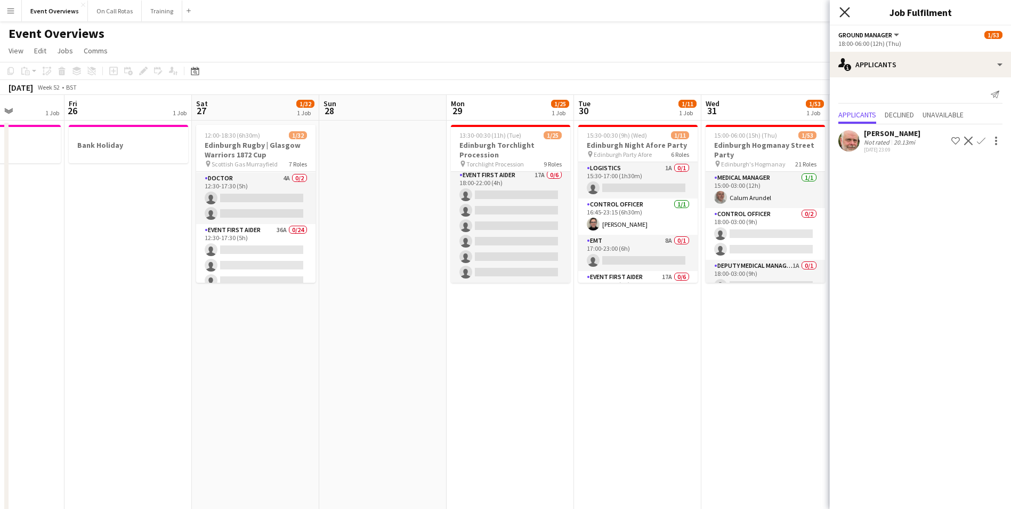
click at [843, 14] on icon at bounding box center [845, 12] width 10 height 10
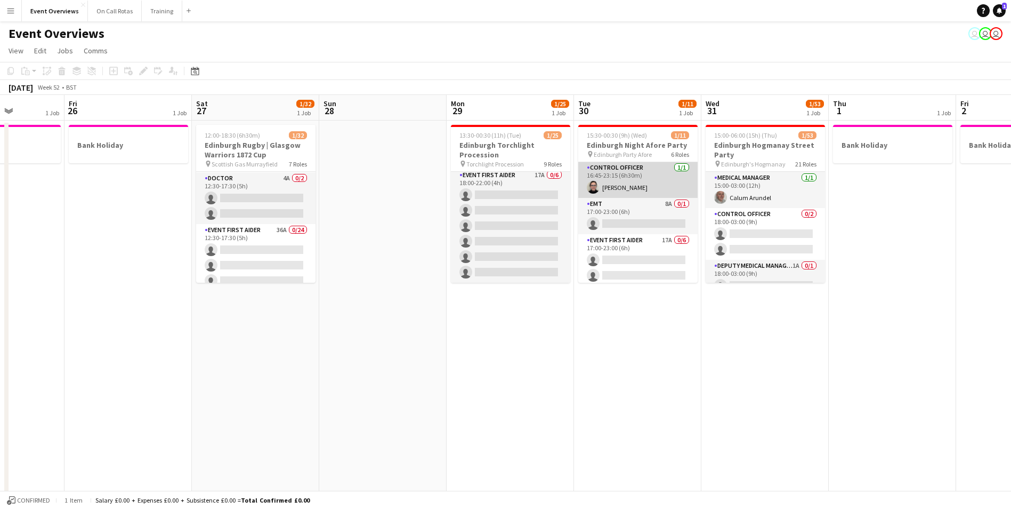
scroll to position [53, 0]
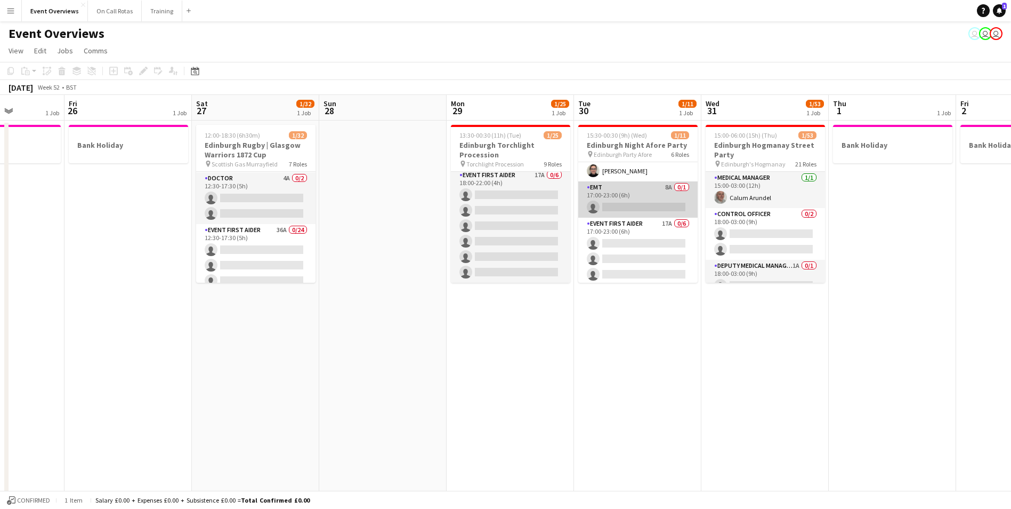
click at [641, 199] on app-card-role "EMT 8A 0/1 17:00-23:00 (6h) single-neutral-actions" at bounding box center [637, 199] width 119 height 36
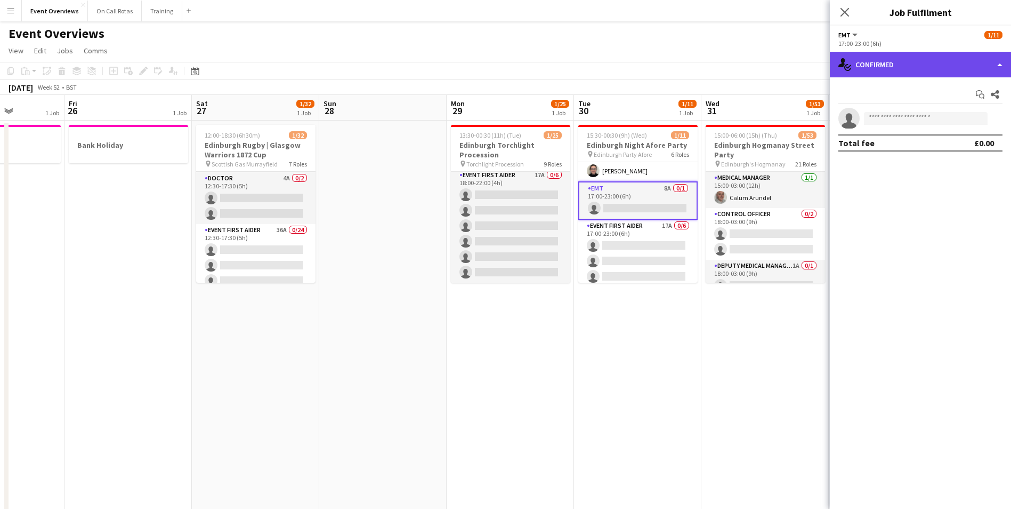
click at [873, 58] on div "single-neutral-actions-check-2 Confirmed" at bounding box center [920, 65] width 181 height 26
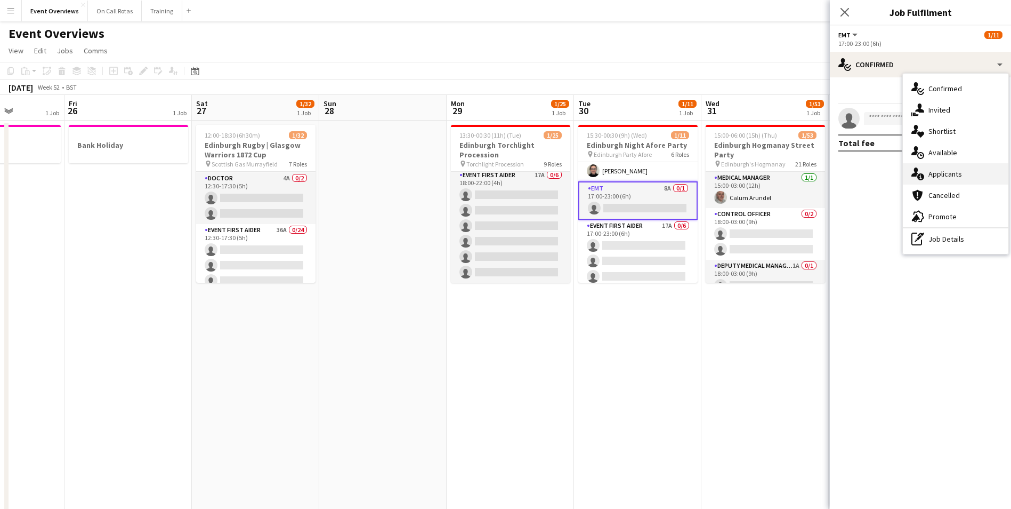
click at [930, 174] on span "Applicants" at bounding box center [946, 174] width 34 height 10
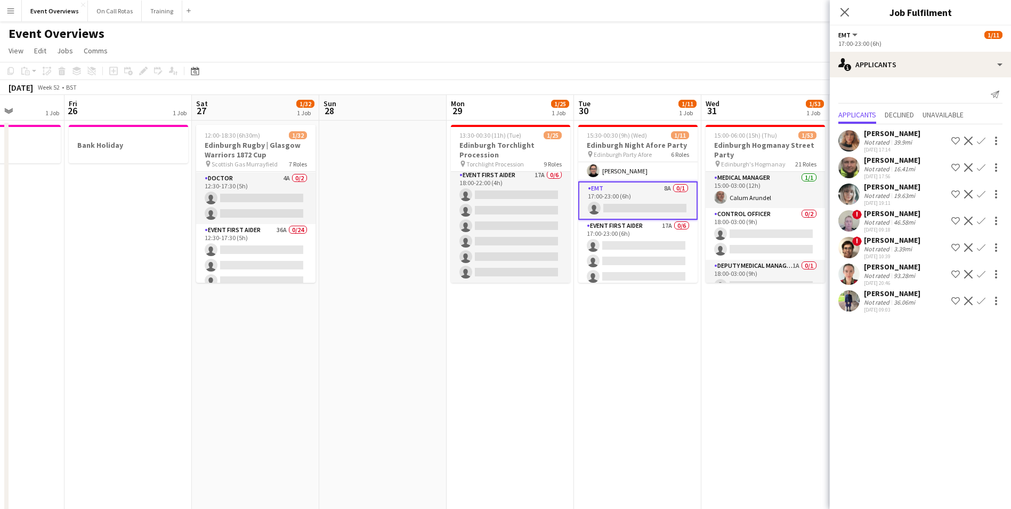
click at [841, 273] on app-user-avatar at bounding box center [848, 273] width 21 height 21
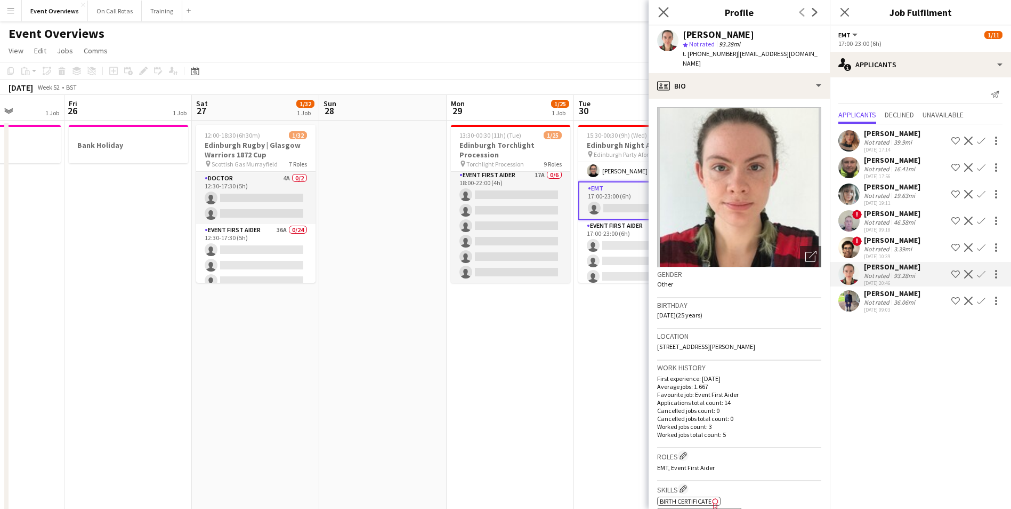
click at [658, 5] on app-icon "Close pop-in" at bounding box center [663, 12] width 15 height 15
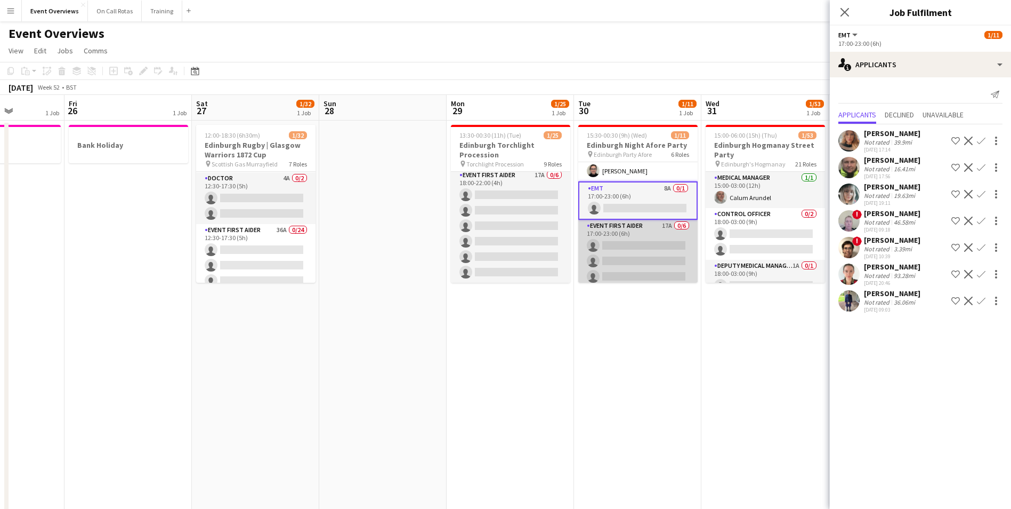
click at [624, 229] on app-card-role "Event First Aider 17A 0/6 17:00-23:00 (6h) single-neutral-actions single-neutra…" at bounding box center [637, 277] width 119 height 114
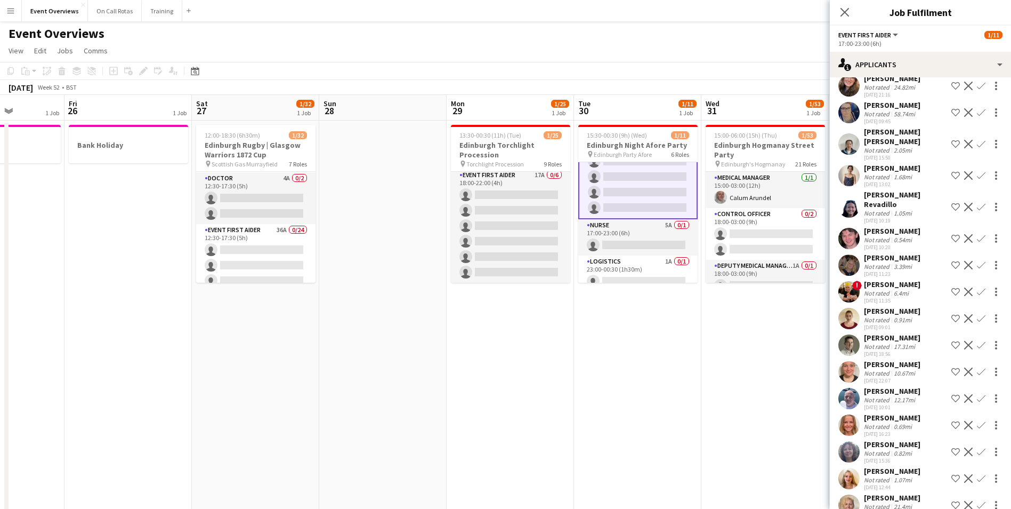
scroll to position [176, 0]
click at [643, 229] on app-card-role "Nurse 5A 0/1 17:00-23:00 (6h) single-neutral-actions" at bounding box center [637, 228] width 119 height 36
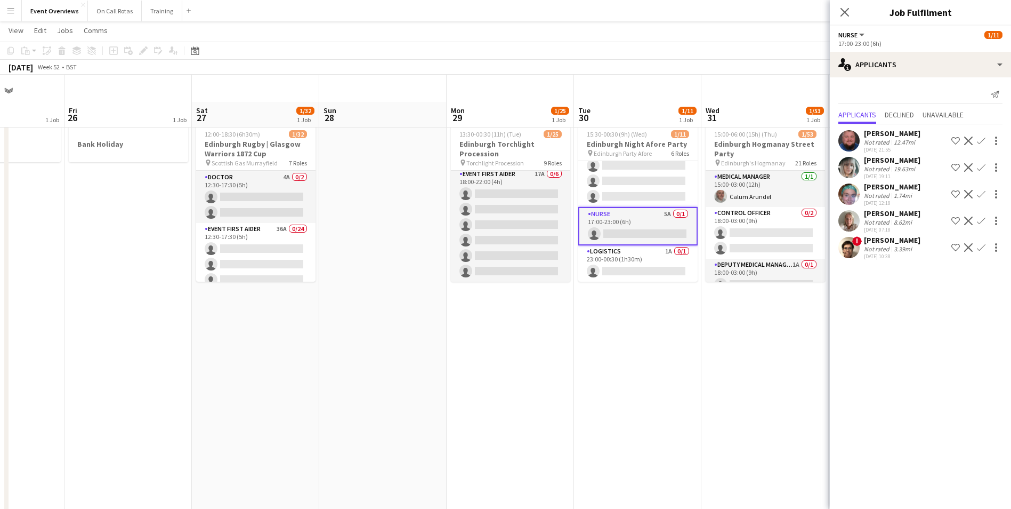
scroll to position [53, 0]
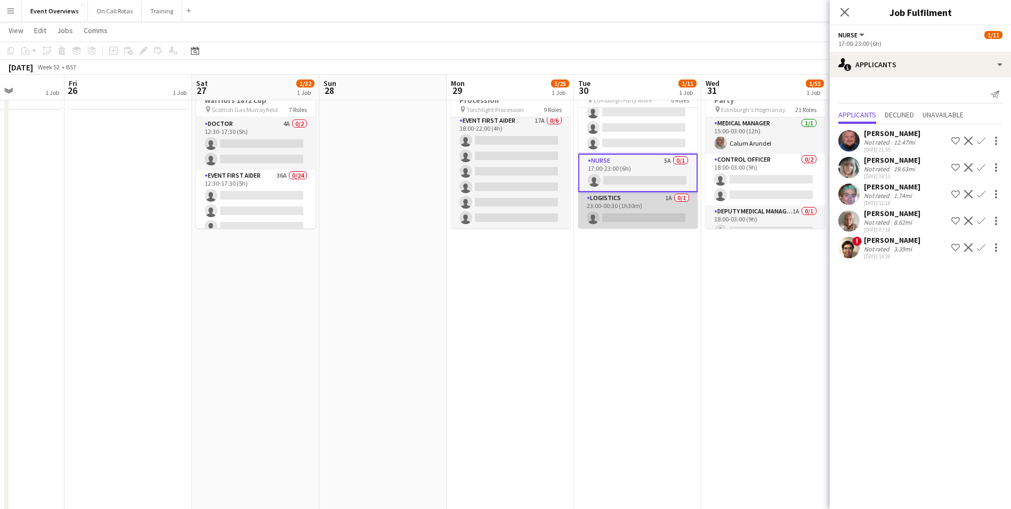
click at [631, 204] on app-card-role "Logistics 1A 0/1 23:00-00:30 (1h30m) single-neutral-actions" at bounding box center [637, 210] width 119 height 36
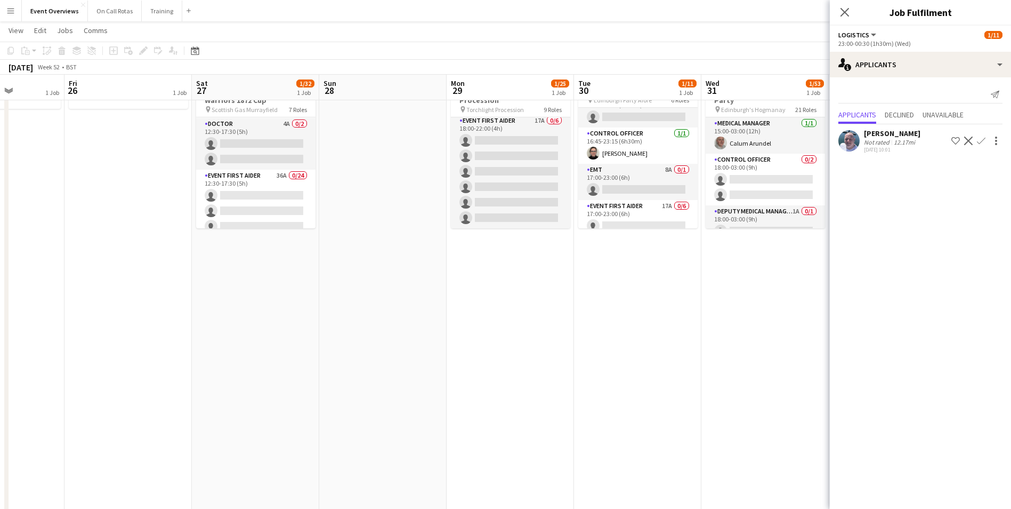
scroll to position [0, 0]
click at [848, 6] on app-icon "Close pop-in" at bounding box center [844, 12] width 15 height 15
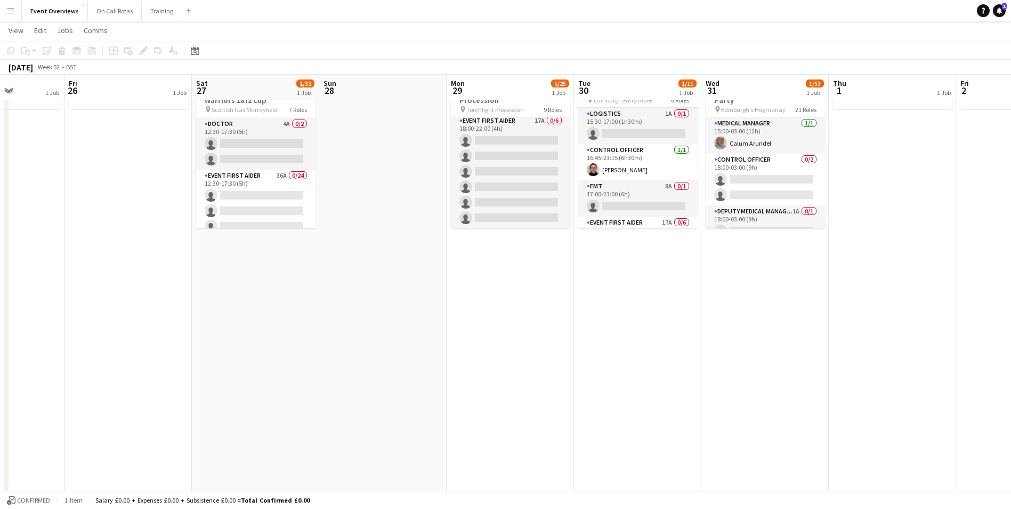
click at [828, 294] on app-date-cell "15:00-06:00 (15h) (Thu) 1/53 Edinburgh Hogmanay Street Party pin Edinburgh's Ho…" at bounding box center [764, 496] width 127 height 860
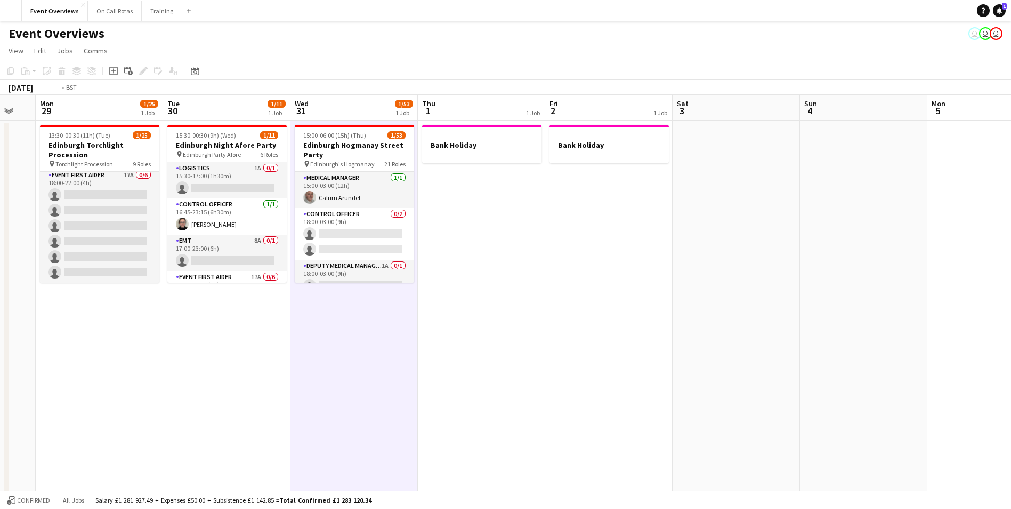
drag, startPoint x: 956, startPoint y: 257, endPoint x: 454, endPoint y: 252, distance: 502.1
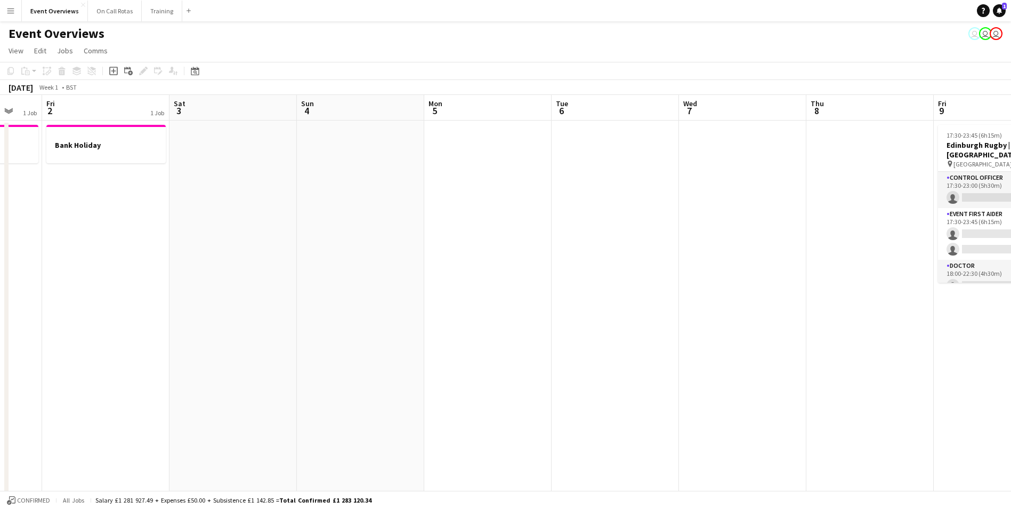
drag, startPoint x: 812, startPoint y: 237, endPoint x: 784, endPoint y: 217, distance: 34.5
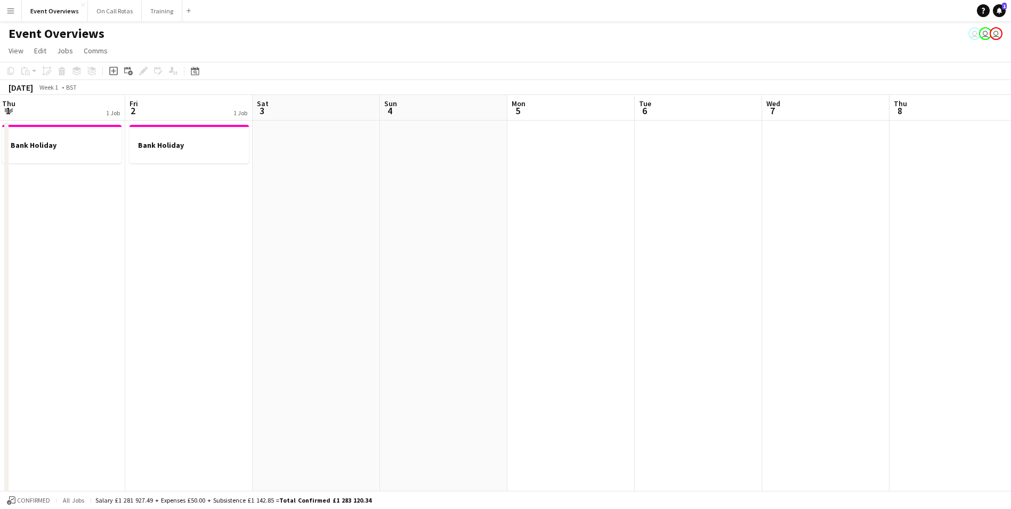
drag, startPoint x: 688, startPoint y: 219, endPoint x: 511, endPoint y: 204, distance: 177.6
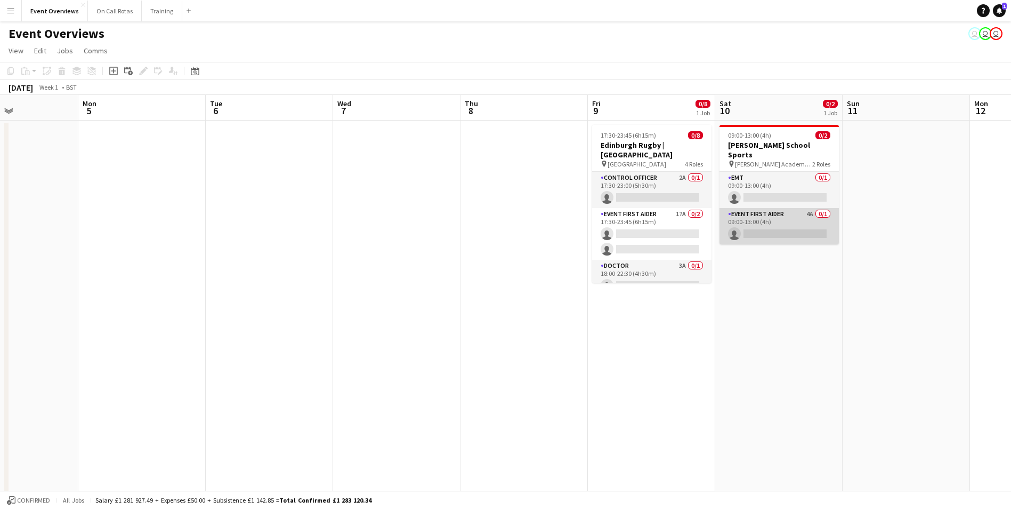
click at [795, 208] on app-card-role "Event First Aider 4A 0/1 09:00-13:00 (4h) single-neutral-actions" at bounding box center [779, 226] width 119 height 36
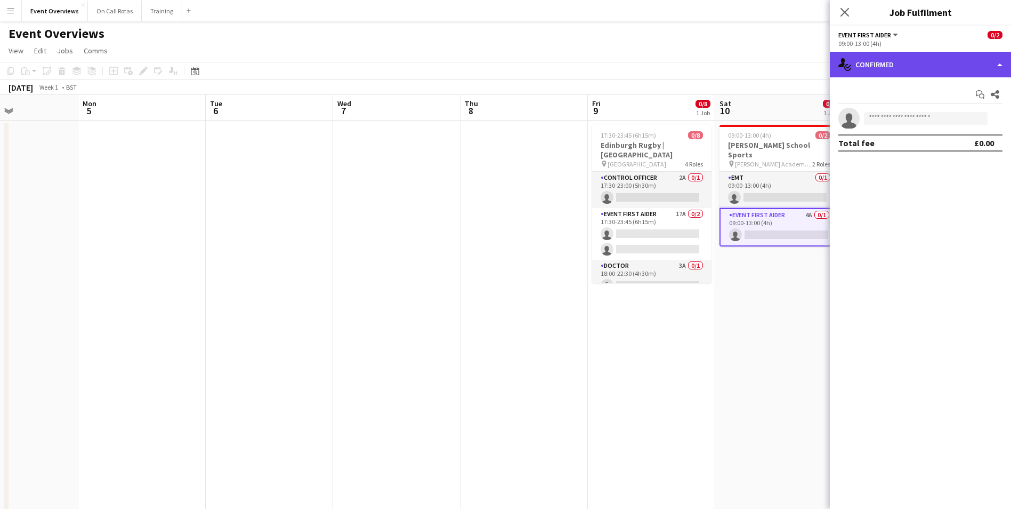
click at [859, 65] on div "single-neutral-actions-check-2 Confirmed" at bounding box center [920, 65] width 181 height 26
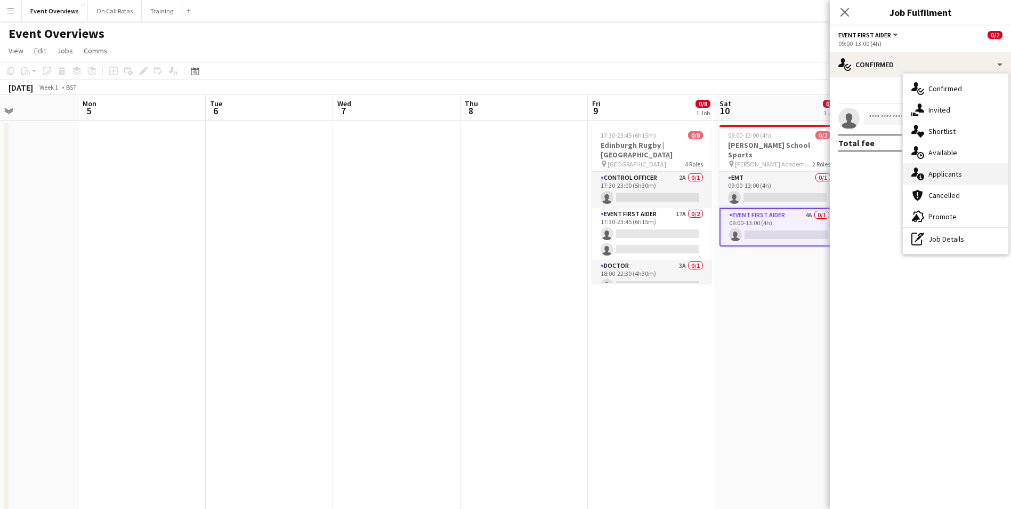
click at [935, 168] on div "single-neutral-actions-information Applicants" at bounding box center [956, 173] width 106 height 21
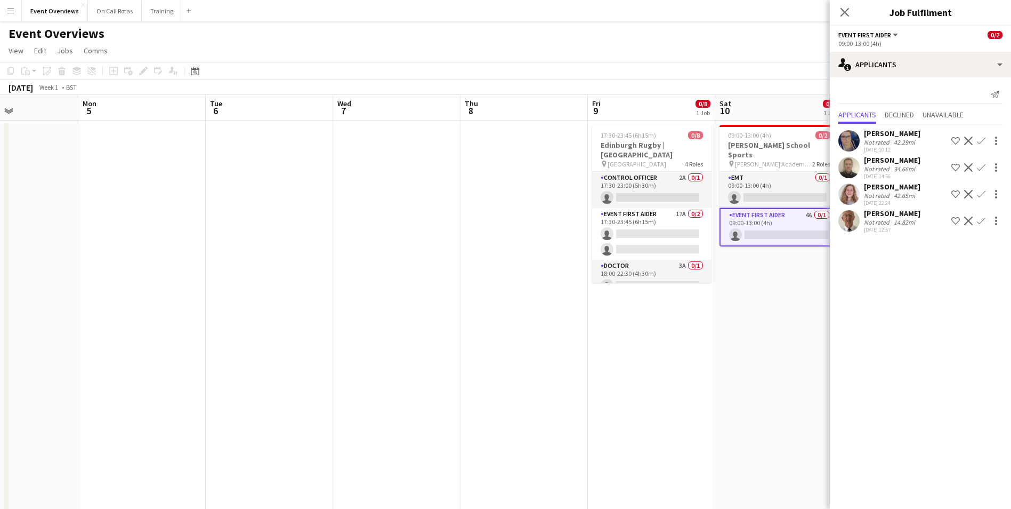
click at [843, 4] on div "Close pop-in" at bounding box center [845, 12] width 30 height 25
click at [845, 9] on icon "Close pop-in" at bounding box center [845, 12] width 10 height 10
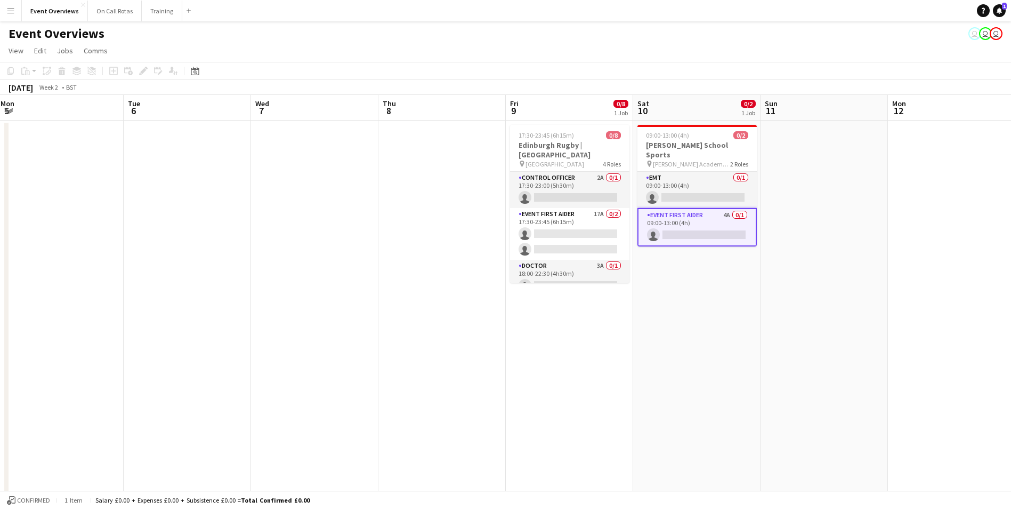
drag, startPoint x: 884, startPoint y: 254, endPoint x: 422, endPoint y: 263, distance: 462.2
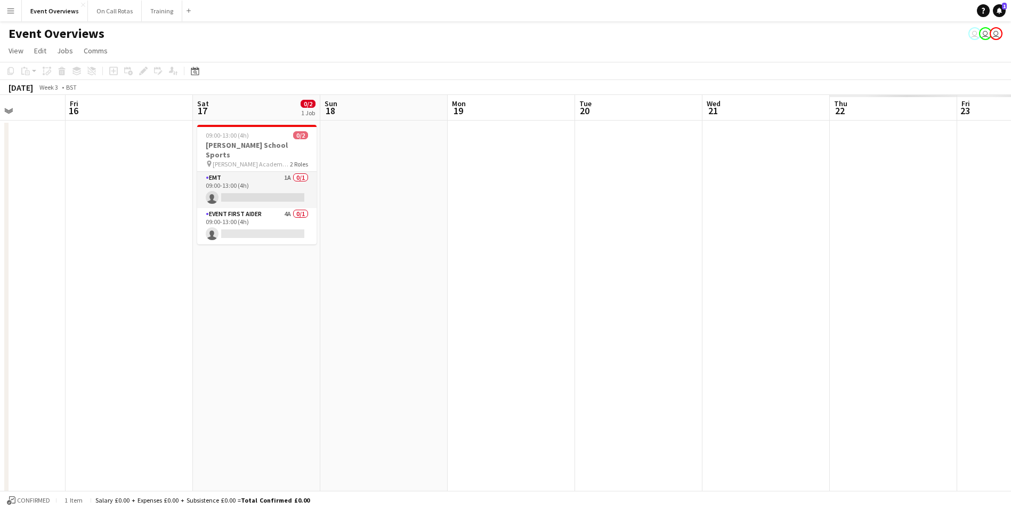
drag, startPoint x: 852, startPoint y: 259, endPoint x: 23, endPoint y: 145, distance: 837.1
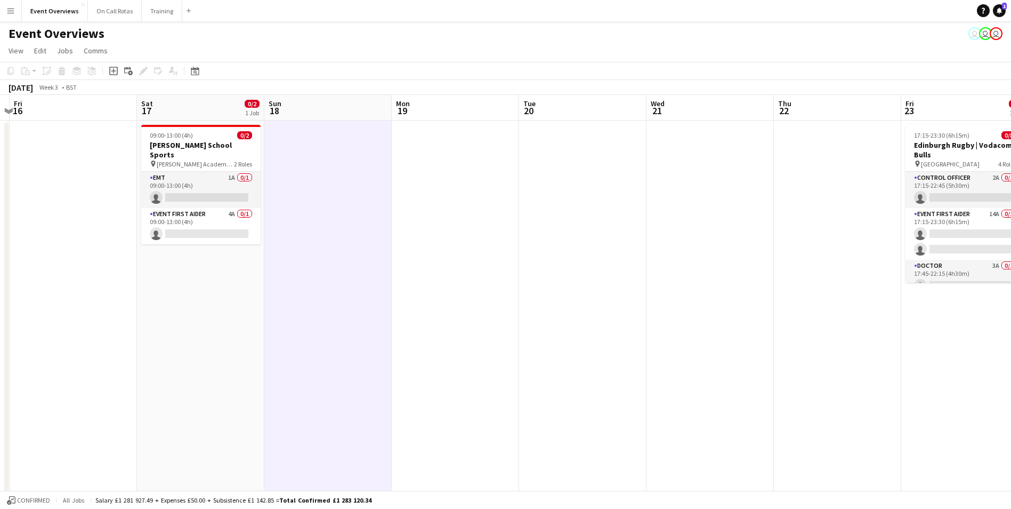
drag, startPoint x: 590, startPoint y: 232, endPoint x: 151, endPoint y: 149, distance: 446.1
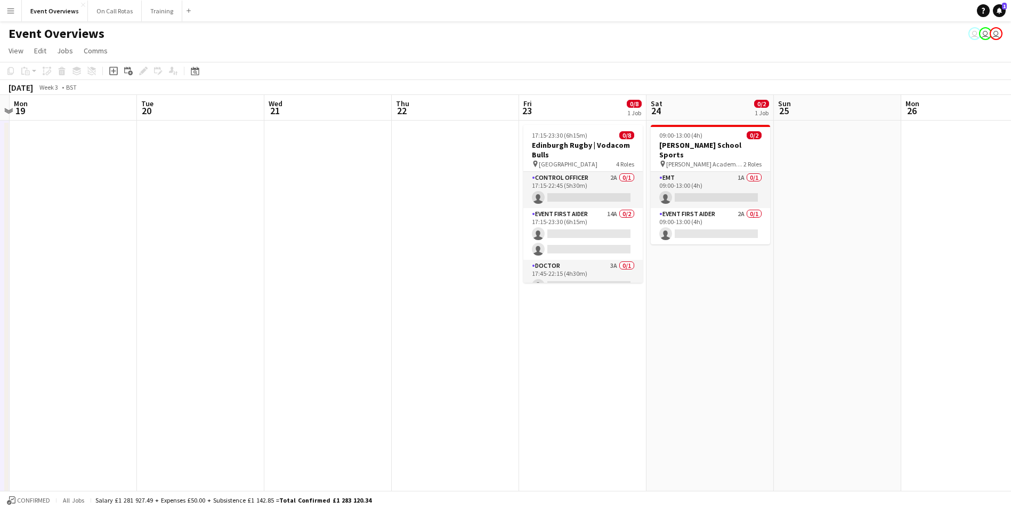
scroll to position [0, 372]
click at [193, 69] on icon at bounding box center [195, 71] width 8 height 9
click at [217, 101] on span "Choose month and year" at bounding box center [209, 108] width 36 height 26
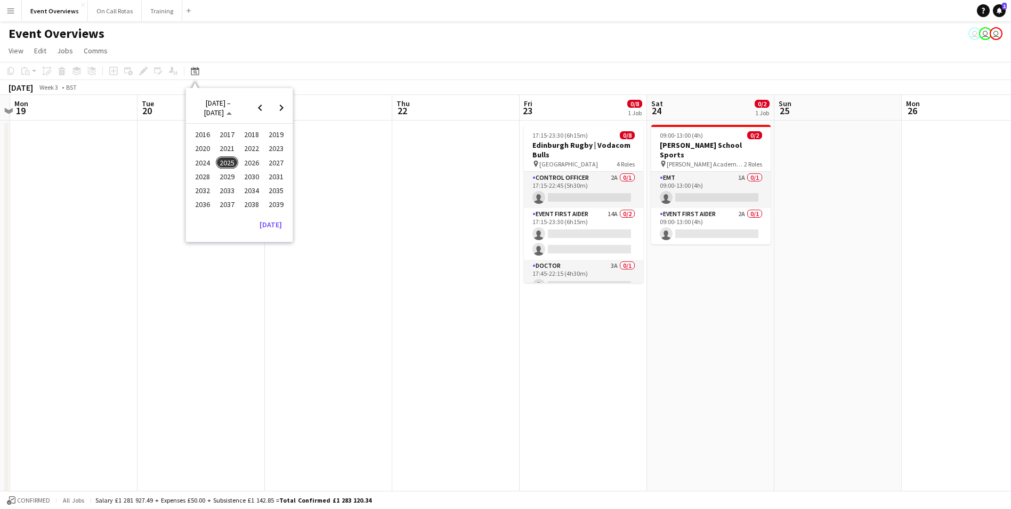
click at [249, 164] on span "2026" at bounding box center [251, 162] width 22 height 13
click at [207, 159] on span "MAY" at bounding box center [202, 162] width 22 height 13
click at [198, 188] on span "18" at bounding box center [197, 193] width 13 height 13
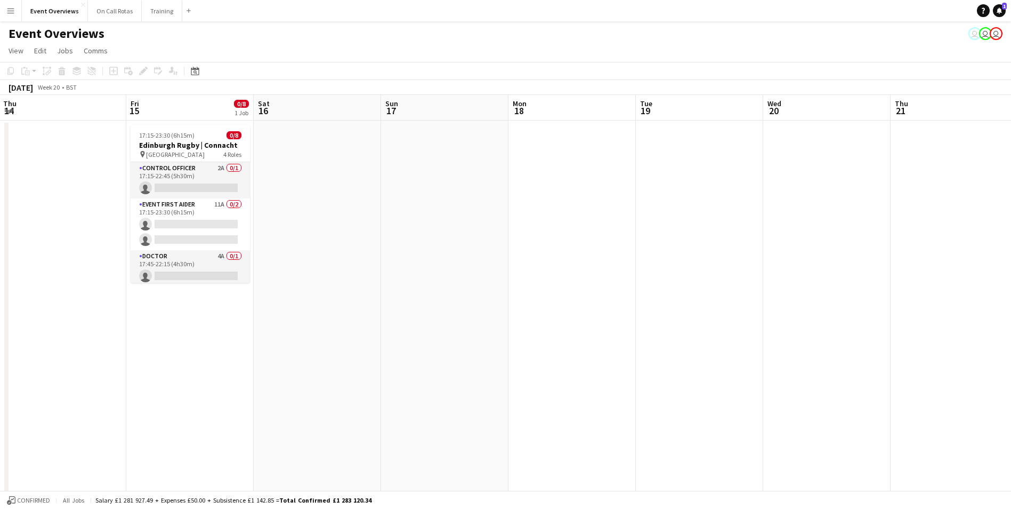
scroll to position [0, 246]
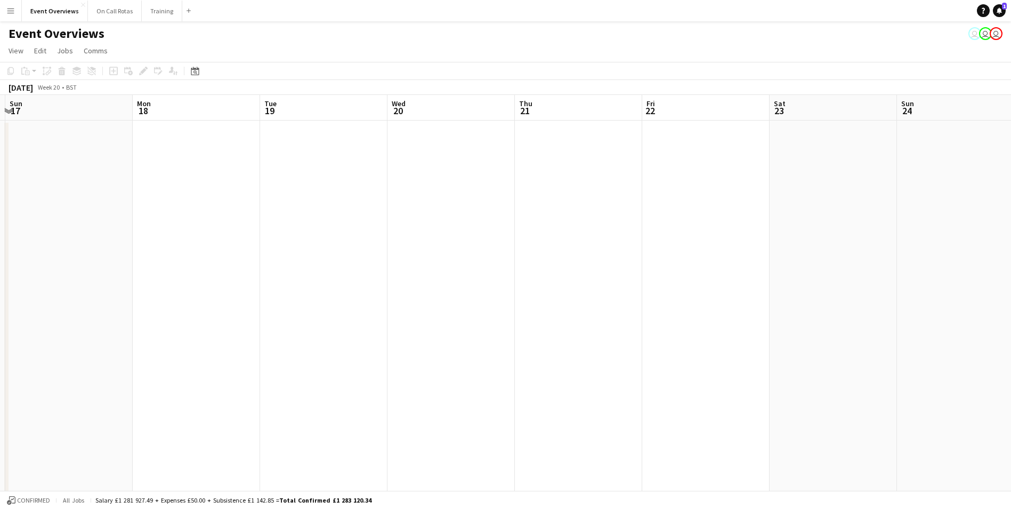
drag, startPoint x: 258, startPoint y: 182, endPoint x: 73, endPoint y: 96, distance: 203.9
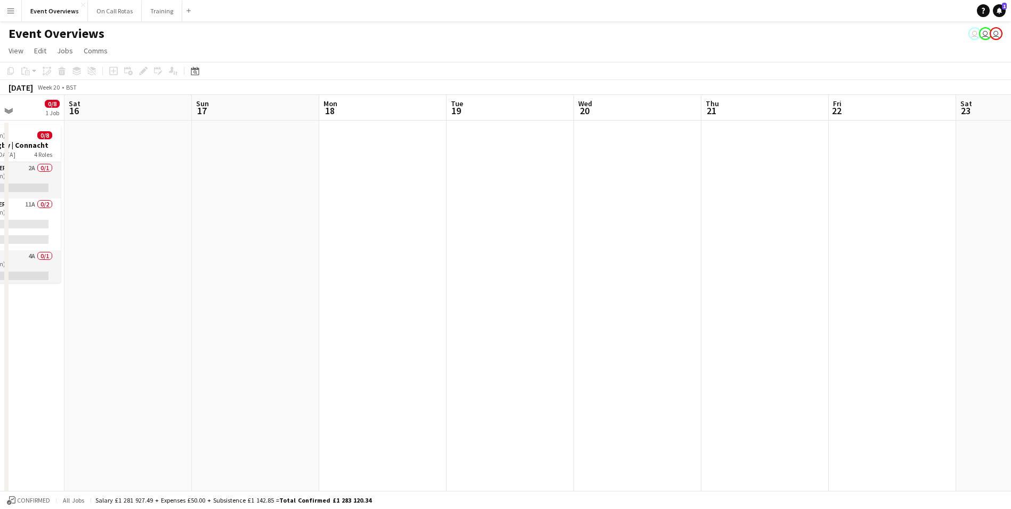
drag, startPoint x: 238, startPoint y: 140, endPoint x: 368, endPoint y: 157, distance: 130.6
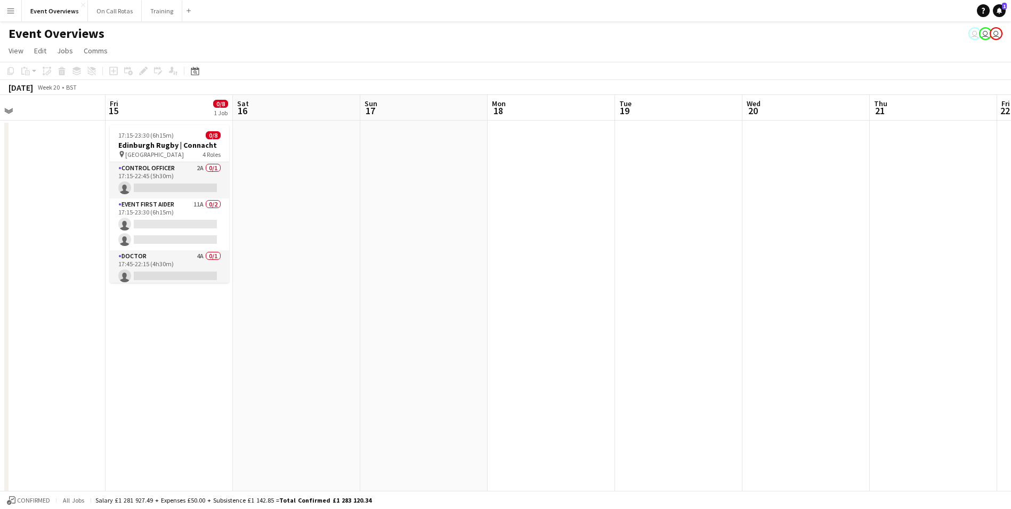
drag, startPoint x: 190, startPoint y: 227, endPoint x: 104, endPoint y: 248, distance: 88.4
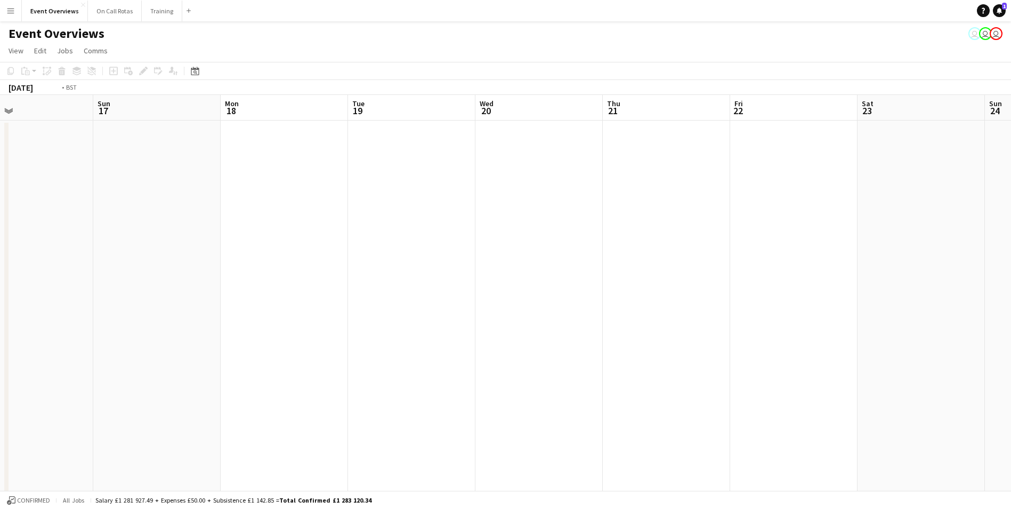
drag, startPoint x: 548, startPoint y: 254, endPoint x: 243, endPoint y: 252, distance: 305.4
drag, startPoint x: 230, startPoint y: 242, endPoint x: 157, endPoint y: 206, distance: 81.5
drag, startPoint x: 527, startPoint y: 220, endPoint x: 352, endPoint y: 233, distance: 175.9
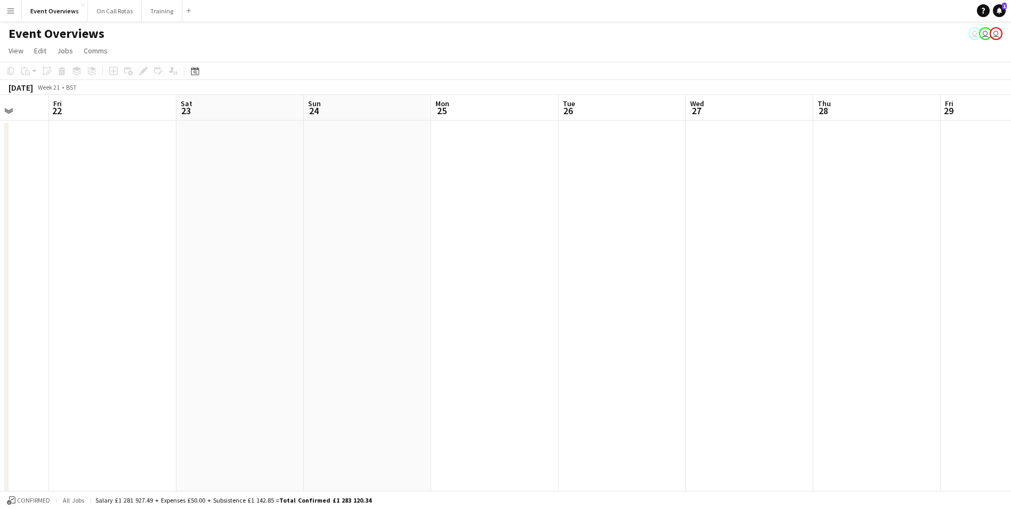
drag, startPoint x: 310, startPoint y: 219, endPoint x: 488, endPoint y: 237, distance: 178.5
drag, startPoint x: 540, startPoint y: 237, endPoint x: 349, endPoint y: 230, distance: 191.5
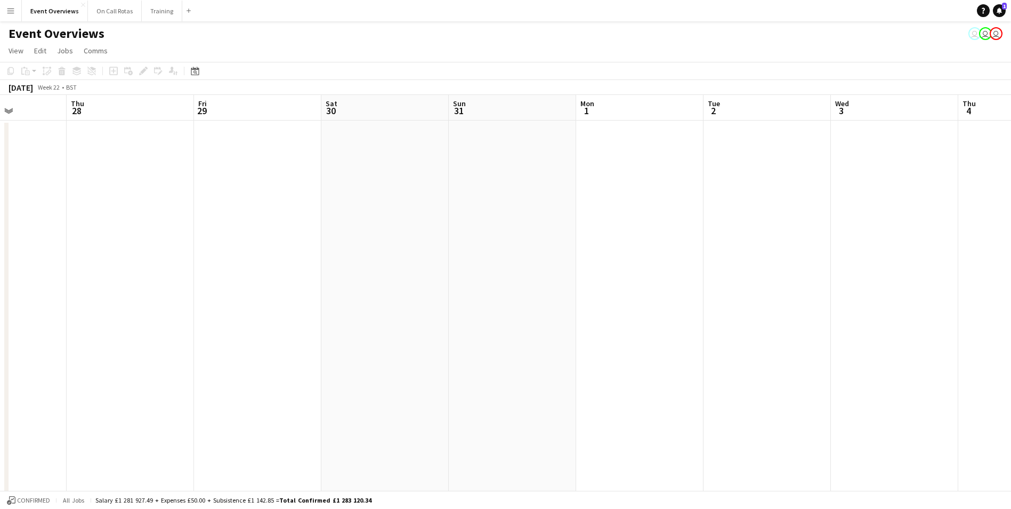
drag, startPoint x: 390, startPoint y: 230, endPoint x: 211, endPoint y: 214, distance: 179.2
click at [196, 70] on icon "Date picker" at bounding box center [195, 71] width 9 height 9
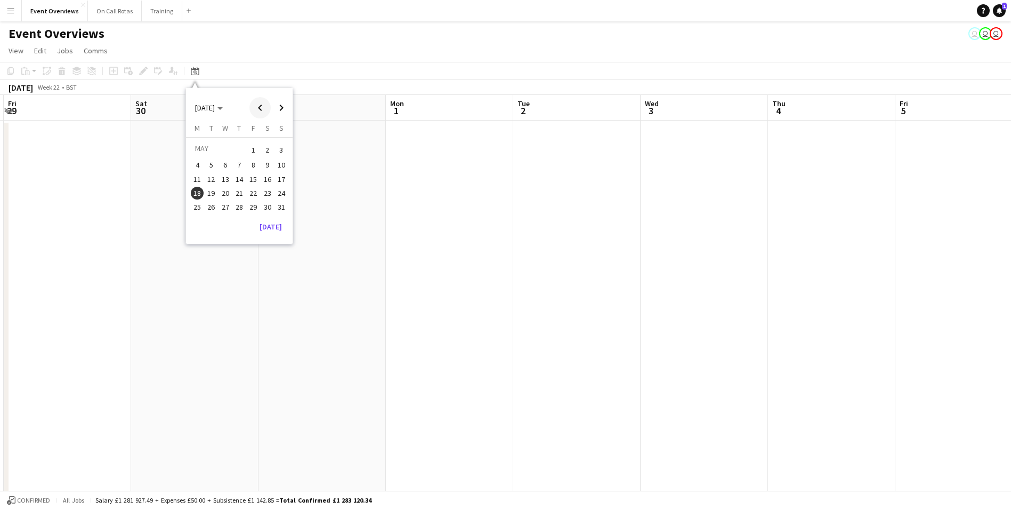
click at [261, 107] on span "Previous month" at bounding box center [259, 107] width 21 height 21
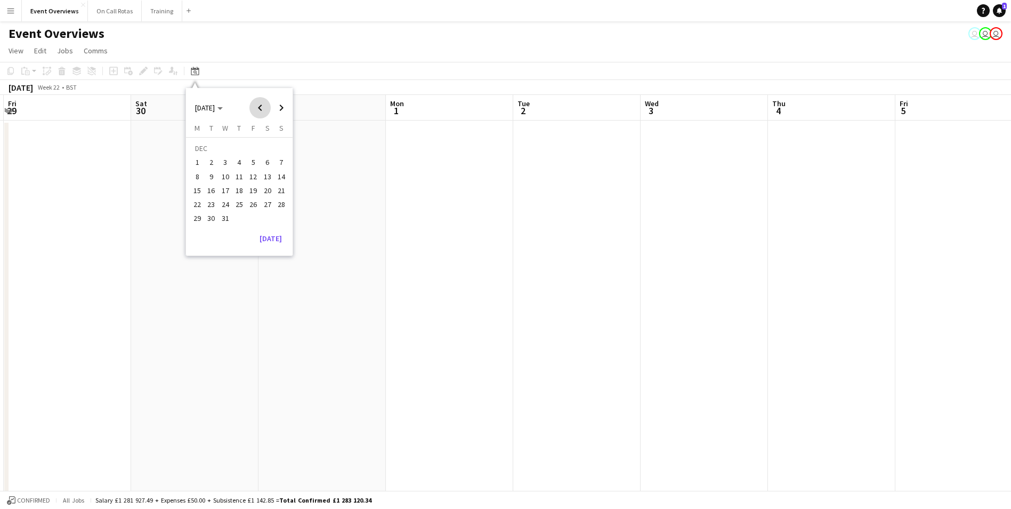
click at [261, 107] on span "Previous month" at bounding box center [259, 107] width 21 height 21
click at [241, 205] on span "25" at bounding box center [239, 204] width 13 height 13
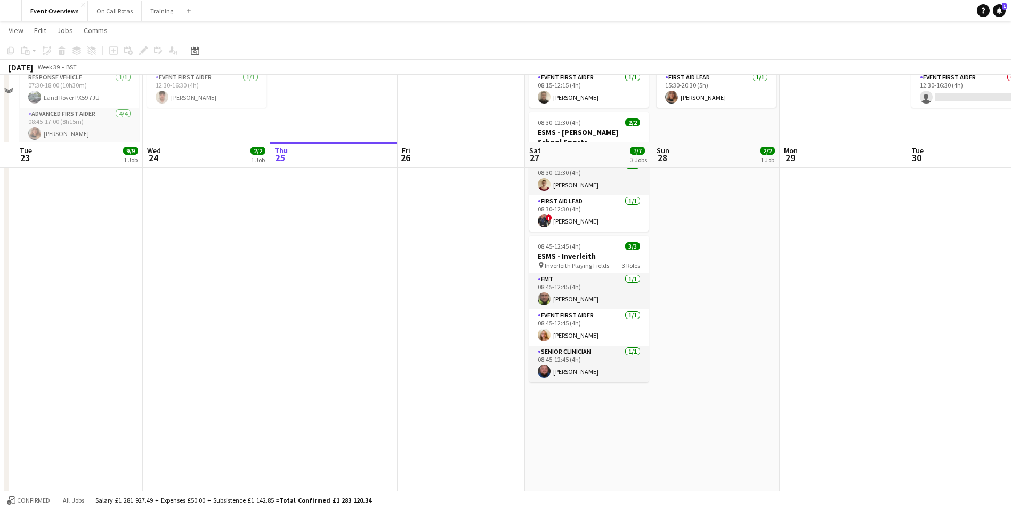
scroll to position [0, 0]
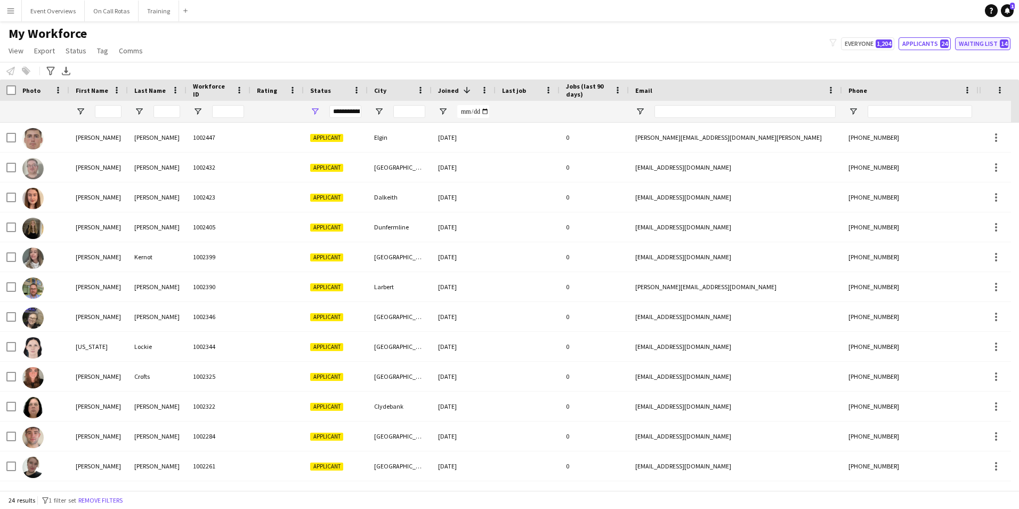
click at [963, 48] on button "Waiting list 14" at bounding box center [982, 43] width 55 height 13
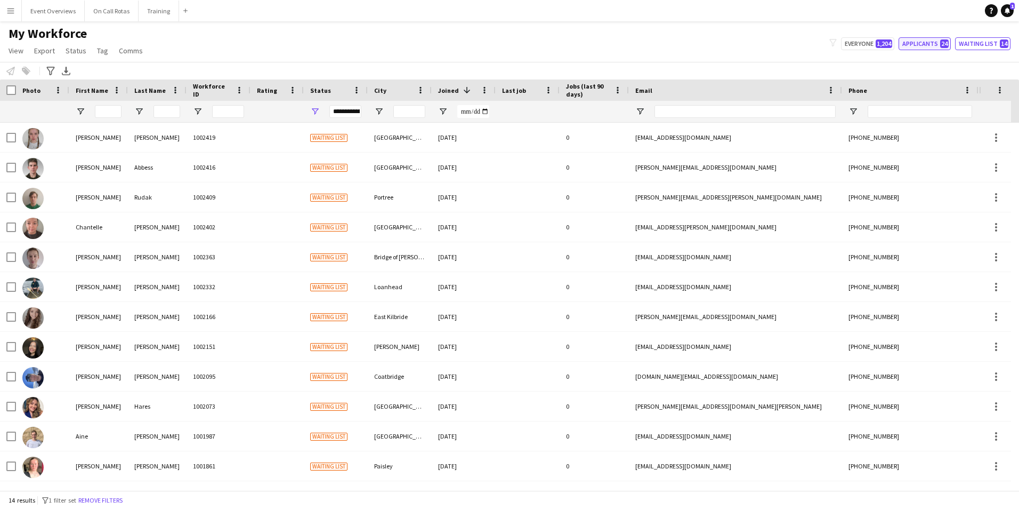
click at [949, 45] on span "24" at bounding box center [944, 43] width 9 height 9
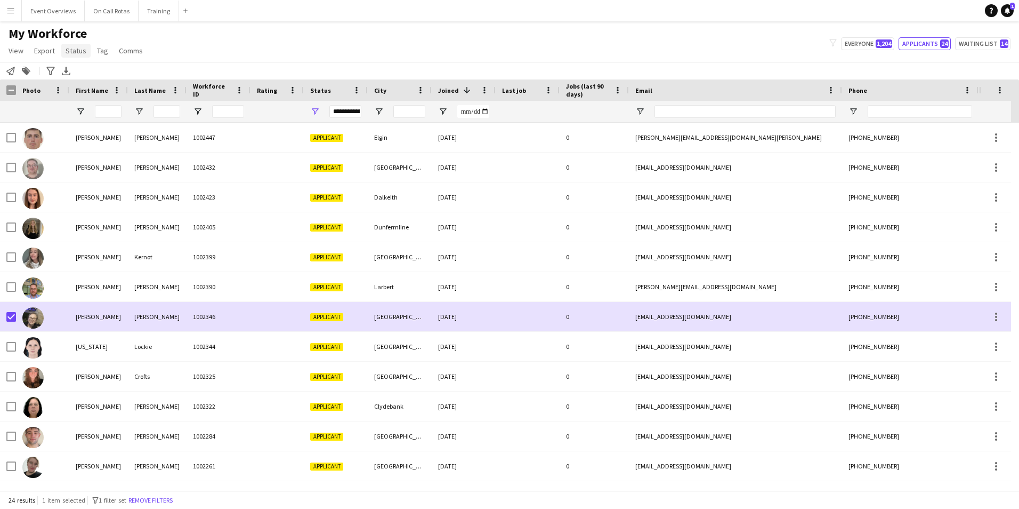
click at [71, 54] on span "Status" at bounding box center [76, 51] width 21 height 10
click at [85, 77] on link "Edit" at bounding box center [98, 73] width 75 height 22
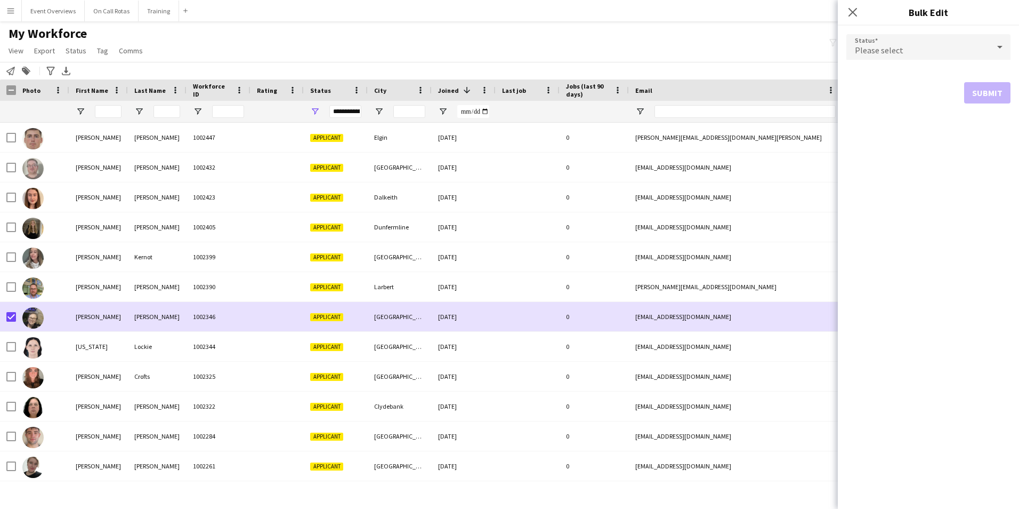
click at [876, 52] on span "Please select" at bounding box center [879, 50] width 49 height 11
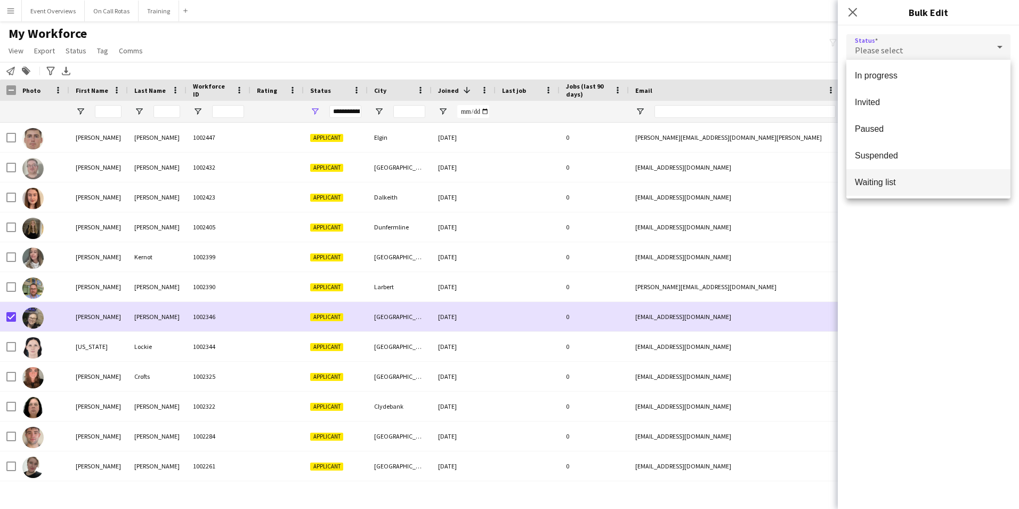
scroll to position [110, 0]
click at [887, 181] on span "Waiting list" at bounding box center [928, 180] width 147 height 10
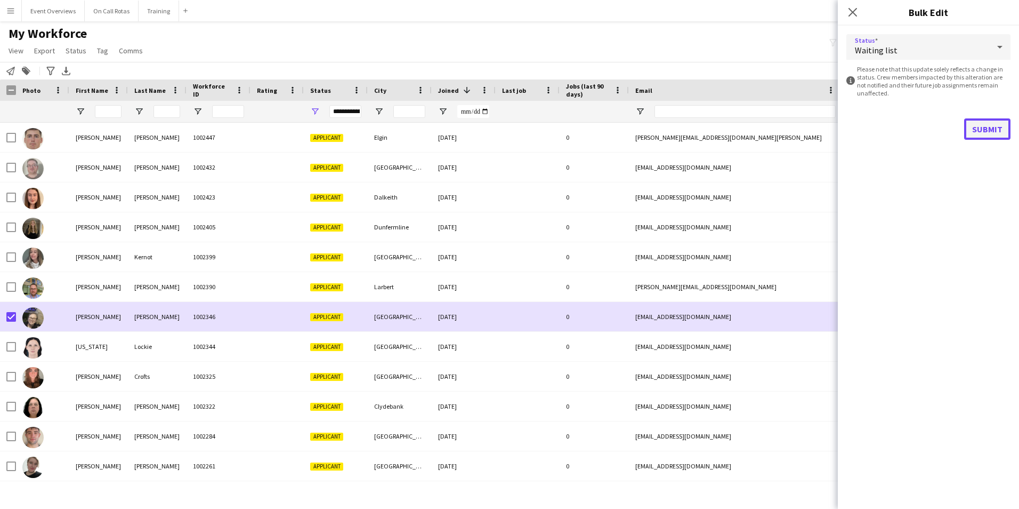
click at [972, 130] on button "Submit" at bounding box center [987, 128] width 46 height 21
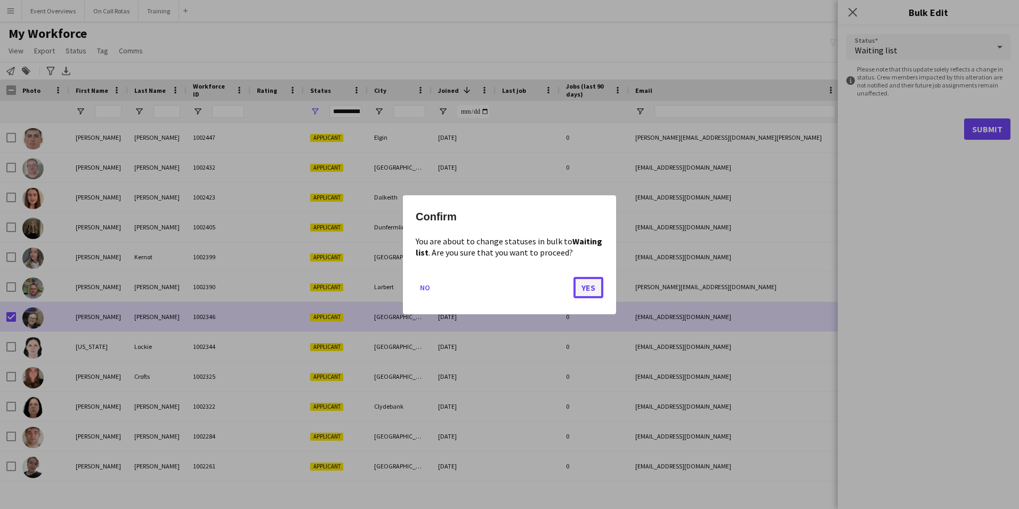
click at [578, 290] on button "Yes" at bounding box center [589, 286] width 30 height 21
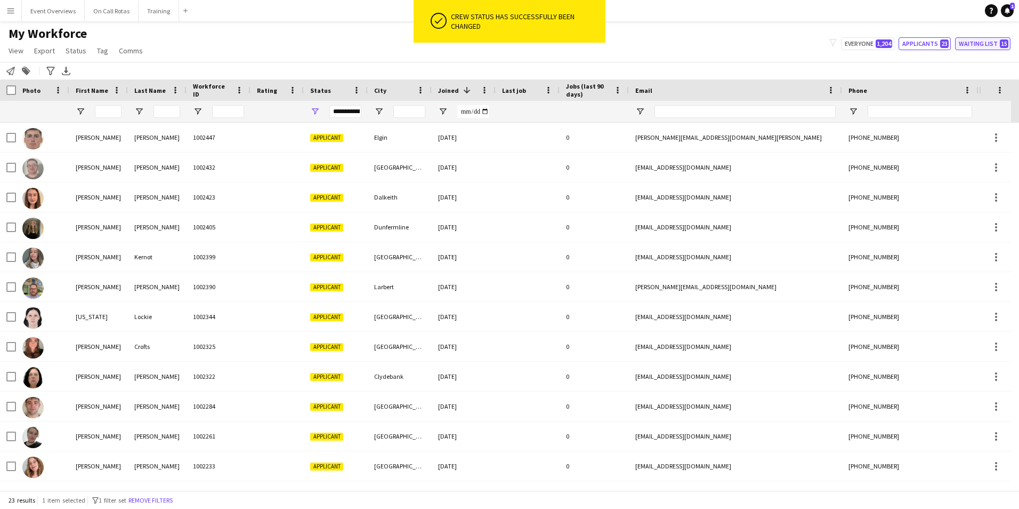
click at [1004, 39] on span "15" at bounding box center [1004, 43] width 9 height 9
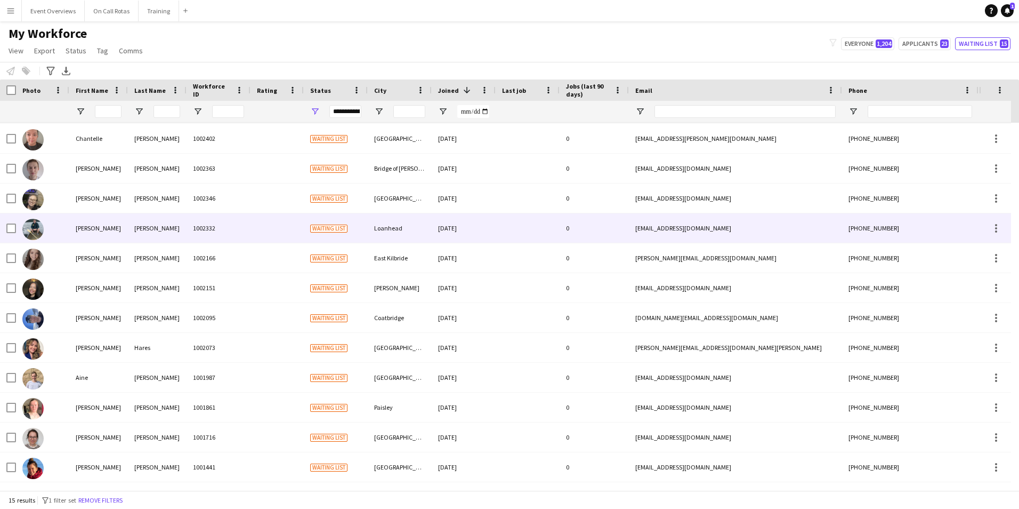
scroll to position [88, 0]
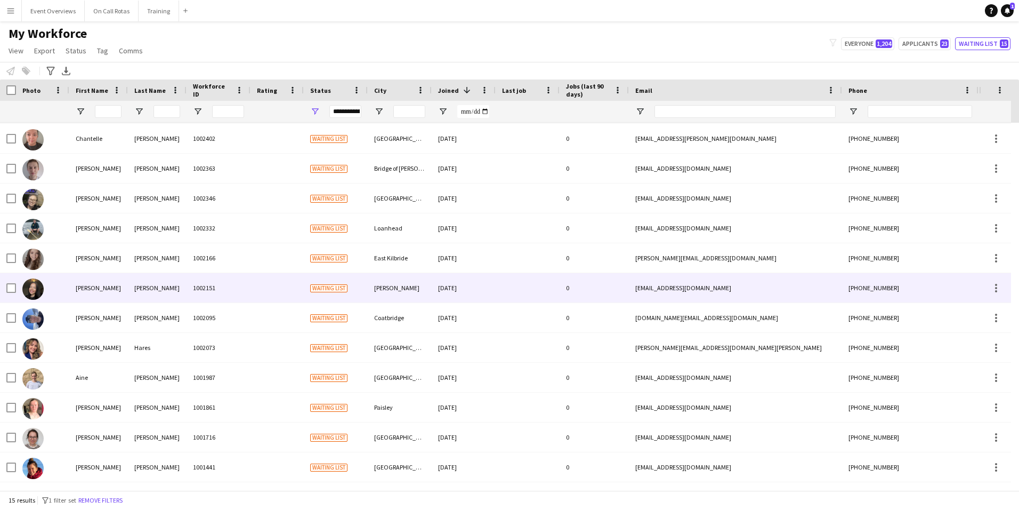
click at [391, 276] on div "[PERSON_NAME]" at bounding box center [400, 287] width 64 height 29
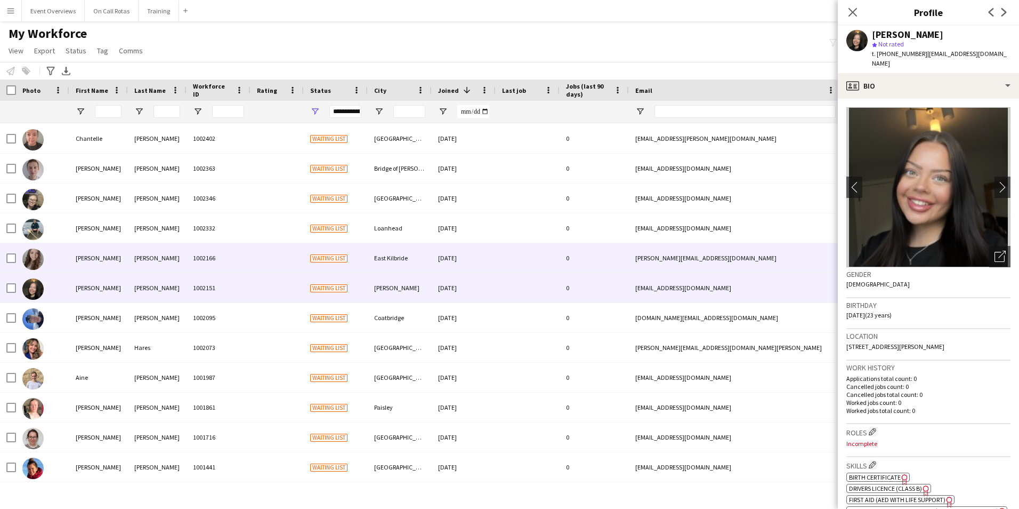
click at [394, 262] on div "East Kilbride" at bounding box center [400, 257] width 64 height 29
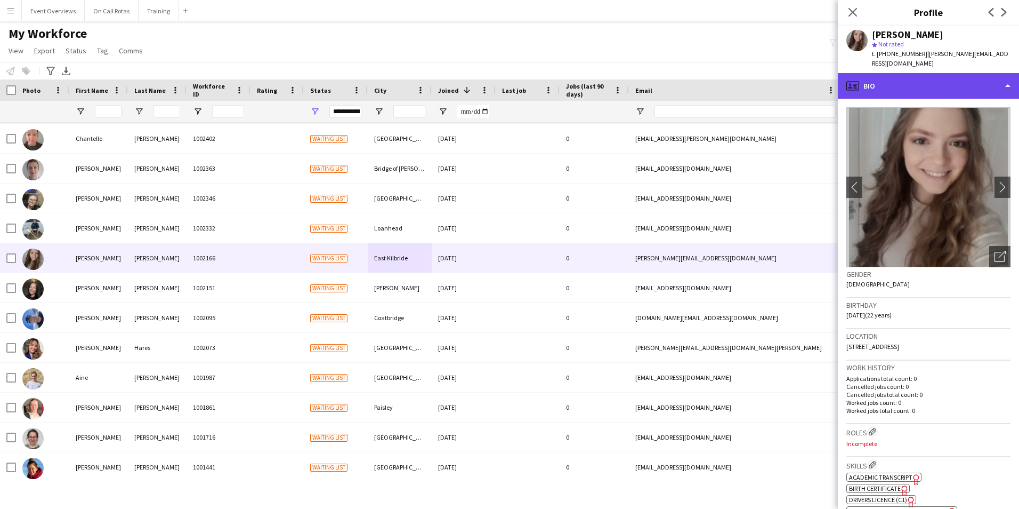
click at [915, 75] on div "profile Bio" at bounding box center [928, 86] width 181 height 26
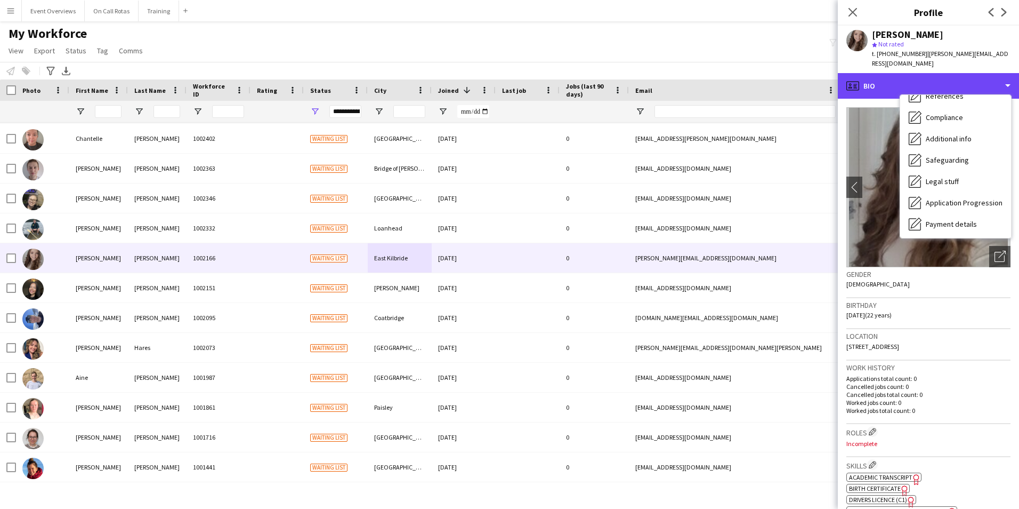
scroll to position [185, 0]
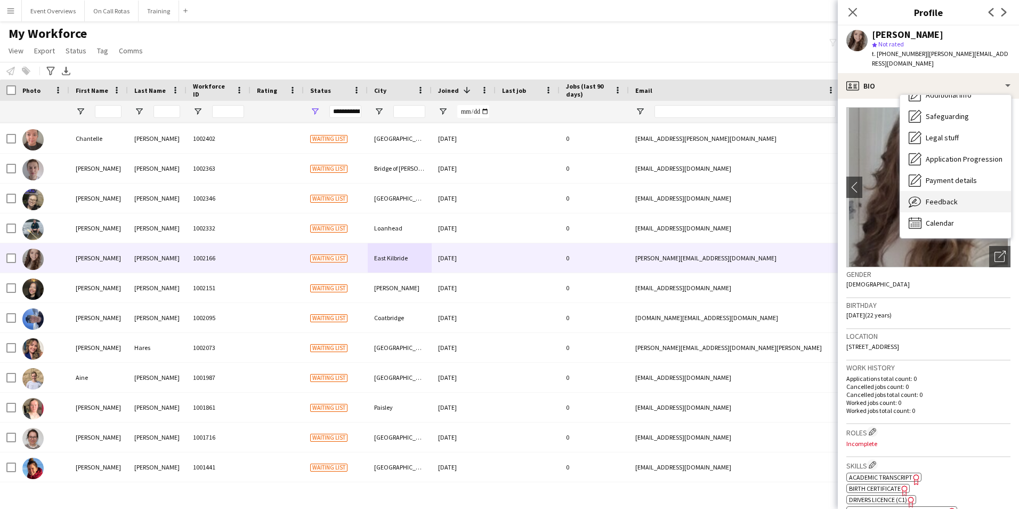
click at [959, 198] on div "Feedback Feedback" at bounding box center [955, 201] width 111 height 21
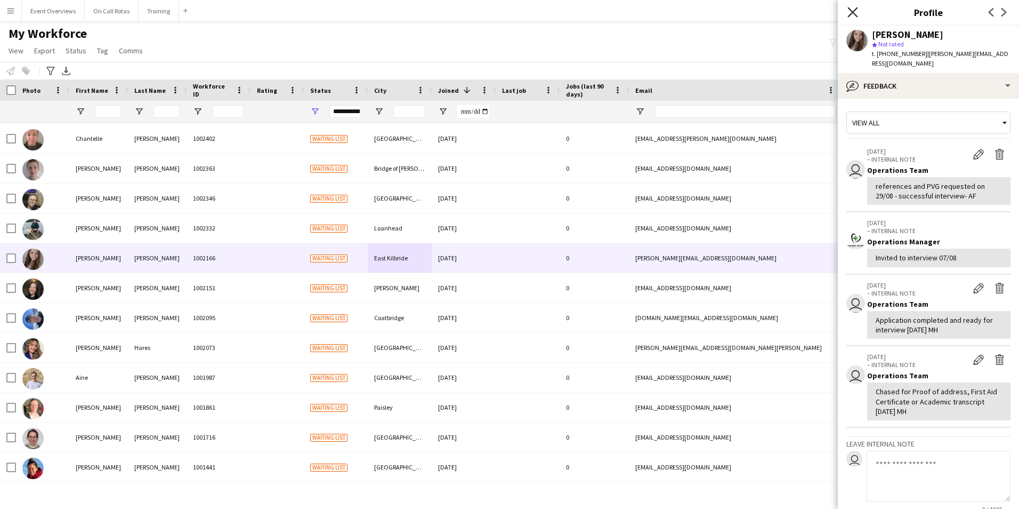
click at [849, 10] on icon "Close pop-in" at bounding box center [853, 12] width 10 height 10
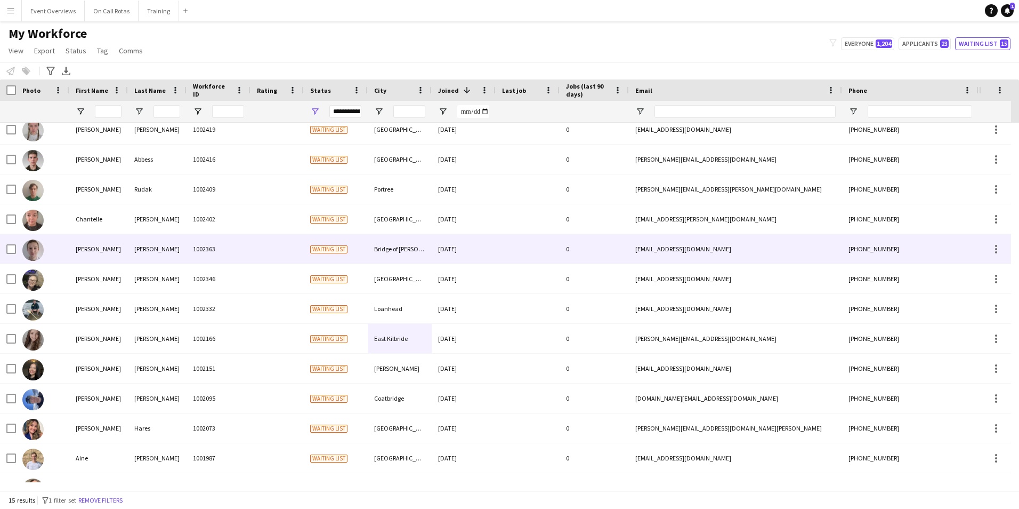
scroll to position [0, 0]
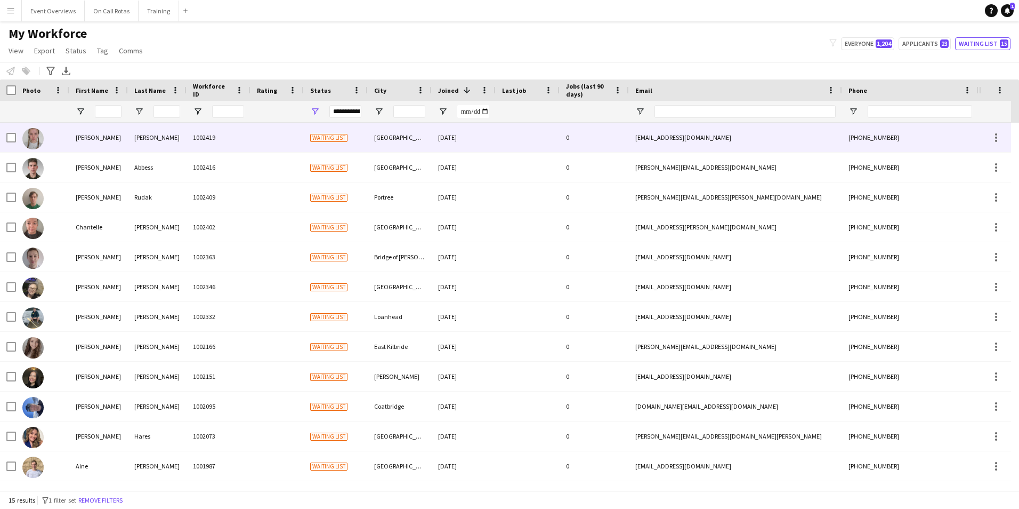
click at [197, 144] on div "1002419" at bounding box center [219, 137] width 64 height 29
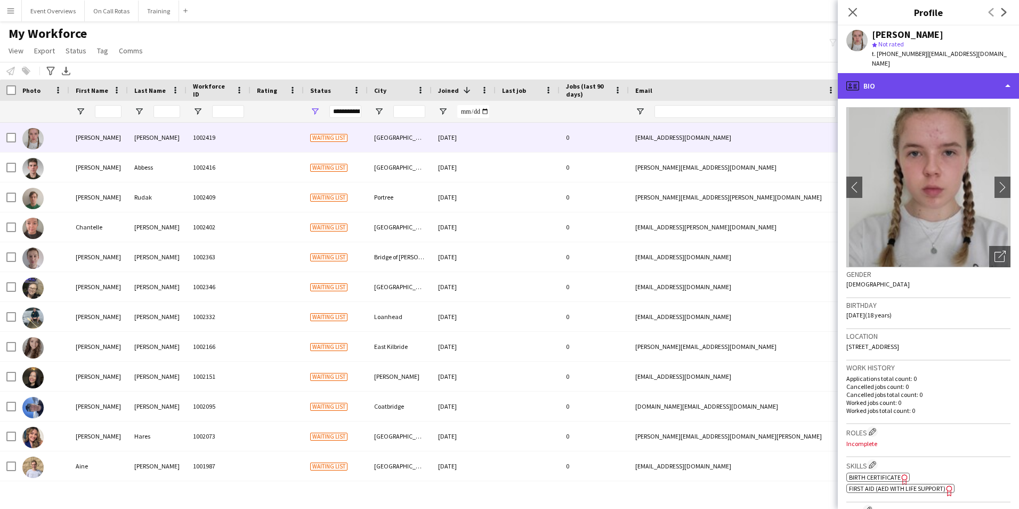
click at [911, 79] on div "profile Bio" at bounding box center [928, 86] width 181 height 26
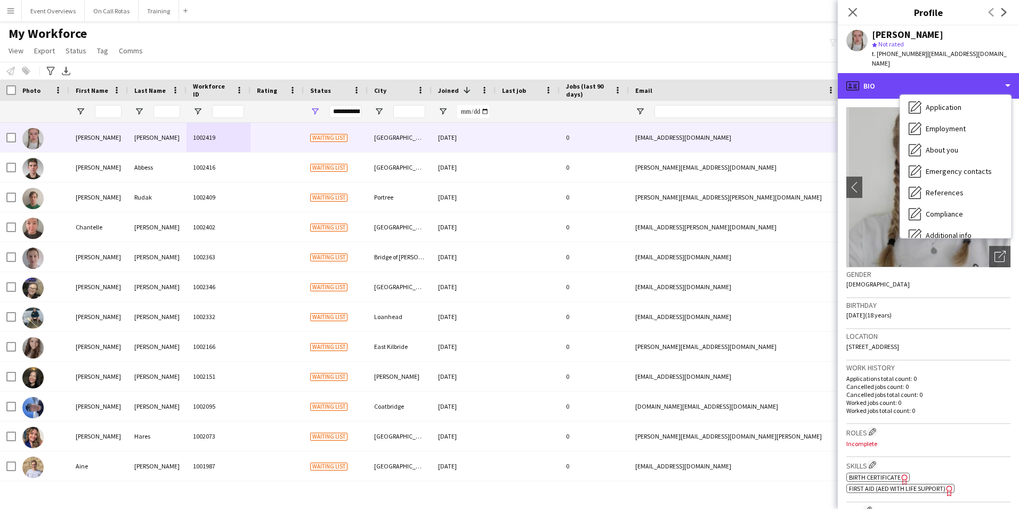
scroll to position [185, 0]
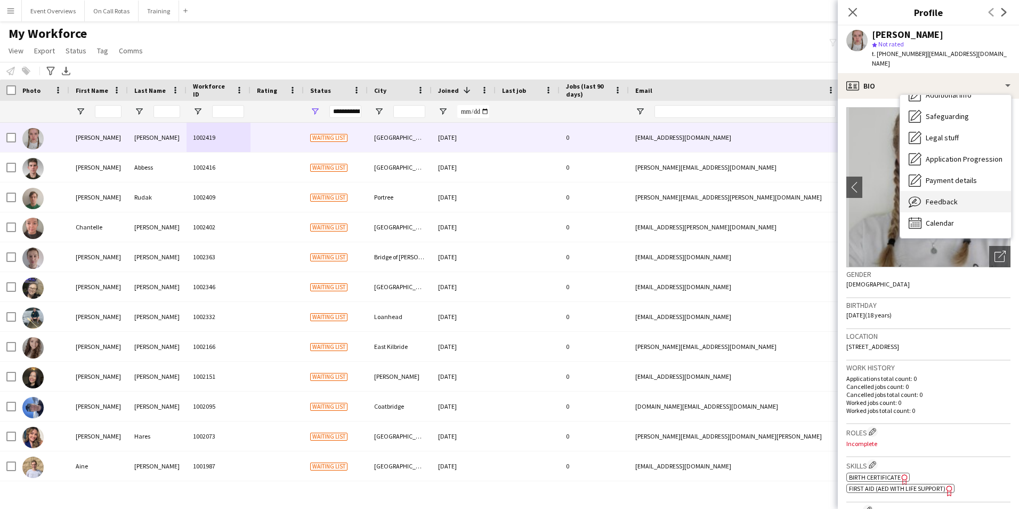
click at [939, 191] on div "Feedback Feedback" at bounding box center [955, 201] width 111 height 21
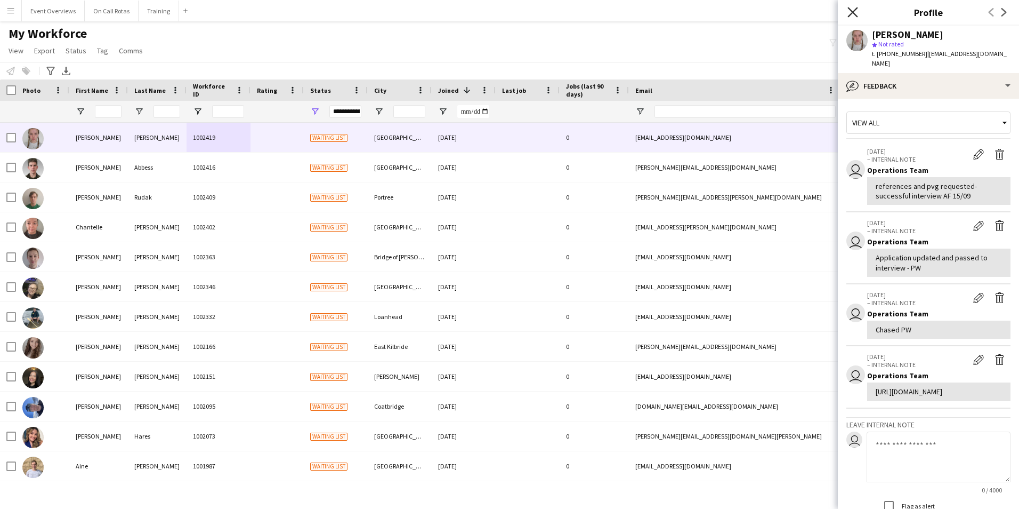
click at [848, 7] on icon "Close pop-in" at bounding box center [853, 12] width 10 height 10
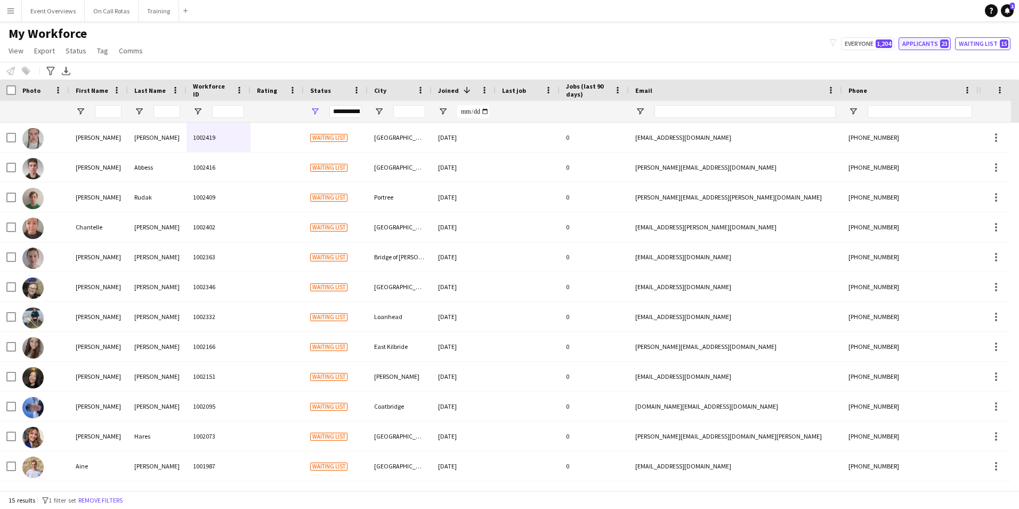
click at [909, 49] on button "Applicants 23" at bounding box center [925, 43] width 52 height 13
type input "**********"
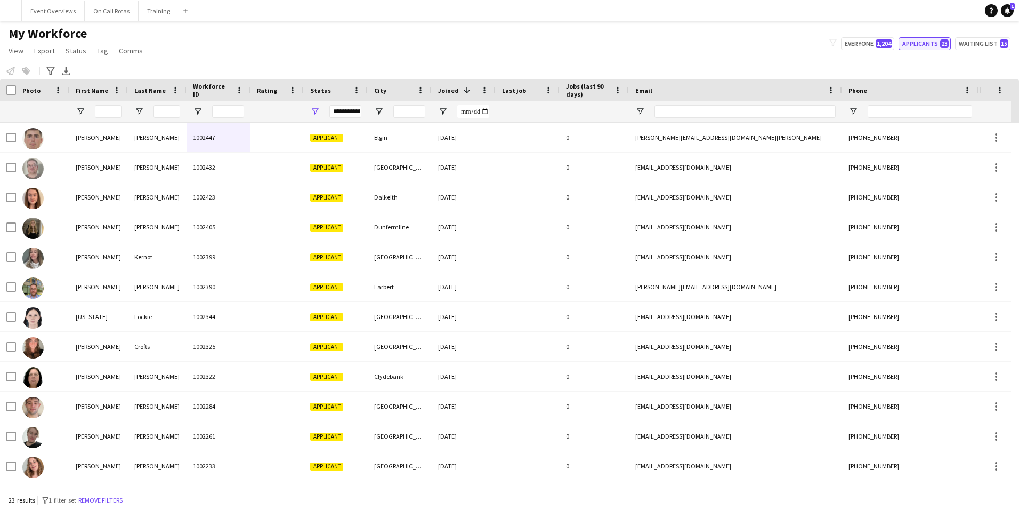
click at [915, 48] on button "Applicants 23" at bounding box center [925, 43] width 52 height 13
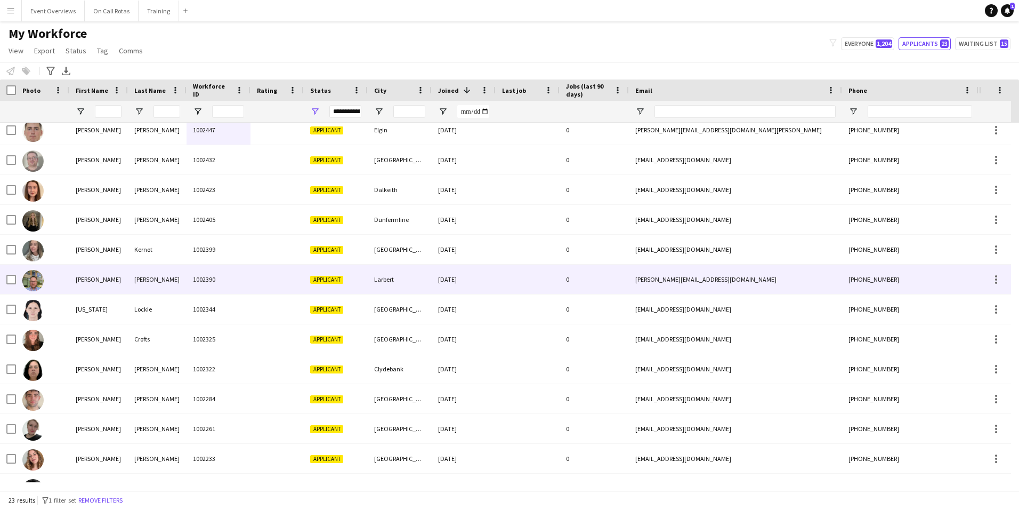
scroll to position [0, 0]
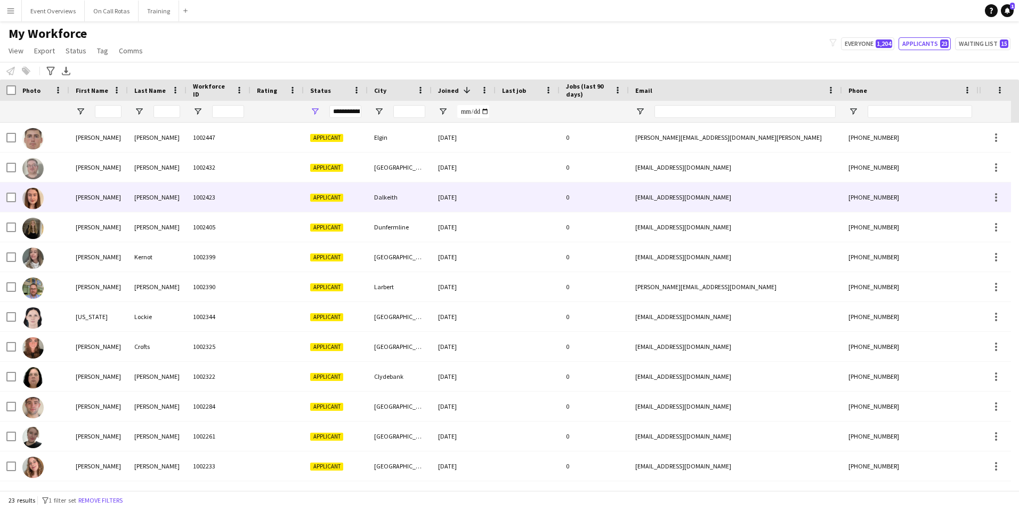
click at [180, 208] on div "[PERSON_NAME]" at bounding box center [157, 196] width 59 height 29
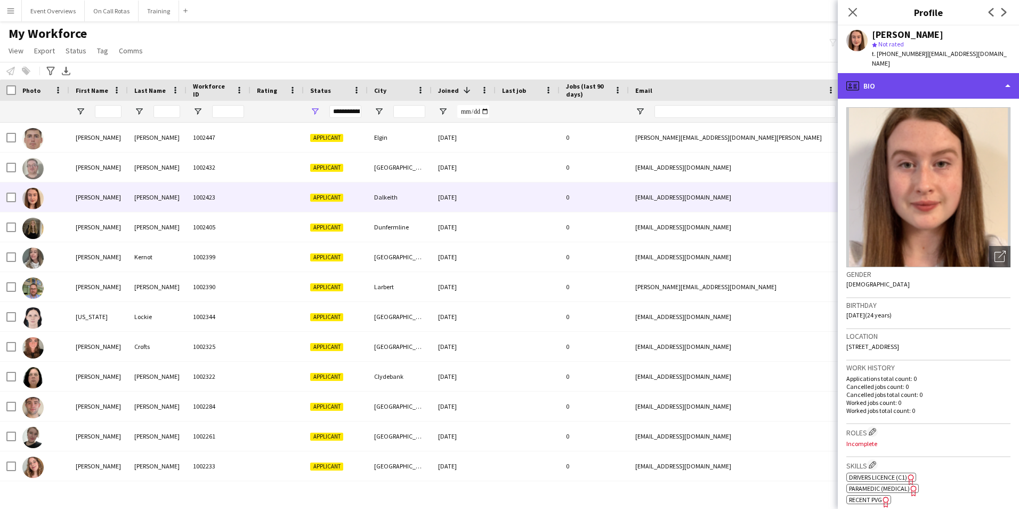
click at [927, 85] on div "profile Bio" at bounding box center [928, 86] width 181 height 26
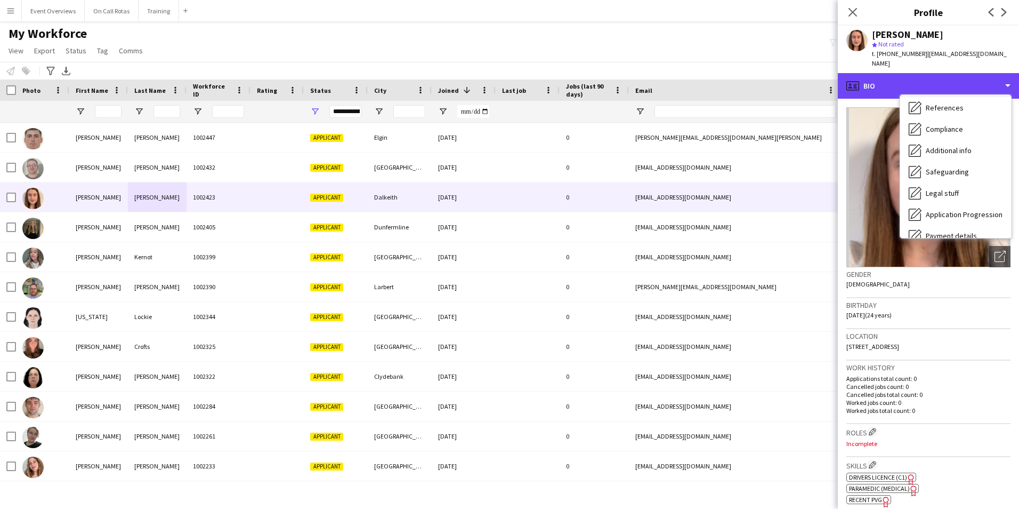
scroll to position [185, 0]
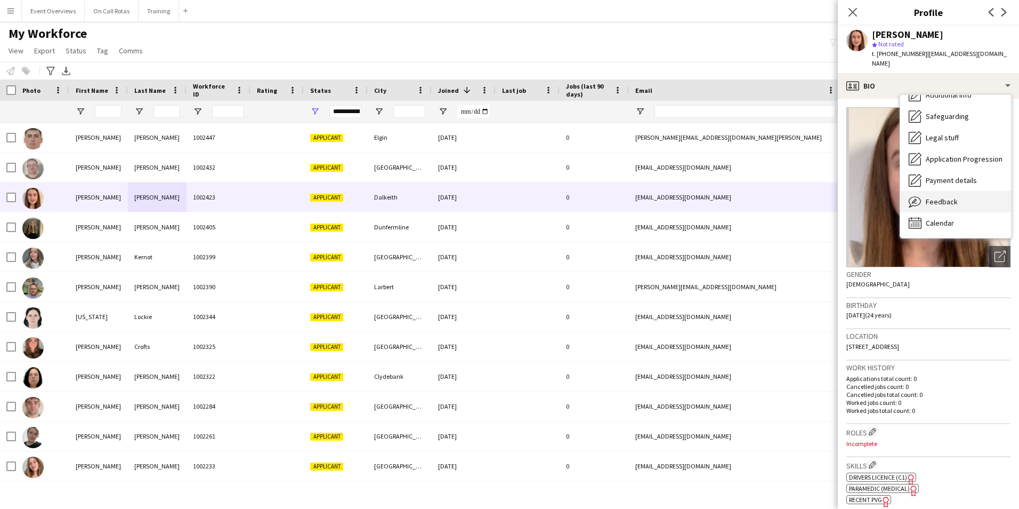
click at [952, 197] on span "Feedback" at bounding box center [942, 202] width 32 height 10
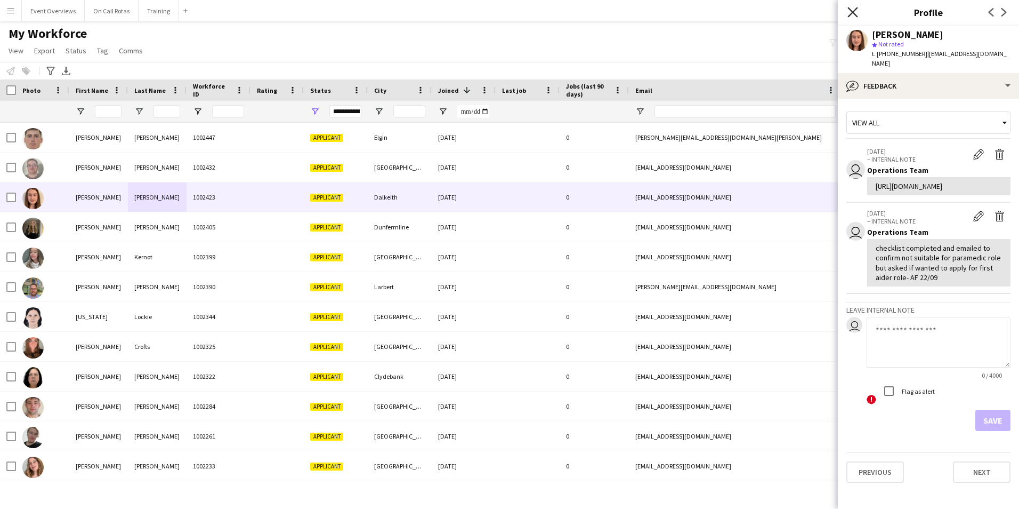
click at [853, 11] on icon "Close pop-in" at bounding box center [853, 12] width 10 height 10
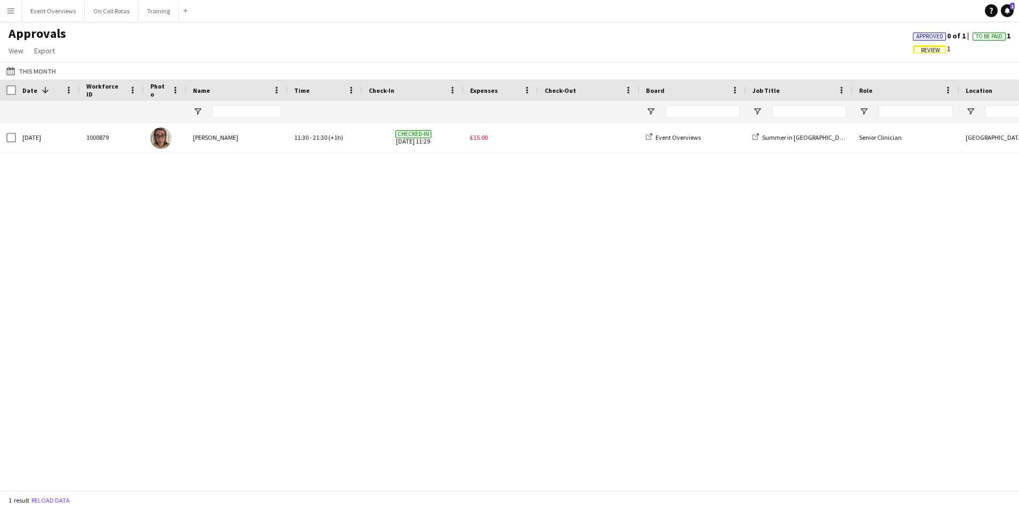
drag, startPoint x: 783, startPoint y: 281, endPoint x: 463, endPoint y: 284, distance: 320.4
click at [463, 284] on div "1000879 [DATE] [PERSON_NAME] Checked-in [DATE] 11:29 Event Overviews Summer in …" at bounding box center [509, 302] width 1019 height 359
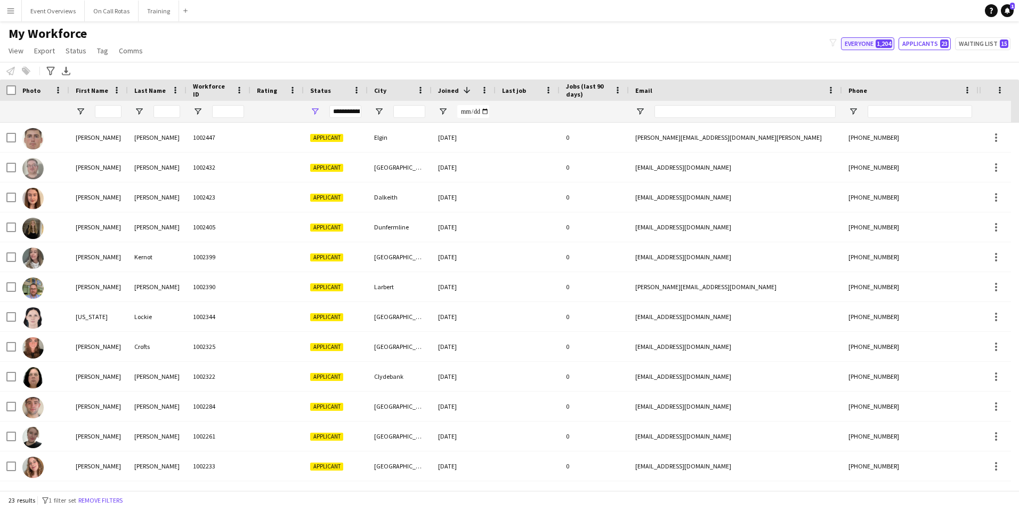
click at [886, 38] on button "Everyone 1,204" at bounding box center [867, 43] width 53 height 13
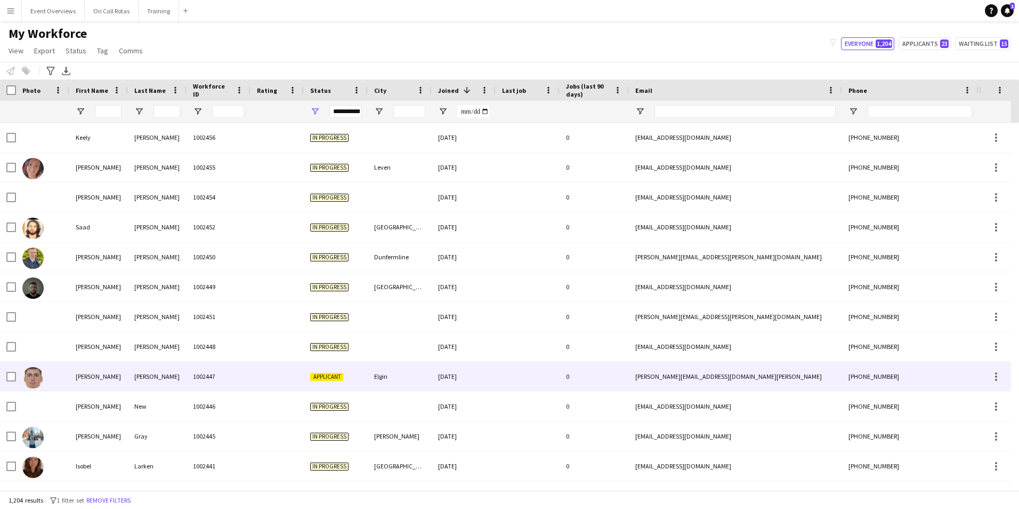
click at [326, 375] on span "Applicant" at bounding box center [326, 377] width 33 height 8
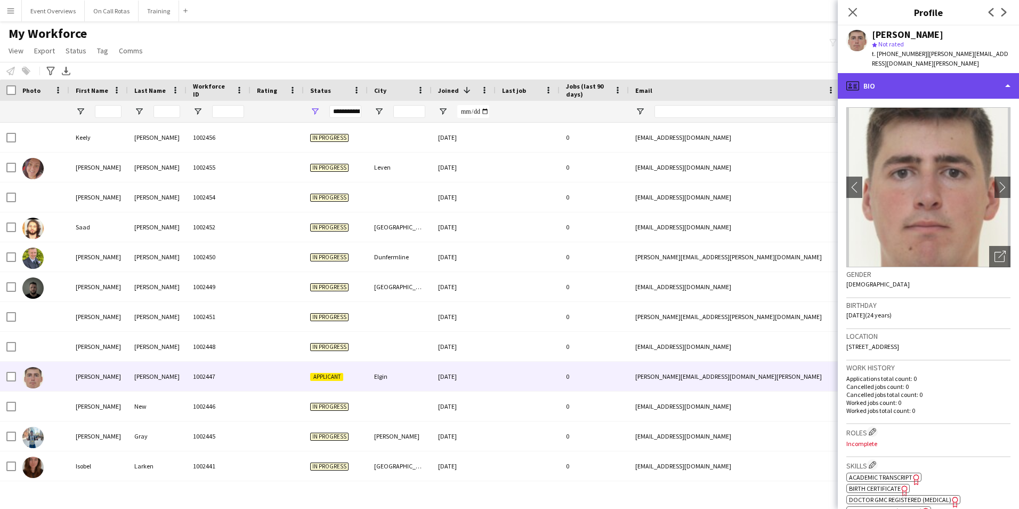
click at [946, 81] on div "profile Bio" at bounding box center [928, 86] width 181 height 26
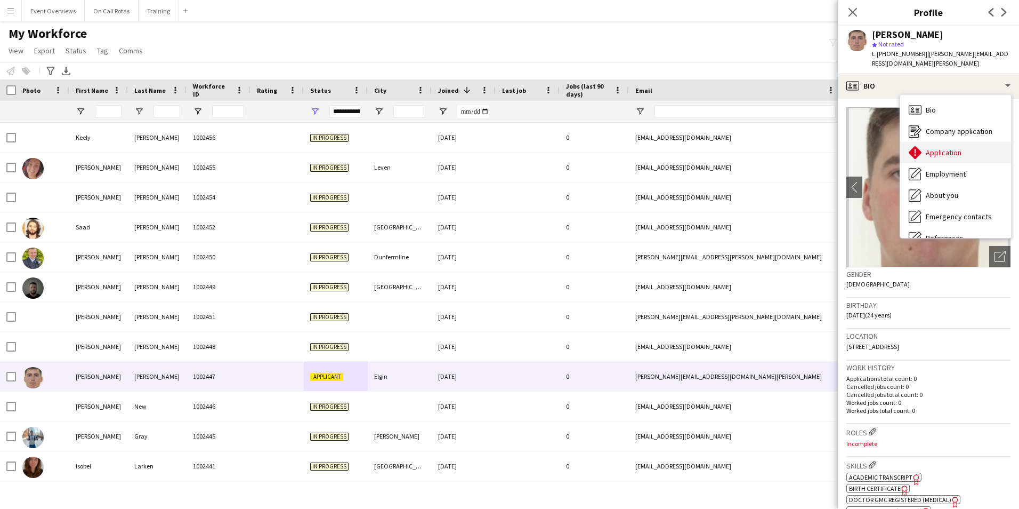
click at [951, 148] on span "Application" at bounding box center [944, 153] width 36 height 10
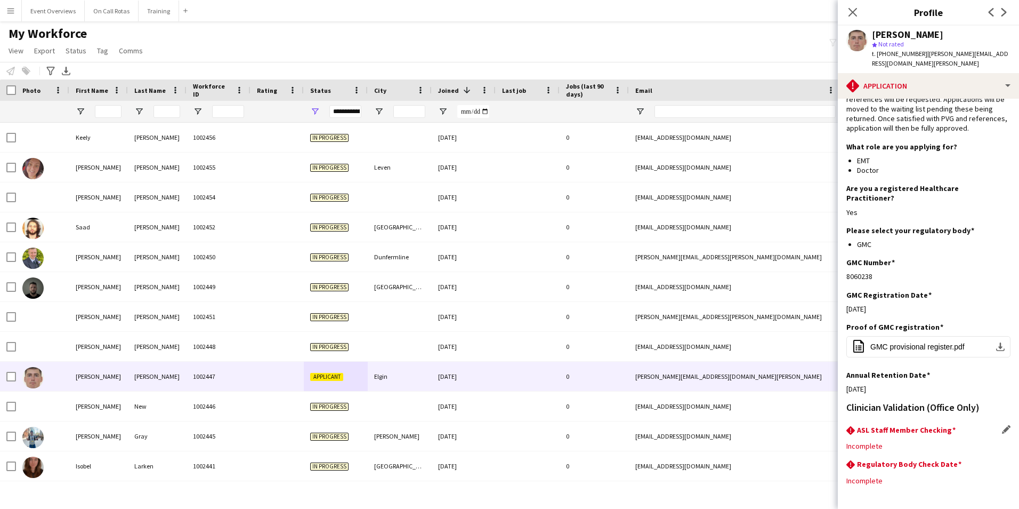
scroll to position [96, 0]
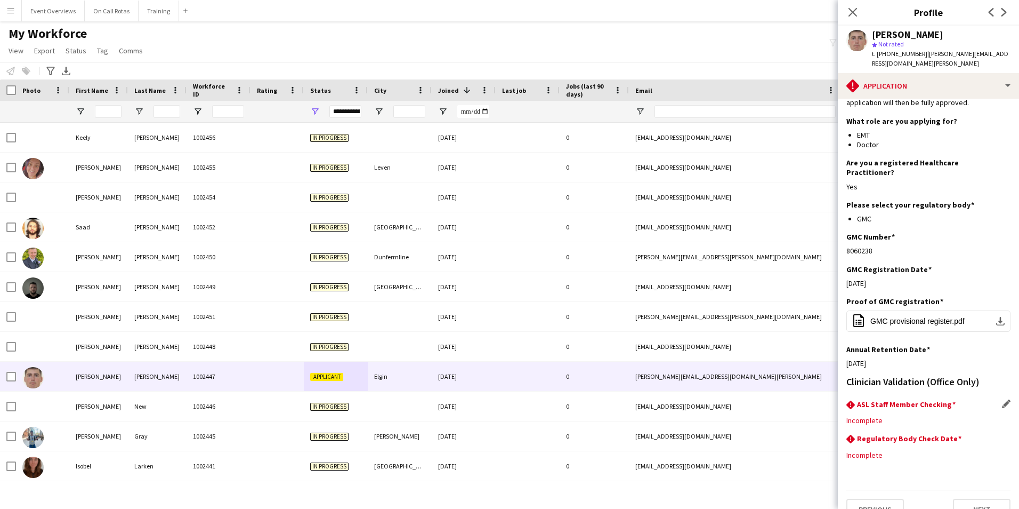
click at [882, 399] on div "rhombus-alert ASL Staff Member Checking Edit this field Incomplete" at bounding box center [928, 416] width 164 height 34
click at [1002, 399] on app-icon "Edit this field" at bounding box center [1006, 403] width 9 height 9
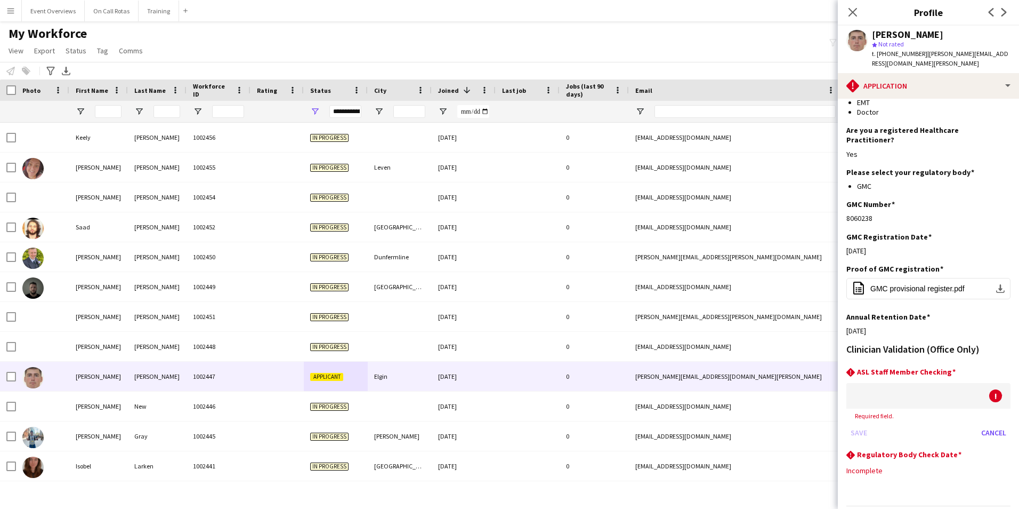
scroll to position [145, 0]
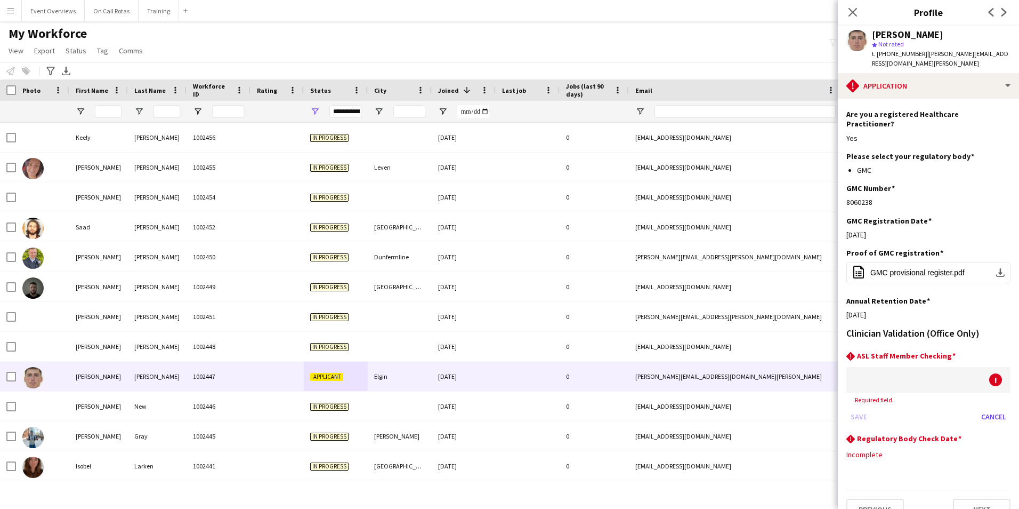
click at [931, 367] on div at bounding box center [917, 380] width 143 height 26
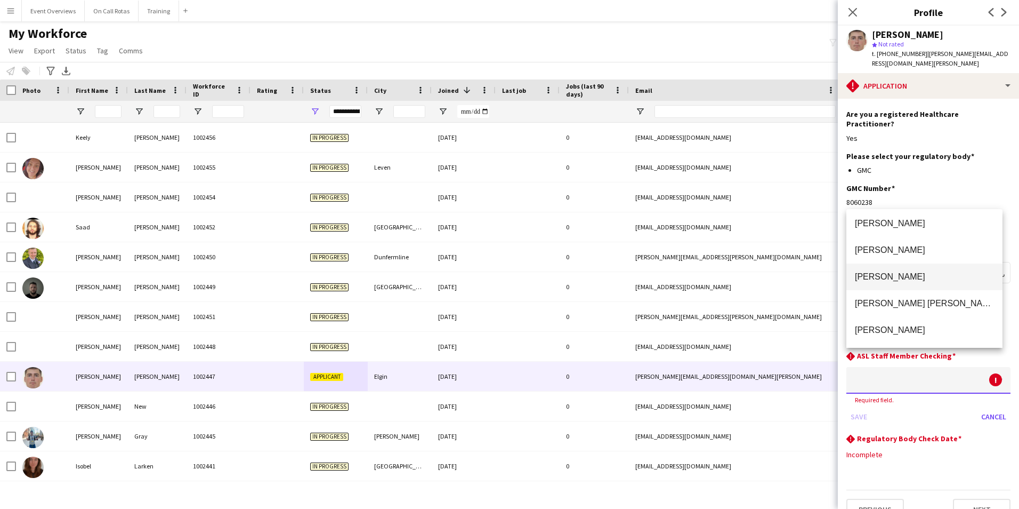
scroll to position [0, 0]
click at [926, 447] on div at bounding box center [509, 254] width 1019 height 509
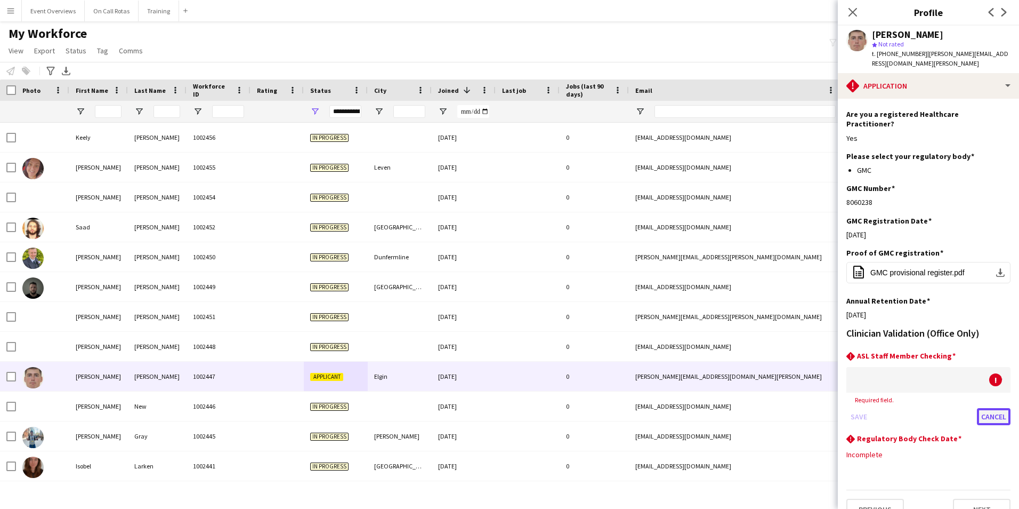
click at [988, 408] on button "Cancel" at bounding box center [994, 416] width 34 height 17
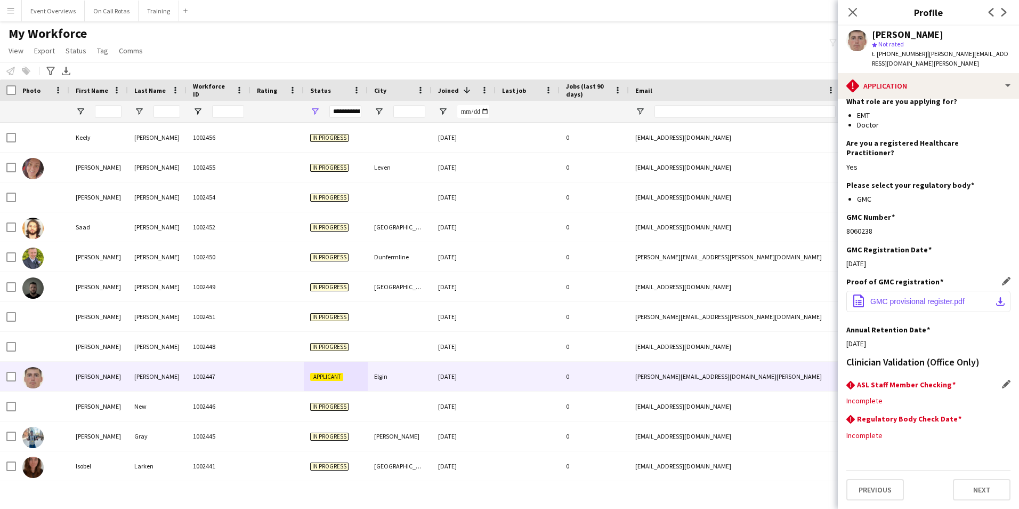
scroll to position [96, 0]
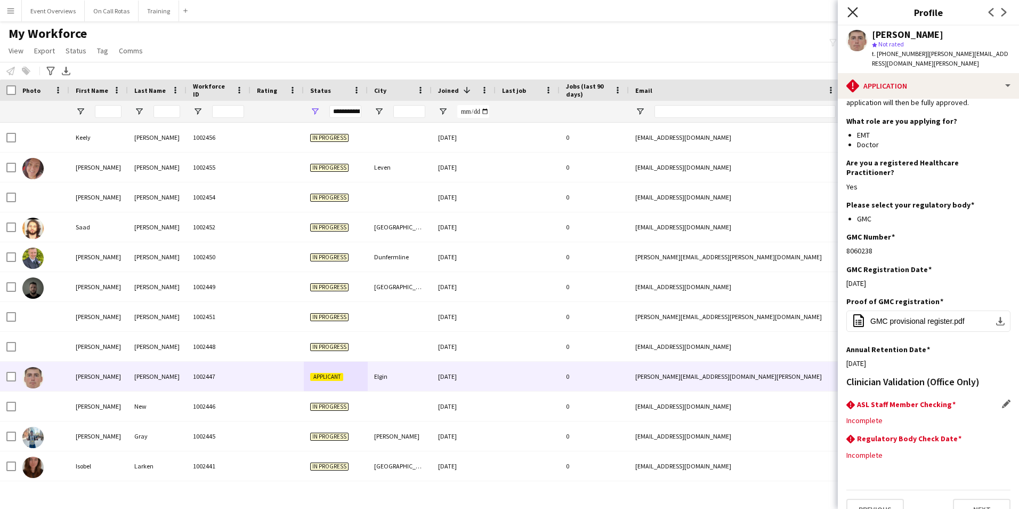
click at [851, 14] on icon at bounding box center [853, 12] width 10 height 10
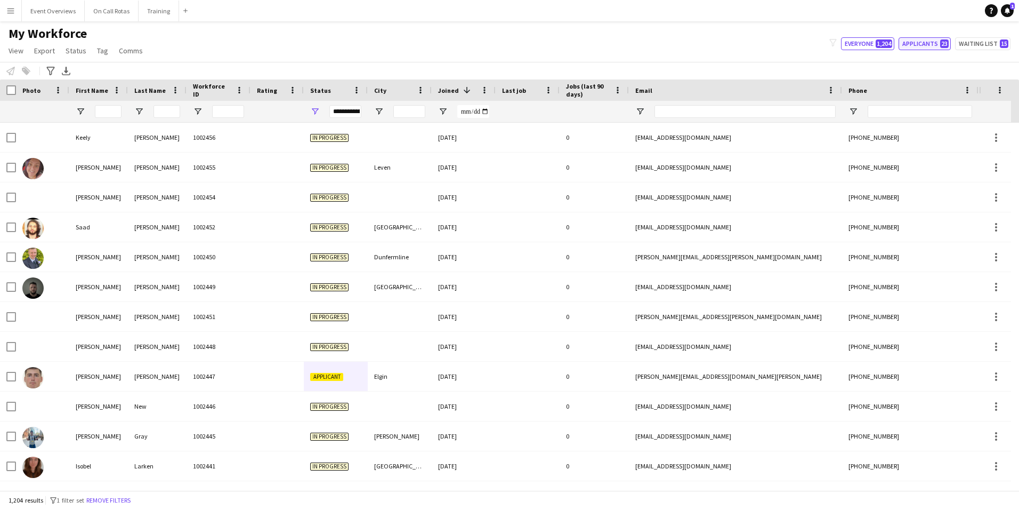
click at [937, 46] on button "Applicants 23" at bounding box center [925, 43] width 52 height 13
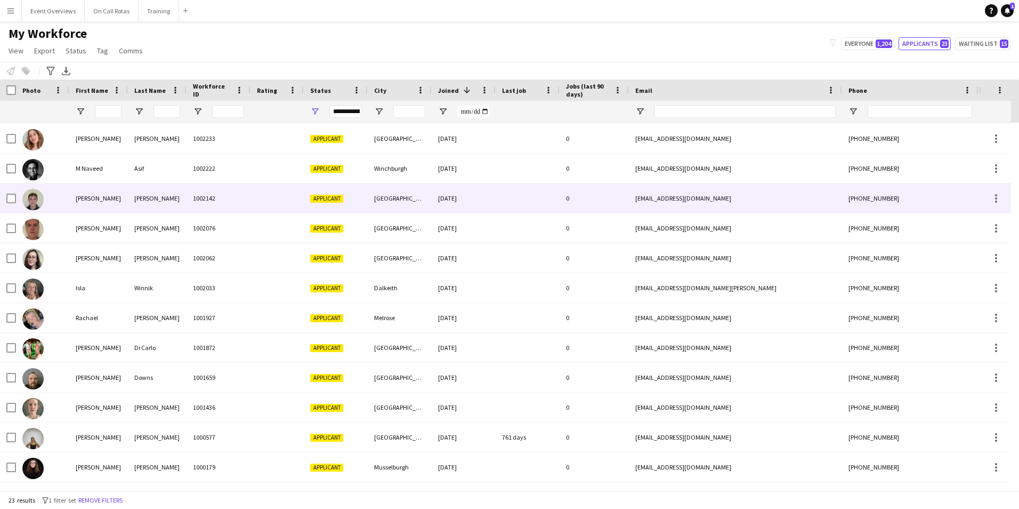
scroll to position [7, 0]
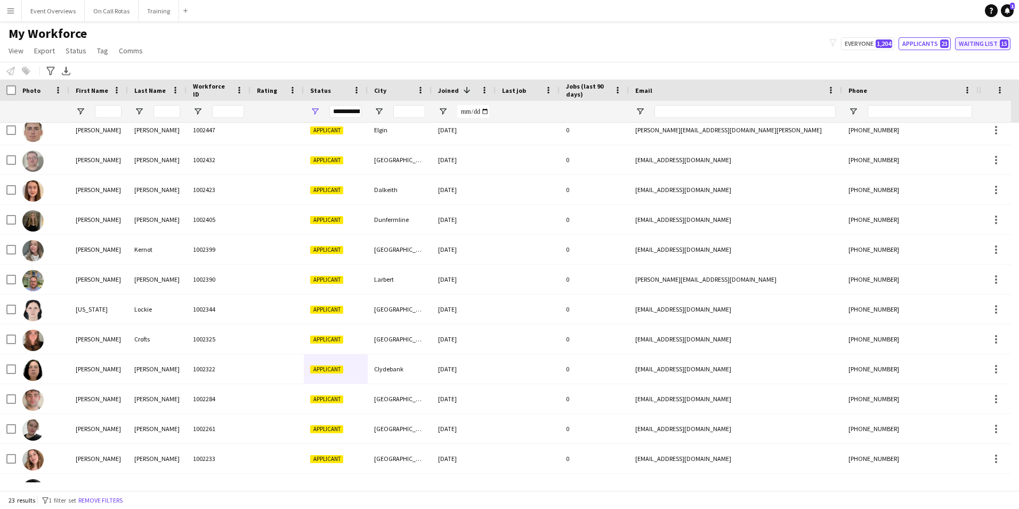
click at [981, 41] on button "Waiting list 15" at bounding box center [982, 43] width 55 height 13
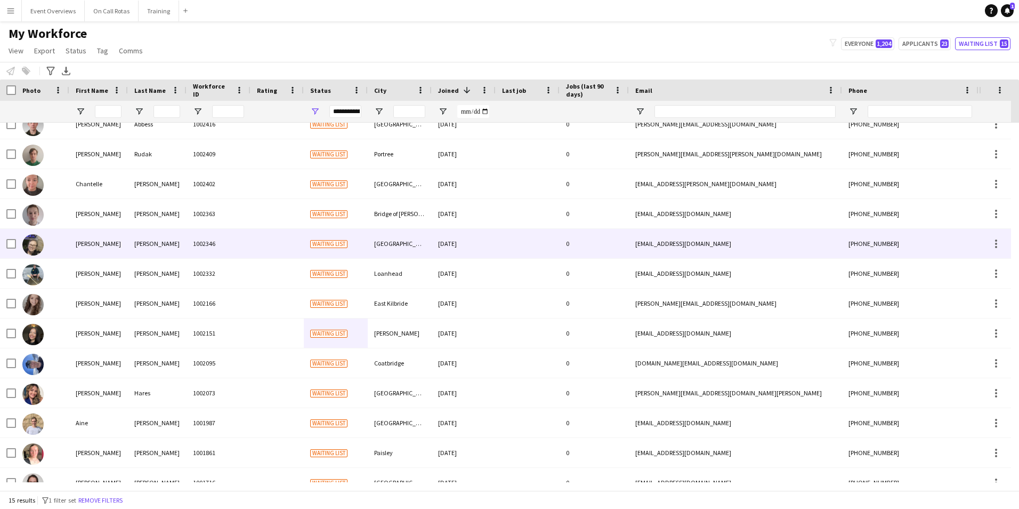
scroll to position [61, 0]
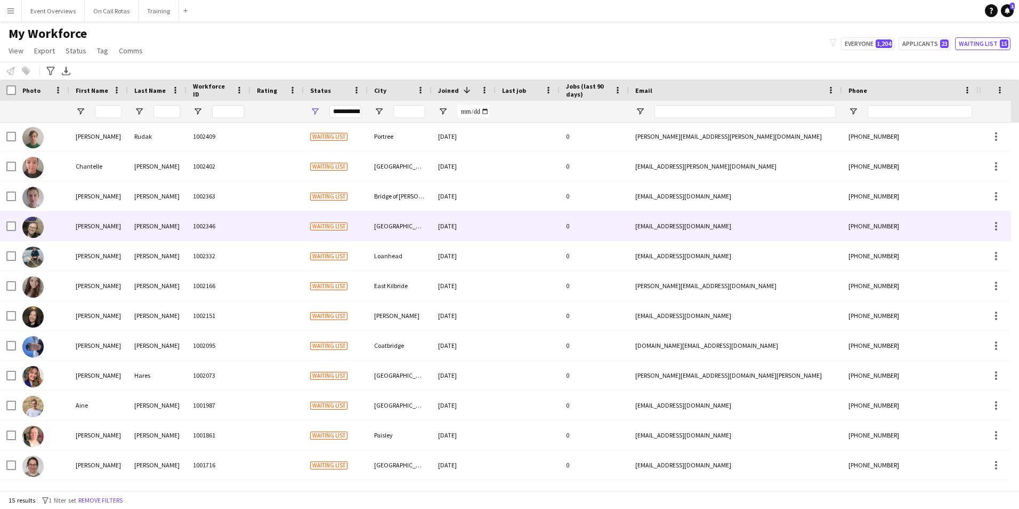
click at [141, 231] on div "[PERSON_NAME]" at bounding box center [157, 225] width 59 height 29
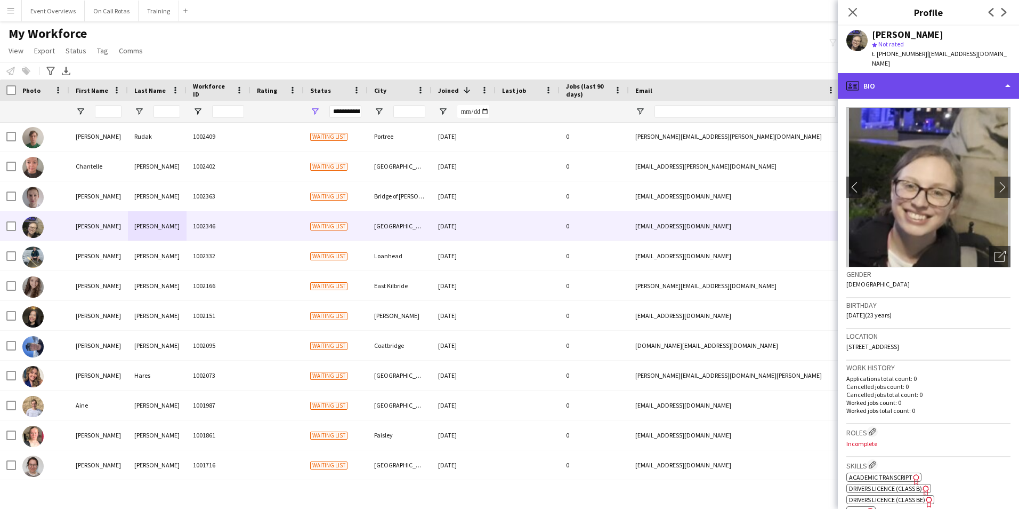
click at [928, 83] on div "profile Bio" at bounding box center [928, 86] width 181 height 26
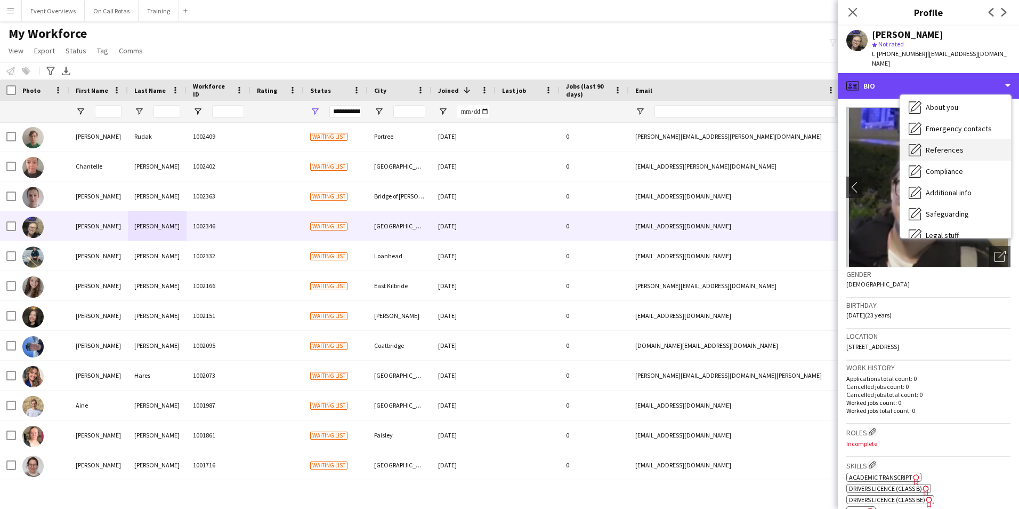
scroll to position [107, 0]
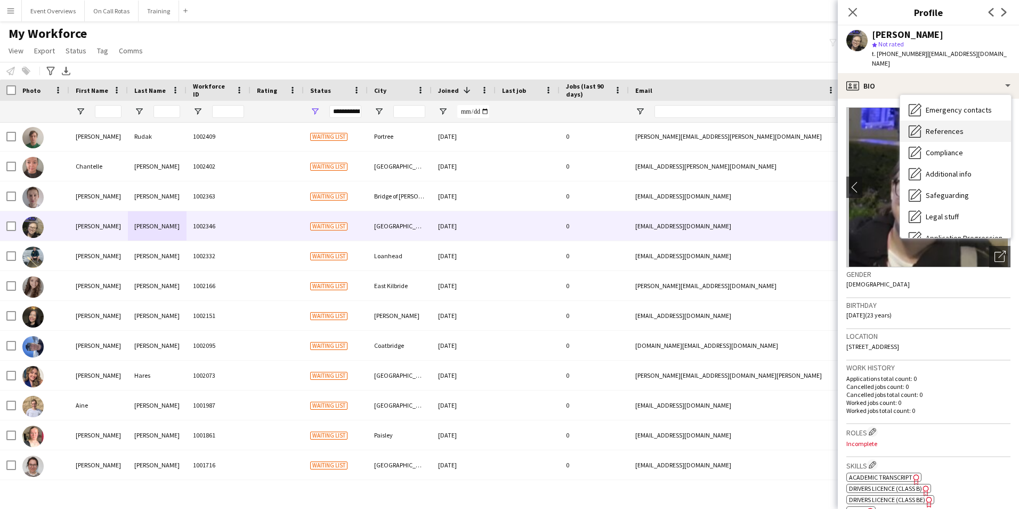
click at [939, 120] on div "References References" at bounding box center [955, 130] width 111 height 21
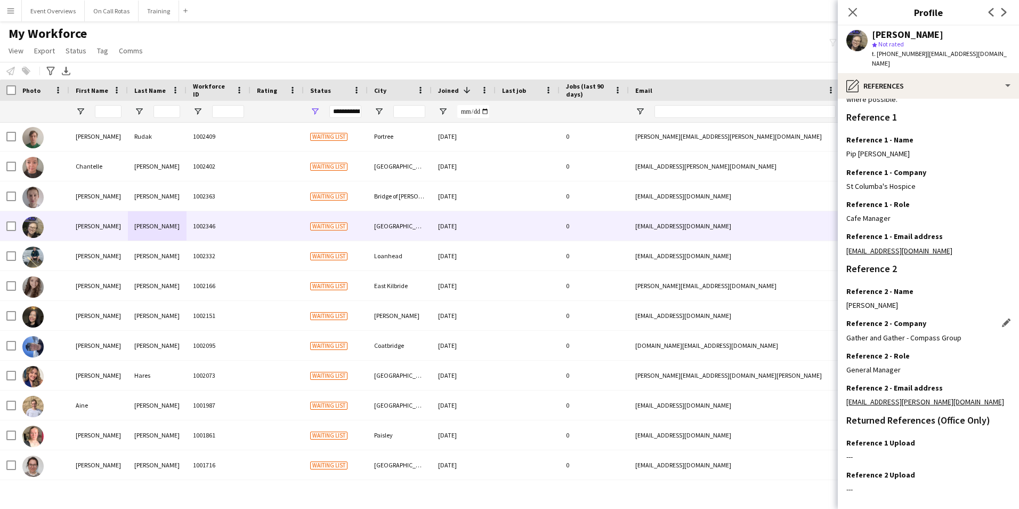
scroll to position [127, 0]
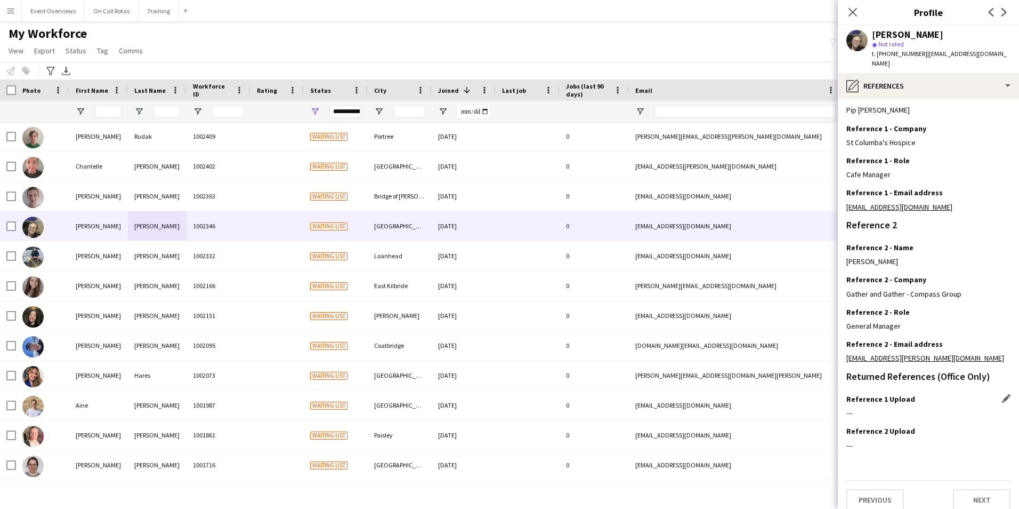
click at [994, 394] on div "Reference 1 Upload Edit this field" at bounding box center [928, 399] width 164 height 10
click at [1002, 394] on app-icon "Edit this field" at bounding box center [1006, 398] width 9 height 9
click at [948, 408] on button "Upload new file" at bounding box center [977, 416] width 67 height 17
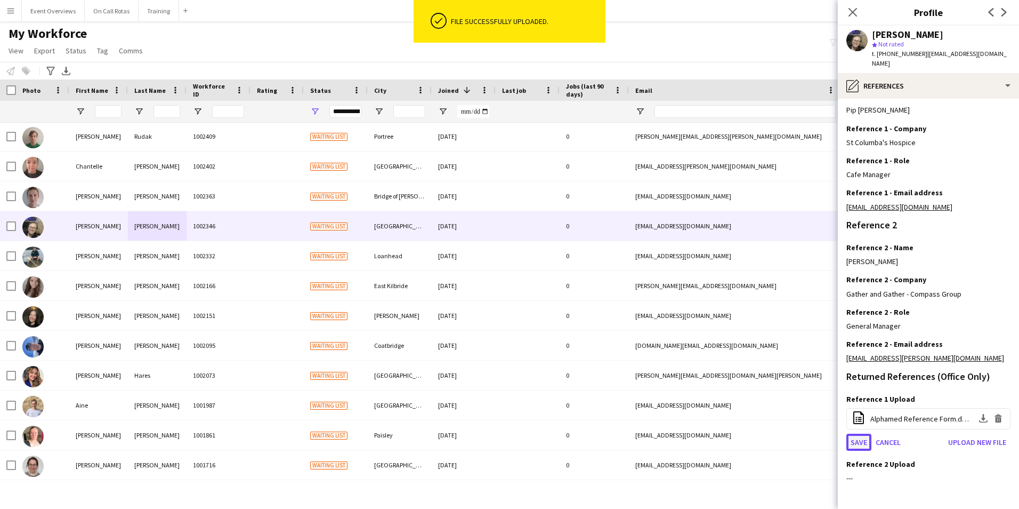
click at [862, 435] on button "Save" at bounding box center [858, 441] width 25 height 17
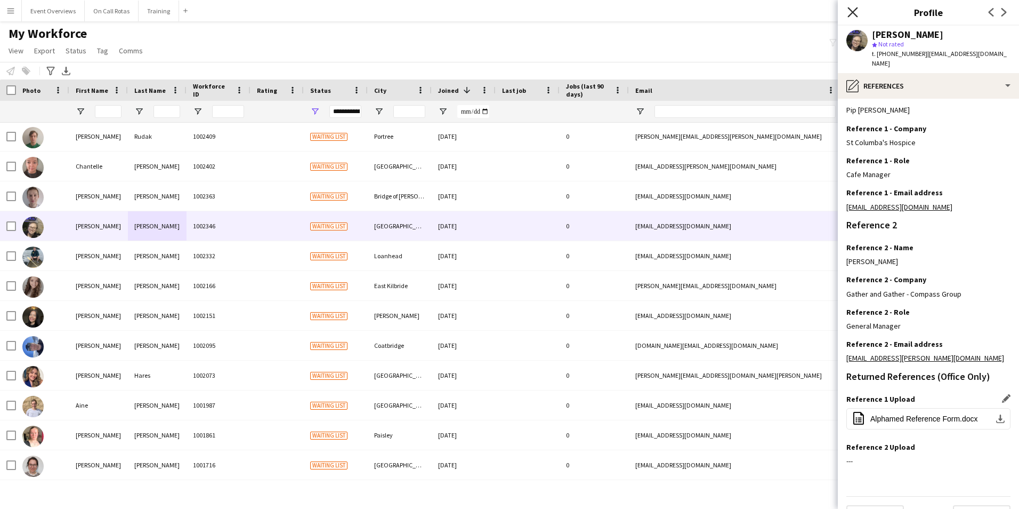
click at [852, 15] on icon "Close pop-in" at bounding box center [853, 12] width 10 height 10
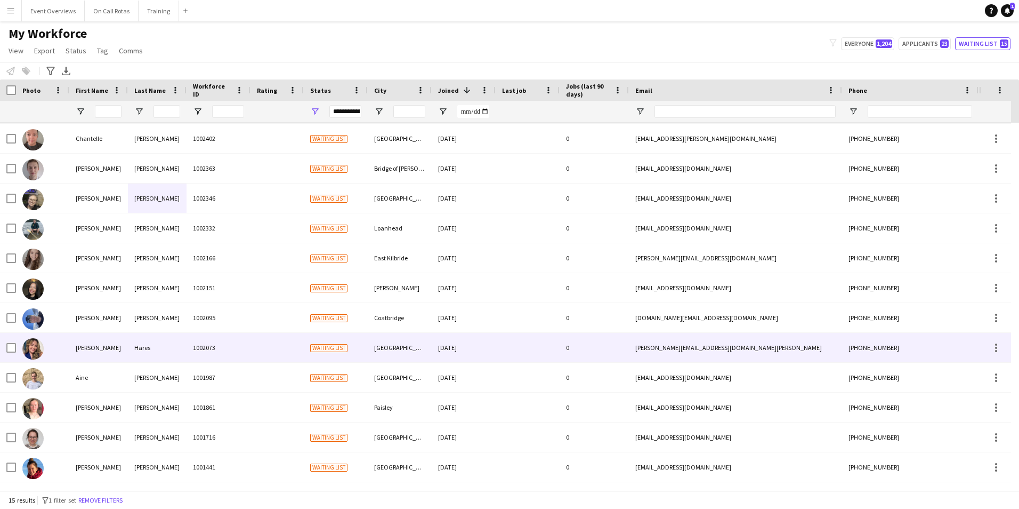
scroll to position [0, 0]
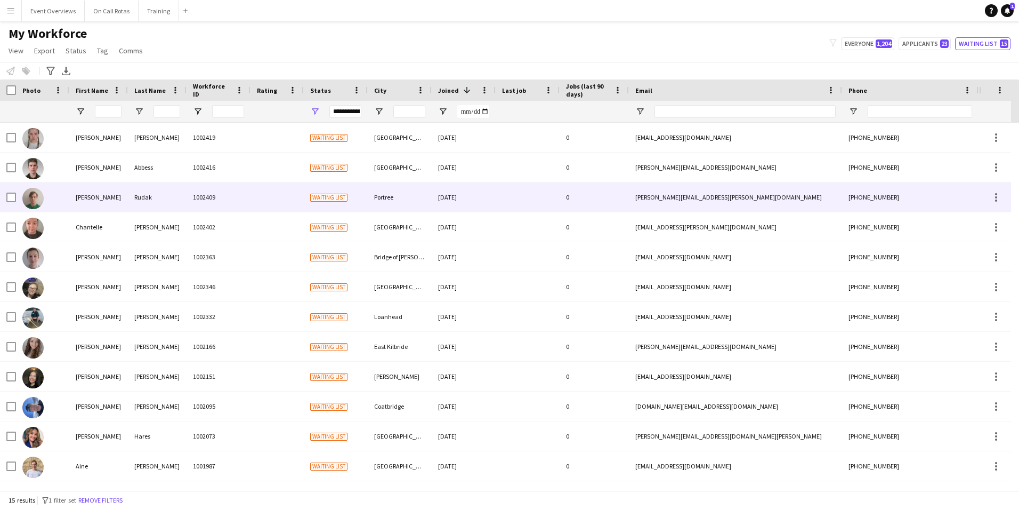
click at [141, 191] on div "Rudak" at bounding box center [157, 196] width 59 height 29
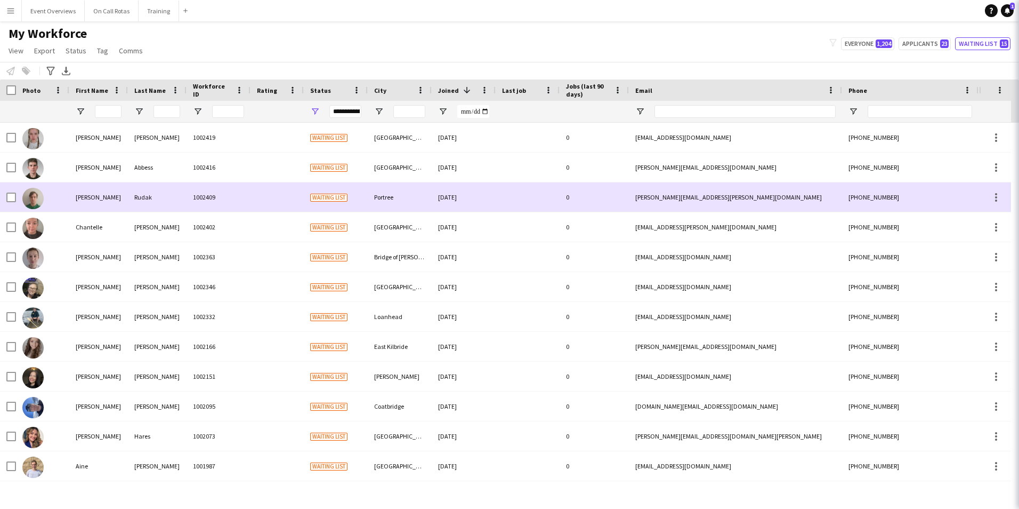
click at [149, 168] on div "Abbess" at bounding box center [157, 166] width 59 height 29
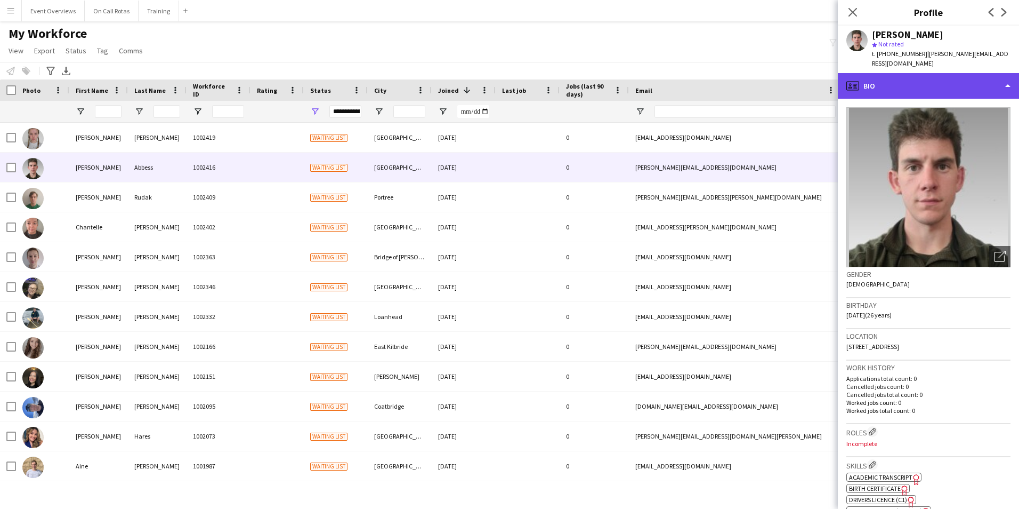
click at [926, 76] on div "profile Bio" at bounding box center [928, 86] width 181 height 26
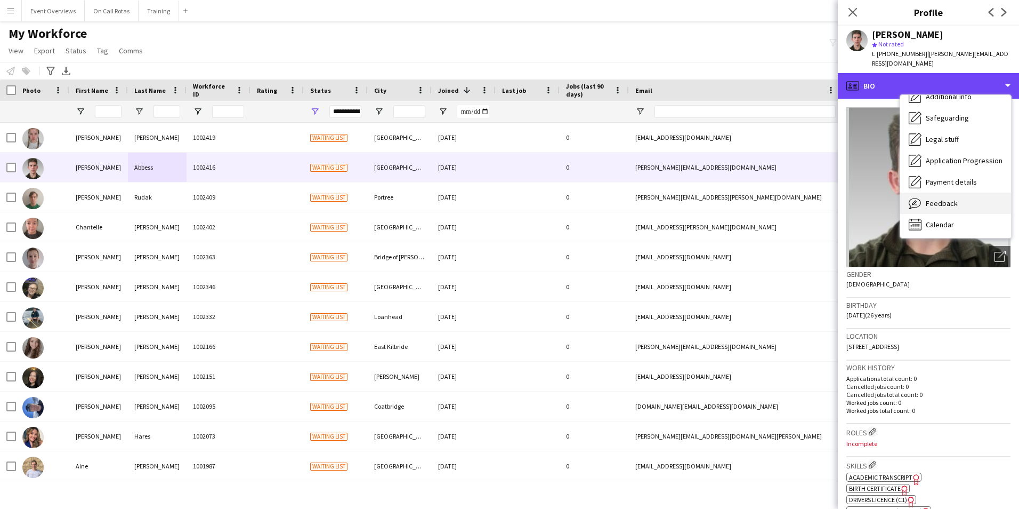
scroll to position [185, 0]
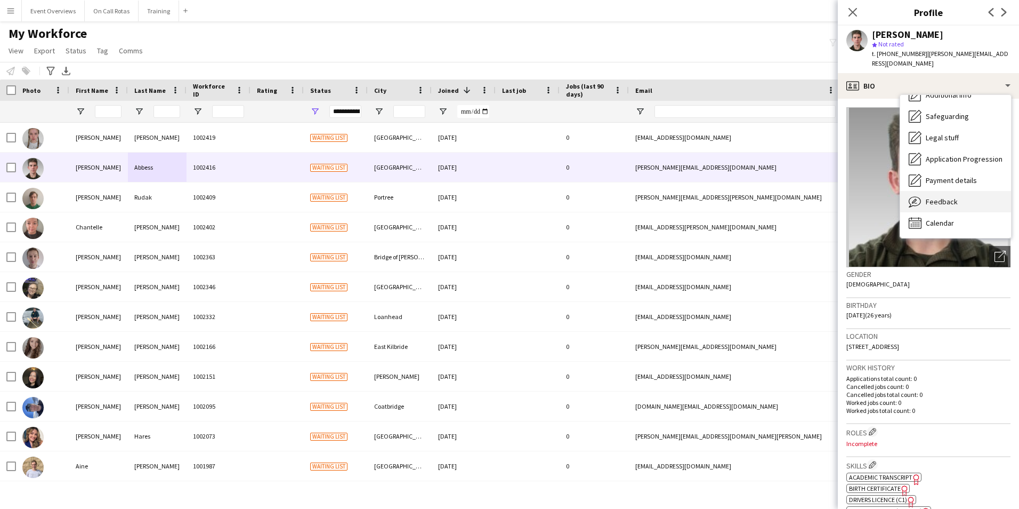
click at [943, 197] on span "Feedback" at bounding box center [942, 202] width 32 height 10
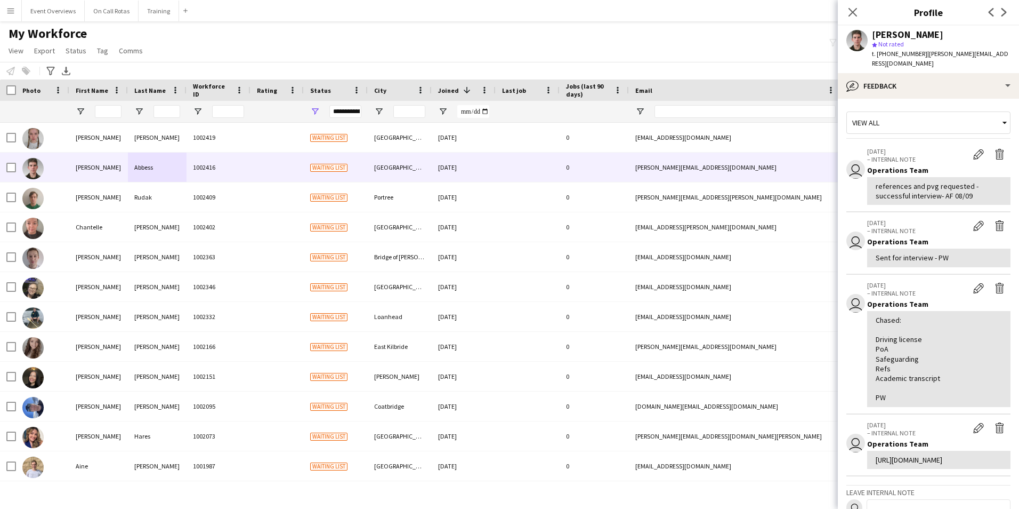
click at [845, 6] on div "Close pop-in" at bounding box center [853, 12] width 30 height 25
click at [854, 12] on icon at bounding box center [853, 12] width 10 height 10
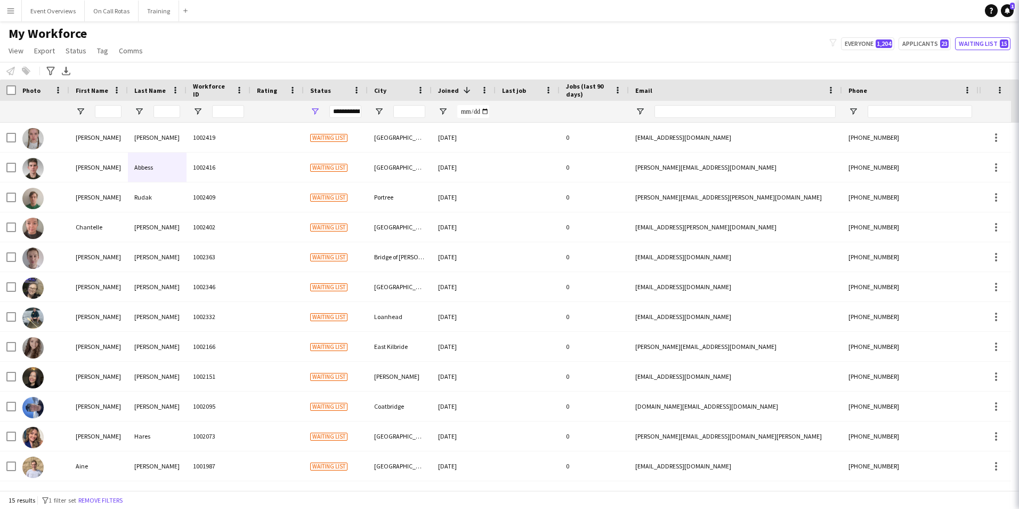
click at [747, 20] on app-navbar "Menu Boards Boards Boards All jobs Status Workforce Workforce My Workforce Recr…" at bounding box center [509, 10] width 1019 height 21
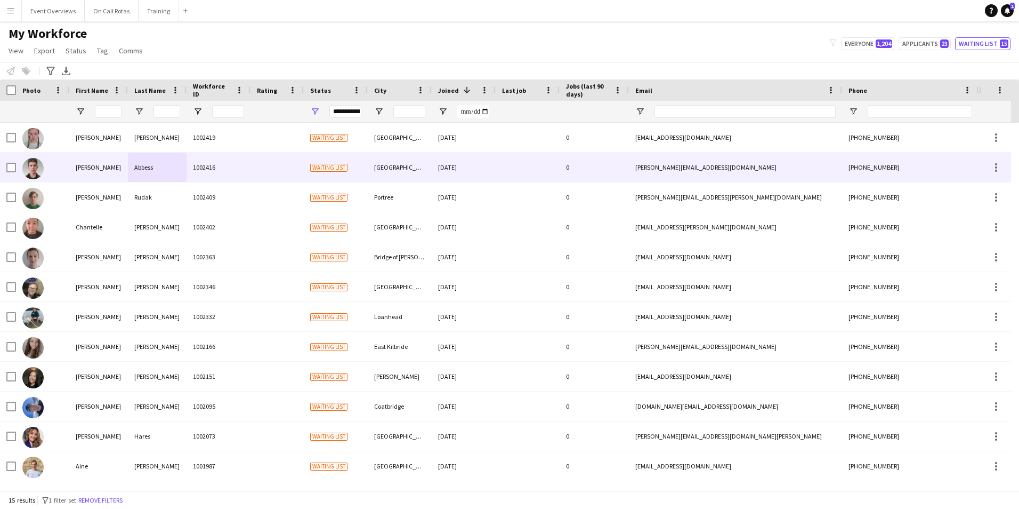
drag, startPoint x: 140, startPoint y: 168, endPoint x: 193, endPoint y: 166, distance: 53.3
click at [140, 168] on div "Abbess" at bounding box center [157, 166] width 59 height 29
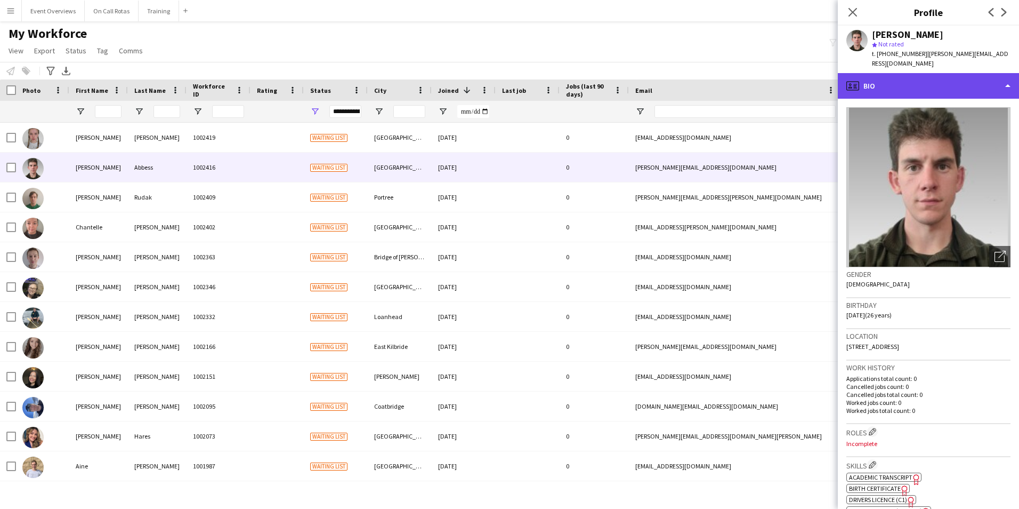
click at [883, 82] on div "profile Bio" at bounding box center [928, 86] width 181 height 26
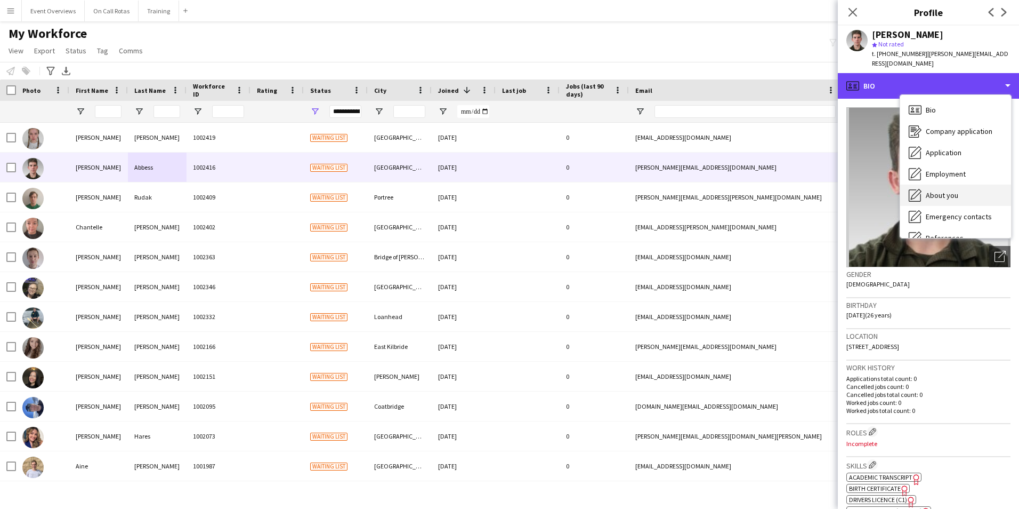
scroll to position [53, 0]
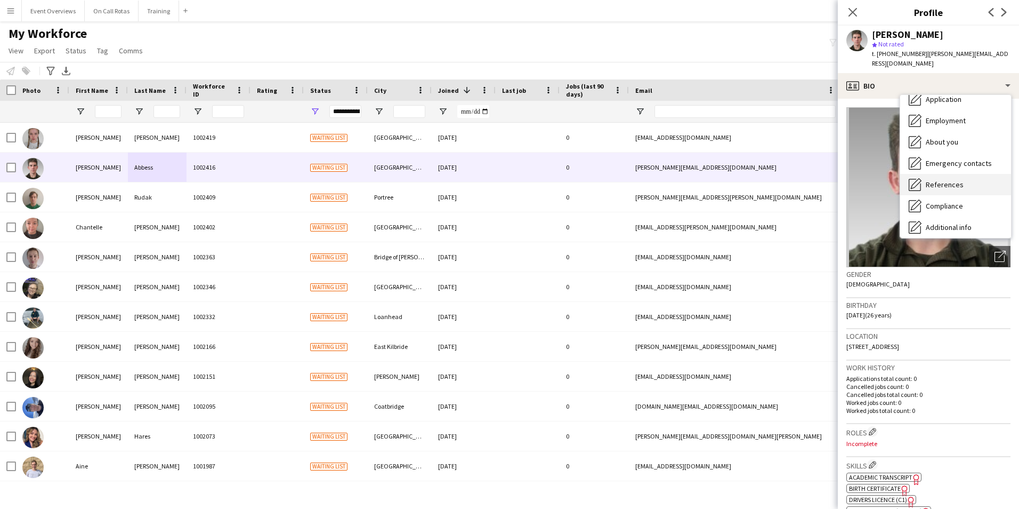
click at [938, 180] on div "References References" at bounding box center [955, 184] width 111 height 21
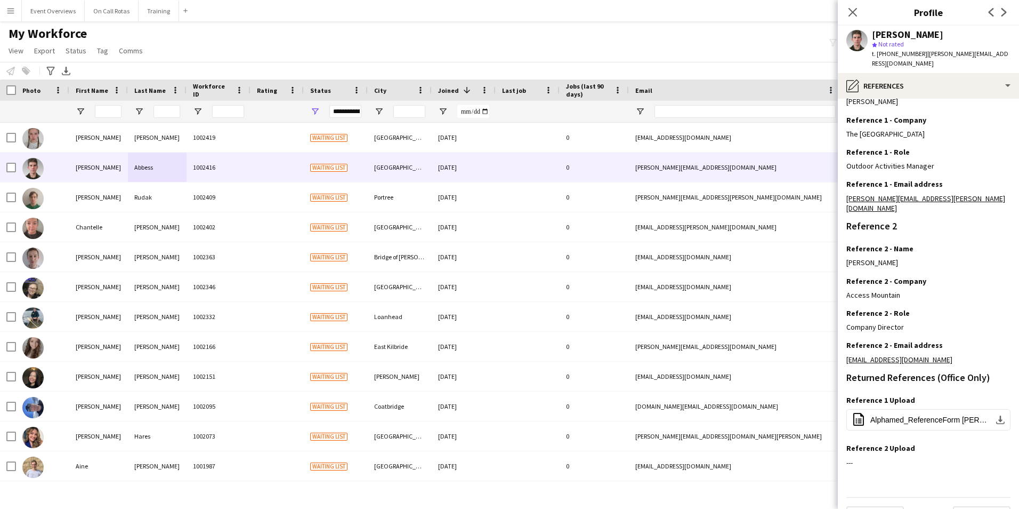
scroll to position [143, 0]
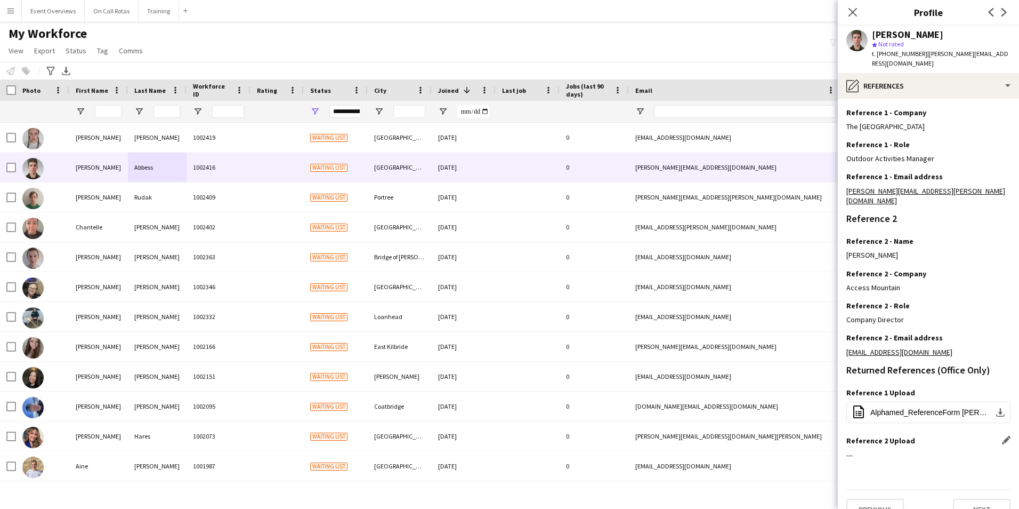
click at [1002, 435] on app-icon "Edit this field" at bounding box center [1006, 439] width 9 height 9
click at [981, 450] on button "Upload new file" at bounding box center [977, 458] width 67 height 17
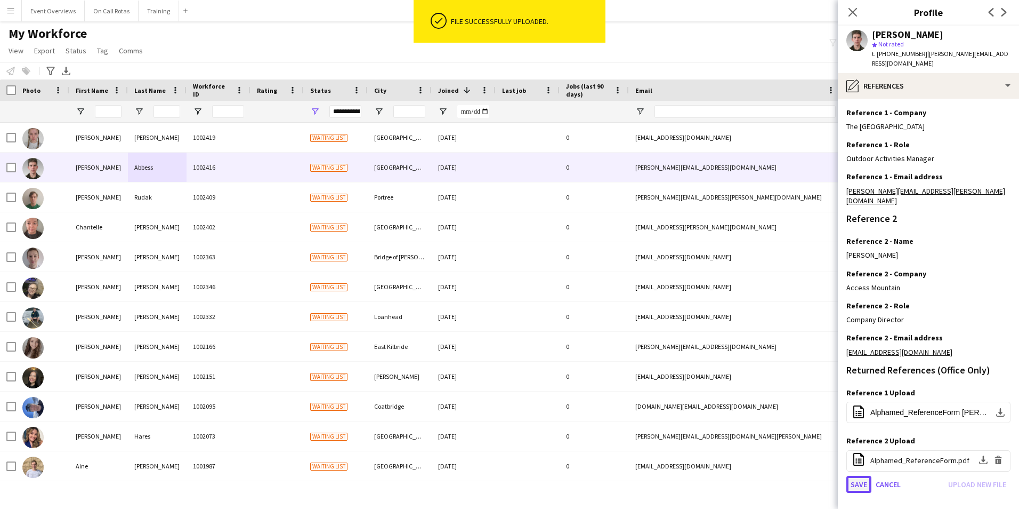
click at [863, 475] on button "Save" at bounding box center [858, 483] width 25 height 17
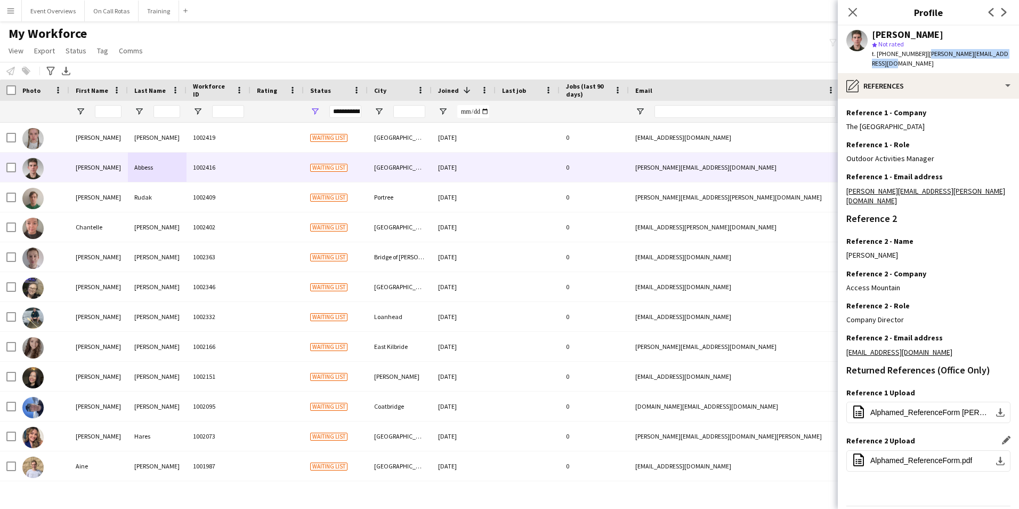
drag, startPoint x: 1006, startPoint y: 53, endPoint x: 923, endPoint y: 59, distance: 83.4
click at [923, 59] on div "Alistair Abbess star Not rated t. +447756521825 | alistair.abbess@btinternet.com" at bounding box center [928, 49] width 181 height 47
copy span "alistair.abbess@btinternet.com"
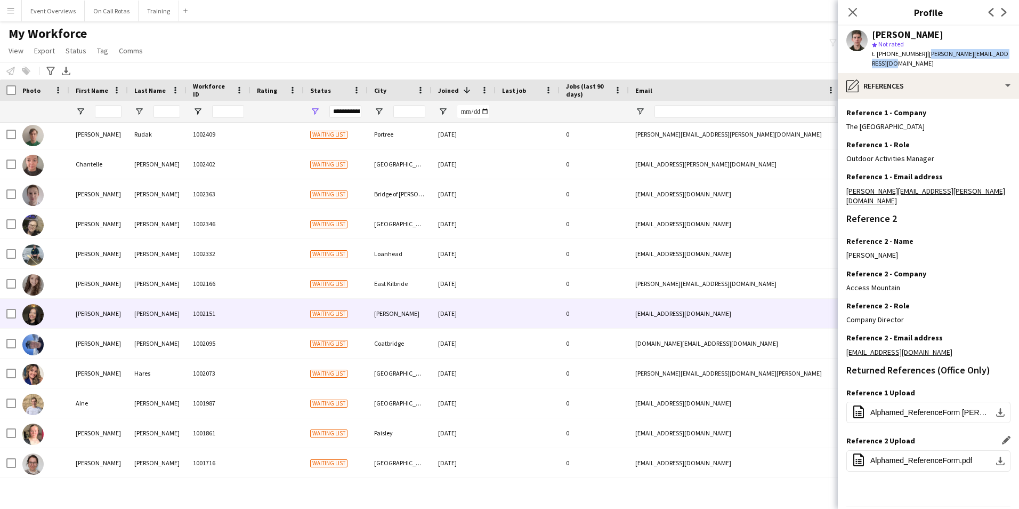
scroll to position [88, 0]
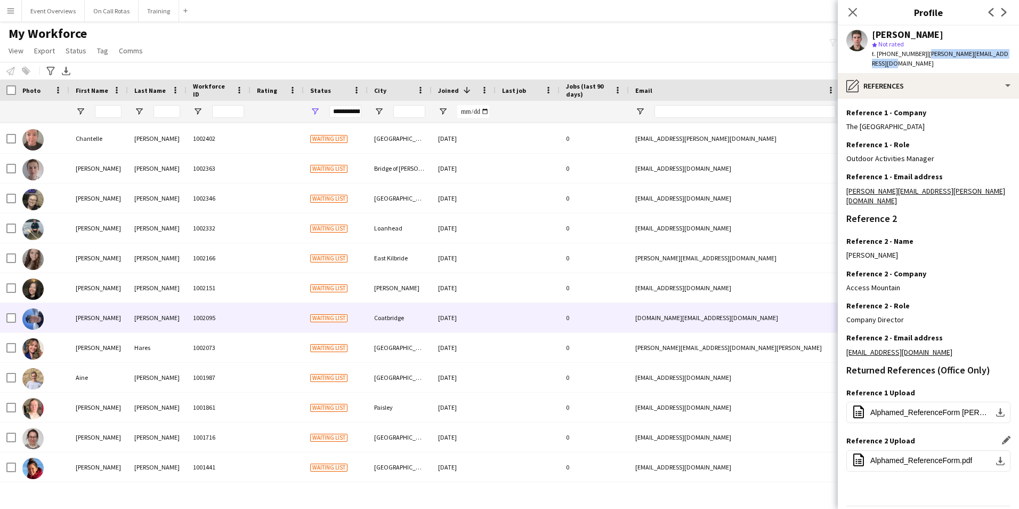
click at [155, 310] on div "Baird" at bounding box center [157, 317] width 59 height 29
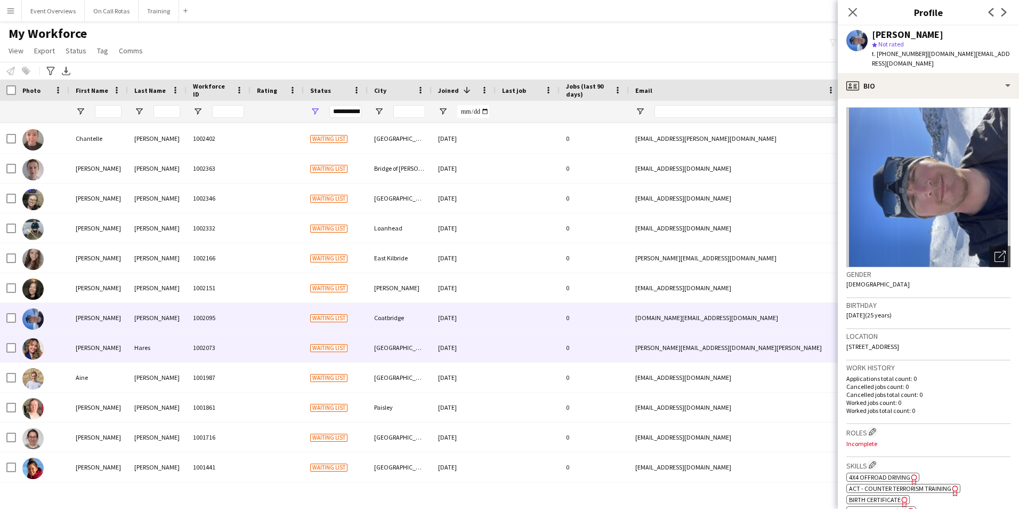
click at [168, 349] on div "Hares" at bounding box center [157, 347] width 59 height 29
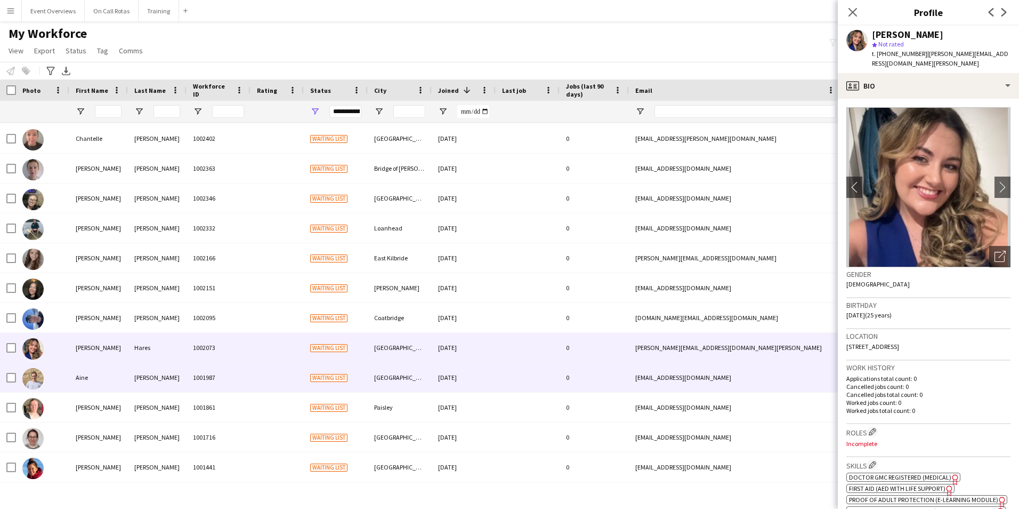
click at [163, 378] on div "Macpherson" at bounding box center [157, 376] width 59 height 29
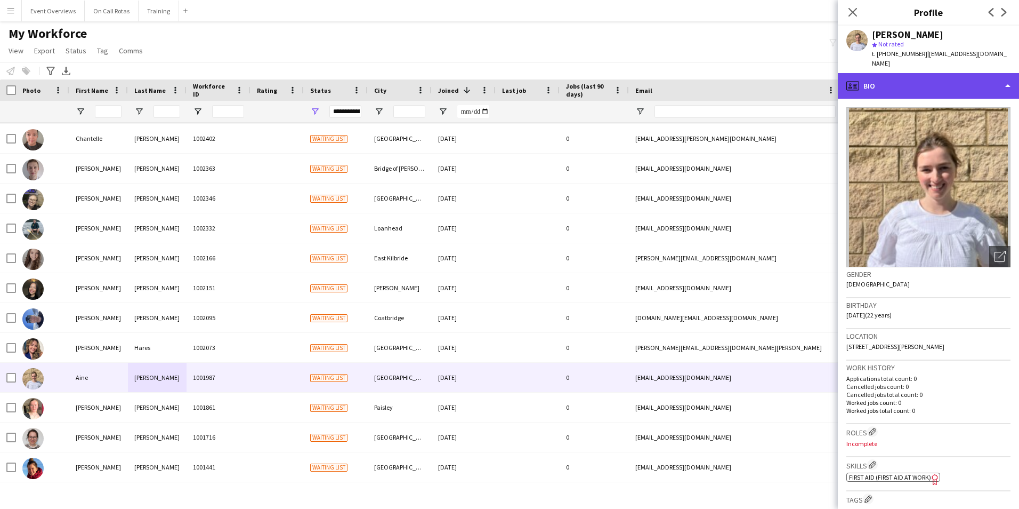
click at [927, 88] on div "profile Bio" at bounding box center [928, 86] width 181 height 26
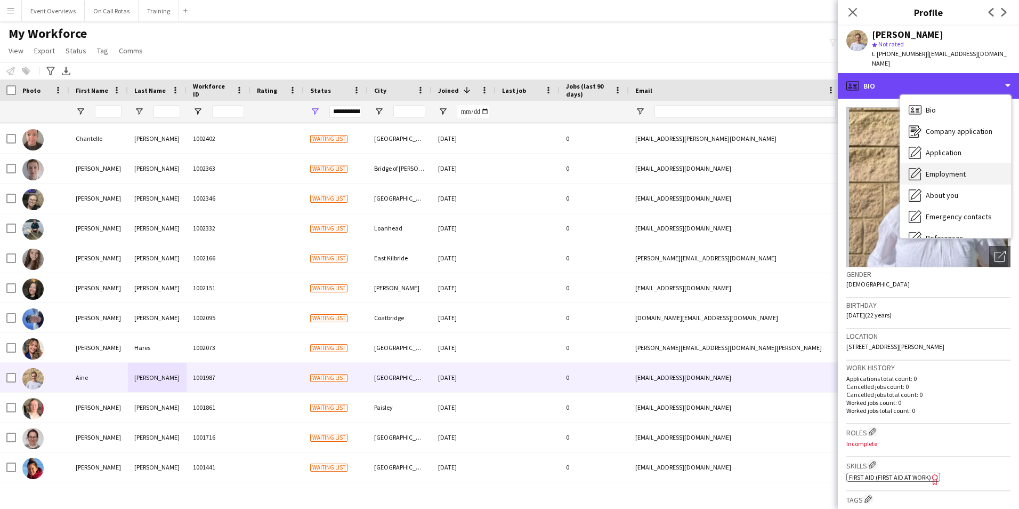
scroll to position [185, 0]
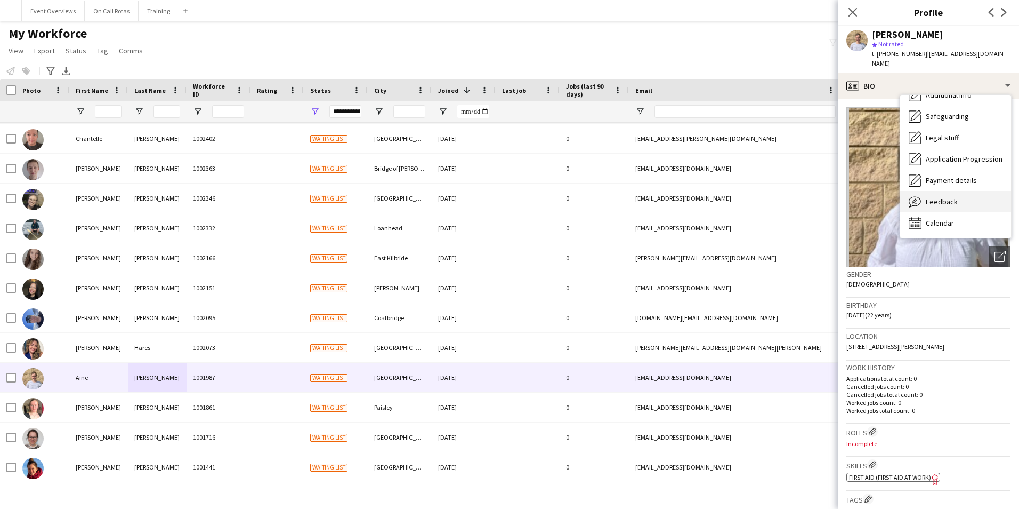
click at [941, 197] on span "Feedback" at bounding box center [942, 202] width 32 height 10
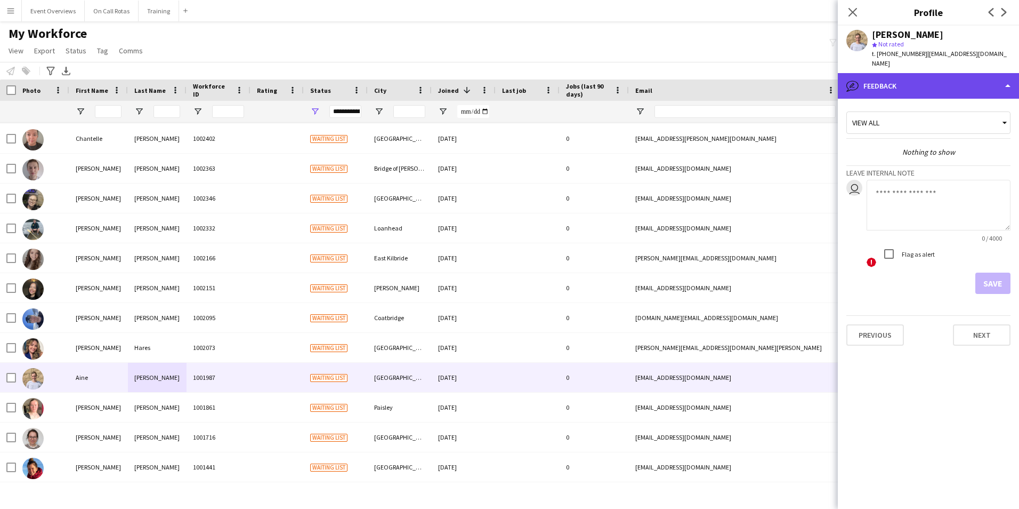
click at [891, 82] on div "bubble-pencil Feedback" at bounding box center [928, 86] width 181 height 26
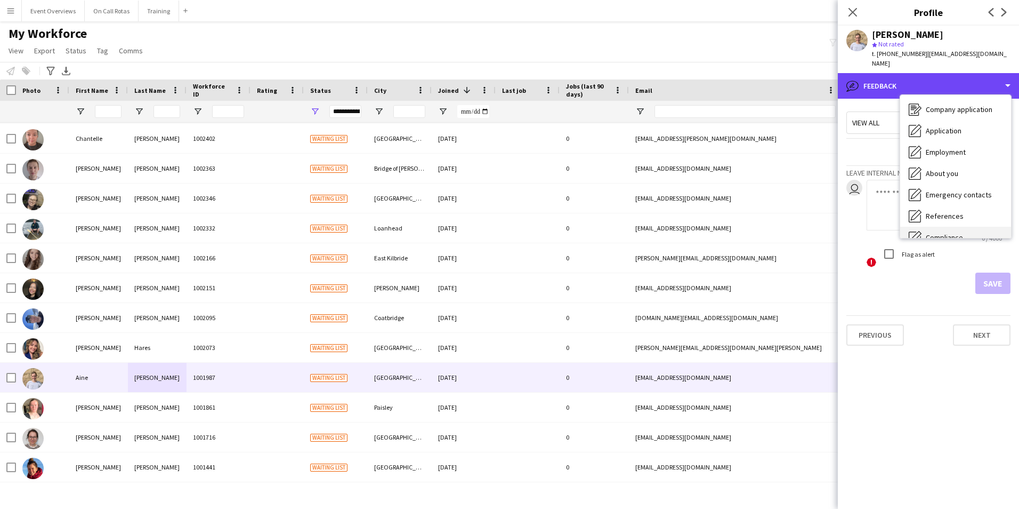
scroll to position [0, 0]
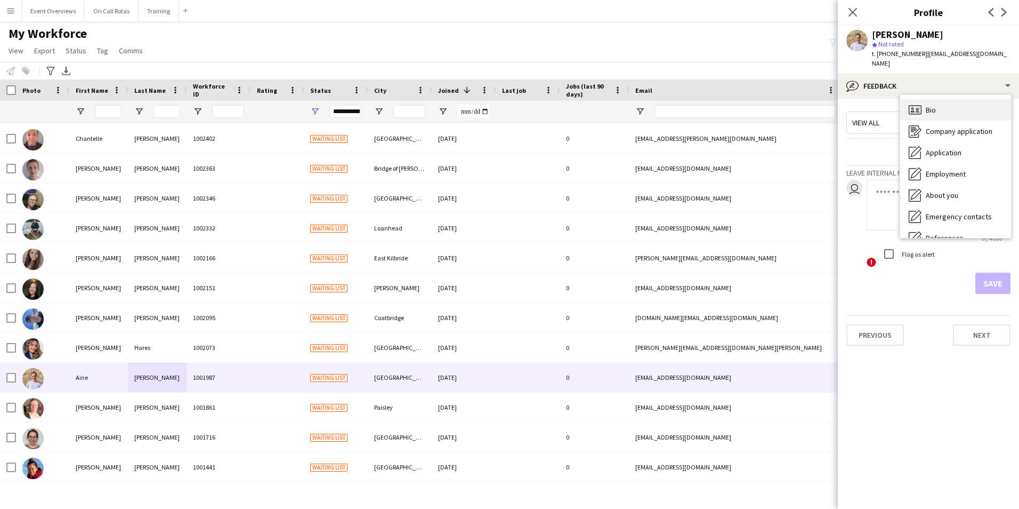
click at [918, 103] on icon "Bio" at bounding box center [915, 109] width 13 height 13
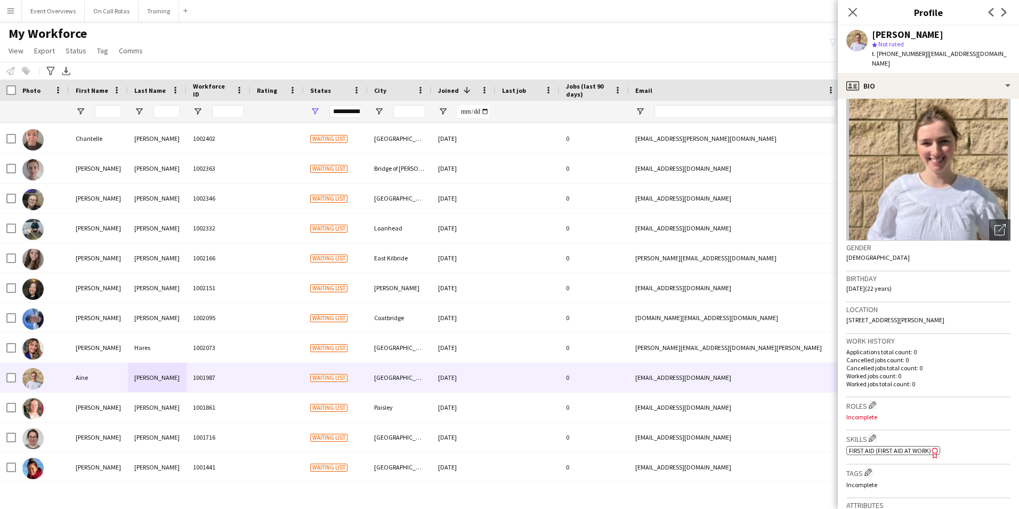
scroll to position [53, 0]
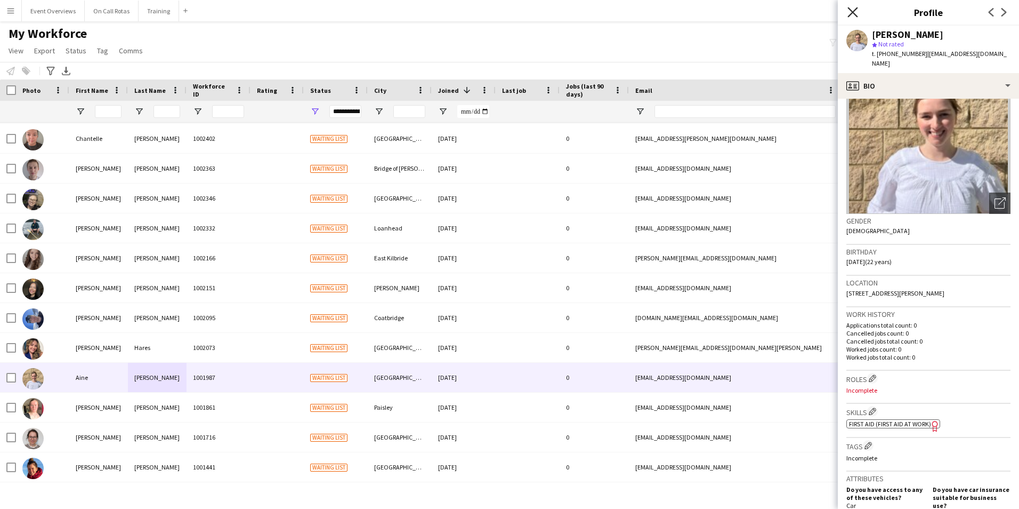
click at [854, 11] on icon at bounding box center [853, 12] width 10 height 10
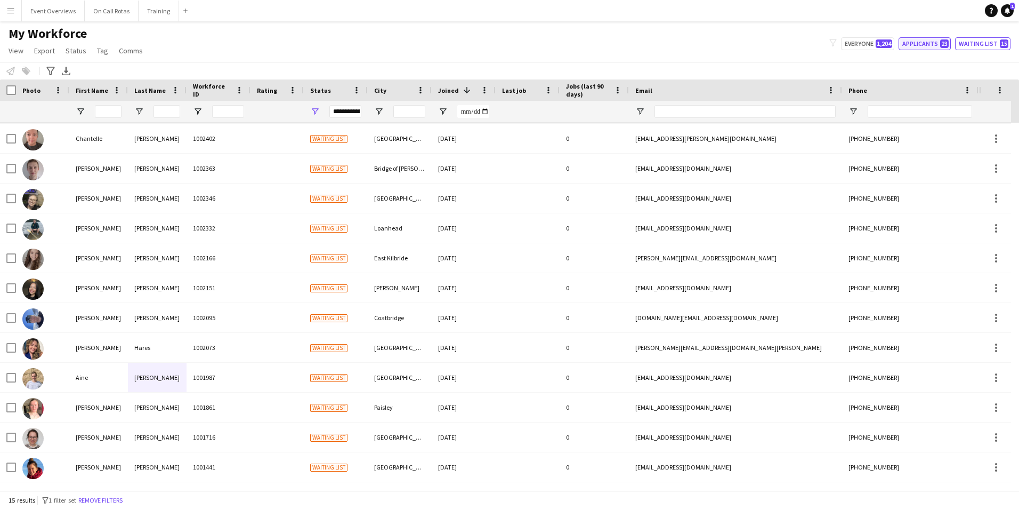
click at [928, 45] on button "Applicants 23" at bounding box center [925, 43] width 52 height 13
type input "**********"
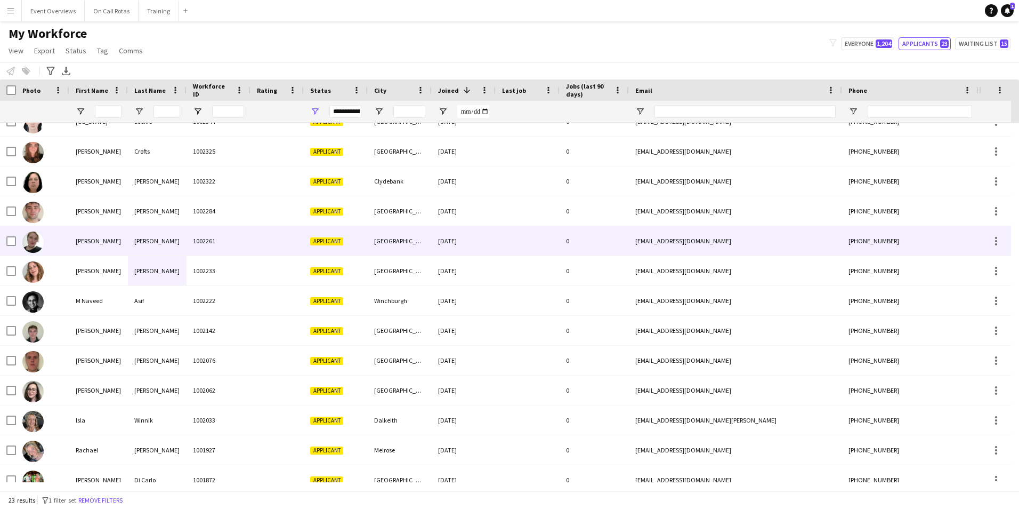
scroll to position [0, 0]
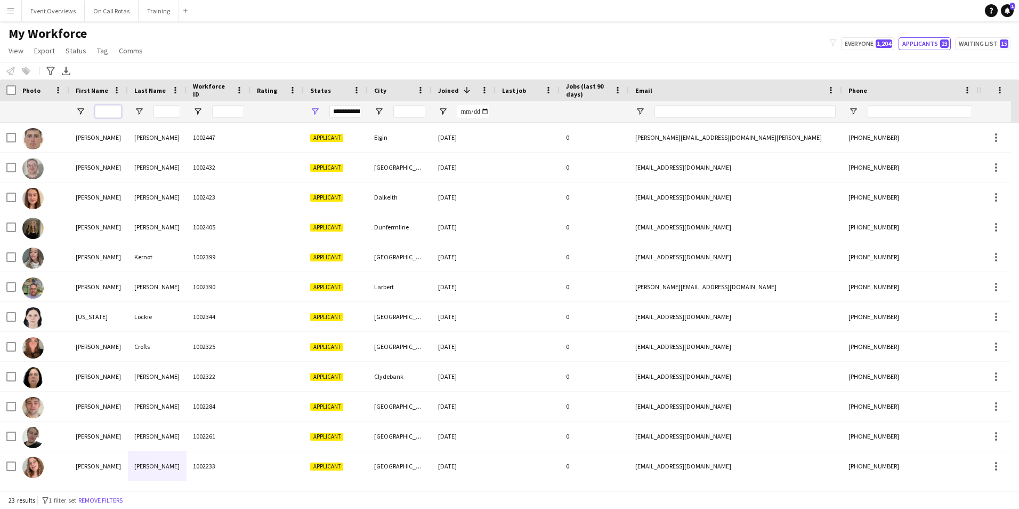
click at [108, 116] on input "First Name Filter Input" at bounding box center [108, 111] width 27 height 13
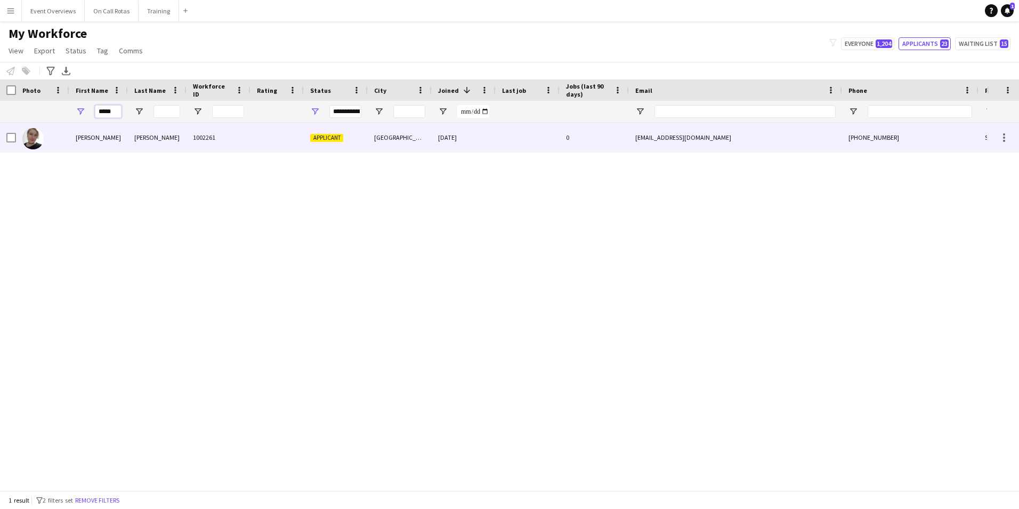
type input "*****"
click at [235, 140] on div "1002261" at bounding box center [219, 137] width 64 height 29
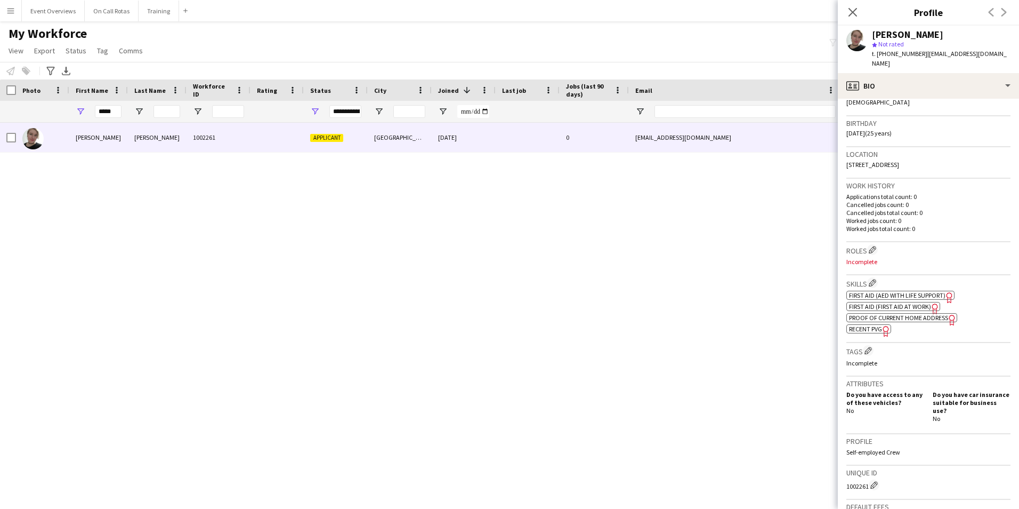
scroll to position [320, 0]
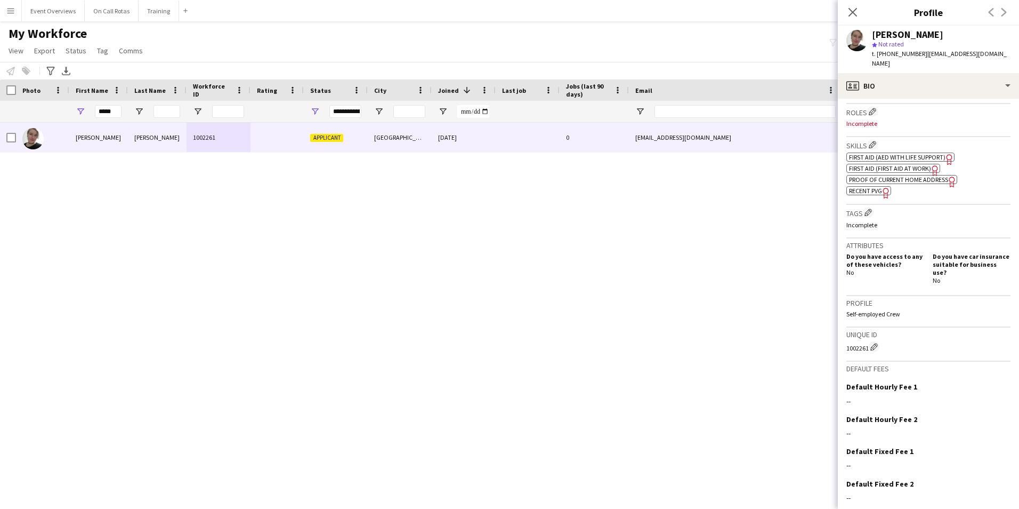
click at [903, 153] on div "ok-circled2 background Layer 1 cross-circle-red background Layer 1 First Aid (A…" at bounding box center [928, 172] width 164 height 45
click at [902, 164] on span "First Aid (First Aid At Work)" at bounding box center [890, 168] width 82 height 8
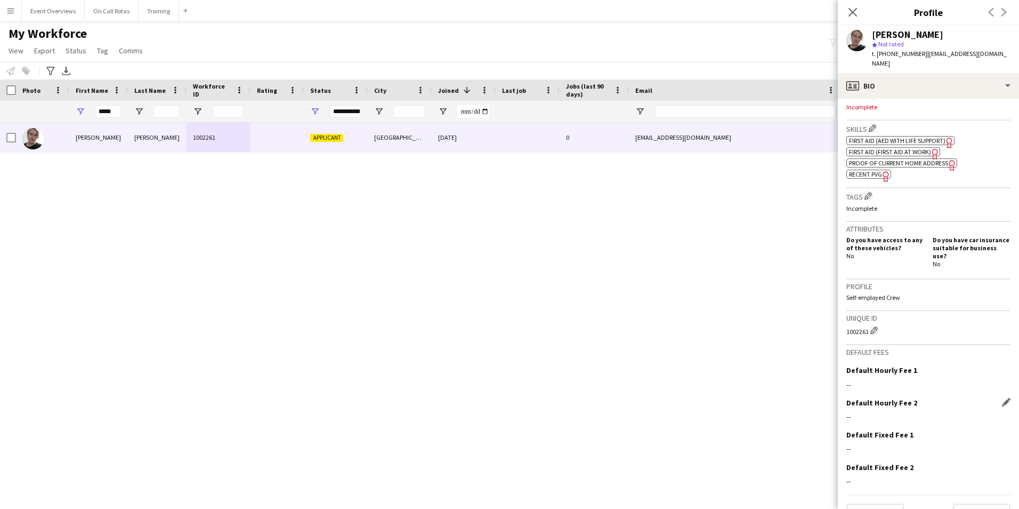
scroll to position [343, 0]
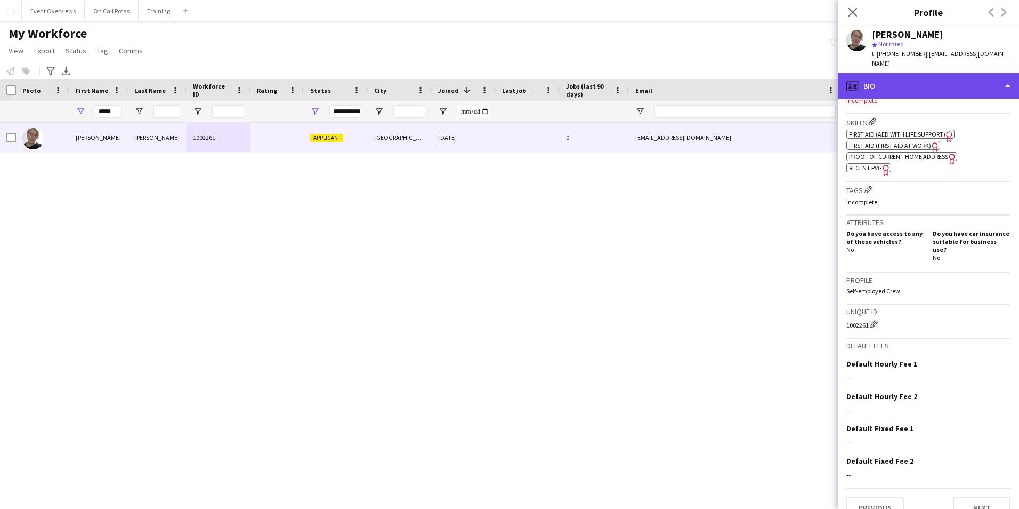
click at [925, 78] on div "profile Bio" at bounding box center [928, 86] width 181 height 26
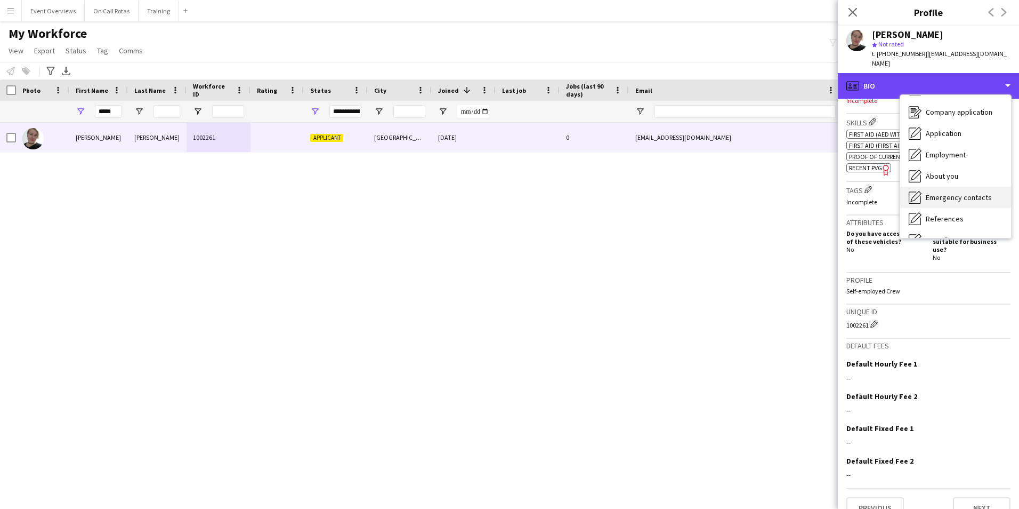
scroll to position [53, 0]
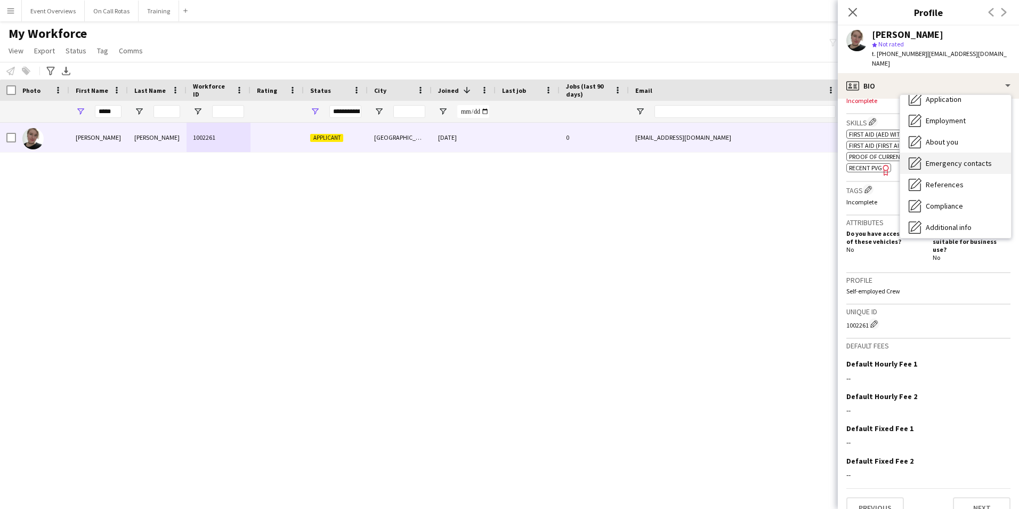
click at [949, 158] on span "Emergency contacts" at bounding box center [959, 163] width 66 height 10
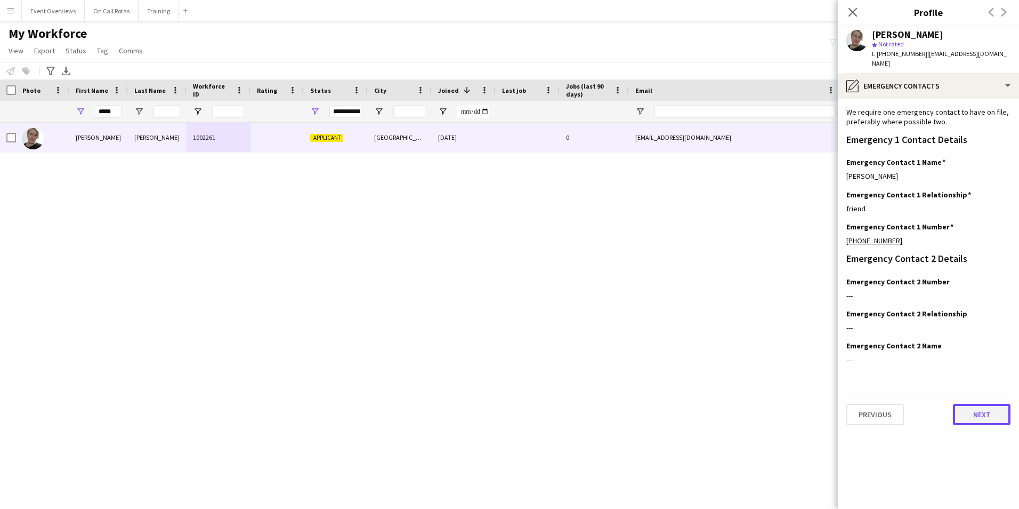
click at [973, 403] on button "Next" at bounding box center [982, 413] width 58 height 21
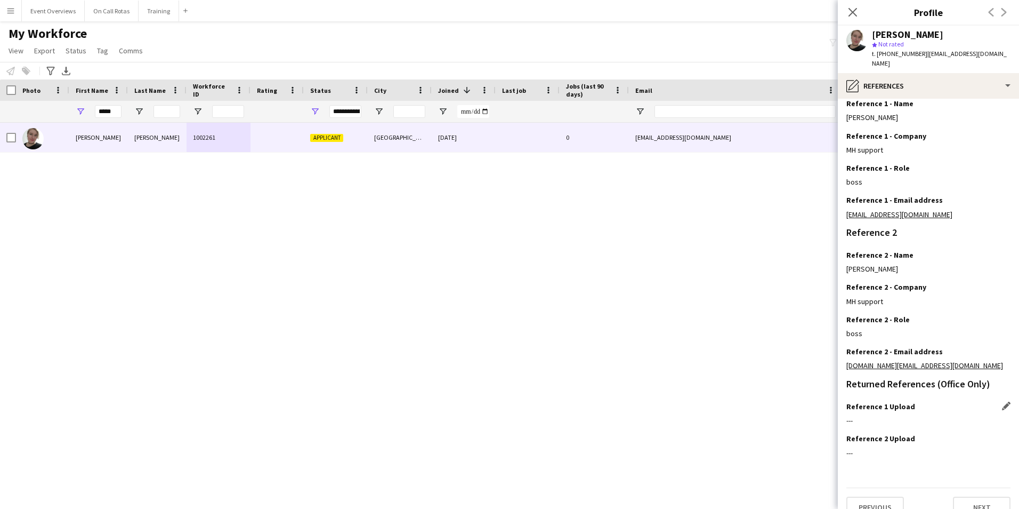
scroll to position [127, 0]
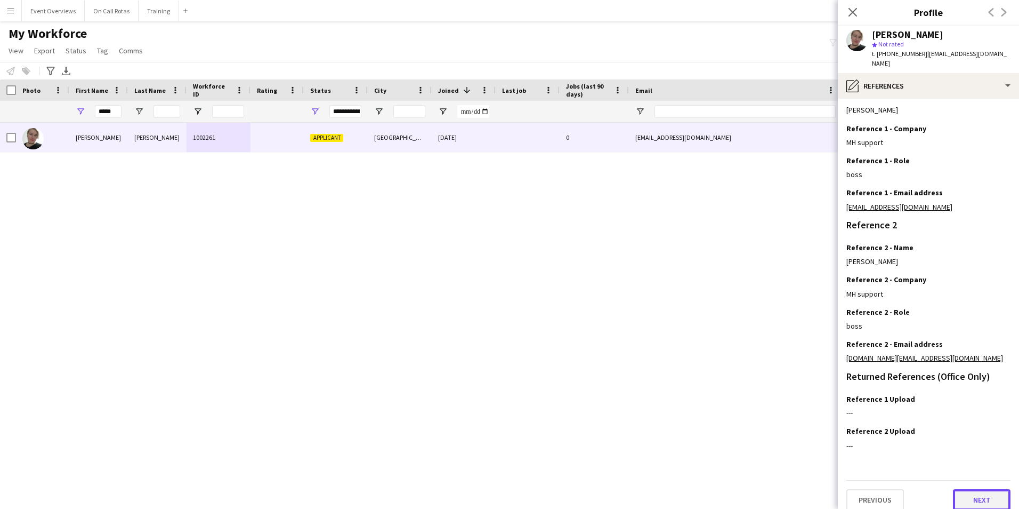
click at [976, 493] on button "Next" at bounding box center [982, 499] width 58 height 21
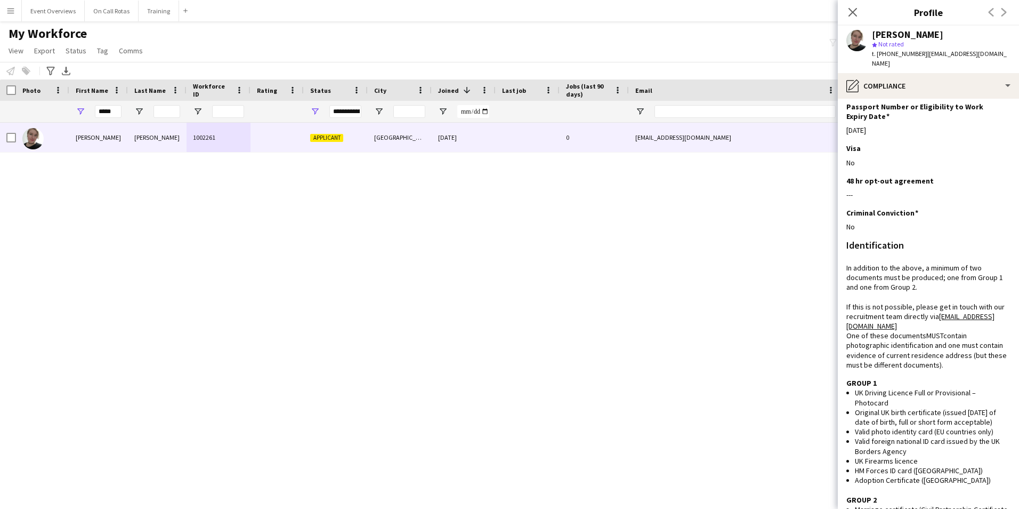
scroll to position [0, 0]
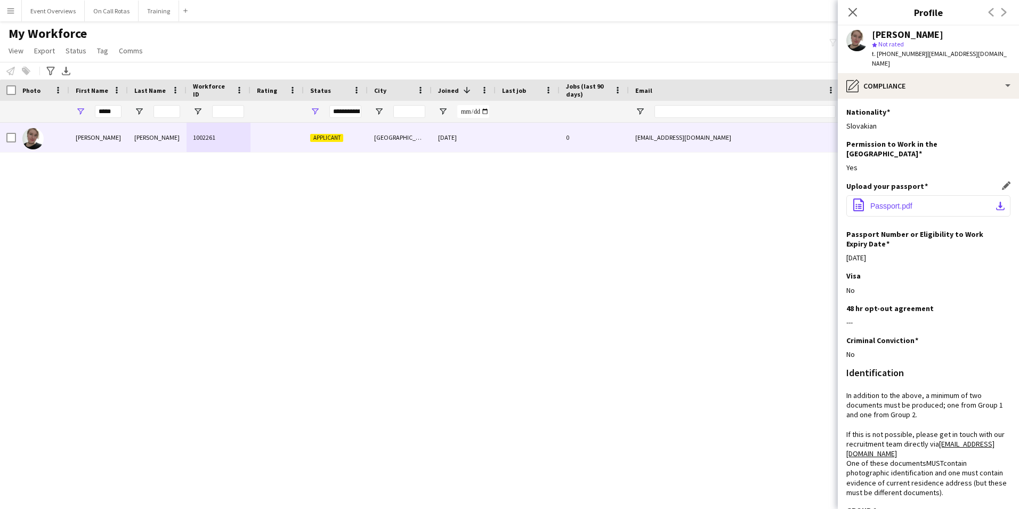
click at [900, 195] on button "office-file-sheet Passport.pdf download-bottom" at bounding box center [928, 205] width 164 height 21
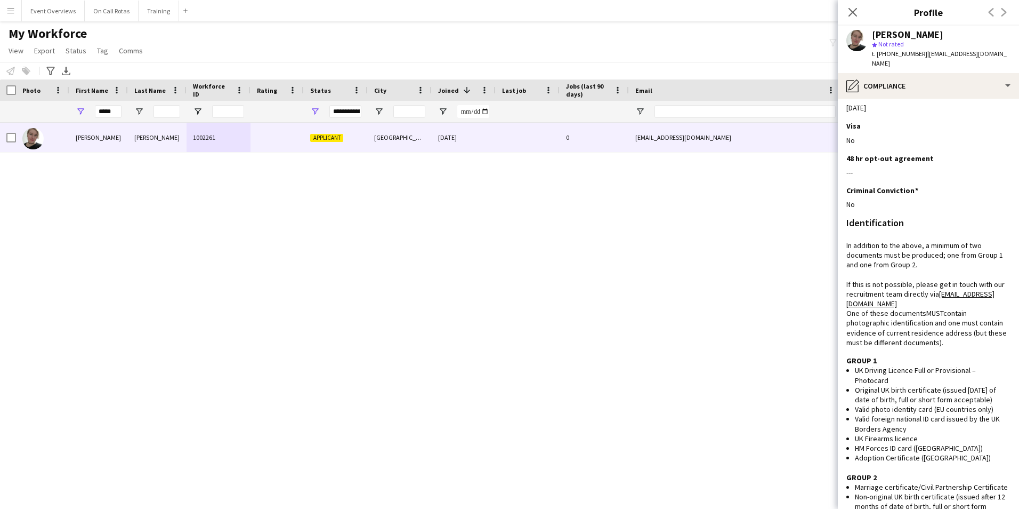
scroll to position [213, 0]
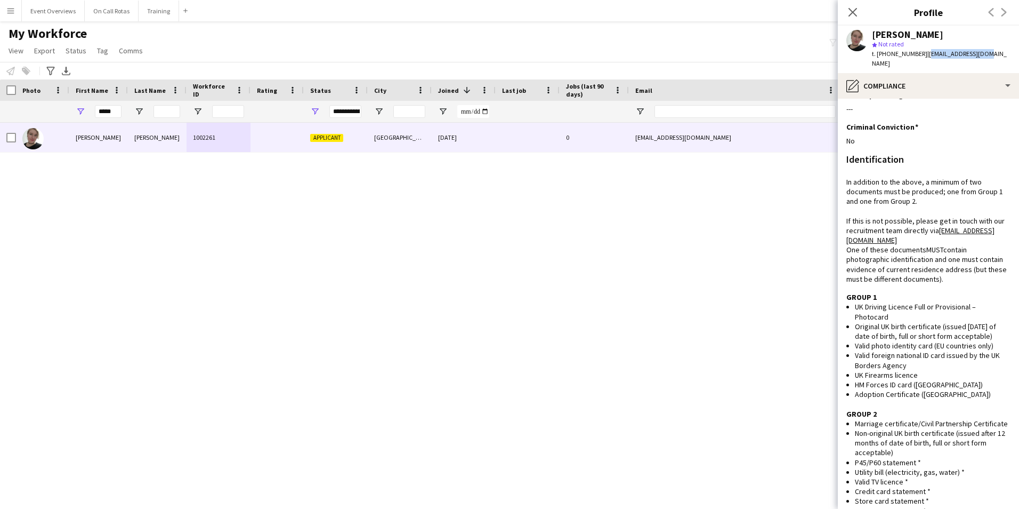
drag, startPoint x: 989, startPoint y: 54, endPoint x: 923, endPoint y: 59, distance: 66.2
click at [923, 59] on app-profile-header "Linda Hakajova star Not rated t. +447561722518 | leonwiss@gmail.com" at bounding box center [928, 49] width 181 height 47
copy span "leonwiss@gmail.com"
click at [853, 12] on icon at bounding box center [853, 12] width 10 height 10
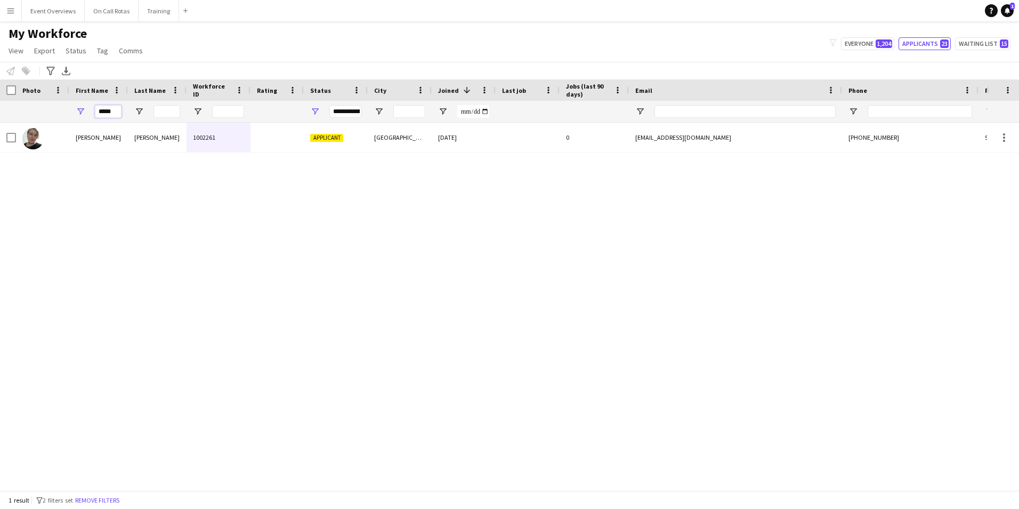
drag, startPoint x: 119, startPoint y: 112, endPoint x: 87, endPoint y: 111, distance: 32.0
click at [87, 111] on div "*****" at bounding box center [98, 111] width 59 height 21
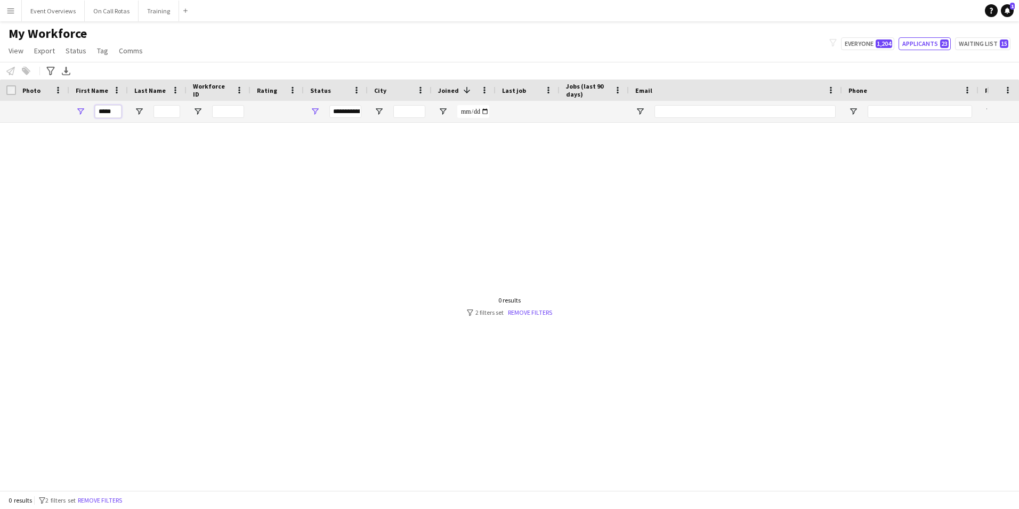
type input "*****"
click at [252, 230] on div at bounding box center [493, 302] width 987 height 359
click at [868, 47] on button "Everyone 1,204" at bounding box center [867, 43] width 53 height 13
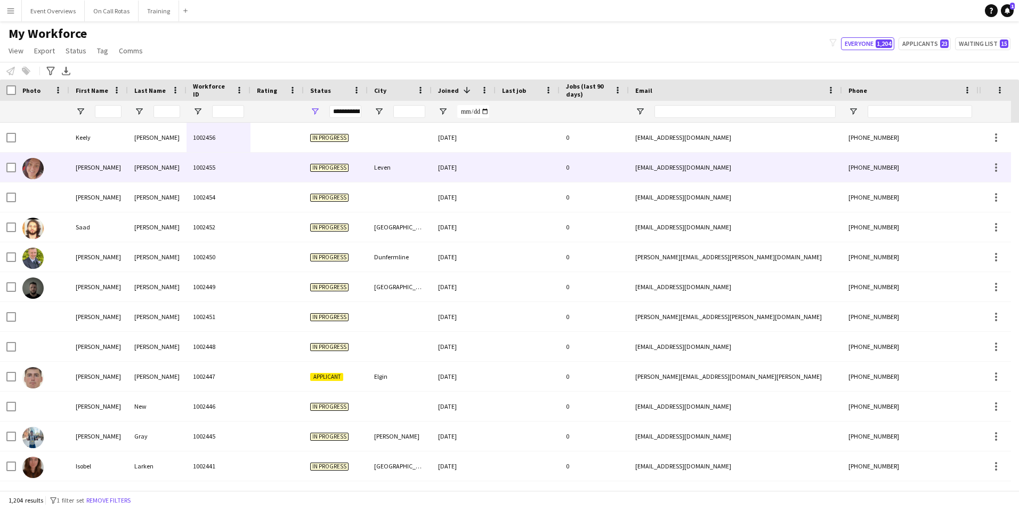
click at [125, 166] on div "Jodie" at bounding box center [98, 166] width 59 height 29
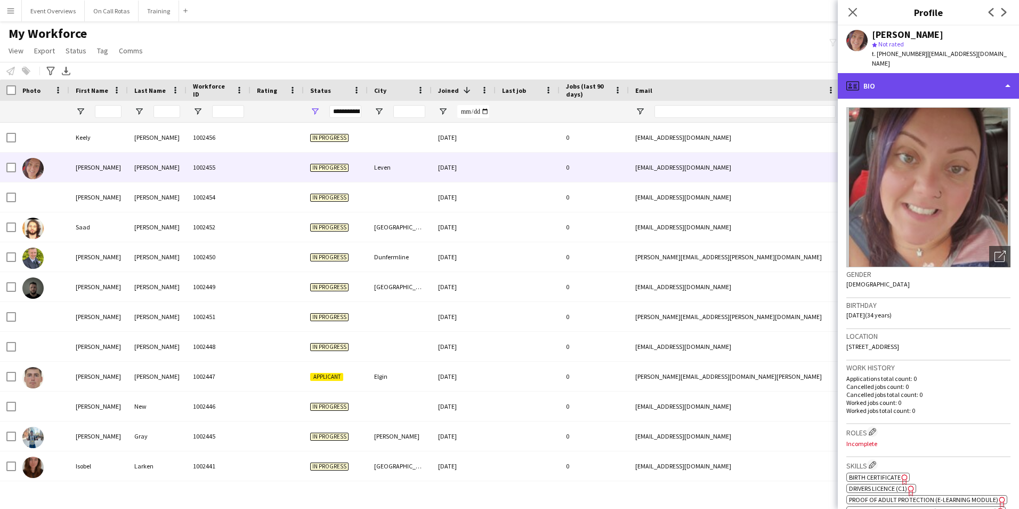
click at [924, 73] on div "profile Bio" at bounding box center [928, 86] width 181 height 26
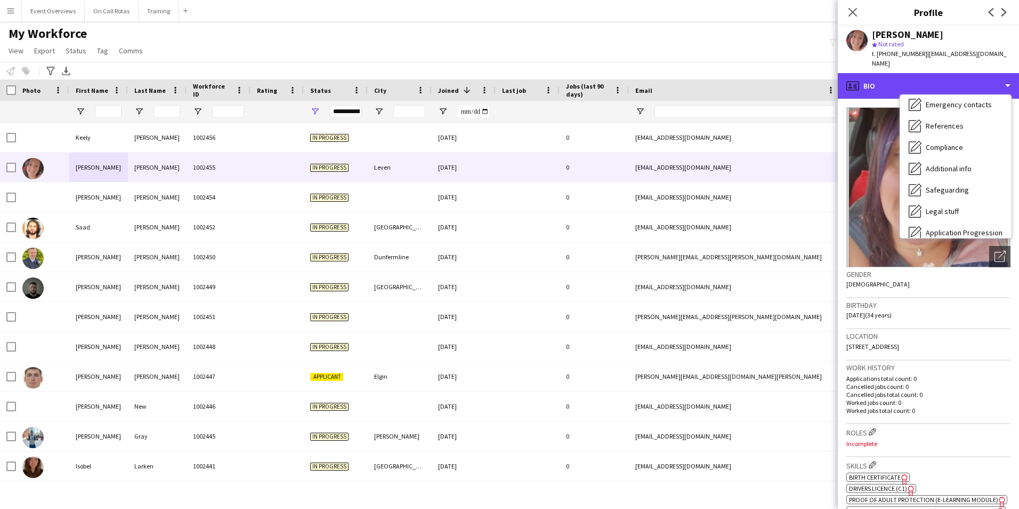
scroll to position [185, 0]
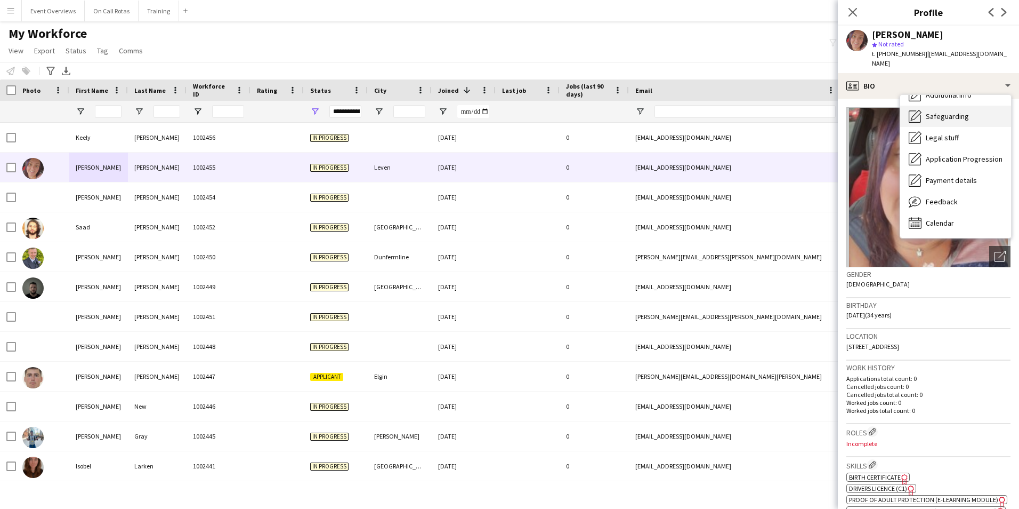
click at [944, 111] on span "Safeguarding" at bounding box center [947, 116] width 43 height 10
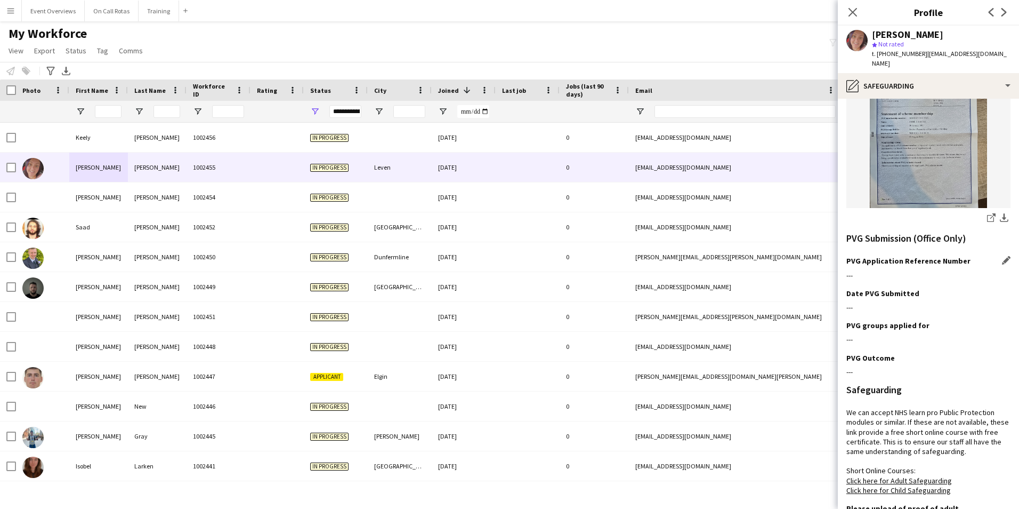
scroll to position [320, 0]
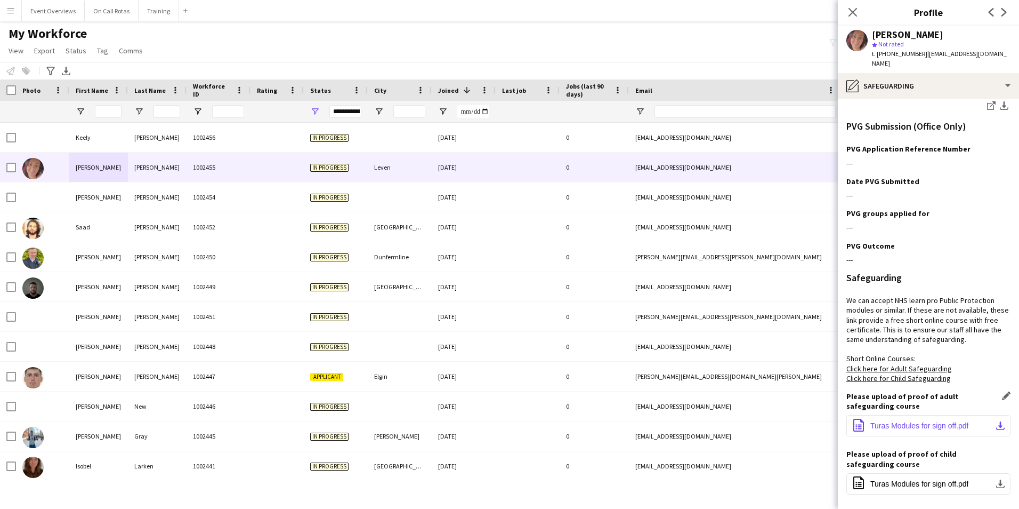
click at [898, 421] on button "office-file-sheet Turas Modules for sign off.pdf download-bottom" at bounding box center [928, 425] width 164 height 21
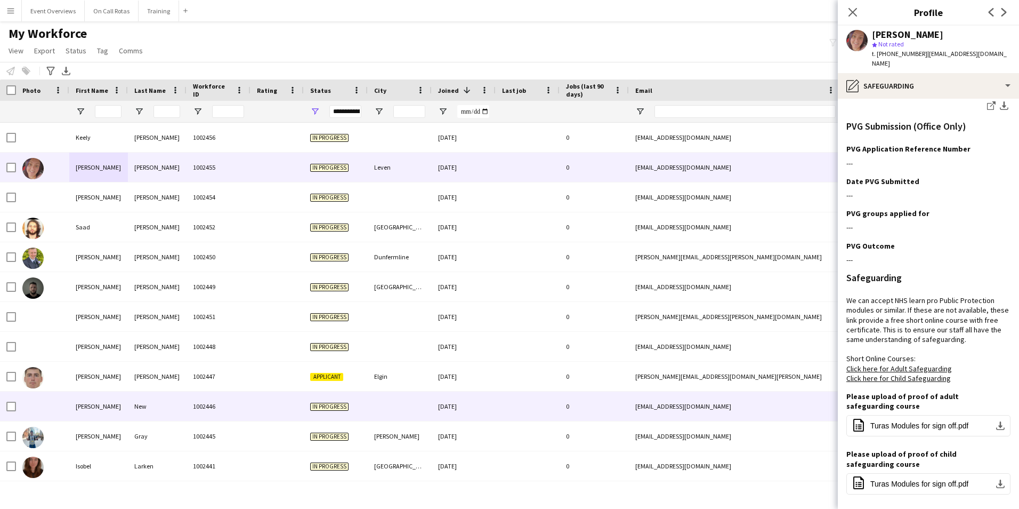
scroll to position [373, 0]
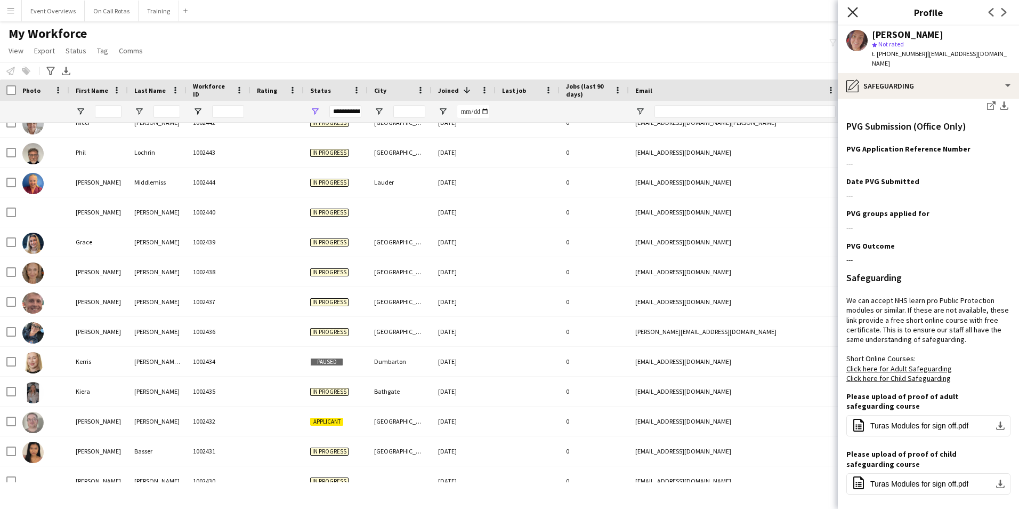
click at [851, 8] on icon "Close pop-in" at bounding box center [853, 12] width 10 height 10
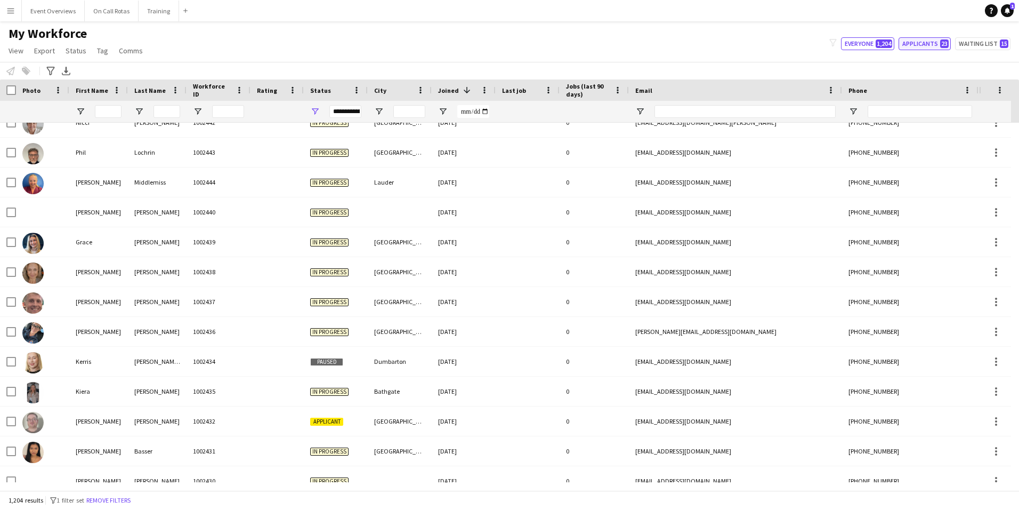
click at [929, 46] on button "Applicants 23" at bounding box center [925, 43] width 52 height 13
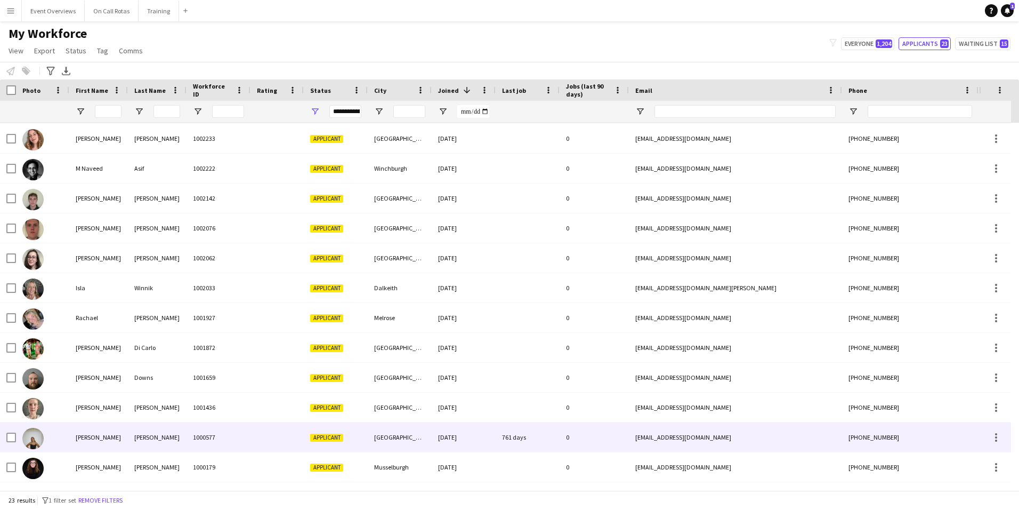
click at [136, 432] on div "Montgomery" at bounding box center [157, 436] width 59 height 29
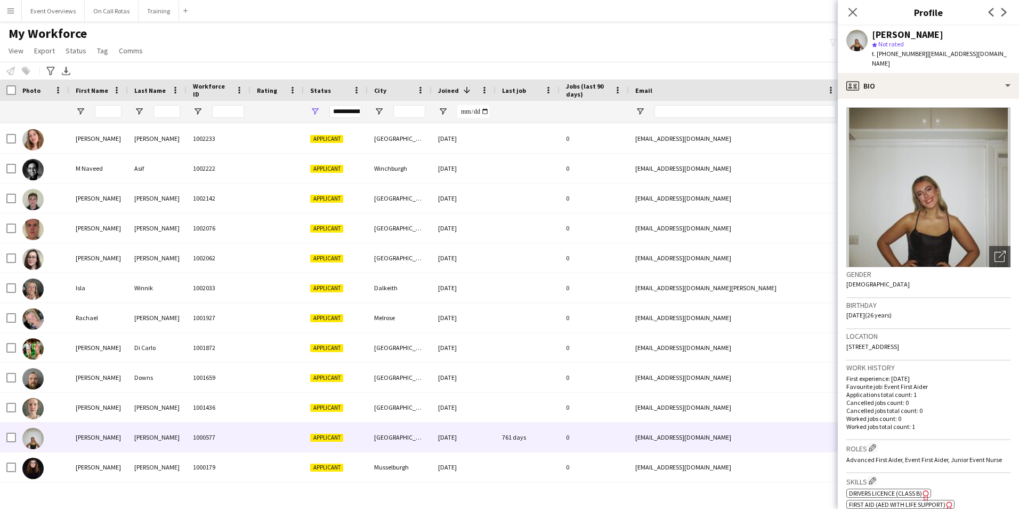
click at [932, 60] on div "Amy Montgomery star Not rated t. +447789458314 | aboyce325@hotmail.co.uk" at bounding box center [928, 49] width 181 height 47
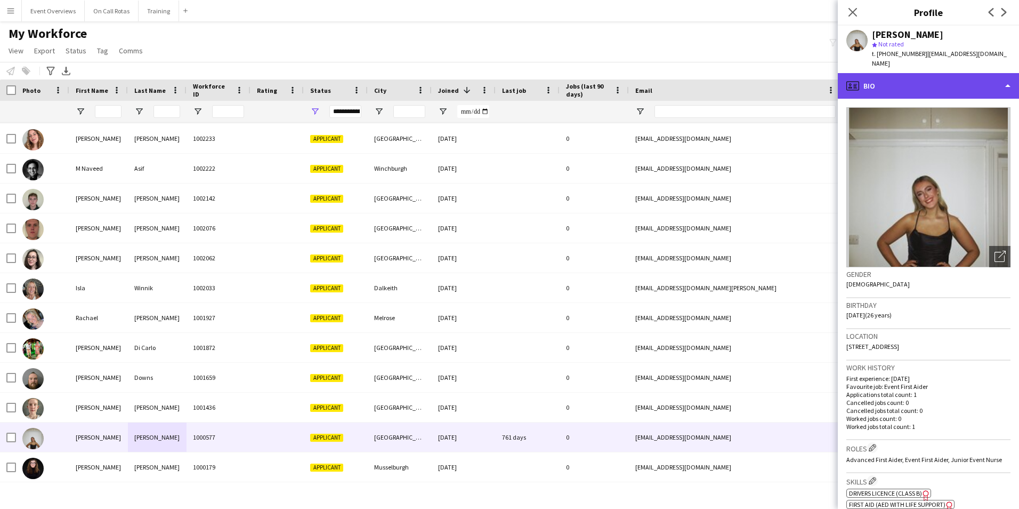
click at [940, 73] on div "profile Bio" at bounding box center [928, 86] width 181 height 26
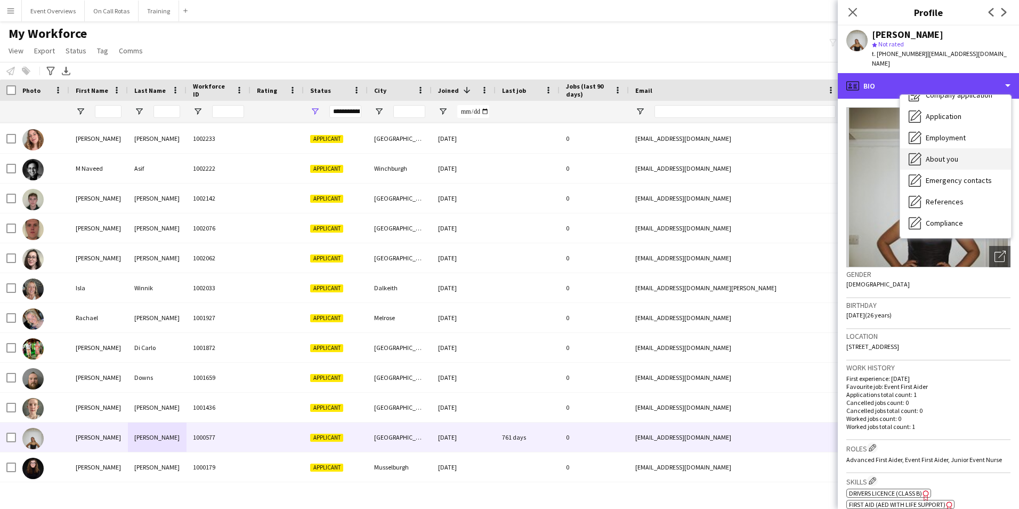
scroll to position [53, 0]
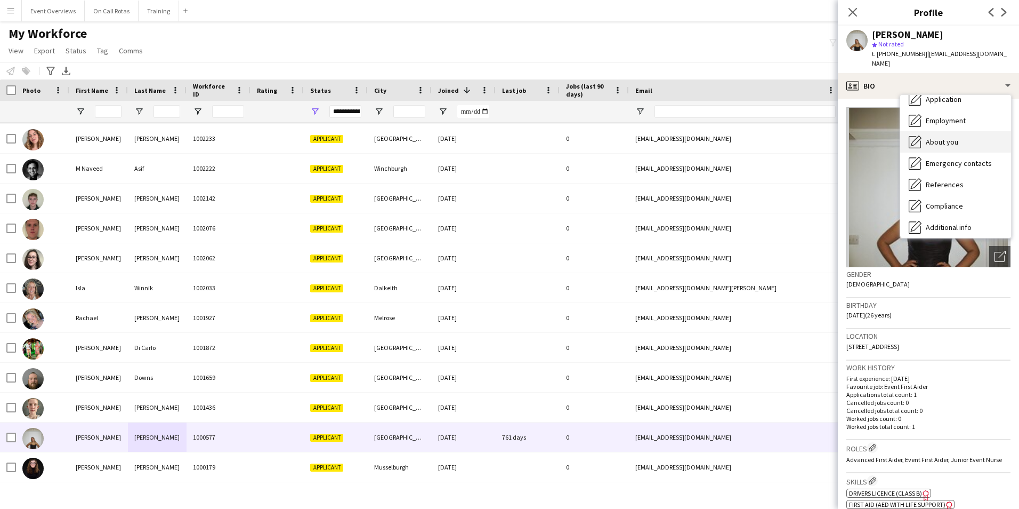
click at [943, 137] on span "About you" at bounding box center [942, 142] width 33 height 10
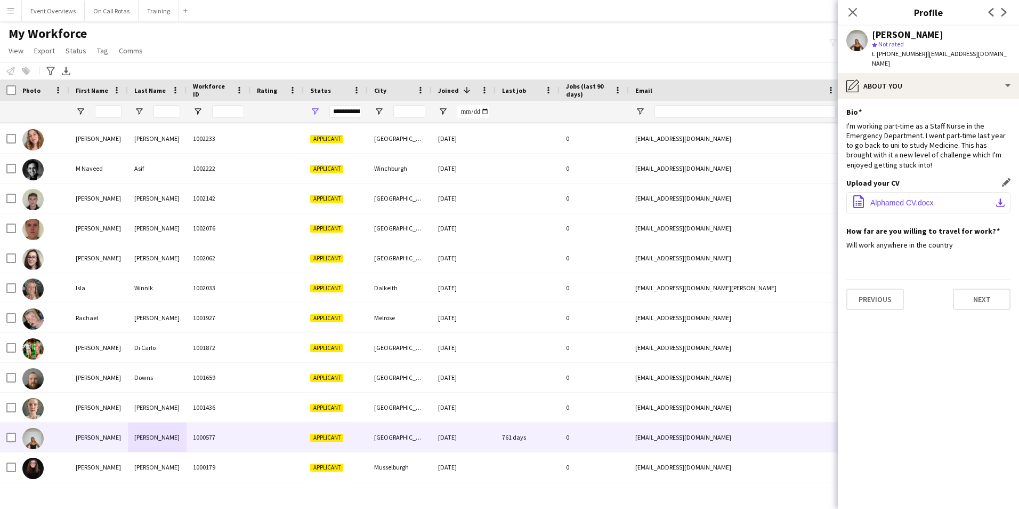
click at [899, 198] on span "Alphamed CV.docx" at bounding box center [901, 202] width 63 height 9
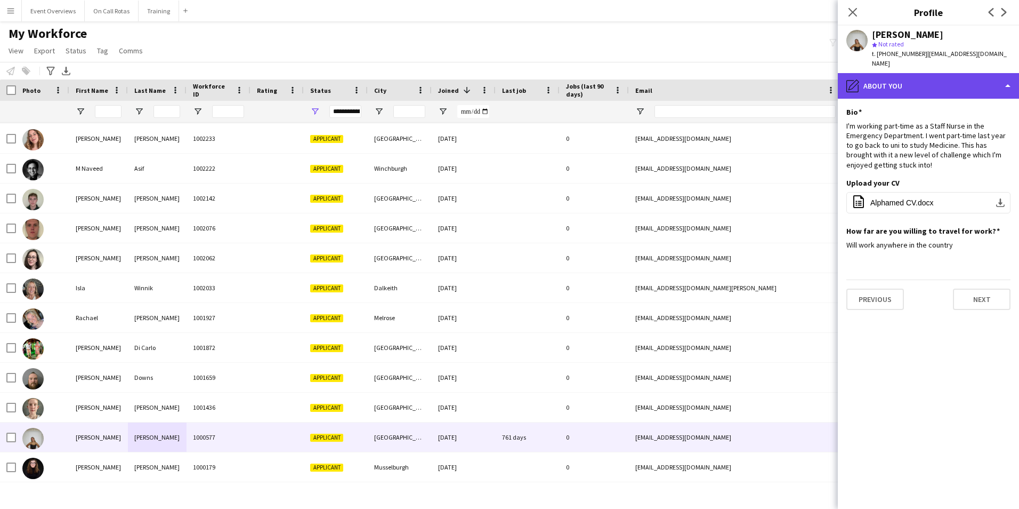
click at [897, 73] on div "pencil4 About you" at bounding box center [928, 86] width 181 height 26
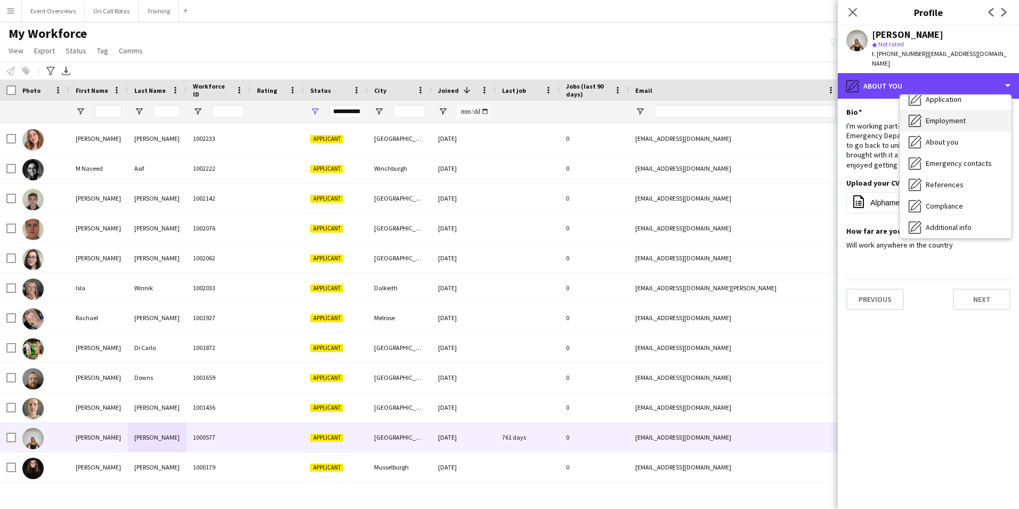
scroll to position [0, 0]
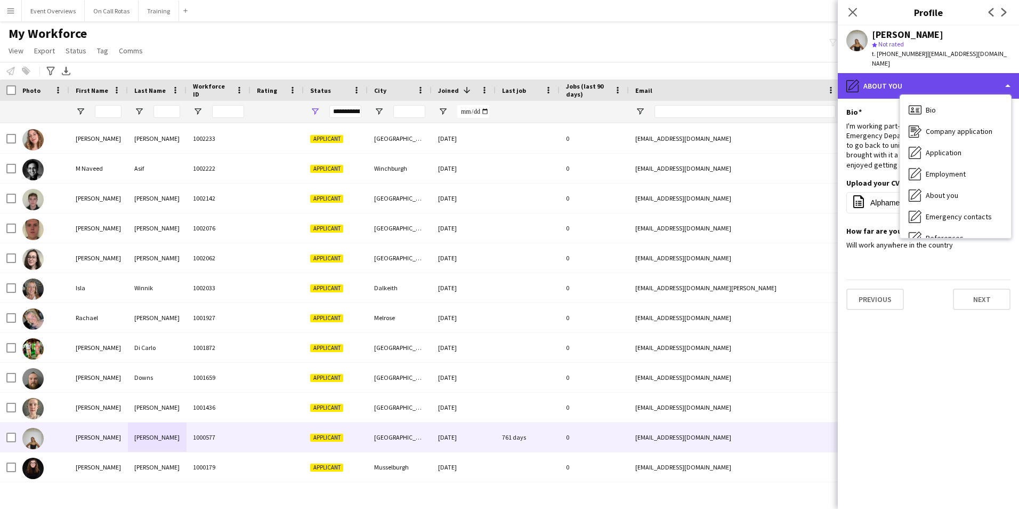
click at [918, 73] on div "pencil4 About you" at bounding box center [928, 86] width 181 height 26
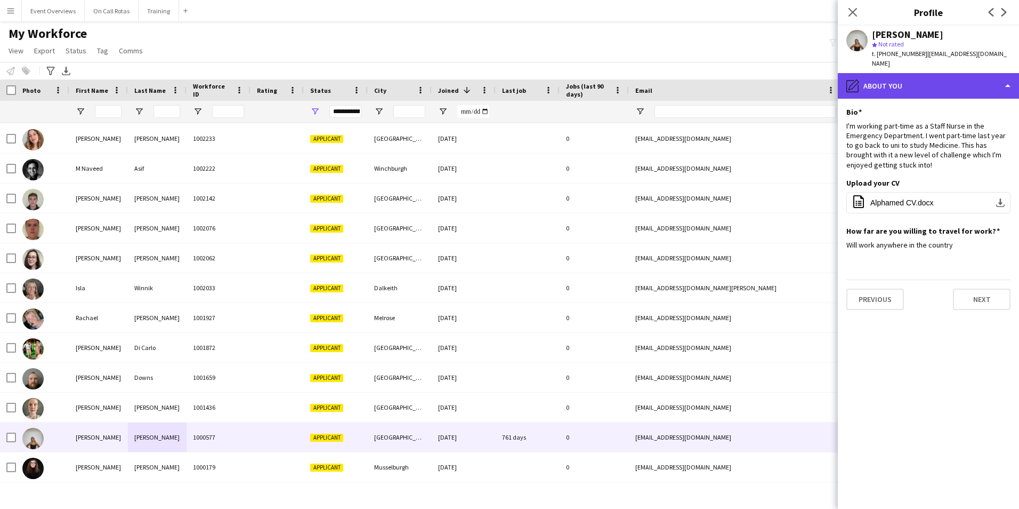
click at [918, 73] on div "pencil4 About you" at bounding box center [928, 86] width 181 height 26
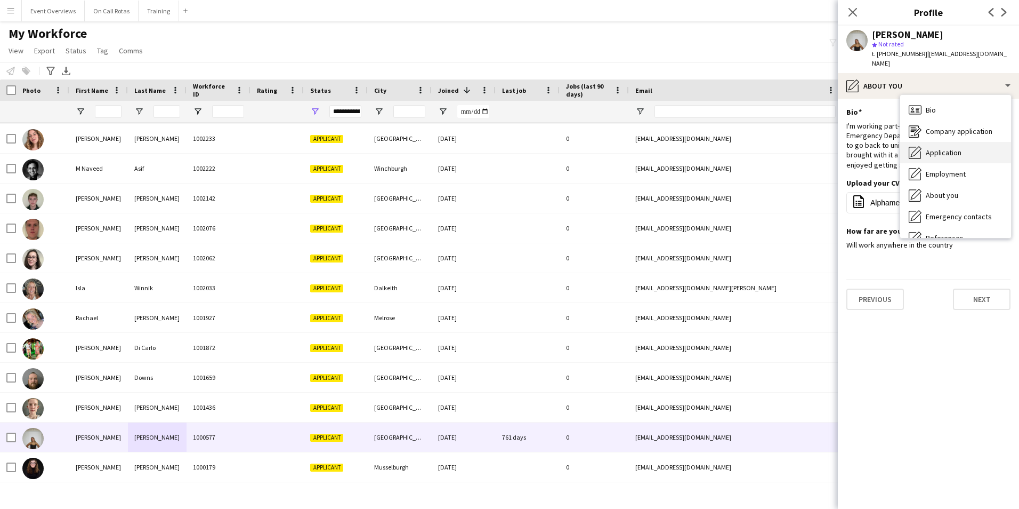
click at [945, 142] on div "Application Application" at bounding box center [955, 152] width 111 height 21
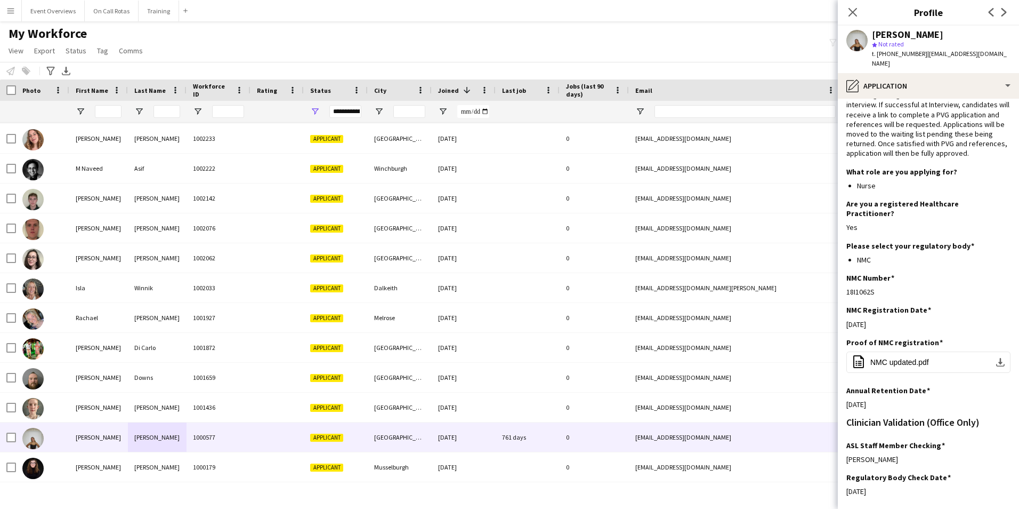
scroll to position [83, 0]
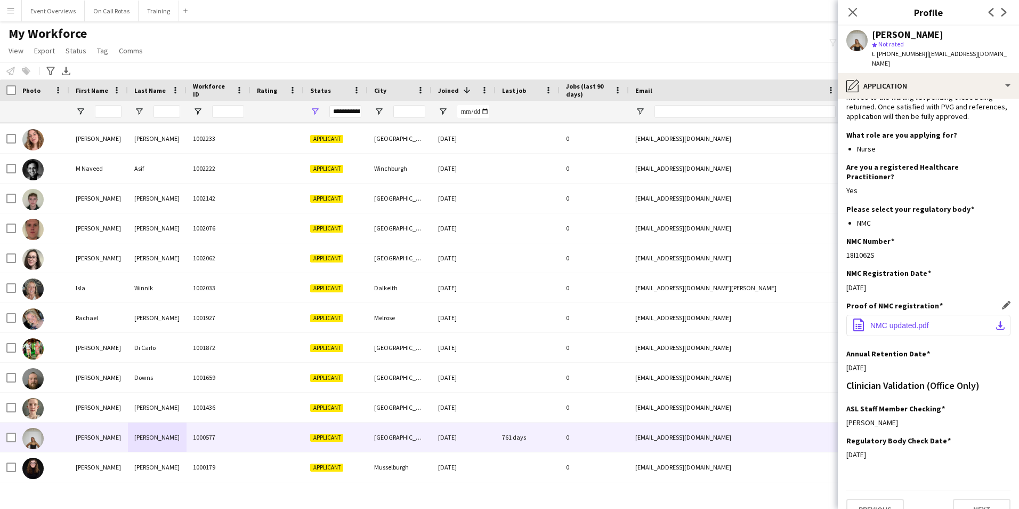
click at [892, 321] on span "NMC updated.pdf" at bounding box center [899, 325] width 59 height 9
click at [859, 11] on div "Close pop-in" at bounding box center [853, 12] width 30 height 25
click at [854, 11] on icon at bounding box center [853, 12] width 10 height 10
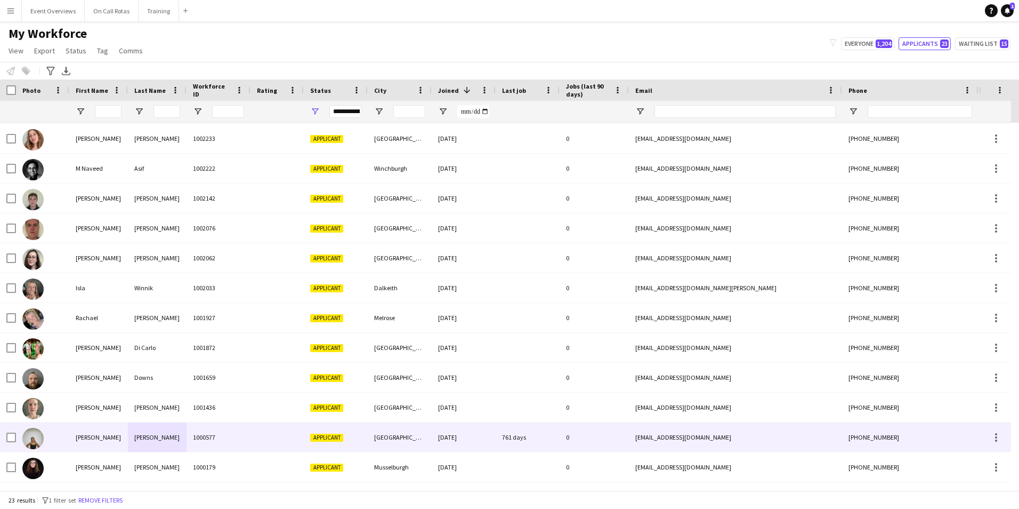
click at [146, 441] on div "Montgomery" at bounding box center [157, 436] width 59 height 29
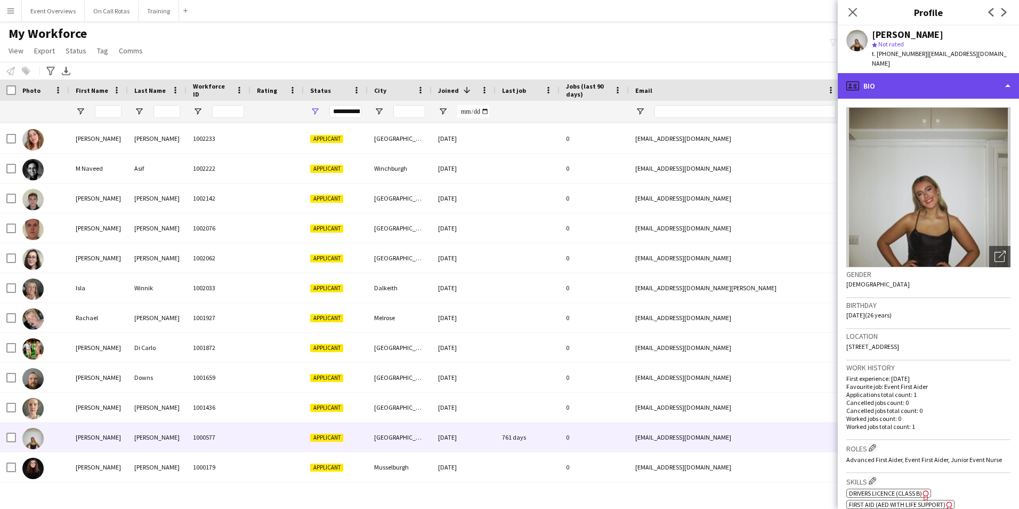
click at [938, 78] on div "profile Bio" at bounding box center [928, 86] width 181 height 26
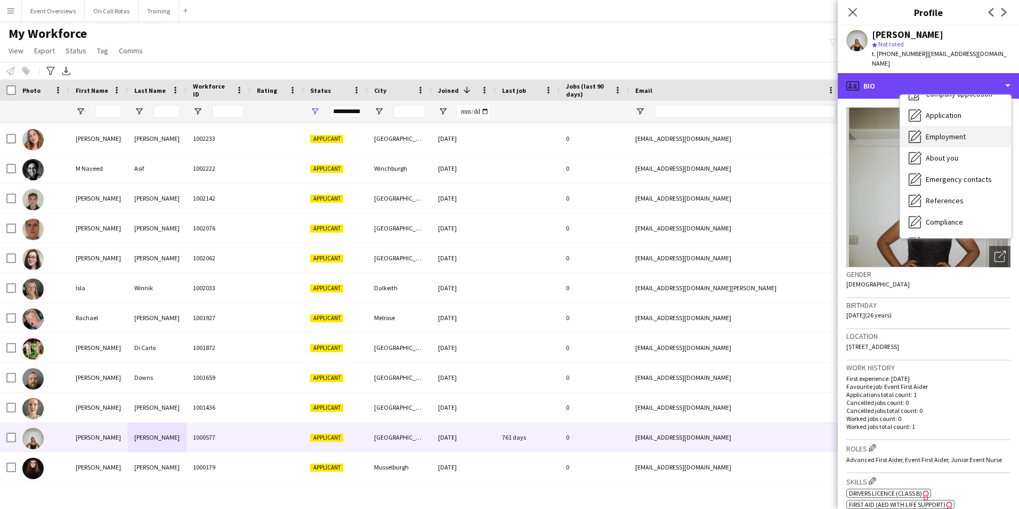
scroll to position [53, 0]
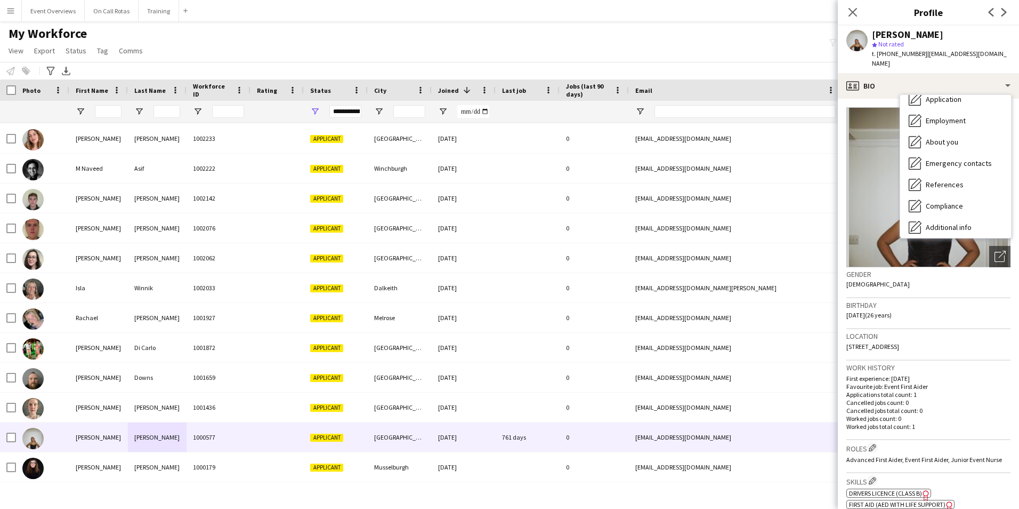
click at [848, 5] on div "Close pop-in" at bounding box center [853, 12] width 30 height 25
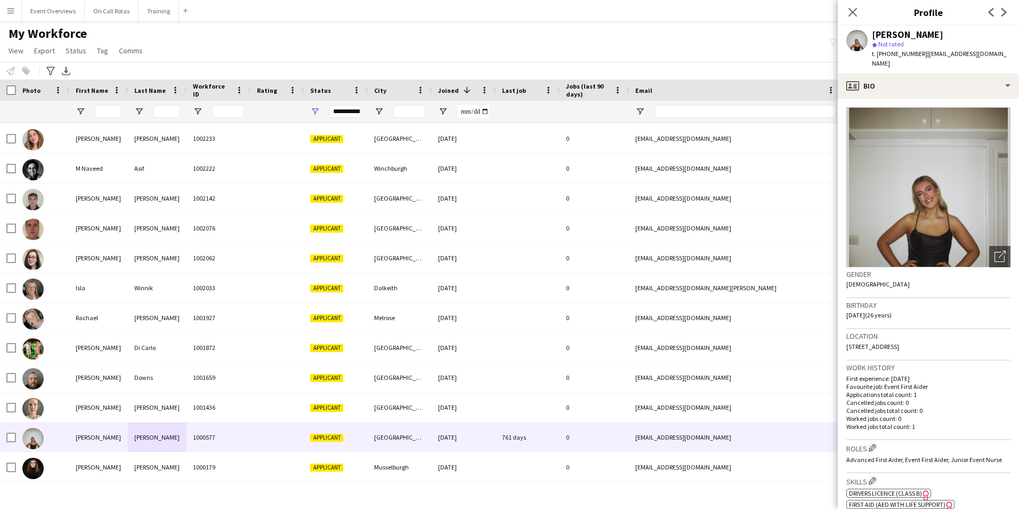
click at [859, 22] on div "Close pop-in" at bounding box center [853, 12] width 30 height 25
click at [858, 18] on app-icon "Close pop-in" at bounding box center [852, 12] width 15 height 15
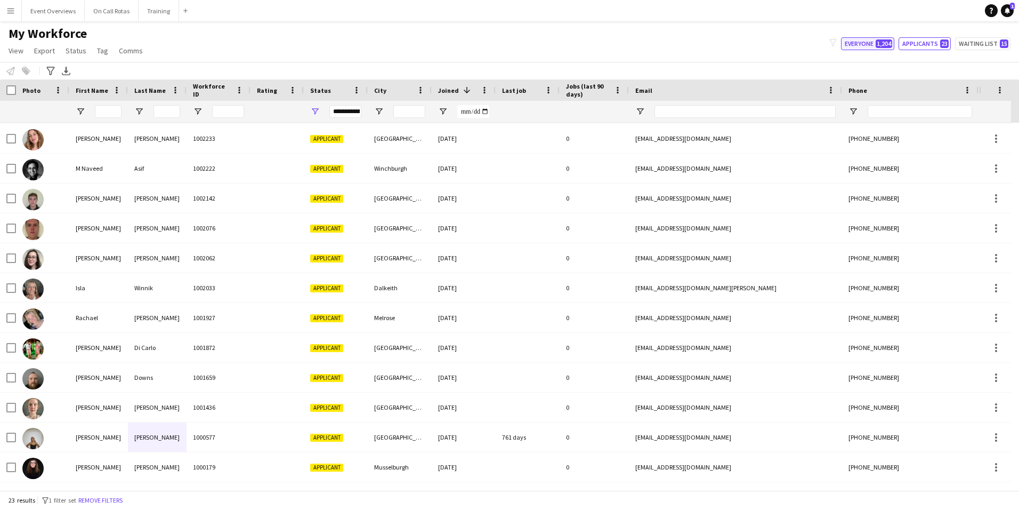
click at [867, 46] on button "Everyone 1,204" at bounding box center [867, 43] width 53 height 13
type input "**********"
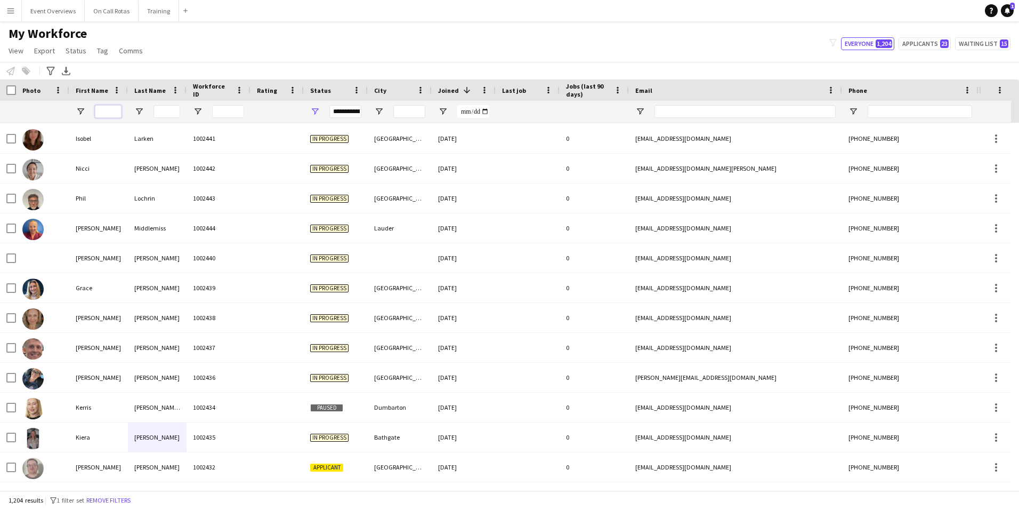
click at [110, 112] on input "First Name Filter Input" at bounding box center [108, 111] width 27 height 13
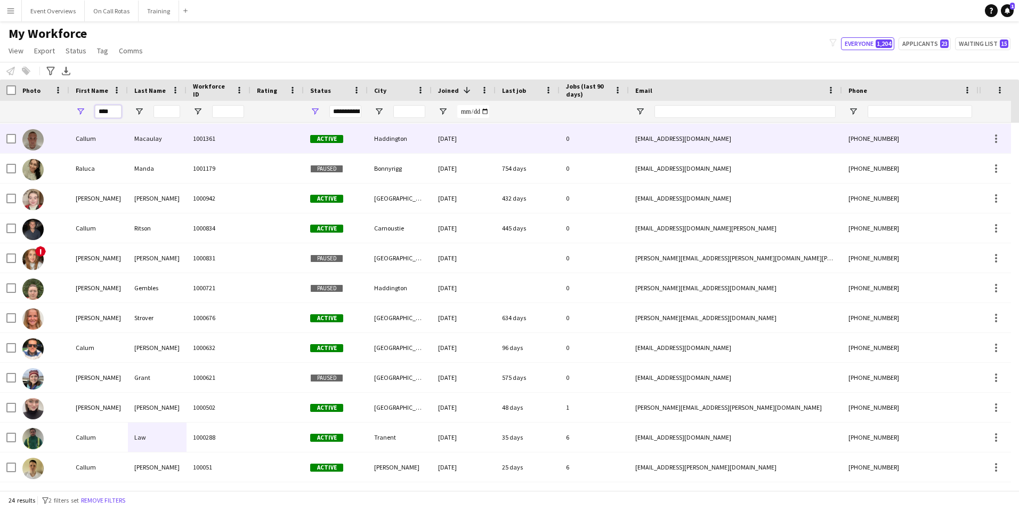
scroll to position [0, 0]
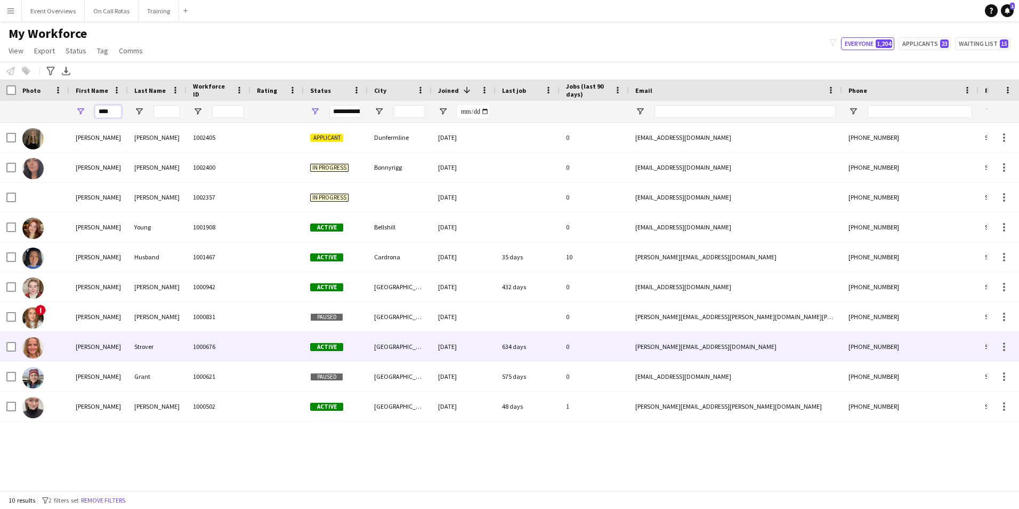
type input "****"
click at [164, 349] on div "Strover" at bounding box center [157, 346] width 59 height 29
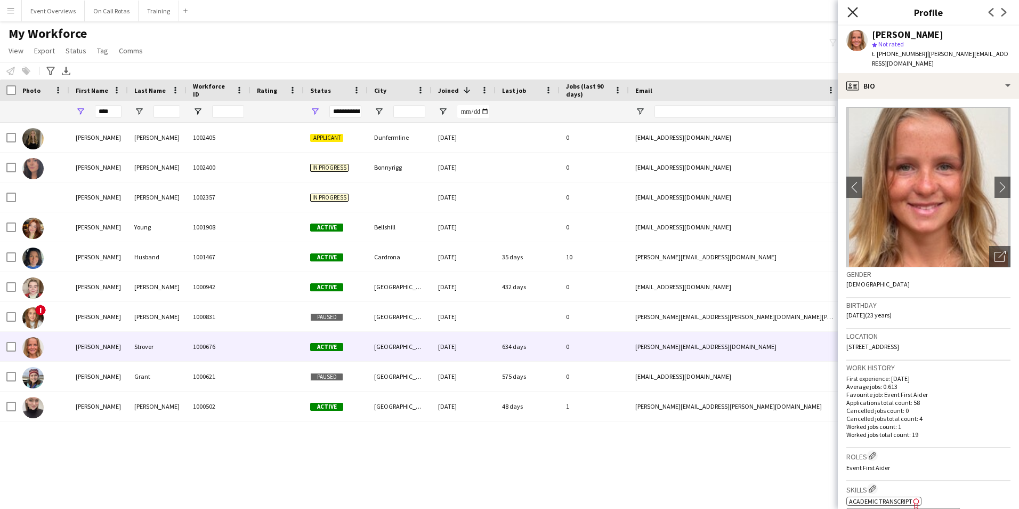
click at [852, 11] on icon at bounding box center [853, 12] width 10 height 10
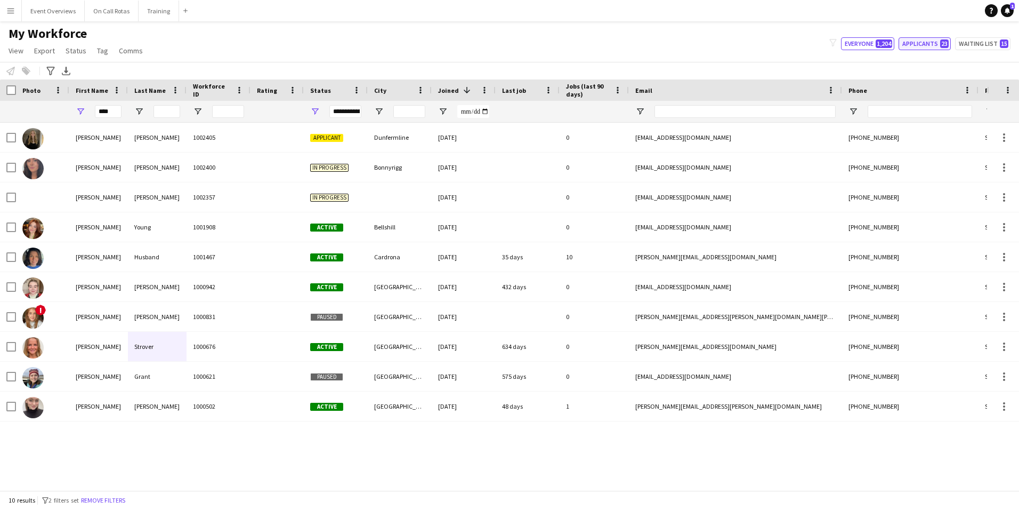
click at [928, 39] on button "Applicants 23" at bounding box center [925, 43] width 52 height 13
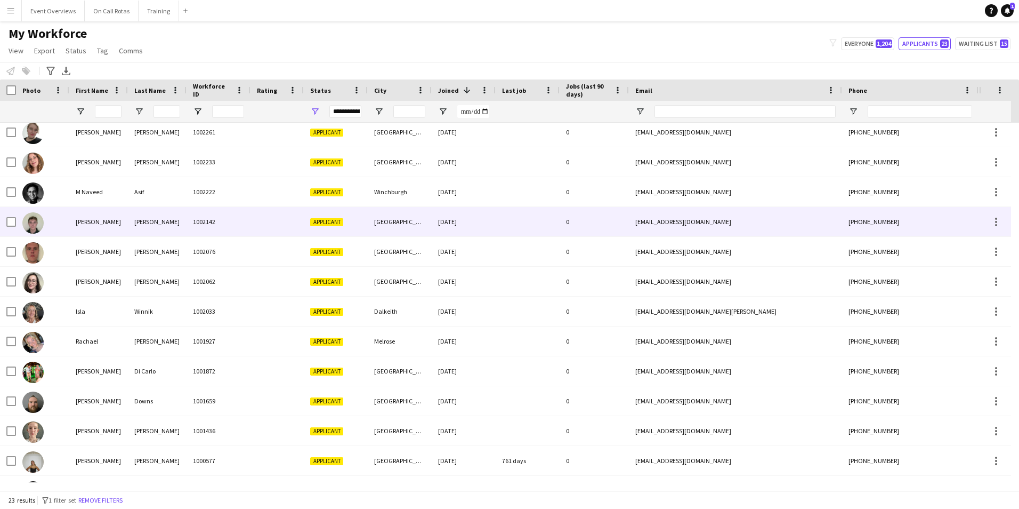
scroll to position [327, 0]
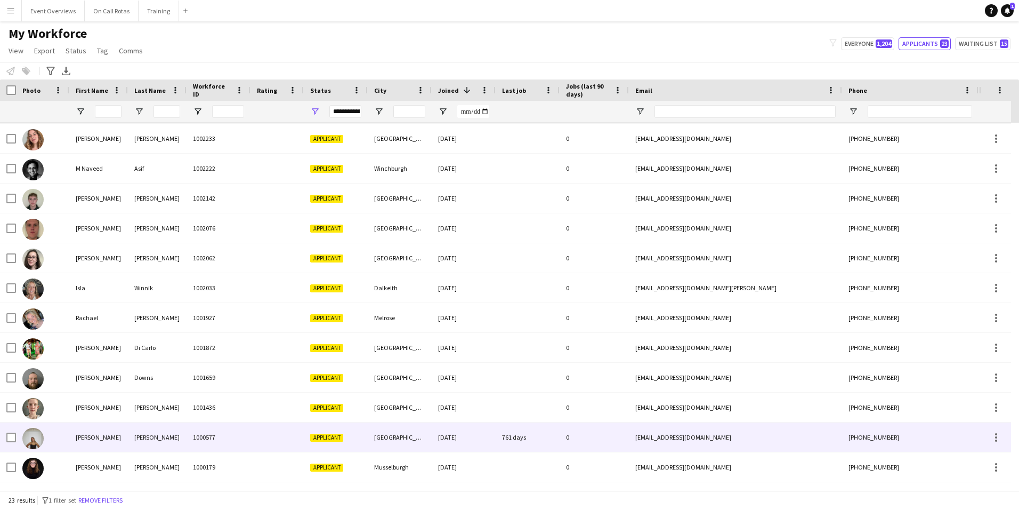
click at [233, 433] on div "1000577" at bounding box center [219, 436] width 64 height 29
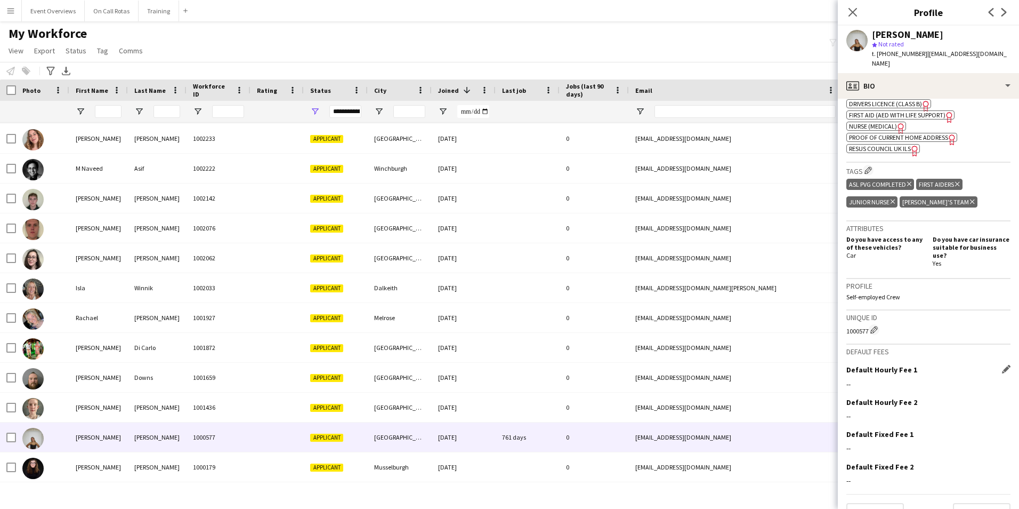
scroll to position [395, 0]
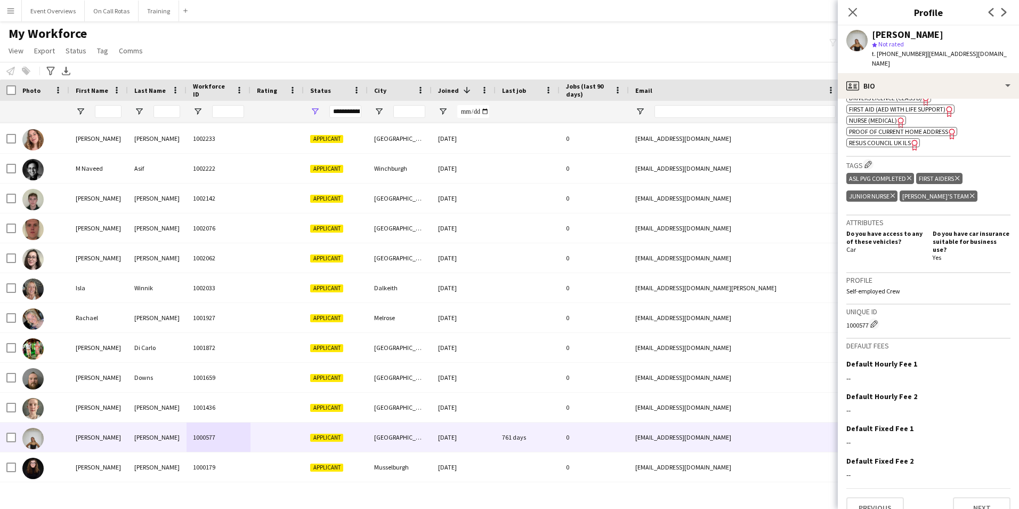
click at [958, 488] on div "Previous Next" at bounding box center [928, 503] width 164 height 30
click at [961, 497] on button "Next" at bounding box center [982, 507] width 58 height 21
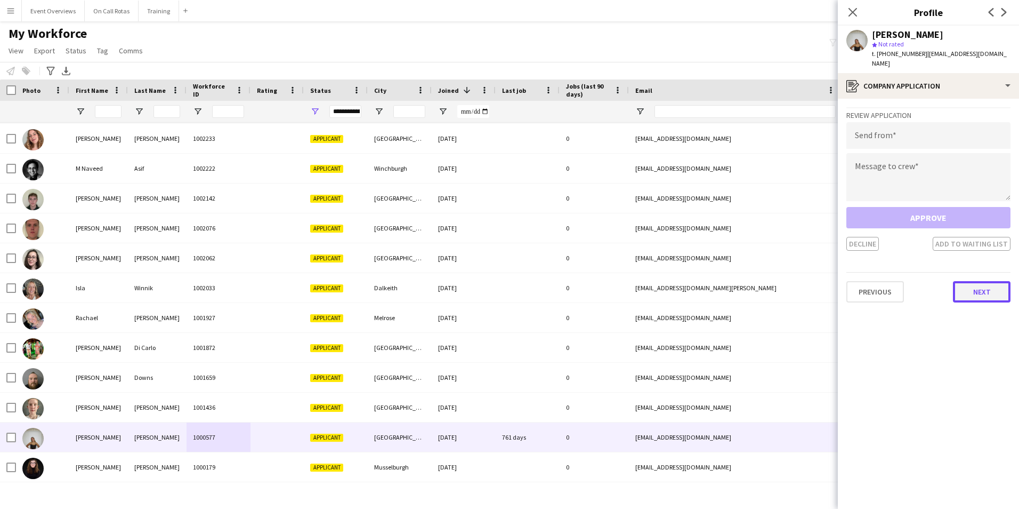
click at [970, 284] on button "Next" at bounding box center [982, 291] width 58 height 21
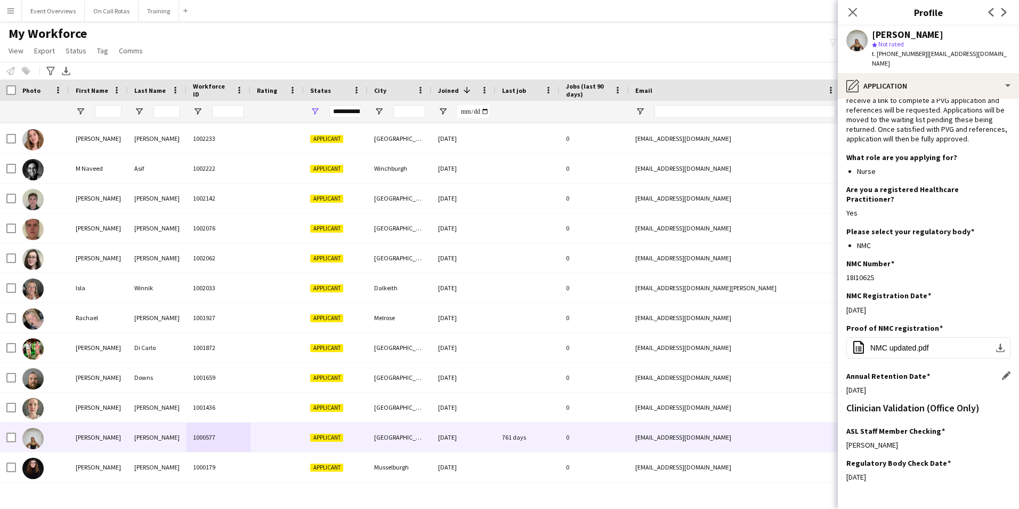
scroll to position [83, 0]
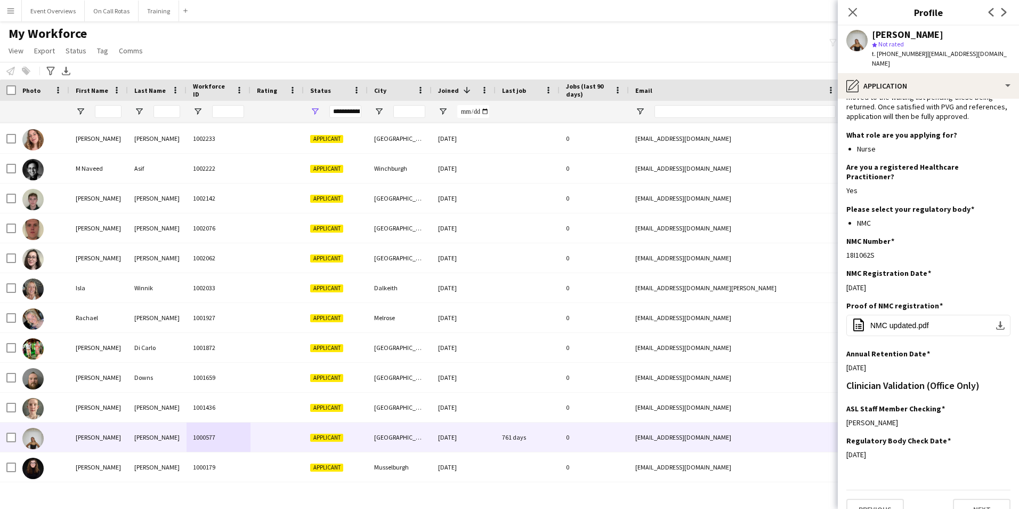
click at [982, 489] on div "Previous Next" at bounding box center [928, 504] width 164 height 30
click at [979, 498] on button "Next" at bounding box center [982, 508] width 58 height 21
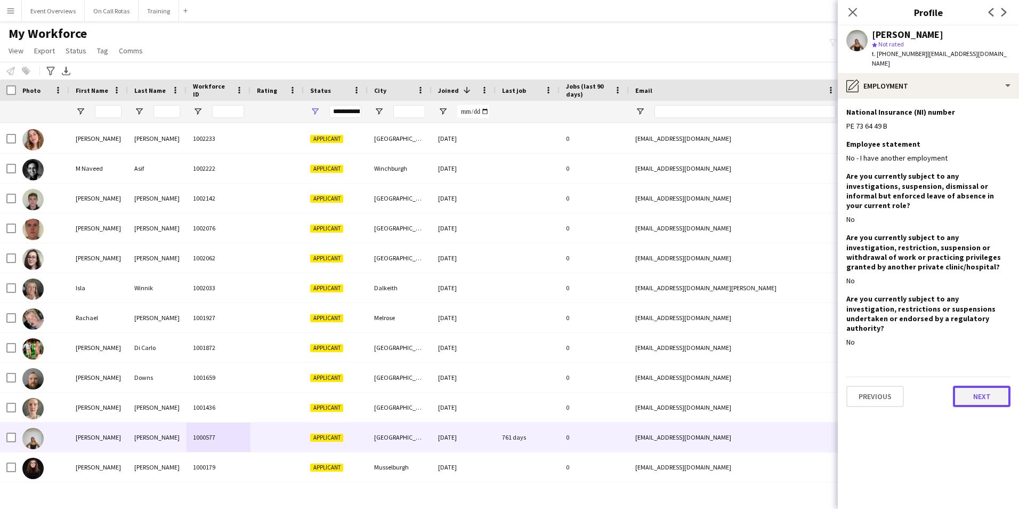
click at [978, 385] on button "Next" at bounding box center [982, 395] width 58 height 21
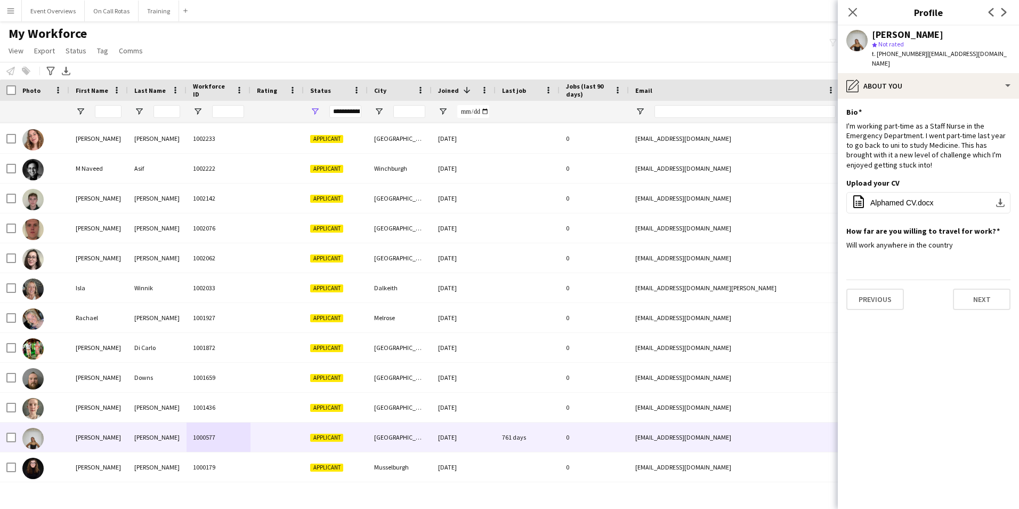
click at [974, 302] on app-section-data-types "Bio Edit this field I'm working part-time as a Staff Nurse in the Emergency Dep…" at bounding box center [928, 304] width 181 height 410
click at [976, 292] on button "Next" at bounding box center [982, 298] width 58 height 21
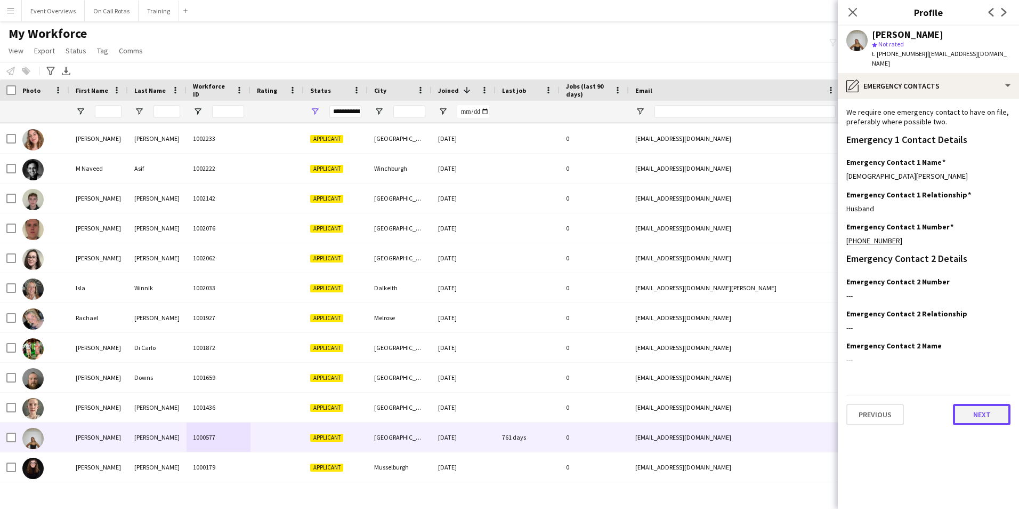
click at [974, 403] on button "Next" at bounding box center [982, 413] width 58 height 21
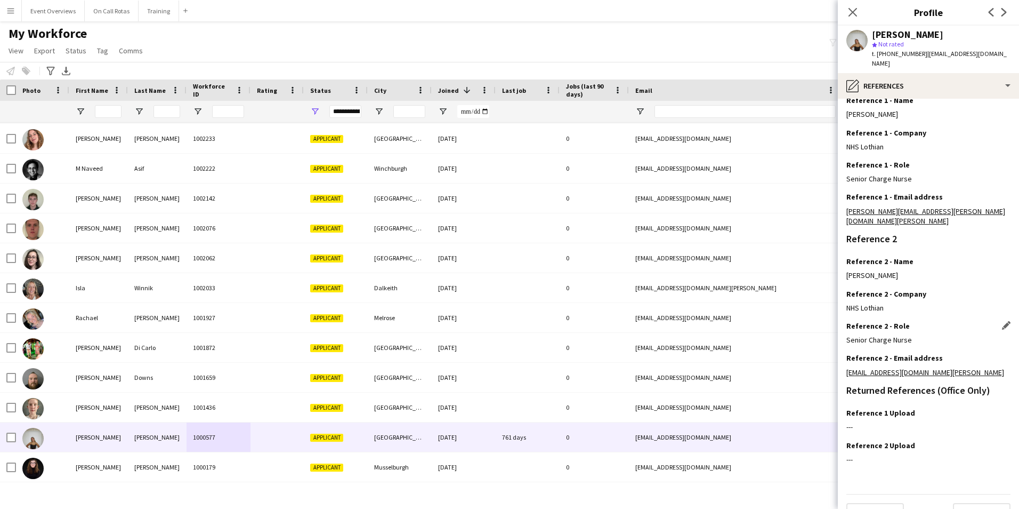
scroll to position [127, 0]
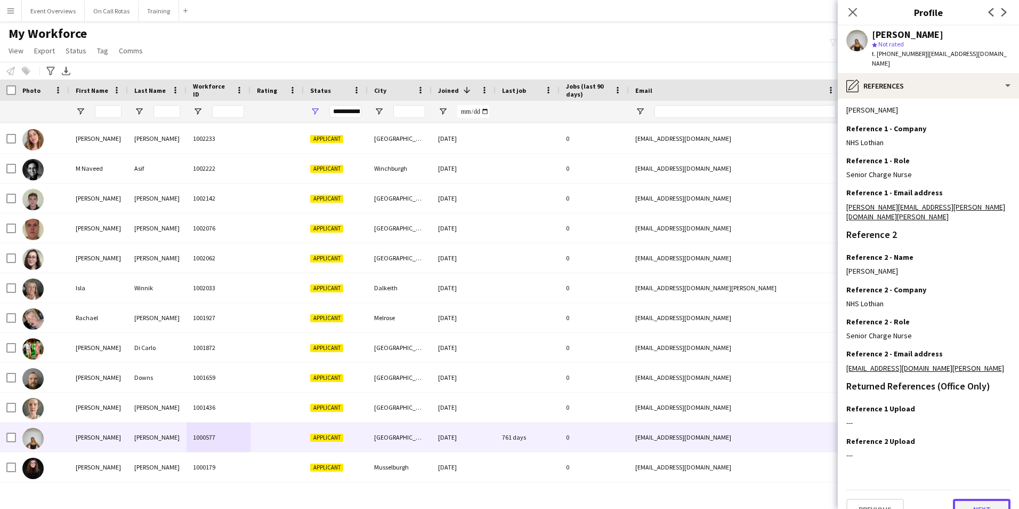
click at [970, 498] on button "Next" at bounding box center [982, 508] width 58 height 21
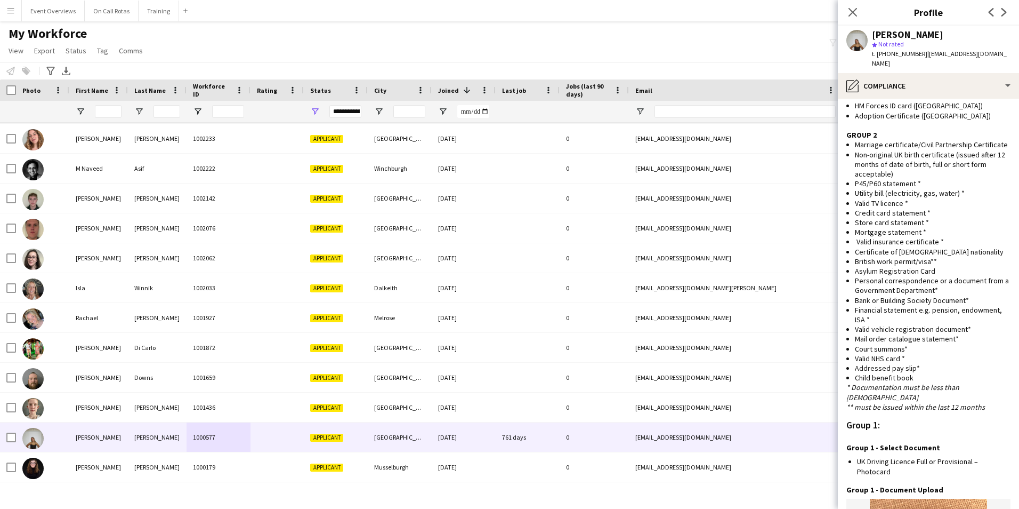
scroll to position [1010, 0]
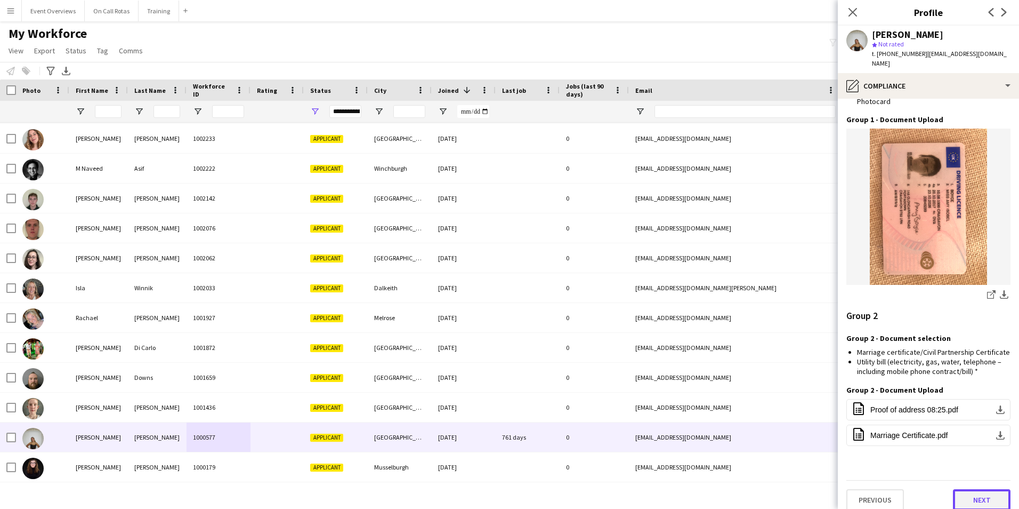
click at [957, 489] on button "Next" at bounding box center [982, 499] width 58 height 21
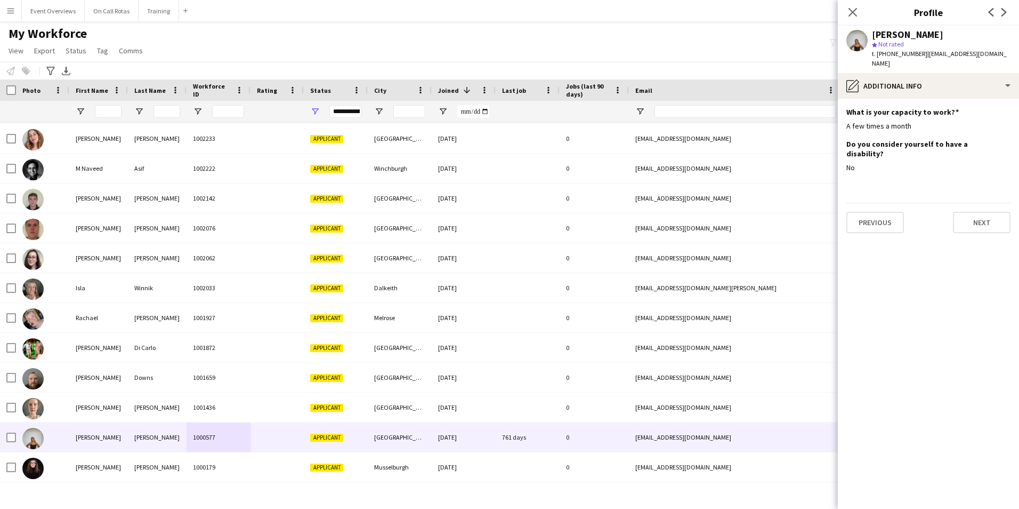
scroll to position [0, 0]
click at [968, 212] on button "Next" at bounding box center [982, 222] width 58 height 21
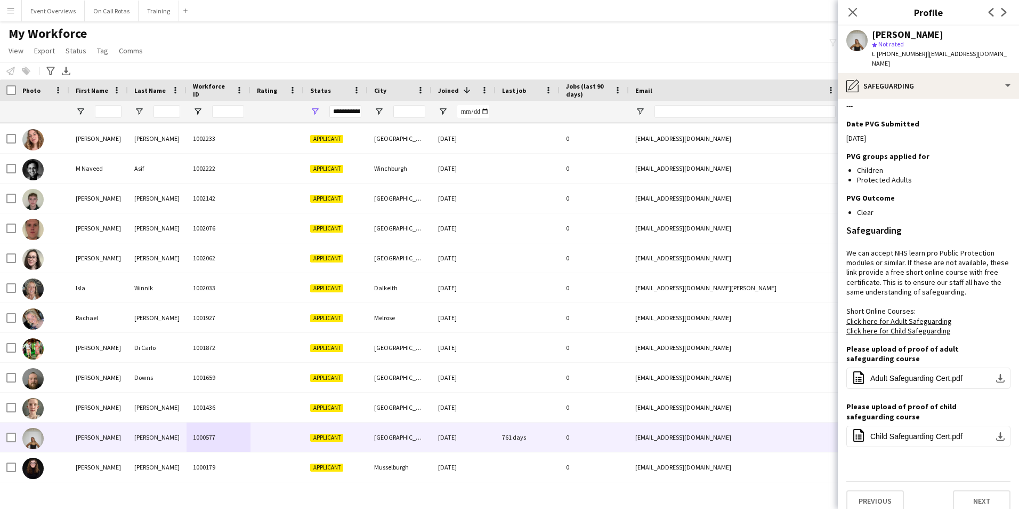
scroll to position [214, 0]
click at [981, 489] on button "Next" at bounding box center [982, 499] width 58 height 21
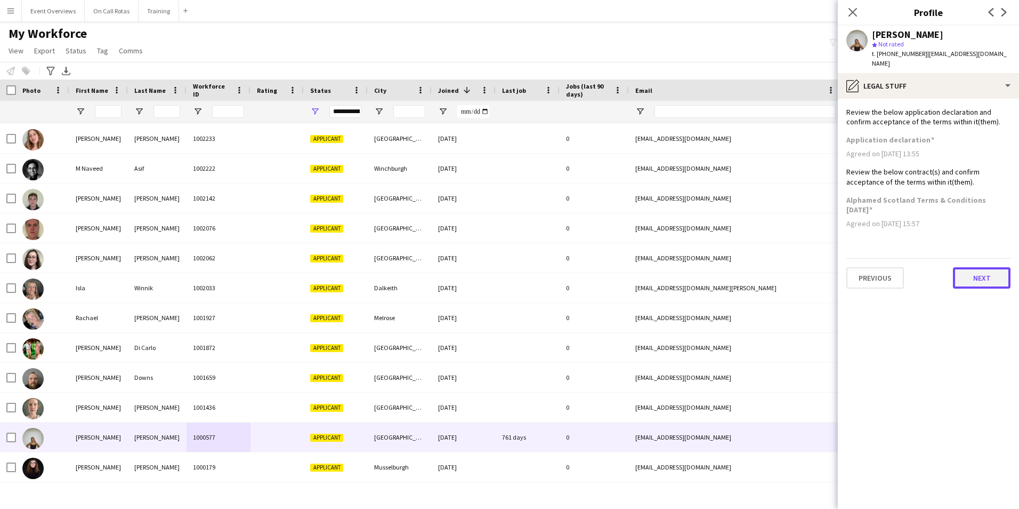
click at [980, 268] on button "Next" at bounding box center [982, 277] width 58 height 21
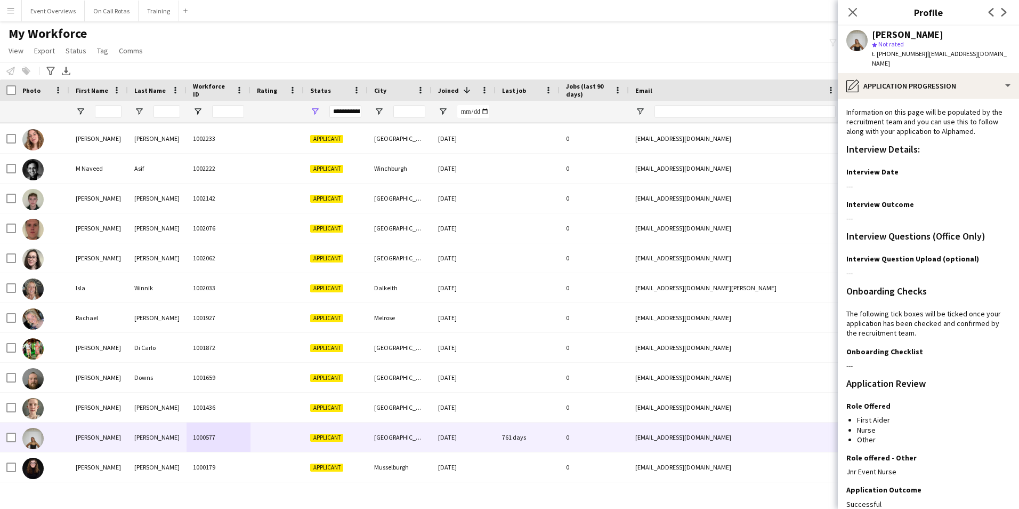
scroll to position [221, 0]
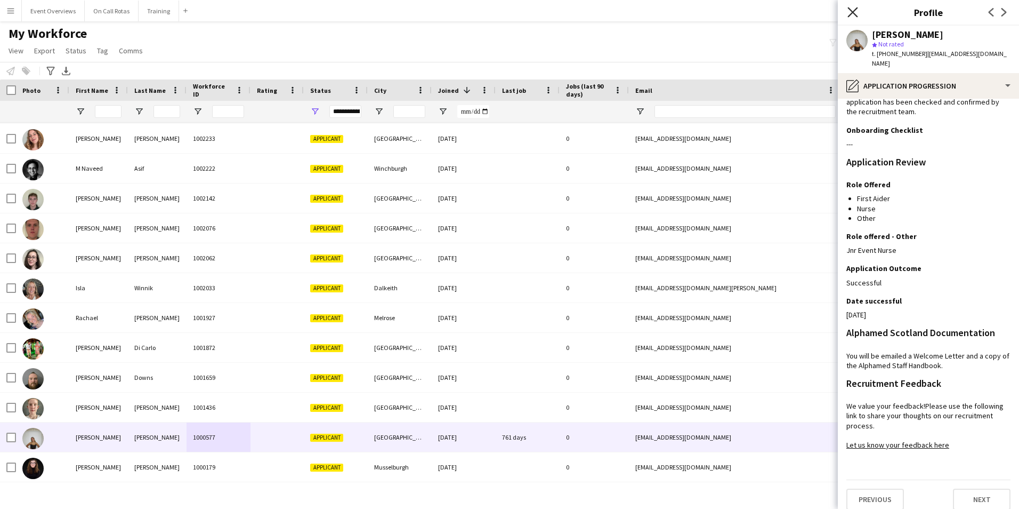
click at [852, 14] on icon at bounding box center [853, 12] width 10 height 10
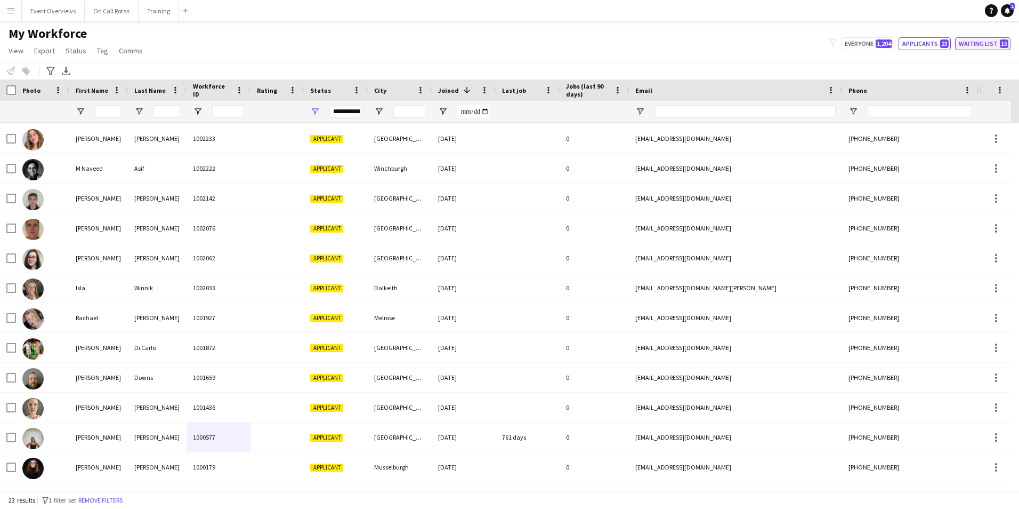
click at [964, 45] on button "Waiting list 15" at bounding box center [982, 43] width 55 height 13
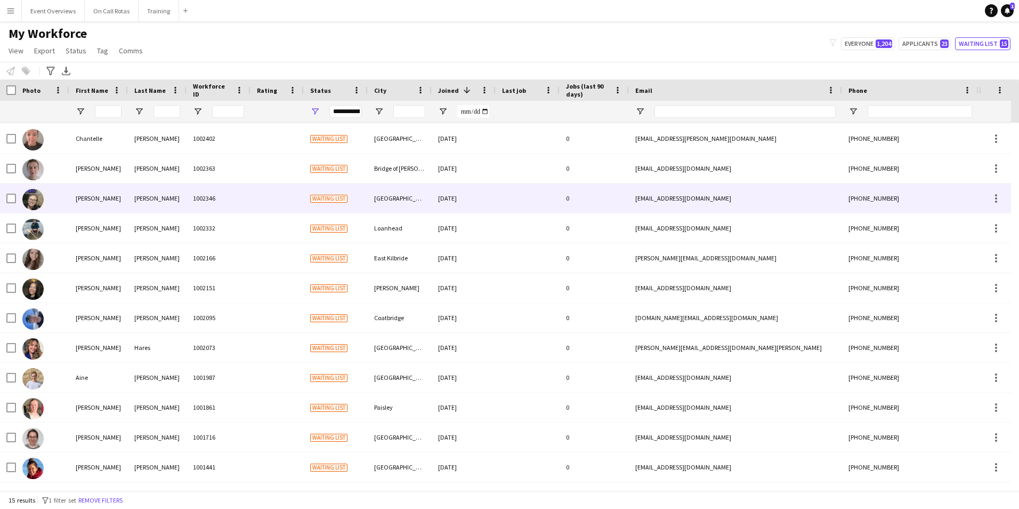
scroll to position [0, 0]
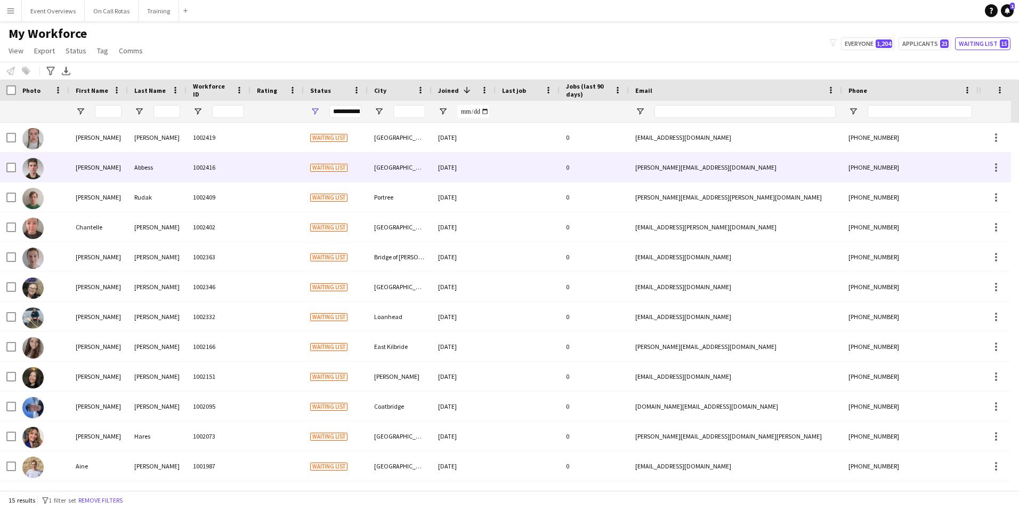
click at [116, 154] on div "Alistair" at bounding box center [98, 166] width 59 height 29
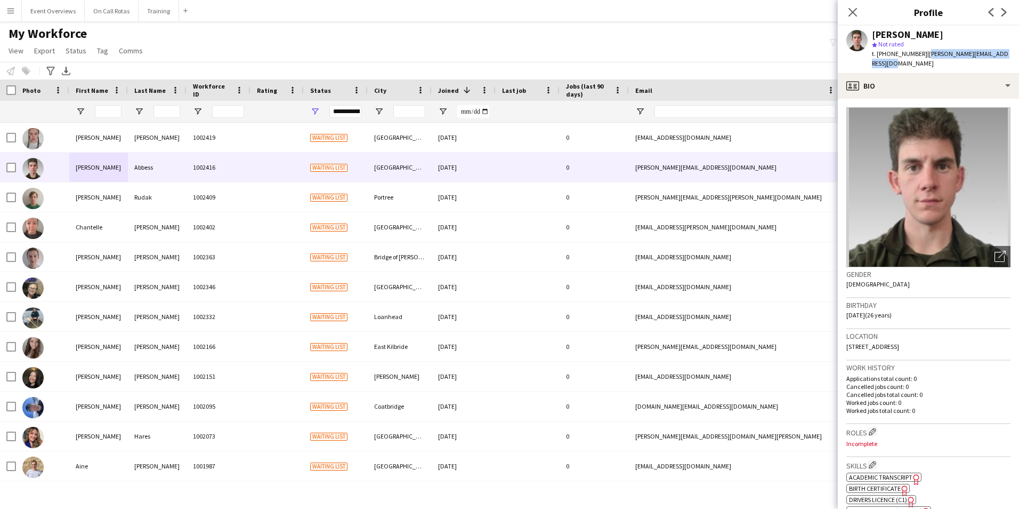
drag, startPoint x: 1003, startPoint y: 53, endPoint x: 922, endPoint y: 55, distance: 81.0
click at [922, 55] on div "Alistair Abbess star Not rated t. +447756521825 | alistair.abbess@btinternet.com" at bounding box center [928, 49] width 181 height 47
copy span "alistair.abbess@btinternet.com"
click at [856, 11] on icon "Close pop-in" at bounding box center [853, 12] width 10 height 10
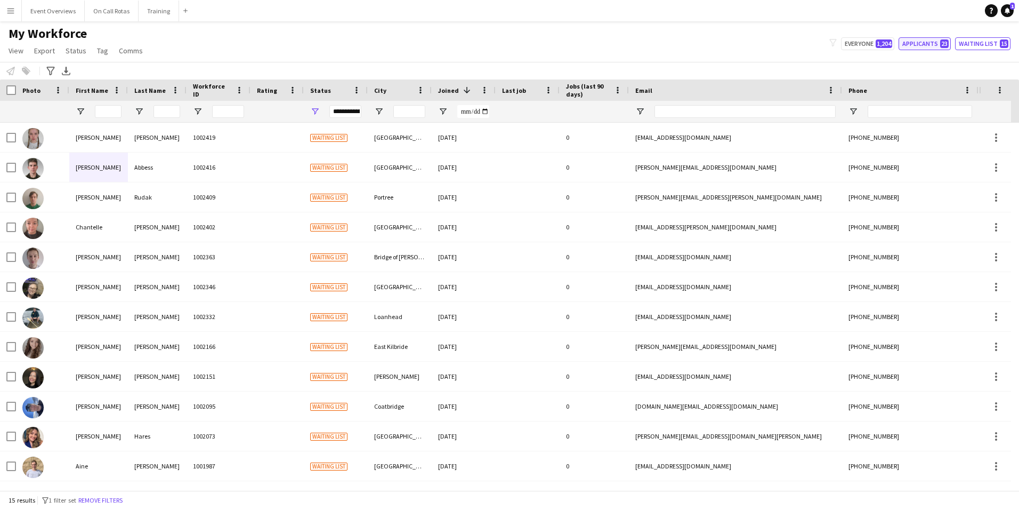
click at [925, 40] on button "Applicants 23" at bounding box center [925, 43] width 52 height 13
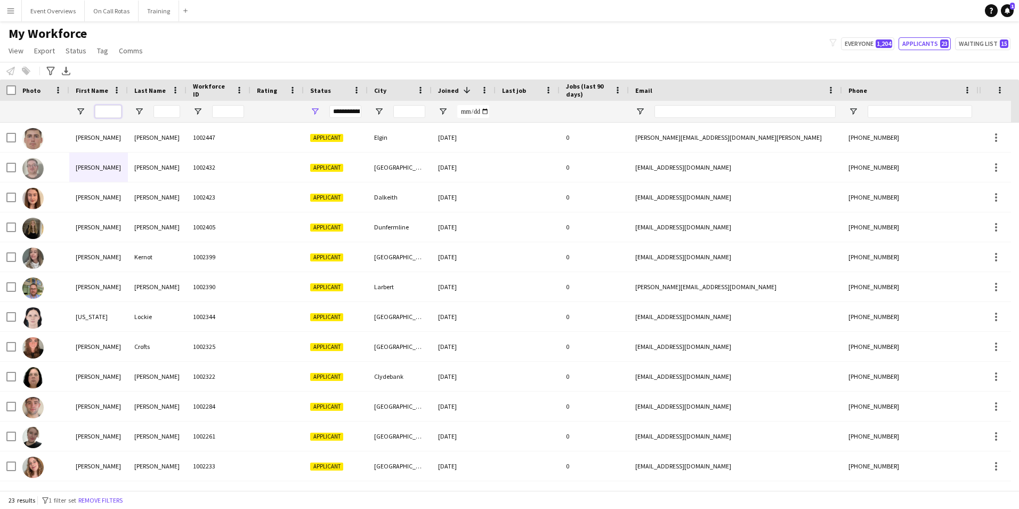
click at [109, 107] on input "First Name Filter Input" at bounding box center [108, 111] width 27 height 13
click at [972, 44] on button "Waiting list 15" at bounding box center [982, 43] width 55 height 13
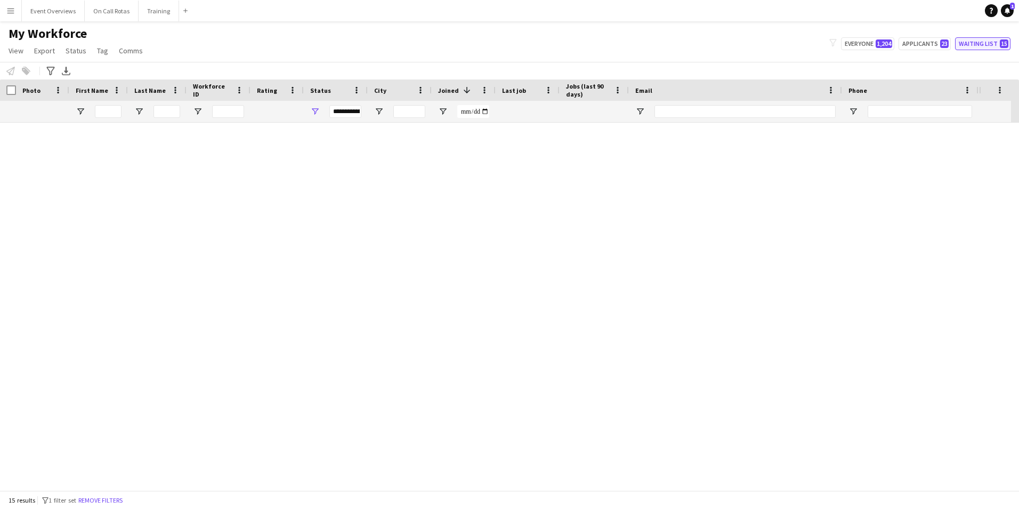
type input "**********"
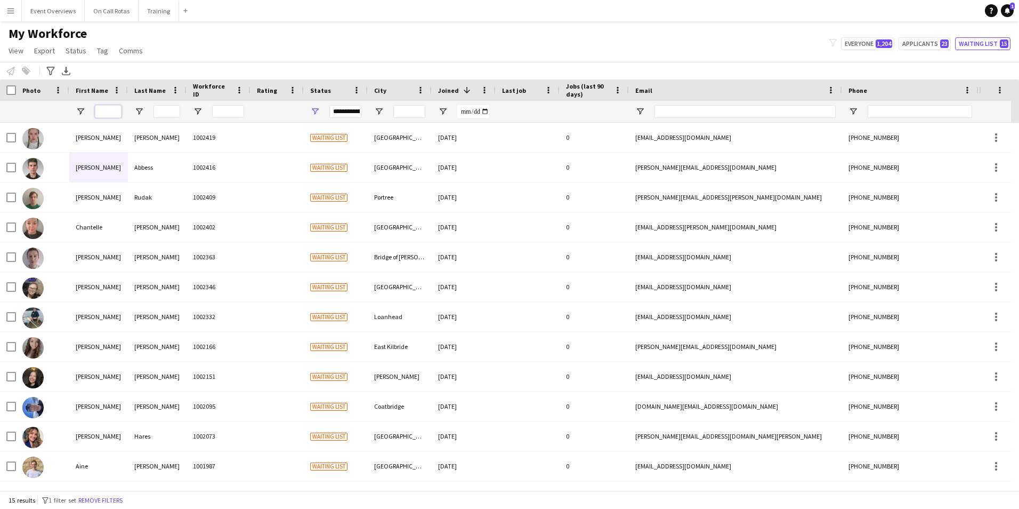
click at [110, 117] on input "First Name Filter Input" at bounding box center [108, 111] width 27 height 13
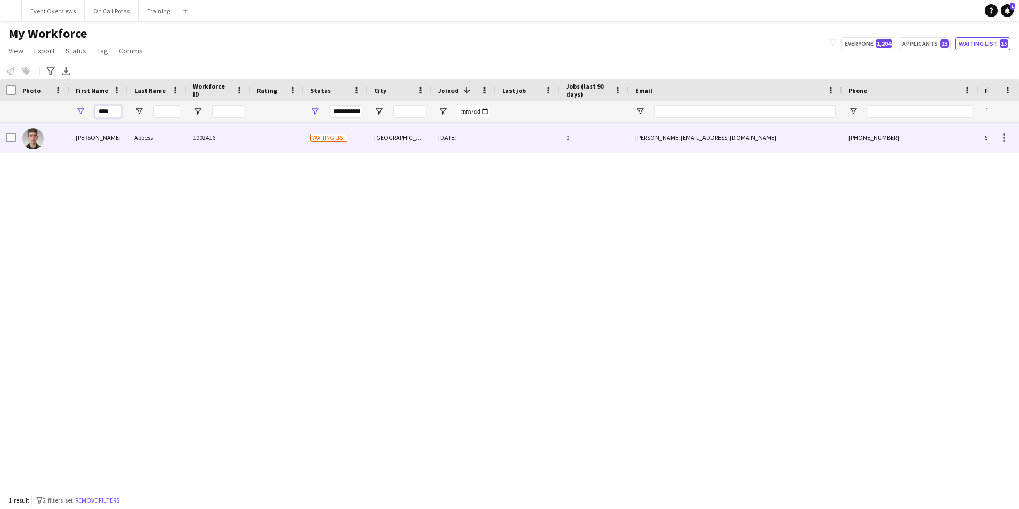
type input "****"
click at [130, 130] on div "Abbess" at bounding box center [157, 137] width 59 height 29
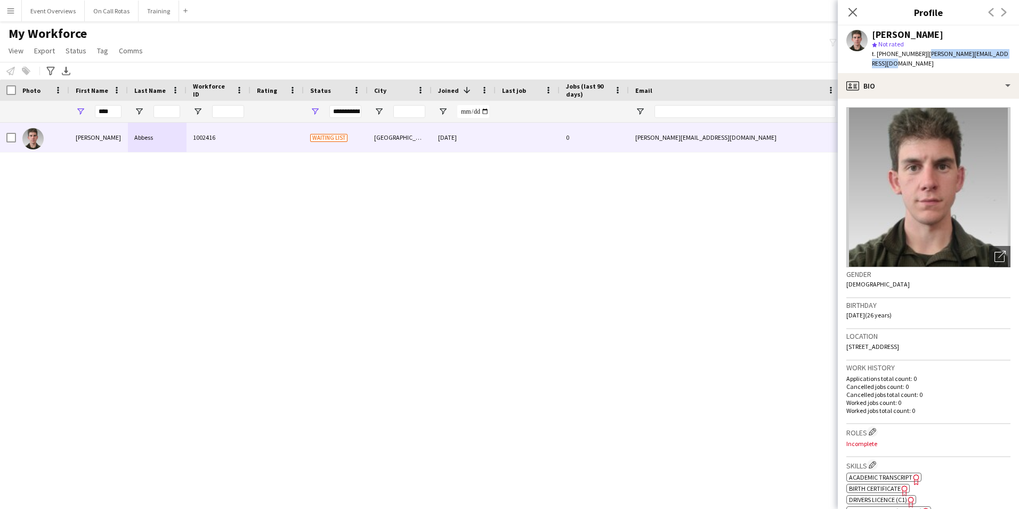
drag, startPoint x: 1016, startPoint y: 55, endPoint x: 923, endPoint y: 57, distance: 93.8
click at [923, 57] on app-profile-header "Alistair Abbess star Not rated t. +447756521825 | alistair.abbess@btinternet.com" at bounding box center [928, 49] width 181 height 47
copy span "alistair.abbess@btinternet.com"
click at [846, 8] on div "Close pop-in" at bounding box center [853, 12] width 30 height 25
drag, startPoint x: 113, startPoint y: 111, endPoint x: 63, endPoint y: 111, distance: 50.1
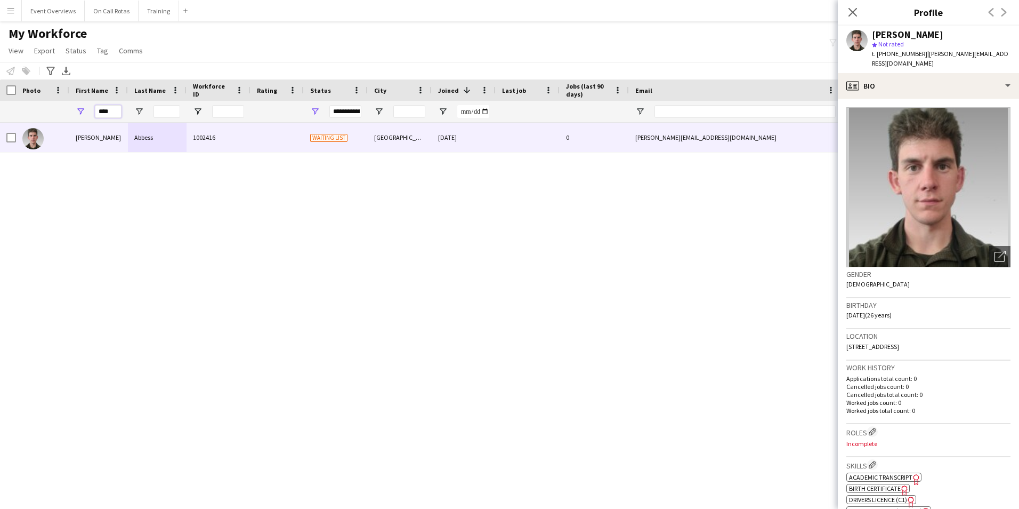
click at [63, 111] on div "**********" at bounding box center [578, 111] width 1156 height 21
